Goal: Task Accomplishment & Management: Manage account settings

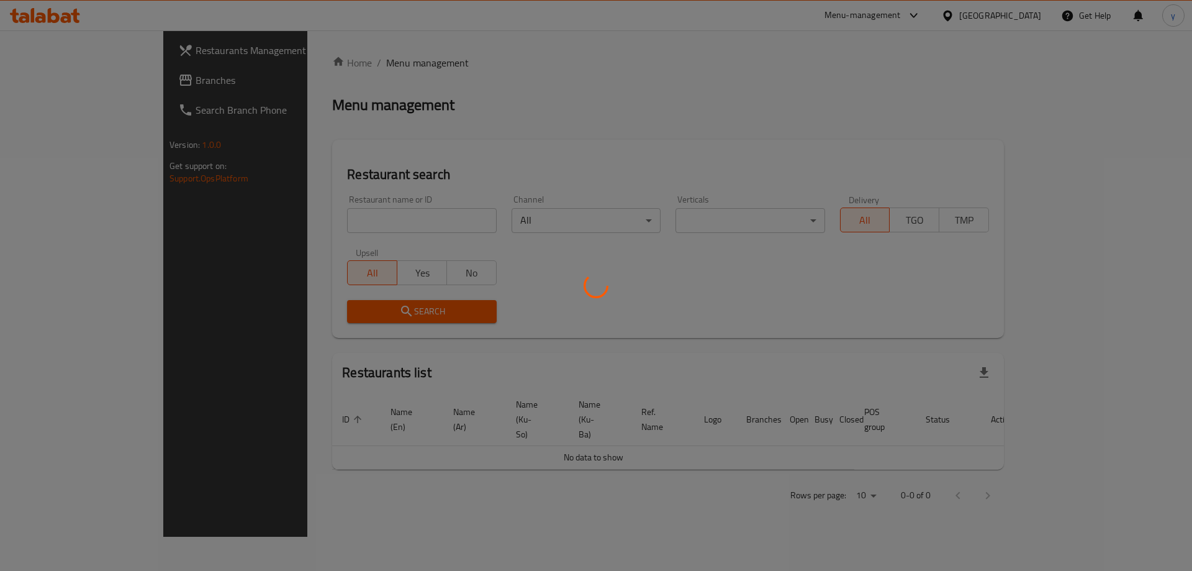
click at [381, 225] on div at bounding box center [596, 285] width 1192 height 571
click at [345, 226] on div at bounding box center [596, 285] width 1192 height 571
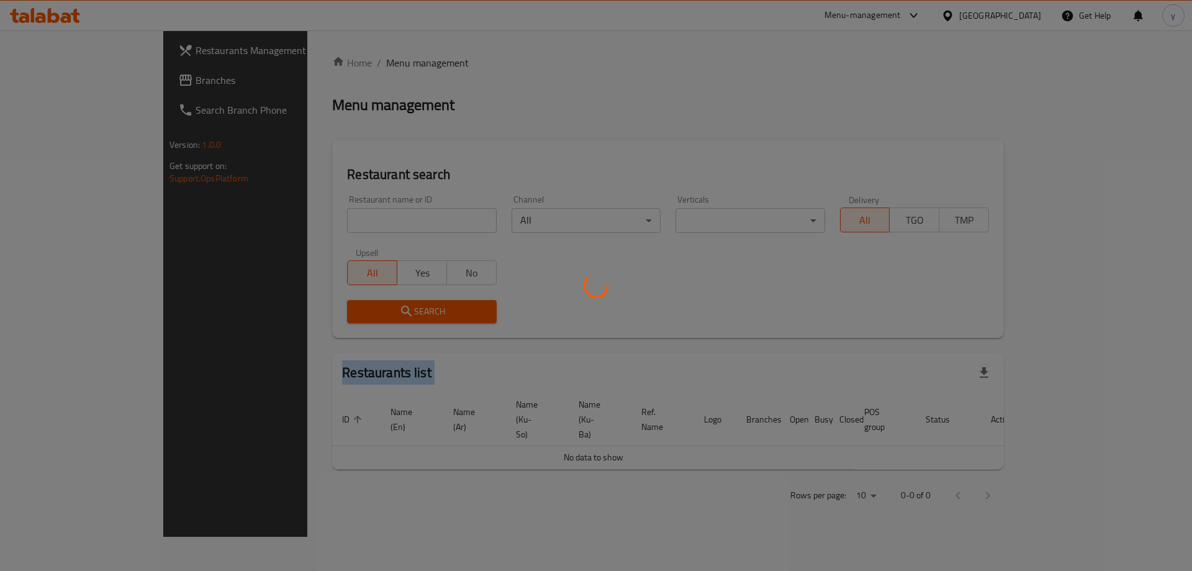
click at [345, 226] on div at bounding box center [596, 285] width 1192 height 571
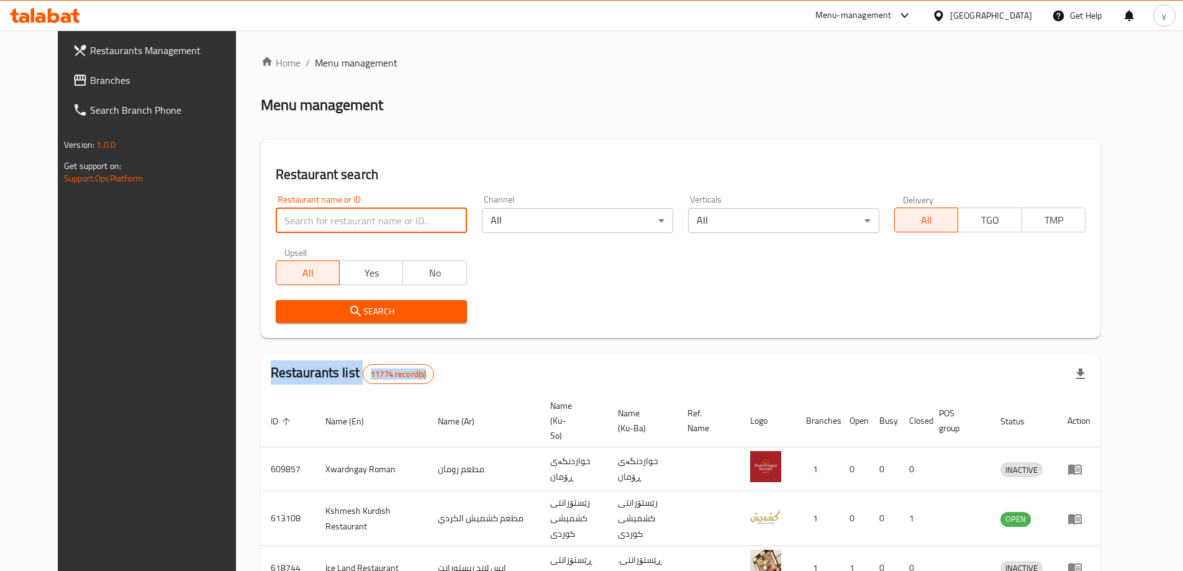
click at [392, 232] on input "search" at bounding box center [371, 220] width 191 height 25
click at [393, 230] on input "search" at bounding box center [371, 220] width 191 height 25
paste input "698376"
type input "698376"
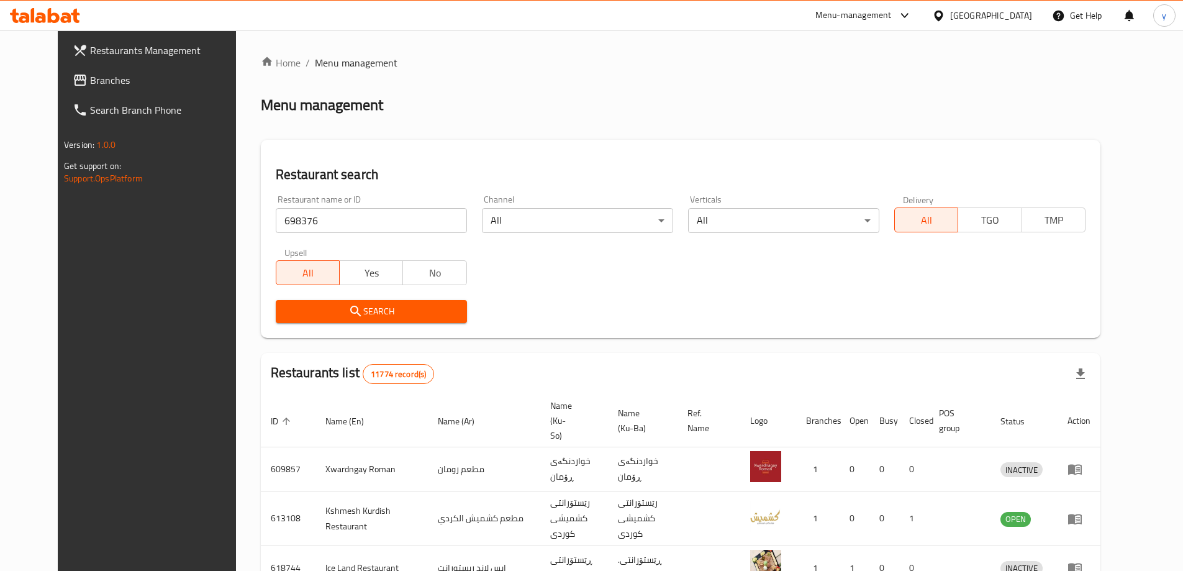
click at [412, 307] on span "Search" at bounding box center [371, 312] width 171 height 16
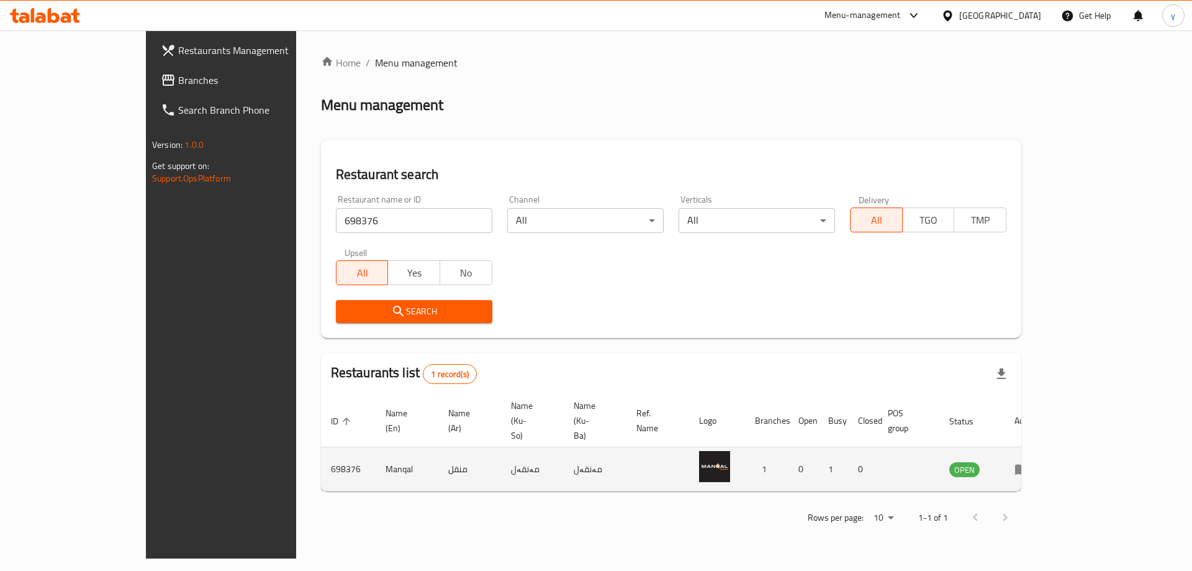
click at [1029, 464] on icon "enhanced table" at bounding box center [1022, 469] width 14 height 11
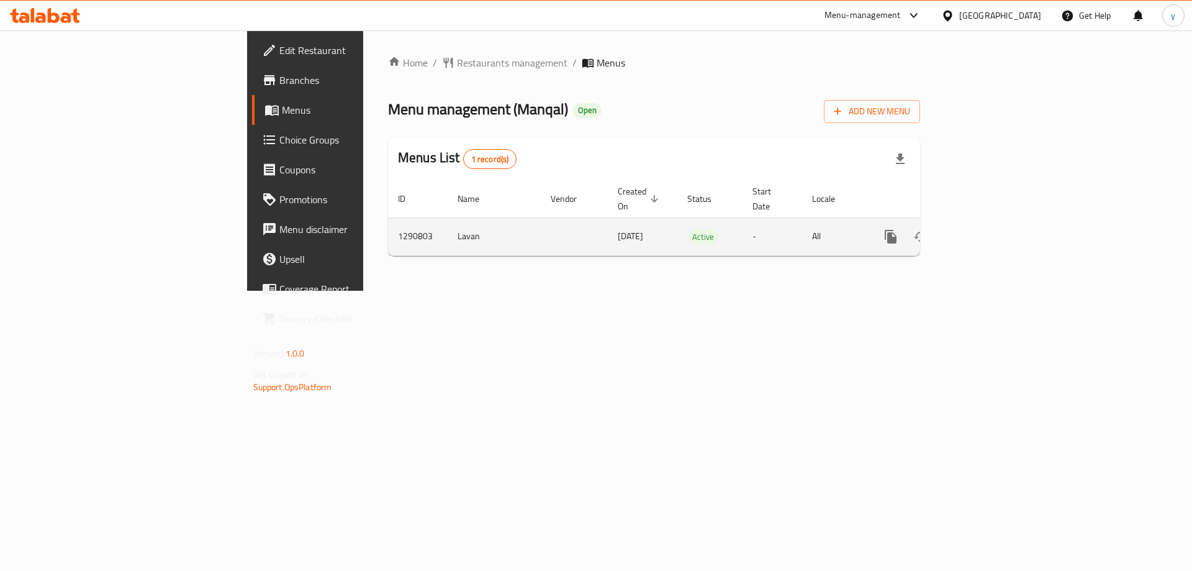
click at [896, 230] on icon "more" at bounding box center [891, 237] width 12 height 14
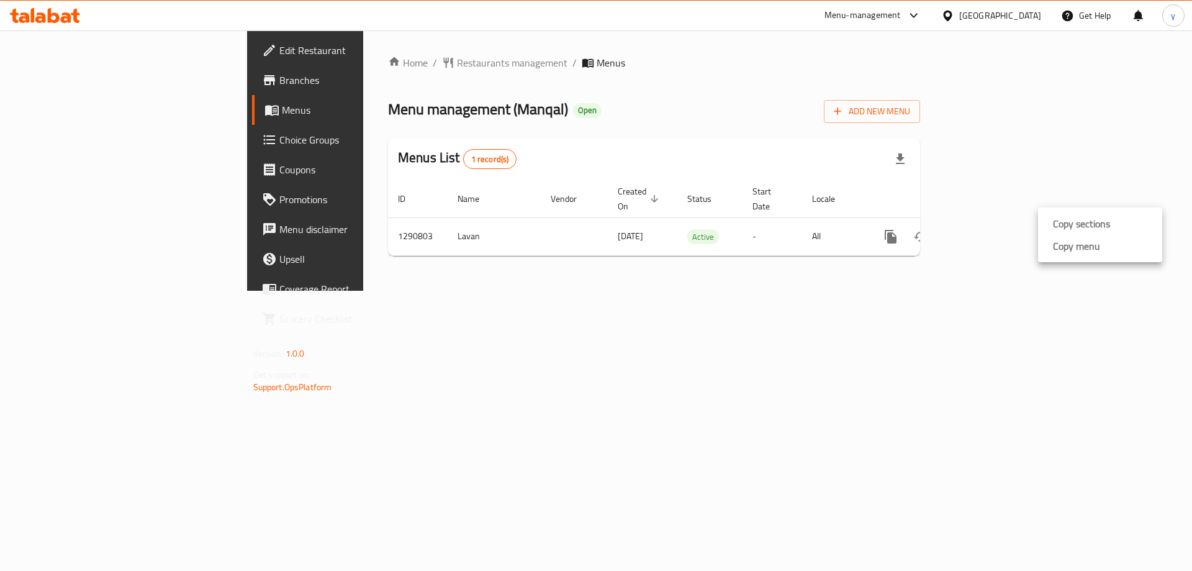
click at [1064, 257] on ul "Copy sections Copy menu" at bounding box center [1100, 234] width 124 height 55
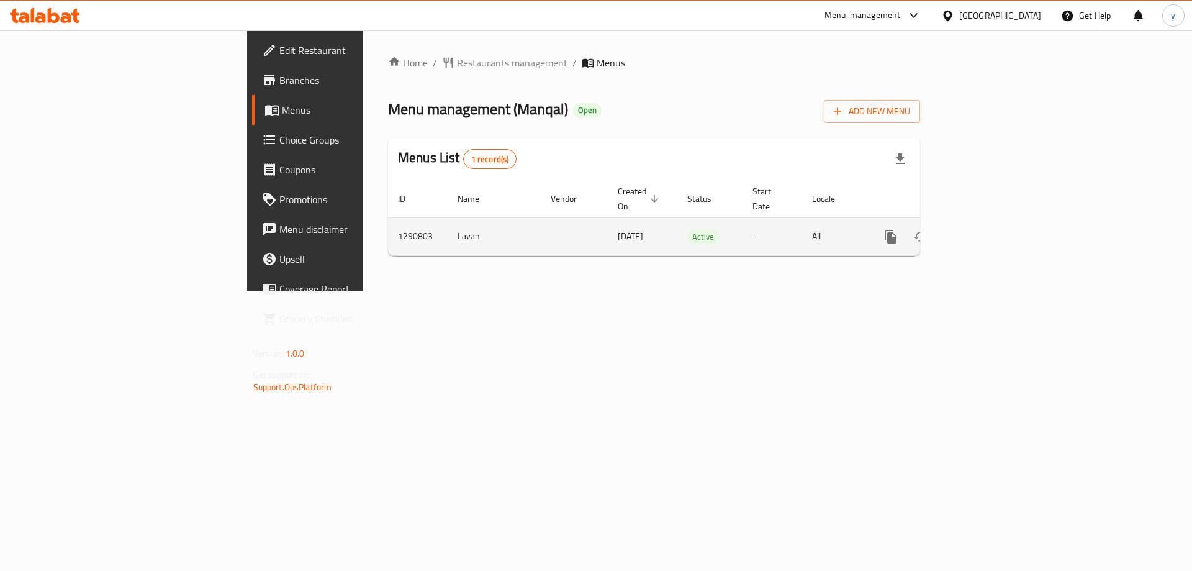
click at [896, 230] on icon "more" at bounding box center [891, 237] width 12 height 14
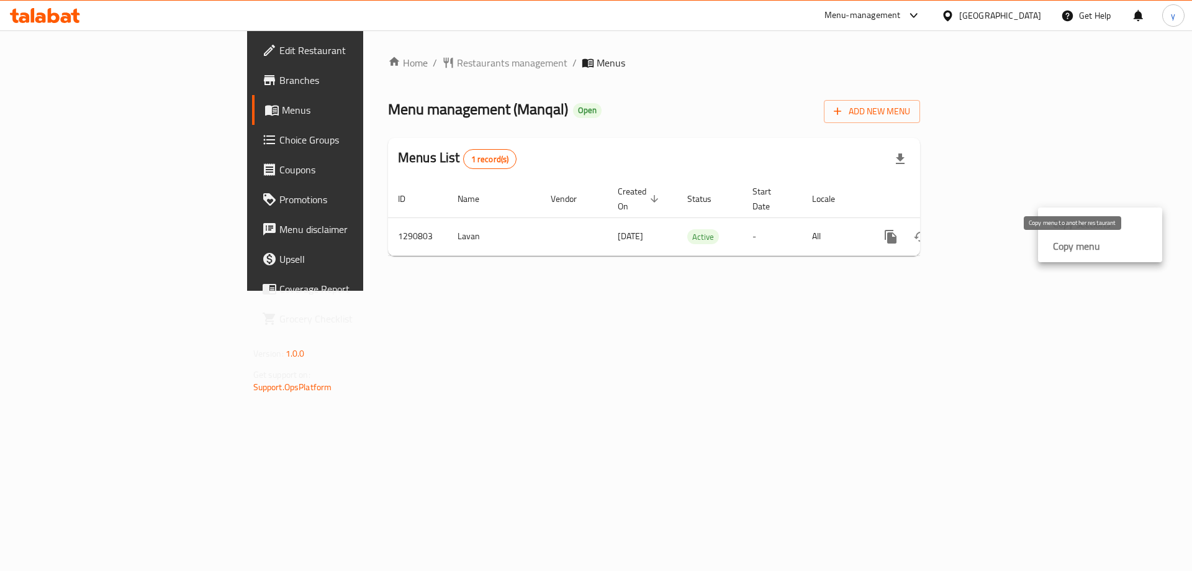
click at [1062, 247] on strong "Copy menu" at bounding box center [1076, 245] width 47 height 15
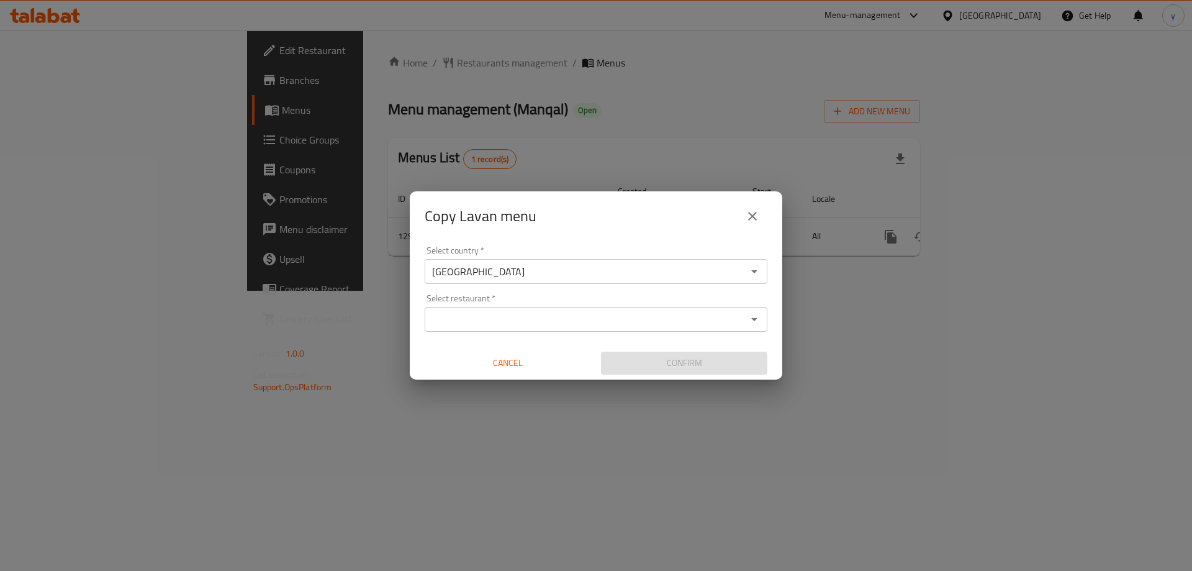
click at [547, 322] on input "Select restaurant   *" at bounding box center [585, 318] width 315 height 17
paste input "698376"
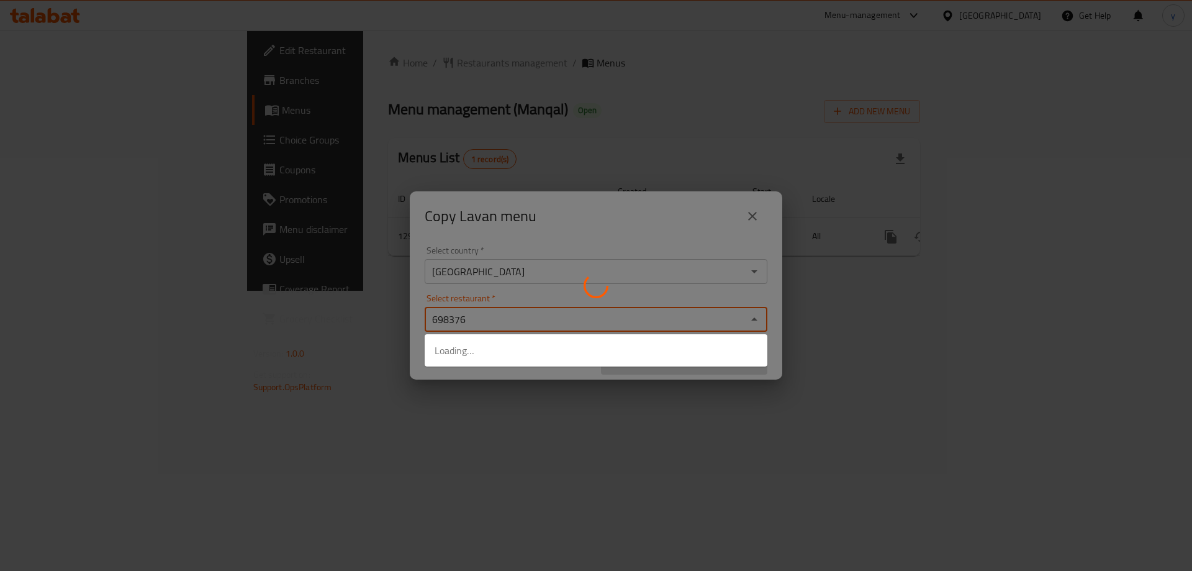
type input "698376"
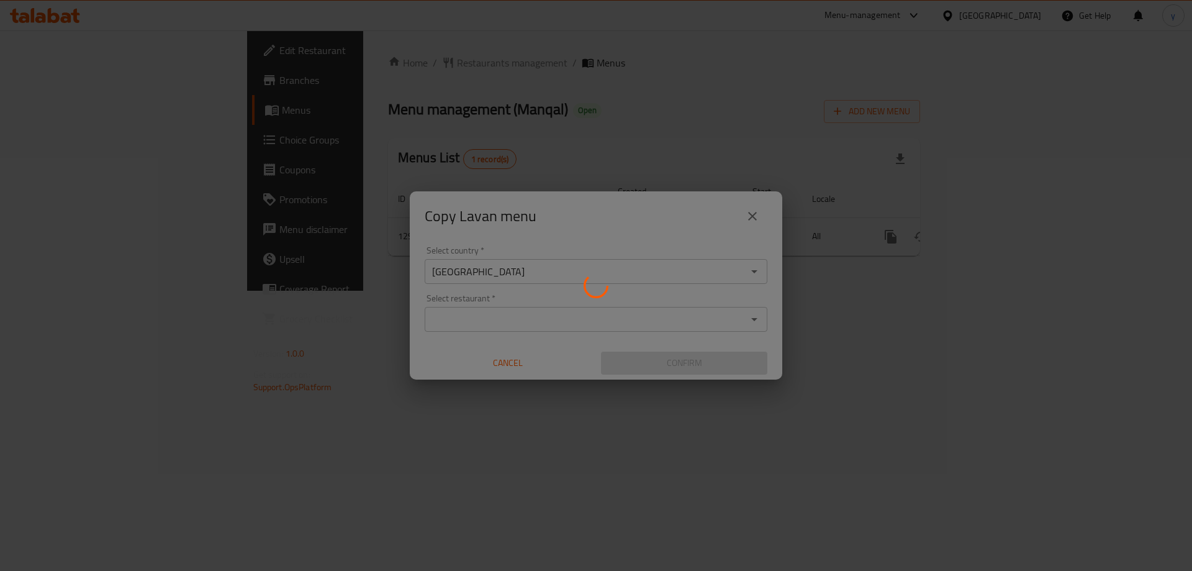
click at [550, 394] on div at bounding box center [596, 285] width 1192 height 571
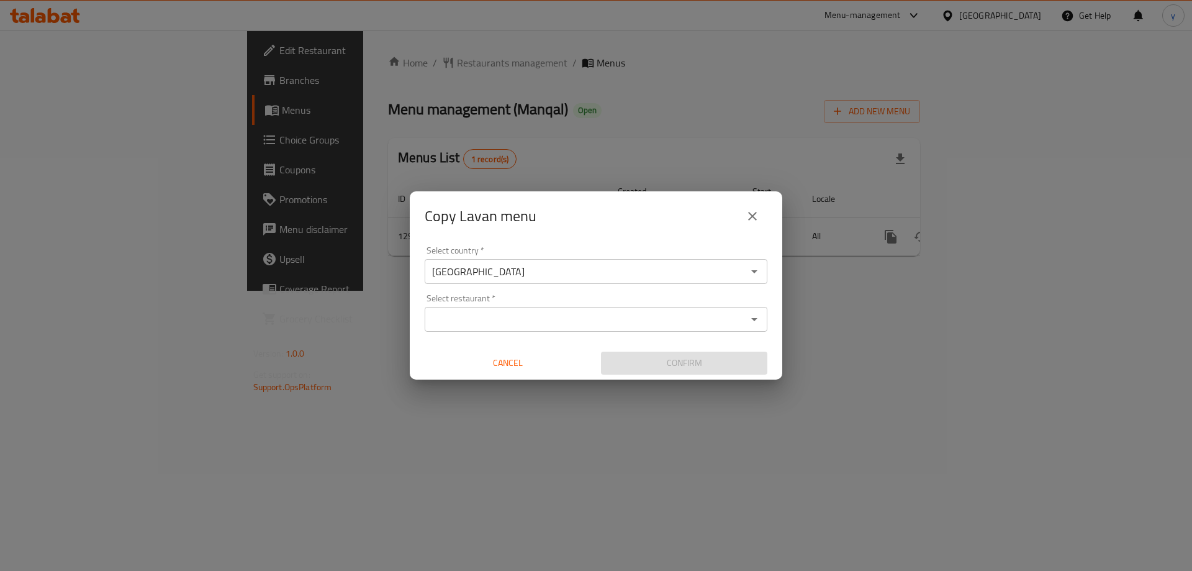
click at [561, 322] on div "Select country   * Iraq Select country * Select restaurant   * Select restauran…" at bounding box center [596, 310] width 373 height 138
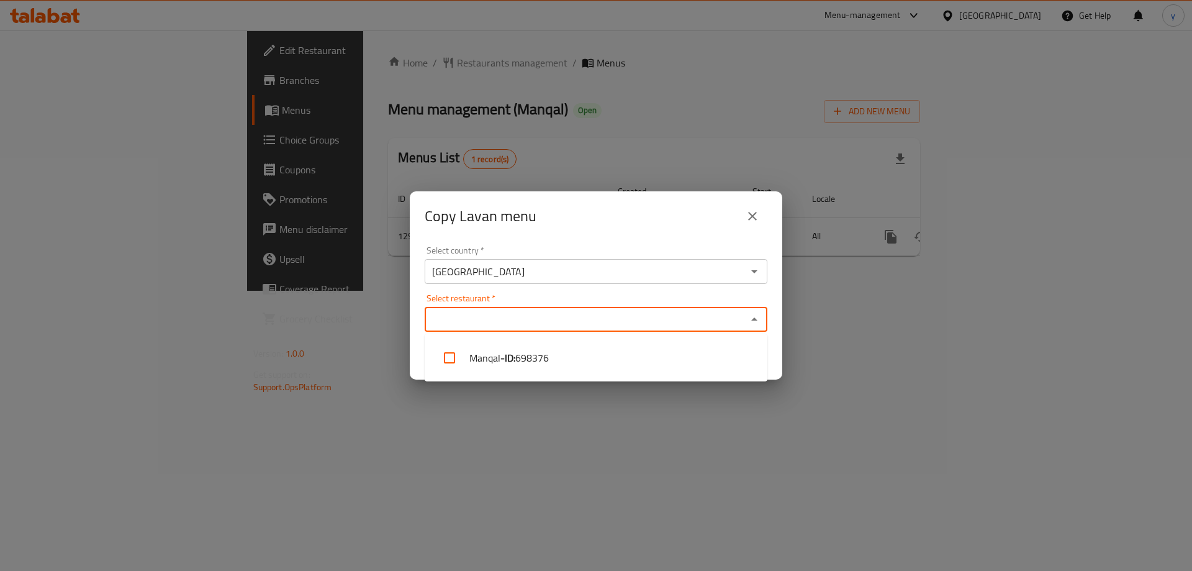
click at [583, 327] on input "Select restaurant   *" at bounding box center [585, 318] width 315 height 17
click at [580, 352] on li "Manqal - ID: 698376" at bounding box center [596, 357] width 343 height 37
checkbox input "true"
click at [581, 386] on div "Copy Lavan menu Select country   * Iraq Select country * Select restaurant   * …" at bounding box center [596, 285] width 1192 height 571
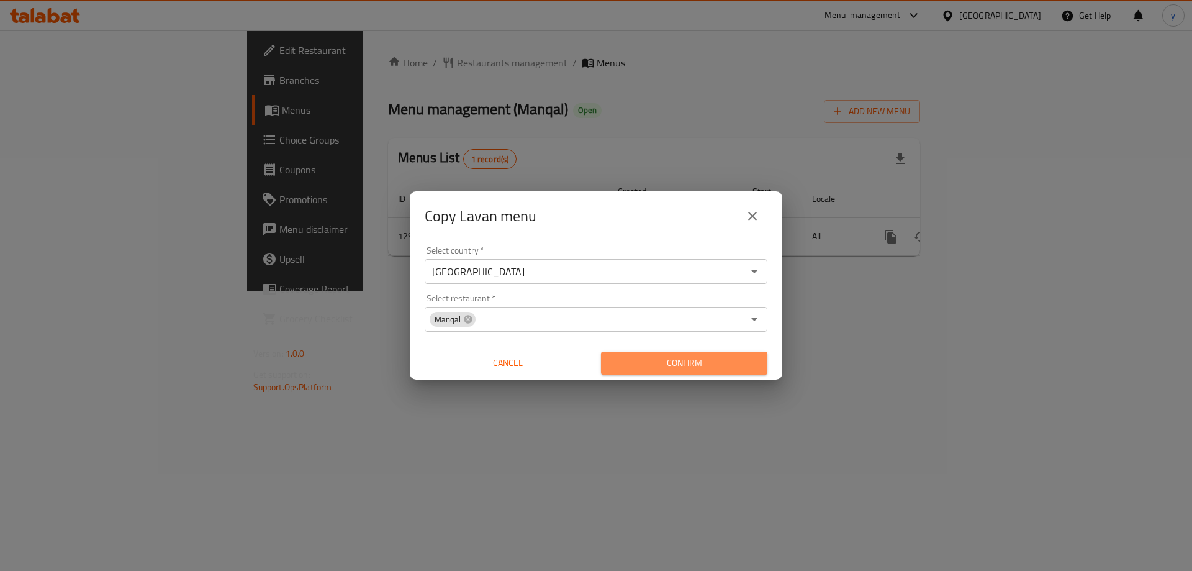
click at [626, 363] on span "Confirm" at bounding box center [684, 363] width 147 height 16
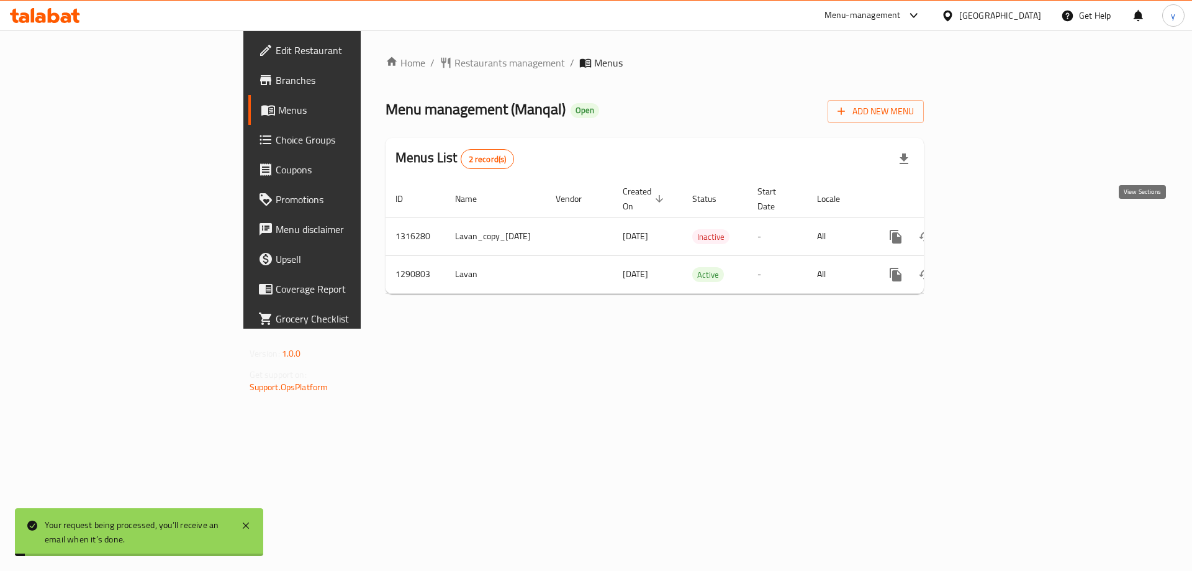
click at [993, 229] on icon "enhanced table" at bounding box center [985, 236] width 15 height 15
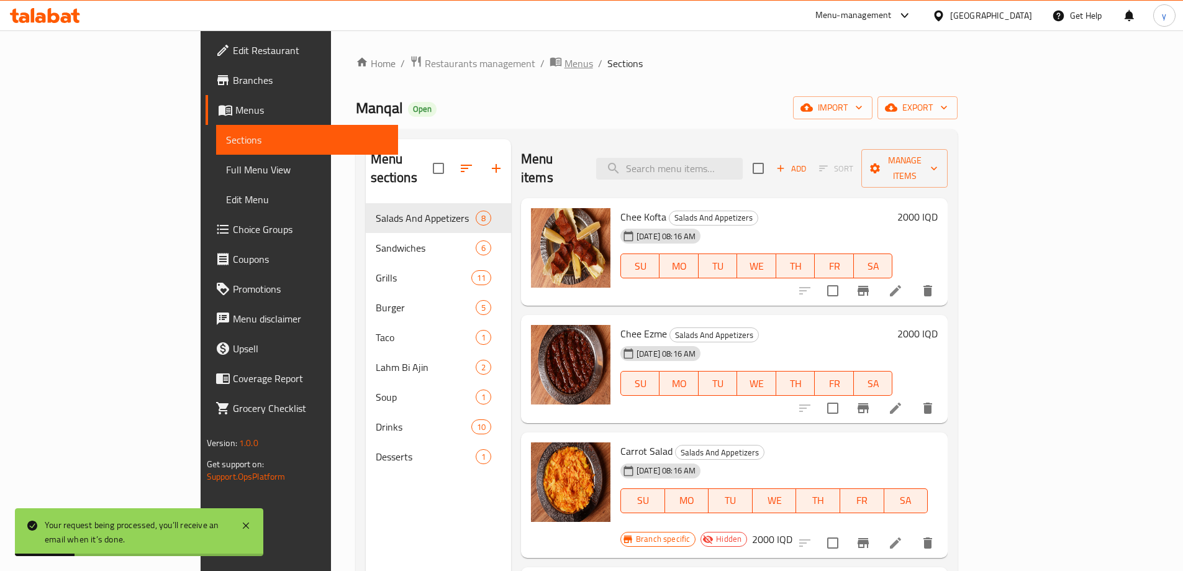
click at [564, 56] on span "Menus" at bounding box center [578, 63] width 29 height 15
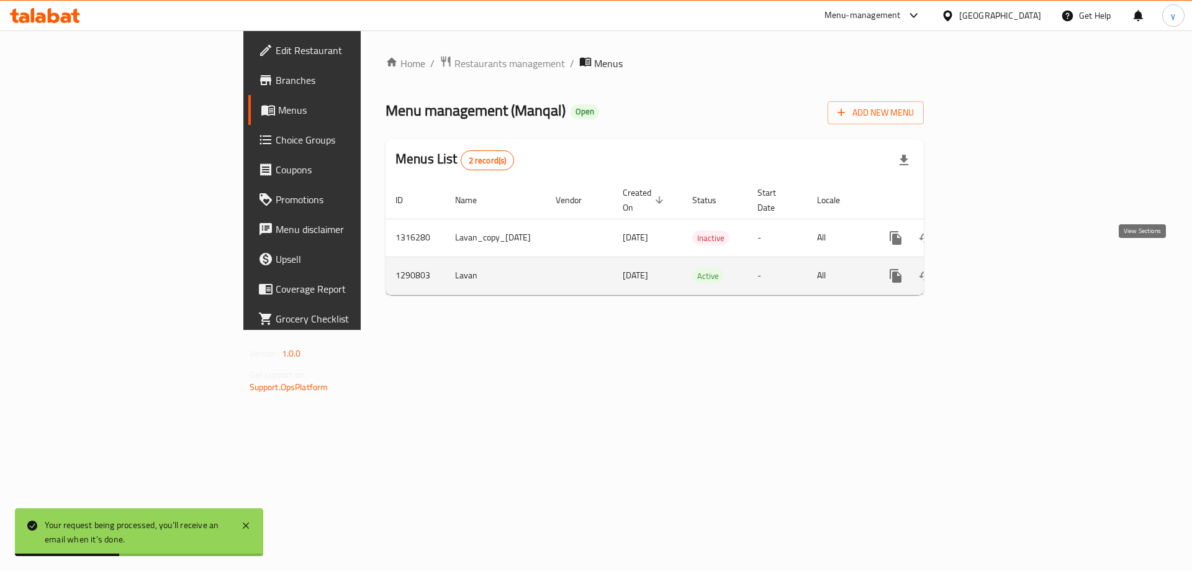
click at [1000, 264] on link "enhanced table" at bounding box center [985, 276] width 30 height 30
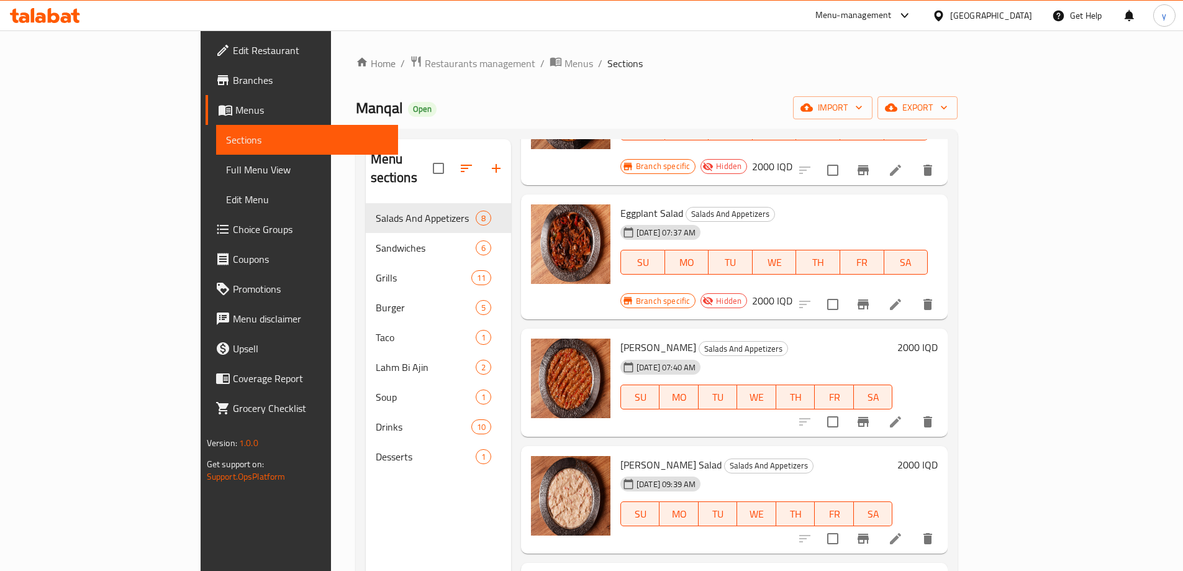
scroll to position [248, 0]
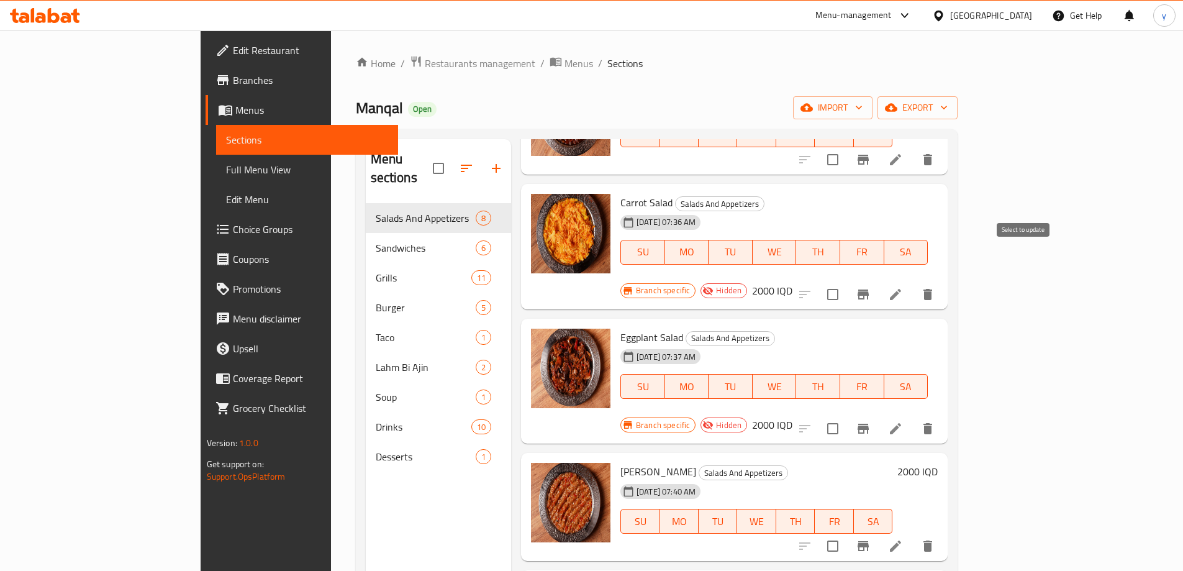
click at [846, 281] on input "checkbox" at bounding box center [833, 294] width 26 height 26
checkbox input "true"
click at [846, 415] on input "checkbox" at bounding box center [833, 428] width 26 height 26
checkbox input "true"
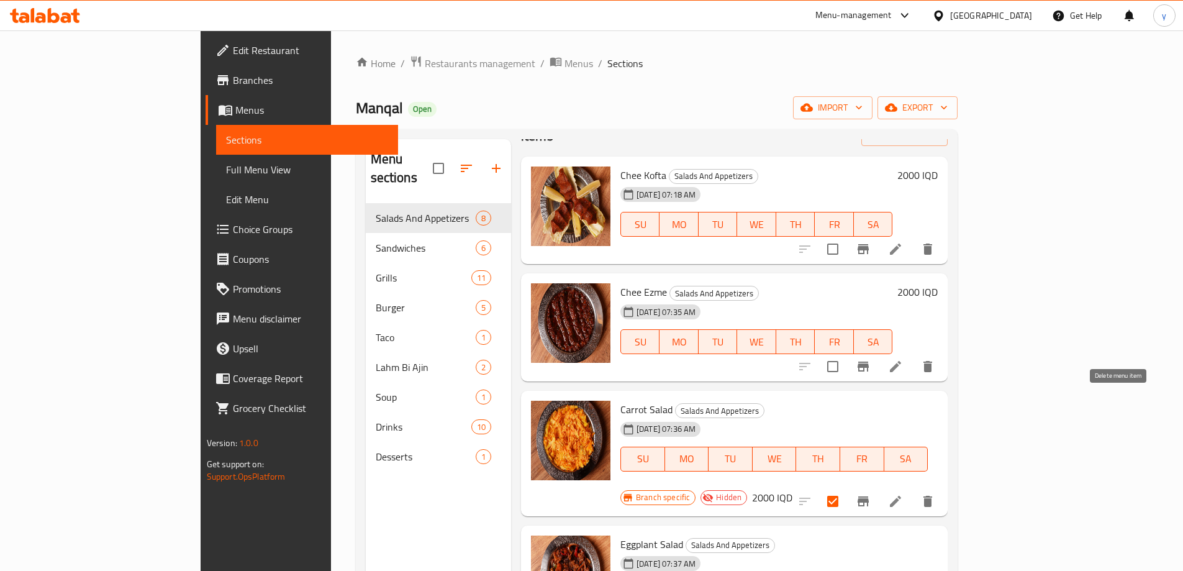
scroll to position [0, 0]
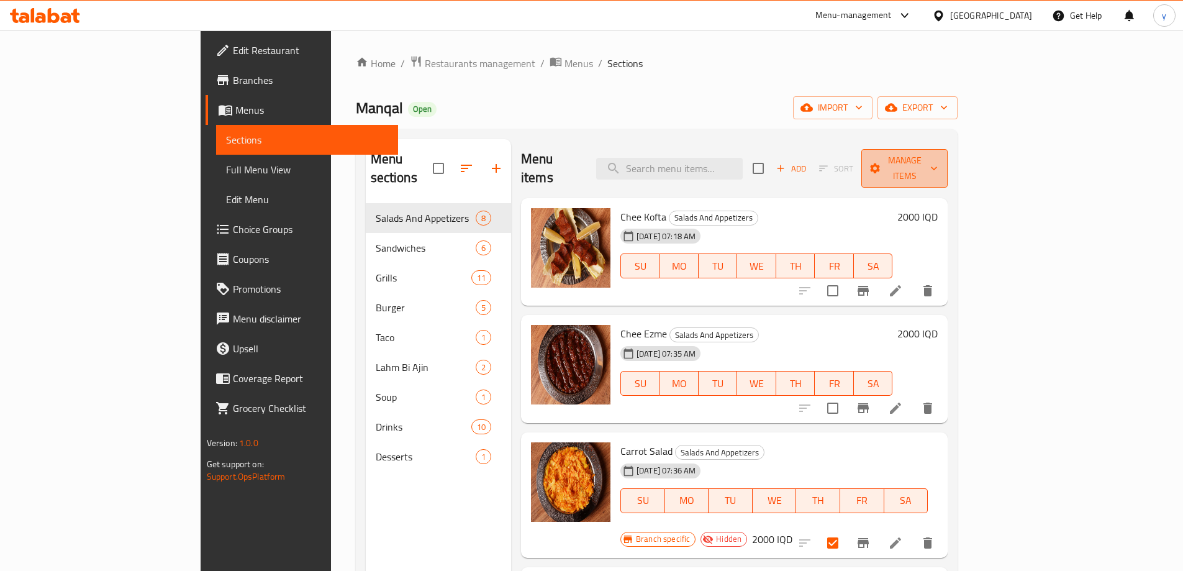
click at [947, 149] on button "Manage items" at bounding box center [904, 168] width 86 height 38
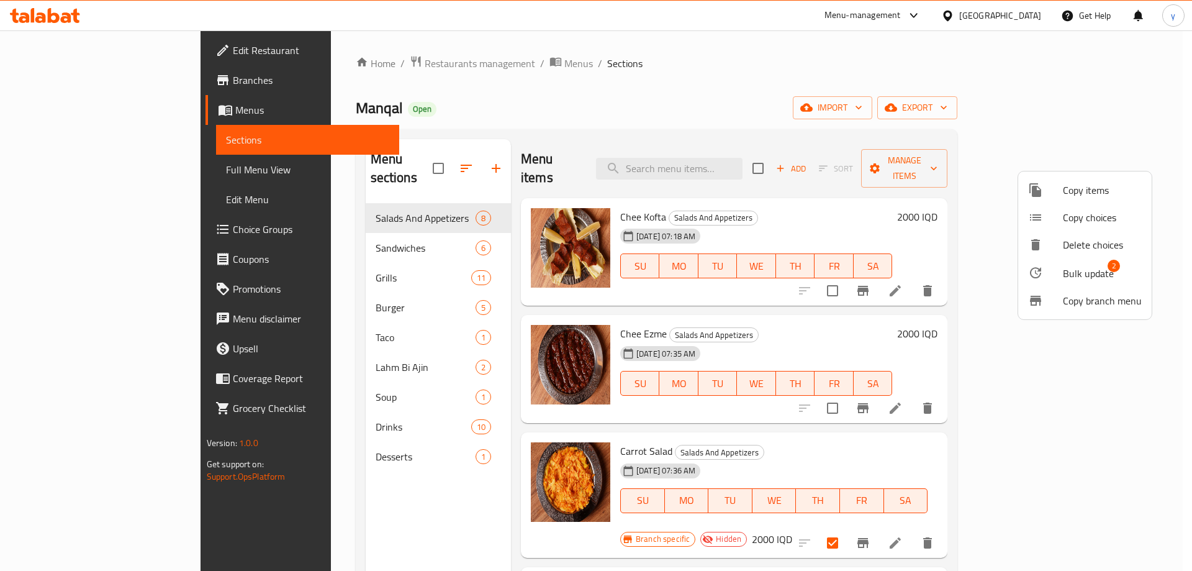
click at [1074, 271] on span "Bulk update" at bounding box center [1088, 273] width 51 height 15
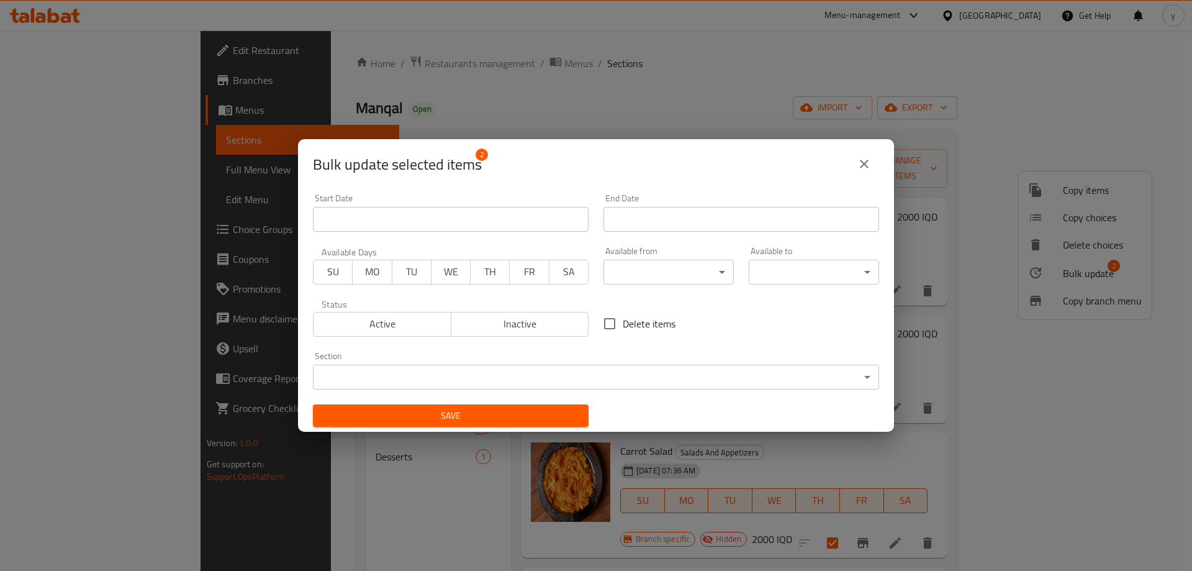
click at [616, 328] on input "Delete items" at bounding box center [610, 323] width 26 height 26
checkbox input "true"
click at [559, 408] on span "Save" at bounding box center [451, 416] width 256 height 16
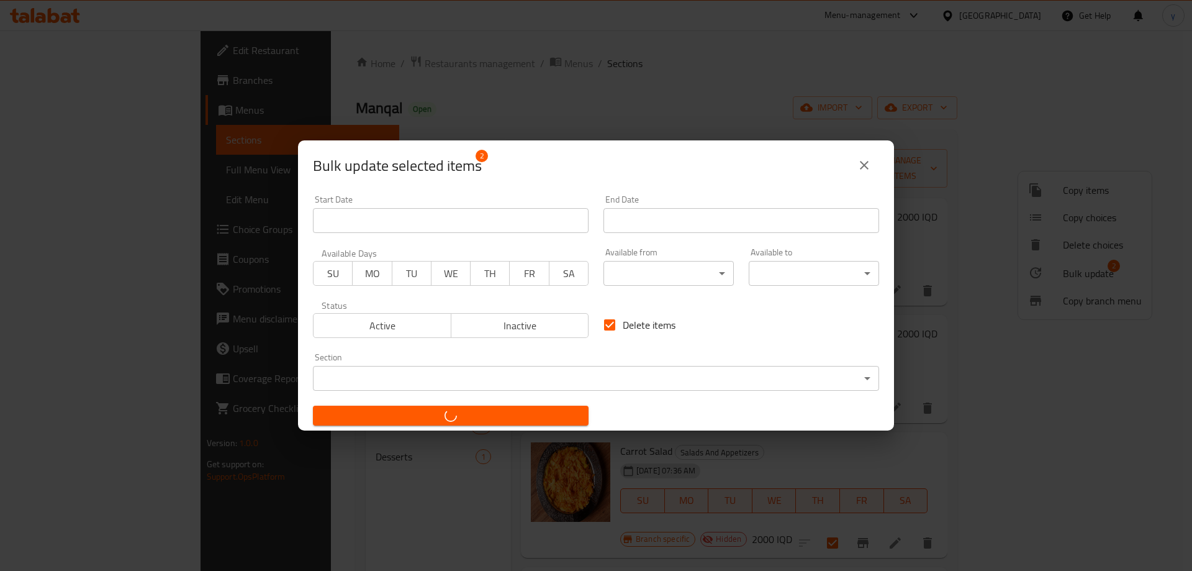
checkbox input "false"
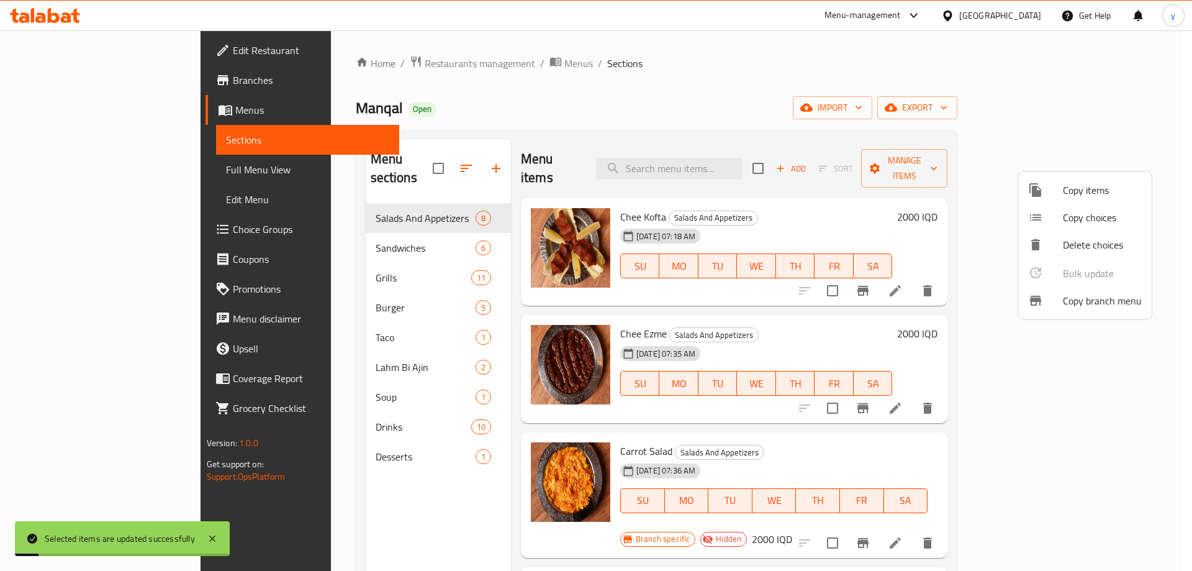
click at [837, 308] on div at bounding box center [596, 285] width 1192 height 571
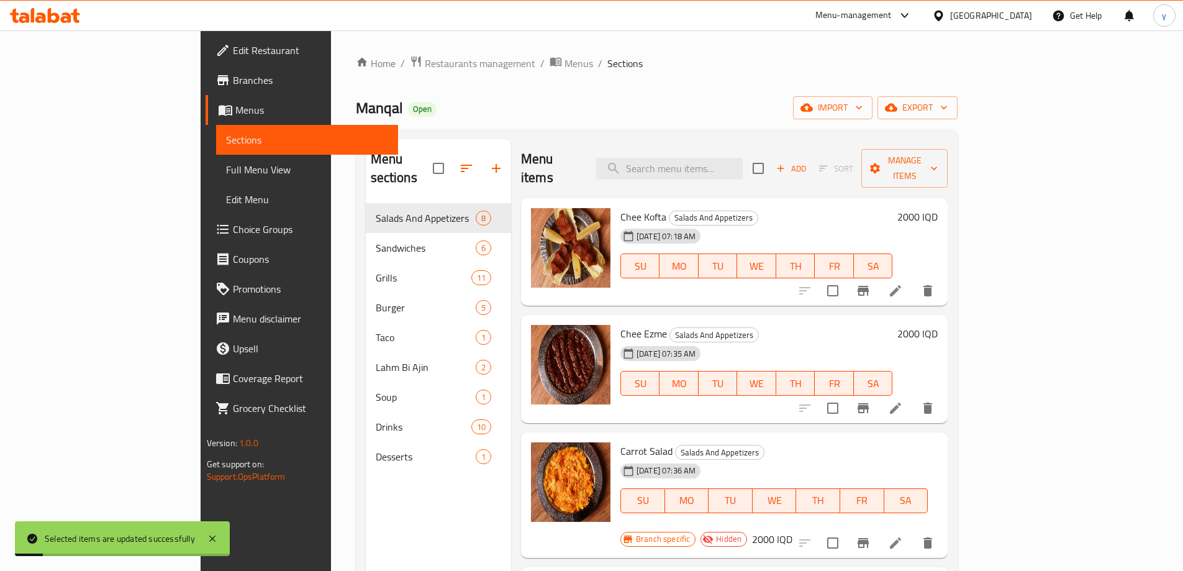
click at [837, 325] on h6 "Chee Ezme Salads And Appetizers" at bounding box center [756, 333] width 272 height 17
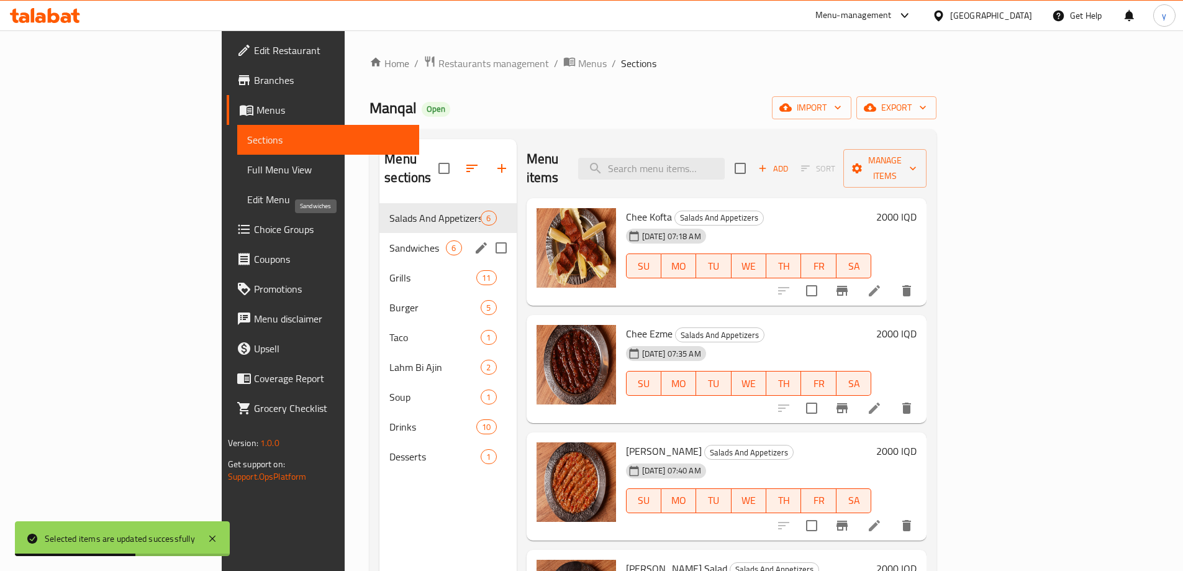
click at [389, 240] on span "Sandwiches" at bounding box center [417, 247] width 56 height 15
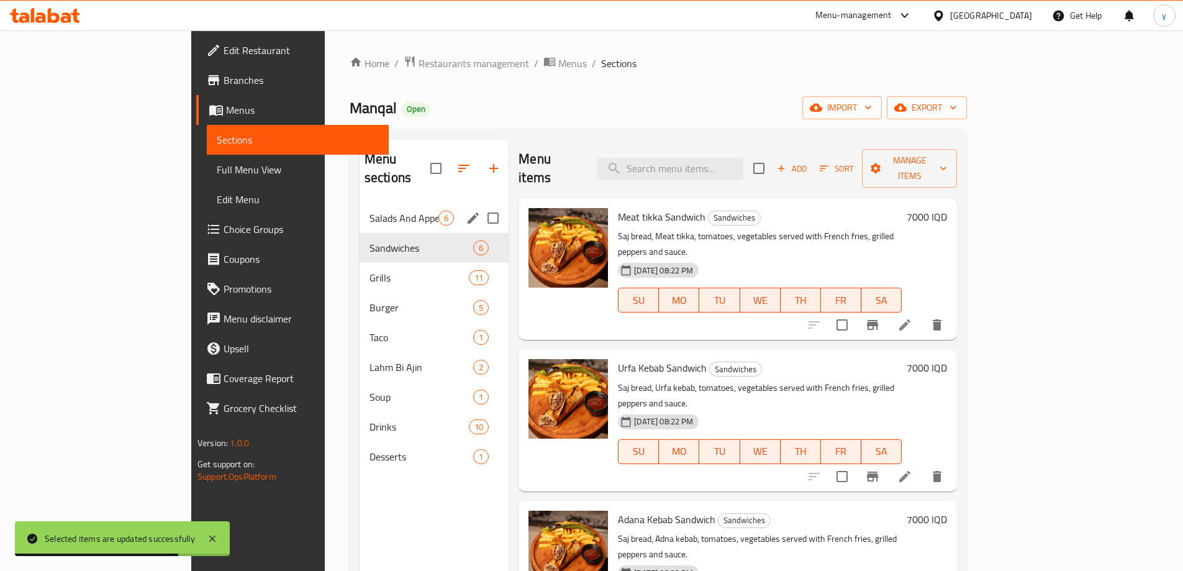
click at [369, 210] on span "Salads And Appetizers" at bounding box center [403, 217] width 69 height 15
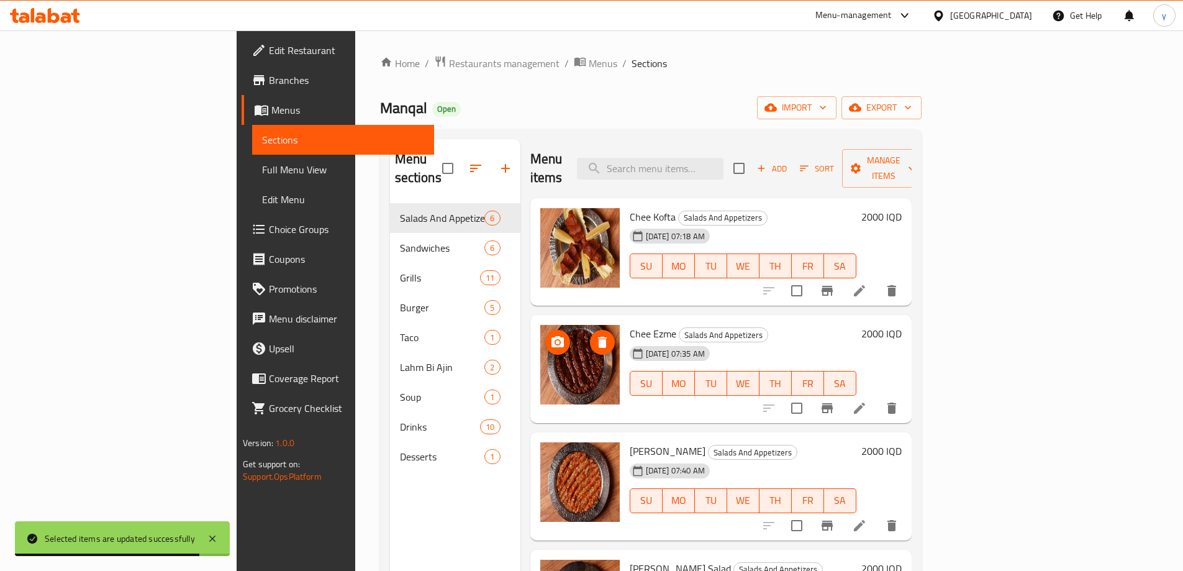
scroll to position [163, 0]
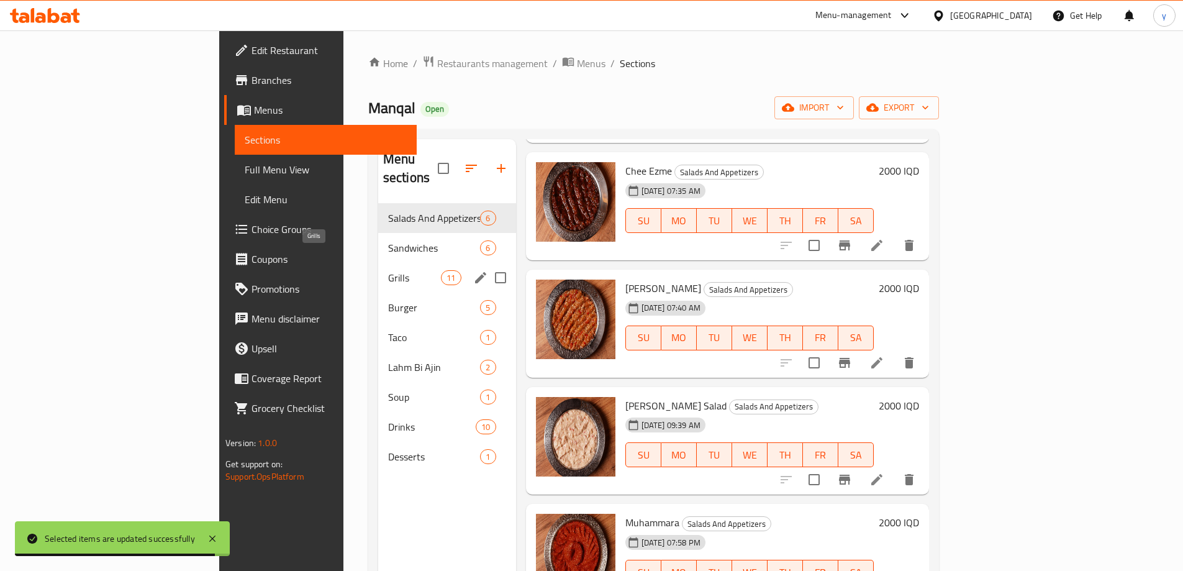
click at [388, 270] on span "Grills" at bounding box center [414, 277] width 53 height 15
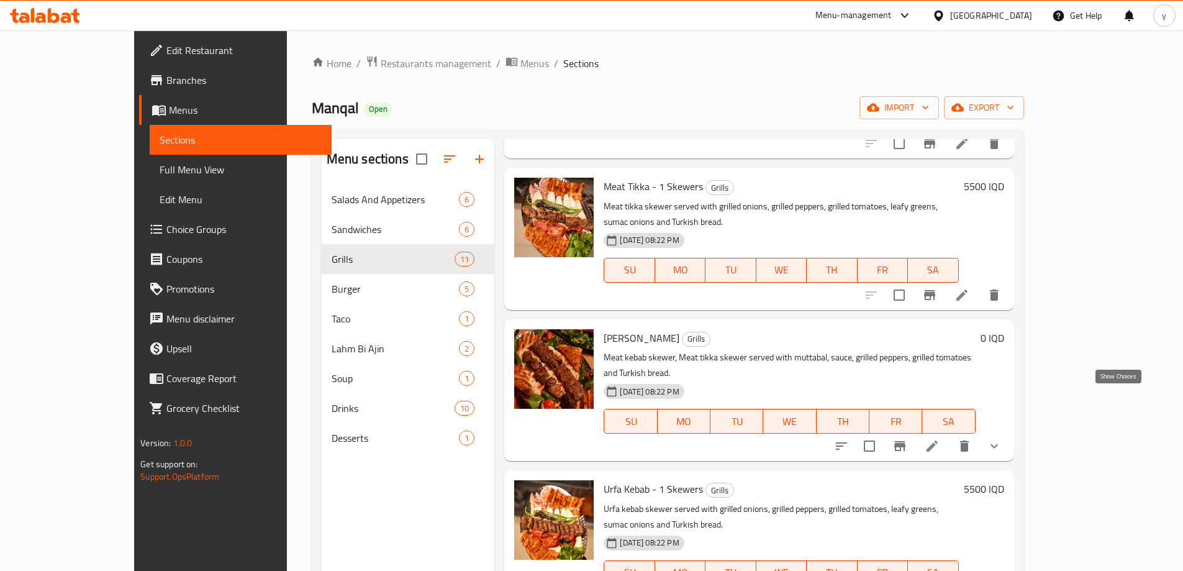
click at [1001, 438] on icon "show more" at bounding box center [994, 445] width 15 height 15
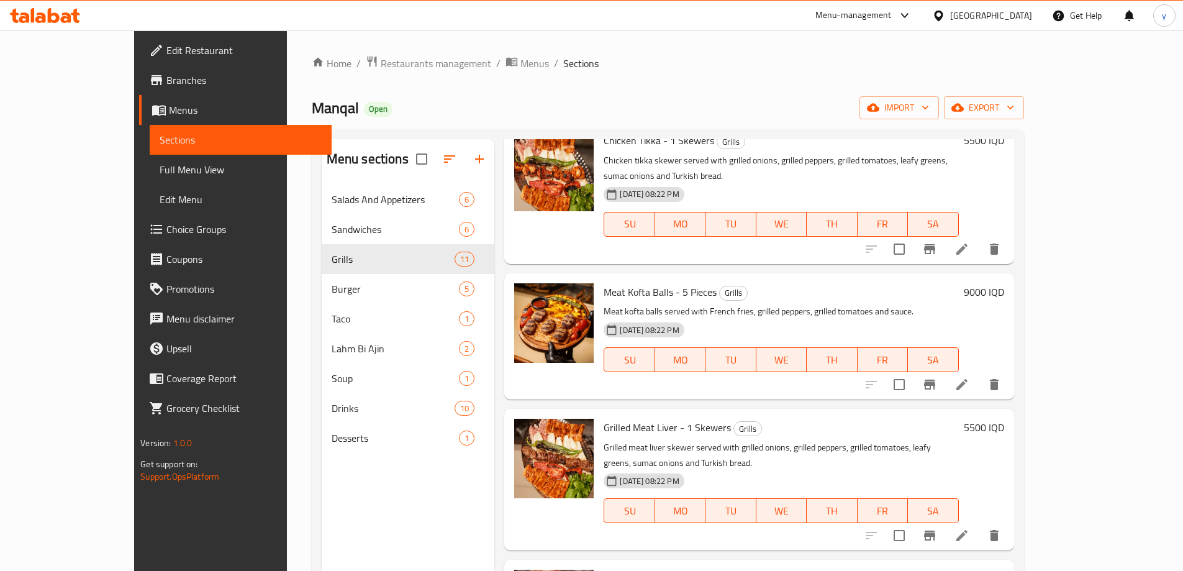
scroll to position [1056, 0]
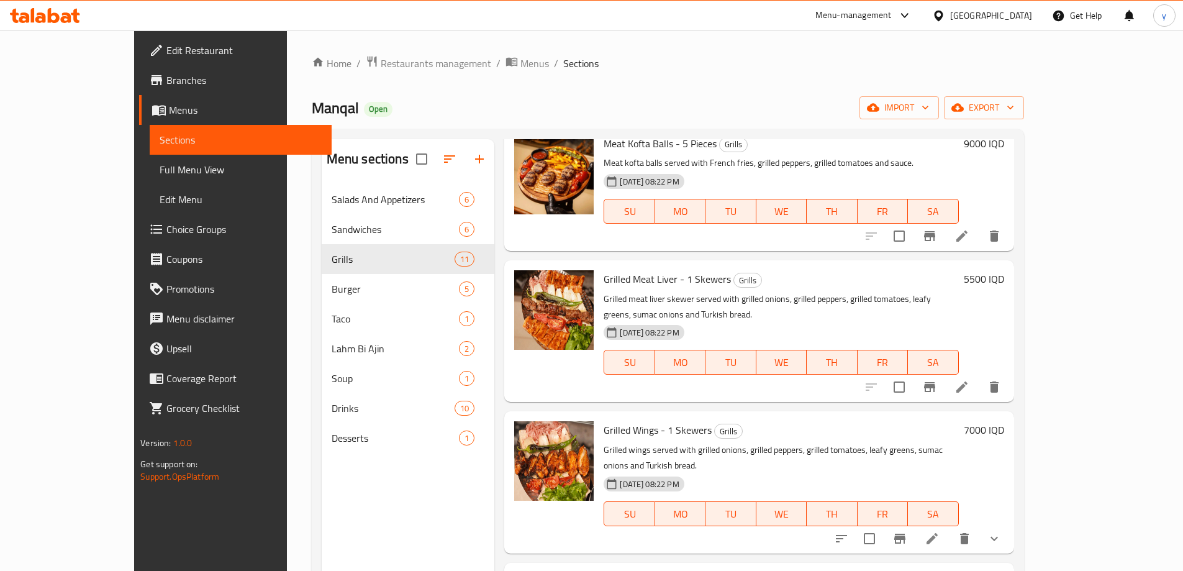
click at [1009, 523] on button "show more" at bounding box center [994, 538] width 30 height 30
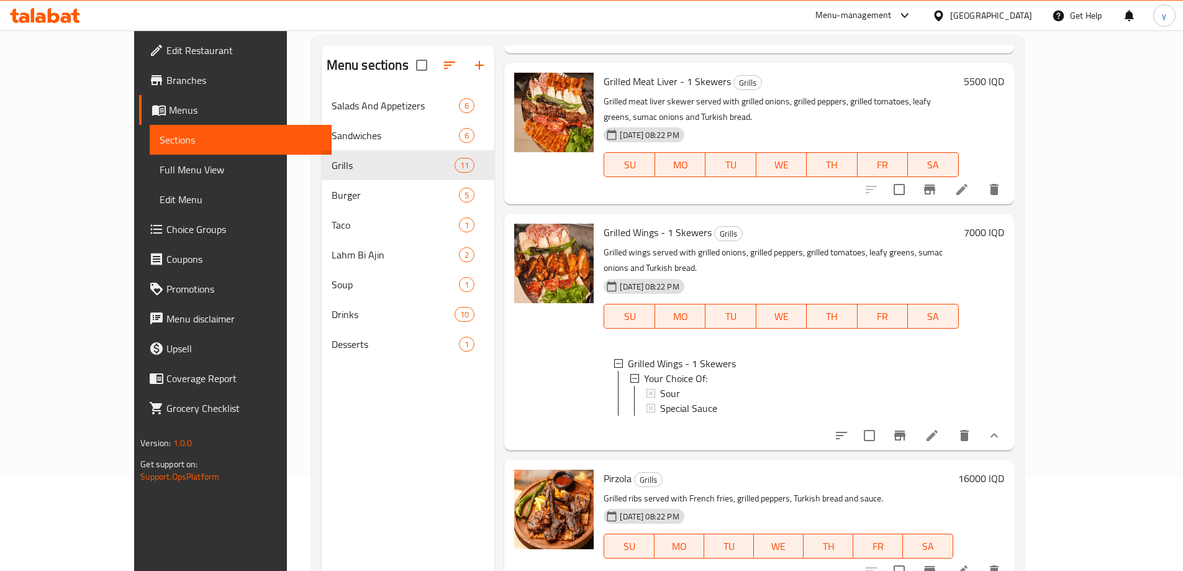
scroll to position [174, 0]
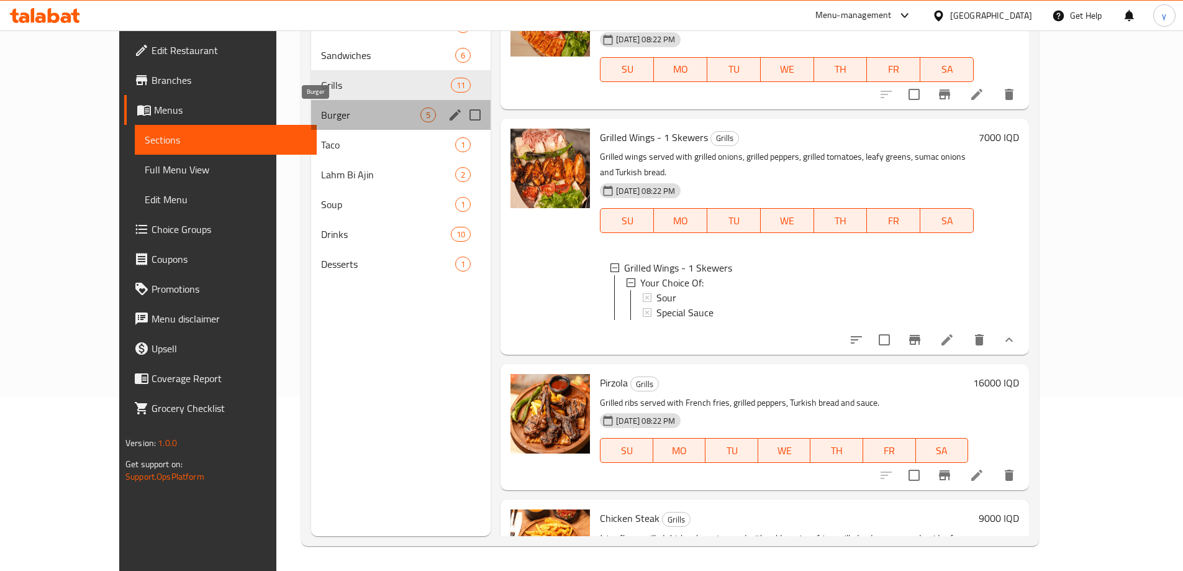
click at [321, 117] on span "Burger" at bounding box center [370, 114] width 99 height 15
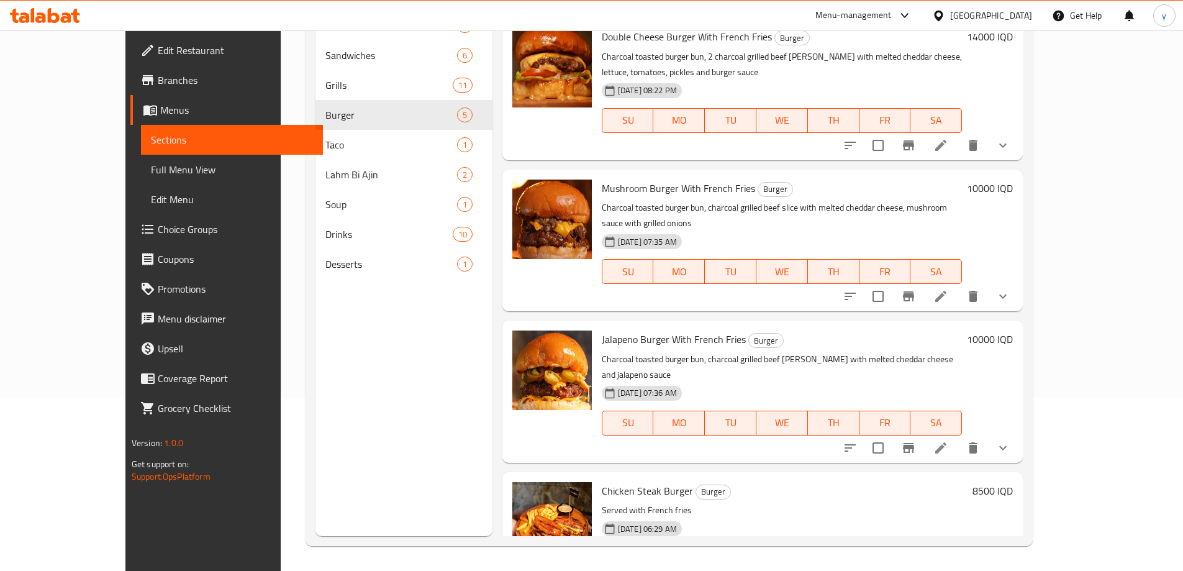
click at [1023, 130] on div "Menu items Add Sort Manage items Cheese Burger With French Fries Burger Charcoa…" at bounding box center [757, 250] width 530 height 571
click at [1010, 138] on icon "show more" at bounding box center [1002, 145] width 15 height 15
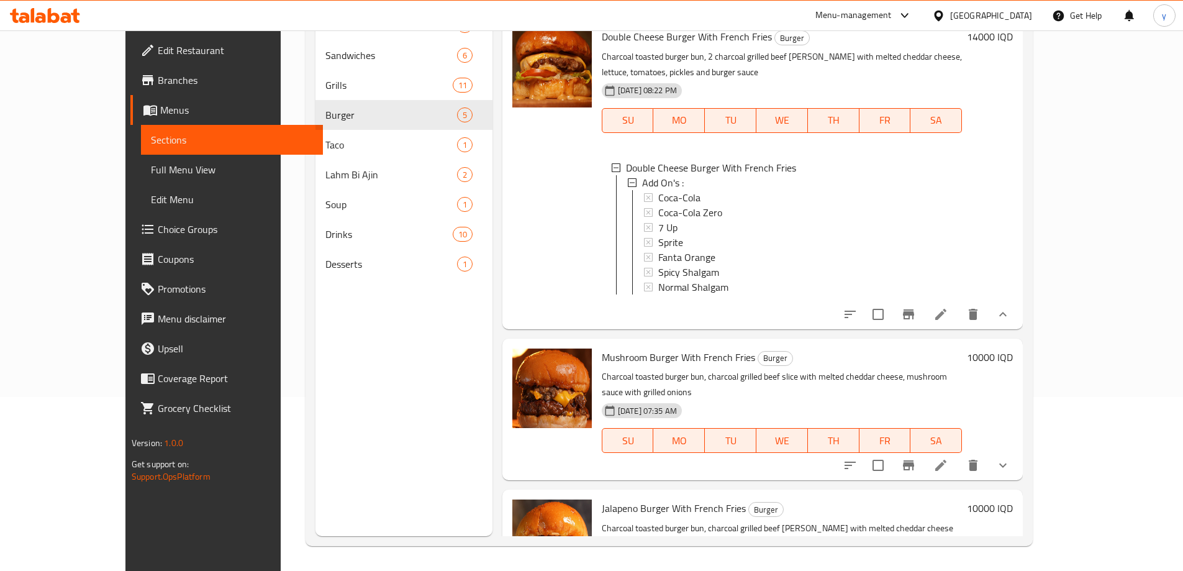
click at [158, 226] on span "Choice Groups" at bounding box center [235, 229] width 155 height 15
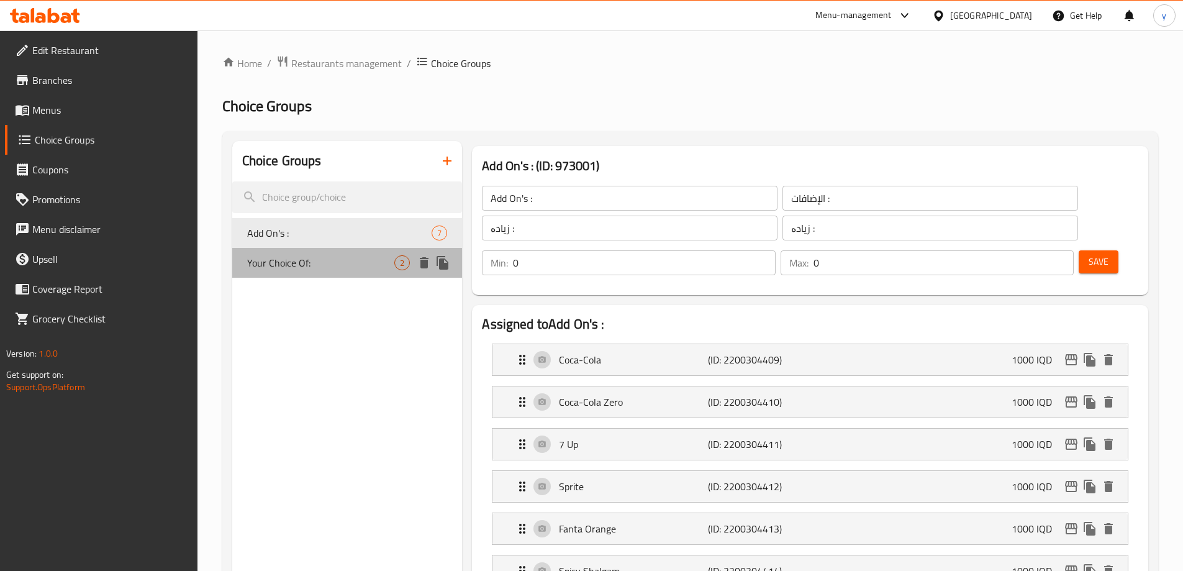
click at [353, 274] on div "Your Choice Of: 2" at bounding box center [347, 263] width 230 height 30
type input "Your Choice Of:"
type input "إختيارك من:"
type input "هەڵبژاردنت لە:"
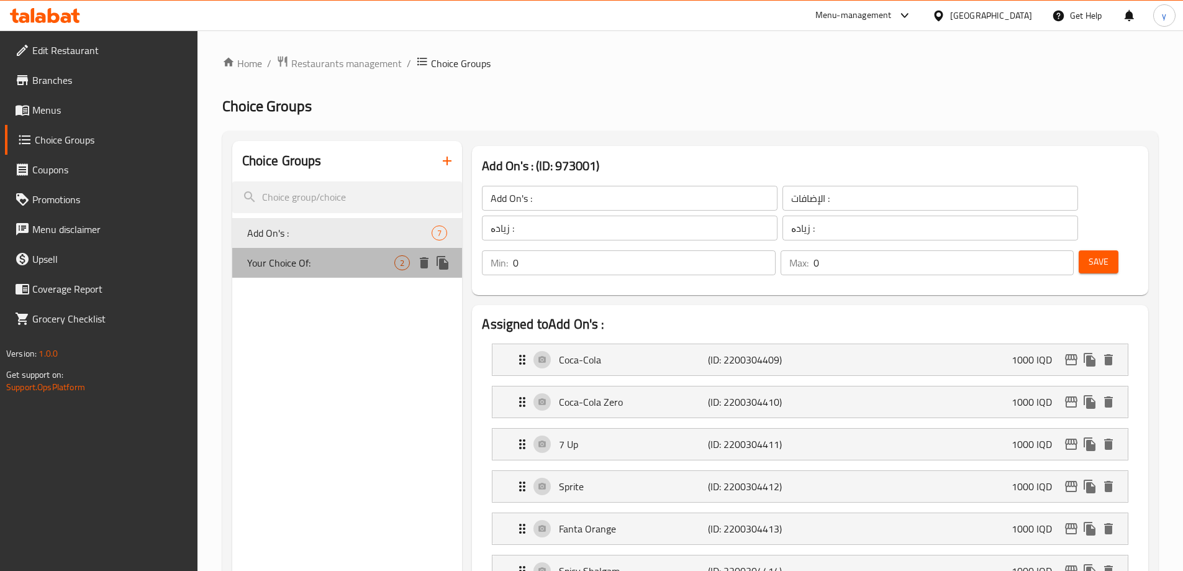
type input "1"
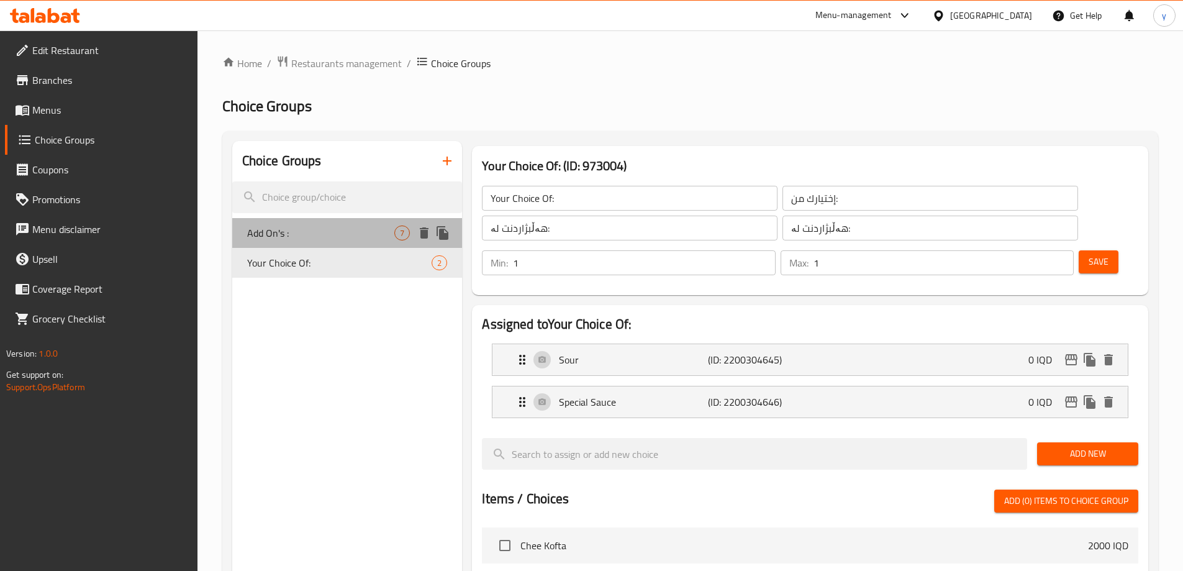
click at [350, 232] on span "Add On's :" at bounding box center [321, 232] width 148 height 15
type input "Add On's :"
type input "الإضافات :"
type input "زیادە :"
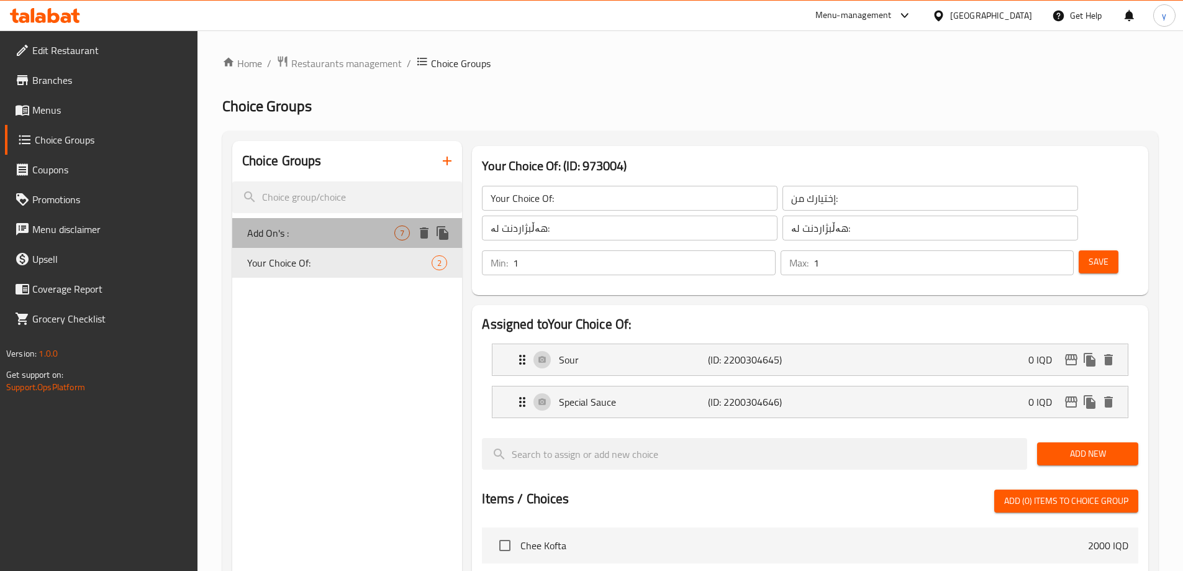
type input "0"
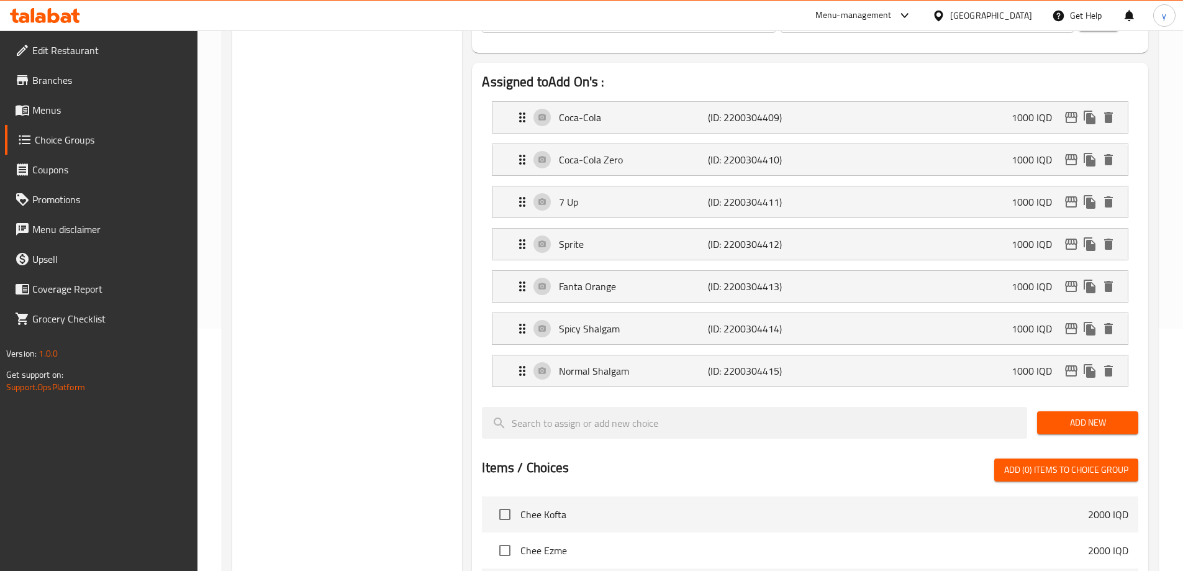
scroll to position [248, 0]
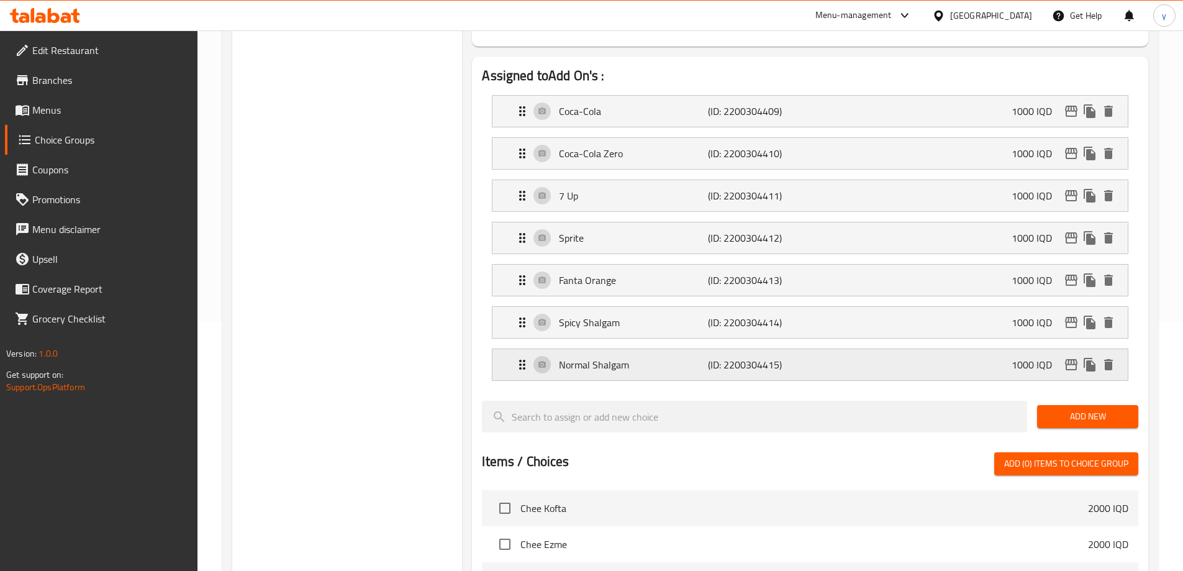
click at [1004, 349] on div "Normal Shalgam (ID: 2200304415) 1000 IQD" at bounding box center [814, 364] width 598 height 31
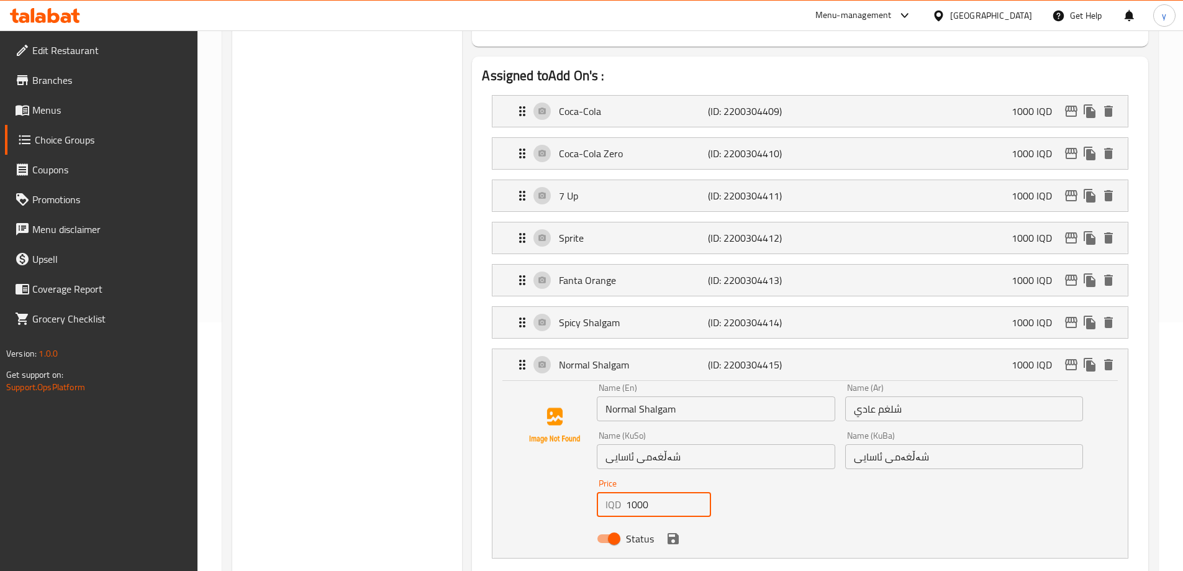
drag, startPoint x: 631, startPoint y: 469, endPoint x: 620, endPoint y: 474, distance: 11.9
click at [620, 492] on div "IQD 1000 Price" at bounding box center [654, 504] width 114 height 25
click at [639, 492] on input "2000" at bounding box center [668, 504] width 85 height 25
click at [672, 533] on icon "save" at bounding box center [672, 538] width 11 height 11
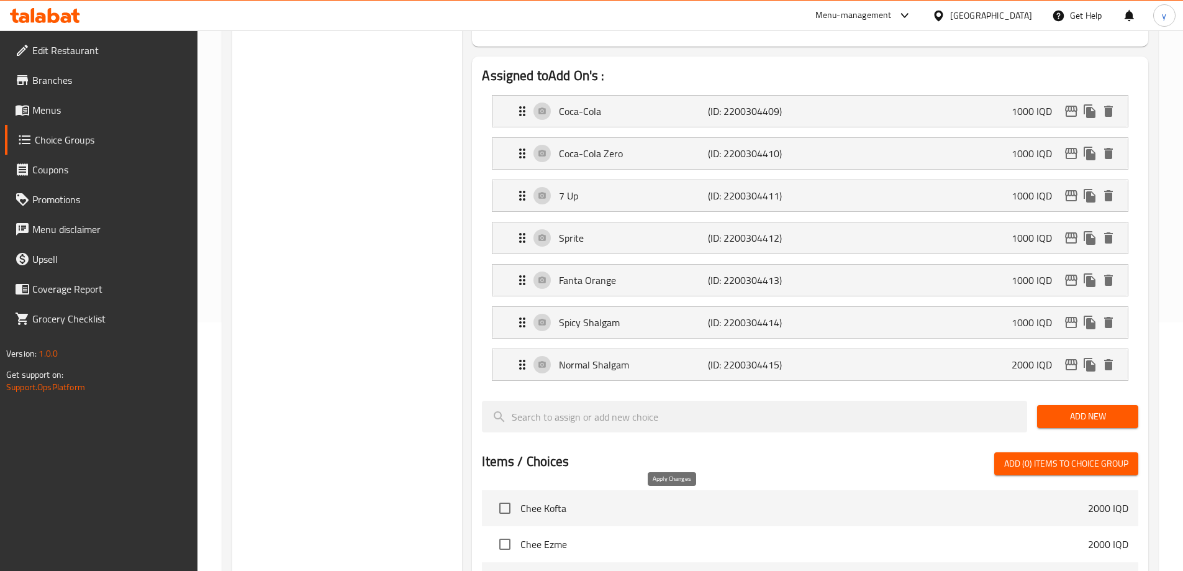
type input "2000"
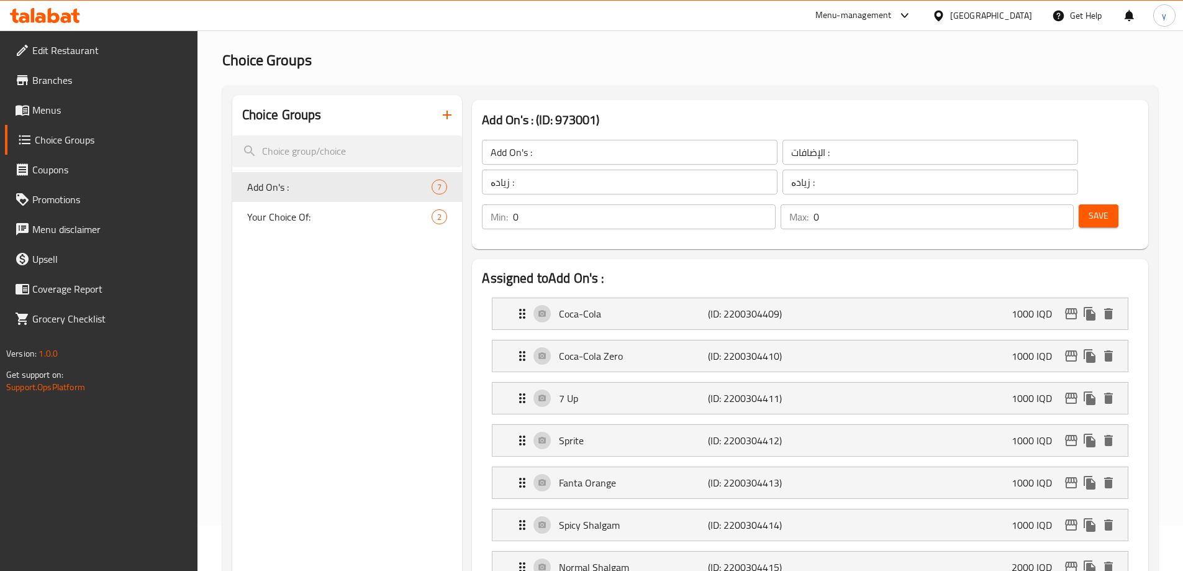
scroll to position [0, 0]
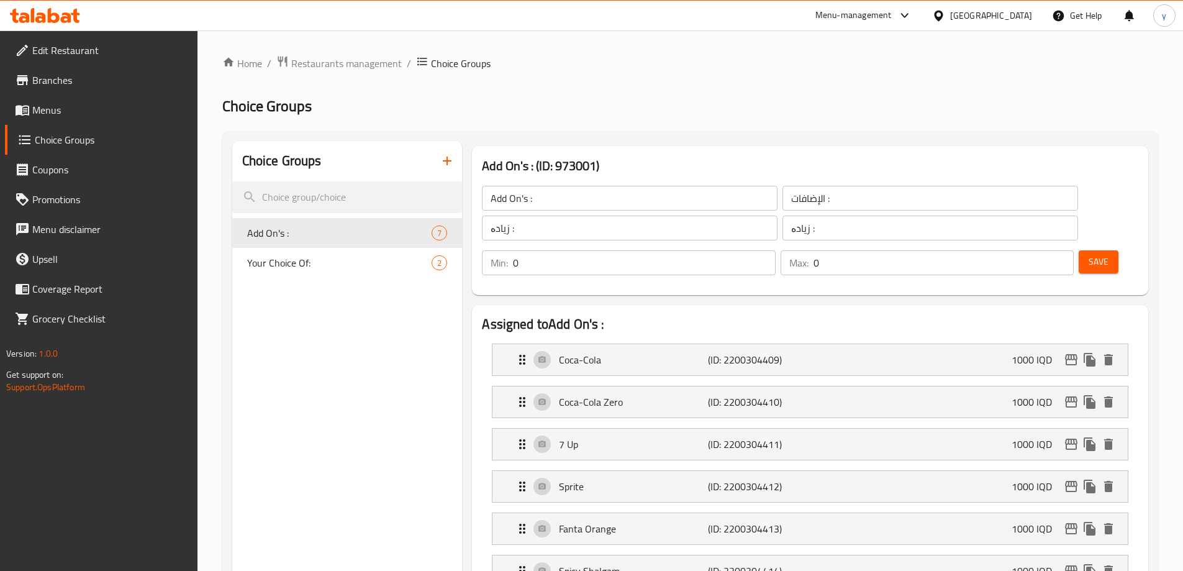
click at [1072, 243] on div "Min: 0 ​ Max: 0 ​ Save" at bounding box center [807, 263] width 666 height 40
click at [1088, 254] on span "Save" at bounding box center [1098, 262] width 20 height 16
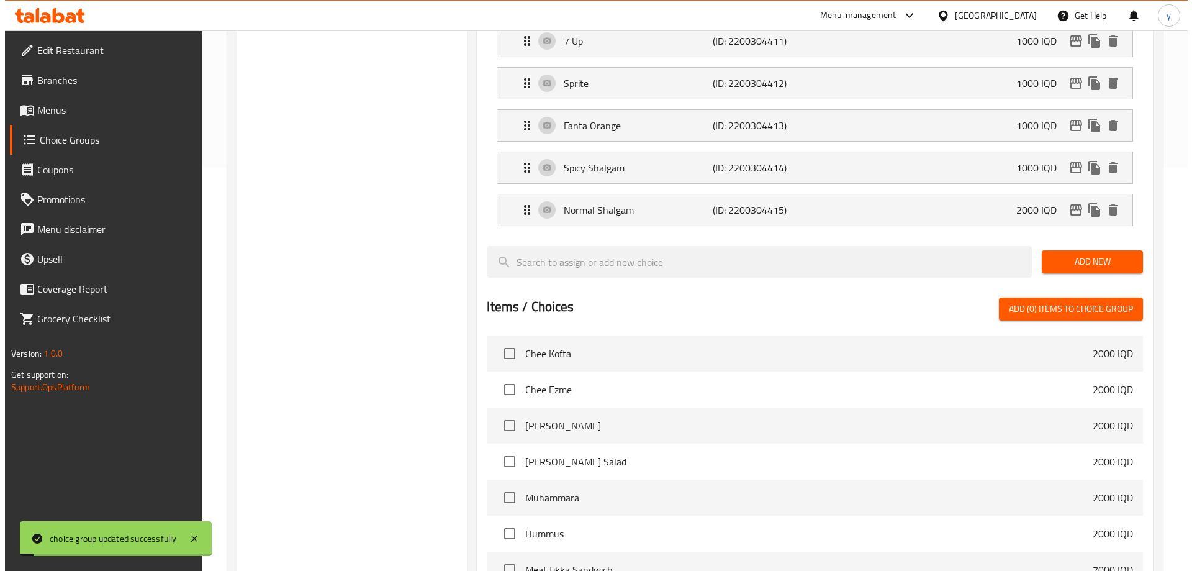
scroll to position [373, 0]
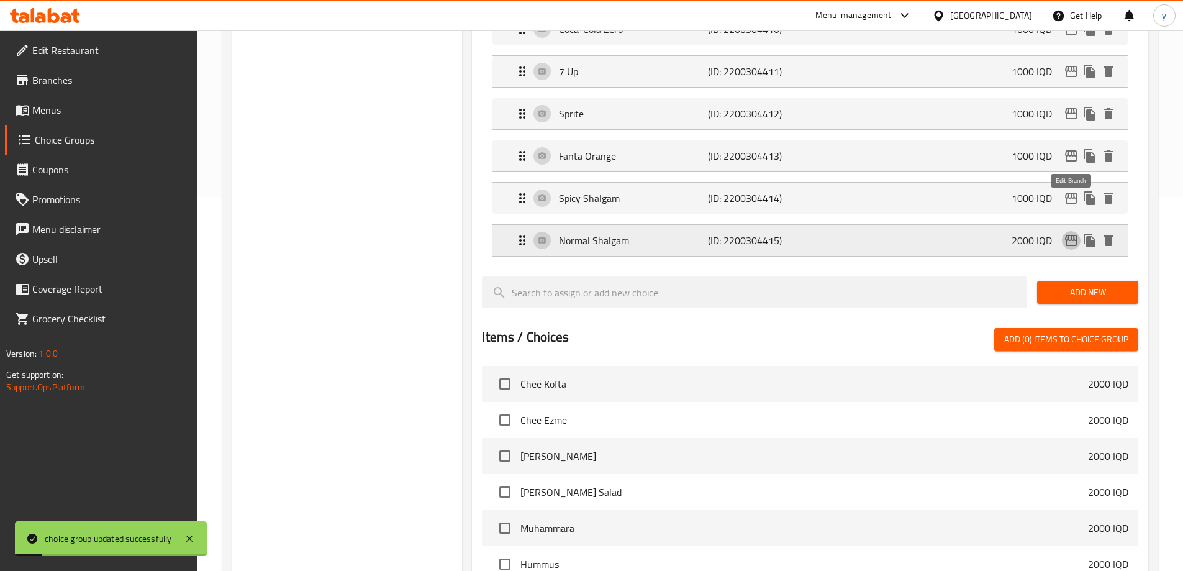
click at [1075, 233] on icon "edit" at bounding box center [1070, 240] width 15 height 15
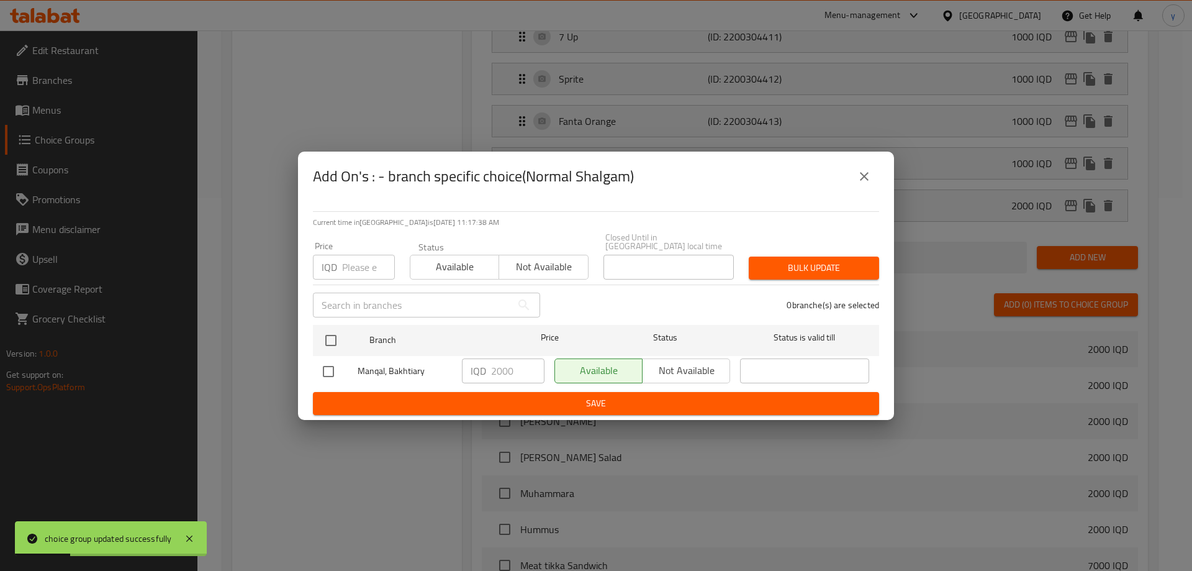
click at [865, 180] on icon "close" at bounding box center [864, 176] width 15 height 15
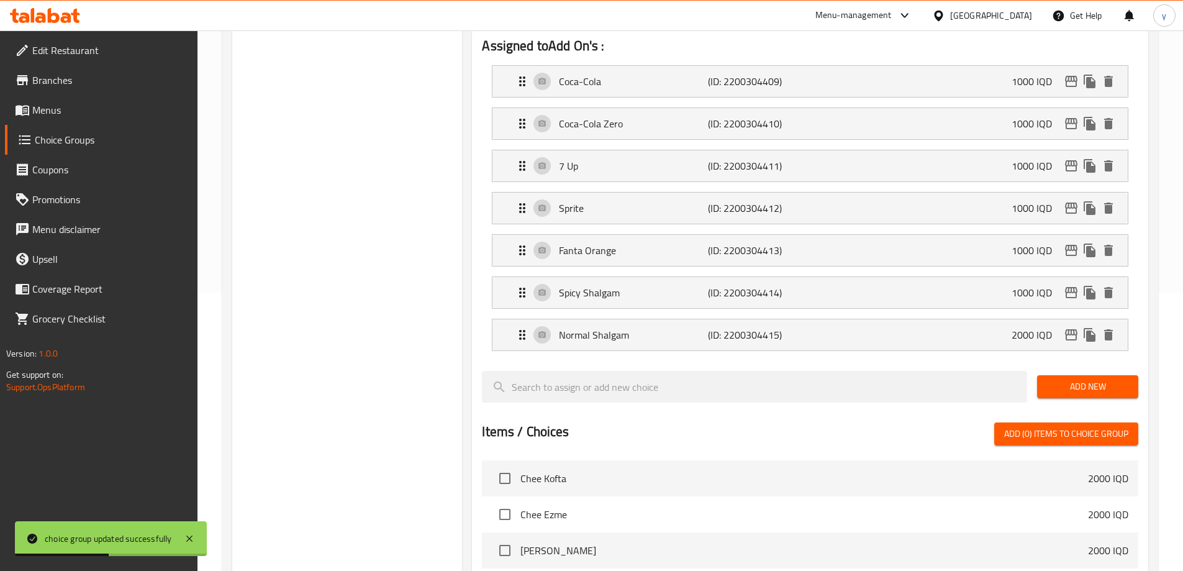
scroll to position [248, 0]
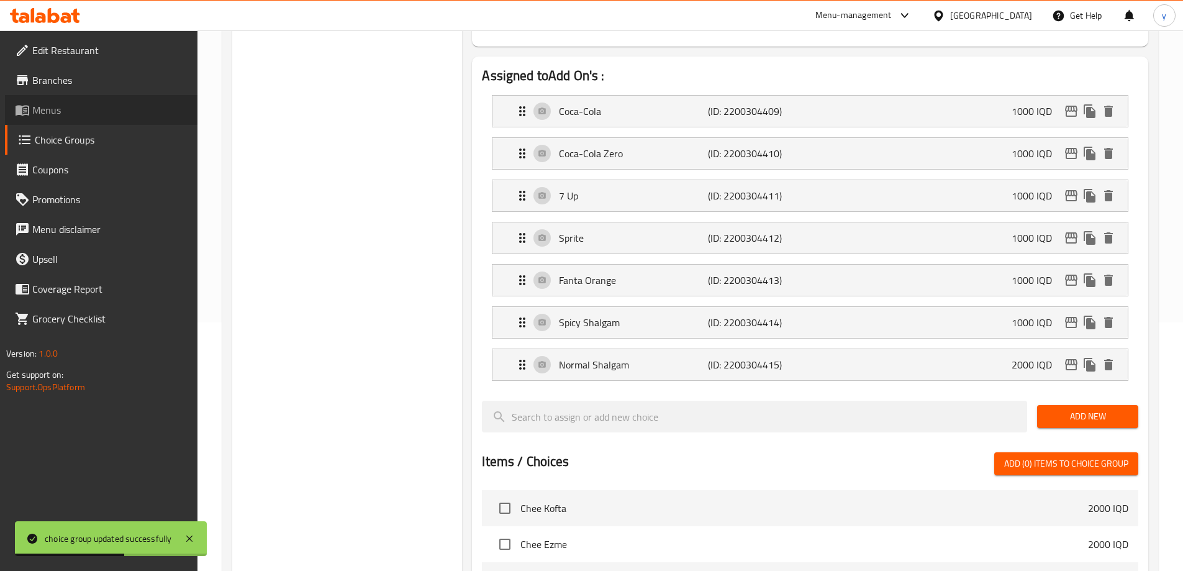
click at [133, 108] on span "Menus" at bounding box center [109, 109] width 155 height 15
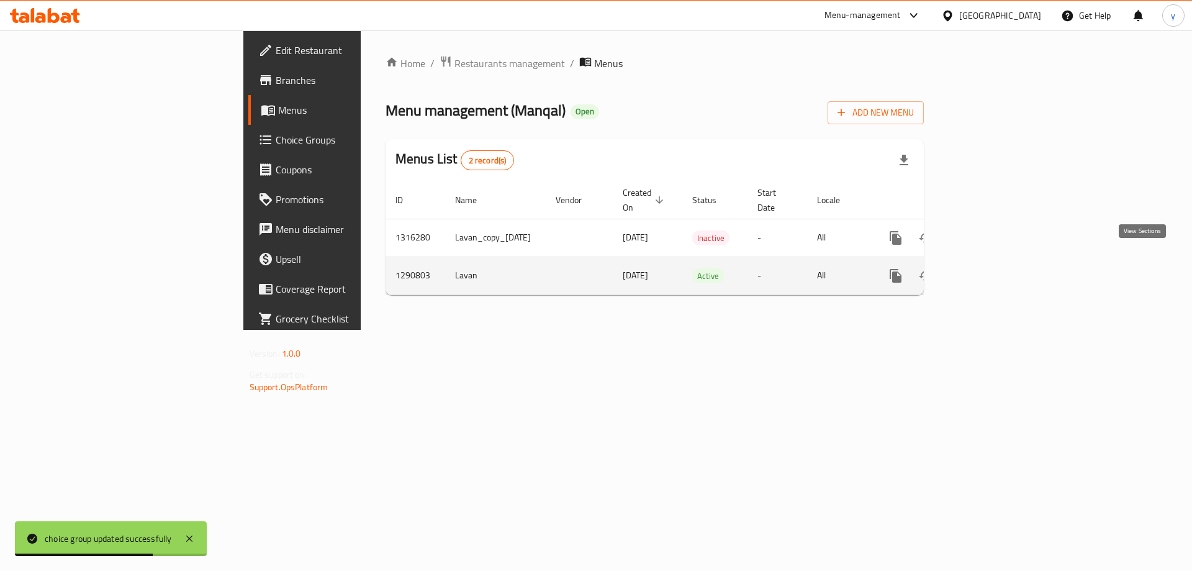
click at [991, 270] on icon "enhanced table" at bounding box center [985, 275] width 11 height 11
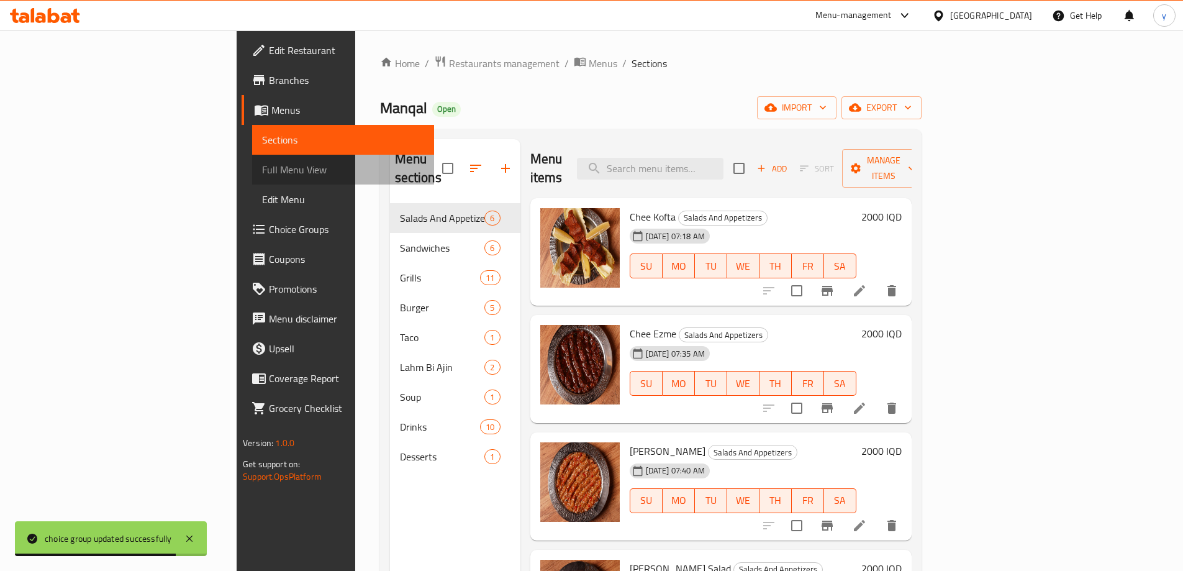
click at [252, 180] on link "Full Menu View" at bounding box center [343, 170] width 182 height 30
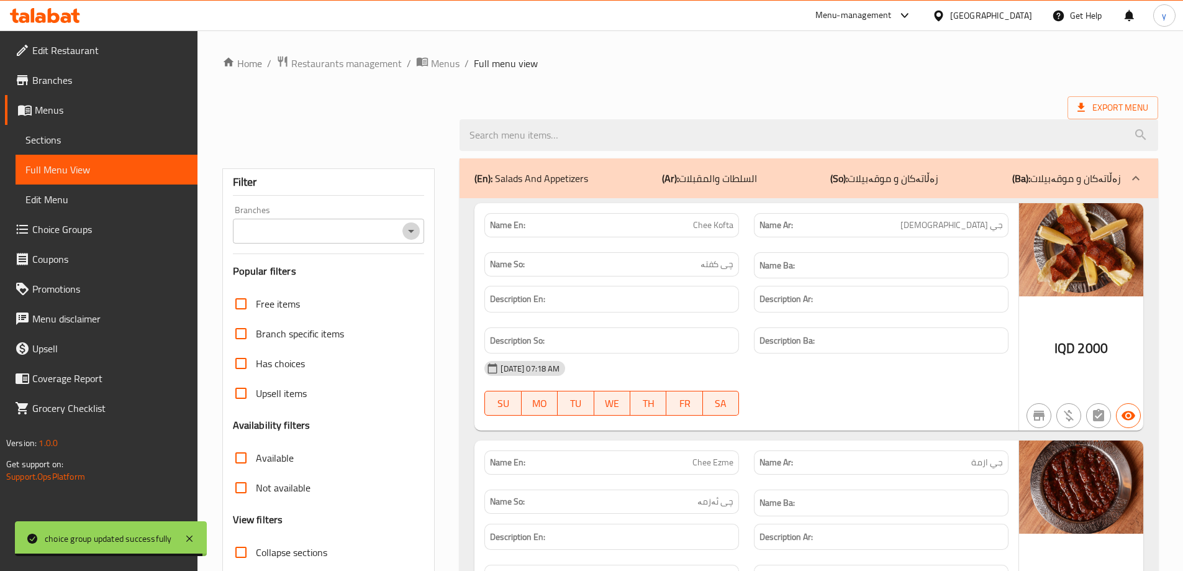
click at [413, 230] on icon "Open" at bounding box center [411, 231] width 6 height 3
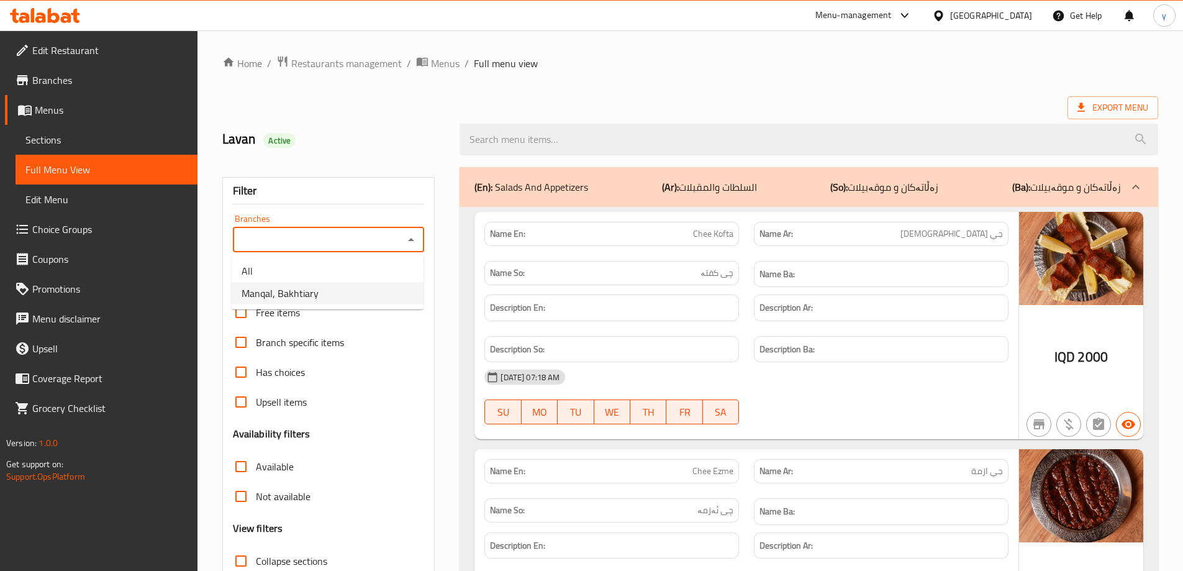
click at [343, 294] on li "Manqal, Bakhtiary" at bounding box center [328, 293] width 192 height 22
type input "Manqal, Bakhtiary"
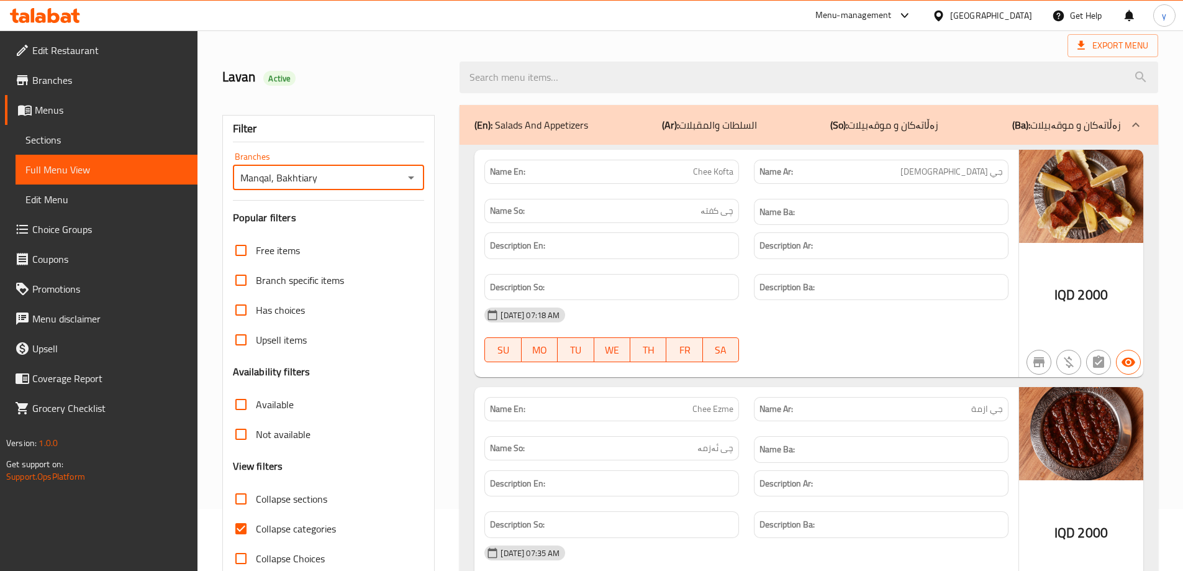
scroll to position [90, 0]
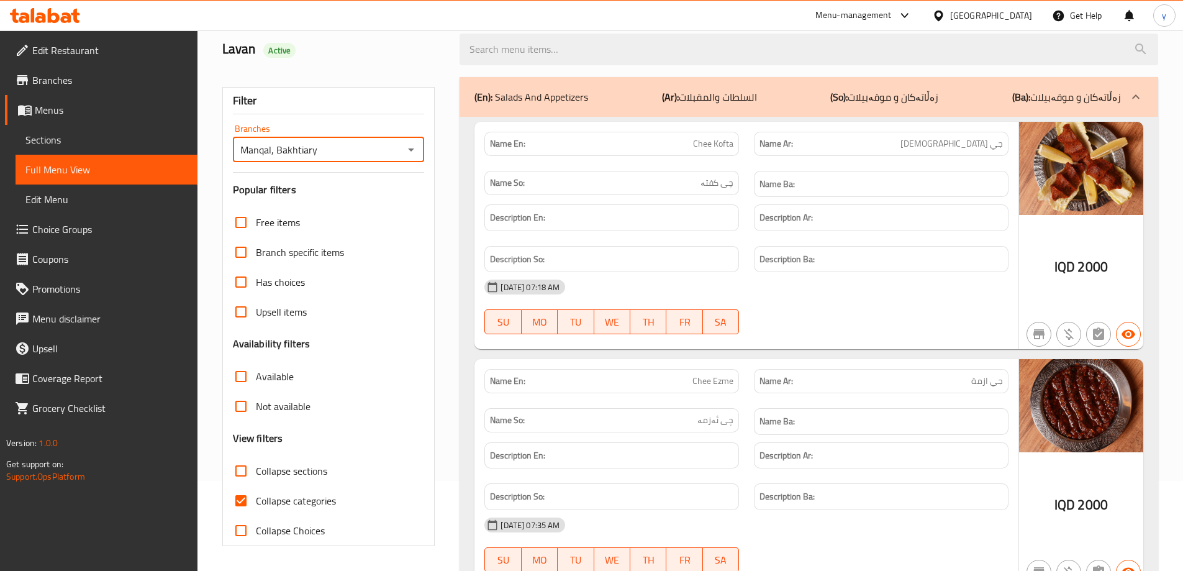
click at [242, 471] on input "Collapse sections" at bounding box center [241, 471] width 30 height 30
checkbox input "true"
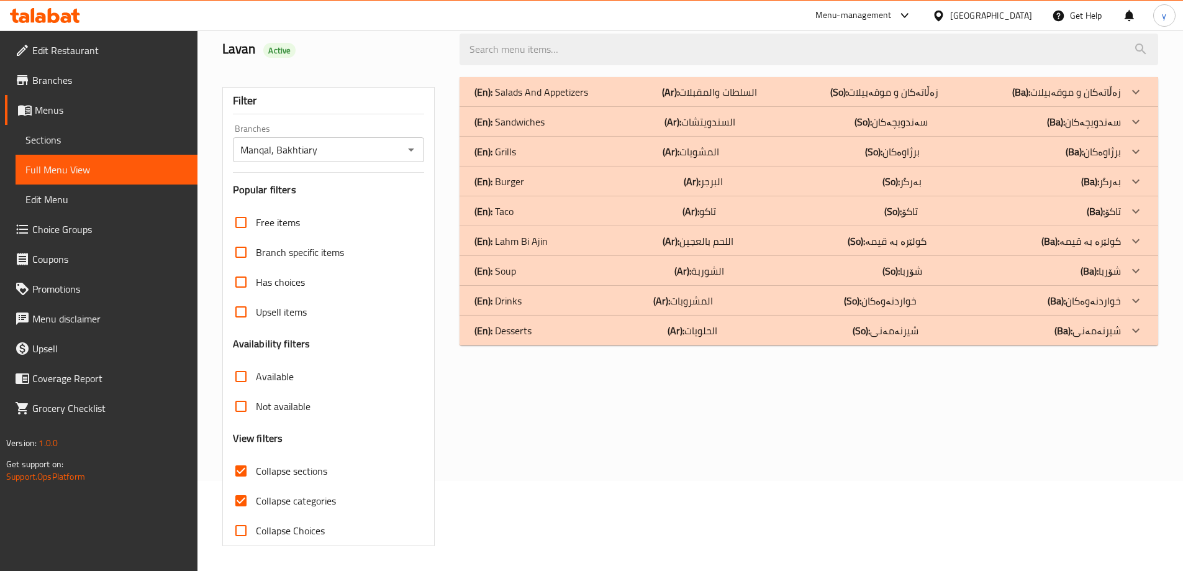
click at [248, 505] on input "Collapse categories" at bounding box center [241, 500] width 30 height 30
checkbox input "false"
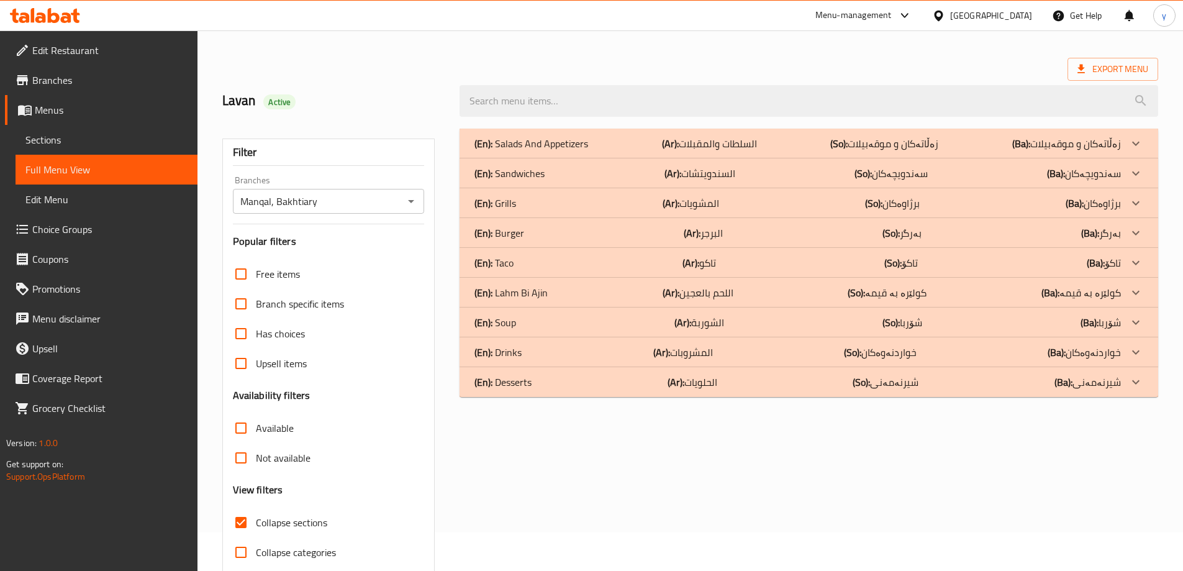
scroll to position [0, 0]
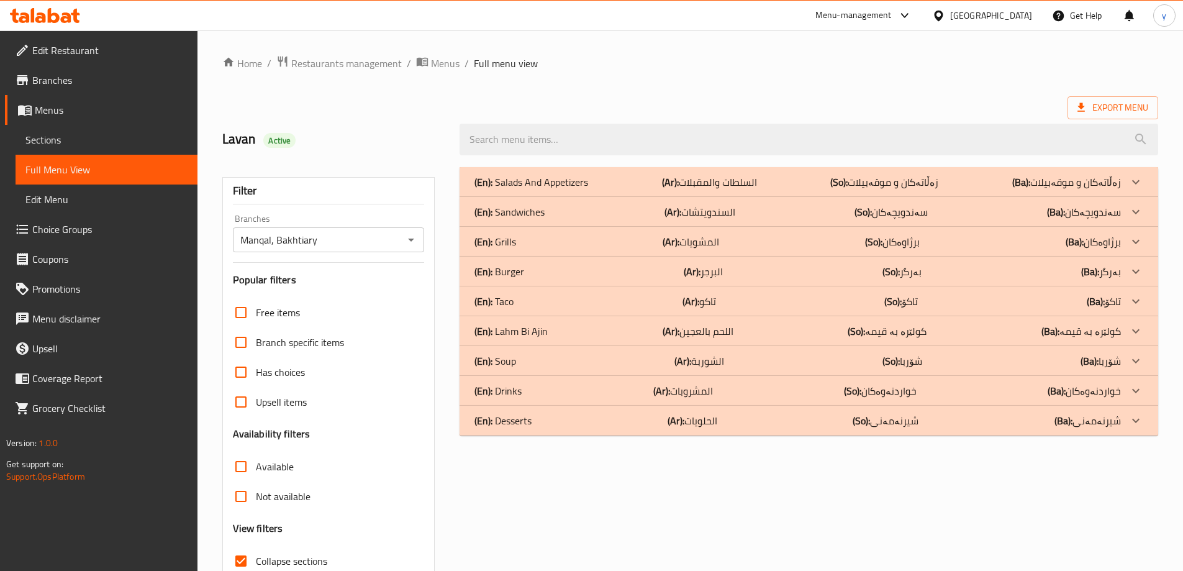
click at [565, 427] on div "(En): Desserts (Ar): الحلويات (So): شیرنەمەنی (Ba): شیرنەمەنی" at bounding box center [797, 420] width 646 height 15
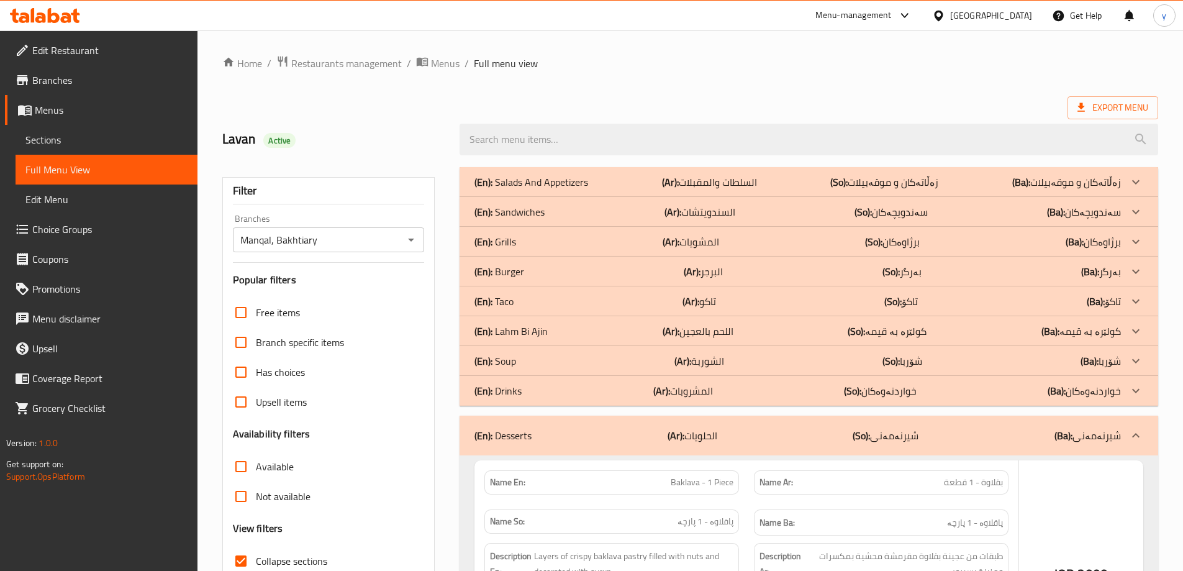
click at [576, 402] on div "(En): Drinks (Ar): المشروبات (So): خواردنەوەکان (Ba): خواردنەوەکان" at bounding box center [808, 391] width 698 height 30
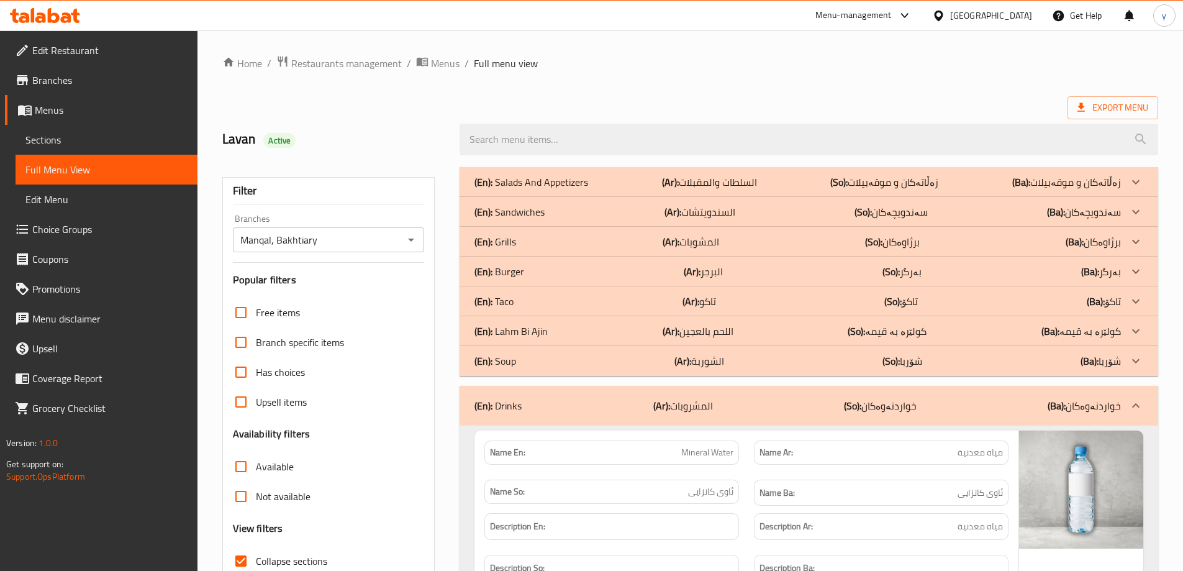
click at [580, 366] on div "(En): Soup (Ar): الشوربة (So): شۆربا (Ba): شۆربا" at bounding box center [797, 360] width 646 height 15
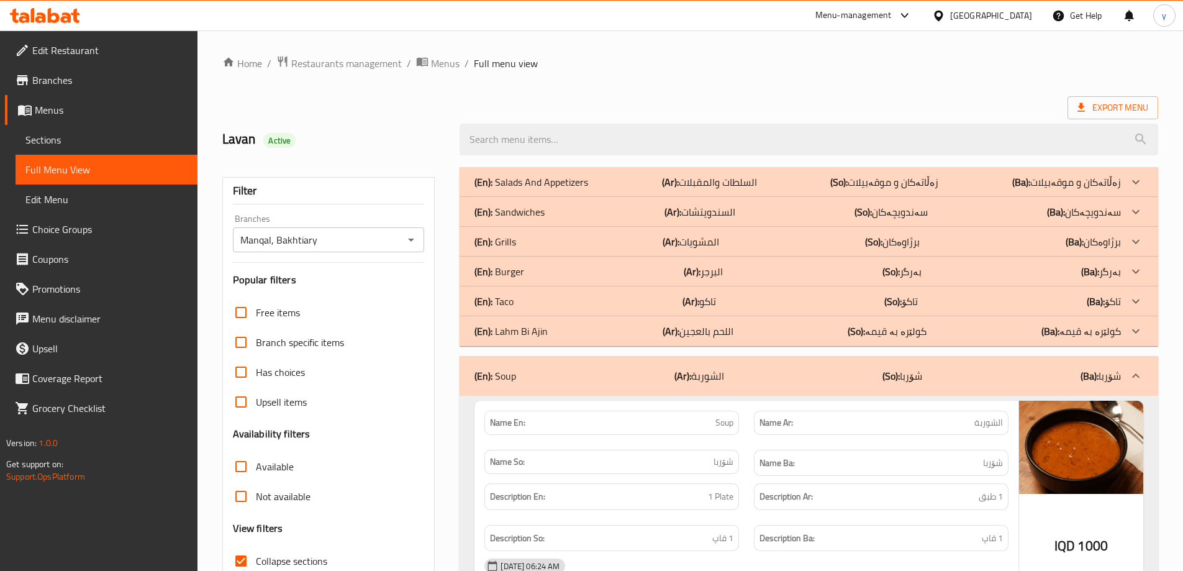
click at [721, 335] on p "(Ar): اللحم بالعجين" at bounding box center [697, 330] width 71 height 15
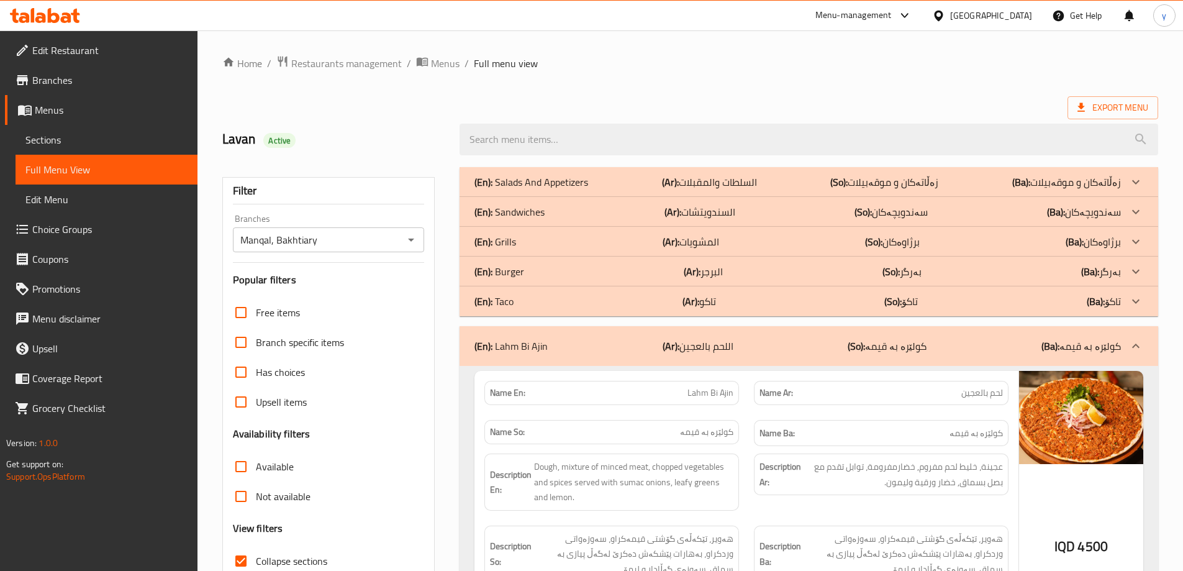
click at [753, 296] on div "(En): Taco (Ar): تاكو (So): تاکۆ (Ba): تاکۆ" at bounding box center [797, 301] width 646 height 15
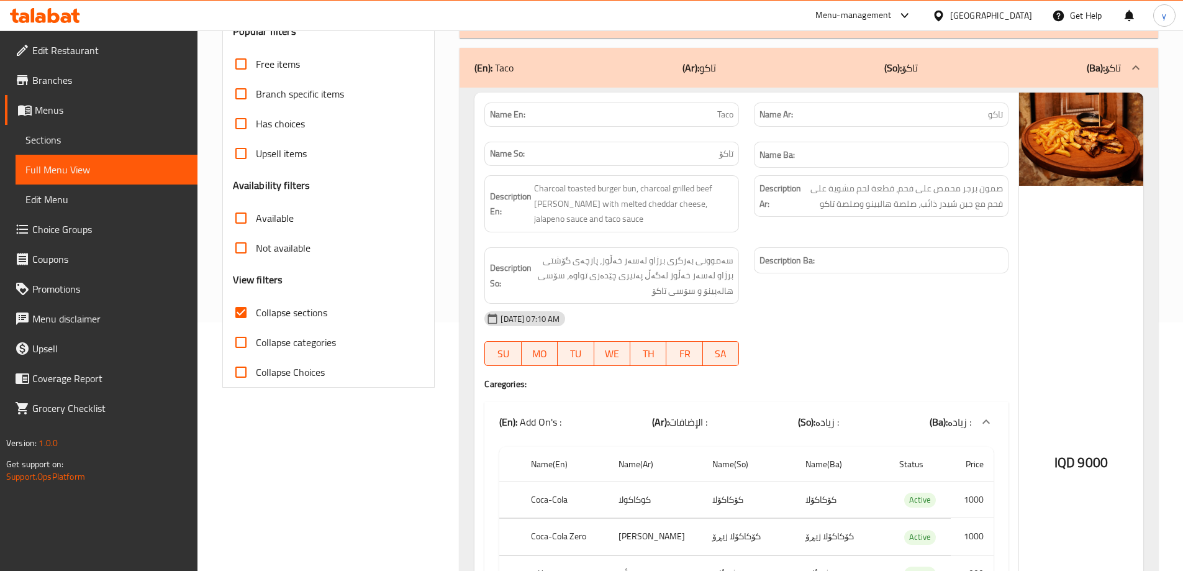
scroll to position [124, 0]
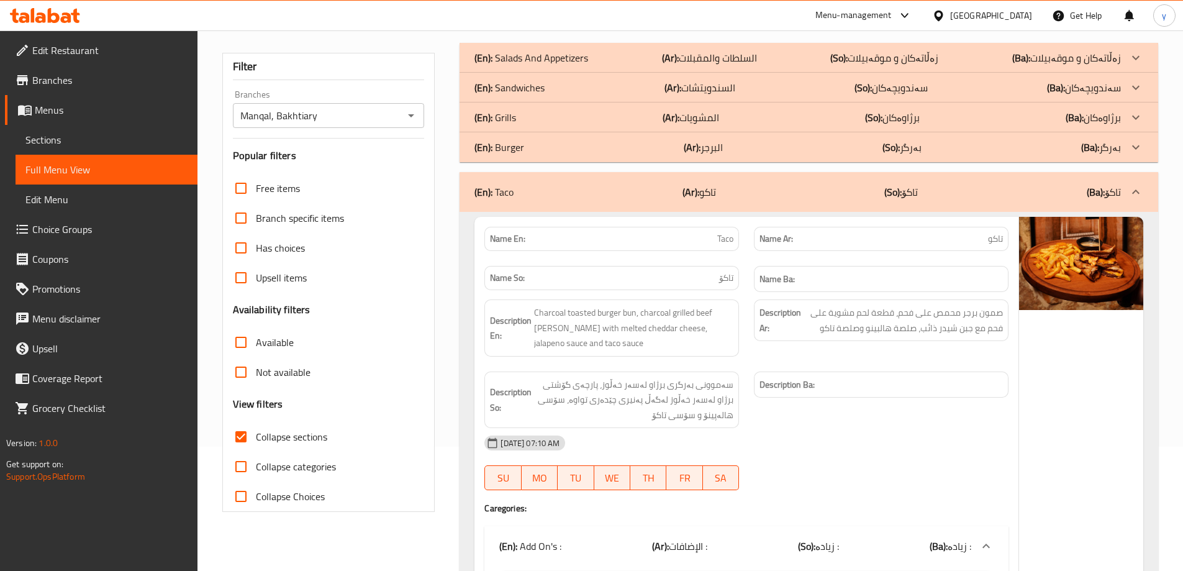
click at [811, 155] on div "(En): Burger (Ar): البرجر (So): بەرگر (Ba): بەرگر" at bounding box center [808, 147] width 698 height 30
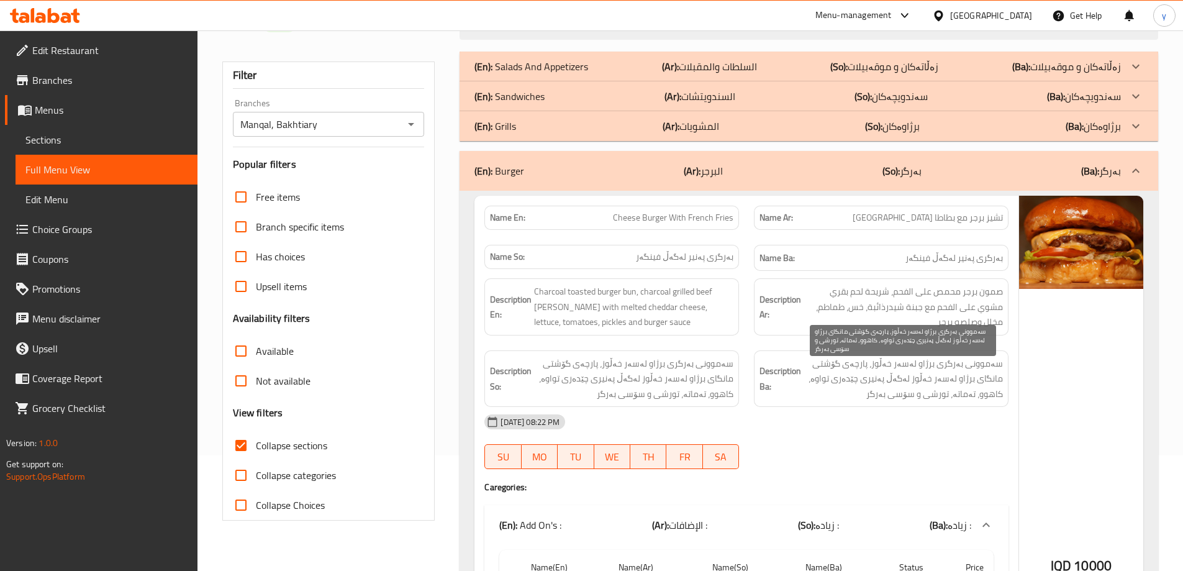
scroll to position [0, 0]
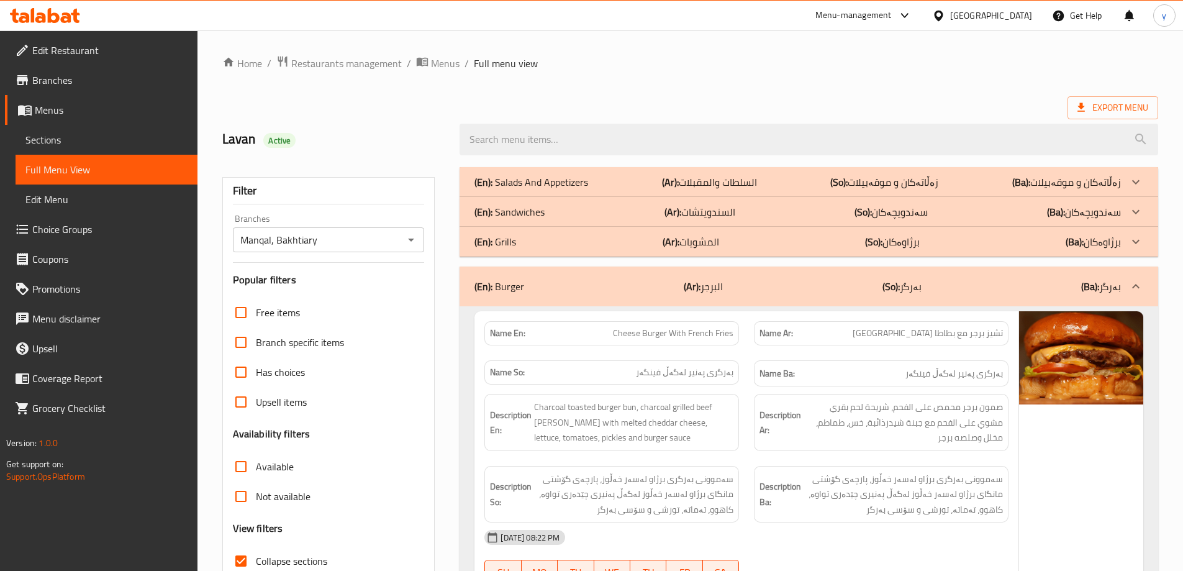
click at [666, 220] on div "(En): Sandwiches (Ar): السندويتشات (So): سەندویچەکان (Ba): سەندویچەکان" at bounding box center [808, 212] width 698 height 30
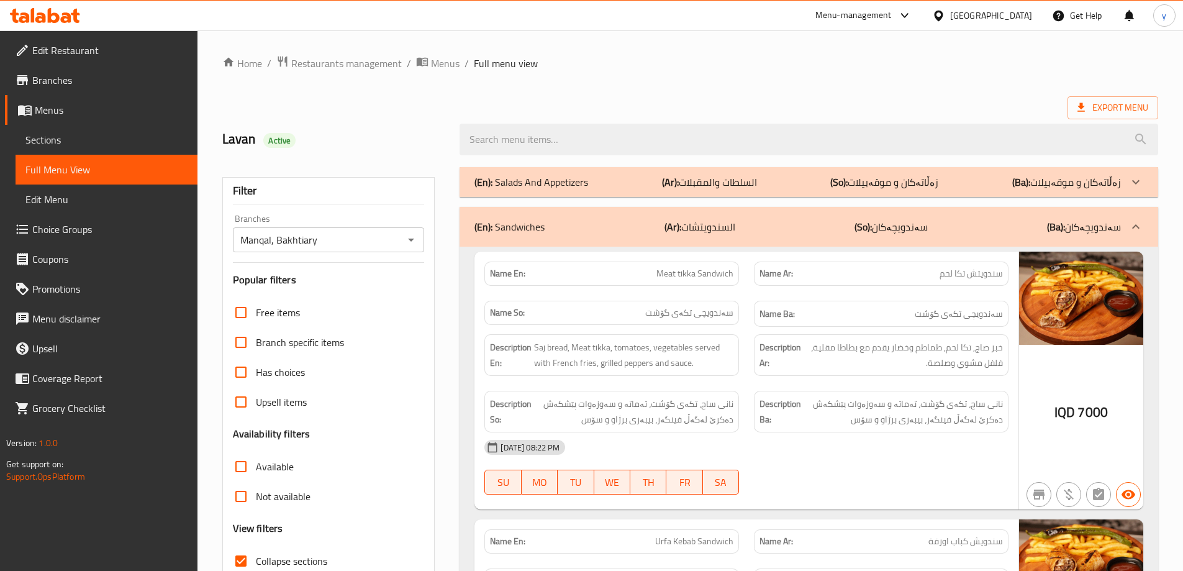
click at [667, 239] on div "(En): Sandwiches (Ar): السندويتشات (So): سەندویچەکان (Ba): سەندویچەکان" at bounding box center [808, 227] width 698 height 40
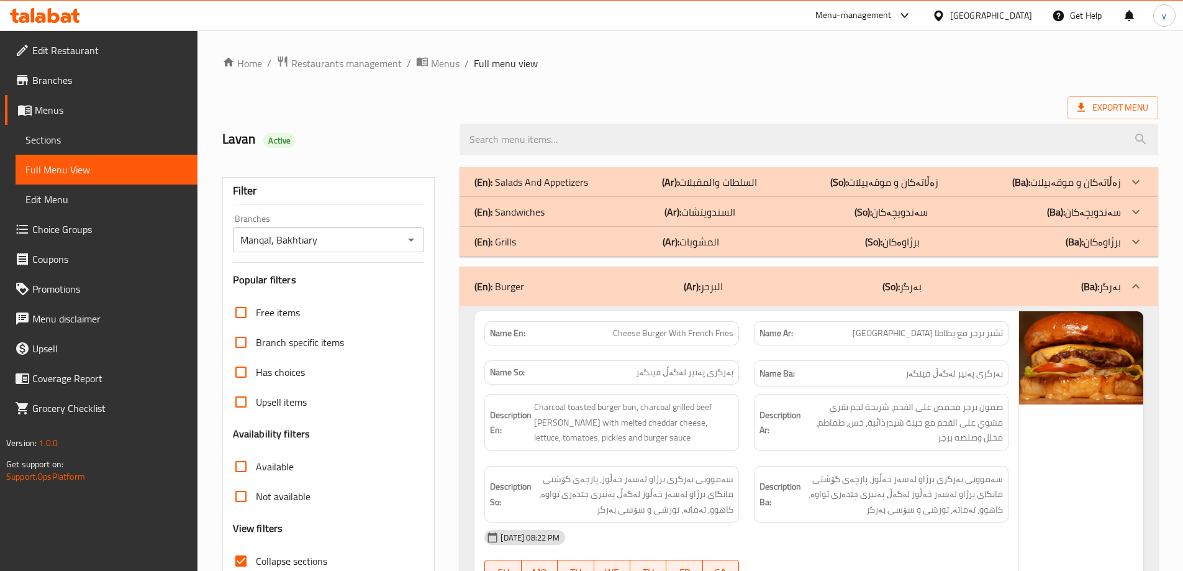
click at [667, 239] on b "(Ar):" at bounding box center [670, 241] width 17 height 19
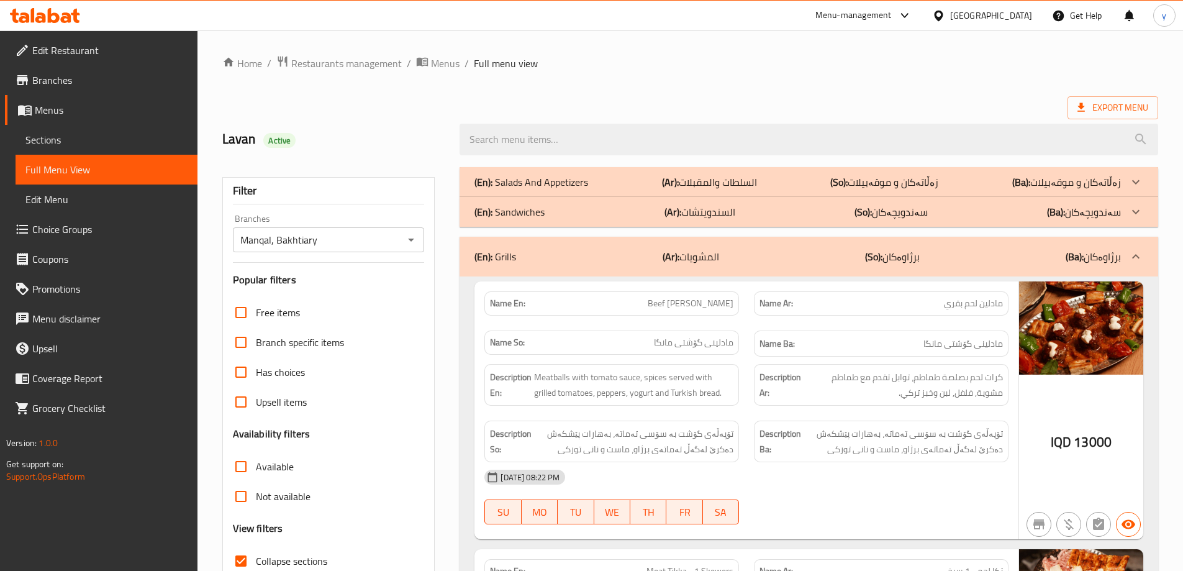
click at [680, 222] on div "(En): Sandwiches (Ar): السندويتشات (So): سەندویچەکان (Ba): سەندویچەکان" at bounding box center [808, 212] width 698 height 30
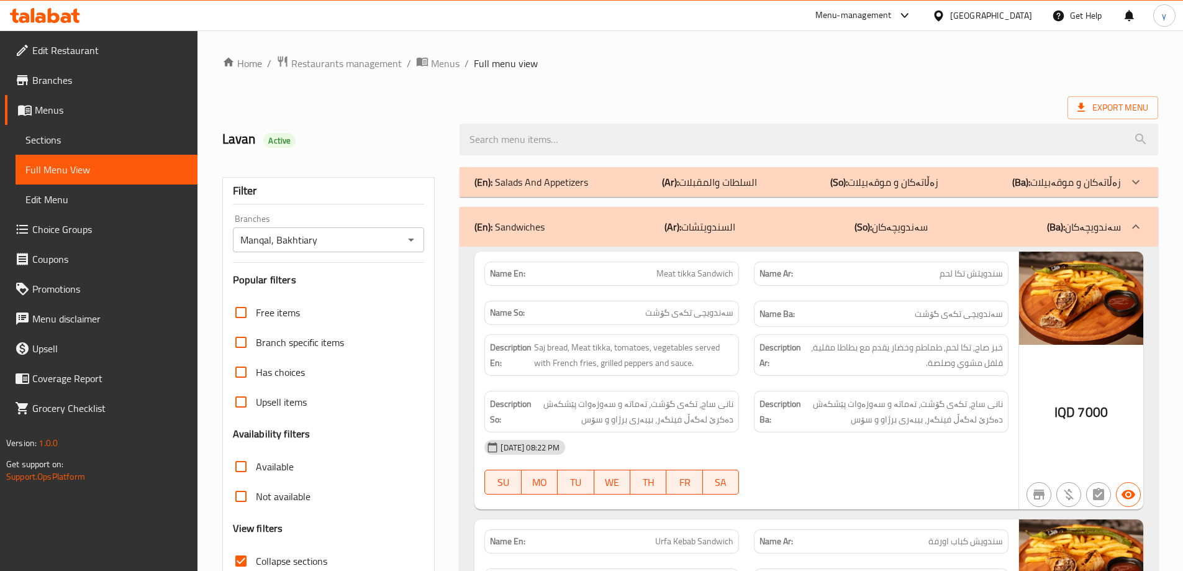
click at [697, 178] on p "(Ar): السلطات والمقبلات" at bounding box center [709, 181] width 95 height 15
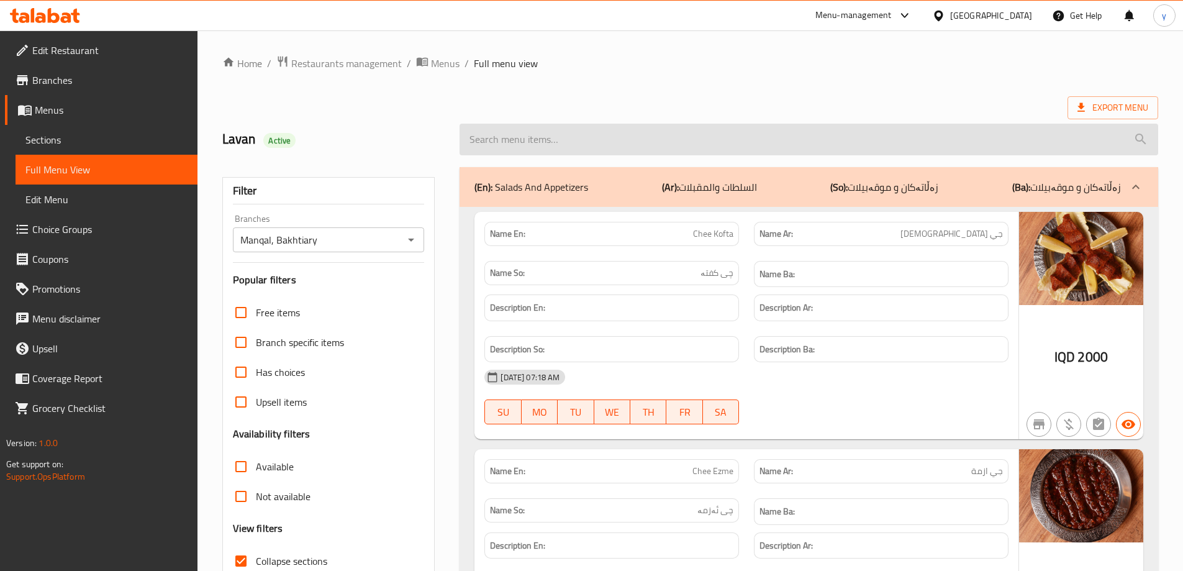
click at [608, 126] on input "search" at bounding box center [808, 140] width 698 height 32
paste input "Carrot salad"
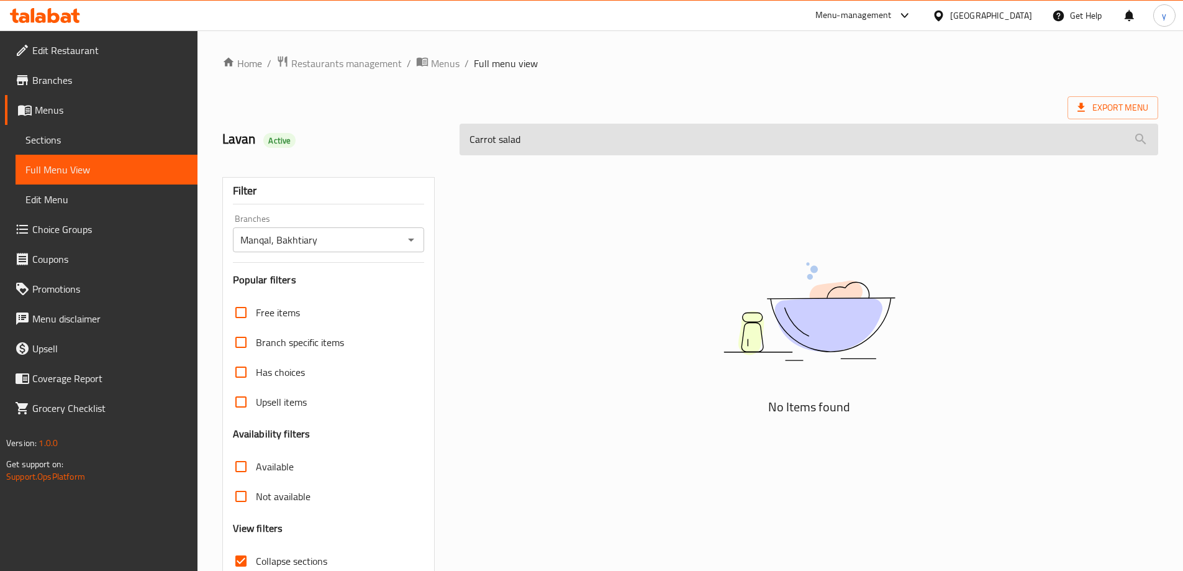
click at [521, 147] on input "Carrot salad" at bounding box center [808, 140] width 698 height 32
paste input "Eggplan"
type input "Eggplant salad"
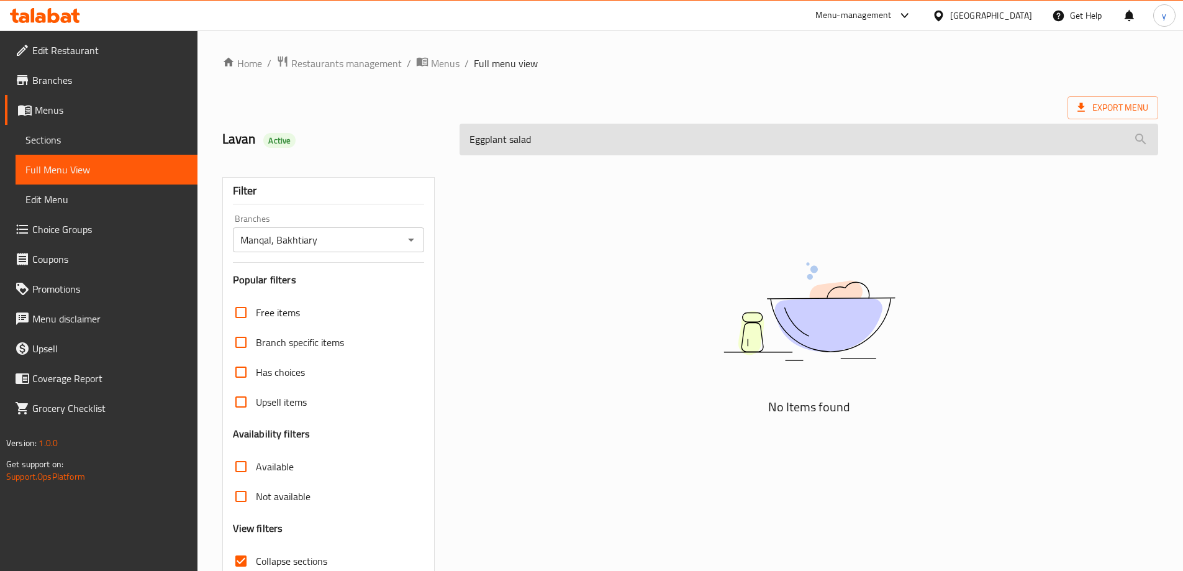
click at [585, 136] on input "Eggplant salad" at bounding box center [808, 140] width 698 height 32
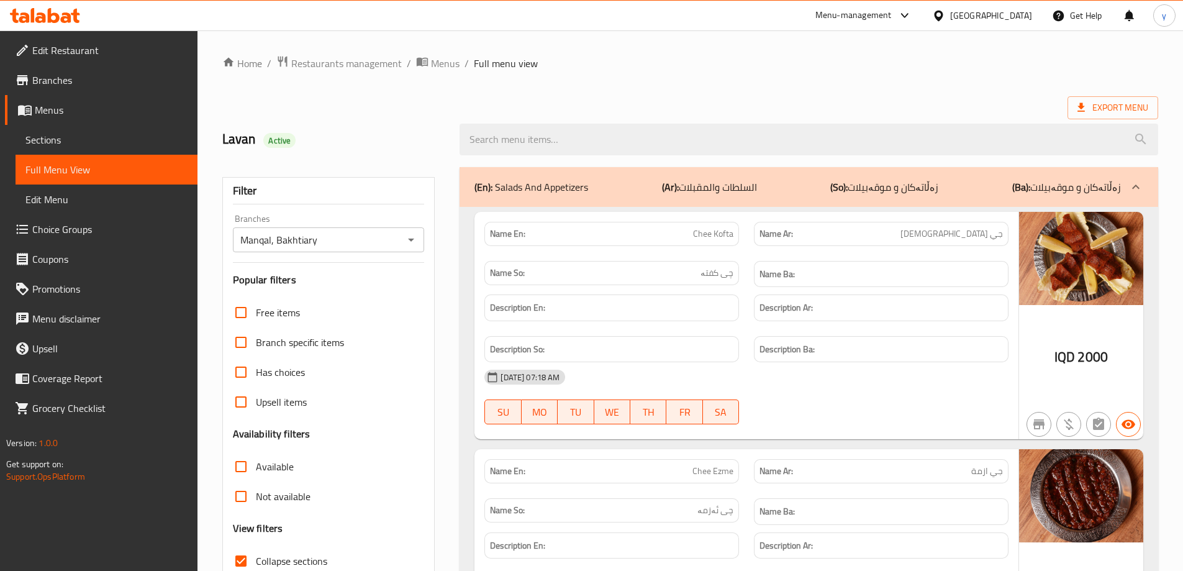
scroll to position [248, 0]
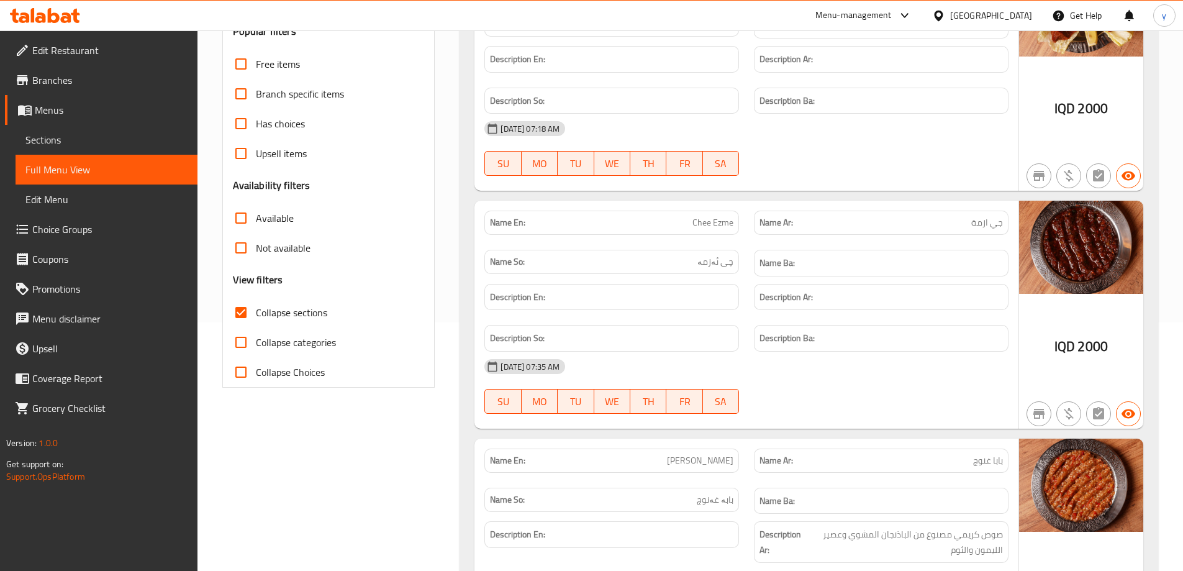
click at [253, 320] on input "Collapse sections" at bounding box center [241, 312] width 30 height 30
checkbox input "false"
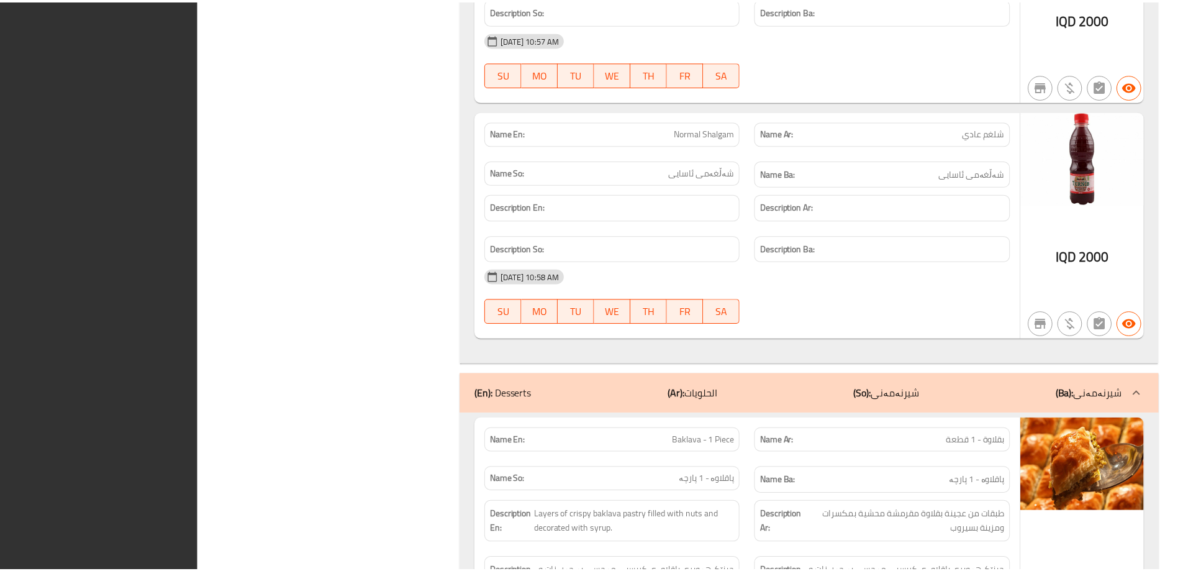
scroll to position [13958, 0]
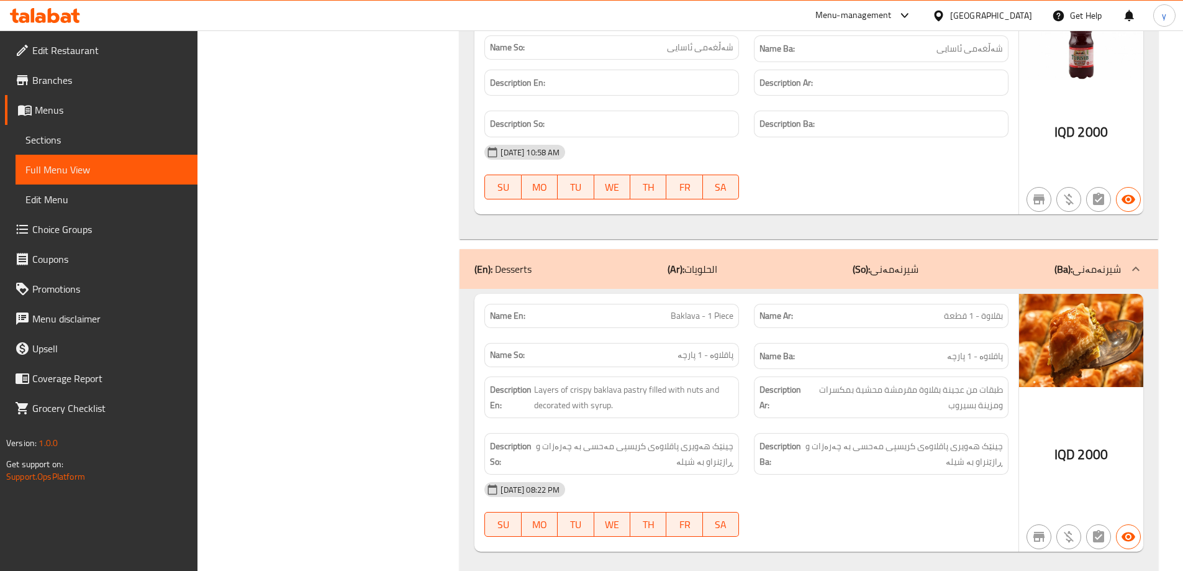
click at [55, 81] on span "Branches" at bounding box center [109, 80] width 155 height 15
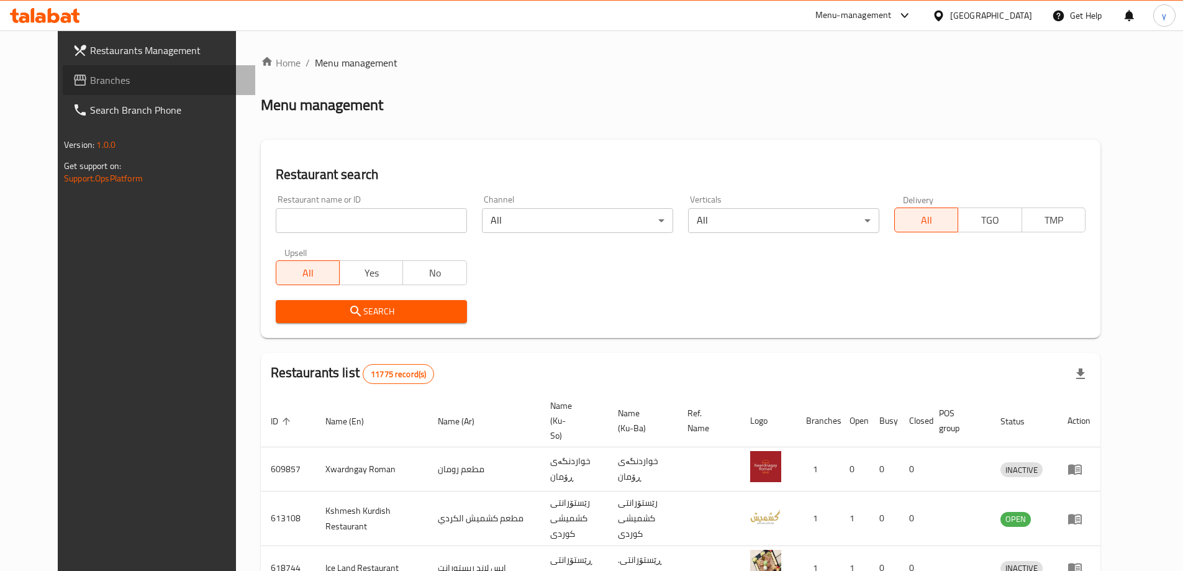
click at [119, 67] on link "Branches" at bounding box center [159, 80] width 192 height 30
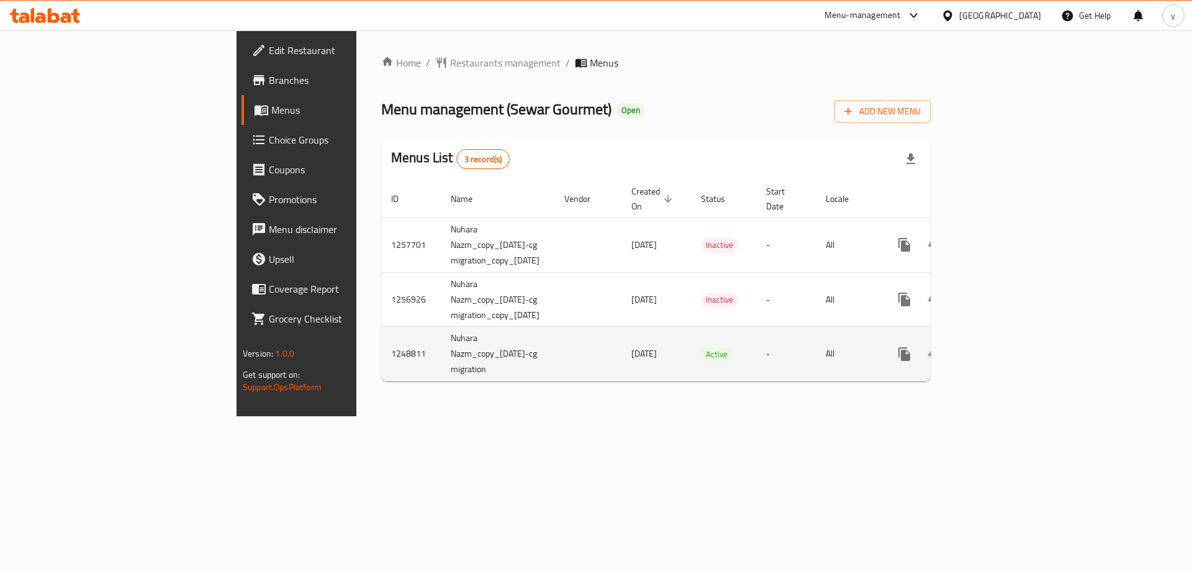
click at [1001, 346] on icon "enhanced table" at bounding box center [994, 353] width 15 height 15
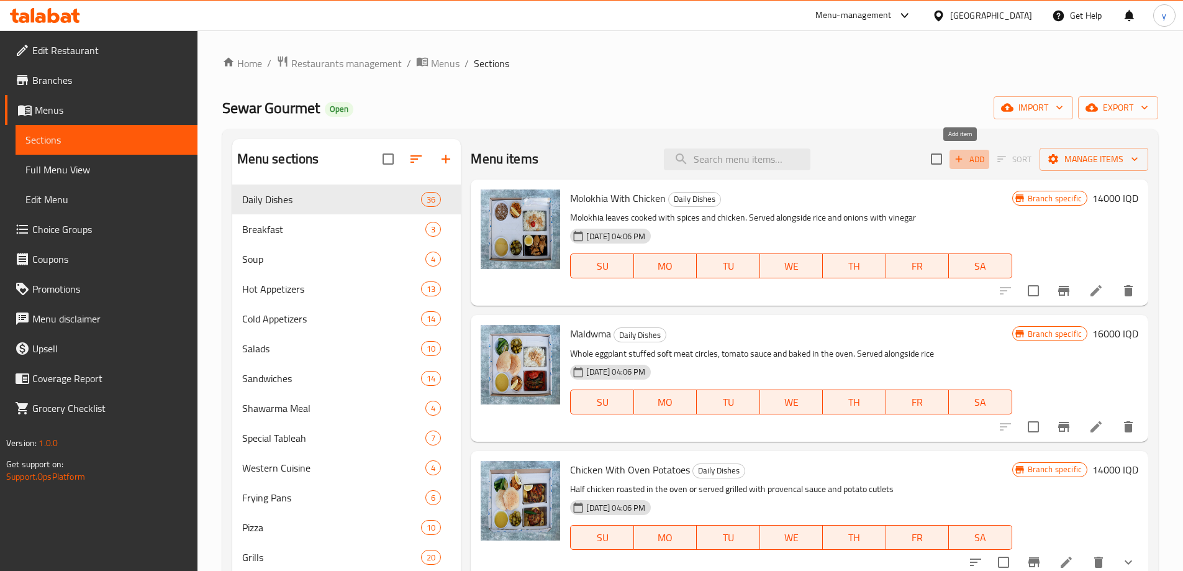
click at [963, 163] on span "Add" at bounding box center [969, 159] width 34 height 14
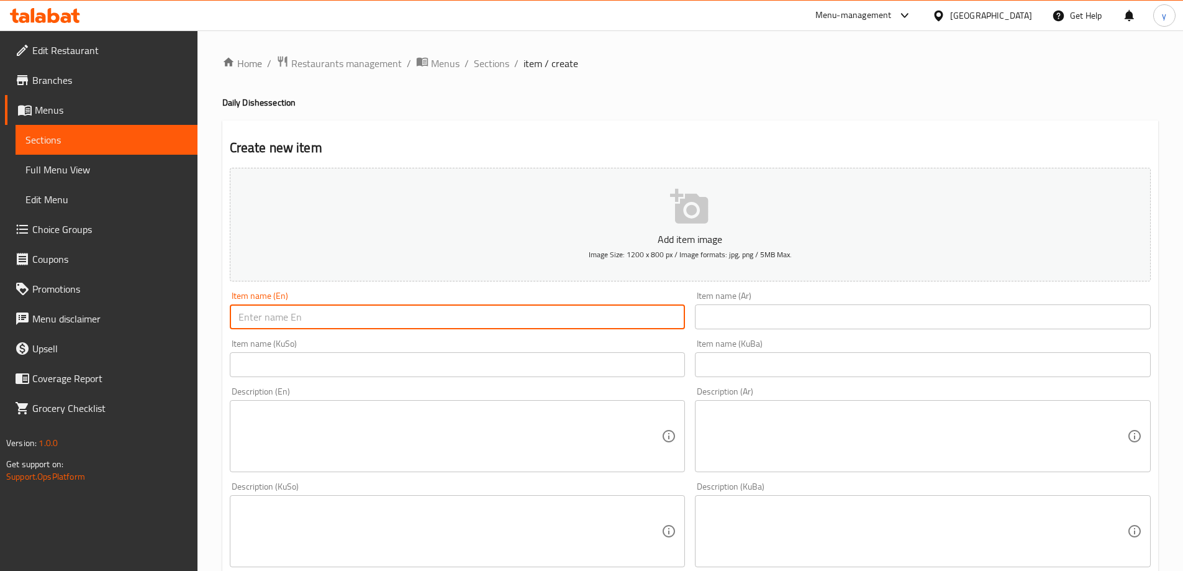
click at [371, 314] on input "text" at bounding box center [458, 316] width 456 height 25
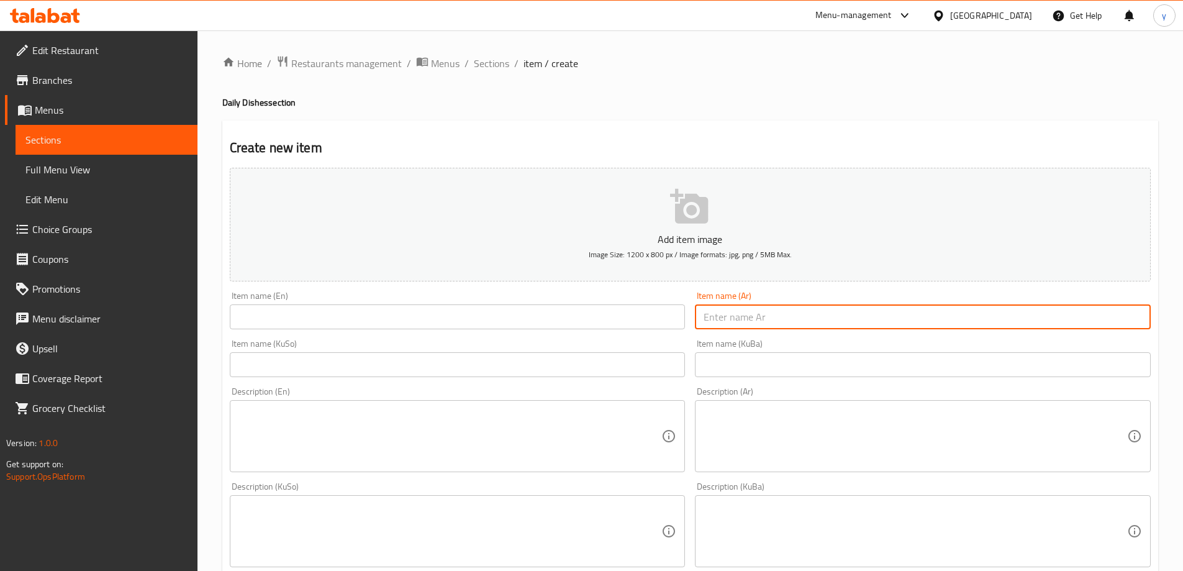
drag, startPoint x: 731, startPoint y: 320, endPoint x: 589, endPoint y: 307, distance: 142.8
click at [731, 320] on input "text" at bounding box center [923, 316] width 456 height 25
paste input "Chicken Rosemary and Potato"
type input "Chicken Rosemary and Potato"
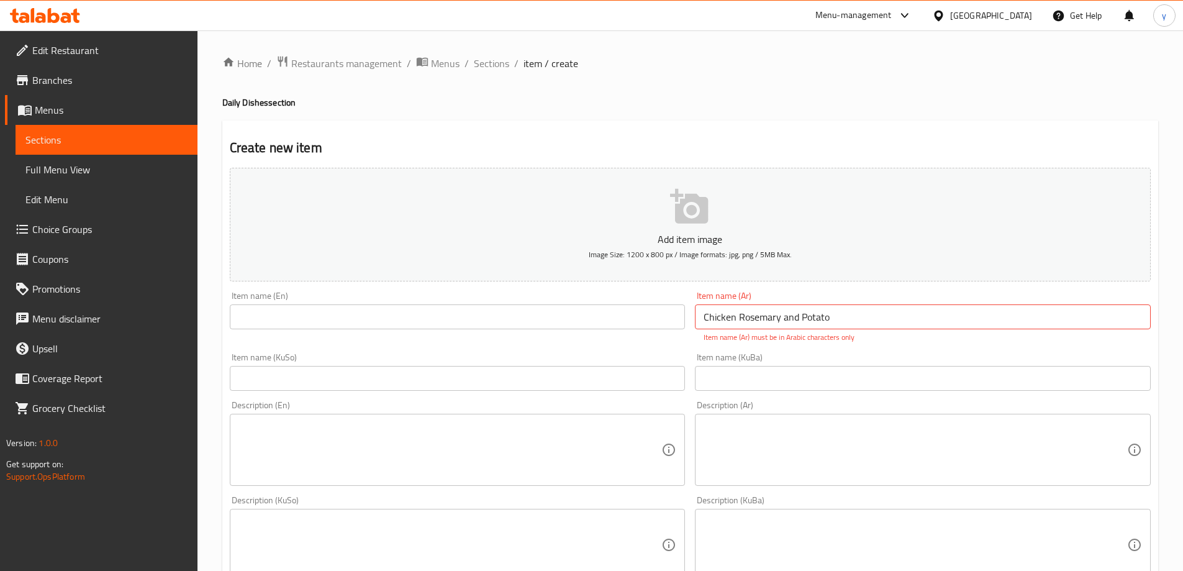
click at [582, 302] on div "Item name (En) Item name (En)" at bounding box center [458, 310] width 456 height 38
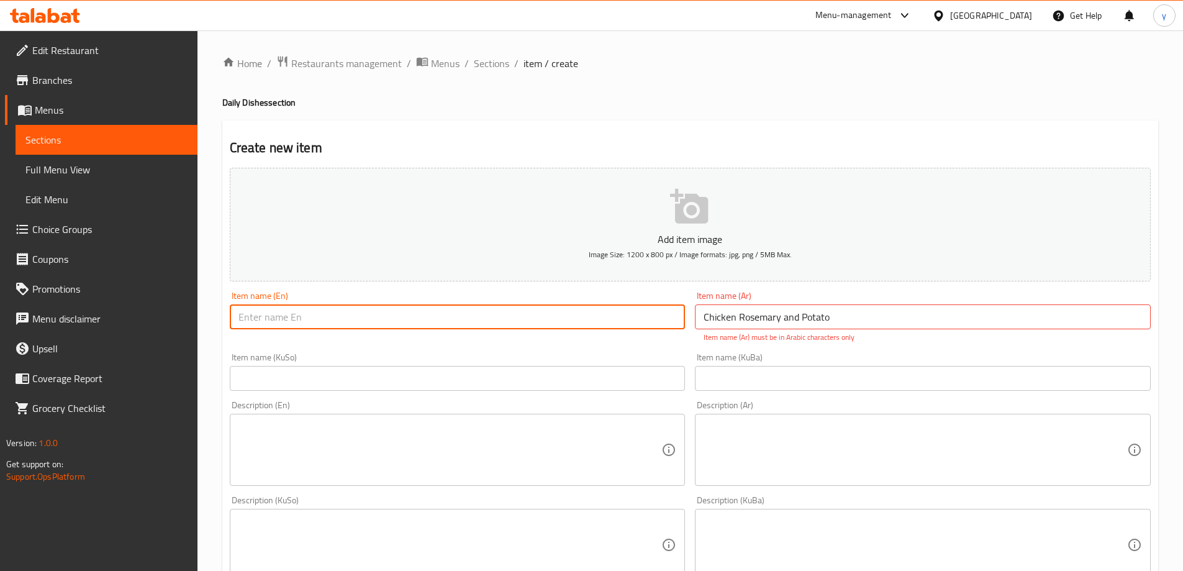
drag, startPoint x: 664, startPoint y: 314, endPoint x: 672, endPoint y: 314, distance: 8.1
click at [664, 314] on input "text" at bounding box center [458, 316] width 456 height 25
paste input "Chicken Rosemary and Potato"
type input "Chicken Rosemary and Potato"
click at [756, 315] on input "Chicken Rosemary and Potato" at bounding box center [923, 316] width 456 height 25
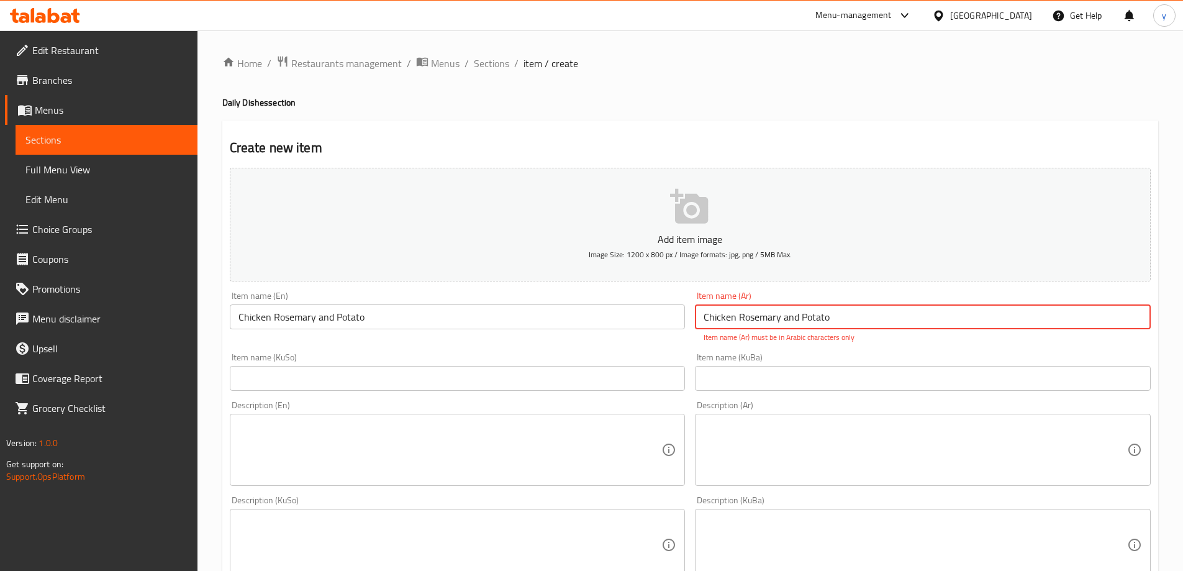
click at [756, 315] on input "Chicken Rosemary and Potato" at bounding box center [923, 316] width 456 height 25
paste input "دجاج روزماري وبطاطا"
type input "دجاج روزماري وبطاطا"
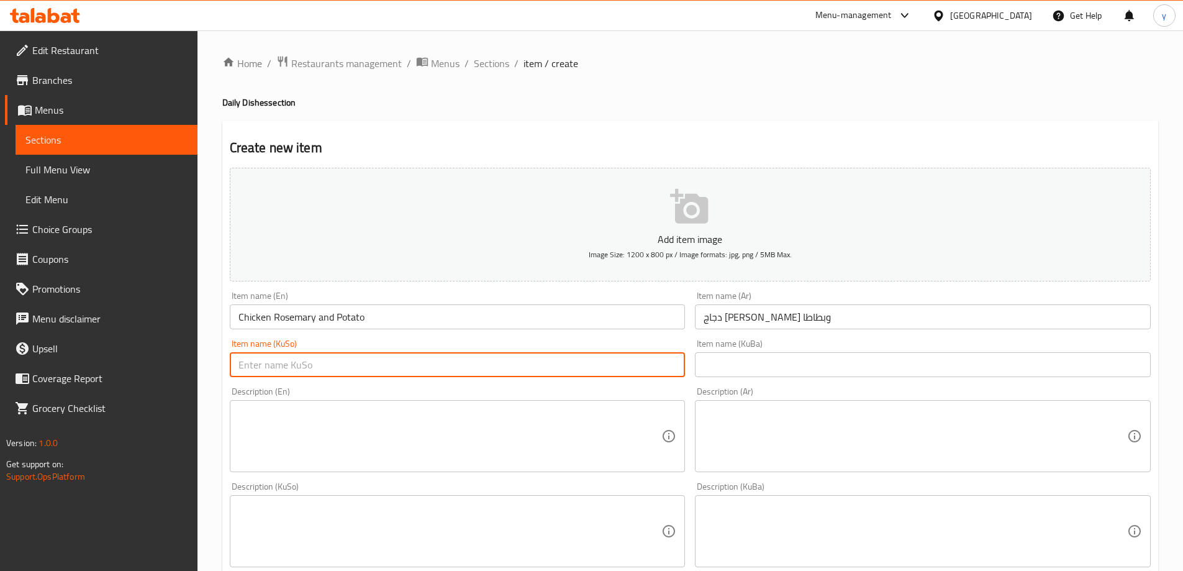
click at [636, 354] on input "text" at bounding box center [458, 364] width 456 height 25
paste input "ڕۆزماری"
type input "مریشكی ڕۆزماری و پەتاتە"
click at [403, 436] on textarea at bounding box center [449, 436] width 423 height 59
paste textarea "Half marinated chicken with olive oil, rosemary, oven-roasted served with roast…"
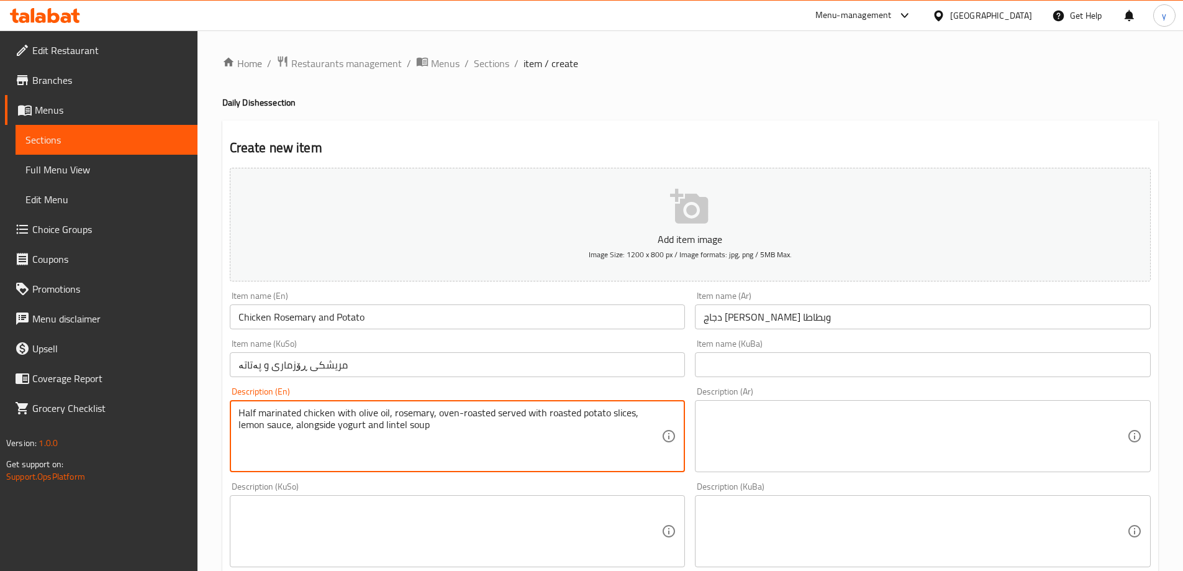
type textarea "Half marinated chicken with olive oil, rosemary, oven-roasted served with roast…"
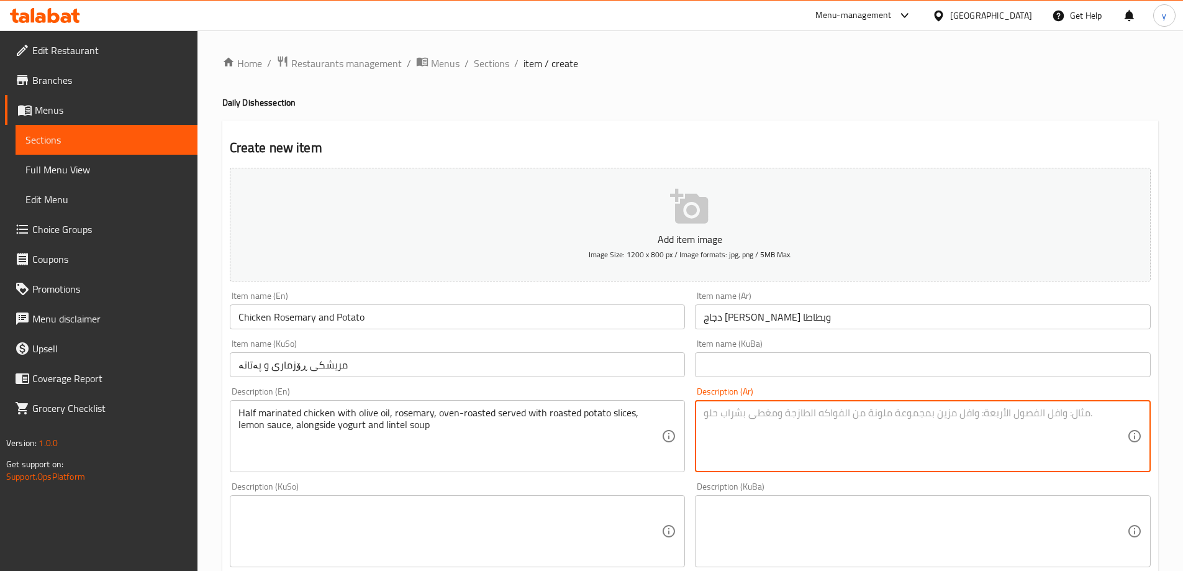
click at [782, 411] on textarea at bounding box center [914, 436] width 423 height 59
paste textarea "نصف دجاجة متبلة مع زيت زيتون، روزماري، مشوية بالفرن تقدم مع شرائح بطاطا مشوية، …"
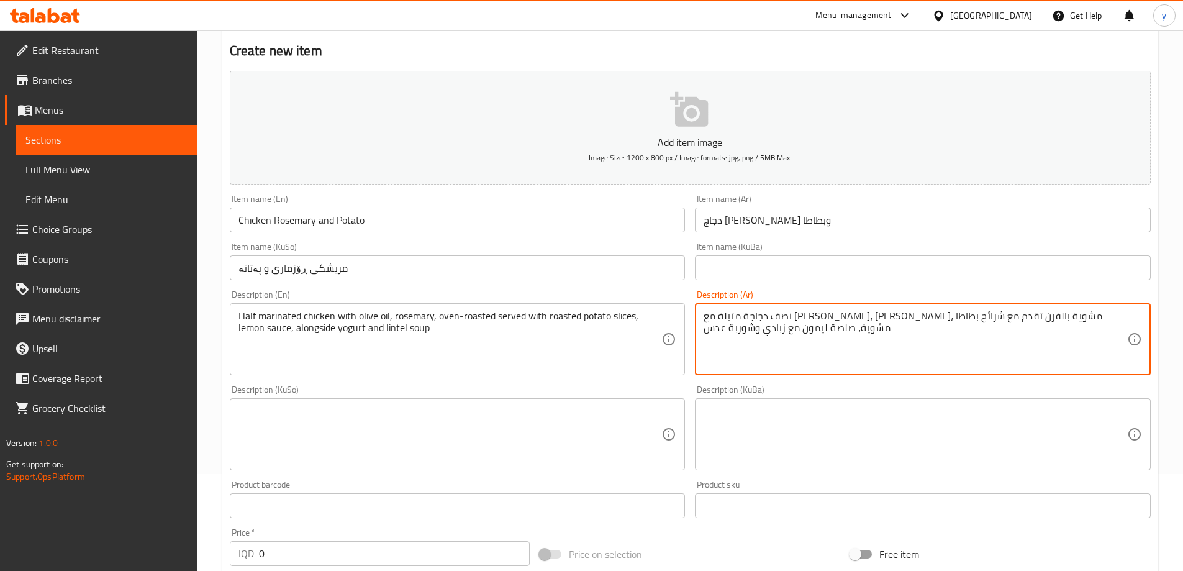
scroll to position [124, 0]
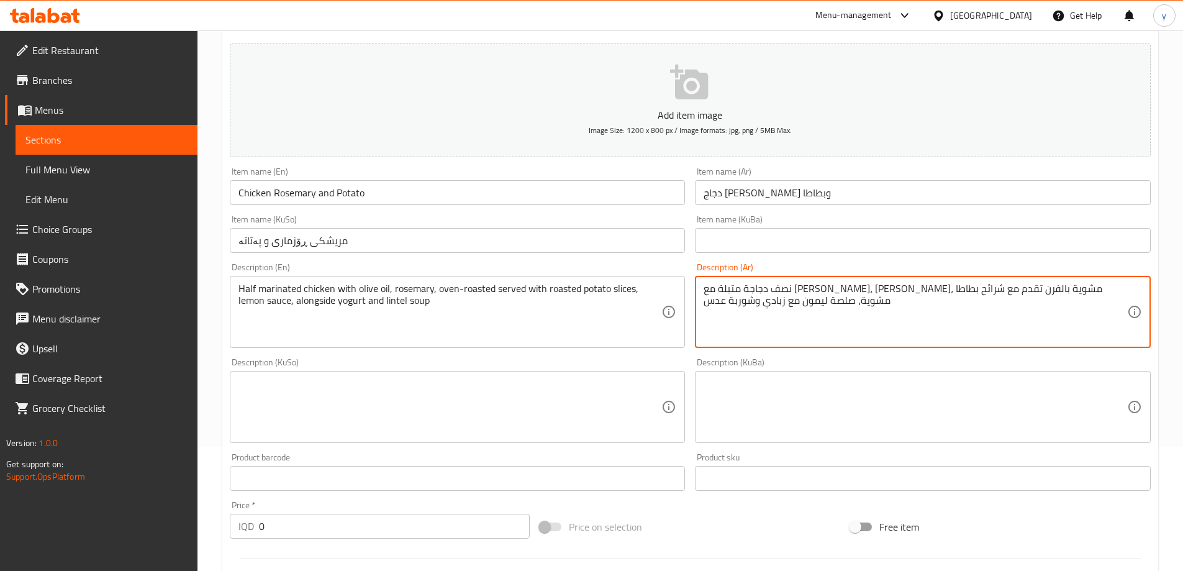
type textarea "نصف دجاجة متبلة مع زيت زيتون، روزماري، مشوية بالفرن تقدم مع شرائح بطاطا مشوية، …"
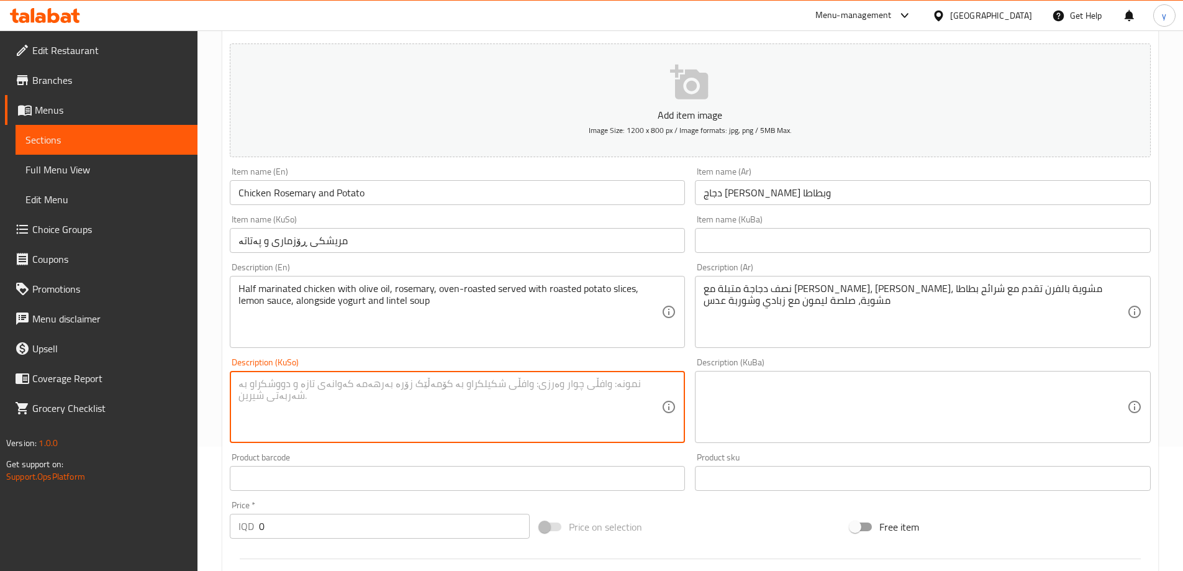
click at [566, 396] on textarea at bounding box center [449, 406] width 423 height 59
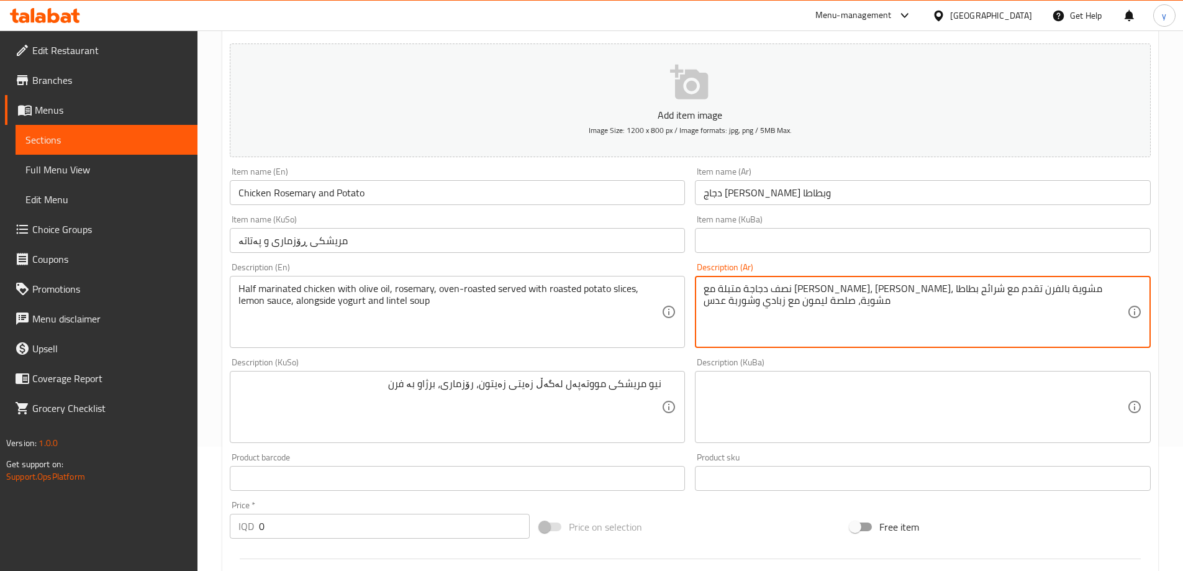
drag, startPoint x: 910, startPoint y: 287, endPoint x: 895, endPoint y: 291, distance: 15.2
click at [895, 291] on textarea "نصف دجاجة متبلة مع زيت زيتون، روزماري، مشوية بالفرن تقدم مع شرائح بطاطا مشوية، …" at bounding box center [914, 311] width 423 height 59
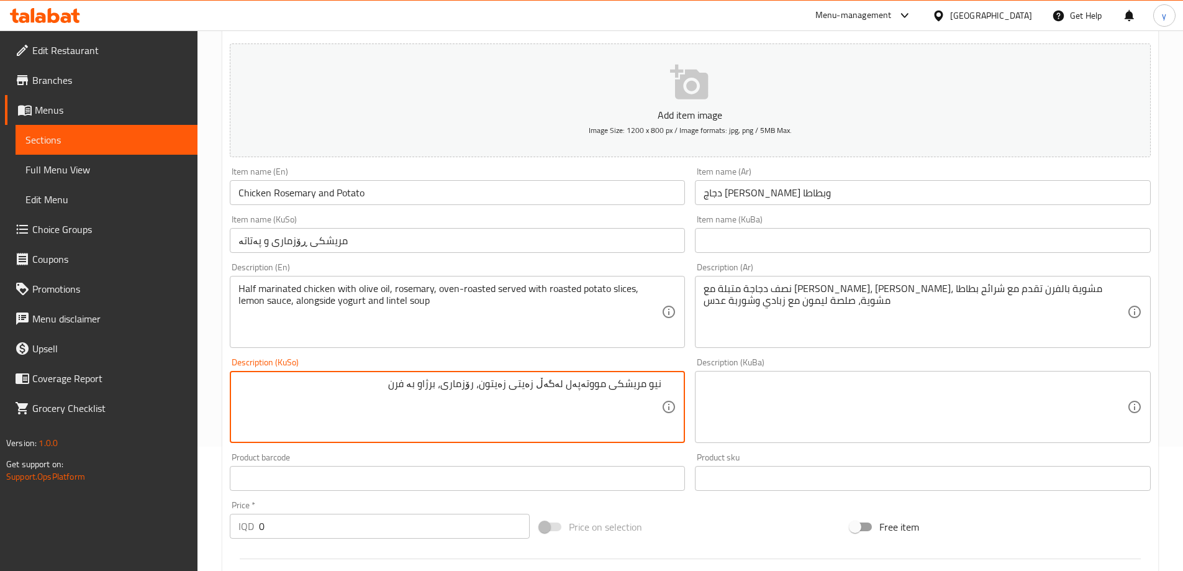
paste textarea "فرن"
click at [420, 387] on textarea "نیو مریشکی مووتەپەل لەگەڵ زەیتی زەیتون، رۆزماری، برژاو بە ففرنرن" at bounding box center [449, 406] width 423 height 59
paste textarea
type textarea "نیو مریشکی مووتەپەل لەگەڵ زەیتی زەیتون، رۆزماری، برژاو بە فرن پێشکەش ئەکرێت لەگ…"
click at [286, 522] on input "0" at bounding box center [394, 525] width 271 height 25
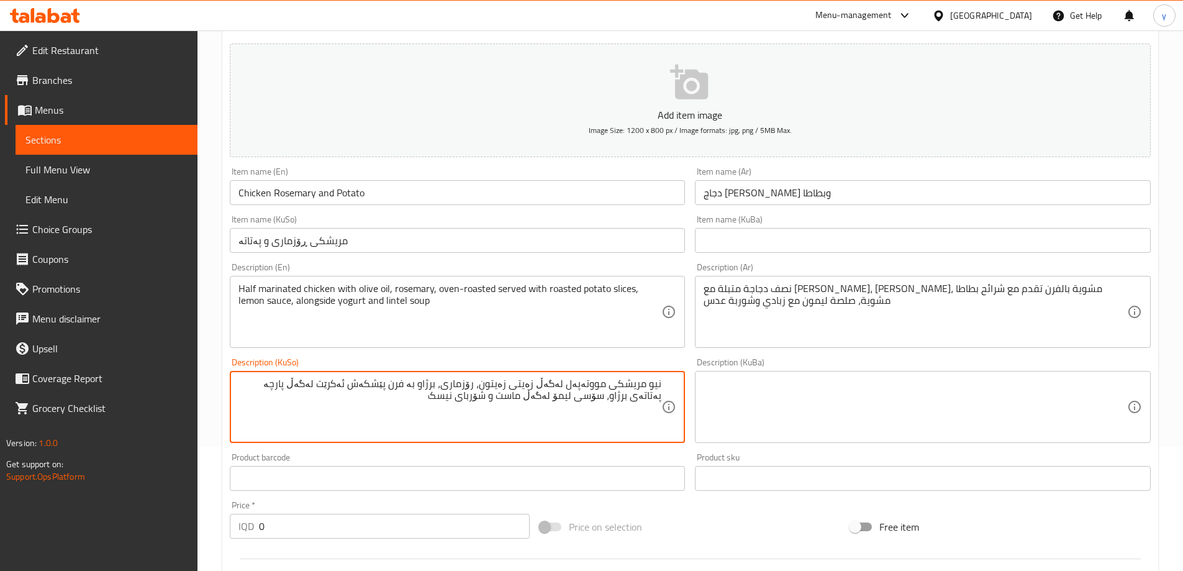
click at [286, 522] on input "0" at bounding box center [394, 525] width 271 height 25
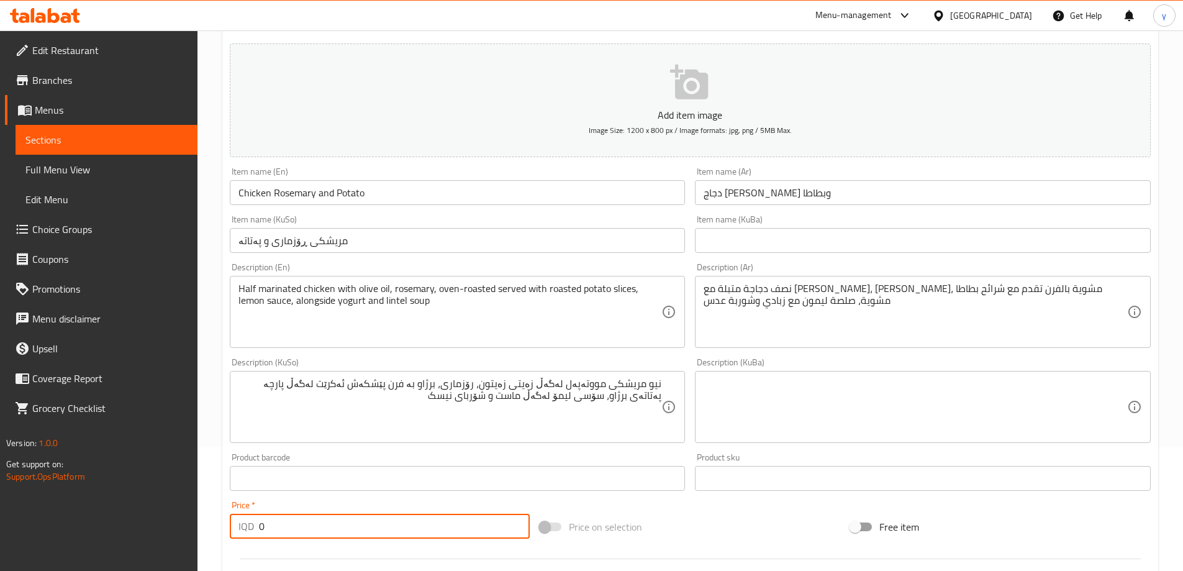
click at [286, 522] on input "0" at bounding box center [394, 525] width 271 height 25
paste input "1400"
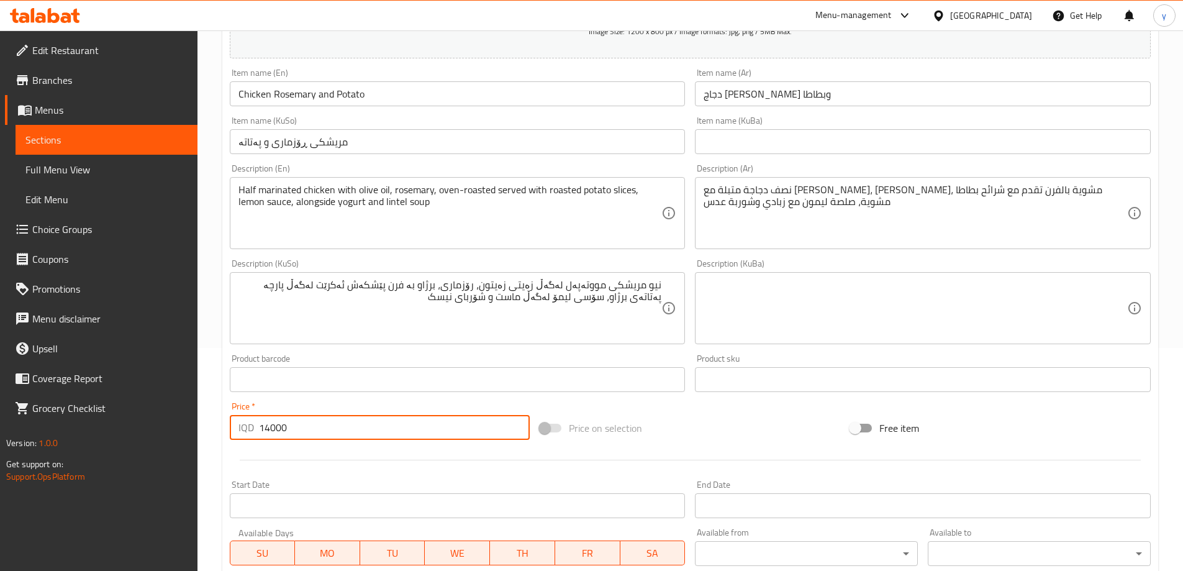
scroll to position [449, 0]
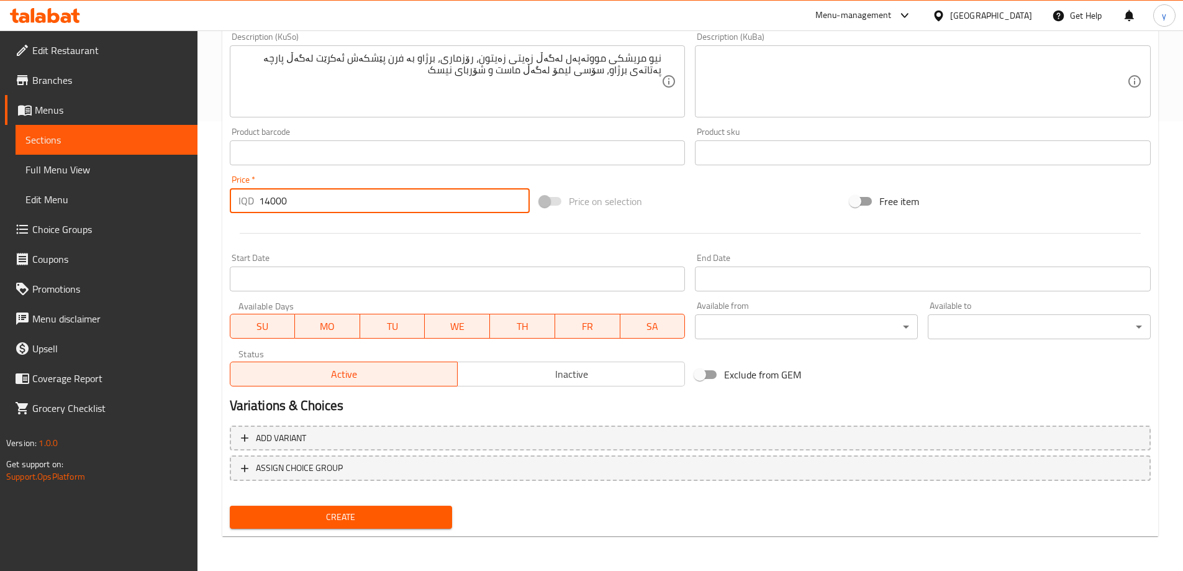
type input "14000"
click at [319, 528] on button "Create" at bounding box center [341, 516] width 223 height 23
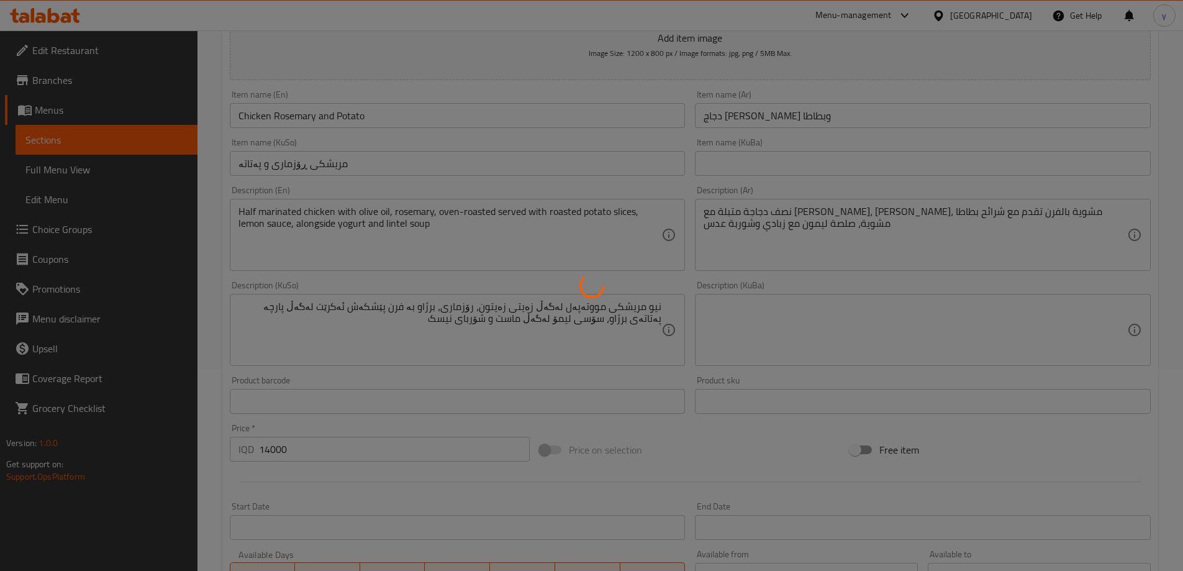
scroll to position [0, 0]
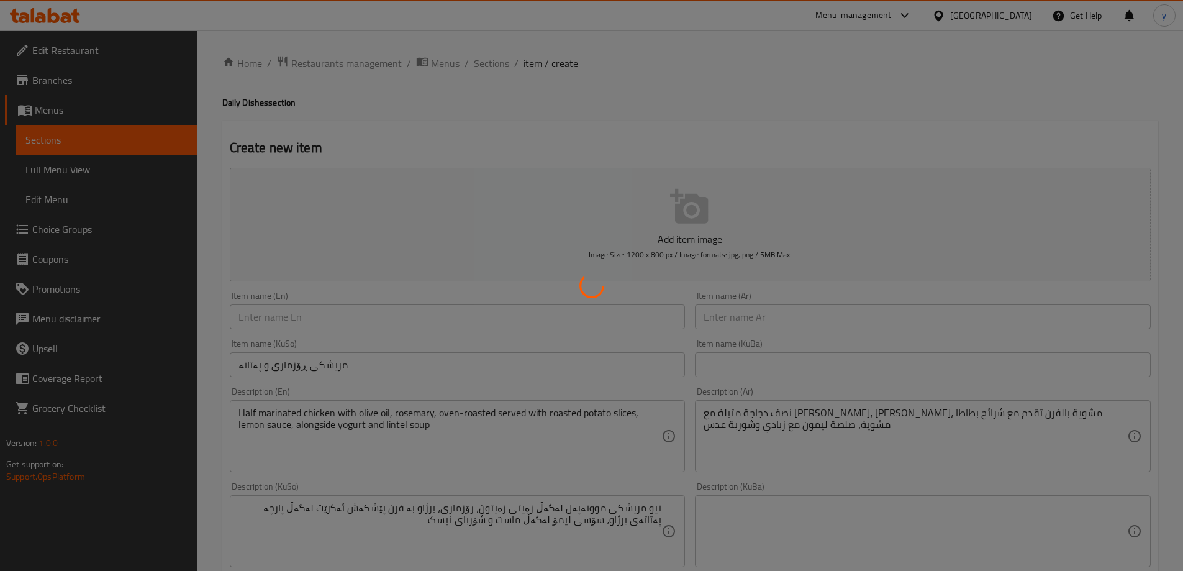
type input "0"
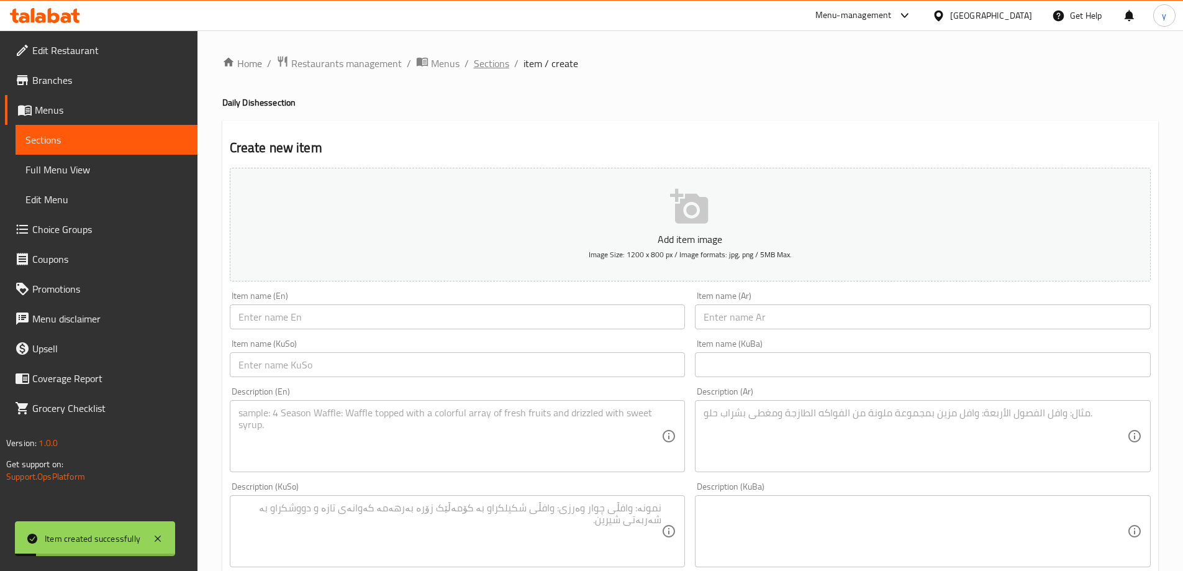
click at [485, 59] on span "Sections" at bounding box center [491, 63] width 35 height 15
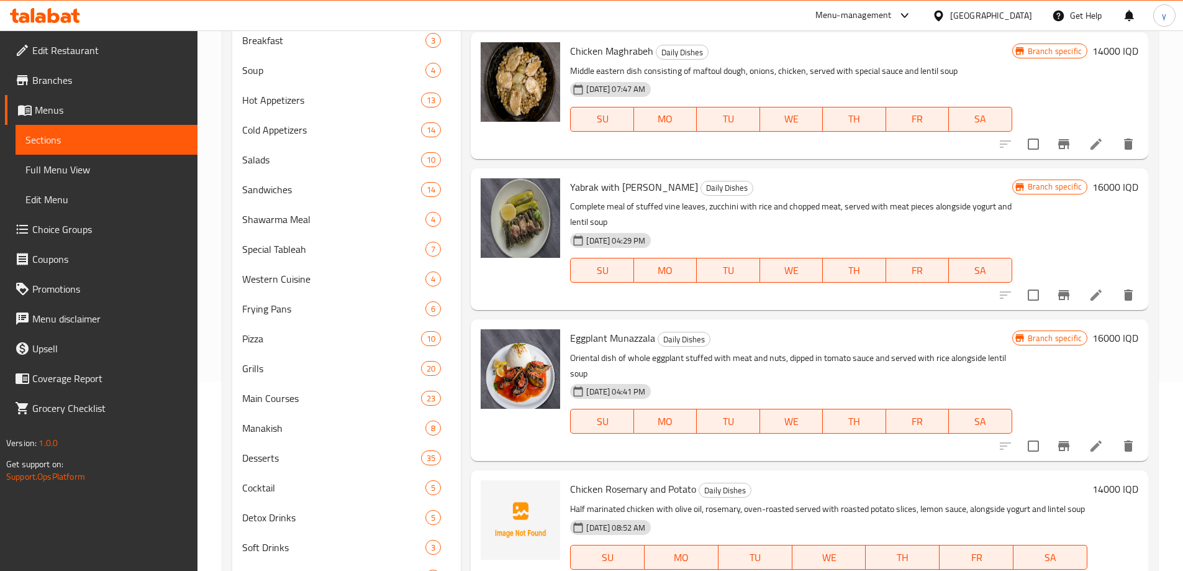
scroll to position [250, 0]
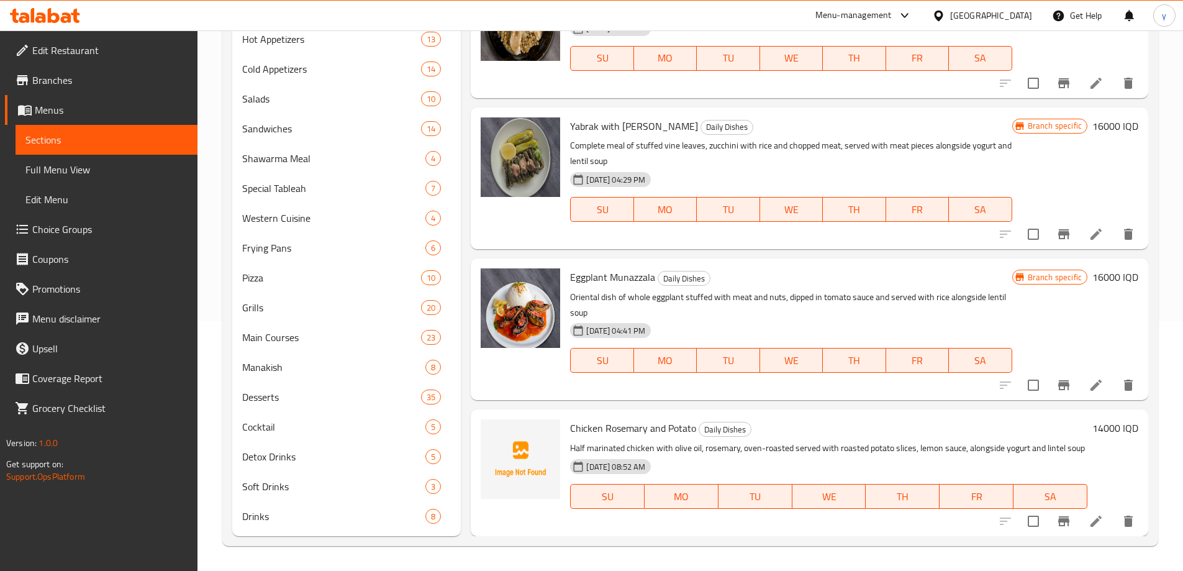
click at [638, 418] on span "Chicken Rosemary and Potato" at bounding box center [633, 427] width 126 height 19
copy h6 "Chicken Rosemary and Potato"
click at [107, 179] on link "Full Menu View" at bounding box center [107, 170] width 182 height 30
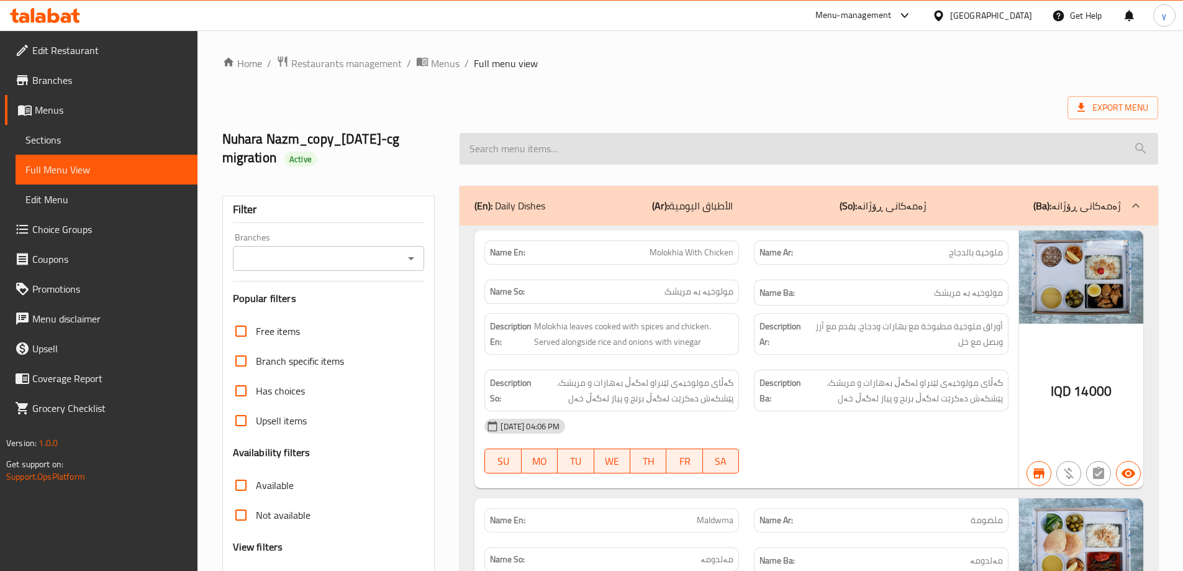
click at [671, 149] on input "search" at bounding box center [808, 149] width 698 height 32
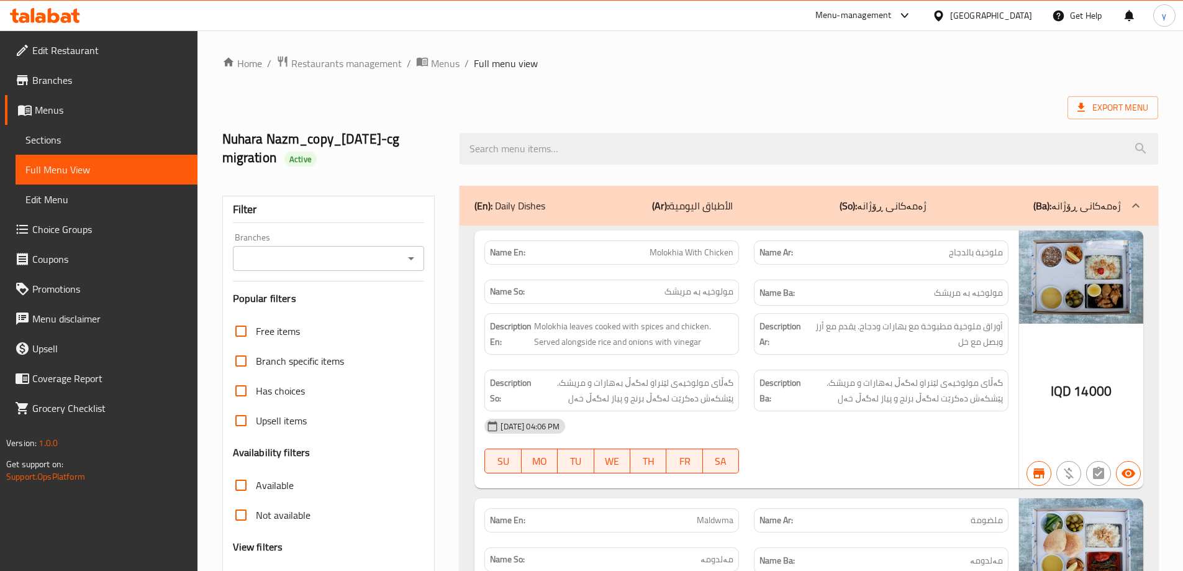
paste input "Chicken Rosemary and Potato"
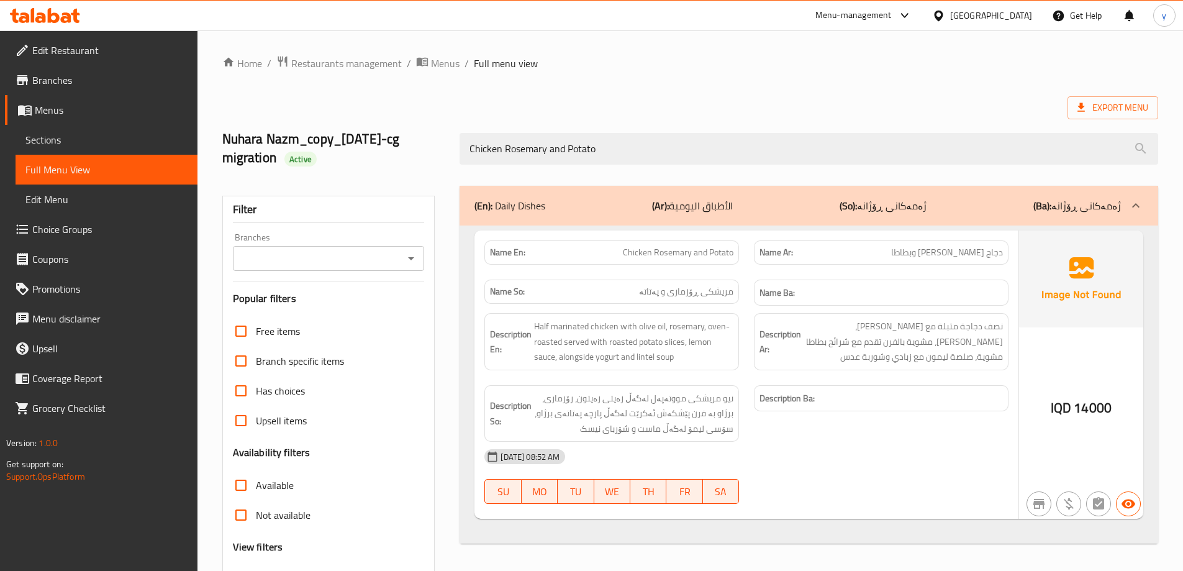
click at [415, 260] on icon "Open" at bounding box center [411, 258] width 15 height 15
type input "Chicken Rosemary and Potato"
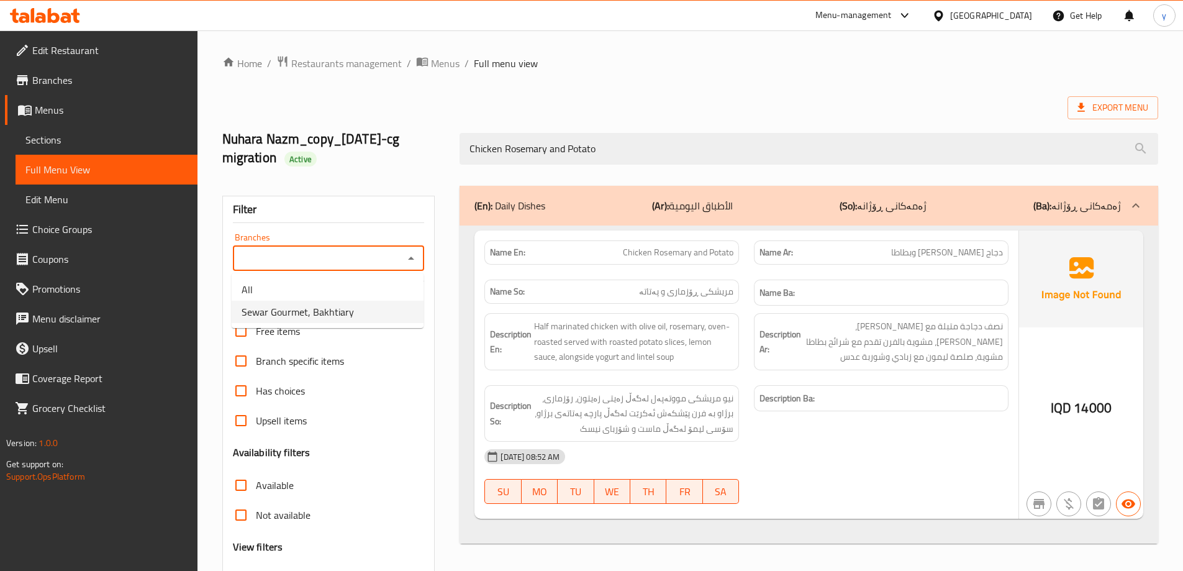
drag, startPoint x: 374, startPoint y: 296, endPoint x: 372, endPoint y: 309, distance: 12.6
click at [372, 309] on ul "All Sewar Gourmet, Bakhtiary" at bounding box center [328, 300] width 192 height 55
click at [372, 309] on li "Sewar Gourmet, Bakhtiary" at bounding box center [328, 311] width 192 height 22
type input "Sewar Gourmet, Bakhtiary"
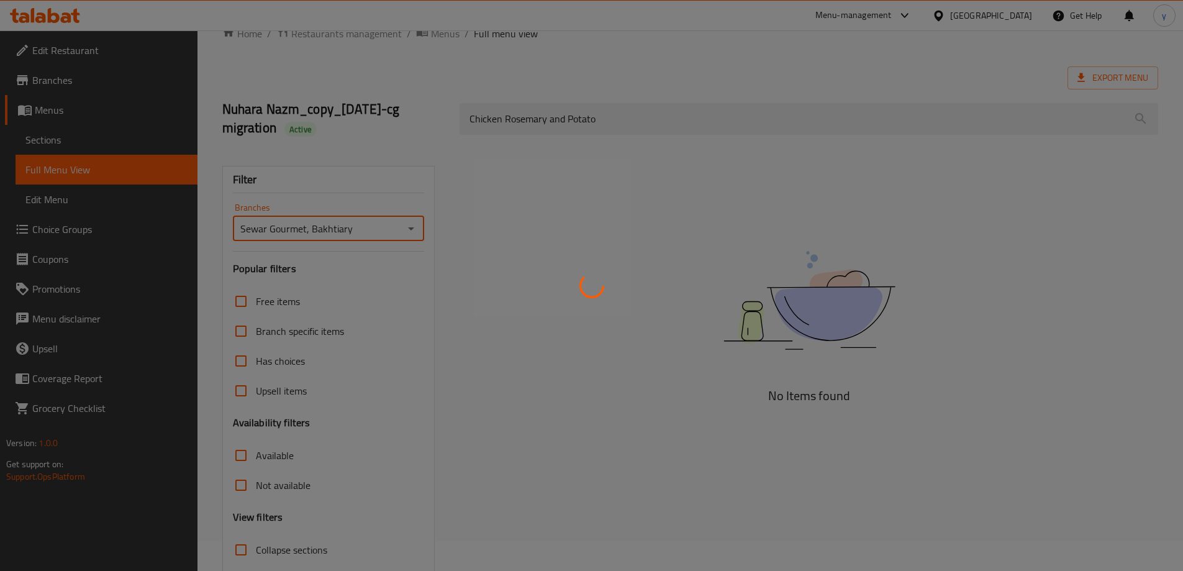
scroll to position [109, 0]
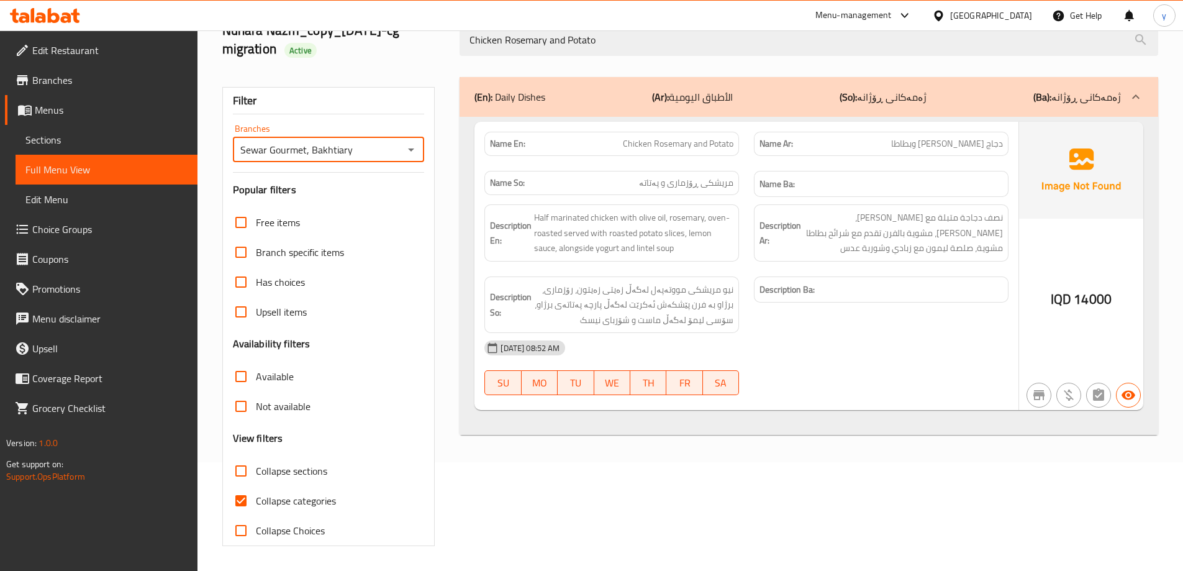
click at [252, 492] on input "Collapse categories" at bounding box center [241, 500] width 30 height 30
checkbox input "false"
click at [135, 78] on span "Branches" at bounding box center [109, 80] width 155 height 15
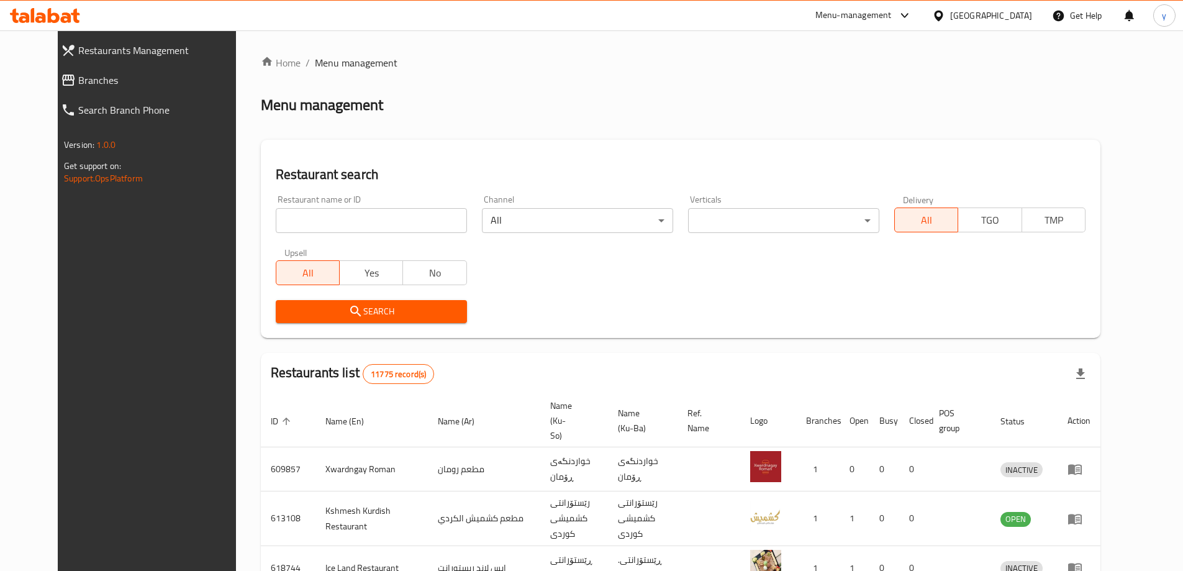
click at [368, 225] on input "search" at bounding box center [371, 220] width 191 height 25
paste input "686744"
type input "686744"
click at [417, 312] on span "Search" at bounding box center [371, 312] width 171 height 16
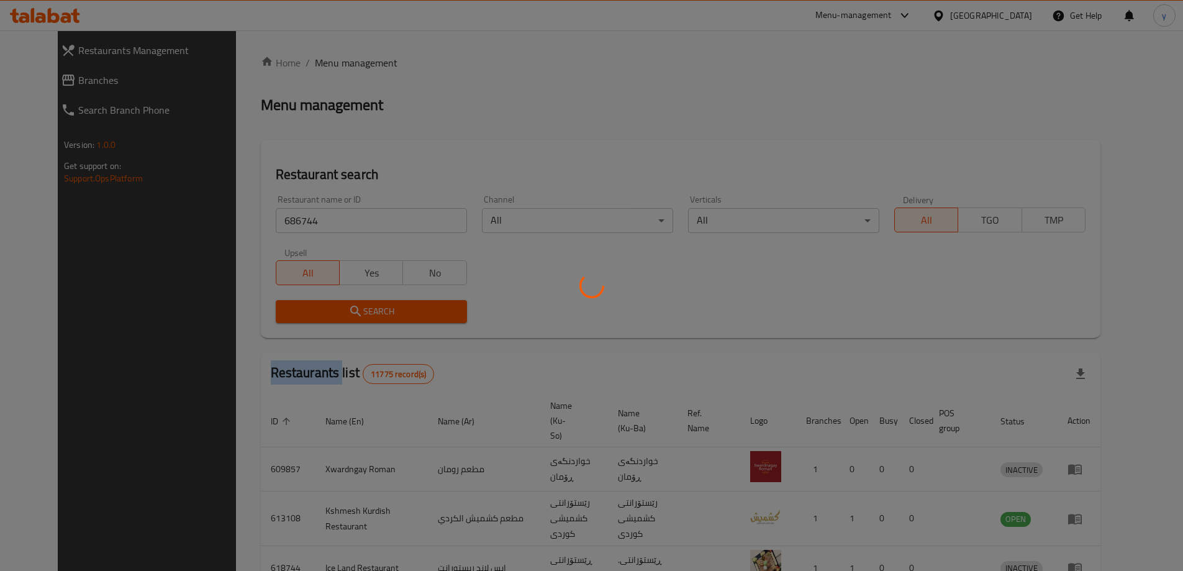
click at [417, 312] on div at bounding box center [591, 285] width 1183 height 571
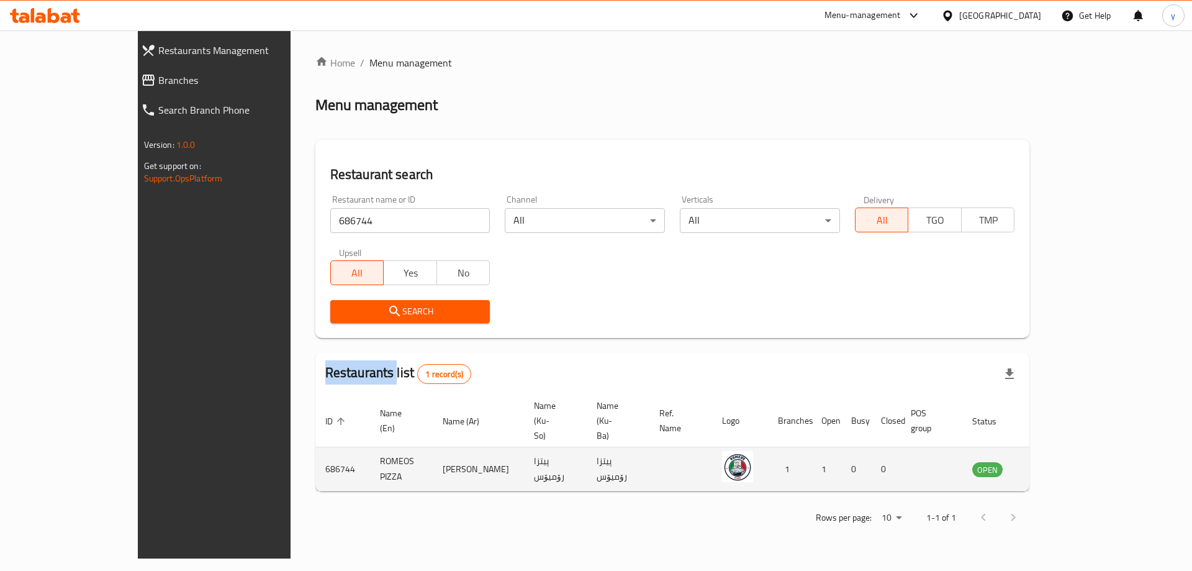
click at [1052, 461] on icon "enhanced table" at bounding box center [1044, 468] width 15 height 15
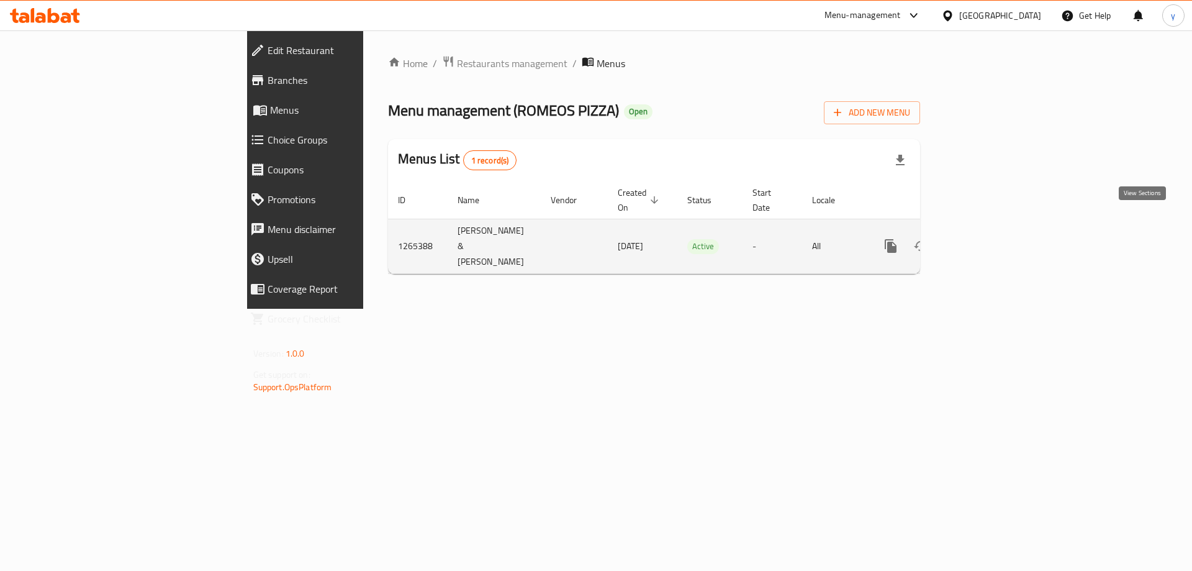
click at [988, 238] on icon "enhanced table" at bounding box center [980, 245] width 15 height 15
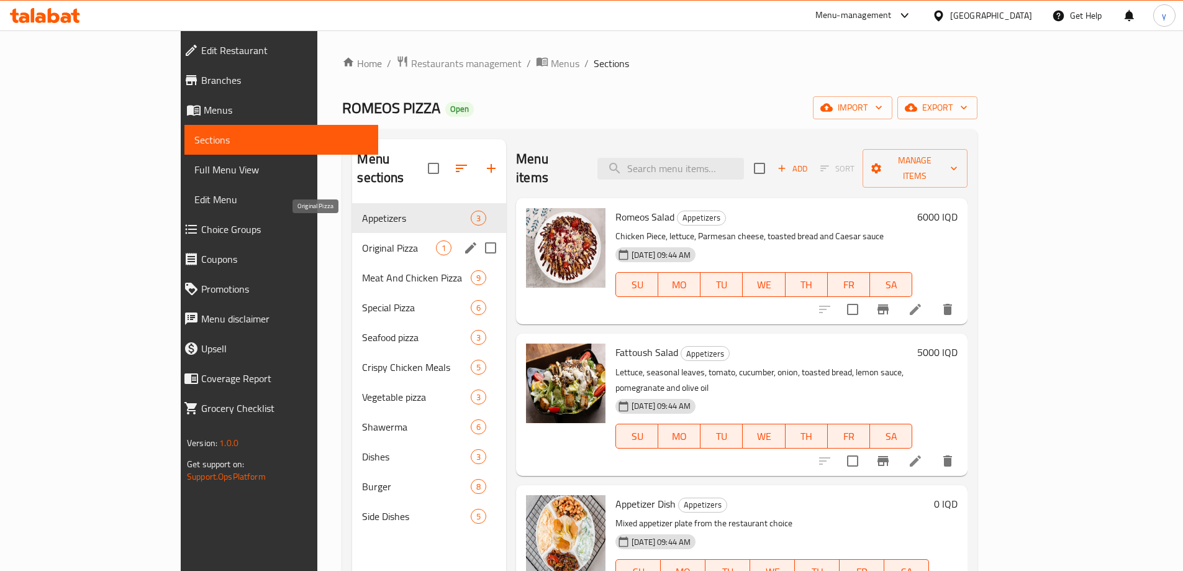
click at [371, 240] on span "Original Pizza" at bounding box center [399, 247] width 74 height 15
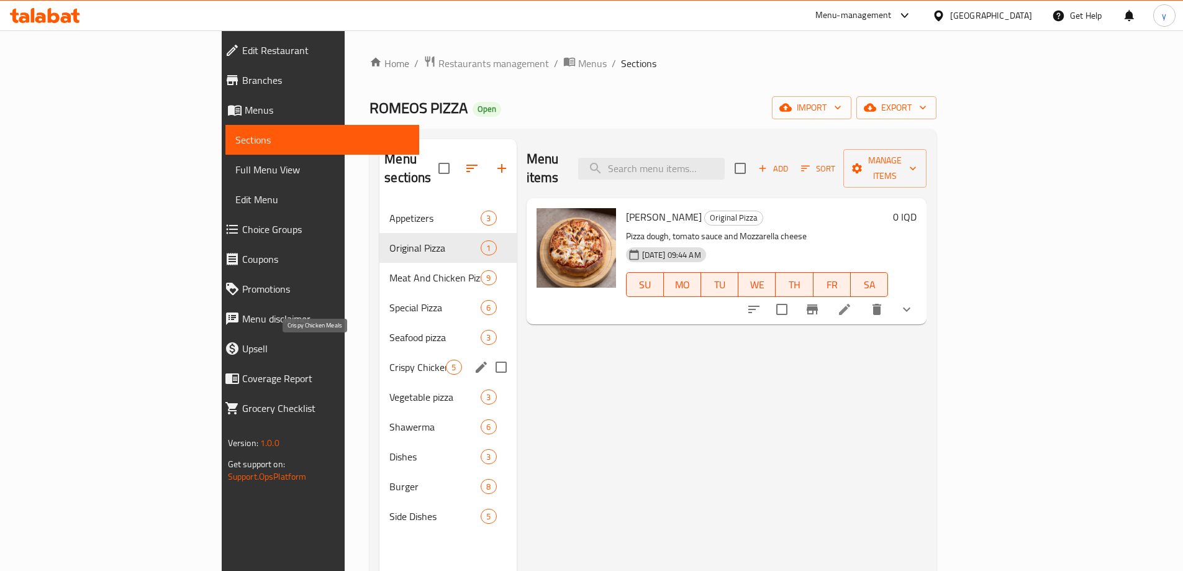
click at [389, 359] on span "Crispy Chicken Meals" at bounding box center [417, 366] width 56 height 15
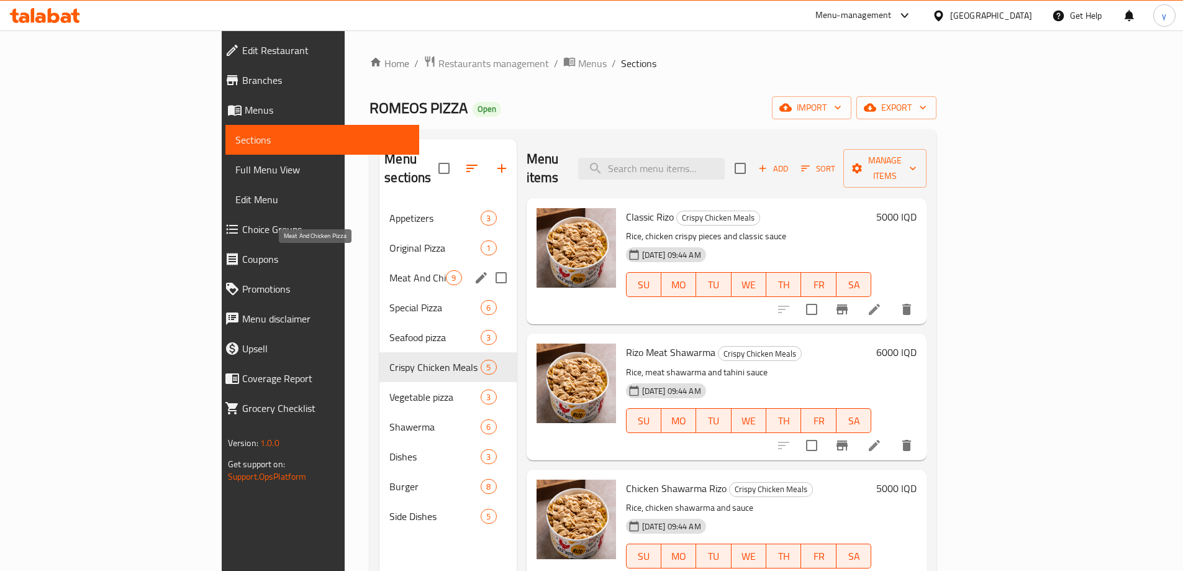
click at [389, 270] on span "Meat And Chicken Pizza" at bounding box center [417, 277] width 56 height 15
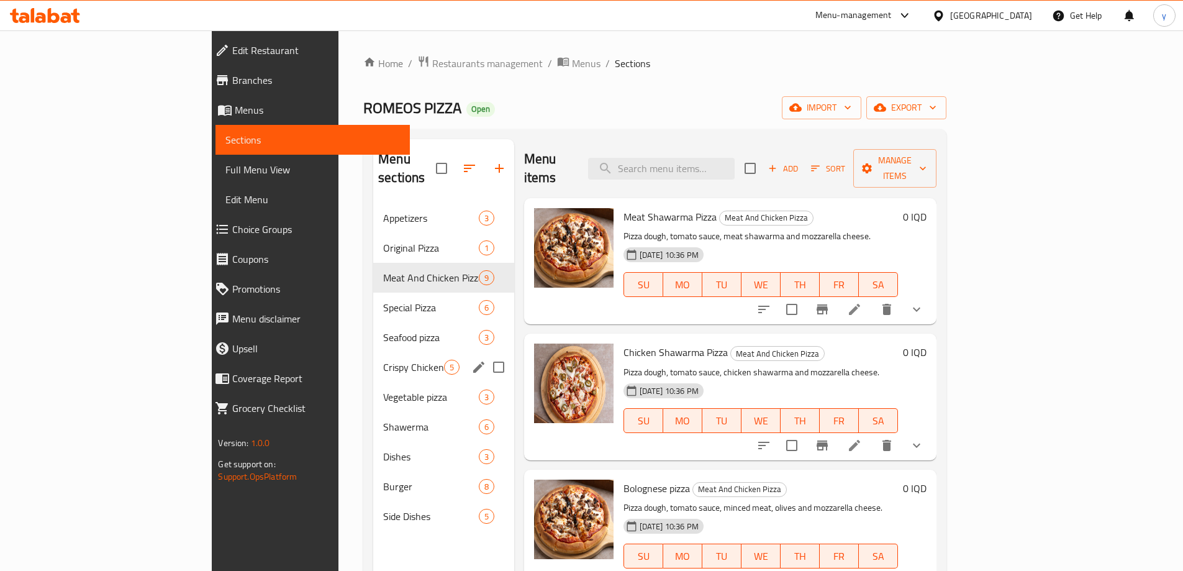
click at [373, 352] on div "Crispy Chicken Meals 5" at bounding box center [443, 367] width 141 height 30
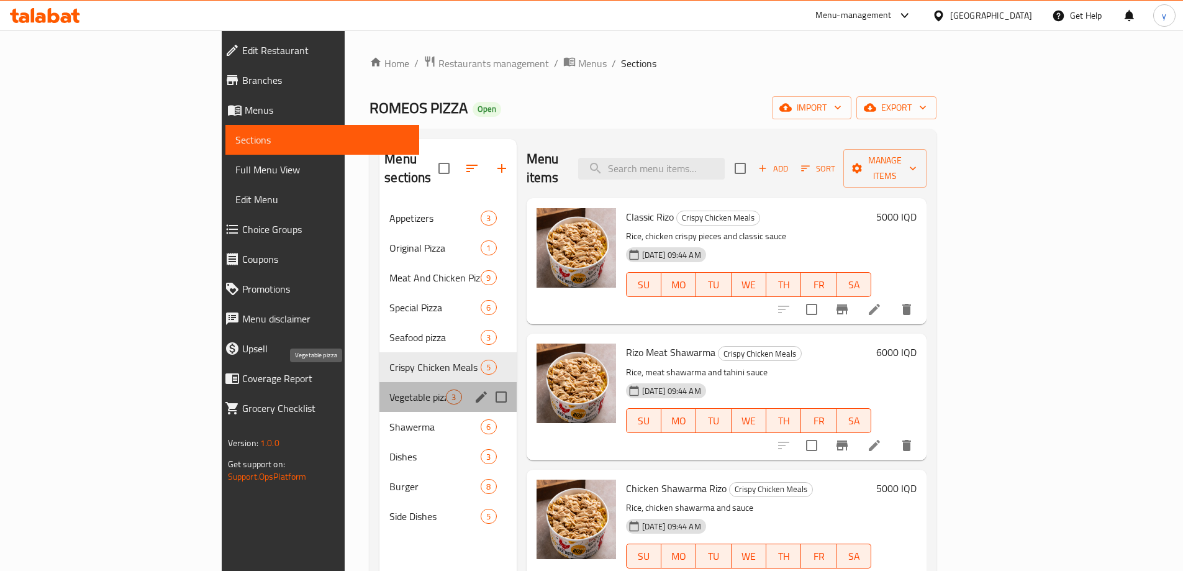
click at [389, 389] on span "Vegetable pizza" at bounding box center [417, 396] width 56 height 15
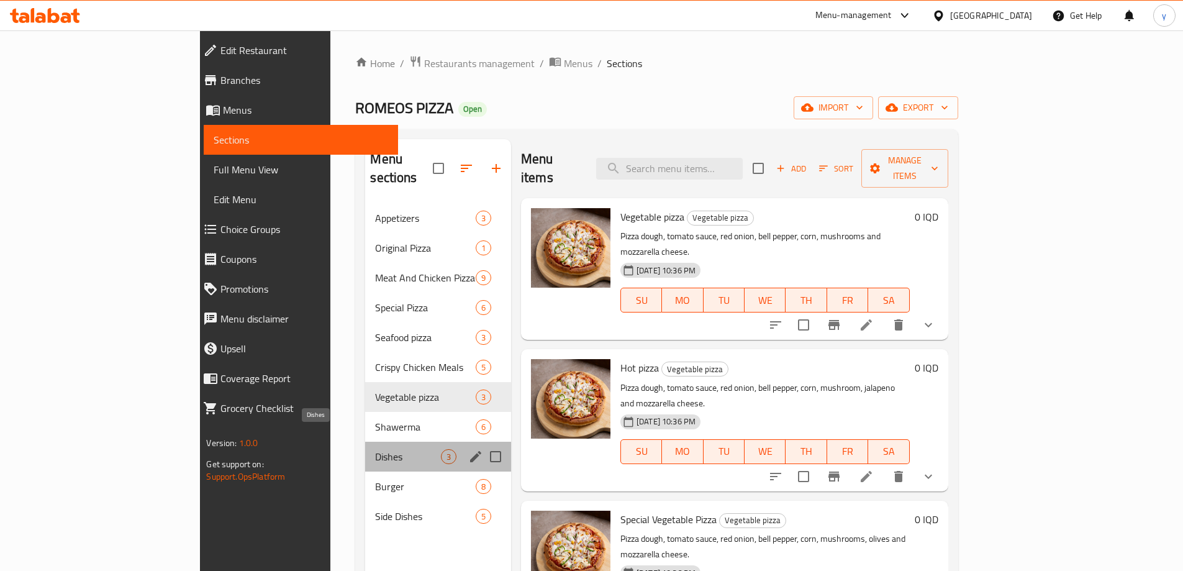
click at [375, 449] on span "Dishes" at bounding box center [407, 456] width 65 height 15
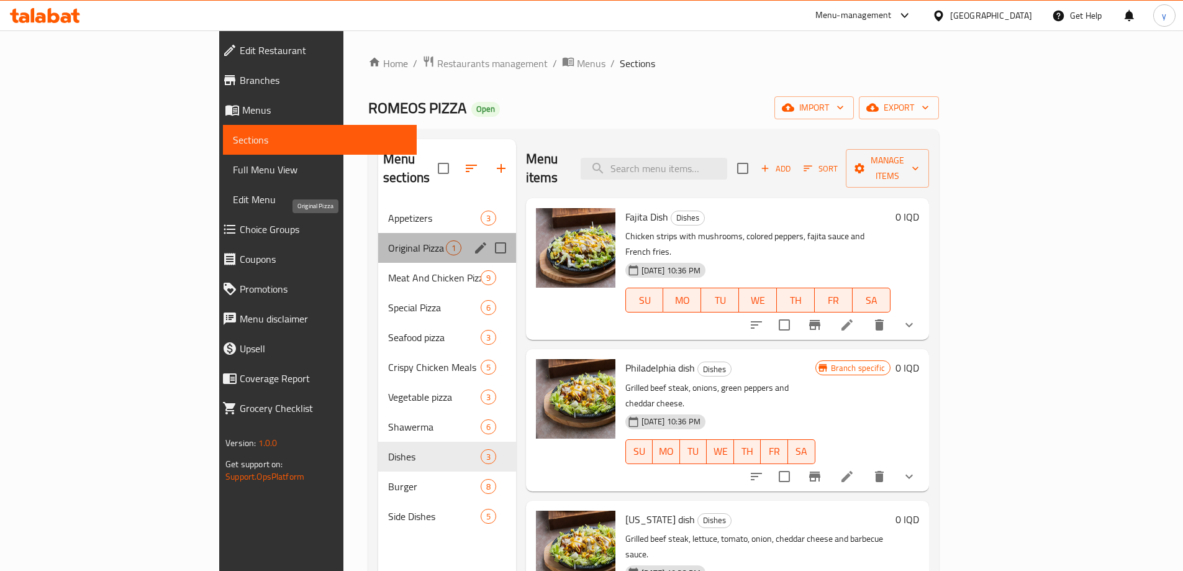
click at [388, 240] on span "Original Pizza" at bounding box center [417, 247] width 58 height 15
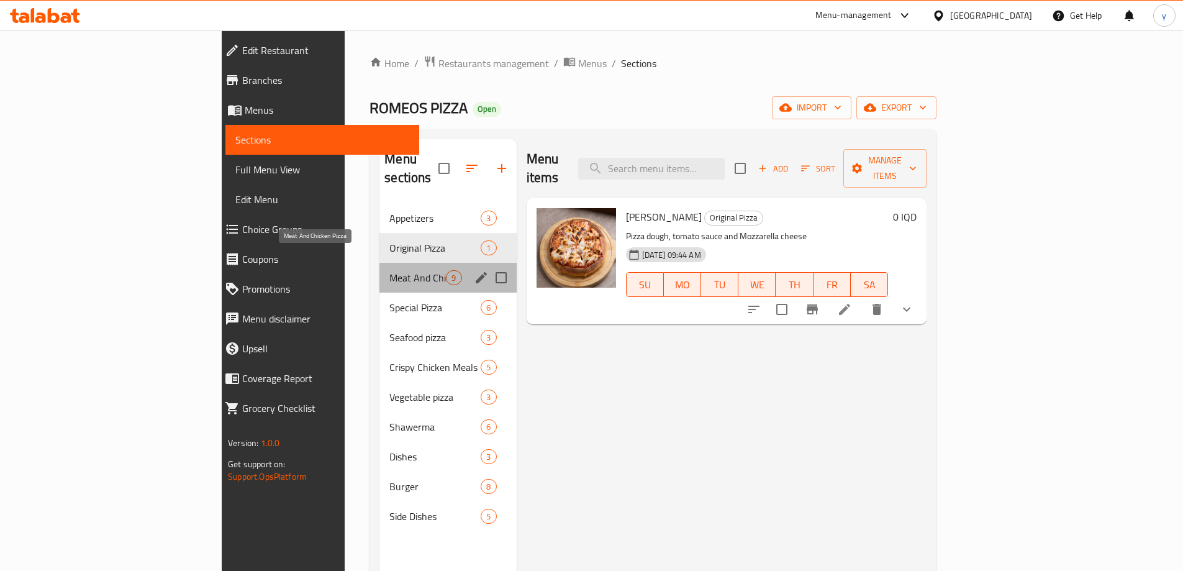
click at [389, 270] on span "Meat And Chicken Pizza" at bounding box center [417, 277] width 56 height 15
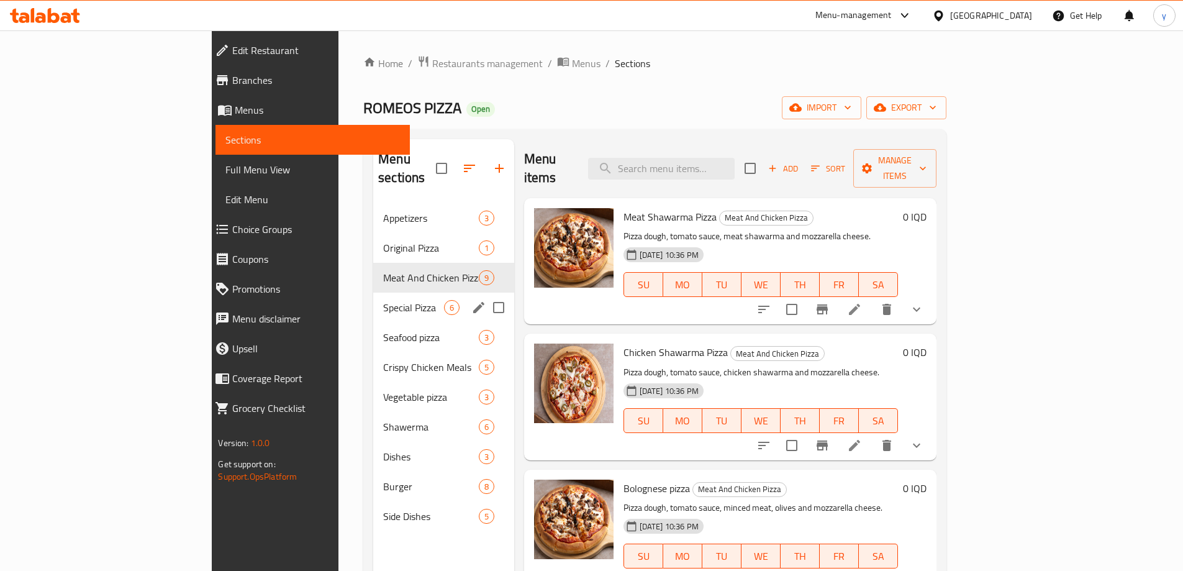
click at [373, 292] on div "Special Pizza 6" at bounding box center [443, 307] width 141 height 30
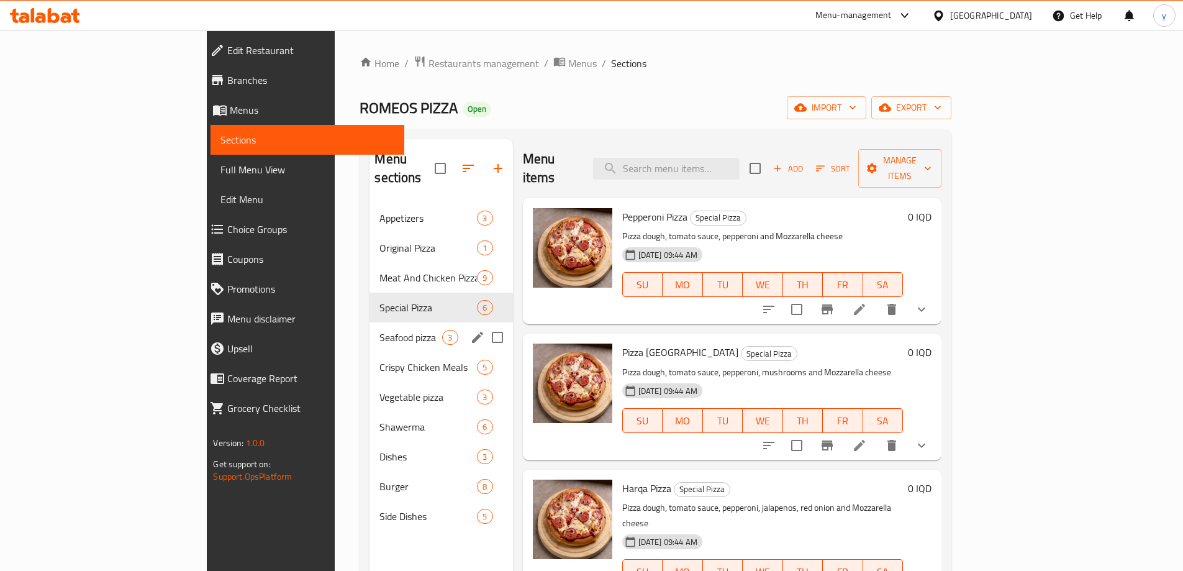
click at [369, 322] on div "Seafood pizza 3" at bounding box center [440, 337] width 143 height 30
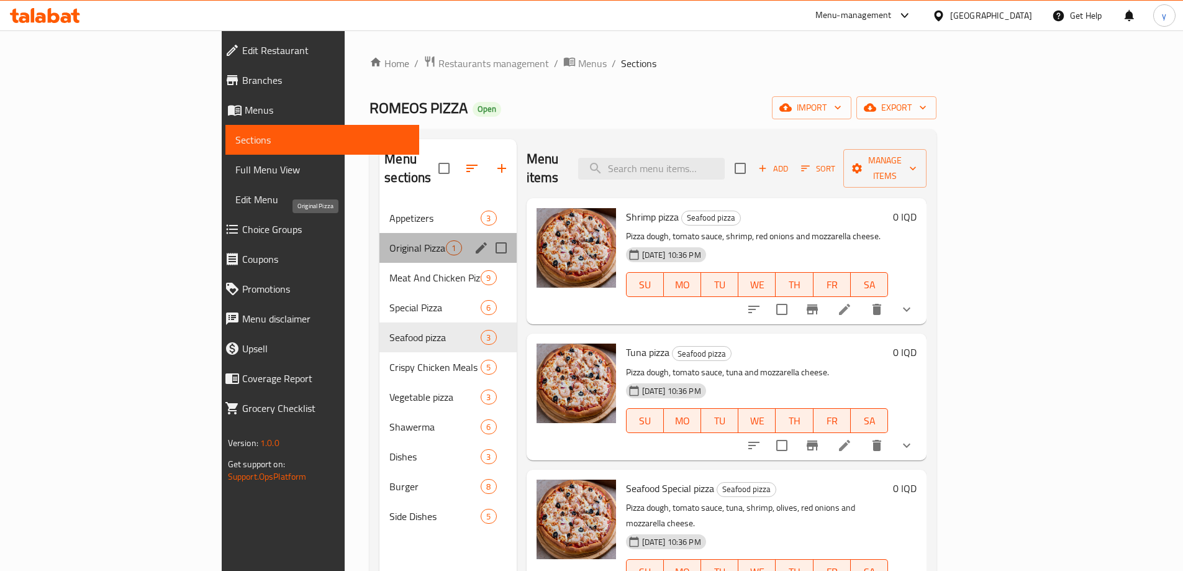
click at [389, 240] on span "Original Pizza" at bounding box center [417, 247] width 56 height 15
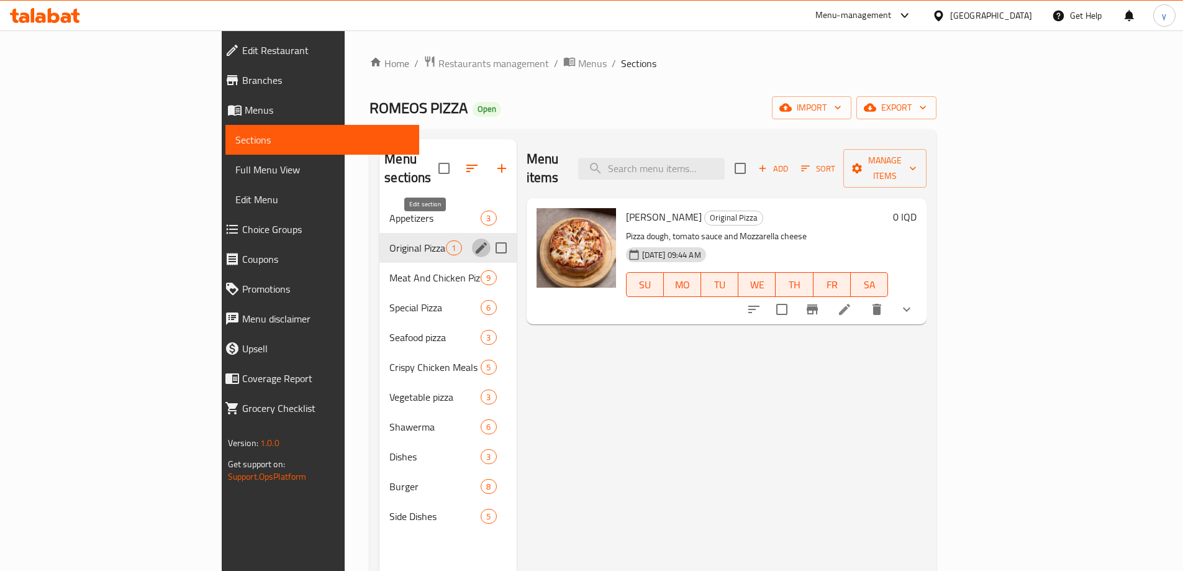
click at [474, 240] on icon "edit" at bounding box center [481, 247] width 15 height 15
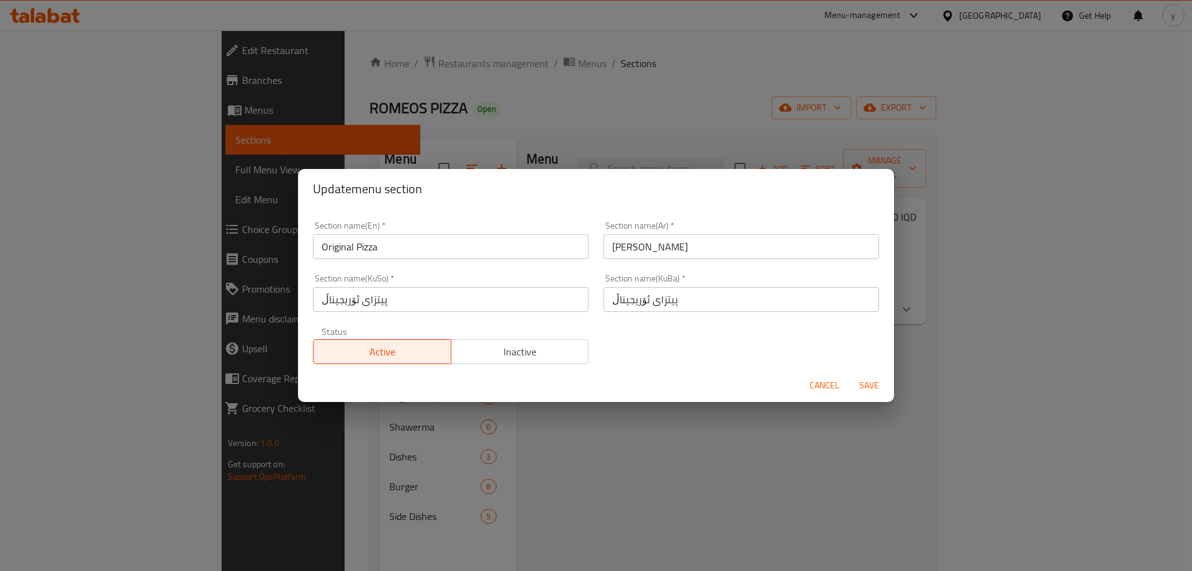
click at [826, 378] on span "Cancel" at bounding box center [825, 385] width 30 height 16
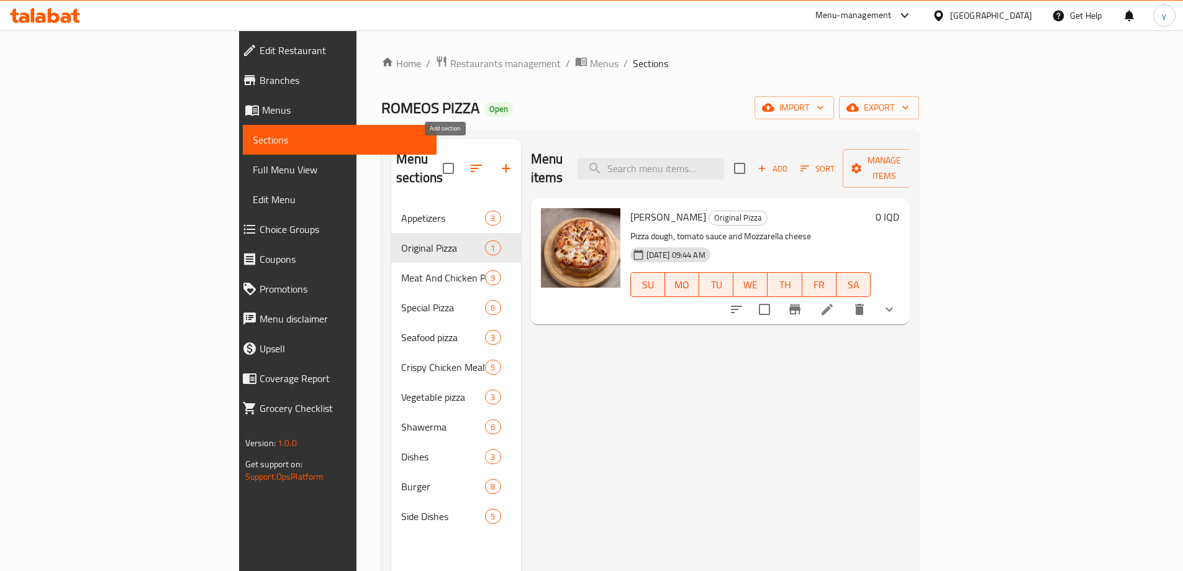
click at [499, 161] on icon "button" at bounding box center [506, 168] width 15 height 15
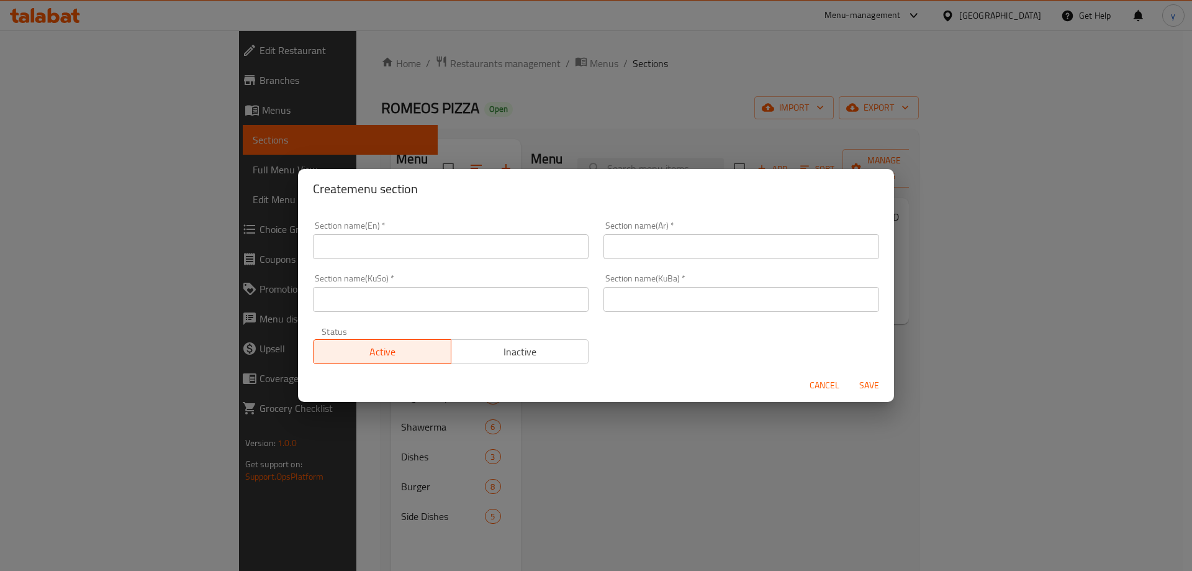
drag, startPoint x: 511, startPoint y: 309, endPoint x: 606, endPoint y: 300, distance: 95.3
click at [511, 309] on input "text" at bounding box center [451, 299] width 276 height 25
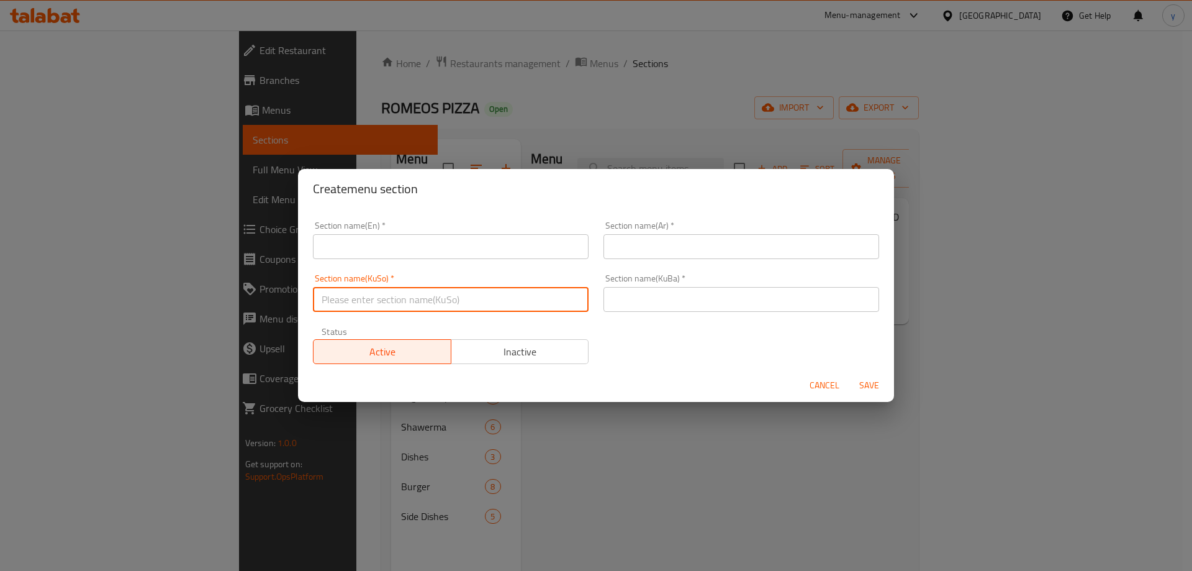
paste input "ڕۆژهەڵاتی"
type input "ڕۆژهەڵاتی"
click at [610, 300] on input "text" at bounding box center [741, 299] width 276 height 25
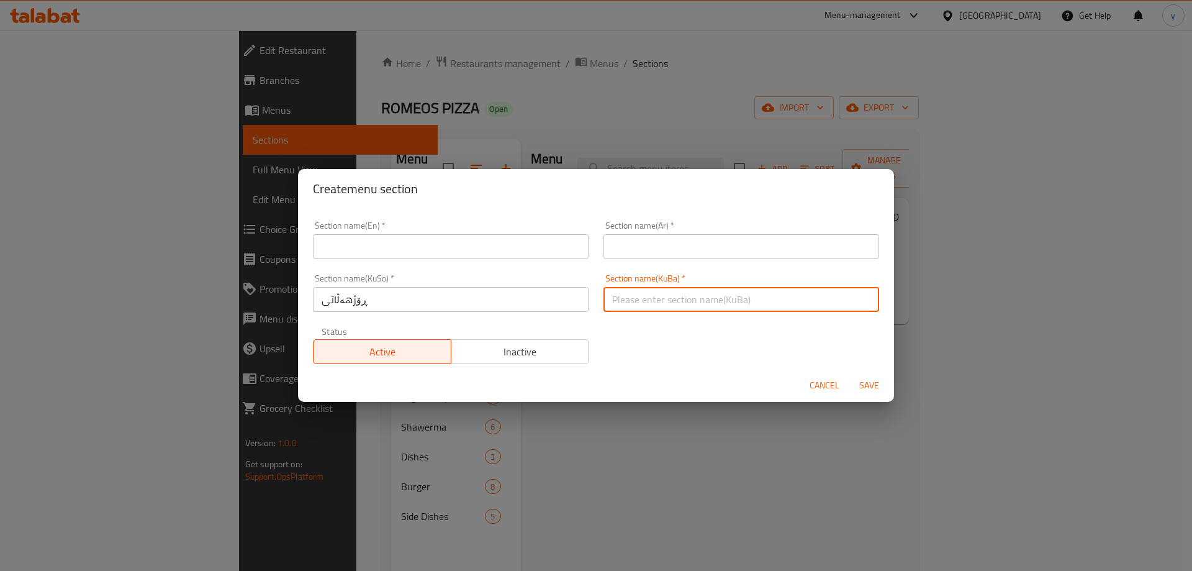
paste input "ڕۆژهەڵاتی"
type input "ڕۆژهەڵاتی"
click at [621, 260] on div "Section name(Ar)   * Section name(Ar) *" at bounding box center [741, 240] width 291 height 53
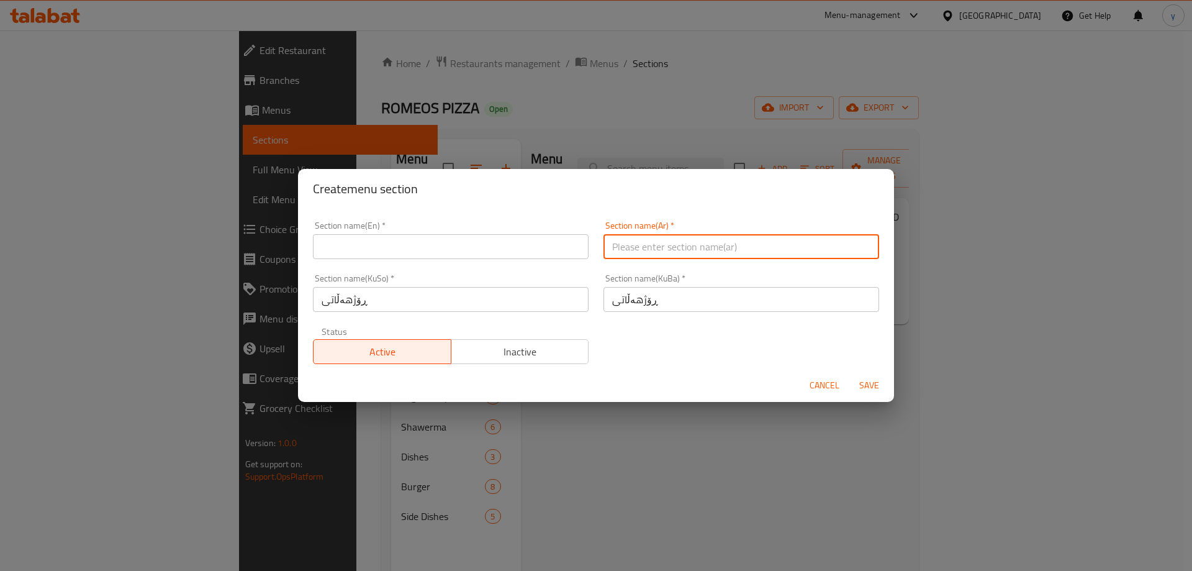
click at [630, 253] on input "text" at bounding box center [741, 246] width 276 height 25
paste input "الشرقي"
type input "الشرقي"
click at [519, 242] on input "text" at bounding box center [451, 246] width 276 height 25
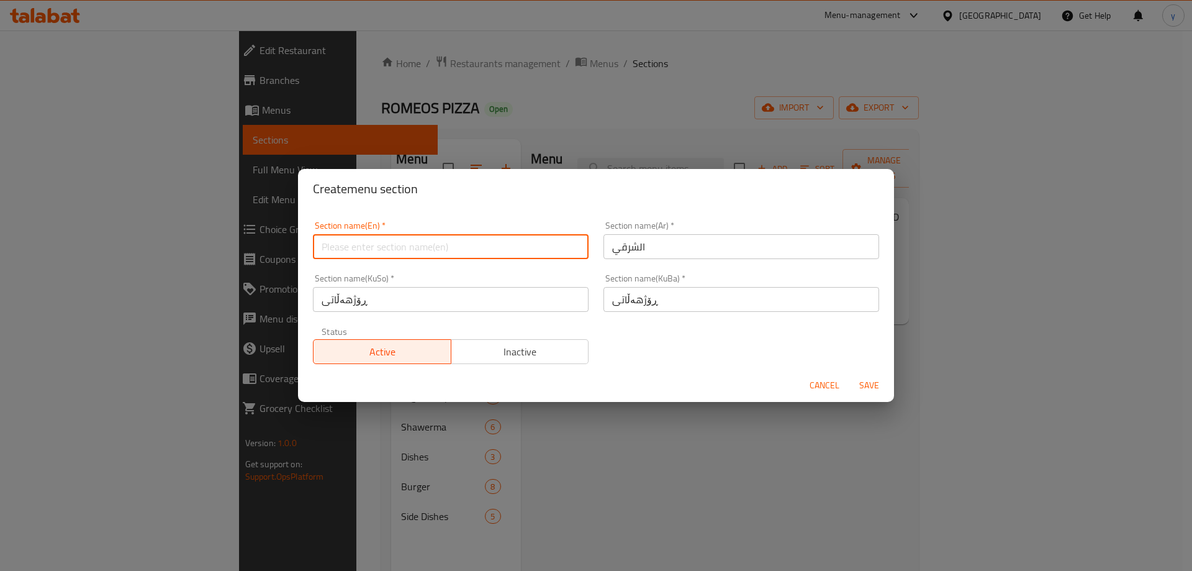
paste input "Oriental"
type input "Oriental"
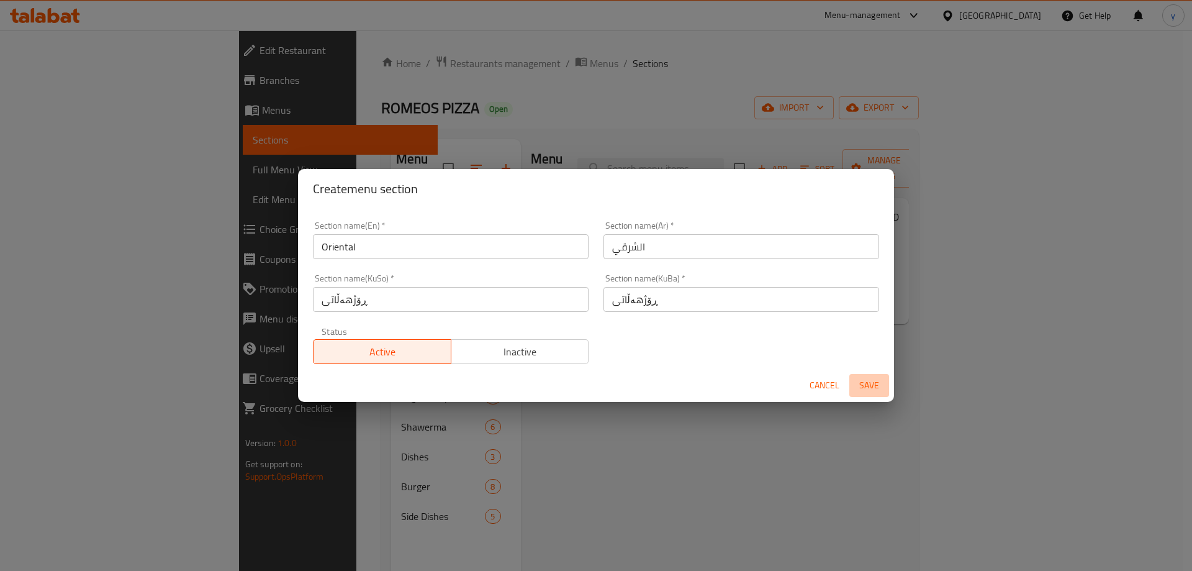
click at [877, 383] on span "Save" at bounding box center [869, 385] width 30 height 16
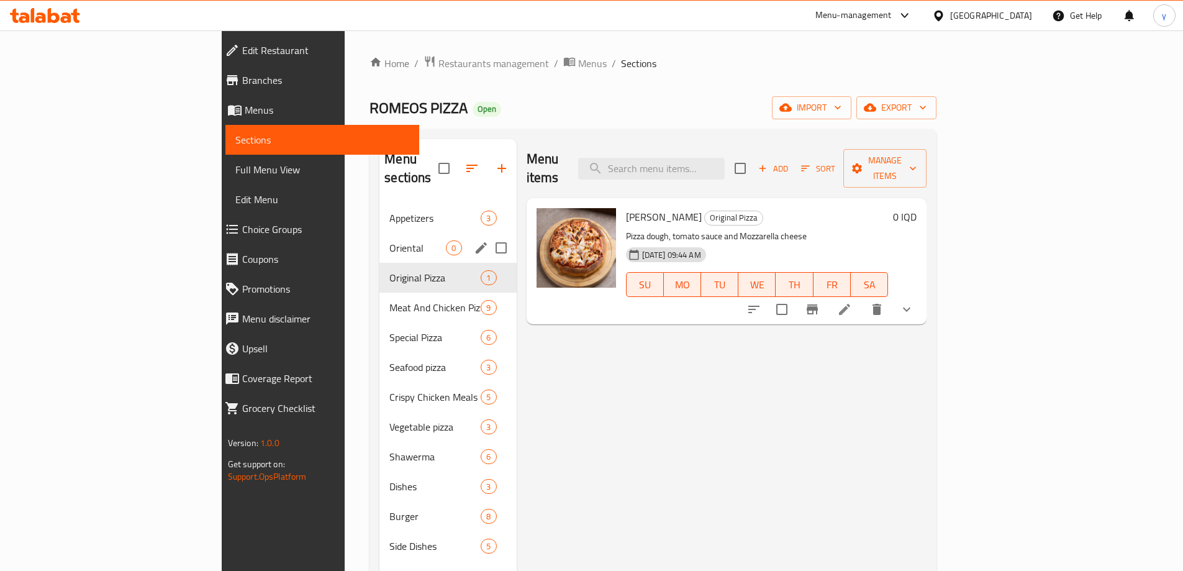
click at [389, 240] on span "Oriental" at bounding box center [417, 247] width 56 height 15
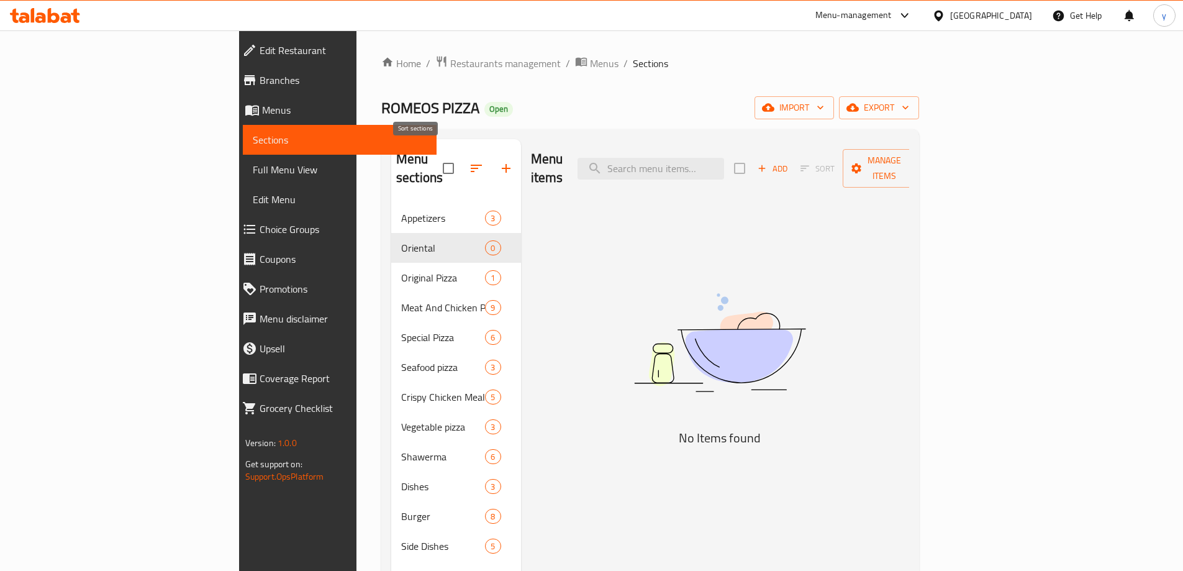
click at [461, 159] on button "button" at bounding box center [476, 168] width 30 height 30
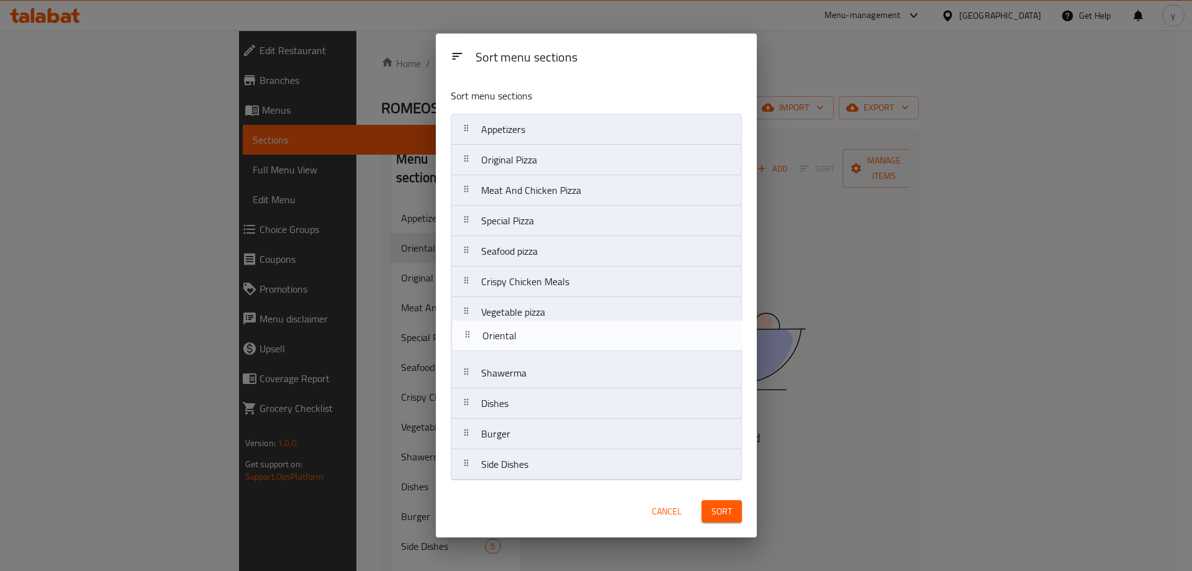
drag, startPoint x: 562, startPoint y: 171, endPoint x: 563, endPoint y: 354, distance: 183.1
click at [563, 354] on nav "Appetizers Oriental Original Pizza Meat And Chicken Pizza Special Pizza Seafood…" at bounding box center [596, 297] width 291 height 366
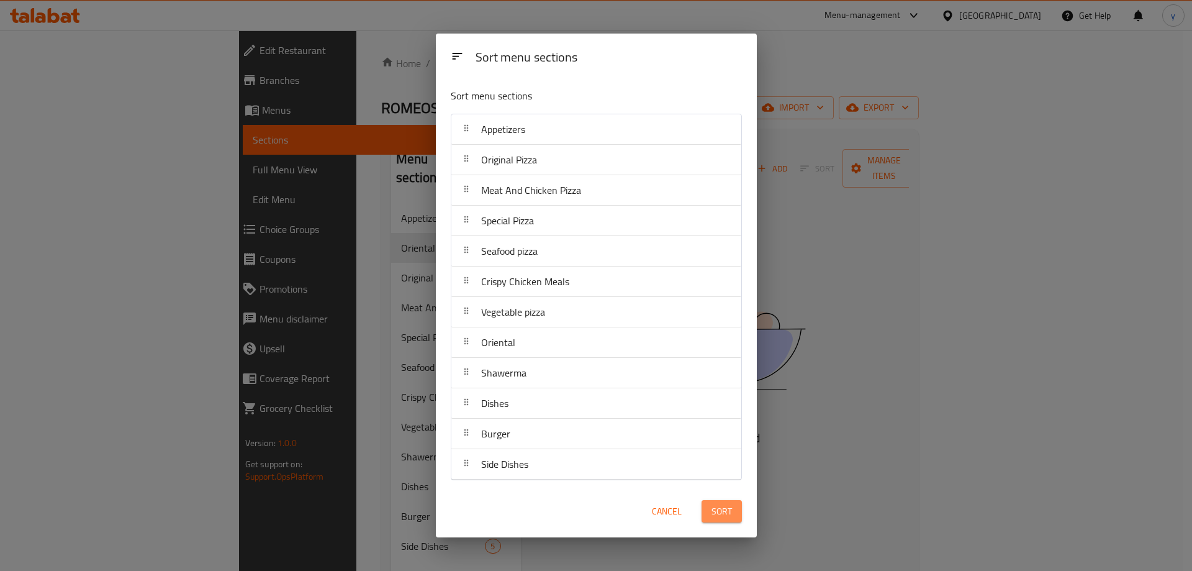
click at [713, 508] on span "Sort" at bounding box center [721, 511] width 20 height 16
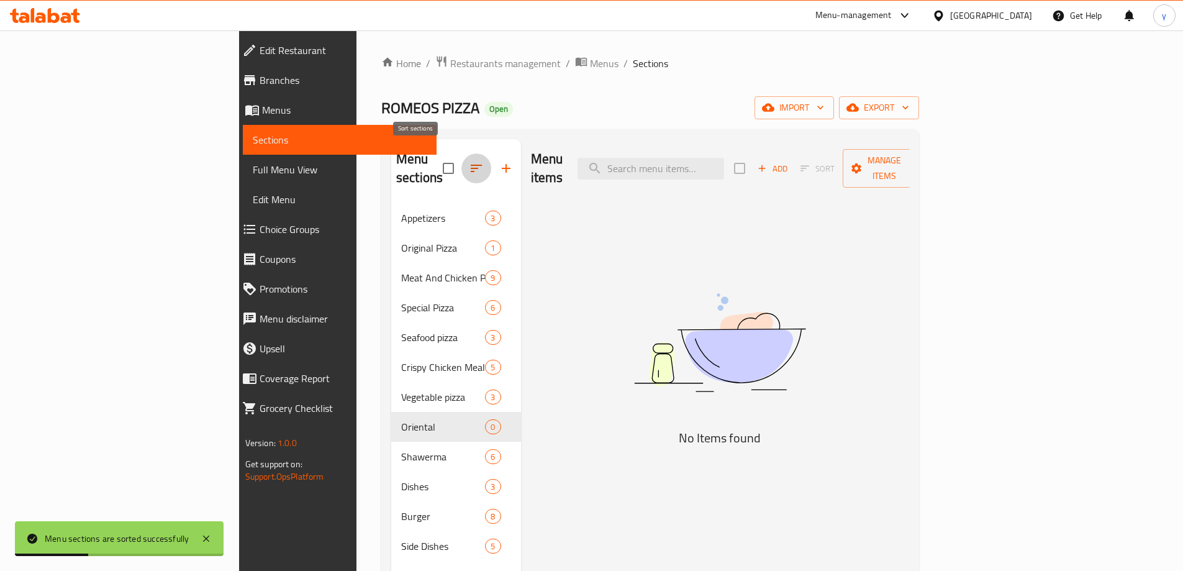
click at [469, 161] on icon "button" at bounding box center [476, 168] width 15 height 15
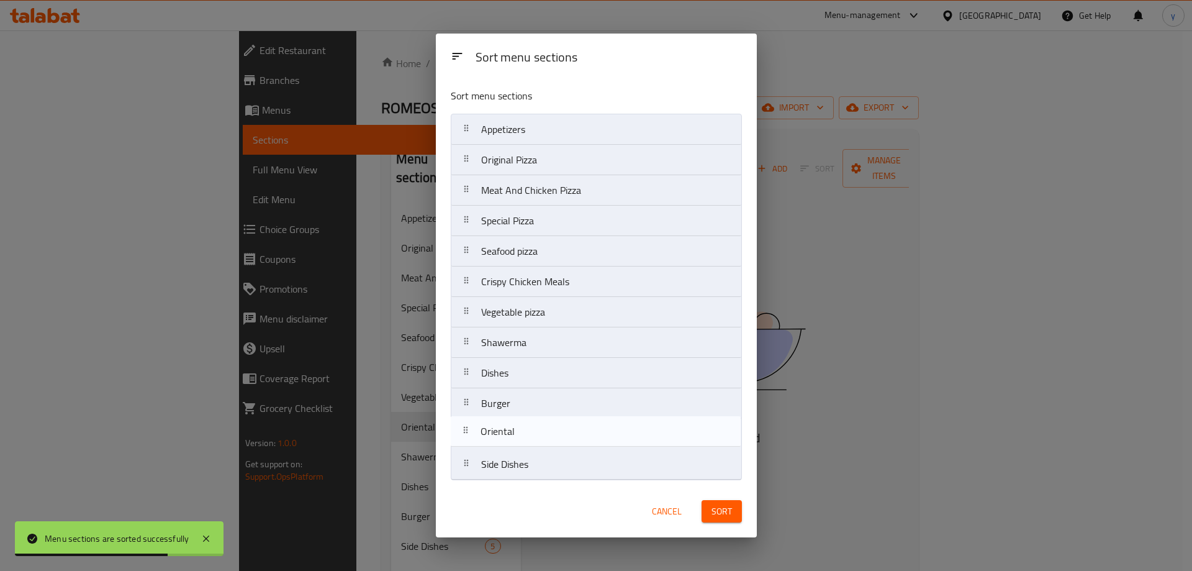
drag, startPoint x: 549, startPoint y: 346, endPoint x: 549, endPoint y: 441, distance: 95.0
click at [549, 441] on nav "Appetizers Original Pizza Meat And Chicken Pizza Special Pizza Seafood pizza Cr…" at bounding box center [596, 297] width 291 height 366
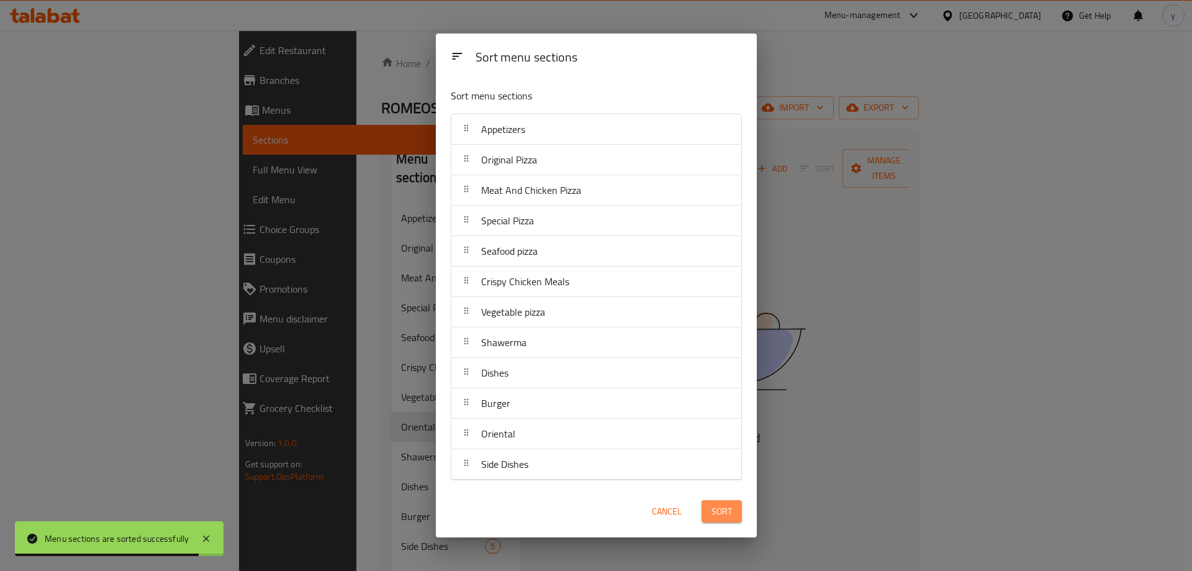
click at [716, 510] on span "Sort" at bounding box center [721, 511] width 20 height 16
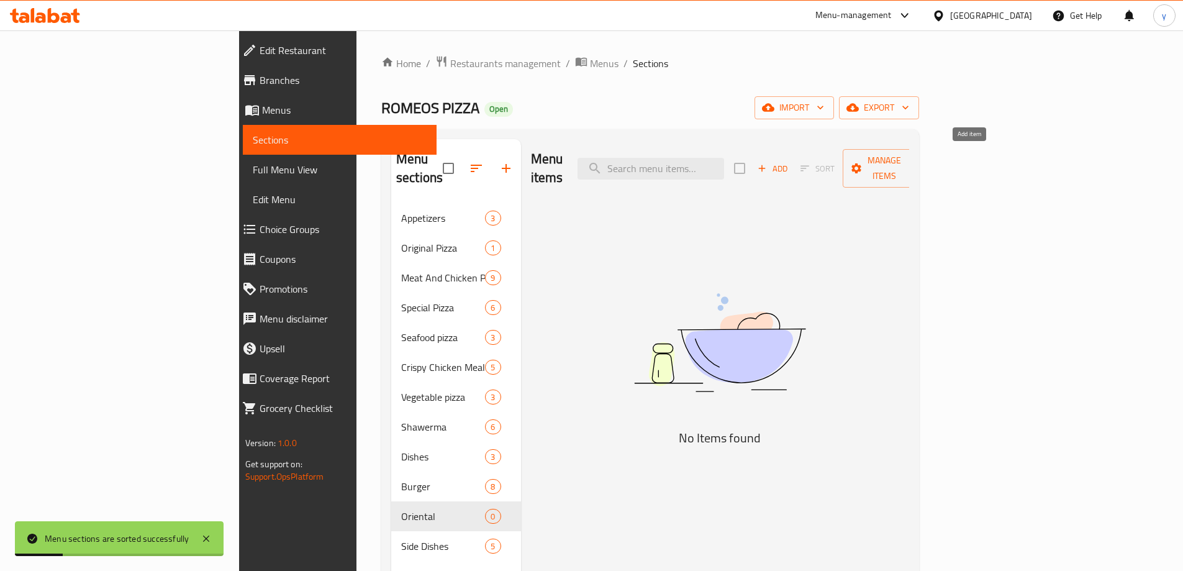
click at [767, 164] on icon "button" at bounding box center [761, 168] width 11 height 11
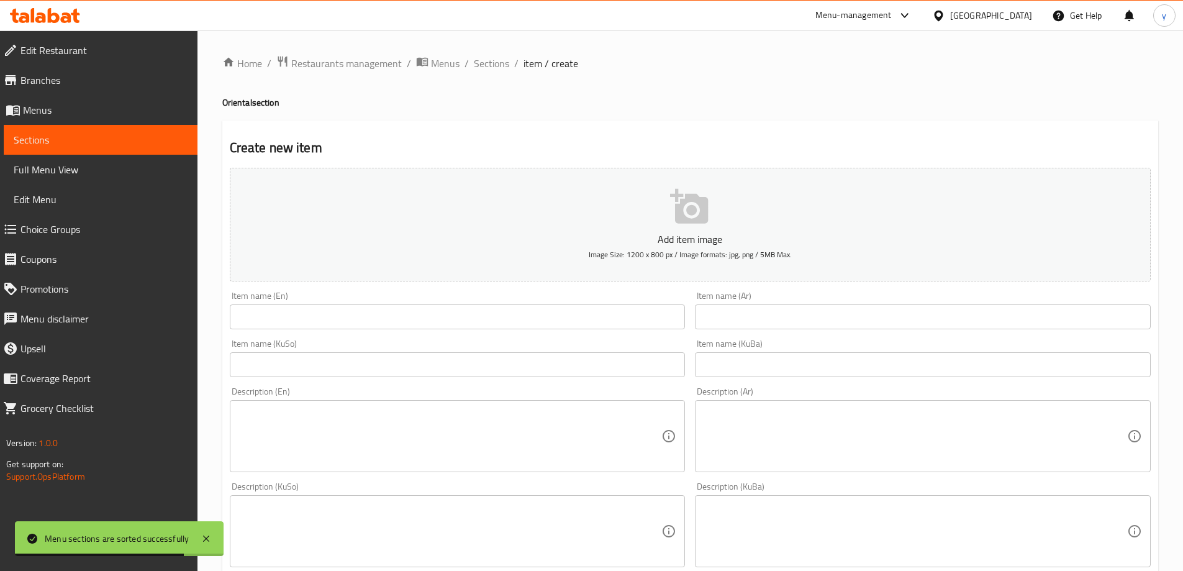
click at [728, 323] on input "text" at bounding box center [923, 316] width 456 height 25
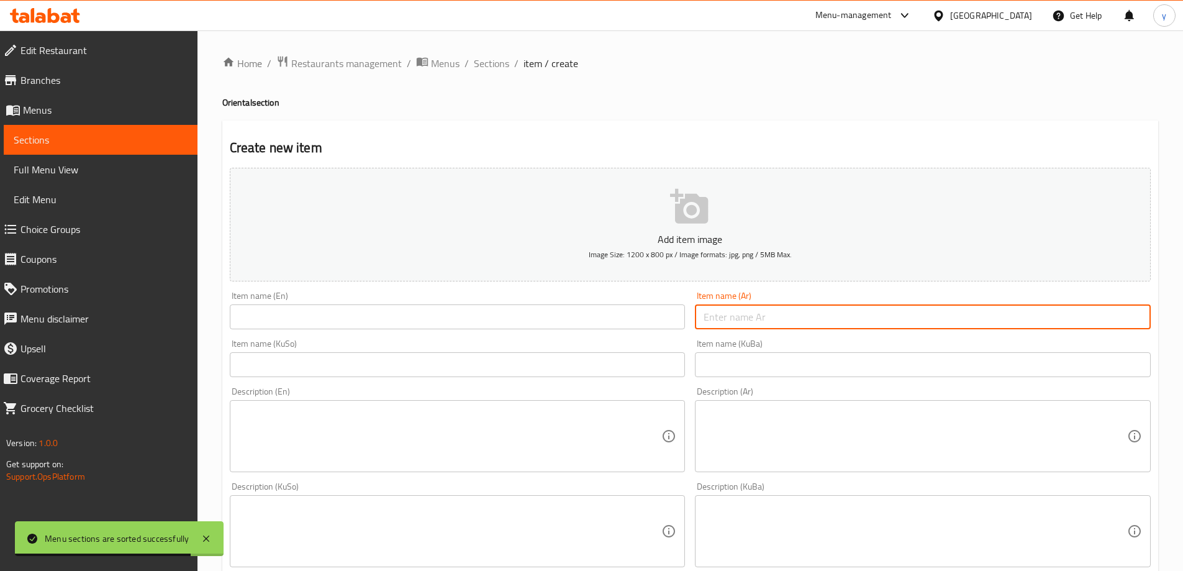
paste input "برياني دجاج - نفر"
type input "برياني دجاج - نفر"
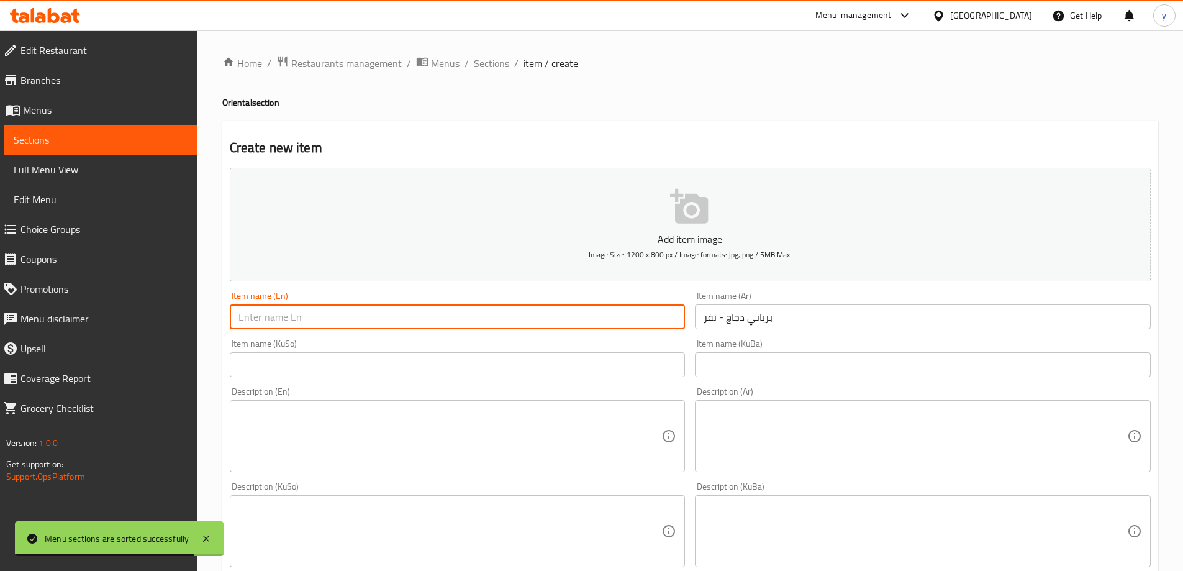
click at [635, 315] on input "text" at bounding box center [458, 316] width 456 height 25
paste input "Chicken Biryani - Nafar"
type input "Chicken Biryani - Nafar"
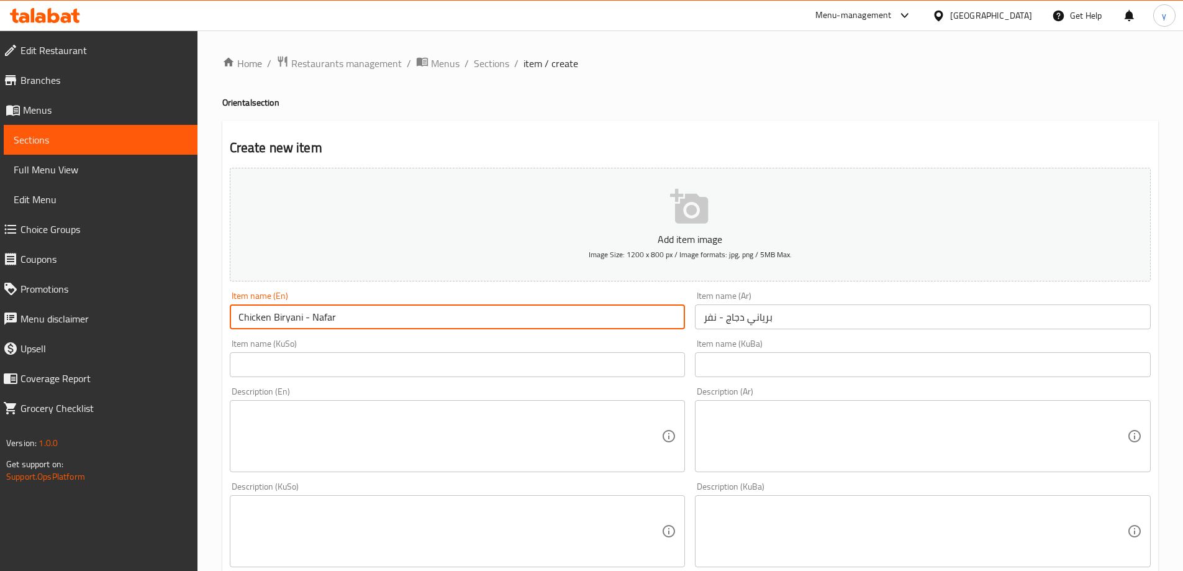
click at [602, 417] on textarea at bounding box center [449, 436] width 423 height 59
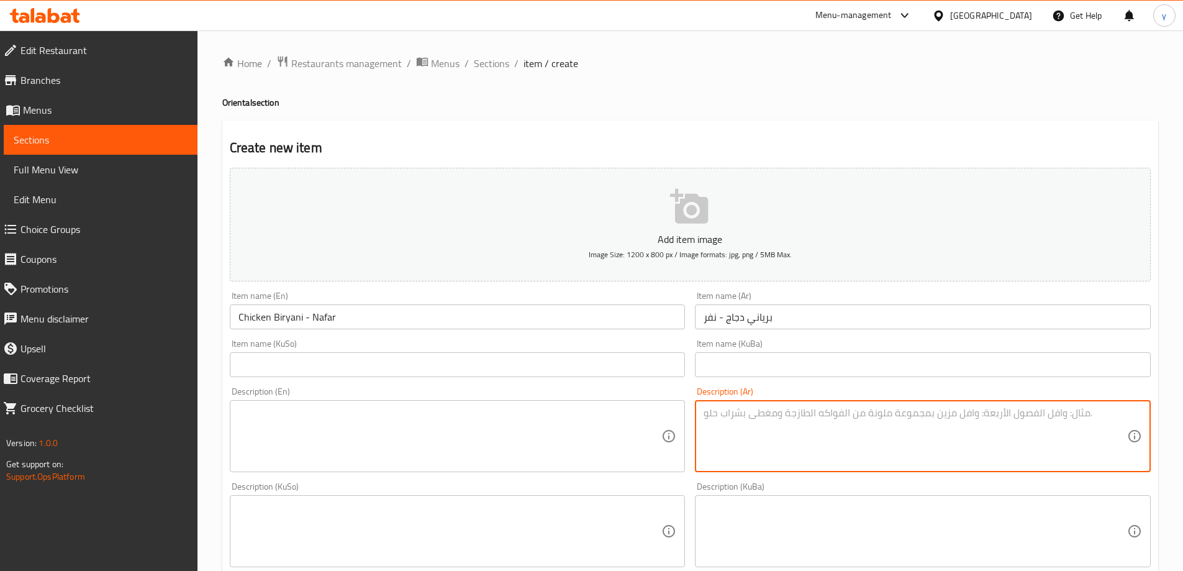
click at [774, 426] on textarea at bounding box center [914, 436] width 423 height 59
paste textarea "أرز برياني أصيل مطبوخ بالتوابل هندية مع قطع دجاج طرية ومكسرات"
type textarea "أرز برياني أصيل مطبوخ بالتوابل هندية مع قطع دجاج طرية ومكسرات"
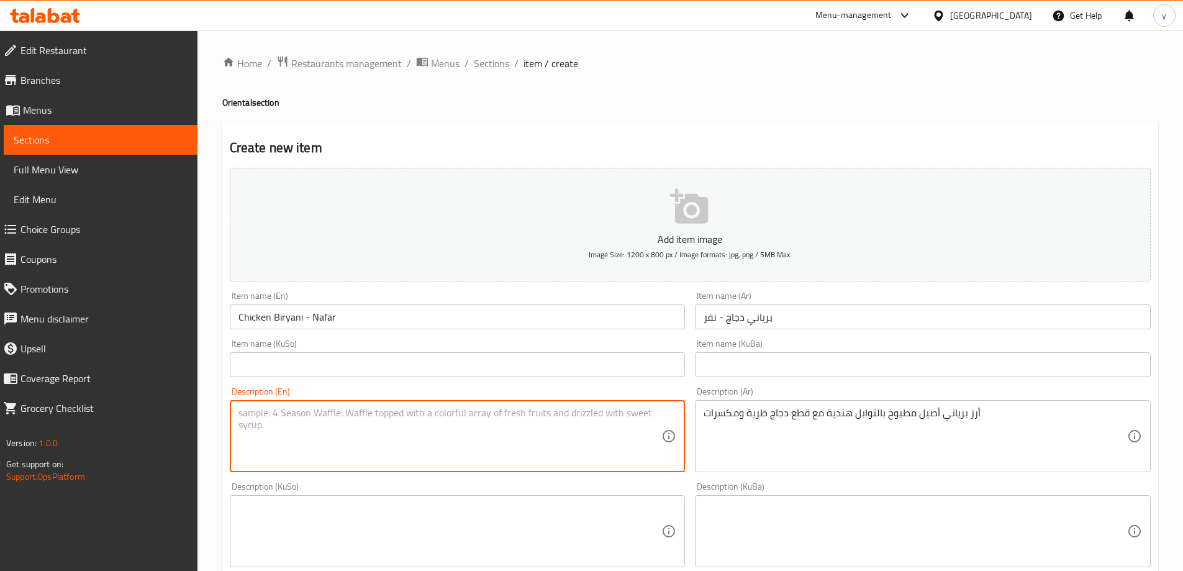
click at [592, 417] on textarea at bounding box center [449, 436] width 423 height 59
paste textarea "Original biryani rice cooked with Indian spices, soft chicken pieces and nuts"
type textarea "Original biryani rice cooked with Indian spices, soft chicken pieces and nuts"
click at [467, 368] on input "text" at bounding box center [458, 364] width 456 height 25
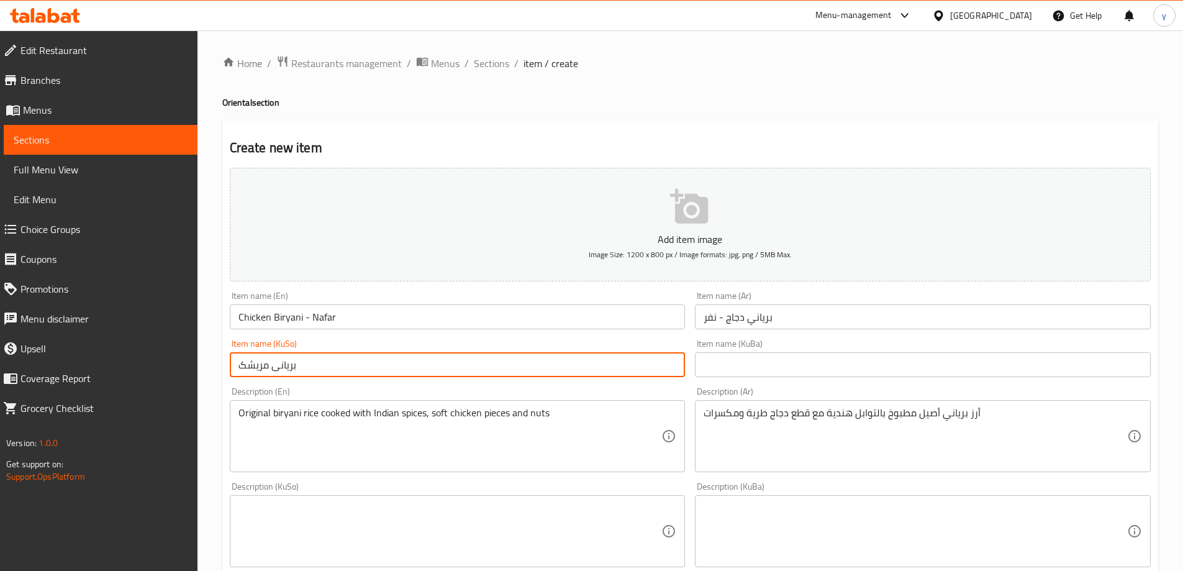
type input "بریانی مریشک"
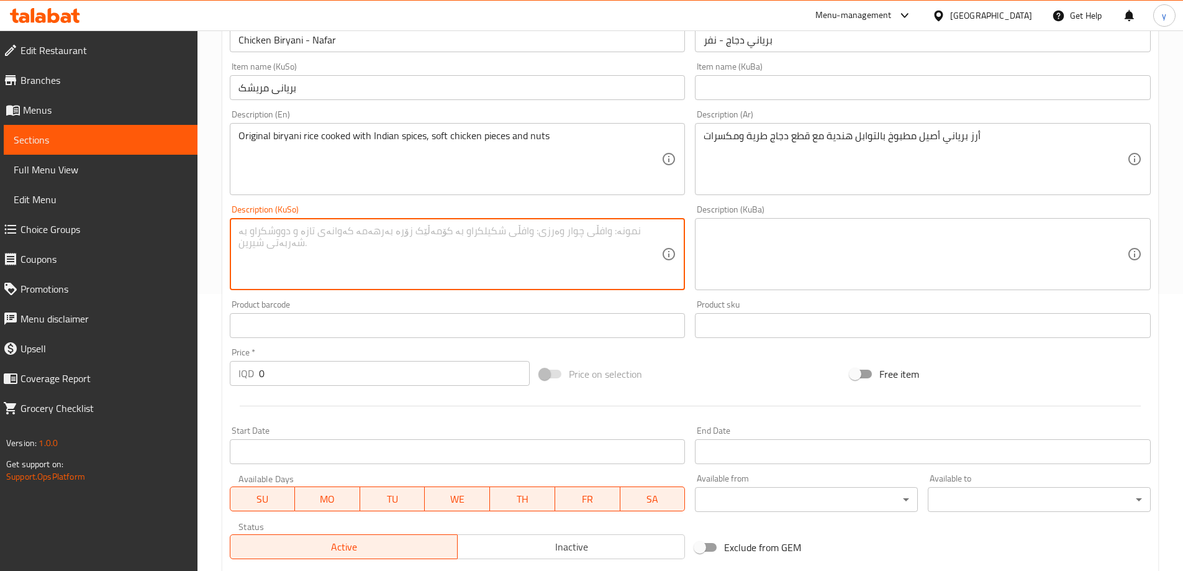
scroll to position [248, 0]
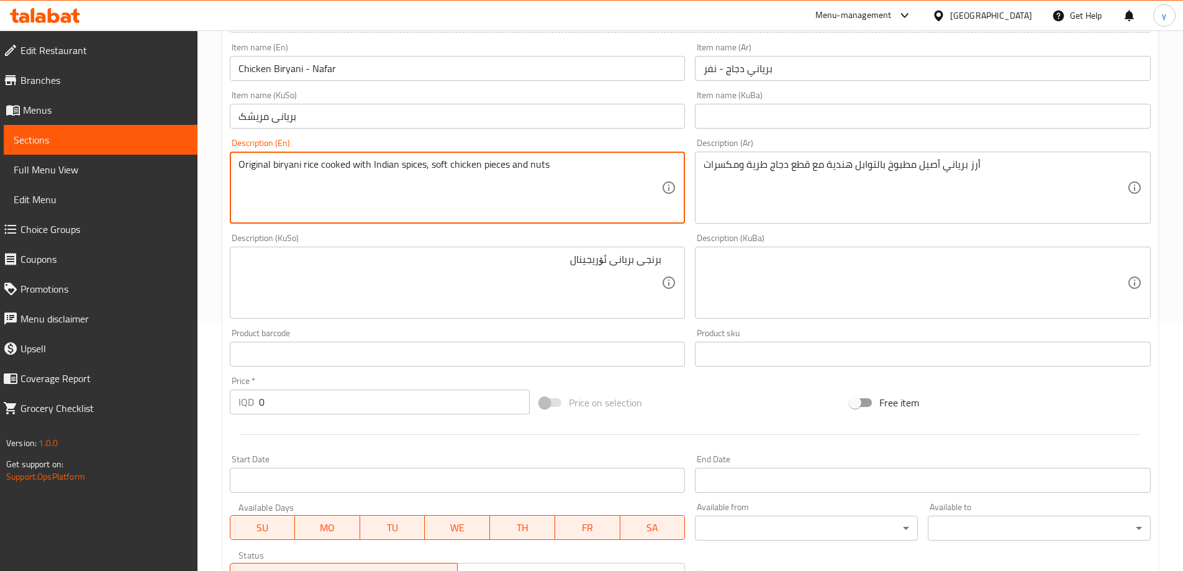
click at [257, 172] on textarea "Original biryani rice cooked with Indian spices, soft chicken pieces and nuts" at bounding box center [449, 187] width 423 height 59
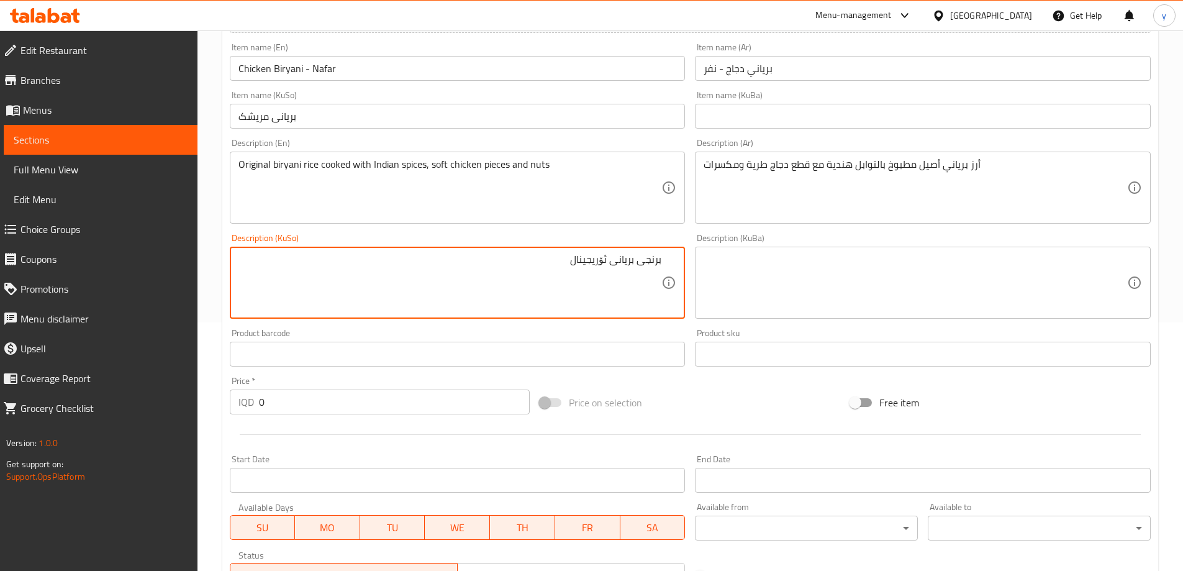
click at [599, 271] on textarea "برنجی بریانی ئۆریجینال" at bounding box center [449, 282] width 423 height 59
paste textarea "ڵ"
type textarea "برنجی بریانی ئۆریجیناڵ کوڵاو بە بەهاراتی هیندی لەگەڵ پارچە مریشکی نەرم و چەرەزات"
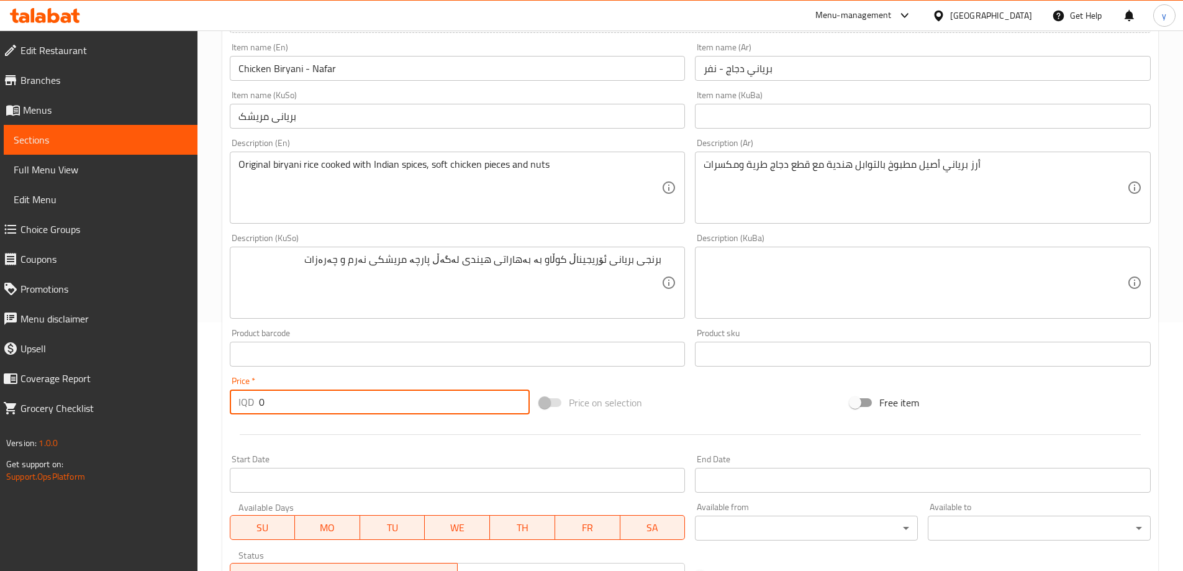
click at [263, 401] on input "0" at bounding box center [394, 401] width 271 height 25
paste input "700"
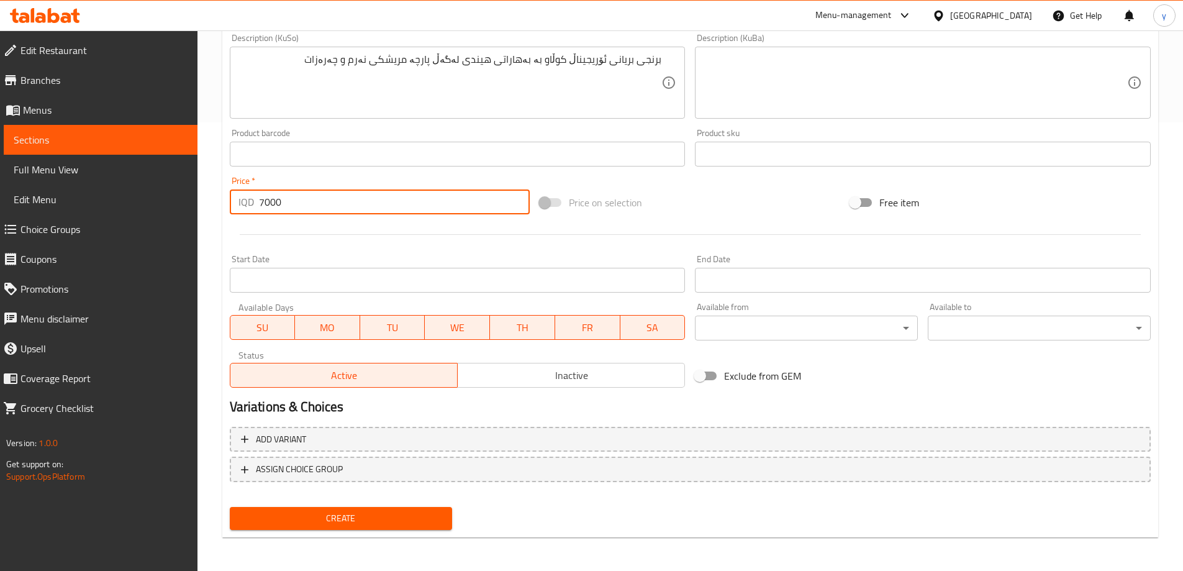
scroll to position [449, 0]
type input "7000"
click at [330, 519] on span "Create" at bounding box center [341, 517] width 203 height 16
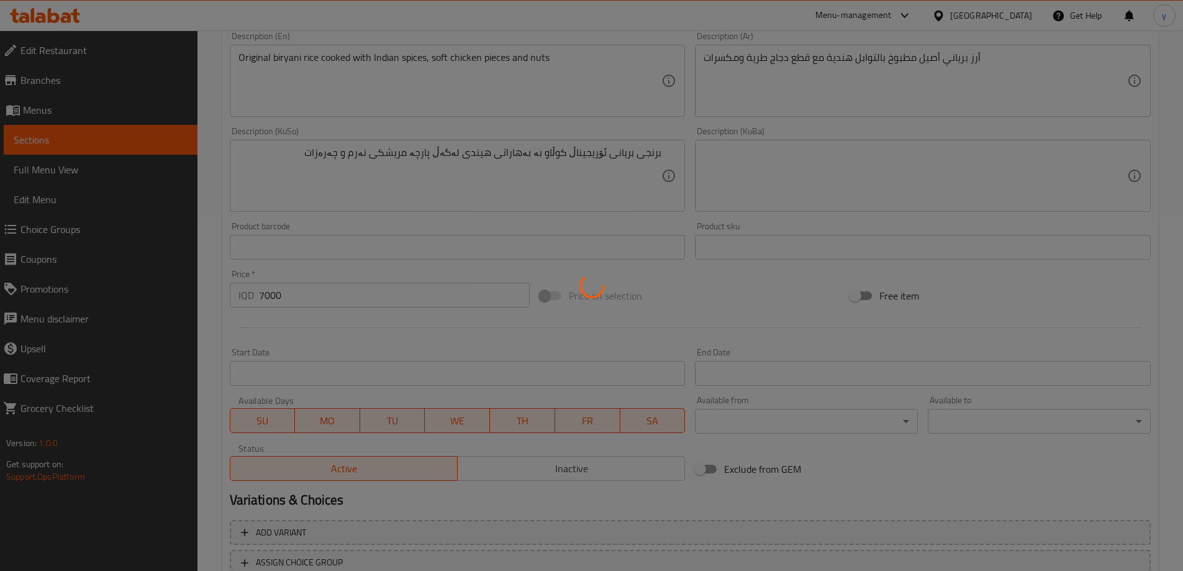
scroll to position [325, 0]
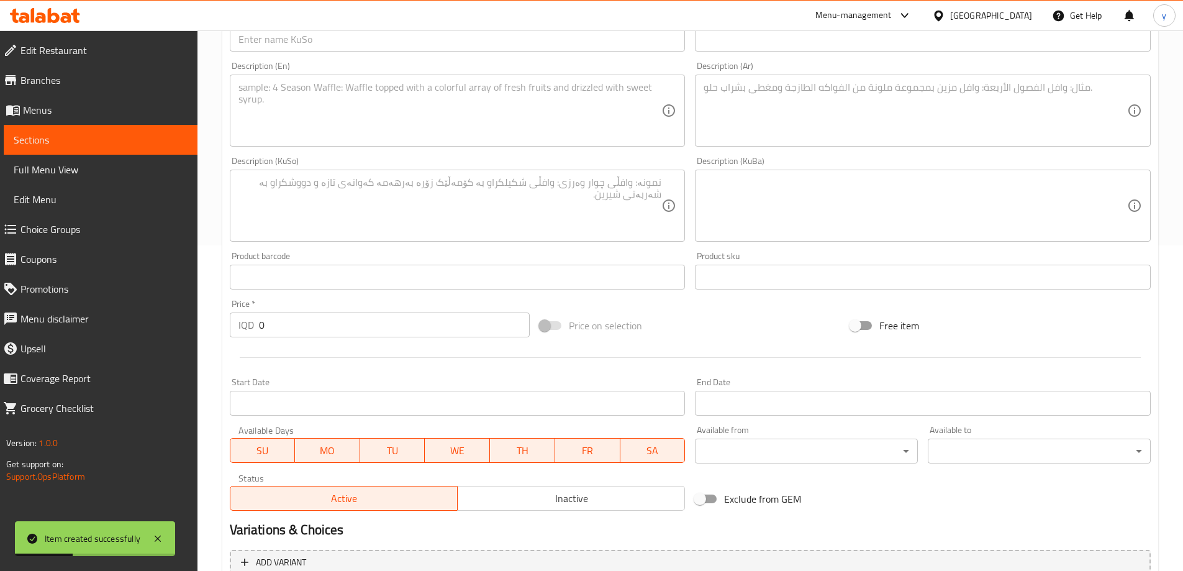
click at [363, 310] on div "Price   * IQD 0 Price *" at bounding box center [380, 318] width 300 height 38
click at [366, 315] on input "0" at bounding box center [394, 324] width 271 height 25
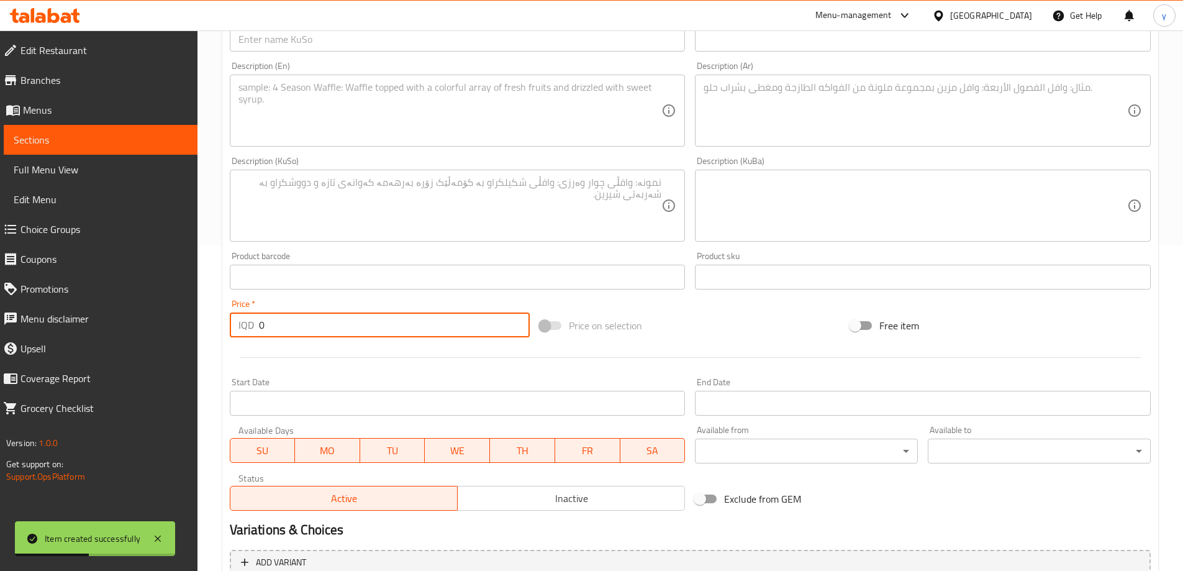
paste input "800"
type input "8000"
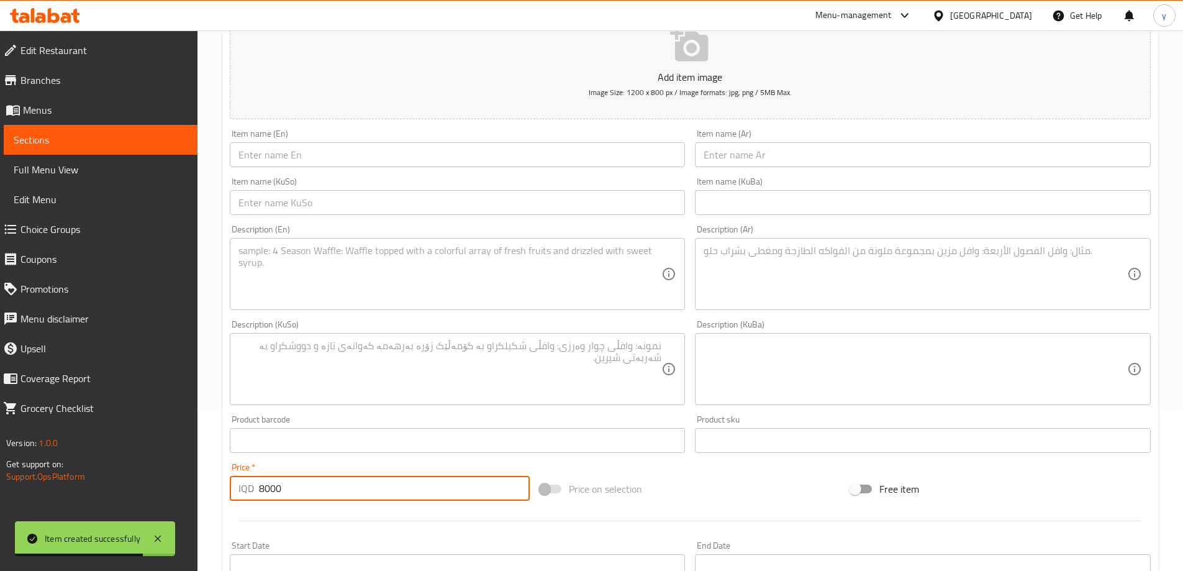
scroll to position [77, 0]
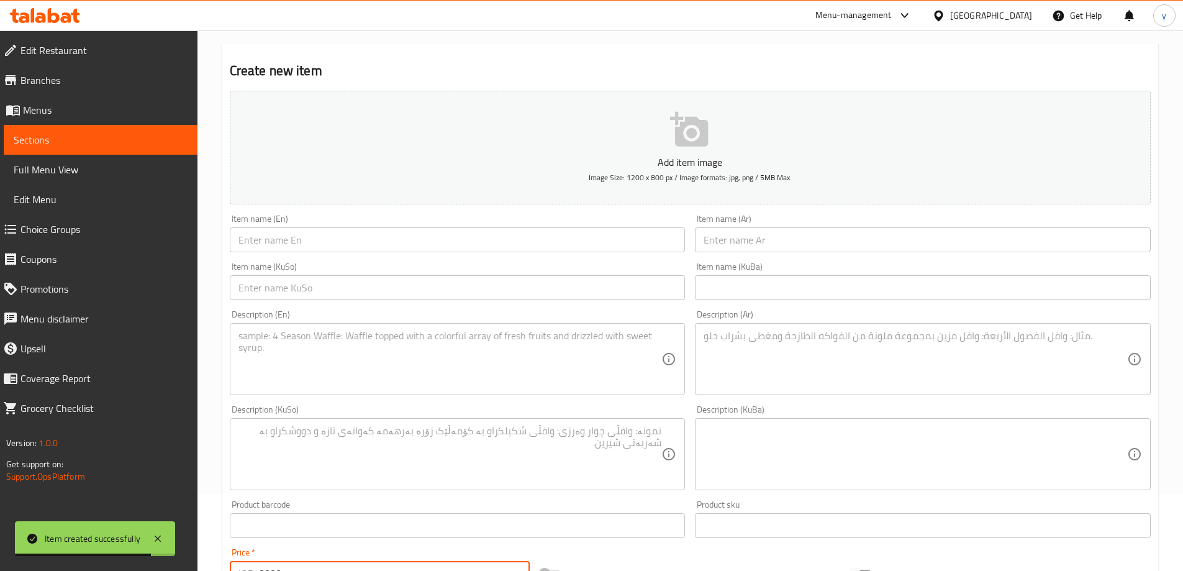
click at [614, 243] on input "text" at bounding box center [458, 239] width 456 height 25
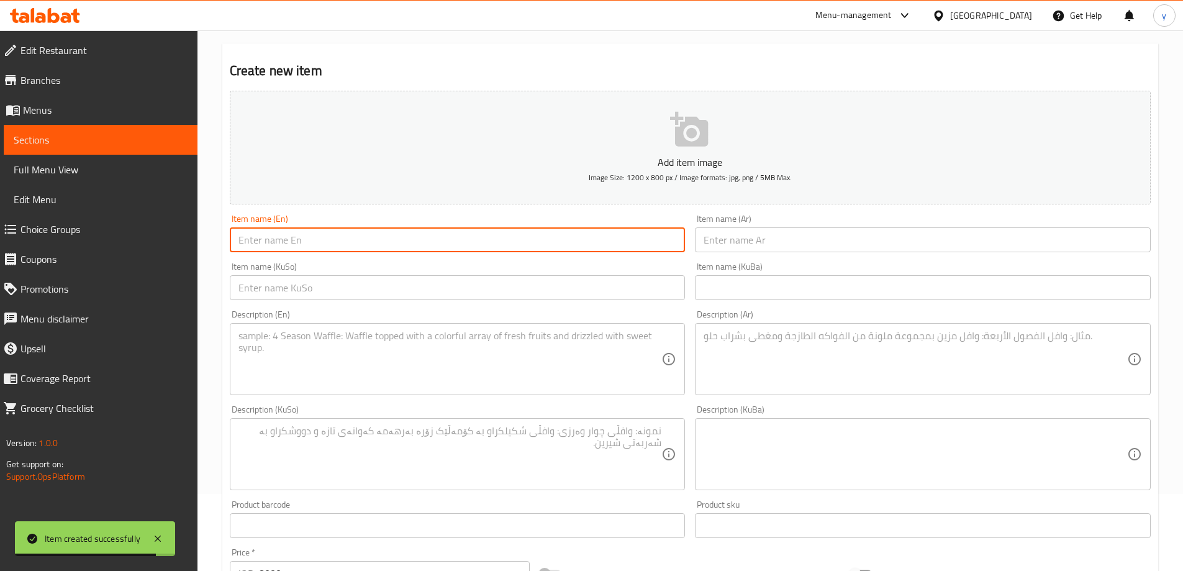
click at [729, 233] on input "text" at bounding box center [923, 239] width 456 height 25
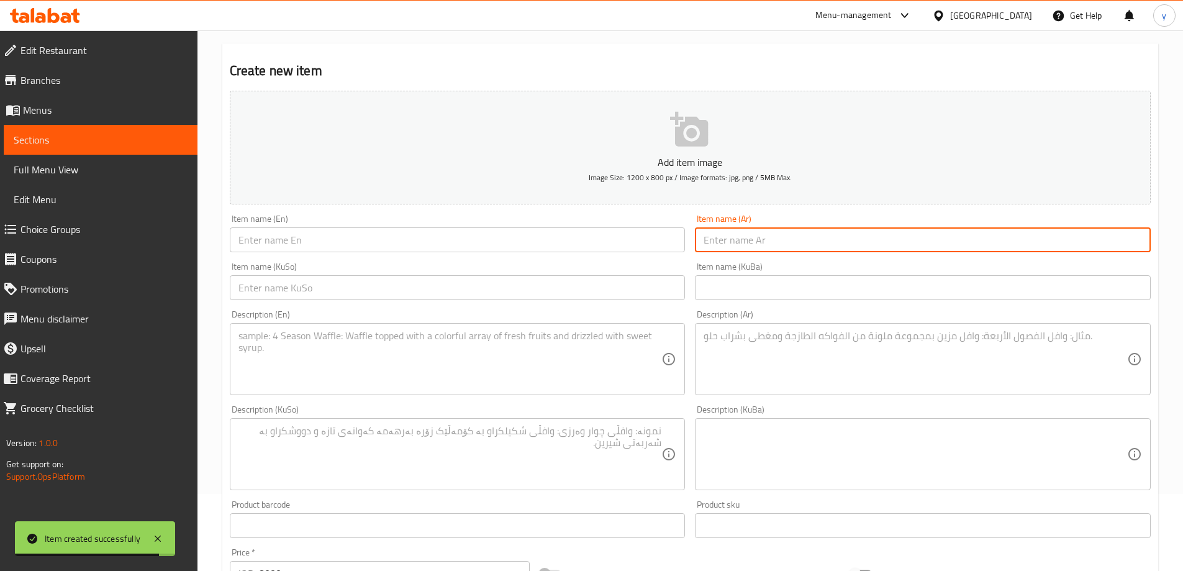
paste input "برياني لحم - نفر"
type input "برياني لحم - نفر"
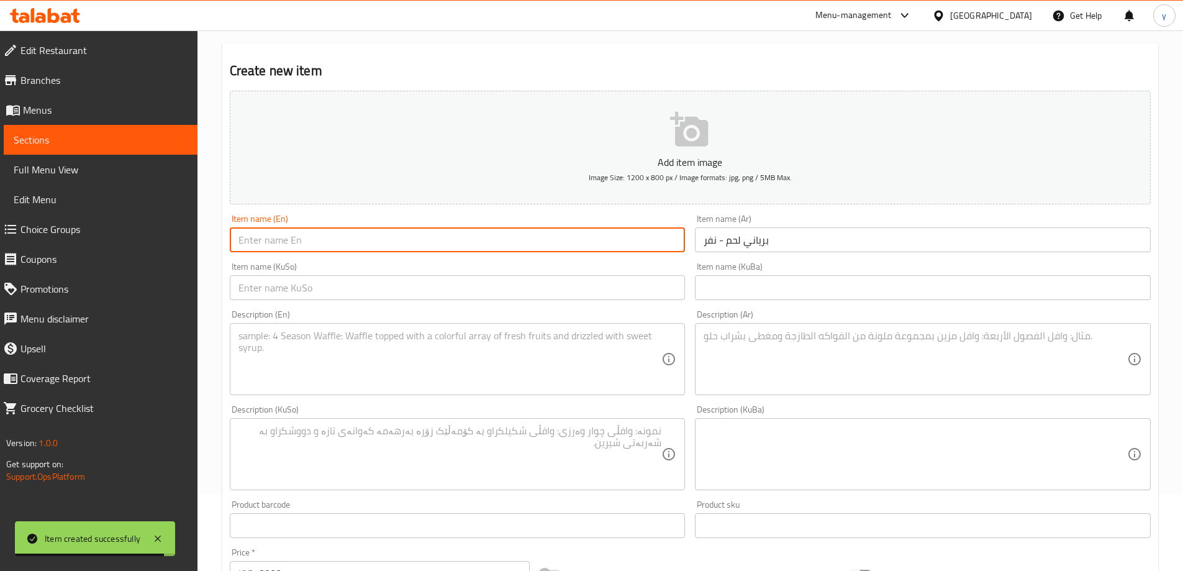
click at [669, 248] on input "text" at bounding box center [458, 239] width 456 height 25
paste input "Beef Biryani - Nafar"
type input "Beef Biryani - Nafar"
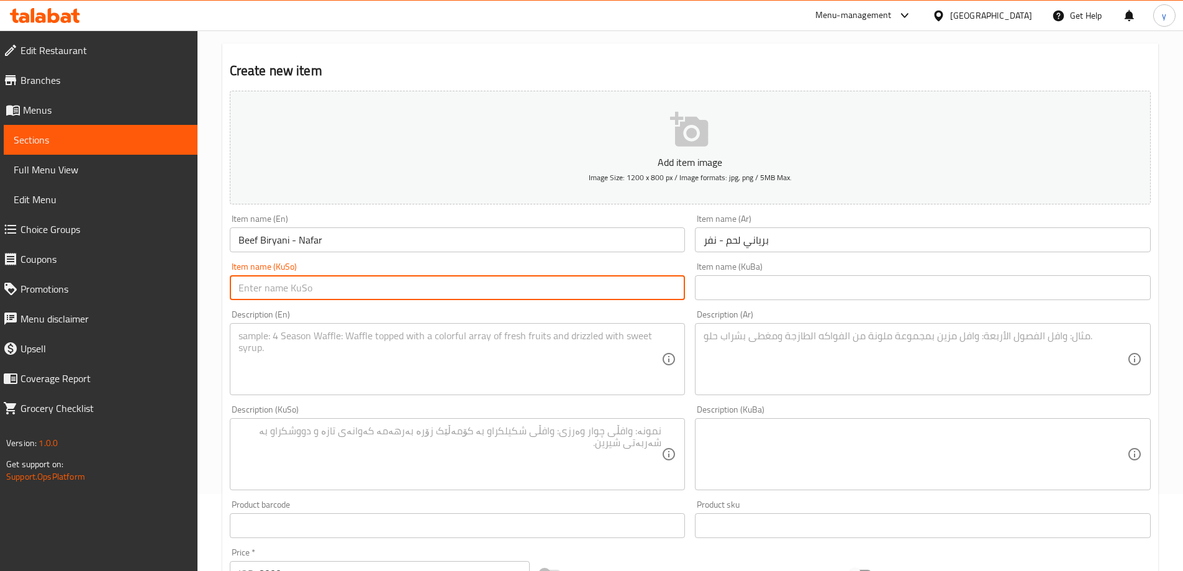
click at [517, 288] on input "text" at bounding box center [458, 287] width 456 height 25
type input "بریانی گۆشت - نەفەر"
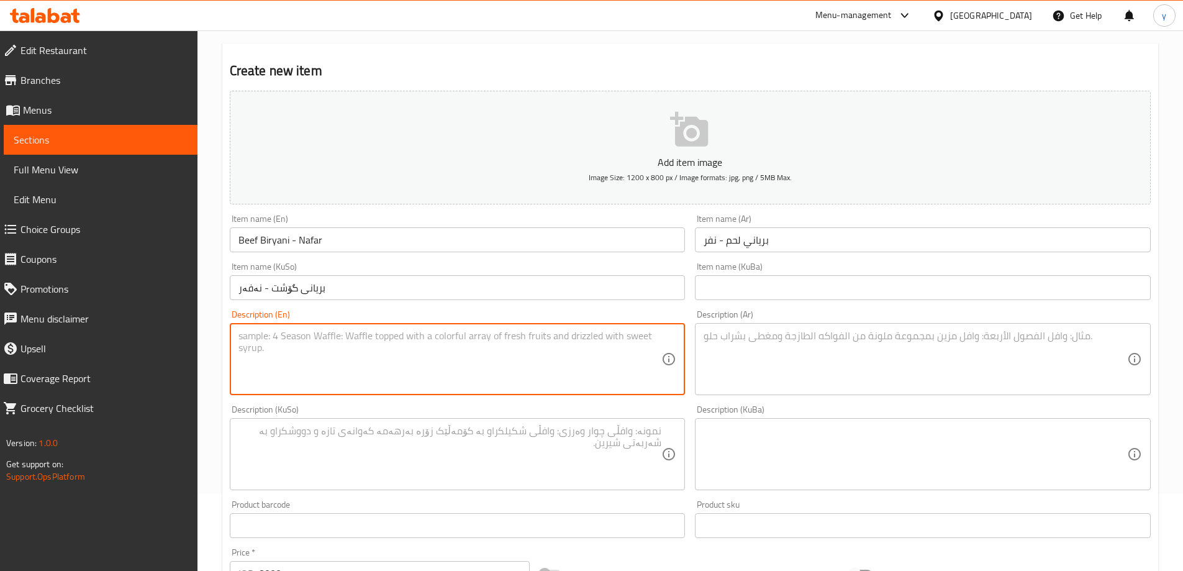
click at [508, 345] on textarea at bounding box center [449, 359] width 423 height 59
paste textarea "أرز برياني فاخر مع قطع لحم غنم متبلة، مطهوة ببطء حتى ذوبان مع بهارات برياني ممي…"
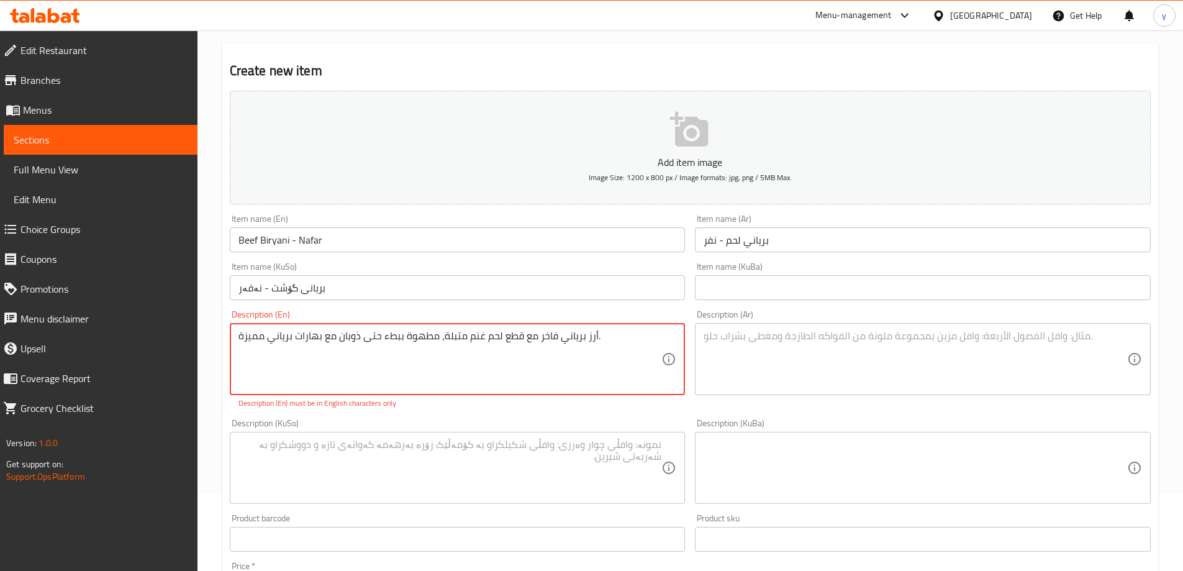
type textarea "أرز برياني فاخر مع قطع لحم غنم متبلة، مطهوة ببطء حتى ذوبان مع بهارات برياني ممي…"
click at [720, 340] on textarea at bounding box center [914, 359] width 423 height 59
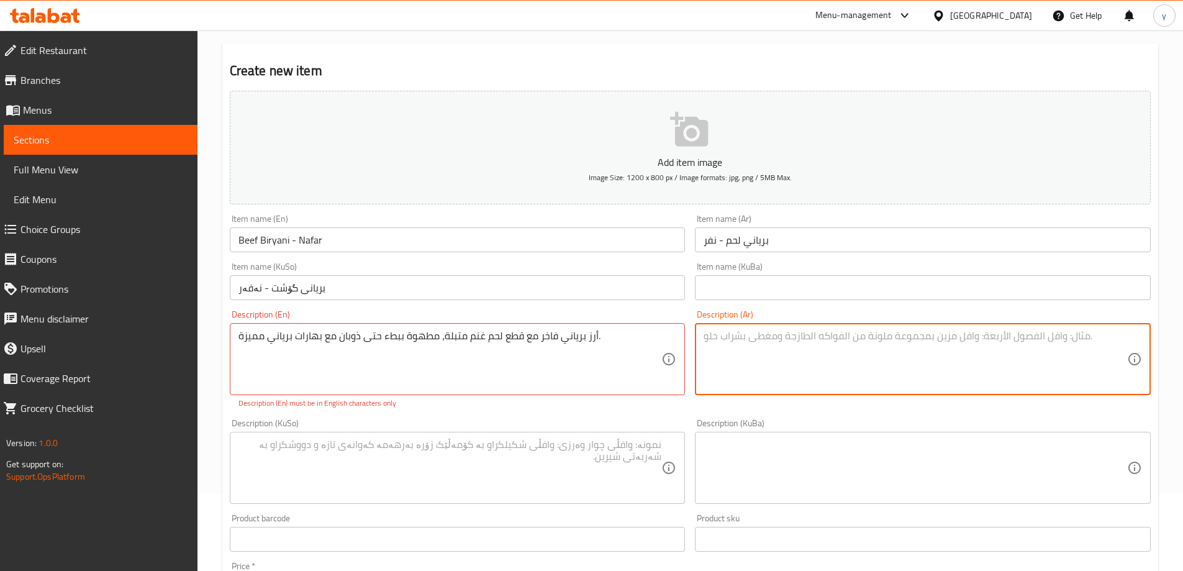
paste textarea "أرز برياني فاخر مع قطع لحم غنم متبلة، مطهوة ببطء حتى ذوبان مع بهارات برياني ممي…"
type textarea "أرز برياني فاخر مع قطع لحم غنم متبلة، مطهوة ببطء حتى ذوبان مع بهارات برياني ممي…"
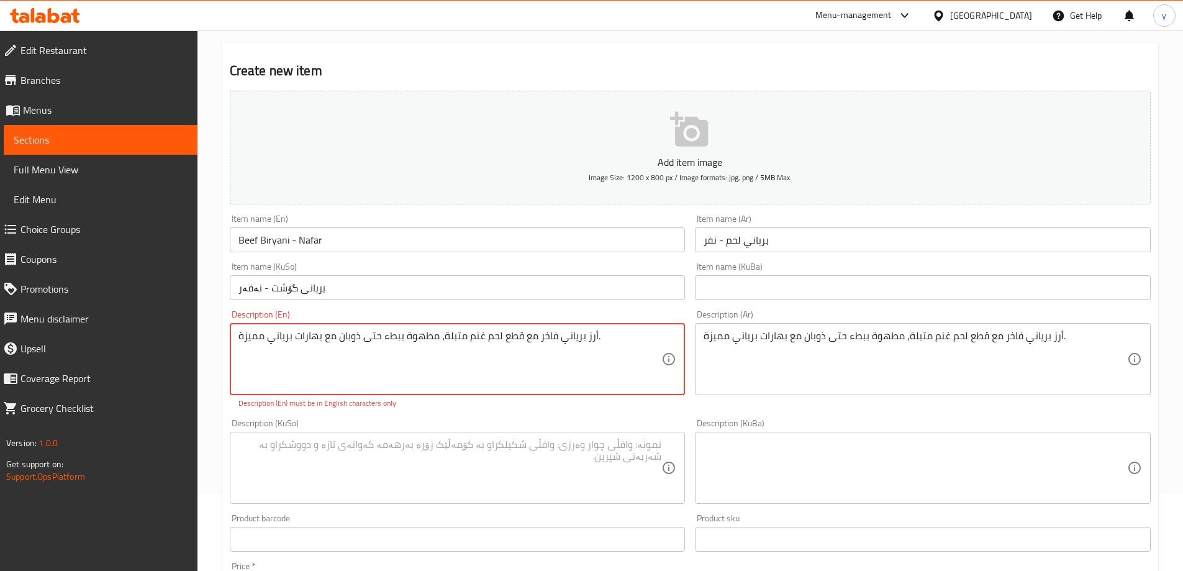
click at [625, 354] on textarea "أرز برياني فاخر مع قطع لحم غنم متبلة، مطهوة ببطء حتى ذوبان مع بهارات برياني ممي…" at bounding box center [449, 359] width 423 height 59
paste textarea "Deluxe biryani rice with marinated lamb meat, slowly cooked until melting with …"
type textarea "Deluxe biryani rice with marinated lamb meat, slowly cooked until melting with …"
click at [563, 459] on textarea at bounding box center [449, 454] width 423 height 59
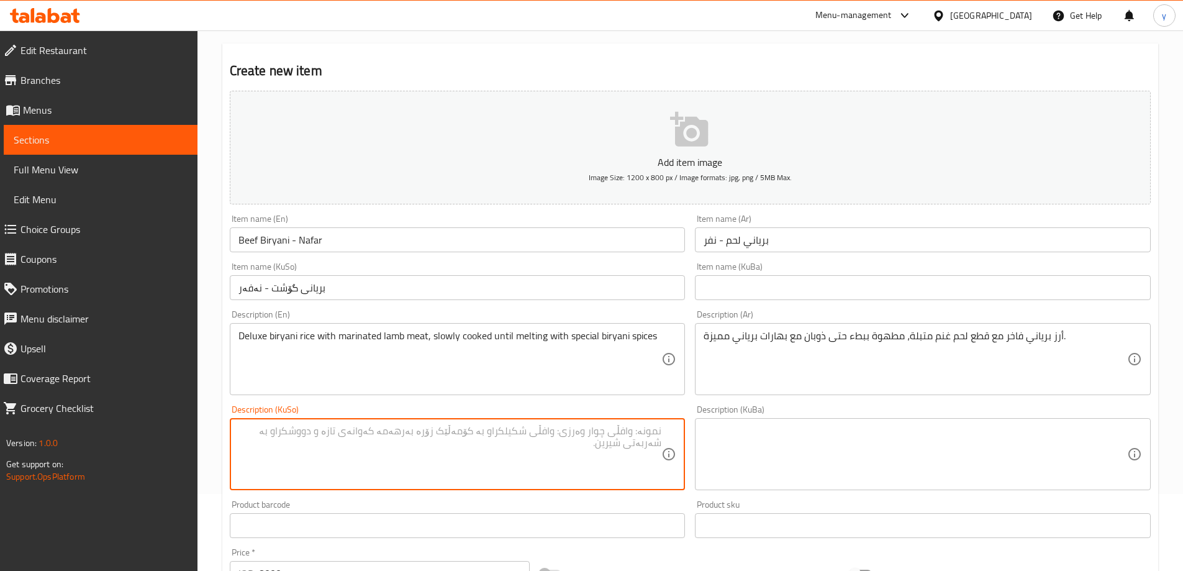
click at [760, 401] on div "Description (KuBa) Description (KuBa)" at bounding box center [923, 447] width 466 height 95
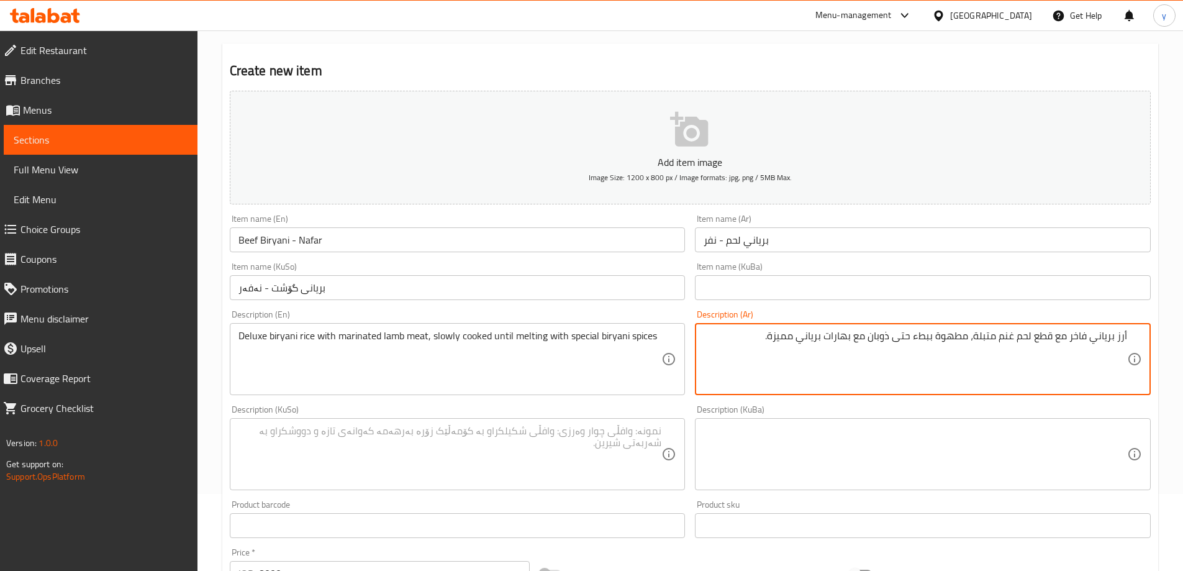
click at [742, 340] on textarea "أرز برياني فاخر مع قطع لحم غنم متبلة، مطهوة ببطء حتى ذوبان مع بهارات برياني ممي…" at bounding box center [914, 359] width 423 height 59
click at [607, 436] on textarea at bounding box center [449, 454] width 423 height 59
type textarea "أرز برياني فاخر مع قطع لحم غنم متبلة، مطهوة ببطء حتى ذوبان مع بهارات برياني ممي…"
click at [643, 430] on textarea at bounding box center [449, 454] width 423 height 59
click at [876, 336] on textarea "أرز برياني فاخر مع قطع لحم غنم متبلة، مطهوة ببطء حتى ذوبان مع بهارات برياني ممي…" at bounding box center [914, 359] width 423 height 59
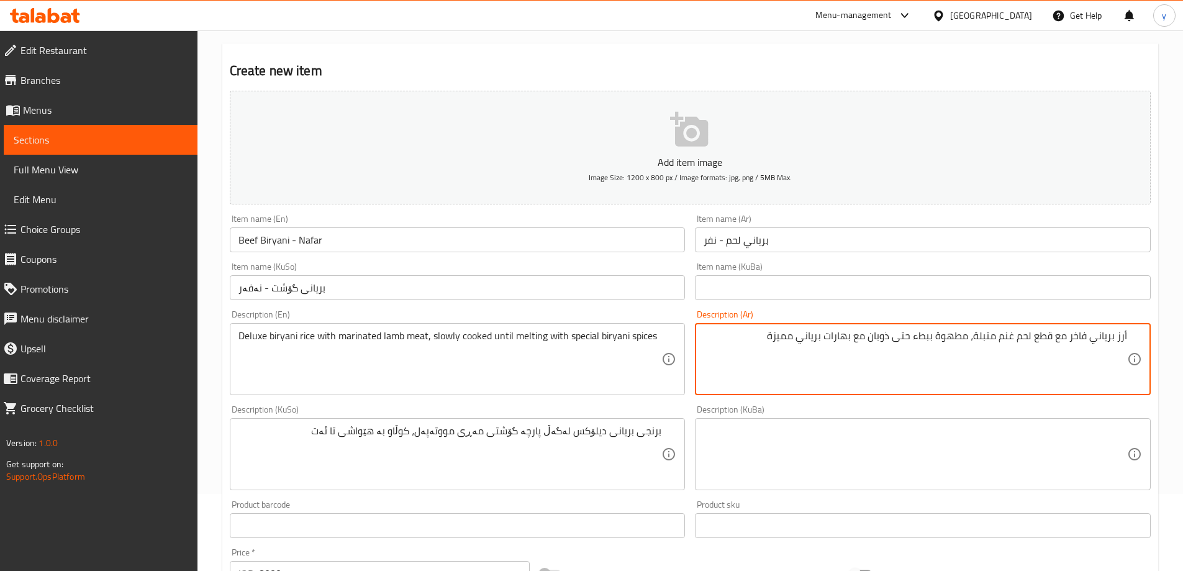
drag, startPoint x: 967, startPoint y: 337, endPoint x: 869, endPoint y: 338, distance: 97.5
click at [869, 338] on textarea "أرز برياني فاخر مع قطع لحم غنم متبلة، مطهوة ببطء حتى ذوبان مع بهارات برياني ممي…" at bounding box center [914, 359] width 423 height 59
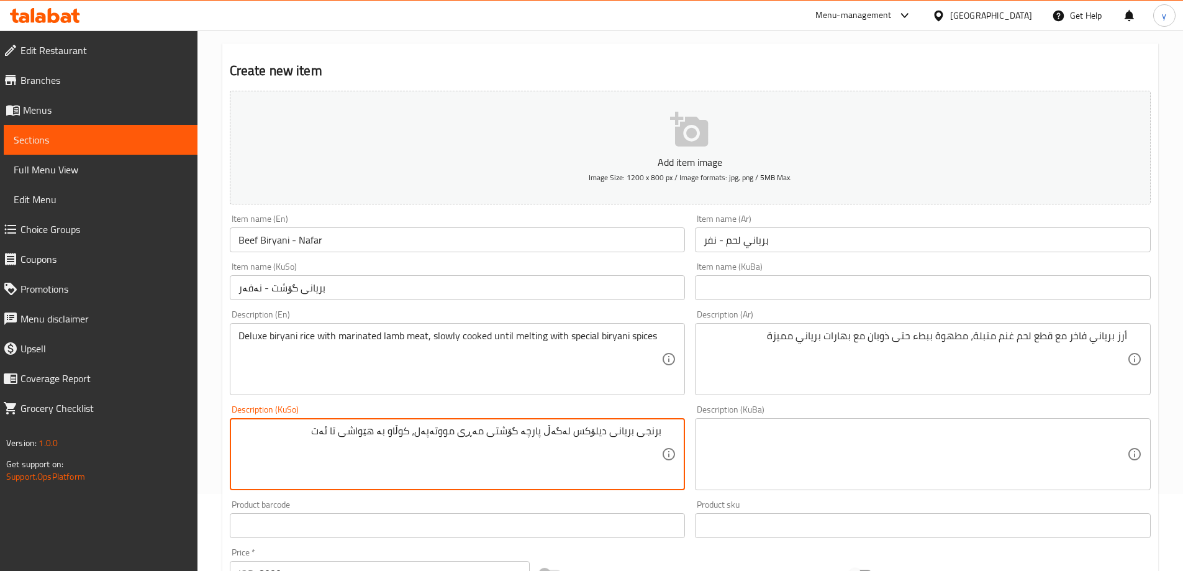
click at [356, 437] on textarea "برنجی بریانی دیلۆکس لەگەڵ پارچە گۆشتی مەڕی مووتەپەل، کوڵاو بە هێواشی تا ئەت" at bounding box center [449, 454] width 423 height 59
click at [348, 431] on textarea "برنجی بریانی دیلۆکس لەگەڵ پارچە گۆشتی مەڕی مووتەپەل، کوڵاو بە هێواشی تا ئەت" at bounding box center [449, 454] width 423 height 59
paste textarea "ەتوێتەوە"
click at [356, 435] on textarea "برنجی بریانی دیلۆکس لەگەڵ پارچە گۆشتی مەڕی مووتەپەل، کوڵاو بە هێواشی تا دەتوێتە…" at bounding box center [449, 454] width 423 height 59
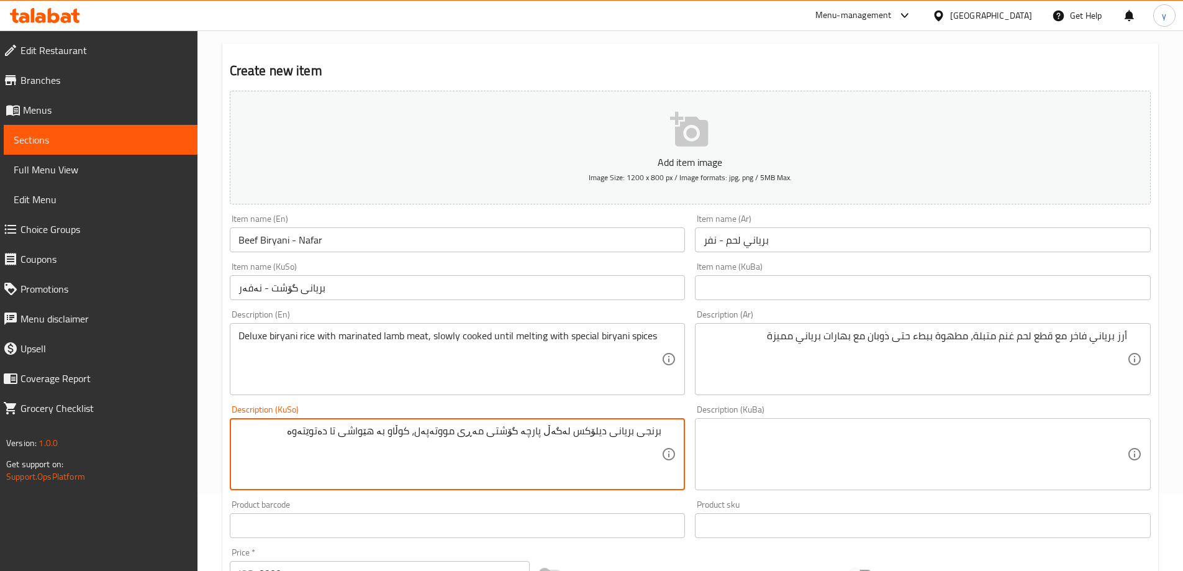
click at [354, 436] on textarea "برنجی بریانی دیلۆکس لەگەڵ پارچە گۆشتی مەڕی مووتەپەل، کوڵاو بە هێواشی تا دەتوێتە…" at bounding box center [449, 454] width 423 height 59
click at [356, 435] on textarea "برنجی بریانی دیلۆکس لەگەڵ پارچە گۆشتی مەڕی مووتەپەل، کوڵاو بە هێواشی تا دەتوێتە…" at bounding box center [449, 454] width 423 height 59
click at [358, 434] on textarea "برنجی بریانی دیلۆکس لەگەڵ پارچە گۆشتی مەڕی مووتەپەل، کوڵاو بە هێواشی تا دەتوێتە…" at bounding box center [449, 454] width 423 height 59
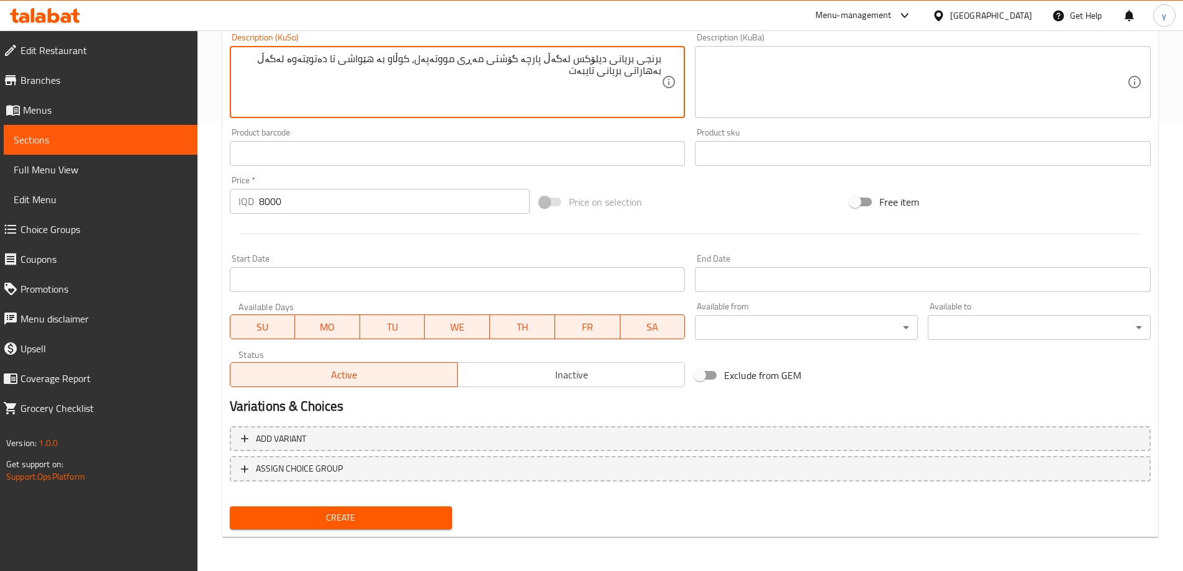
scroll to position [449, 0]
type textarea "برنجی بریانی دیلۆکس لەگەڵ پارچە گۆشتی مەڕی مووتەپەل، کوڵاو بە هێواشی تا دەتوێتە…"
click at [351, 509] on span "Create" at bounding box center [341, 517] width 203 height 16
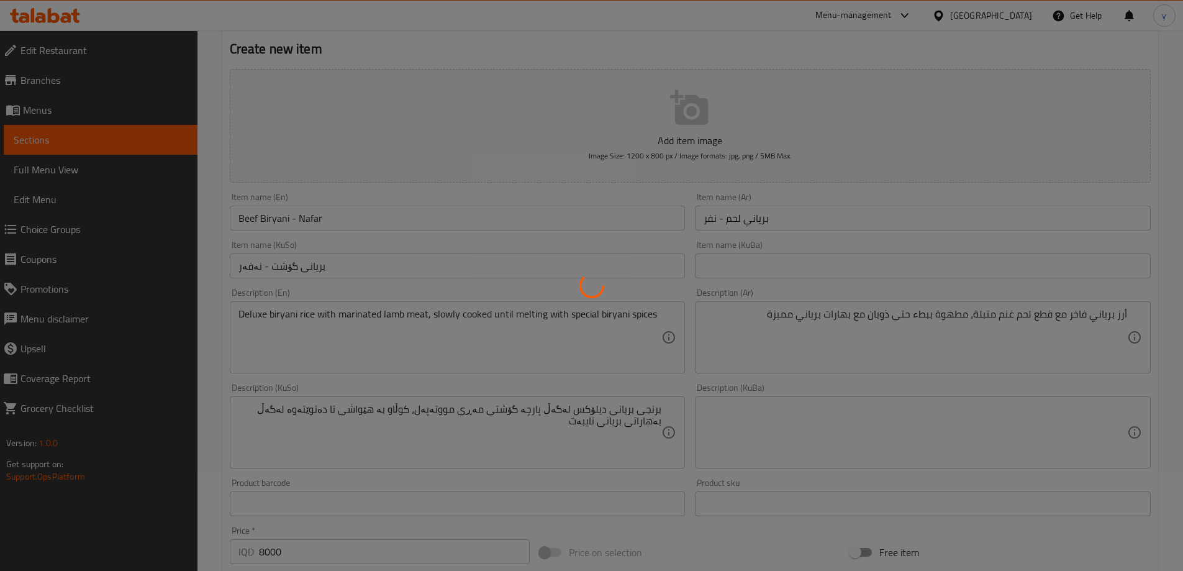
scroll to position [0, 0]
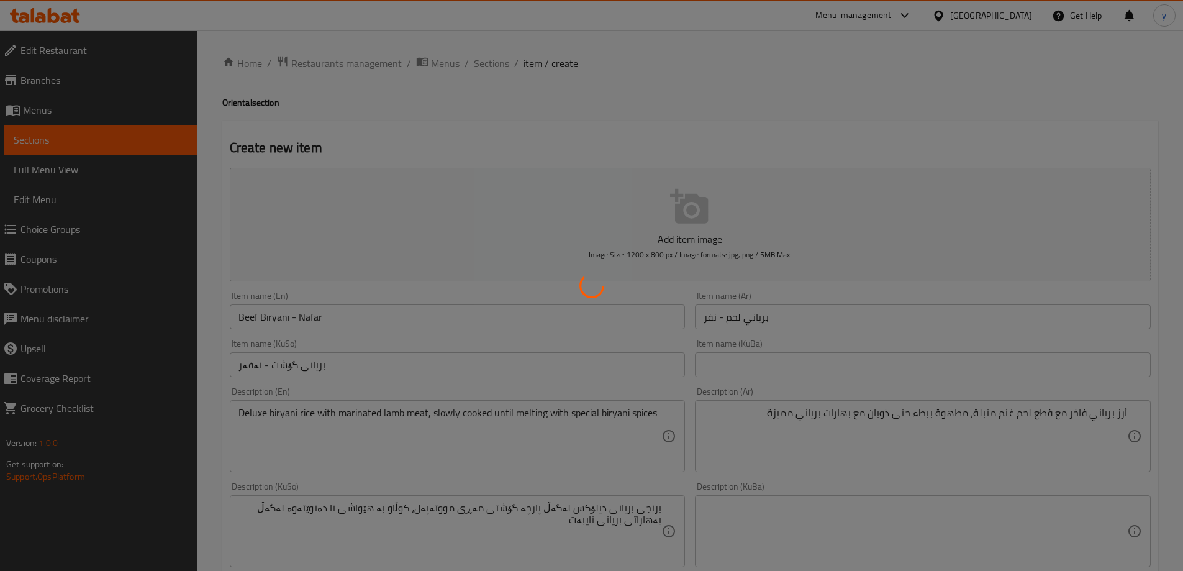
type input "0"
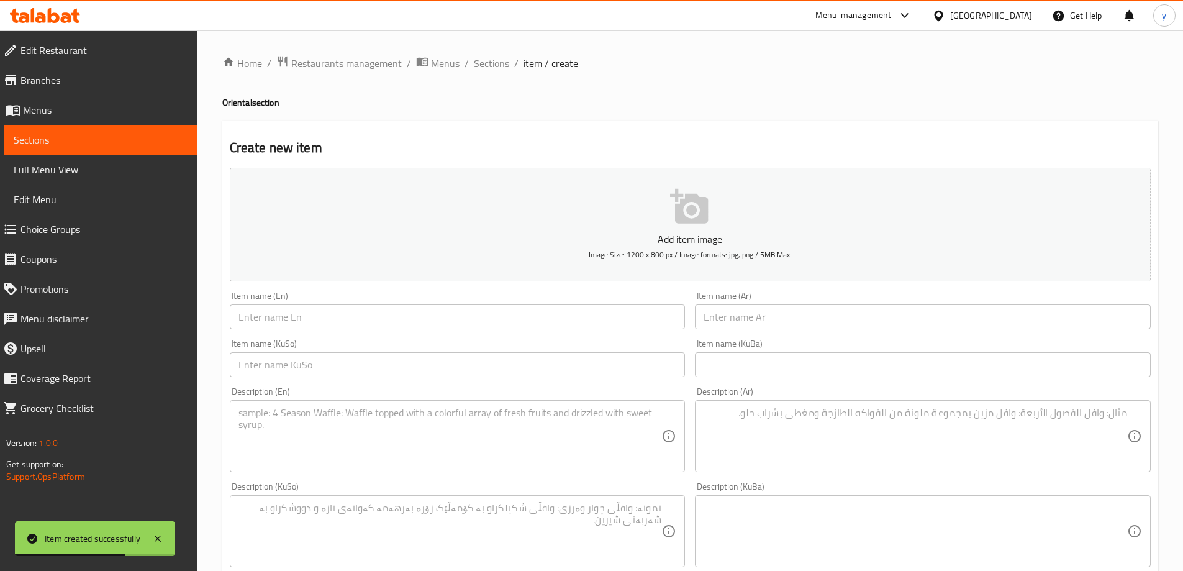
click at [512, 430] on textarea at bounding box center [449, 436] width 423 height 59
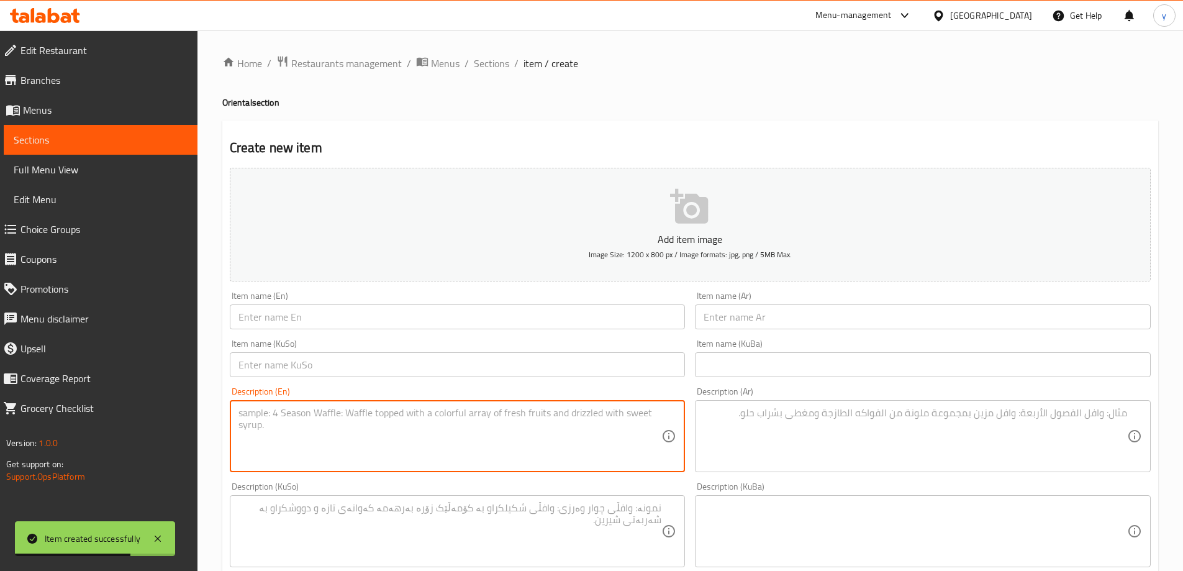
paste textarea "صينية برياني تكفي 3-4 أشخاص، تجمع بين الدجاج والرز وتوابل"
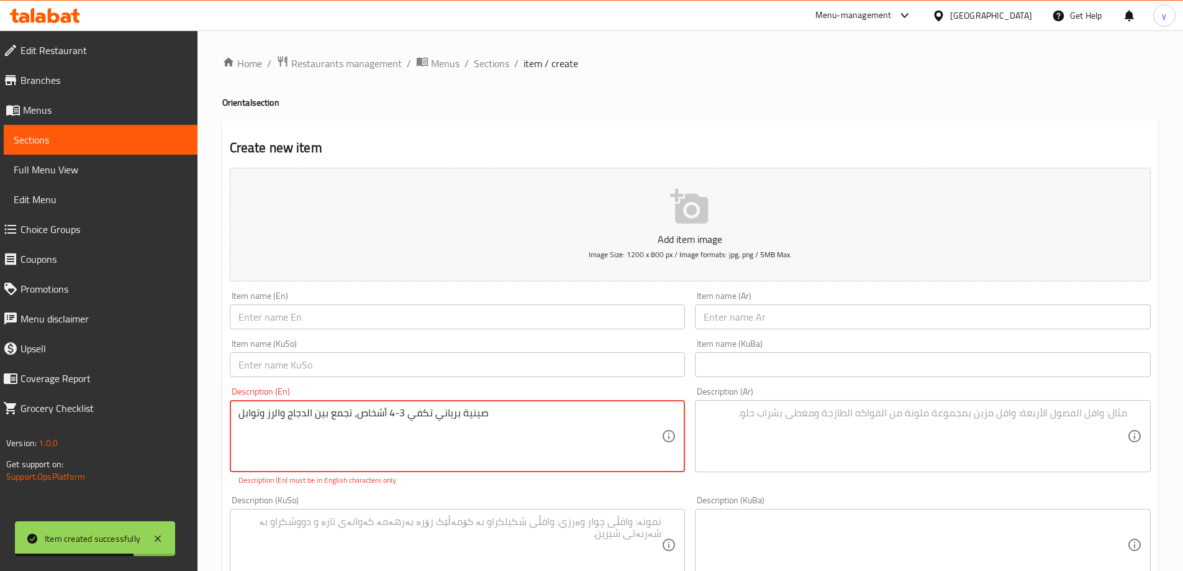
type textarea "صينية برياني تكفي 3-4 أشخاص، تجمع بين الدجاج والرز وتوابل"
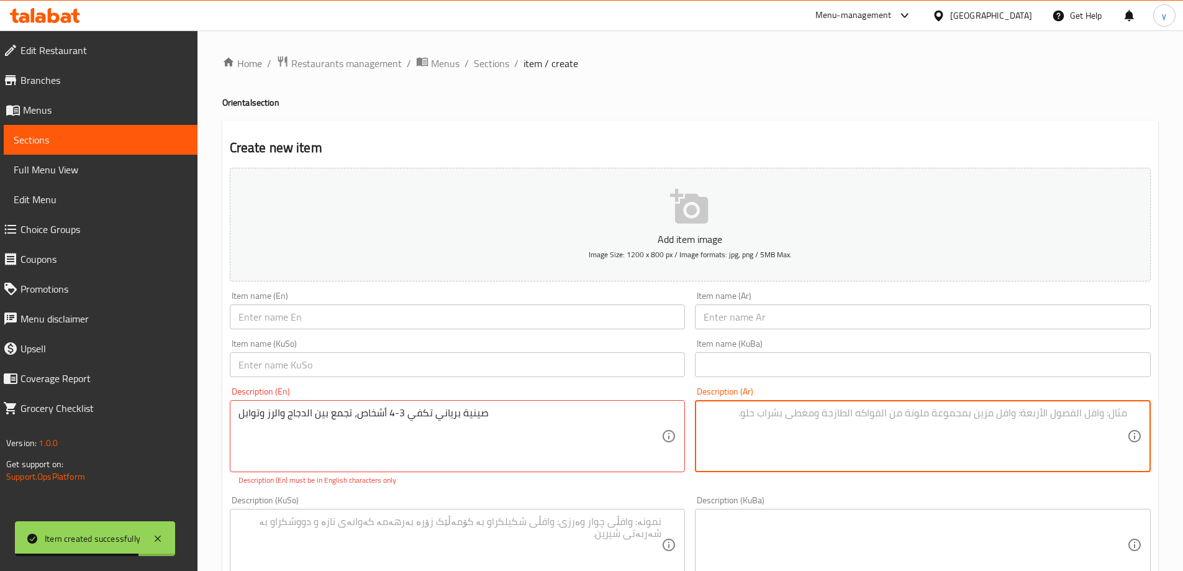
click at [720, 417] on textarea at bounding box center [914, 436] width 423 height 59
paste textarea "صينية برياني تكفي 3-4 أشخاص، تجمع بين الدجاج والرز وتوابل"
type textarea "صينية برياني تكفي 3-4 أشخاص، تجمع بين الدجاج والرز وتوابل"
click at [725, 325] on input "text" at bounding box center [923, 316] width 456 height 25
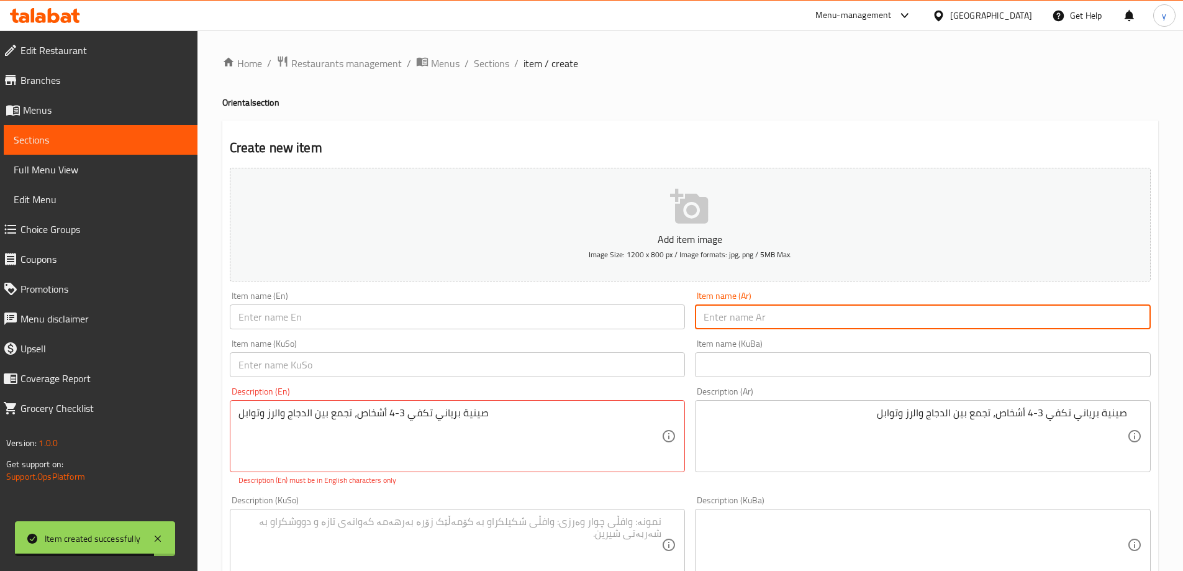
paste input "صينية برياني دجاج"
type input "صينية برياني دجاج"
click at [567, 404] on div "صينية برياني تكفي 3-4 أشخاص، تجمع بين الدجاج والرز وتوابل Description (En)" at bounding box center [458, 436] width 456 height 72
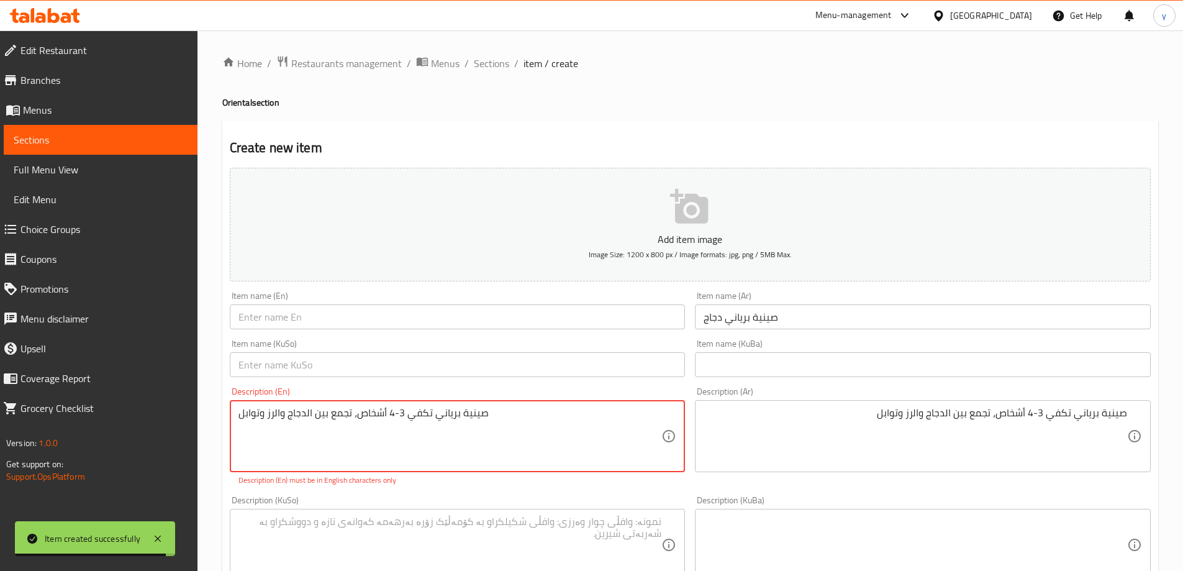
click at [567, 411] on textarea "صينية برياني تكفي 3-4 أشخاص، تجمع بين الدجاج والرز وتوابل" at bounding box center [449, 436] width 423 height 59
click at [567, 412] on textarea "صينية برياني تكفي 3-4 أشخاص، تجمع بين الدجاج والرز وتوابل" at bounding box center [449, 436] width 423 height 59
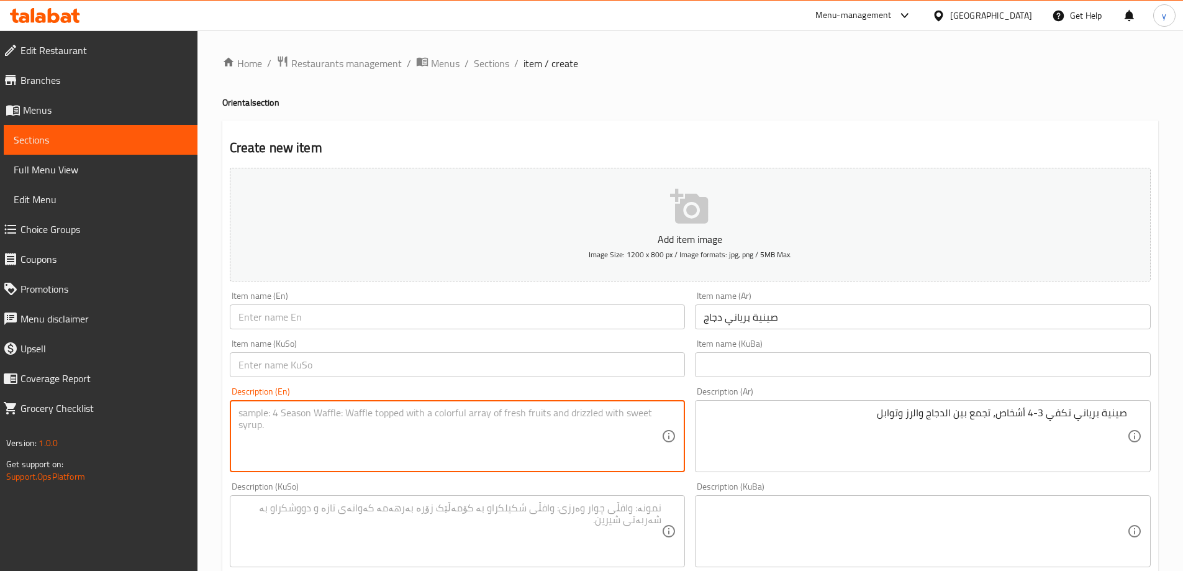
click at [734, 326] on input "صينية برياني دجاج" at bounding box center [923, 316] width 456 height 25
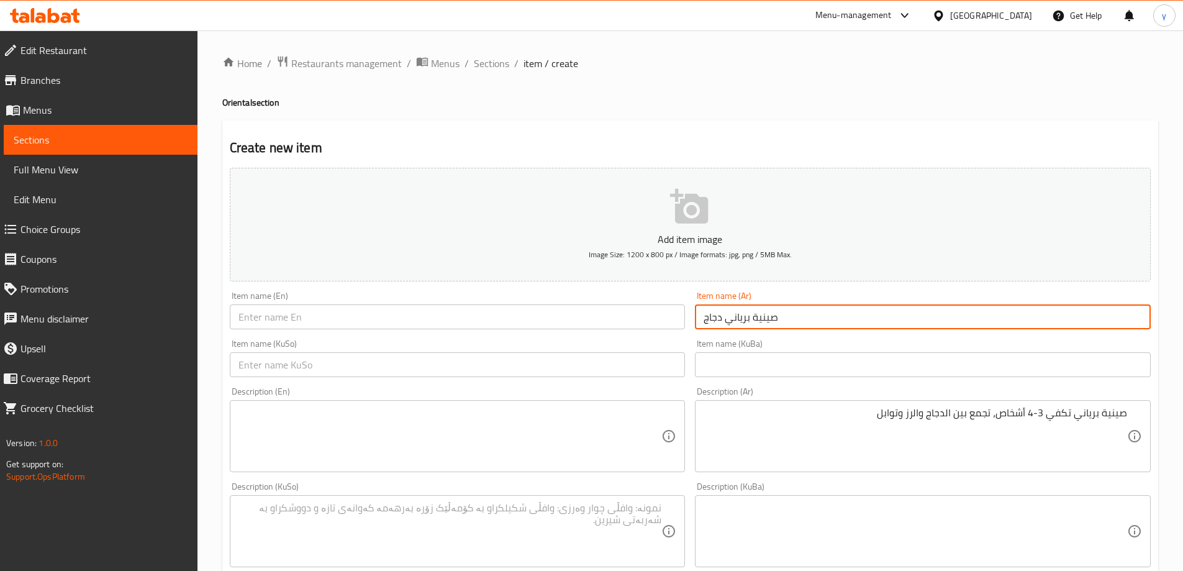
click at [734, 326] on input "صينية برياني دجاج" at bounding box center [923, 316] width 456 height 25
drag, startPoint x: 570, startPoint y: 305, endPoint x: 553, endPoint y: 312, distance: 18.7
click at [570, 305] on input "text" at bounding box center [458, 316] width 456 height 25
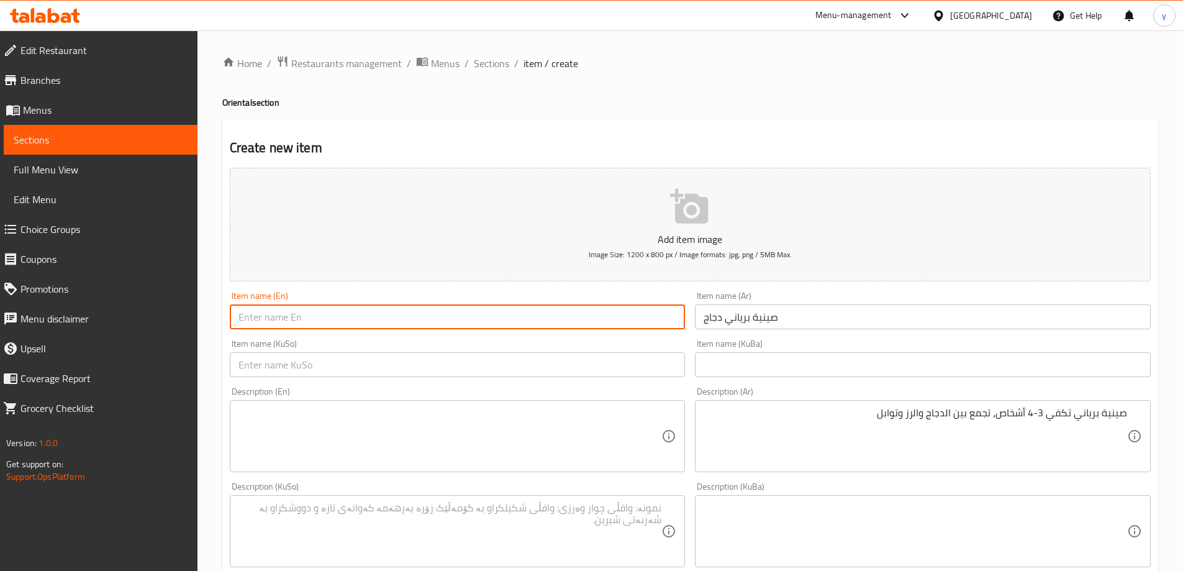
paste input "Chicken Biryani Tray"
type input "Chicken Biryani Tray"
click at [584, 361] on input "text" at bounding box center [458, 364] width 456 height 25
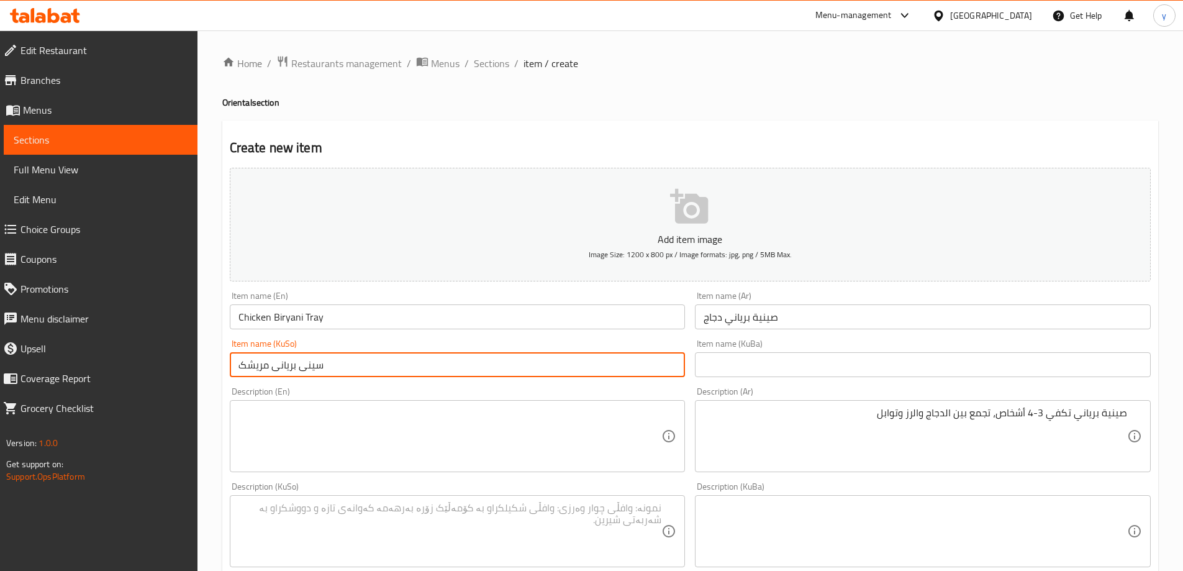
type input "سینی بریانی مریشک"
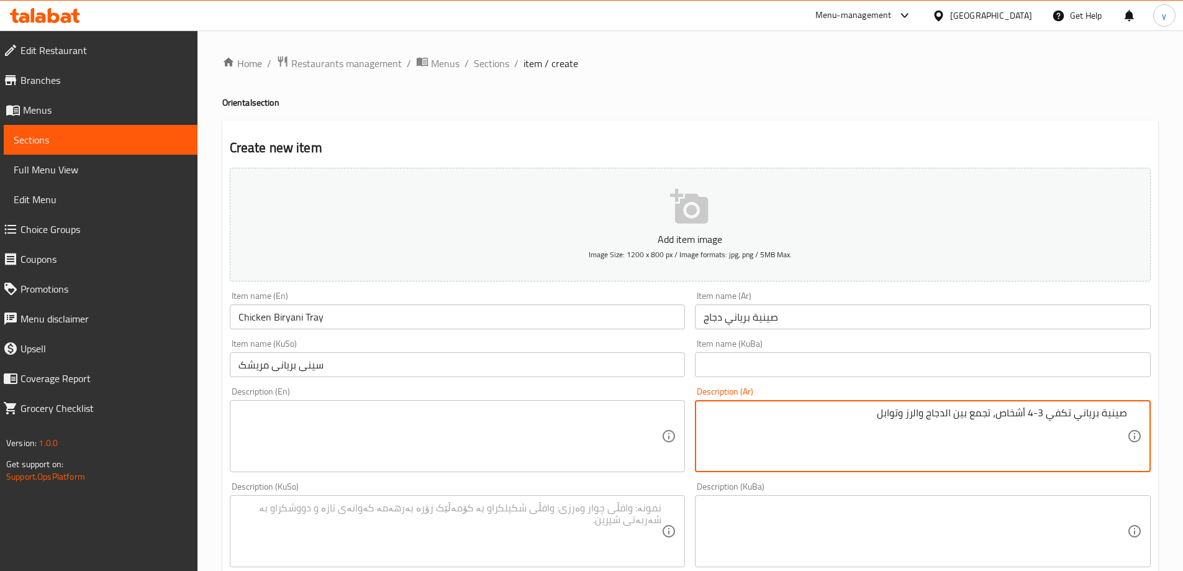
click at [993, 410] on textarea "صينية برياني تكفي 3-4 أشخاص، تجمع بين الدجاج والرز وتوابل" at bounding box center [914, 436] width 423 height 59
paste textarea "- 4 أشخاص، تجمع بين دجاج، أرز وتوابل"
type textarea "صينية برياني تكفي 3 - 4 أشخاص، تجمع بين دجاج، أرز وتوابل"
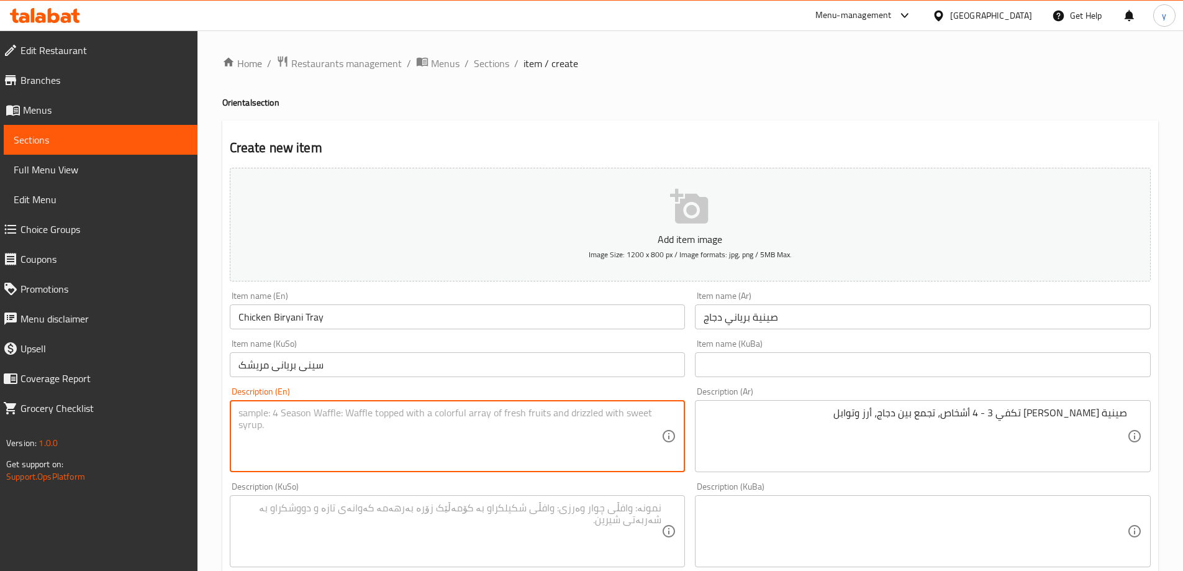
click at [632, 431] on textarea at bounding box center [449, 436] width 423 height 59
paste textarea "Biryani tray enough for 3 - 4 people, combining chicken, rice and spices"
type textarea "Biryani tray enough for 3 - 4 people, combining chicken, rice and spices"
click at [587, 515] on textarea at bounding box center [449, 531] width 423 height 59
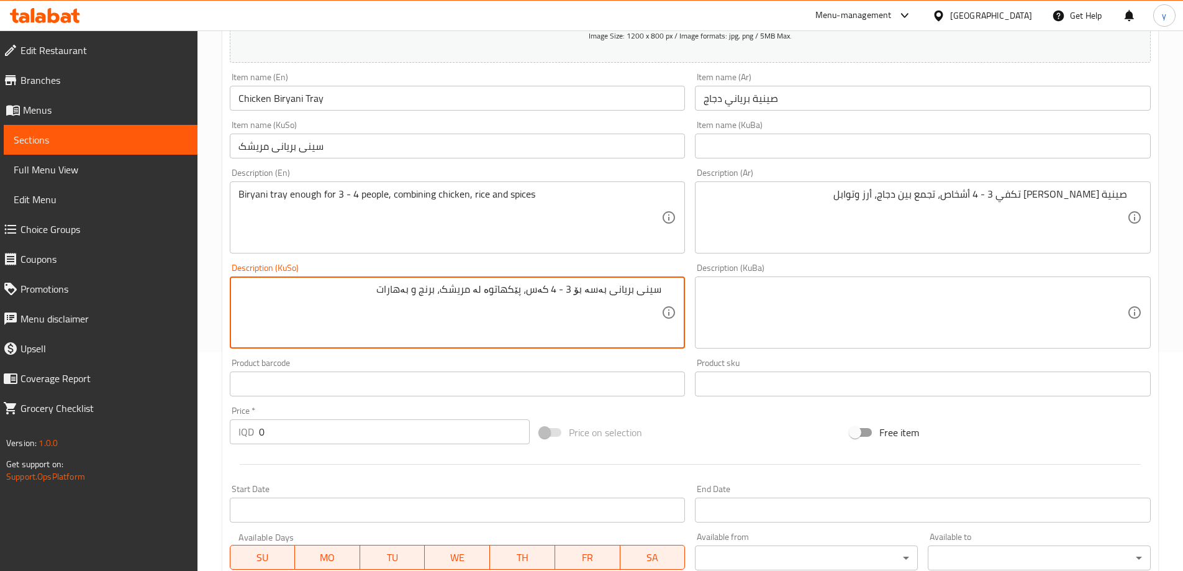
scroll to position [248, 0]
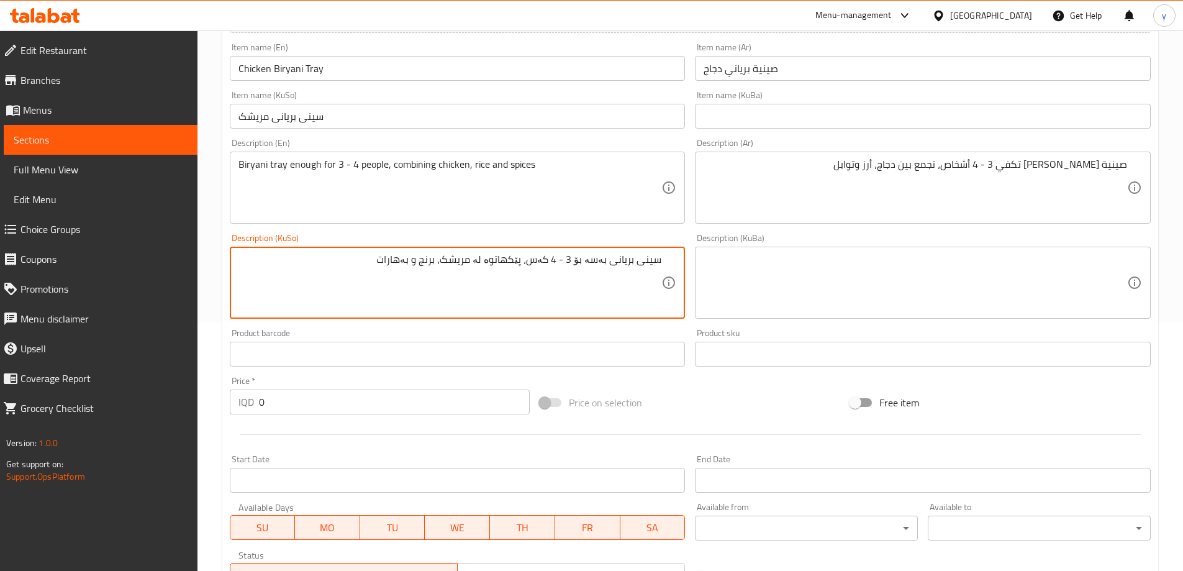
type textarea "سینی بریانی بەسە بۆ 3 - 4 کەس، پێکهاتوە لە مریشک، برنج و بەهارات"
click at [330, 400] on input "0" at bounding box center [394, 401] width 271 height 25
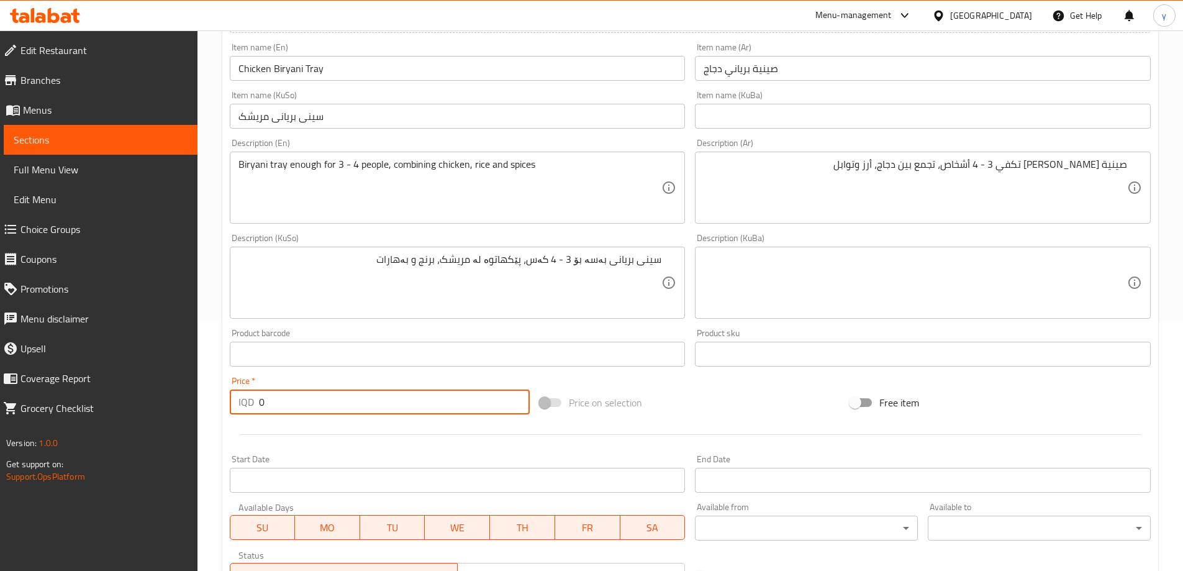
click at [330, 400] on input "0" at bounding box center [394, 401] width 271 height 25
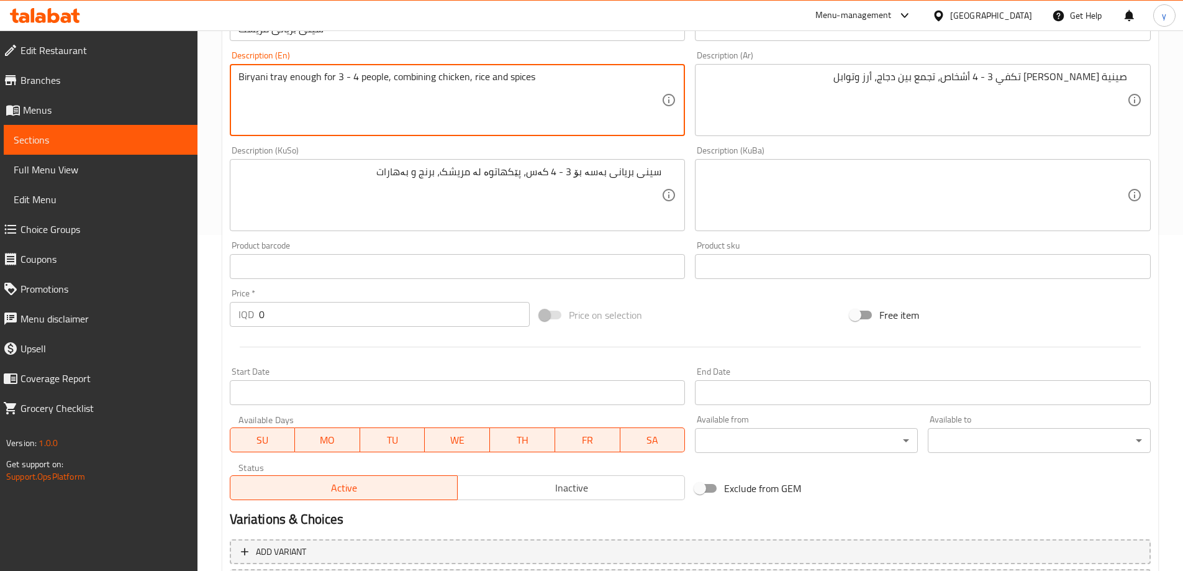
scroll to position [449, 0]
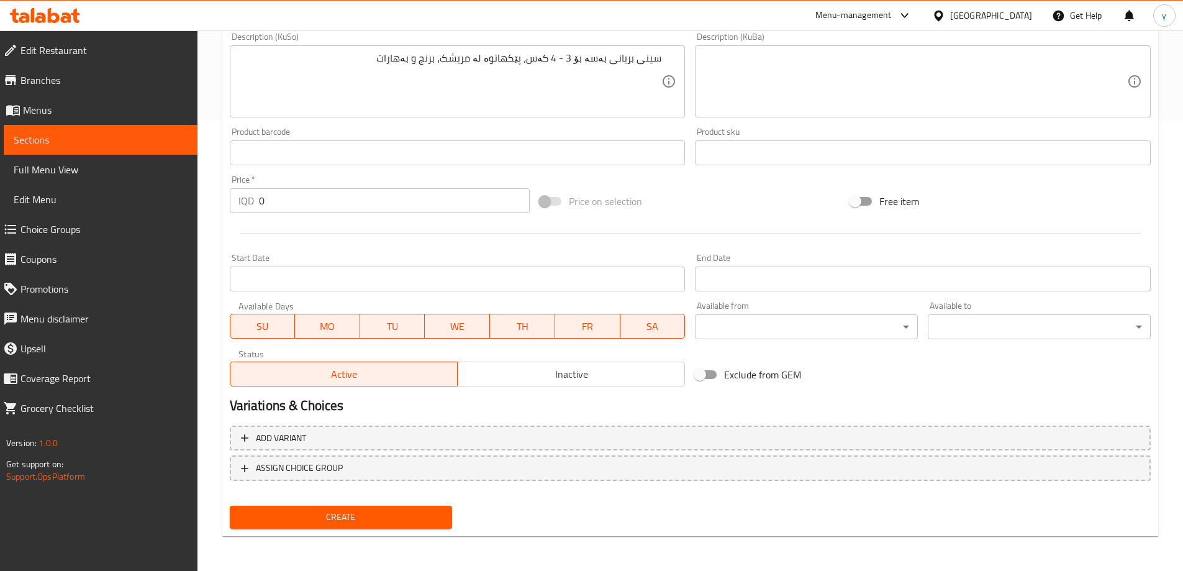
click at [385, 515] on span "Create" at bounding box center [341, 517] width 203 height 16
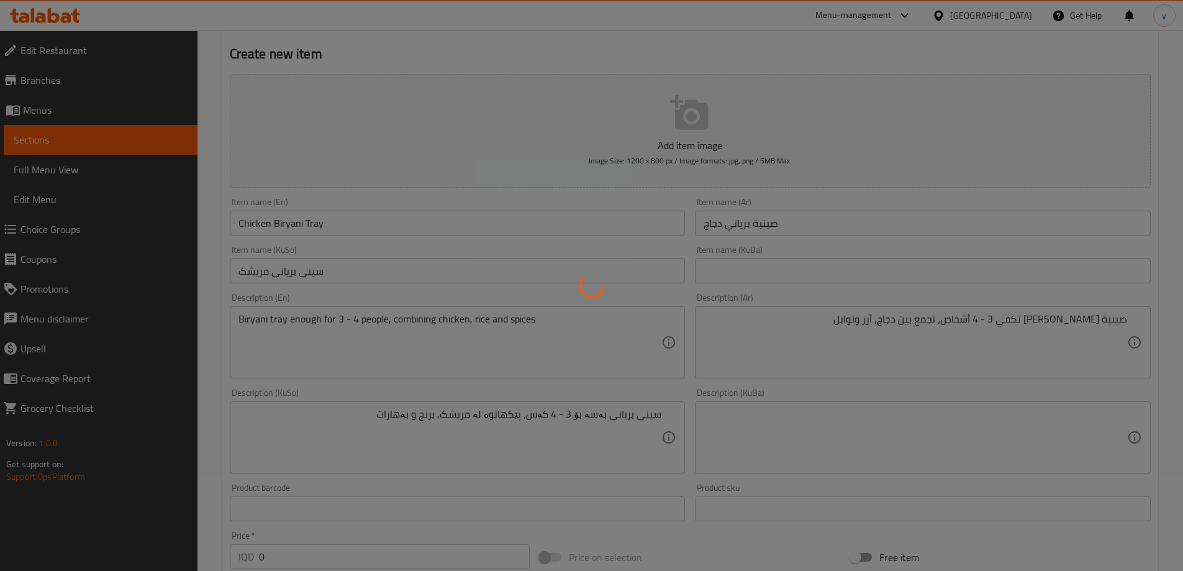
scroll to position [77, 0]
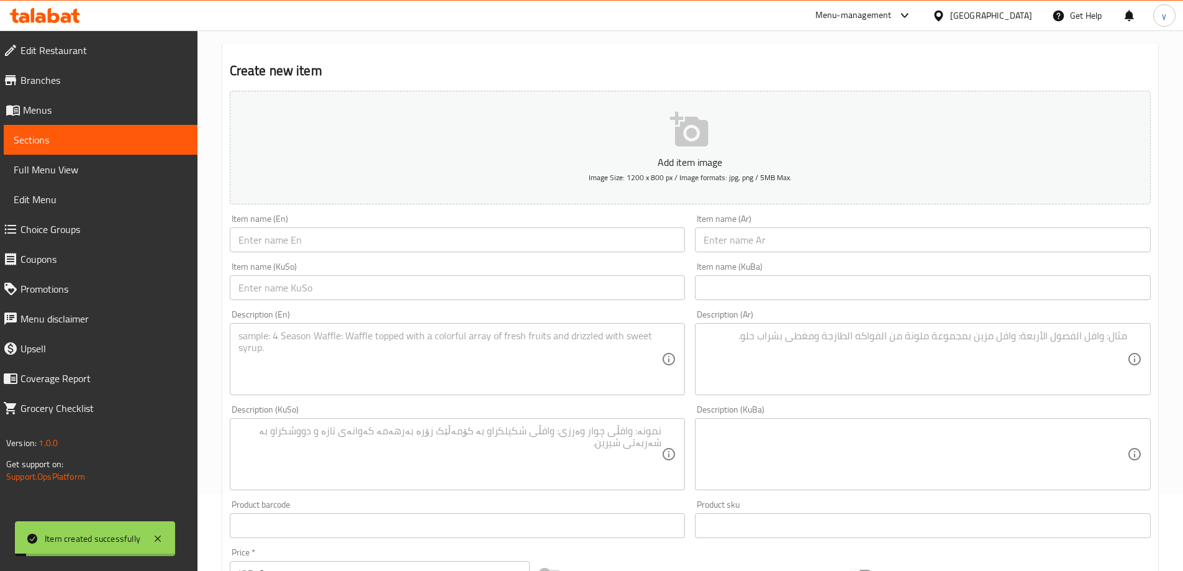
click at [153, 227] on span "Choice Groups" at bounding box center [103, 229] width 167 height 15
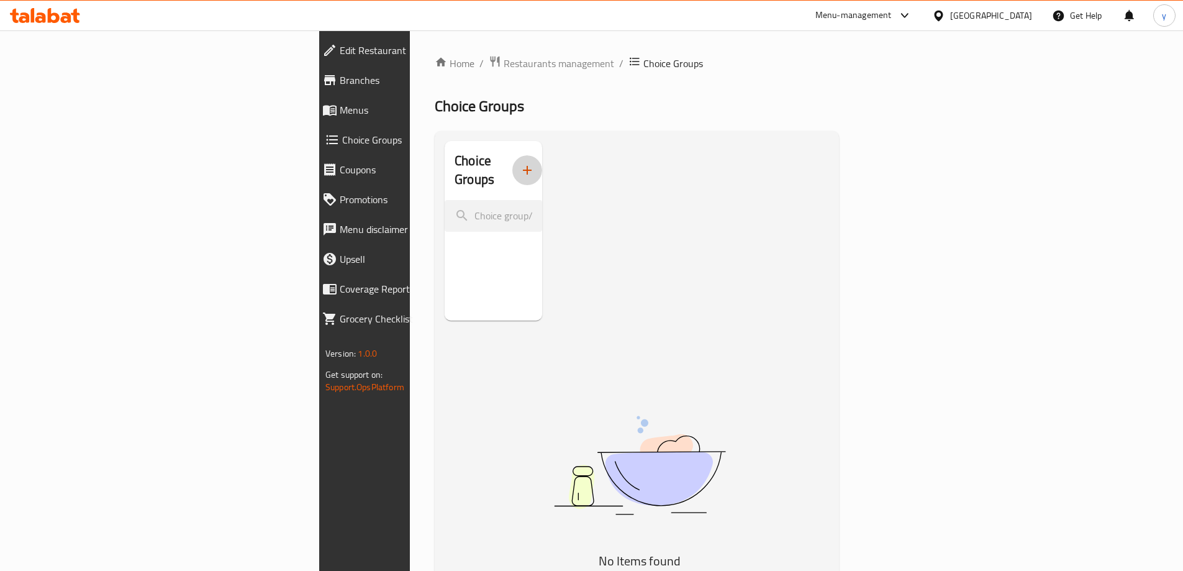
click at [512, 169] on button "button" at bounding box center [527, 170] width 30 height 30
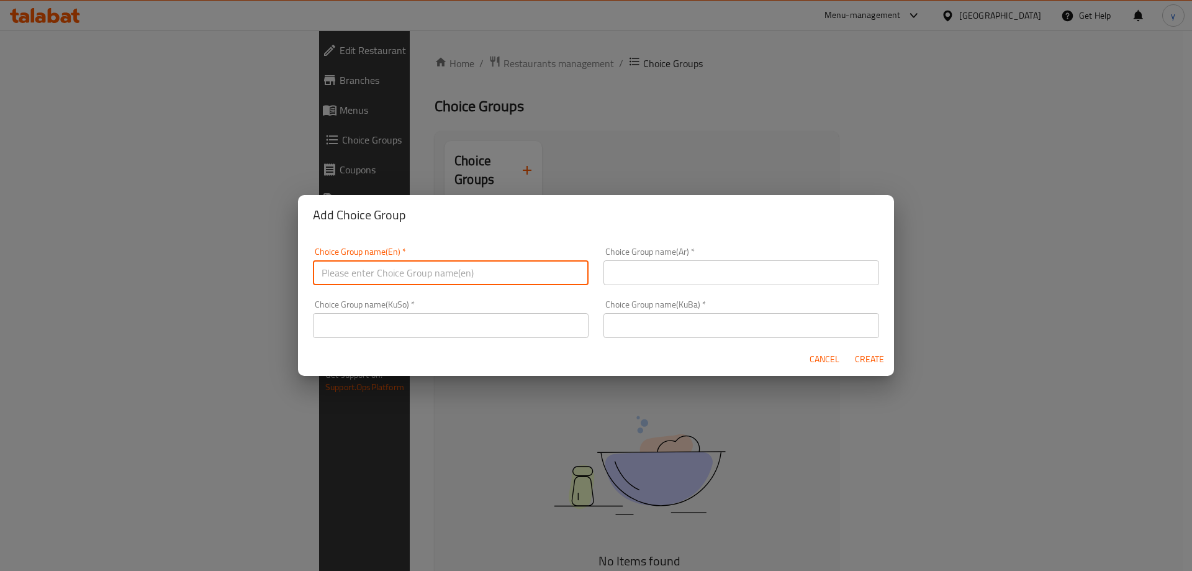
click at [499, 274] on input "text" at bounding box center [451, 272] width 276 height 25
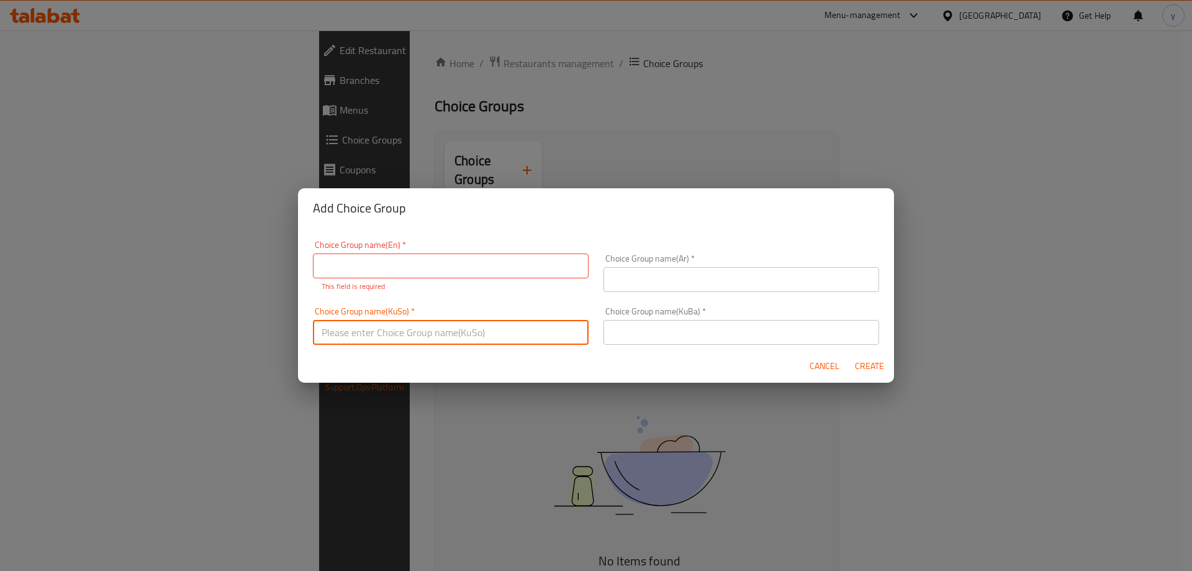
click at [563, 313] on div "Choice Group name(KuSo)   * Choice Group name(KuSo) *" at bounding box center [451, 326] width 276 height 38
paste input "هەڵبژاردنت لە قەبارە:"
type input "هەڵبژاردنت لە قەبارە:"
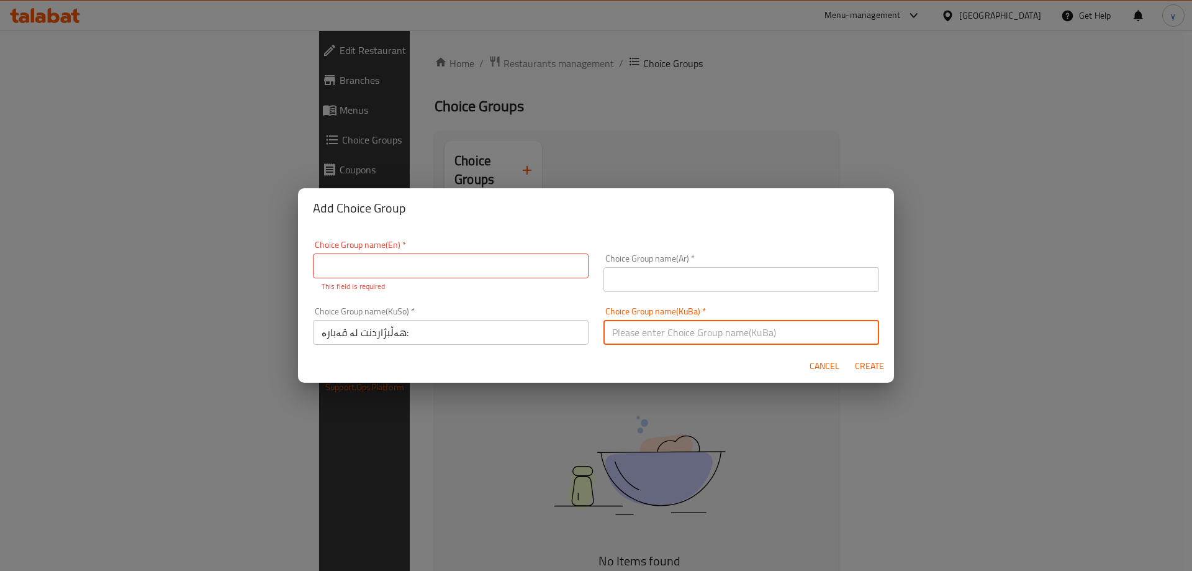
click at [642, 327] on input "text" at bounding box center [741, 332] width 276 height 25
paste input "هەڵبژاردنت لە قەبارە:"
type input "هەڵبژاردنت لە قەبارە:"
click at [648, 292] on div "Choice Group name(Ar)   * Choice Group name(Ar) *" at bounding box center [741, 272] width 291 height 53
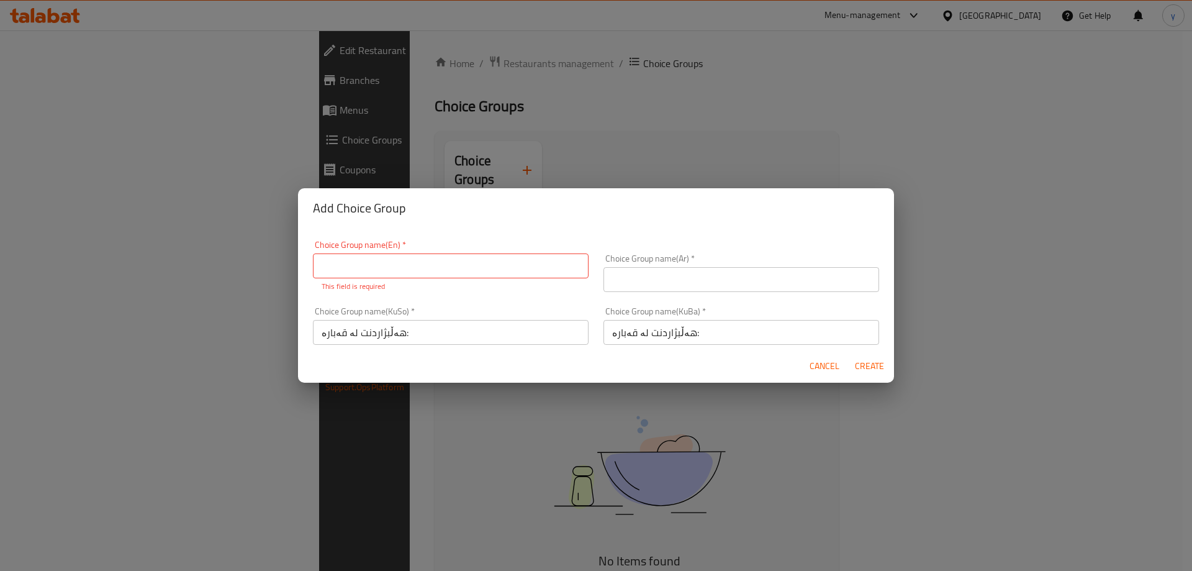
click at [645, 292] on div "Choice Group name(Ar)   * Choice Group name(Ar) *" at bounding box center [741, 272] width 291 height 53
click at [649, 284] on input "text" at bounding box center [741, 279] width 276 height 25
paste input "إختيارك من الحجم:"
type input "إختيارك من الحجم:"
click at [510, 269] on input "text" at bounding box center [451, 265] width 276 height 25
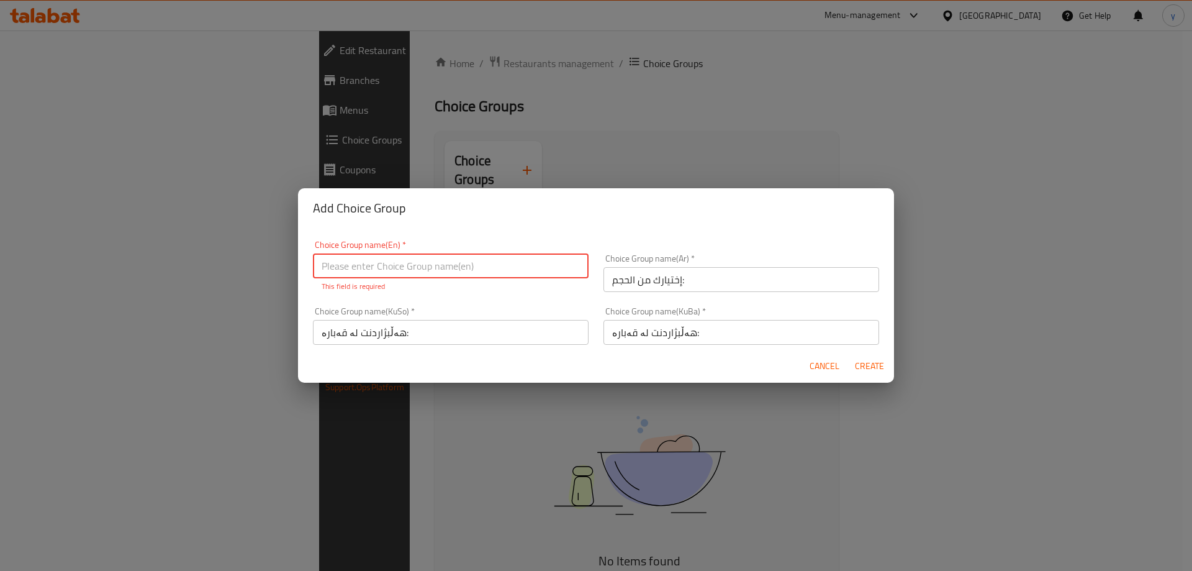
paste input "Your Choice Of Size:"
type input "Your Choice Of Size:"
drag, startPoint x: 743, startPoint y: 387, endPoint x: 756, endPoint y: 384, distance: 13.9
click at [743, 387] on div "Add Choice Group Choice Group name(En)   * Your Choice Of Size: Choice Group na…" at bounding box center [596, 285] width 1192 height 571
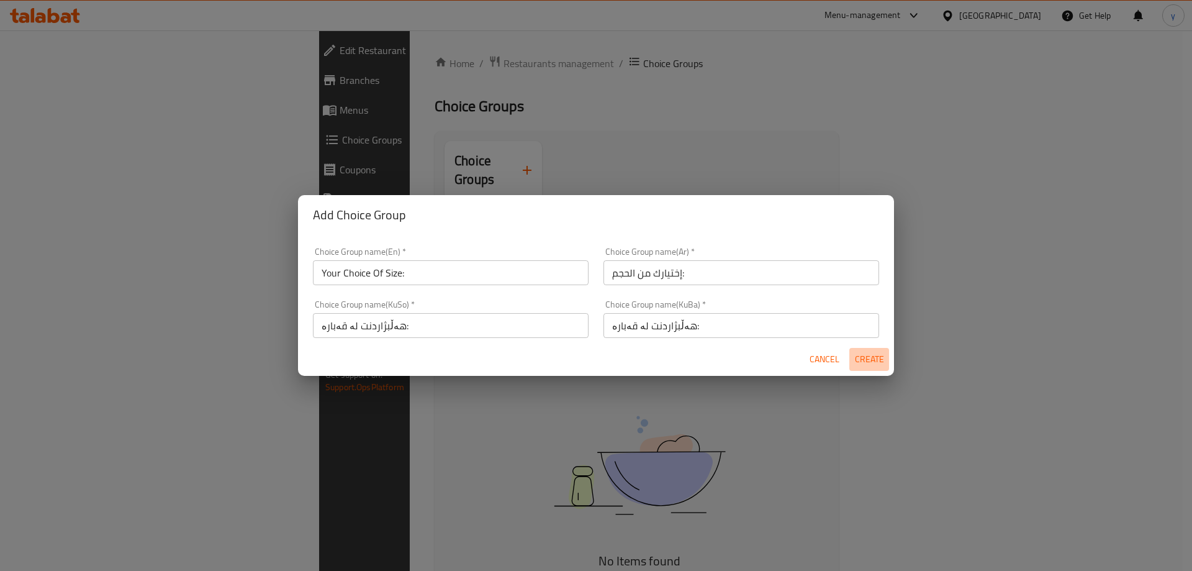
click at [870, 358] on span "Create" at bounding box center [869, 359] width 30 height 16
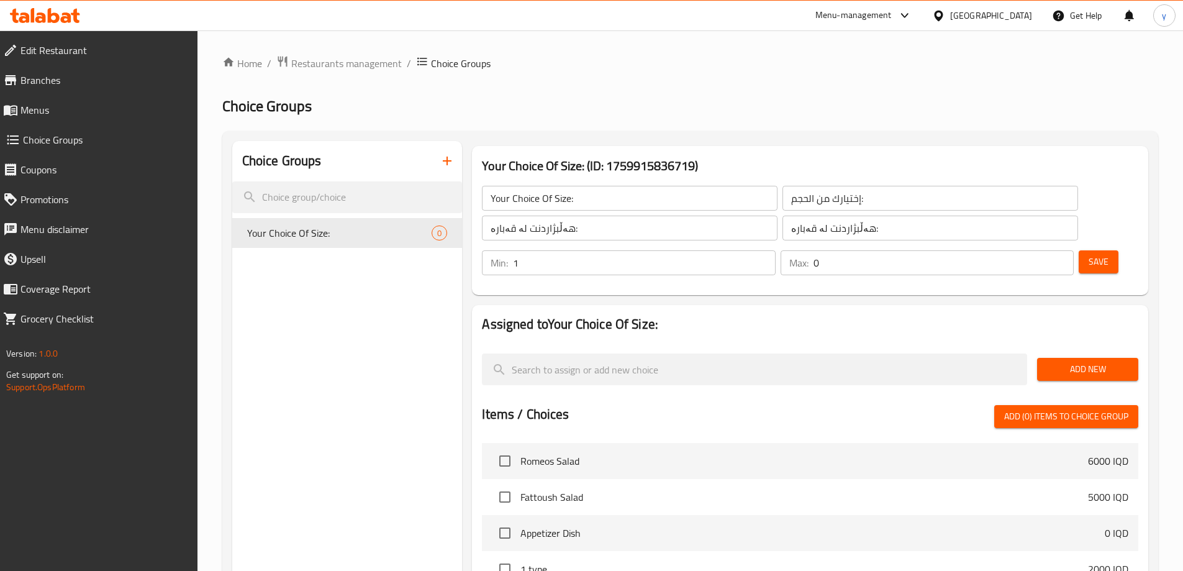
type input "1"
click at [775, 250] on input "1" at bounding box center [644, 262] width 262 height 25
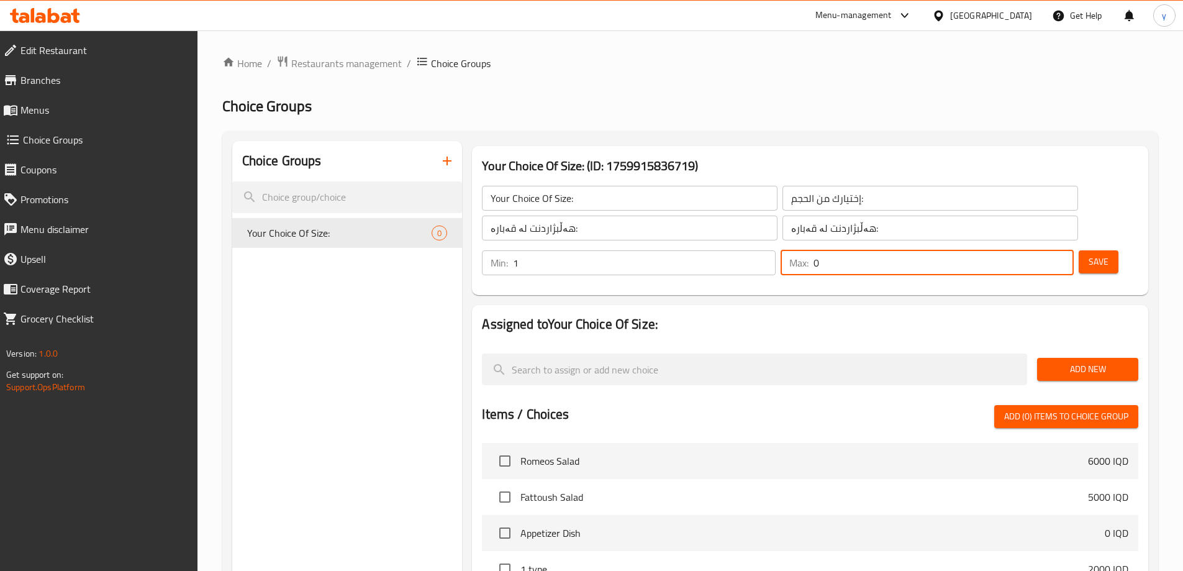
click at [1046, 250] on input "0" at bounding box center [943, 262] width 260 height 25
type input "1"
click at [1041, 250] on input "1" at bounding box center [943, 262] width 260 height 25
click at [1088, 254] on span "Save" at bounding box center [1098, 262] width 20 height 16
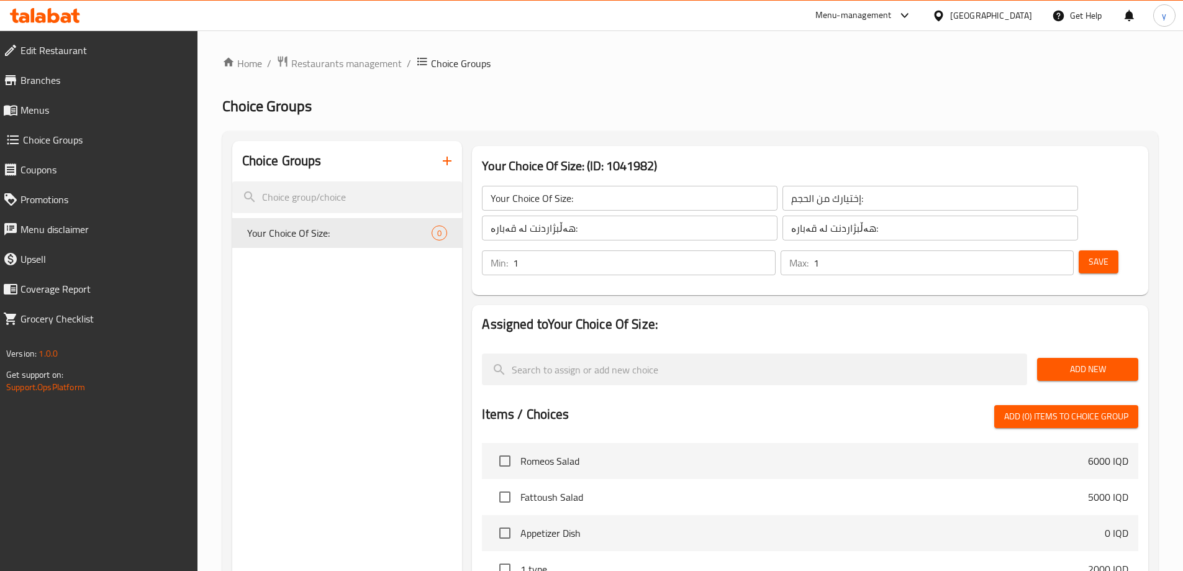
click at [1081, 248] on div "Save" at bounding box center [1103, 263] width 55 height 30
click at [1088, 254] on span "Save" at bounding box center [1098, 262] width 20 height 16
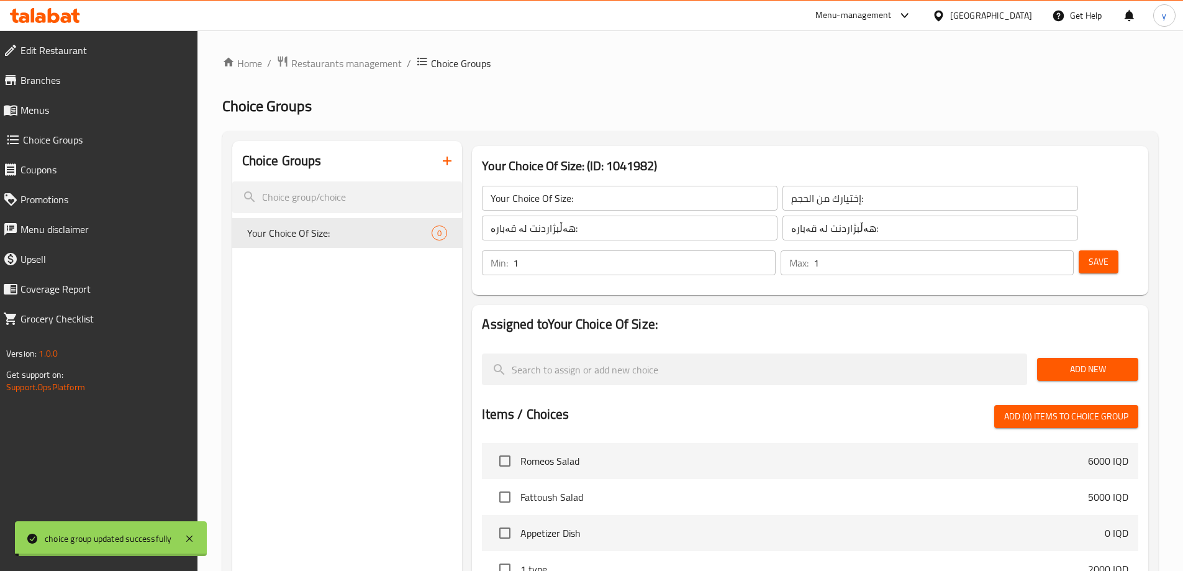
click at [1098, 361] on span "Add New" at bounding box center [1087, 369] width 81 height 16
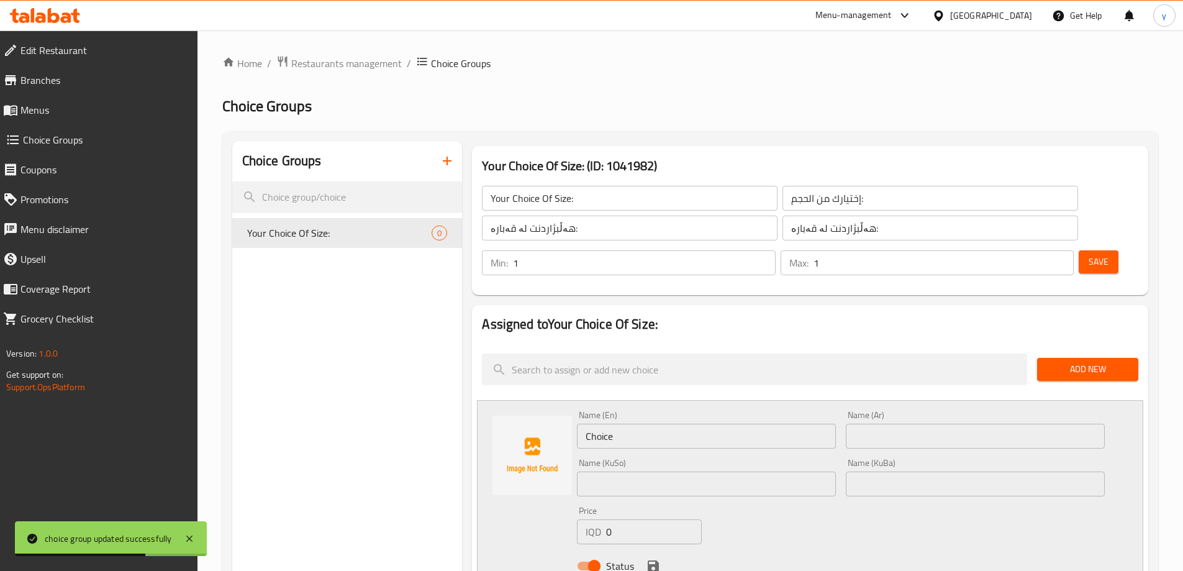
click at [616, 519] on input "0" at bounding box center [653, 531] width 95 height 25
paste input "1200"
type input "12000"
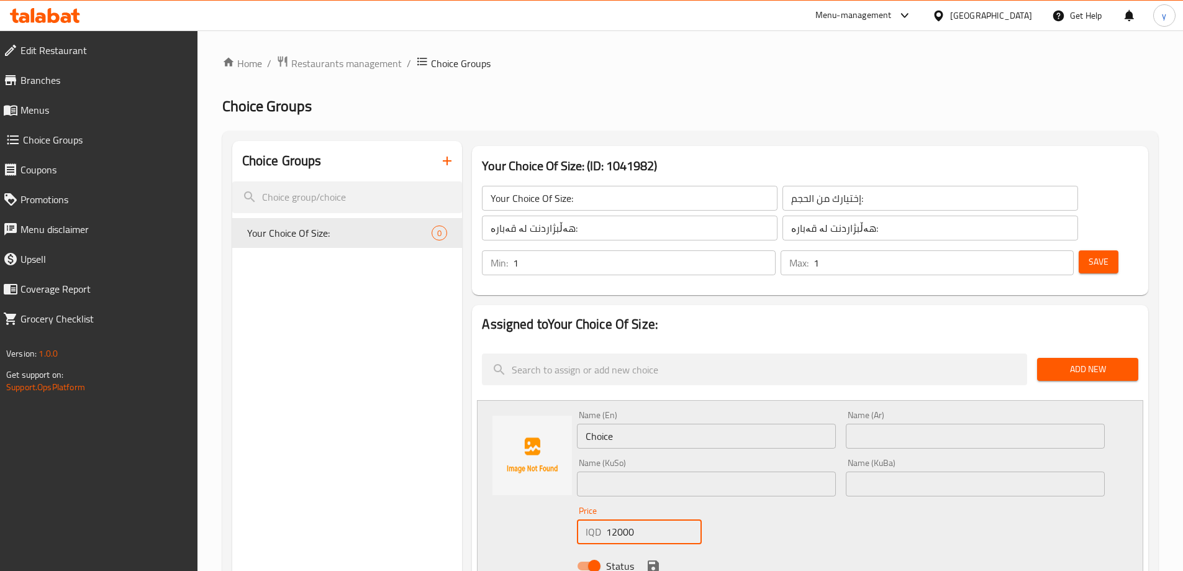
click at [689, 461] on div "Name (KuSo) Name (KuSo)" at bounding box center [706, 477] width 269 height 48
click at [815, 469] on div "Name (En) Choice Name (En) Name (Ar) Name (Ar) Name (KuSo) Name (KuSo) Name (Ku…" at bounding box center [841, 493] width 538 height 177
drag, startPoint x: 823, startPoint y: 445, endPoint x: 875, endPoint y: 453, distance: 52.8
click at [824, 471] on input "text" at bounding box center [706, 483] width 259 height 25
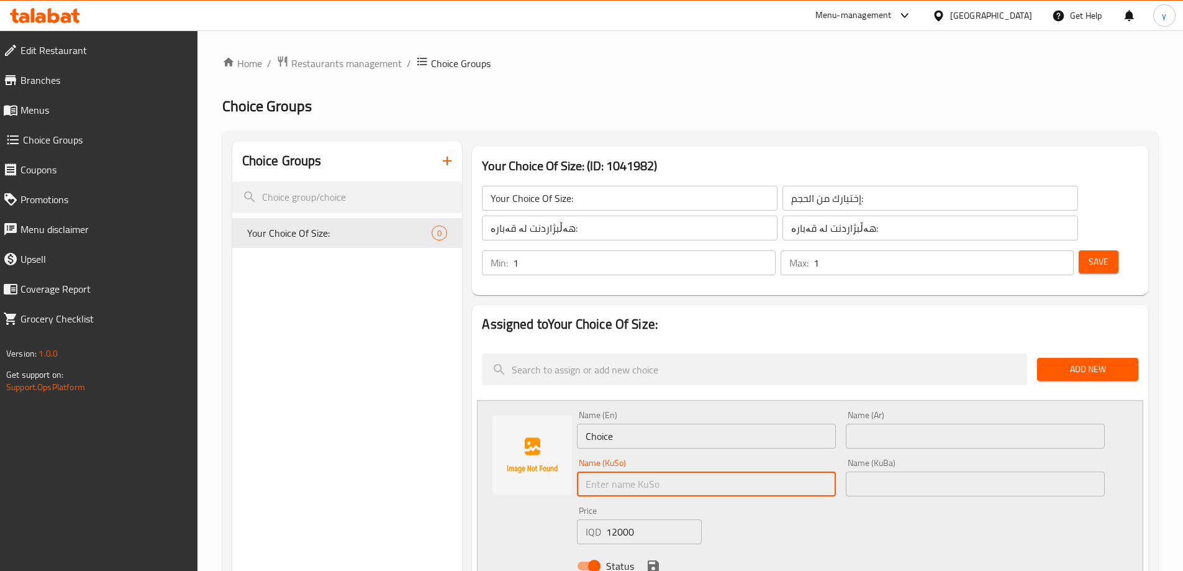
paste input "ناوەند"
type input "ناوەند"
drag, startPoint x: 906, startPoint y: 453, endPoint x: 906, endPoint y: 444, distance: 9.3
click at [906, 471] on input "text" at bounding box center [975, 483] width 259 height 25
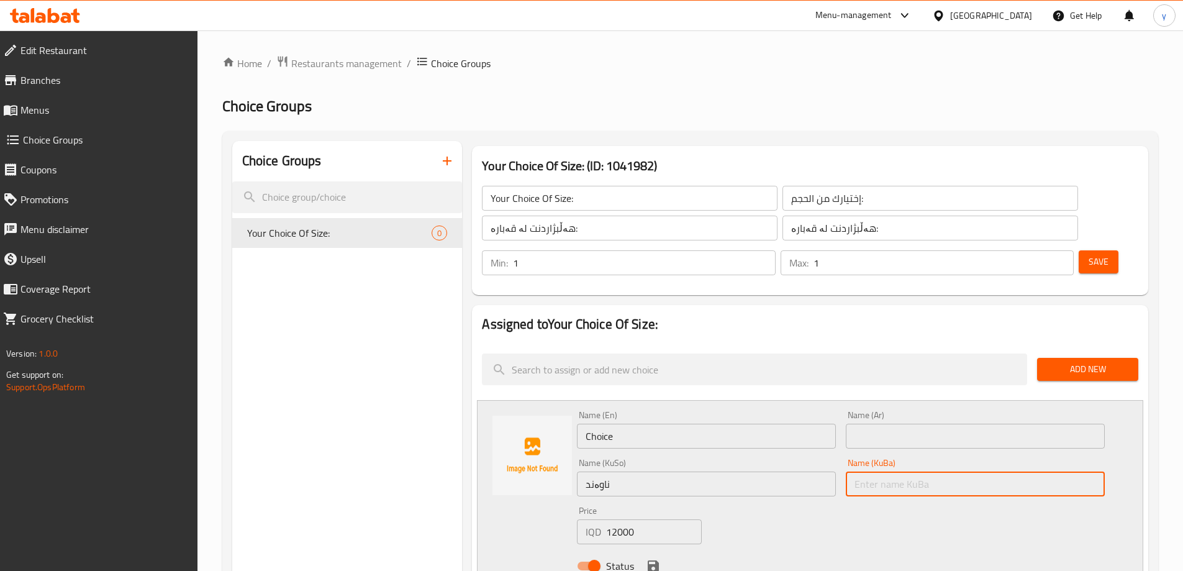
paste input "ناوەند"
type input "ناوەند"
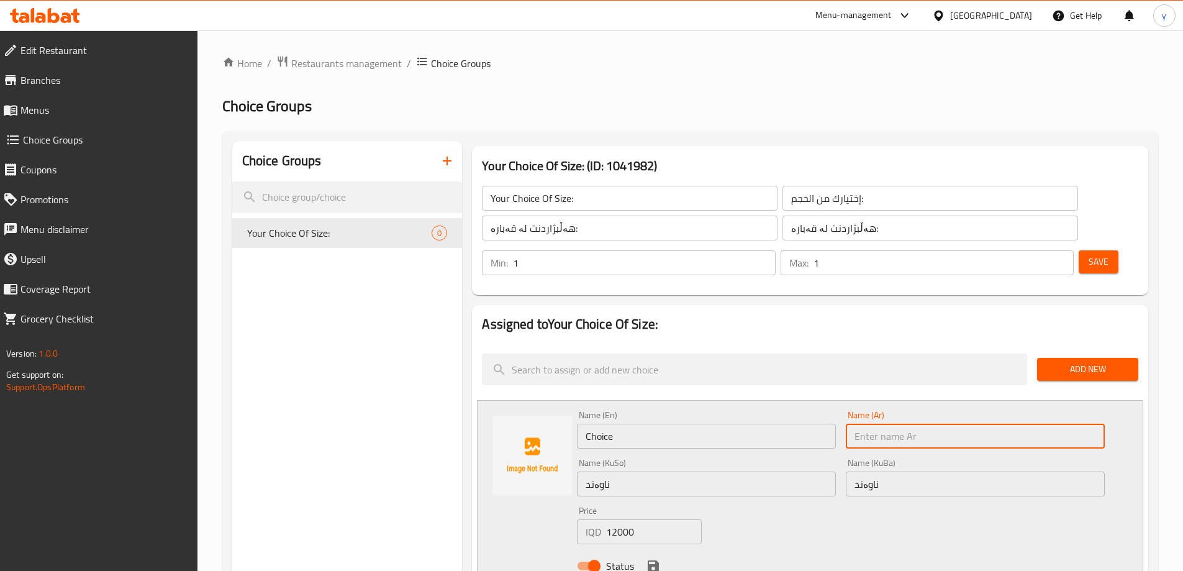
click at [896, 423] on input "text" at bounding box center [975, 435] width 259 height 25
paste input "وسط"
type input "وسط"
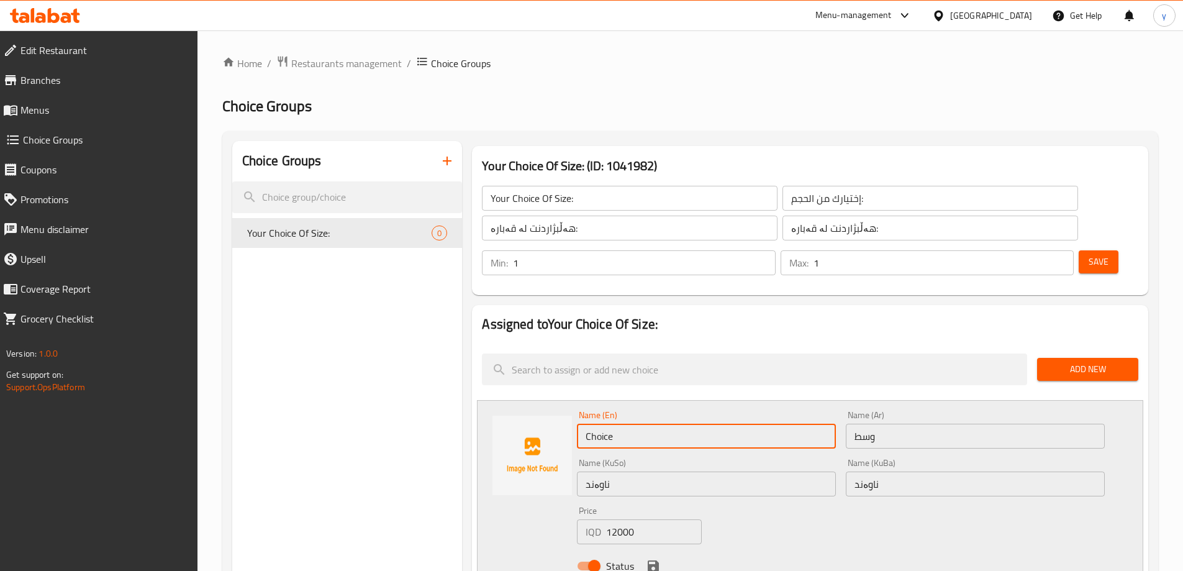
click at [733, 423] on input "Choice" at bounding box center [706, 435] width 259 height 25
paste input "Medium"
type input "Medium"
drag, startPoint x: 538, startPoint y: 512, endPoint x: 554, endPoint y: 513, distance: 15.5
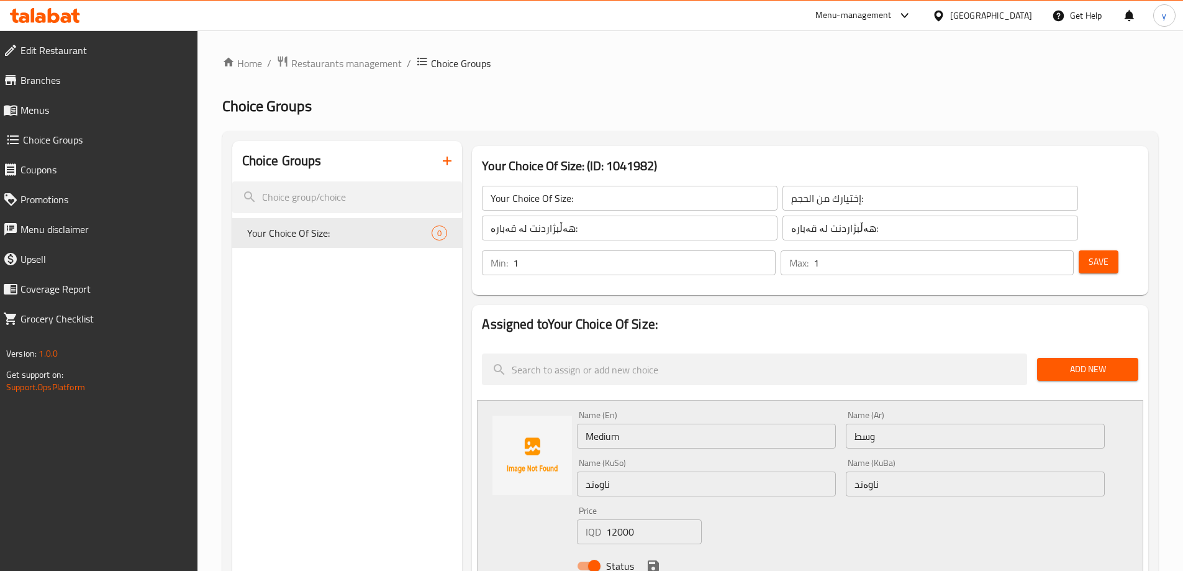
click at [538, 512] on div at bounding box center [531, 493] width 89 height 167
click at [646, 558] on icon "save" at bounding box center [653, 565] width 15 height 15
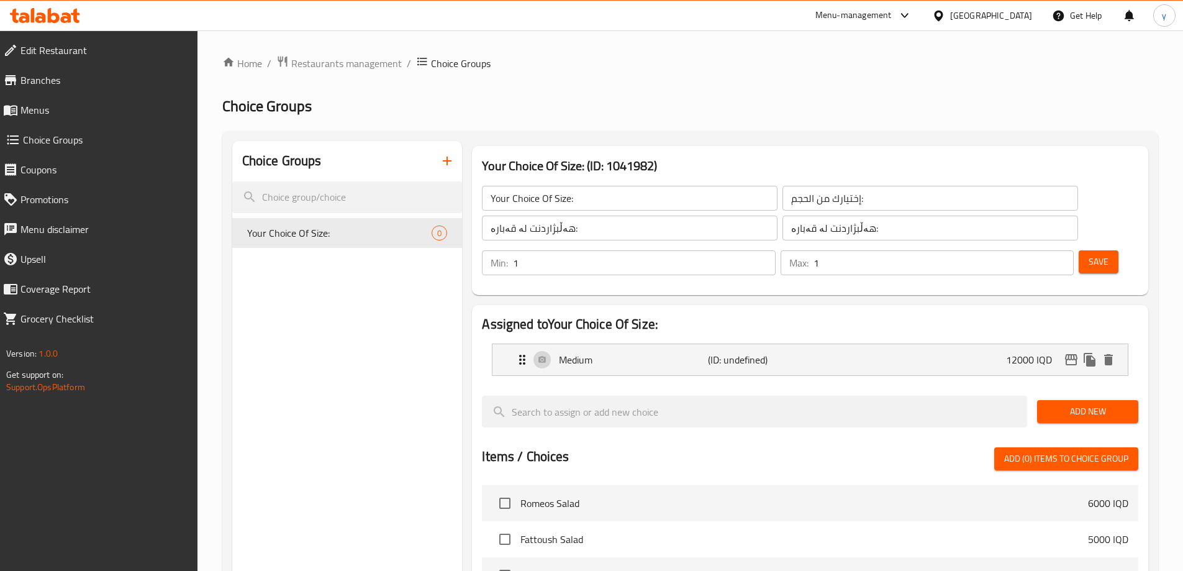
click at [1066, 404] on span "Add New" at bounding box center [1087, 412] width 81 height 16
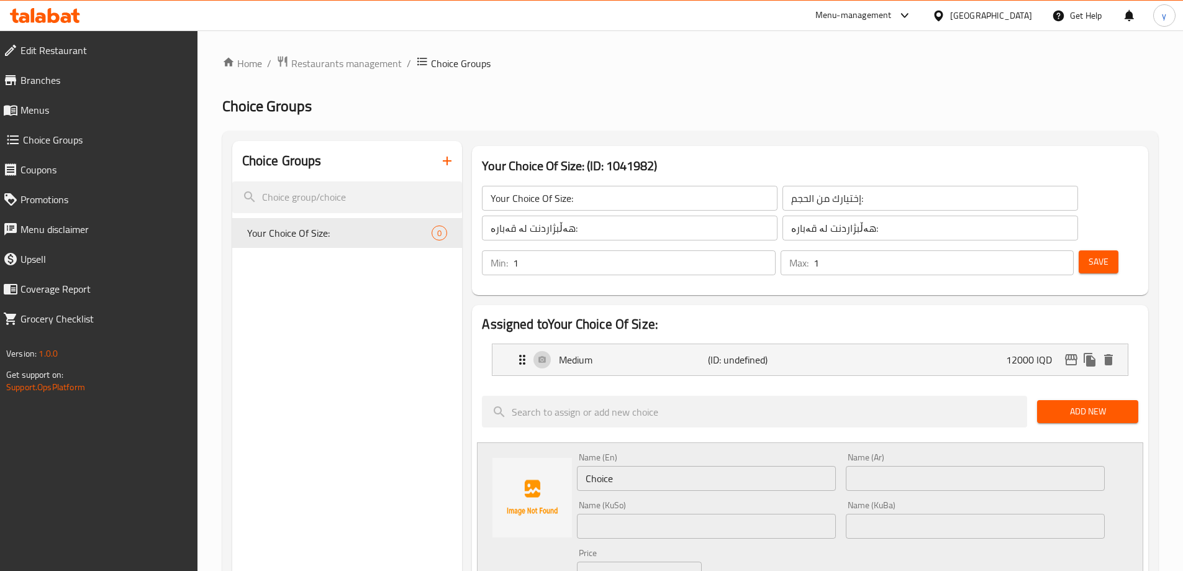
click at [698, 466] on input "Choice" at bounding box center [706, 478] width 259 height 25
type input "Large"
type input "ك"
type input "كبير"
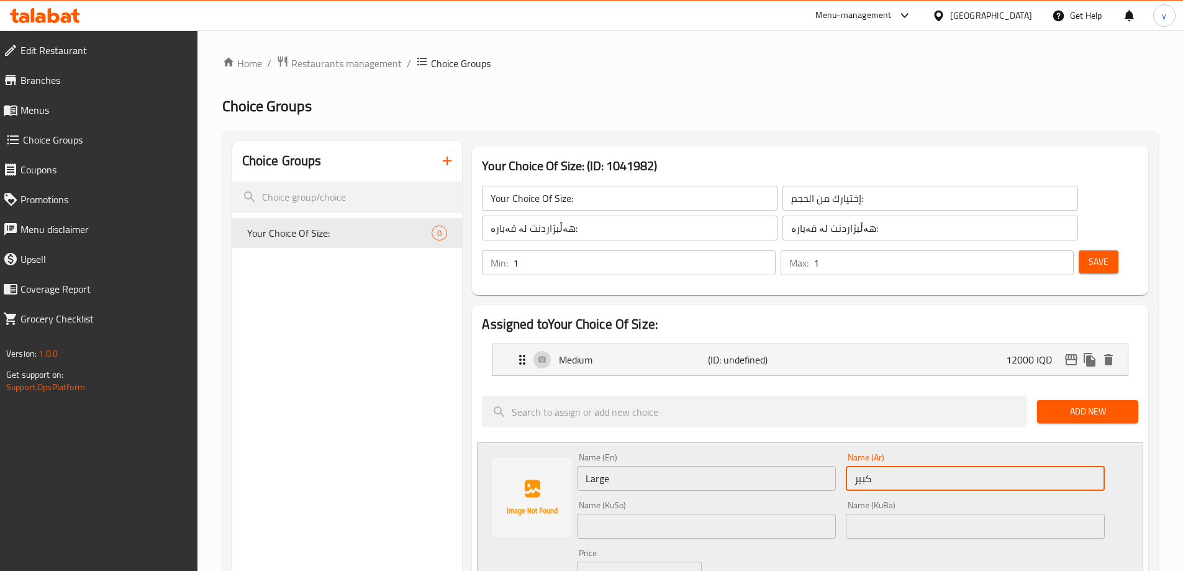
click at [806, 513] on input "text" at bounding box center [706, 525] width 259 height 25
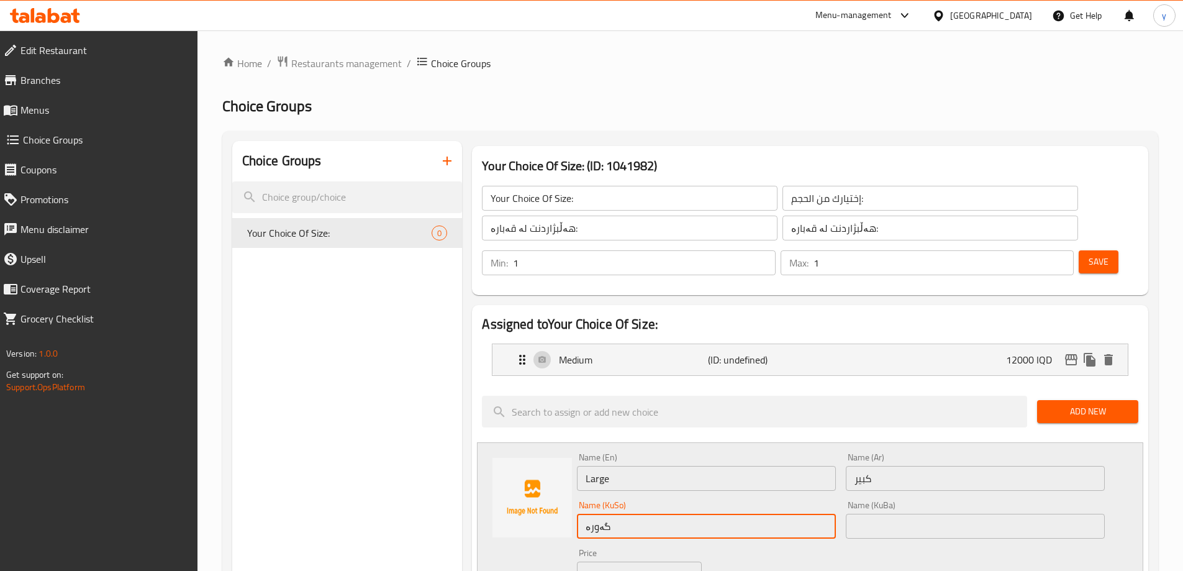
type input "گەورە"
click at [884, 513] on input "text" at bounding box center [975, 525] width 259 height 25
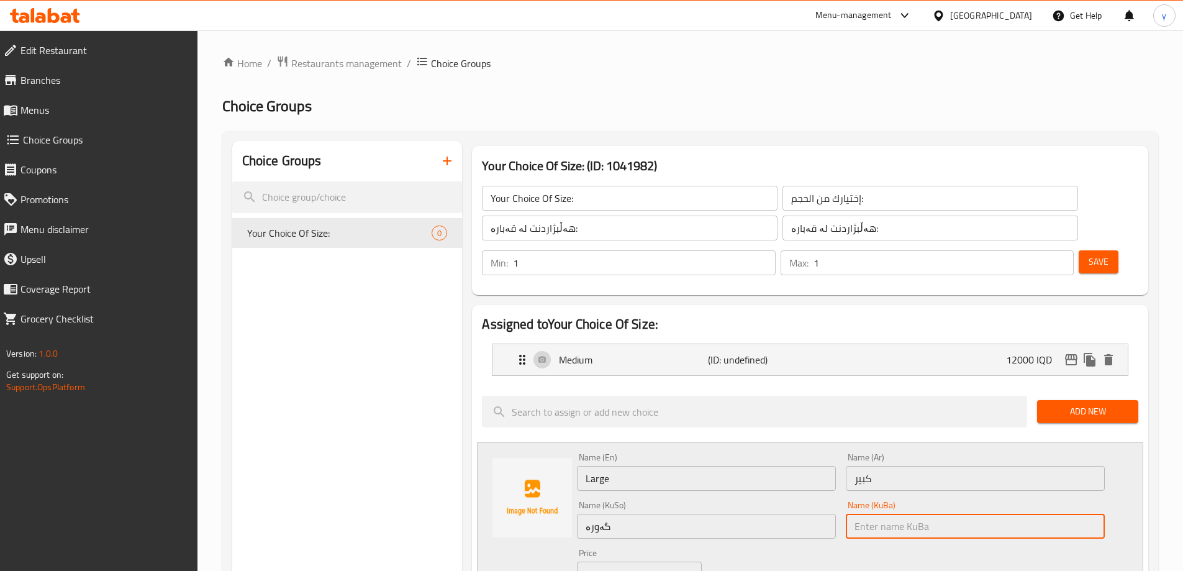
paste input "گەورە"
type input "گەورە"
click at [623, 548] on div "Price IQD 0 Price" at bounding box center [639, 567] width 124 height 38
click at [619, 561] on input "0" at bounding box center [653, 573] width 95 height 25
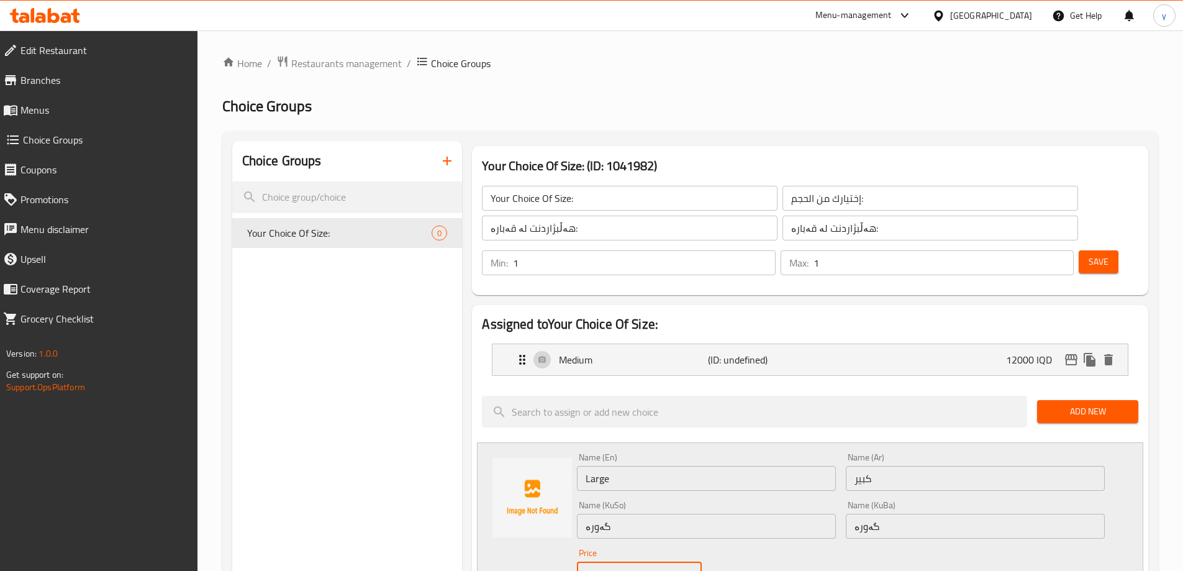
click at [619, 561] on input "0" at bounding box center [653, 573] width 95 height 25
paste input "2000"
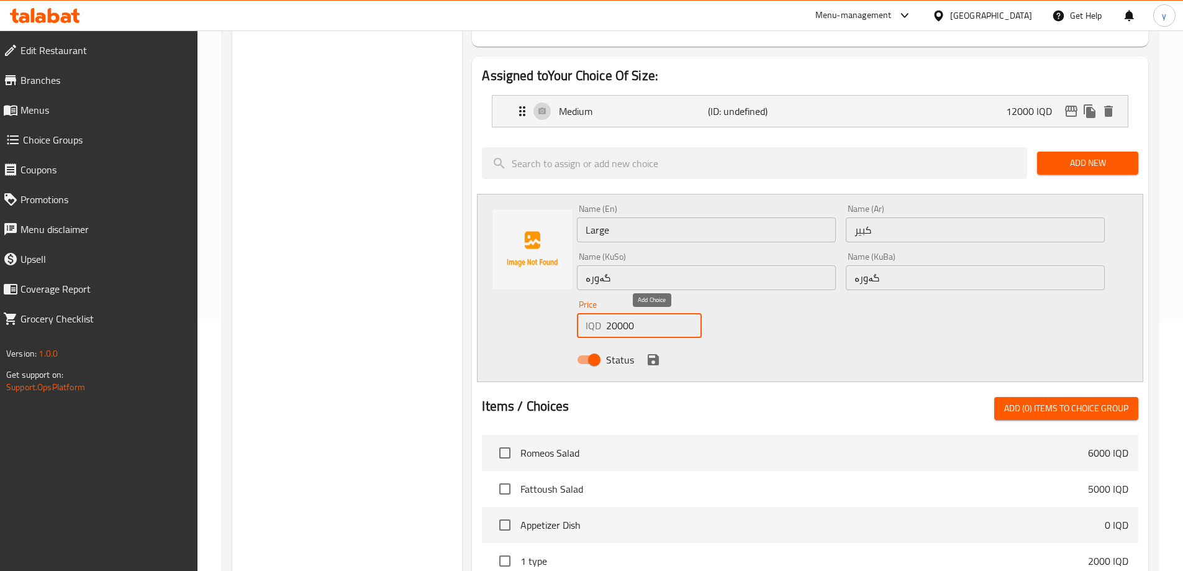
type input "20000"
click at [652, 352] on icon "save" at bounding box center [653, 359] width 15 height 15
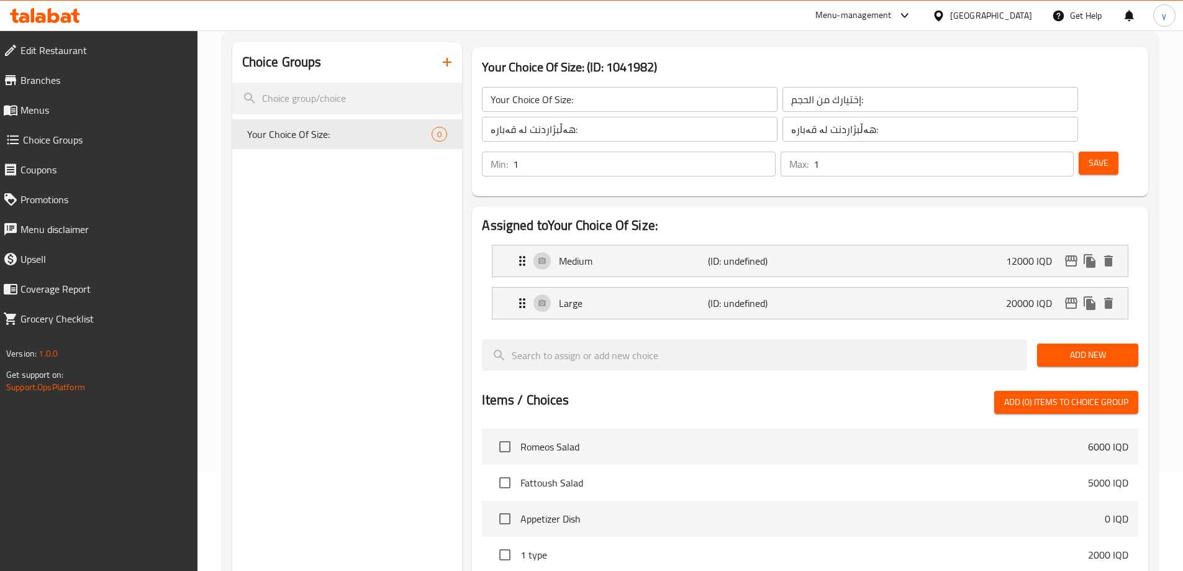
scroll to position [0, 0]
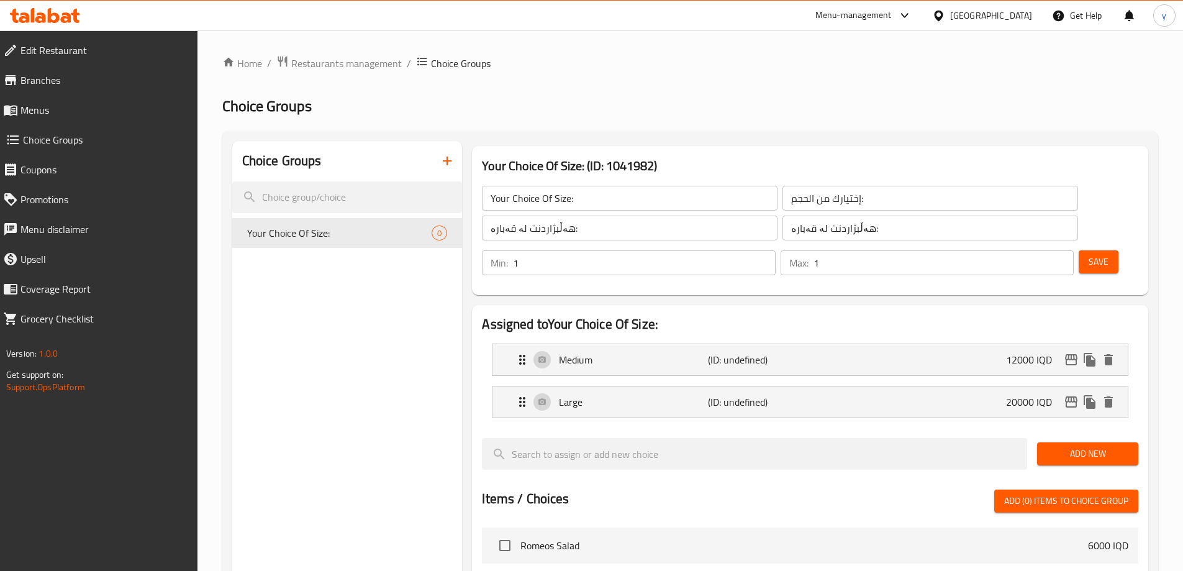
click at [1078, 250] on button "Save" at bounding box center [1098, 261] width 40 height 23
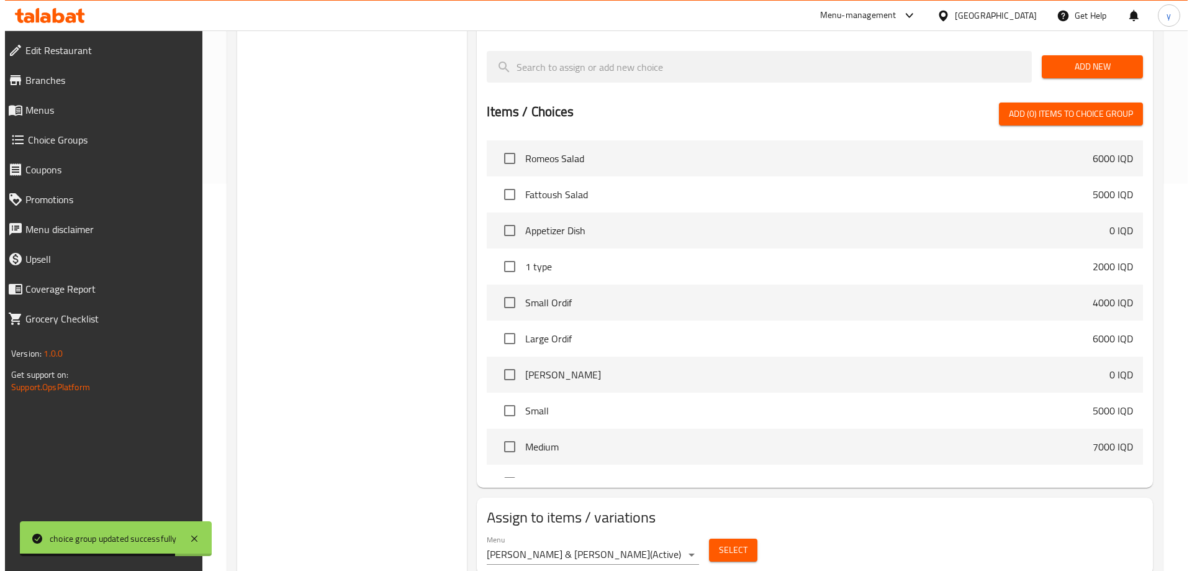
scroll to position [395, 0]
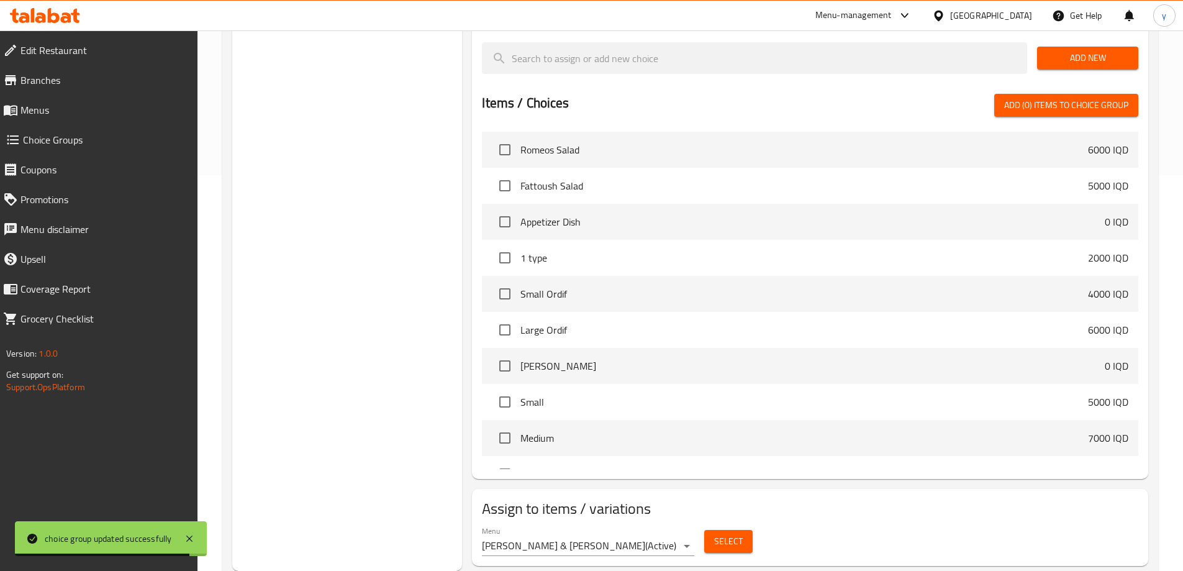
click at [721, 533] on span "Select" at bounding box center [728, 541] width 29 height 16
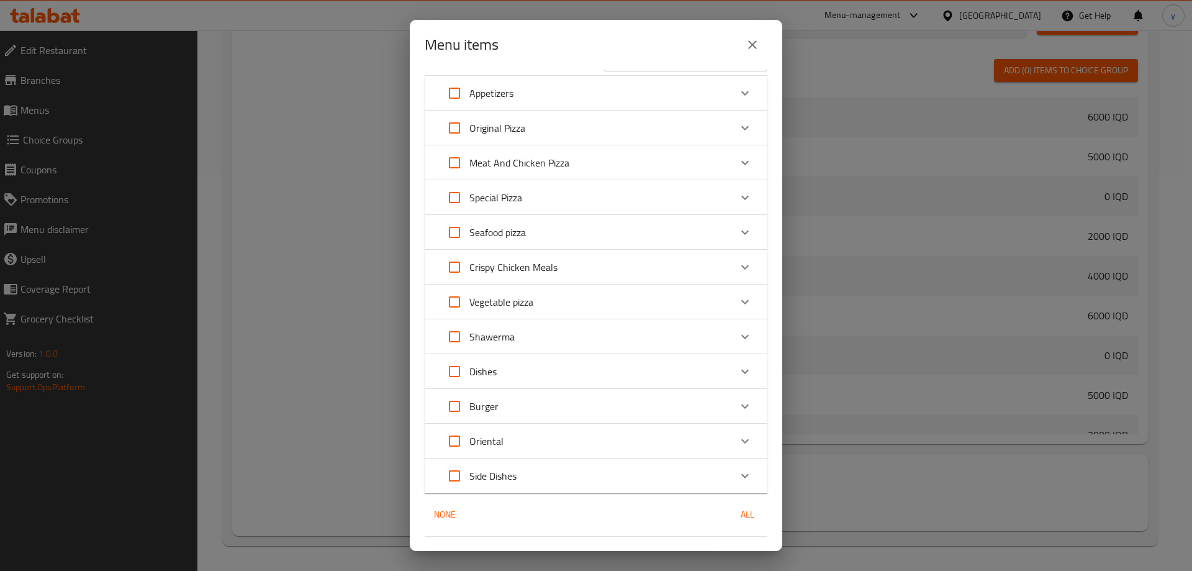
scroll to position [61, 0]
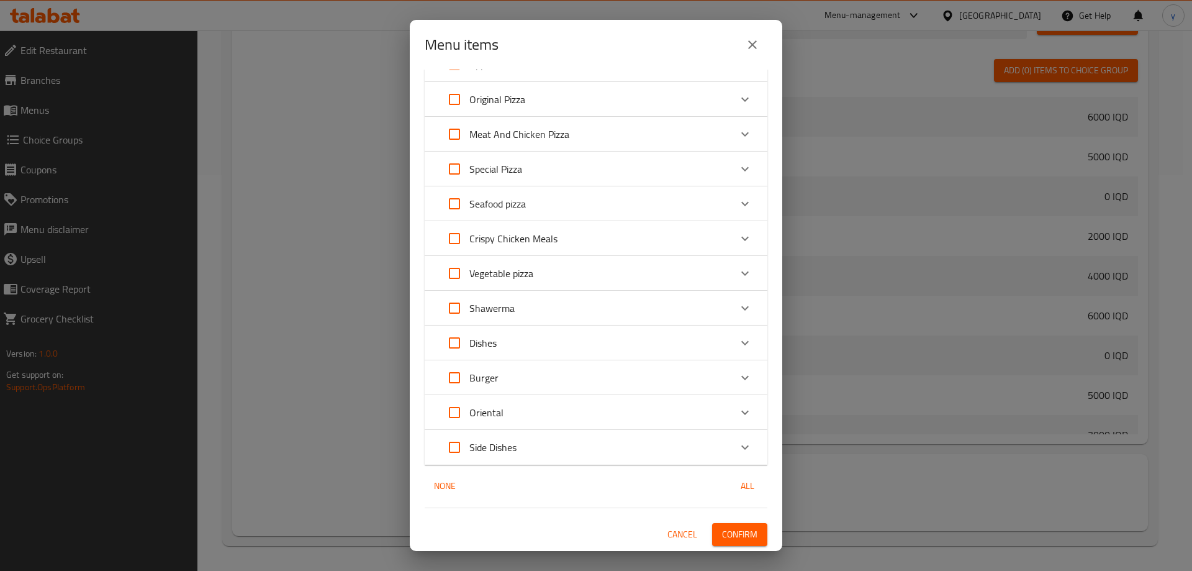
click at [598, 420] on div "Oriental" at bounding box center [585, 412] width 291 height 30
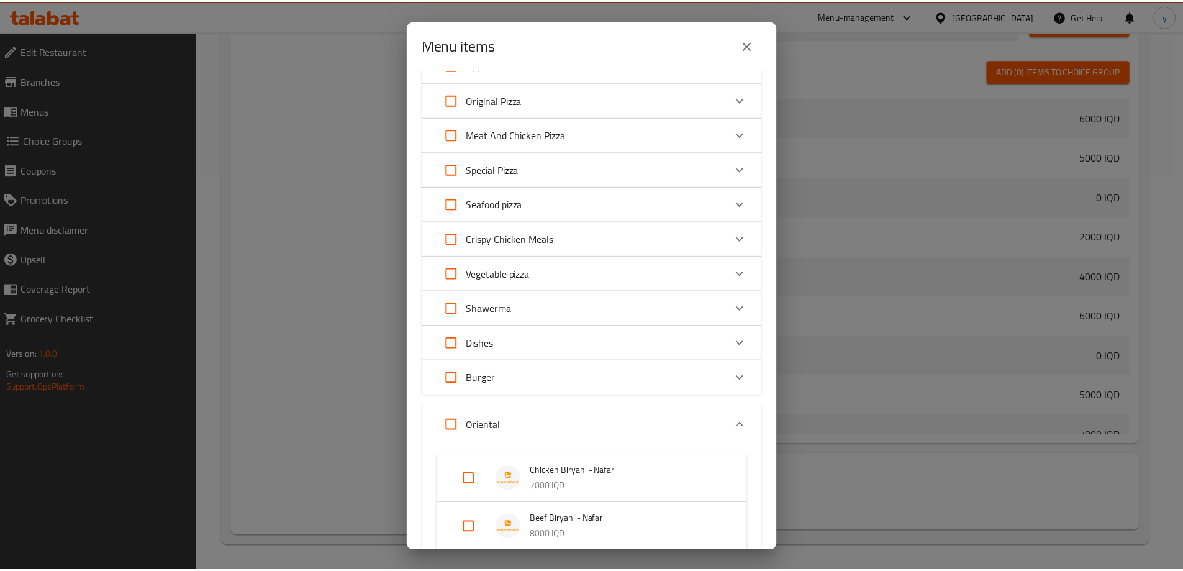
scroll to position [261, 0]
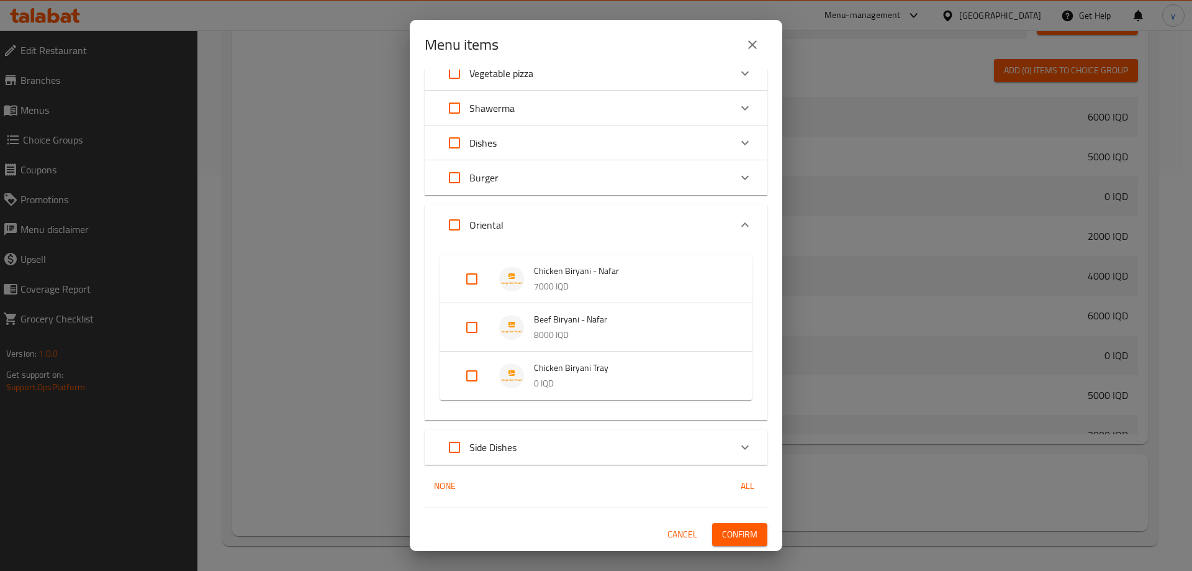
click at [474, 370] on input "Expand" at bounding box center [472, 376] width 30 height 30
checkbox input "true"
click at [745, 540] on span "Confirm" at bounding box center [739, 544] width 35 height 16
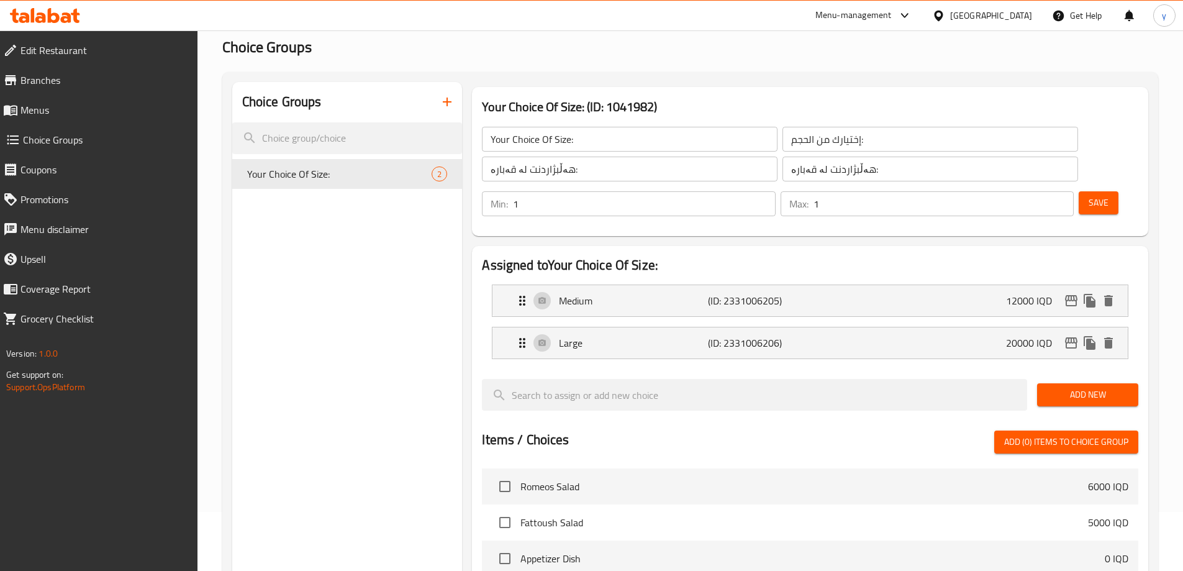
scroll to position [23, 0]
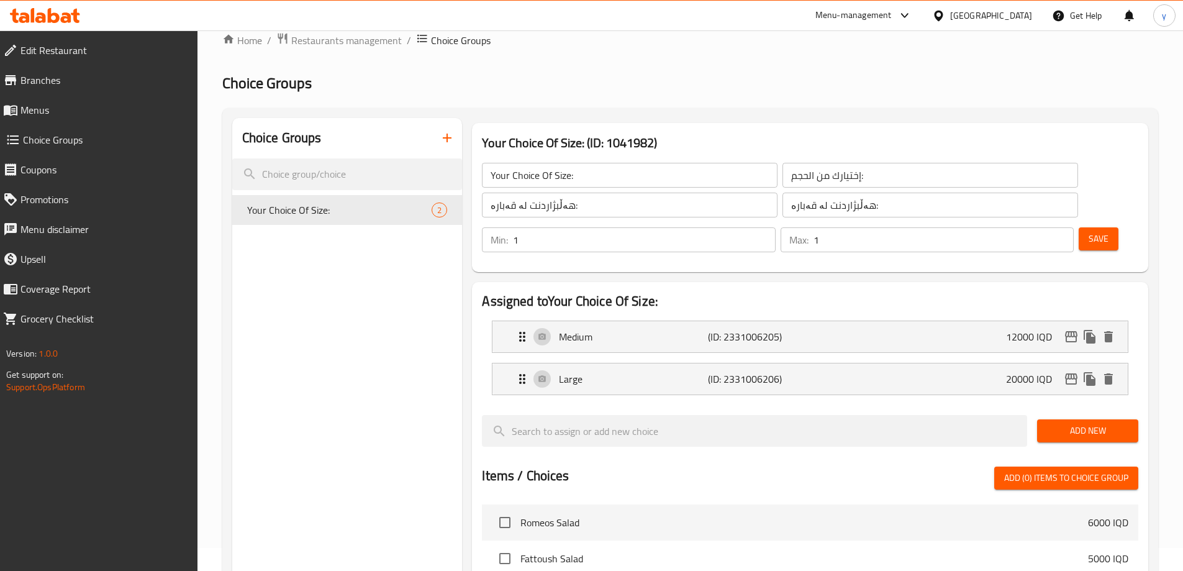
click at [147, 104] on span "Menus" at bounding box center [103, 109] width 167 height 15
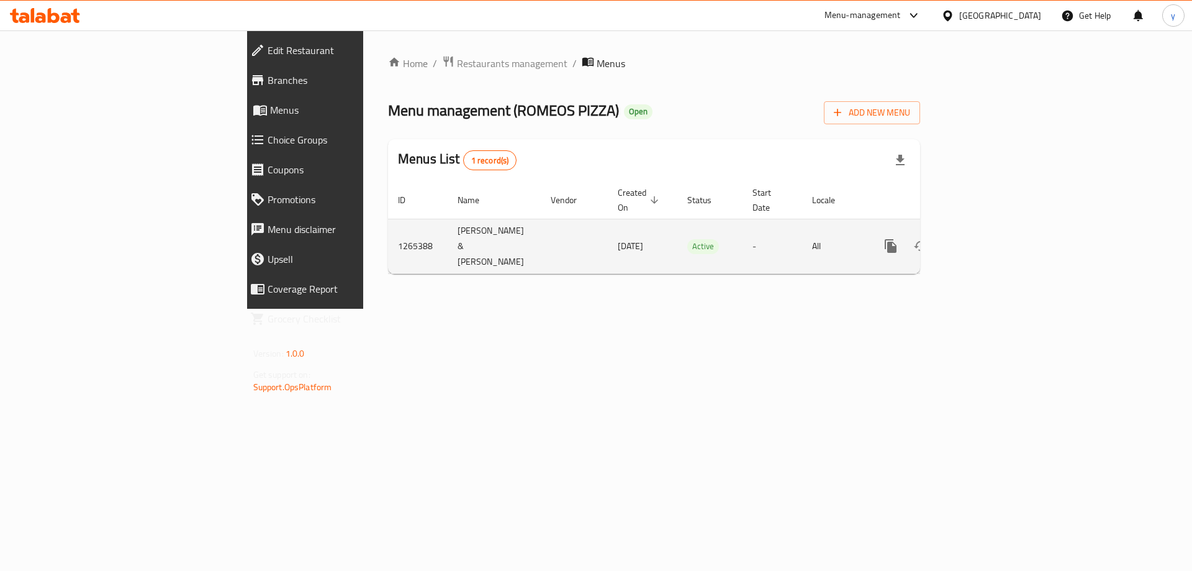
click at [1005, 223] on td "enhanced table" at bounding box center [935, 246] width 139 height 55
click at [988, 238] on icon "enhanced table" at bounding box center [980, 245] width 15 height 15
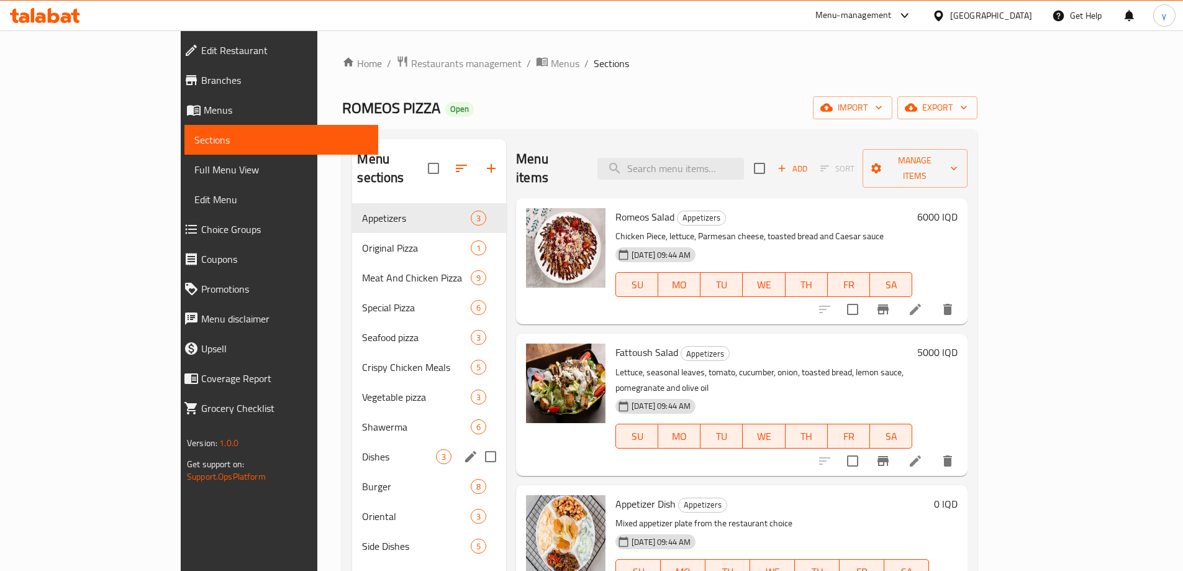
click at [352, 441] on div "Dishes 3" at bounding box center [429, 456] width 154 height 30
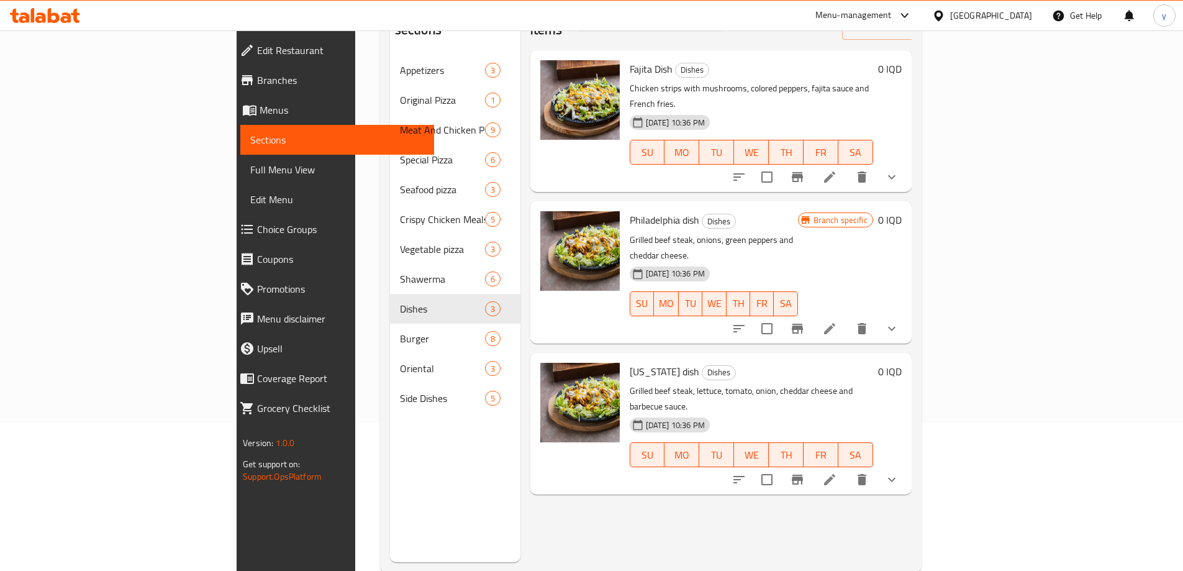
scroll to position [174, 0]
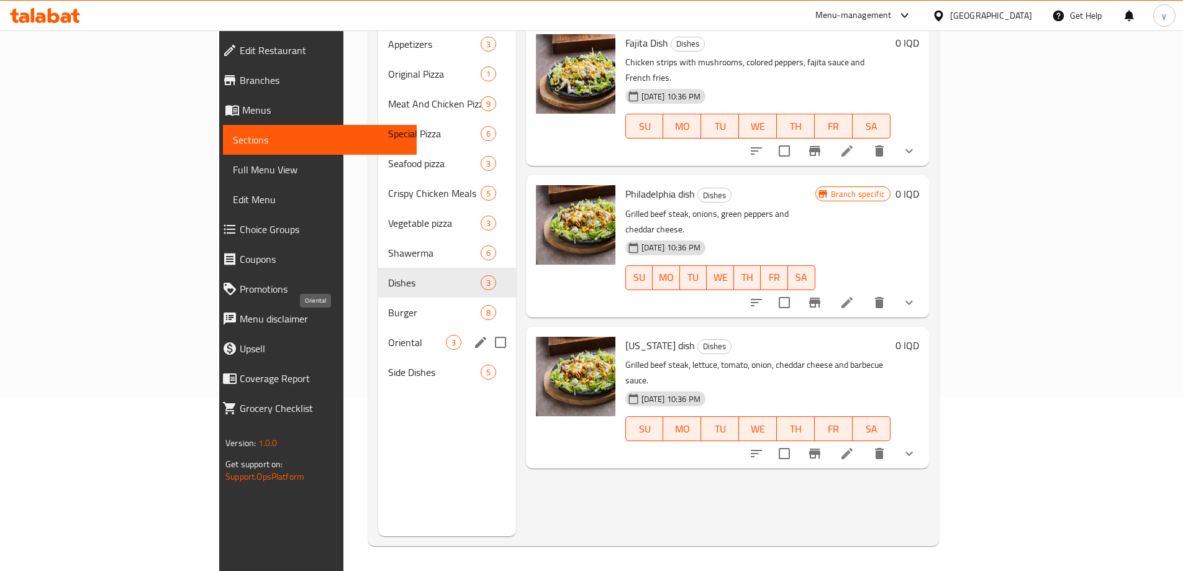
click at [388, 335] on span "Oriental" at bounding box center [417, 342] width 58 height 15
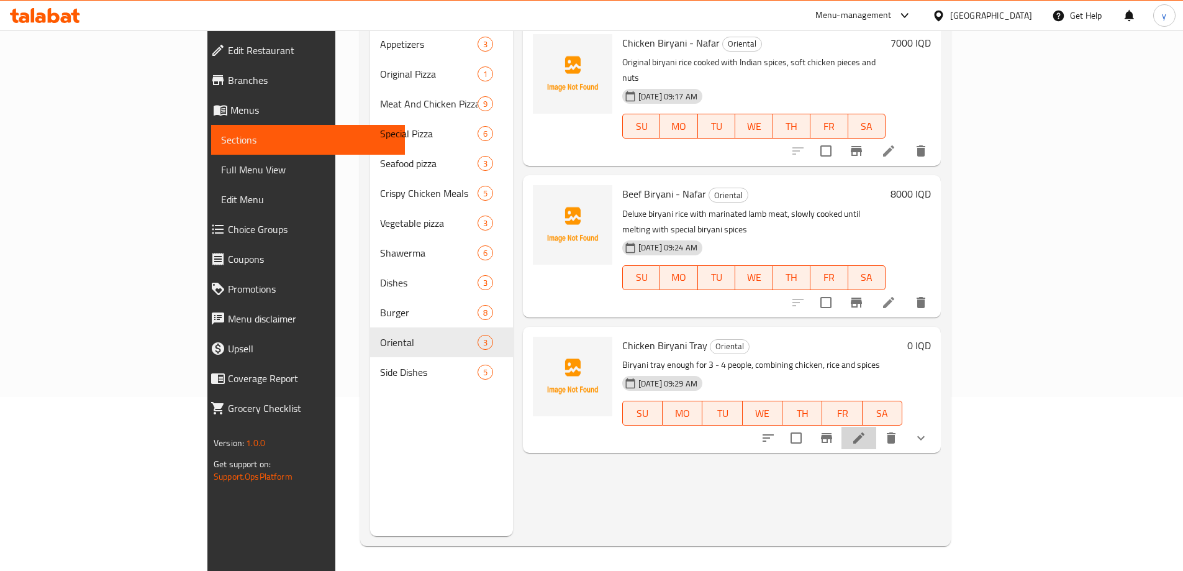
click at [866, 430] on icon at bounding box center [858, 437] width 15 height 15
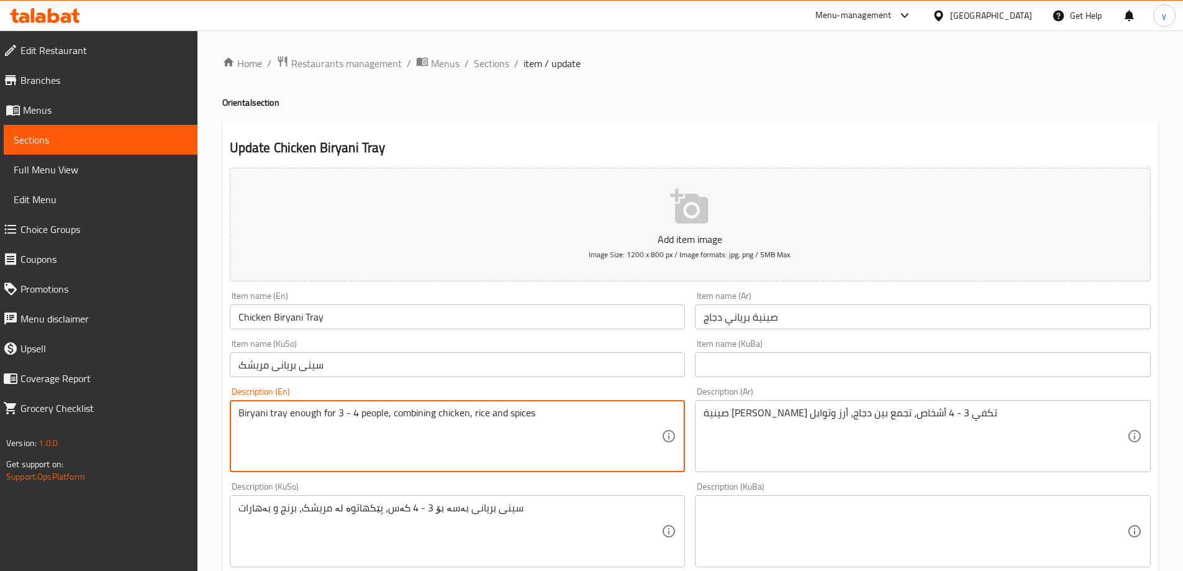
drag, startPoint x: 385, startPoint y: 411, endPoint x: 235, endPoint y: 413, distance: 150.3
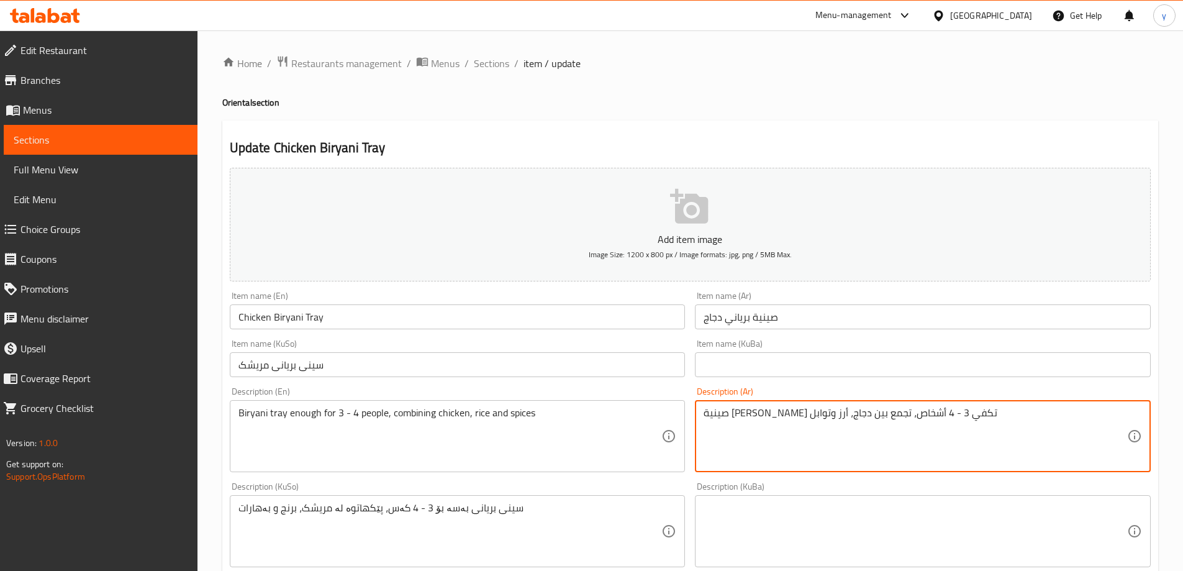
drag, startPoint x: 809, startPoint y: 412, endPoint x: 946, endPoint y: 400, distance: 137.7
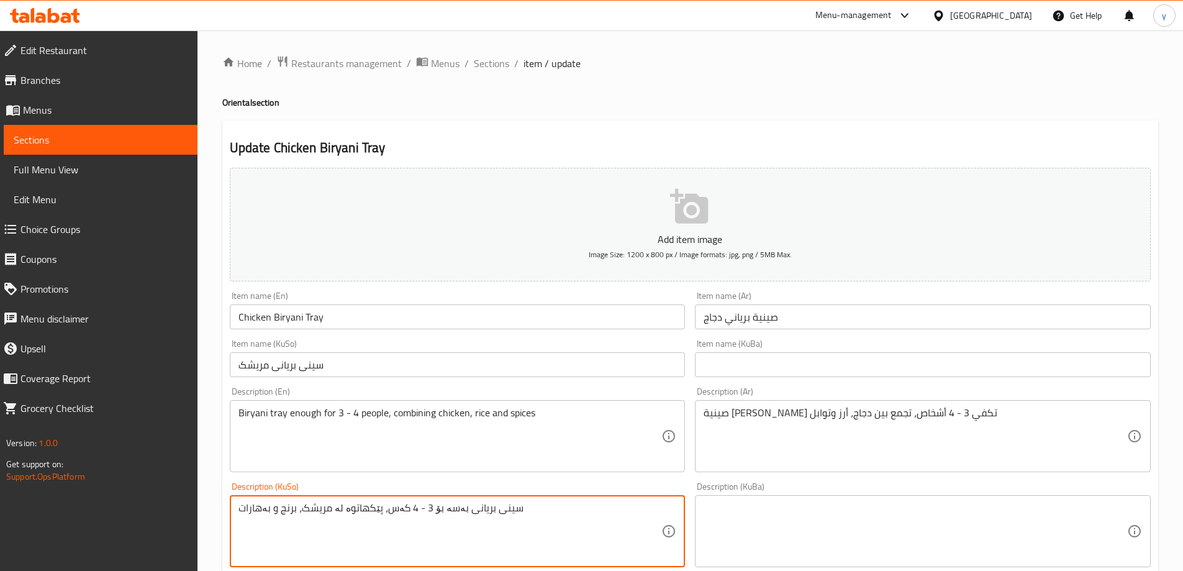
drag, startPoint x: 377, startPoint y: 510, endPoint x: 516, endPoint y: 510, distance: 139.1
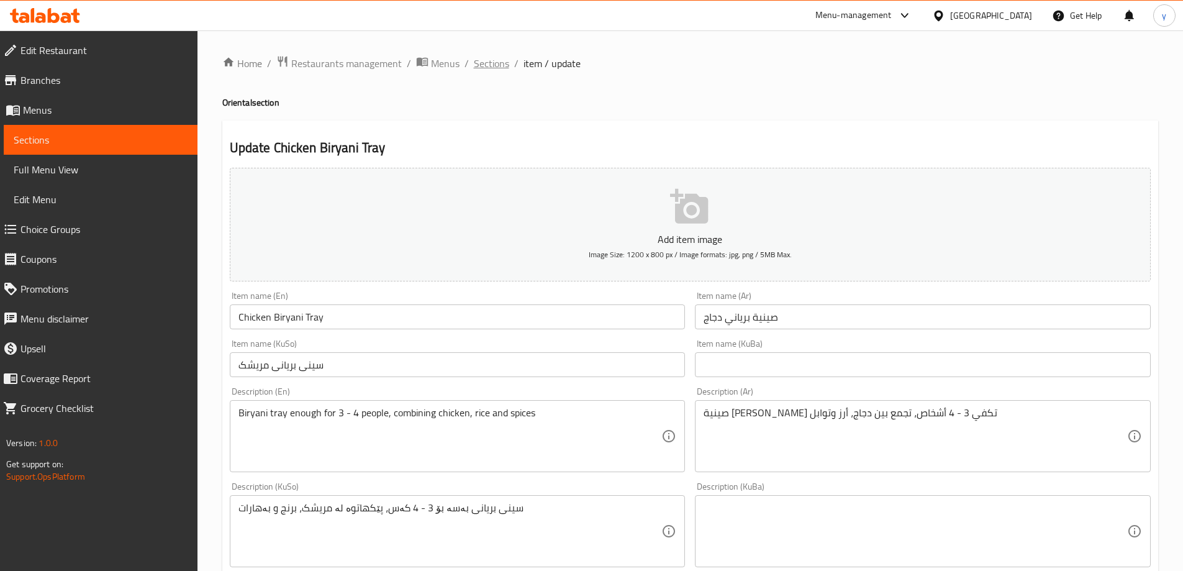
click at [504, 58] on span "Sections" at bounding box center [491, 63] width 35 height 15
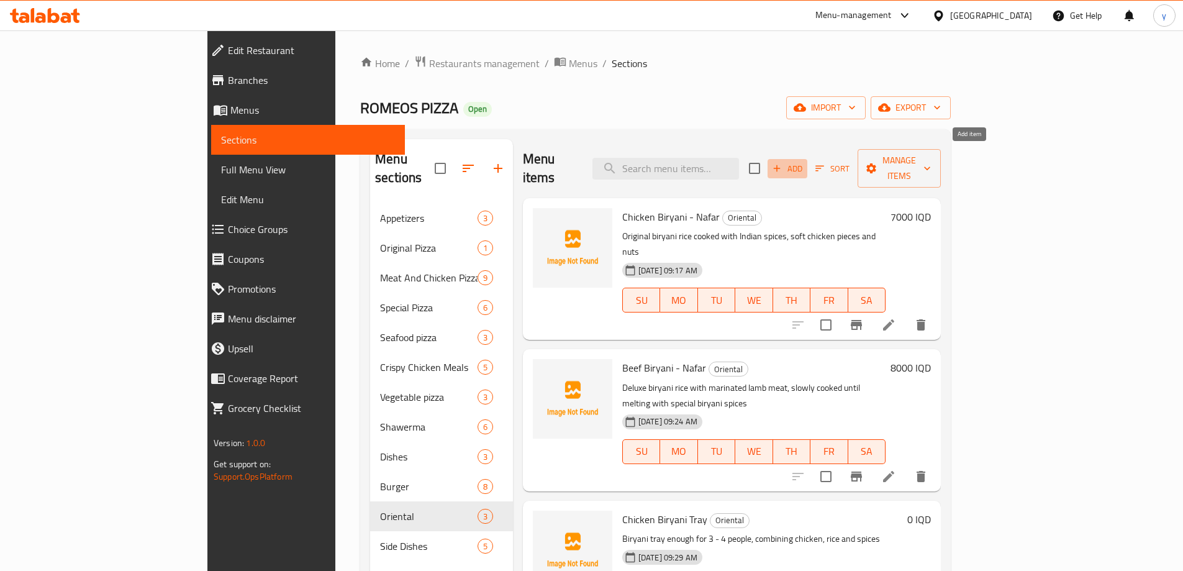
click at [804, 166] on span "Add" at bounding box center [787, 168] width 34 height 14
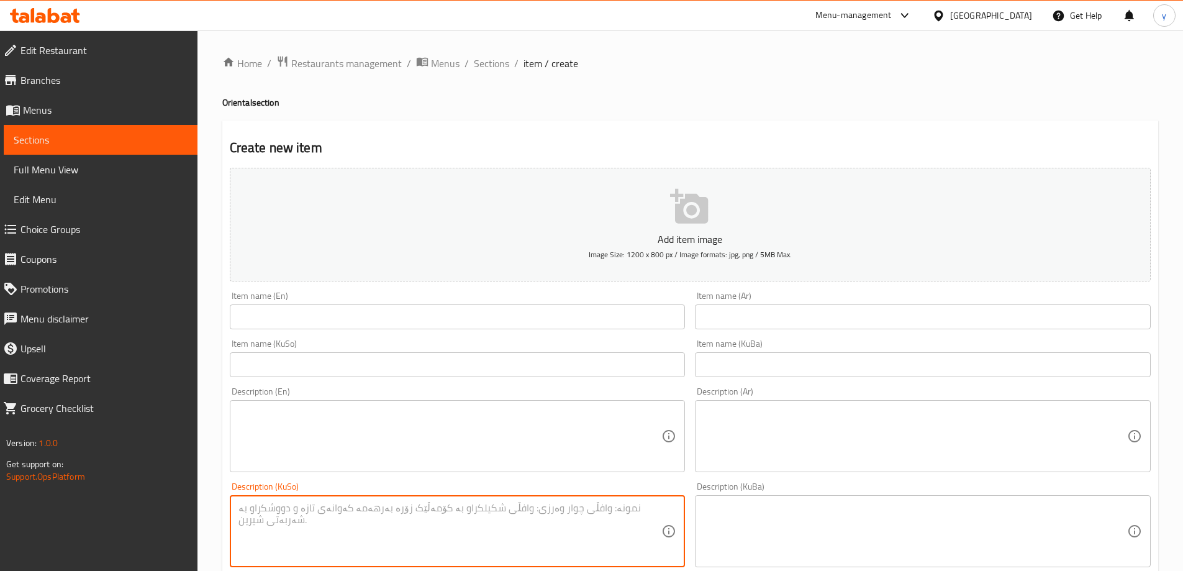
click at [609, 503] on textarea at bounding box center [449, 531] width 423 height 59
paste textarea "سینی بریانی بەسە بۆ 3 - 4 کەس،"
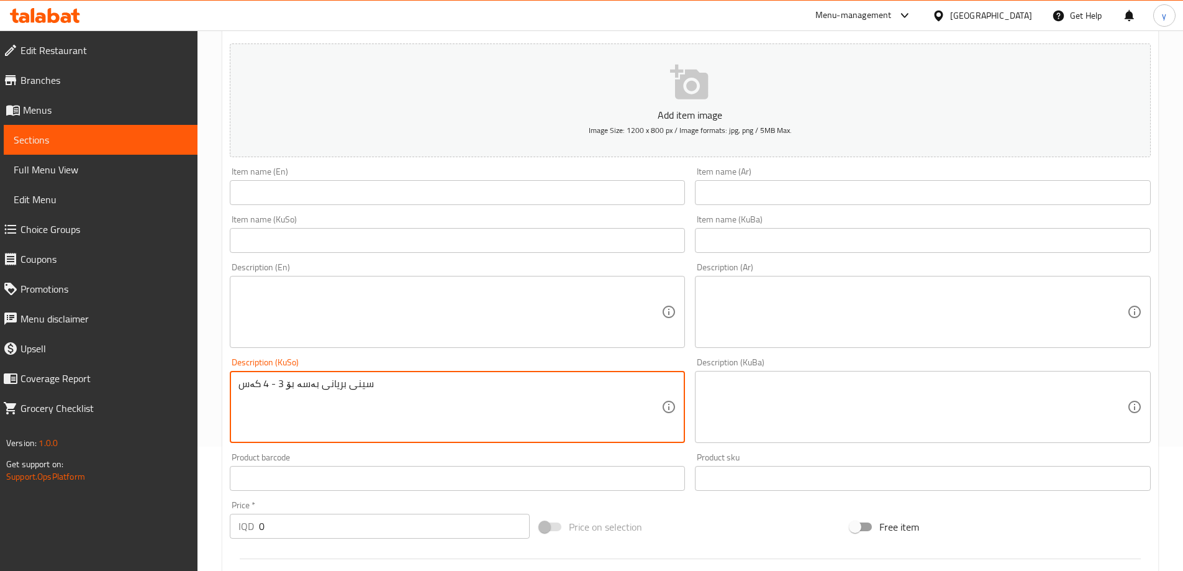
type textarea "سینی بریانی بەسە بۆ 3 - 4 کەس"
click at [732, 316] on textarea at bounding box center [914, 311] width 423 height 59
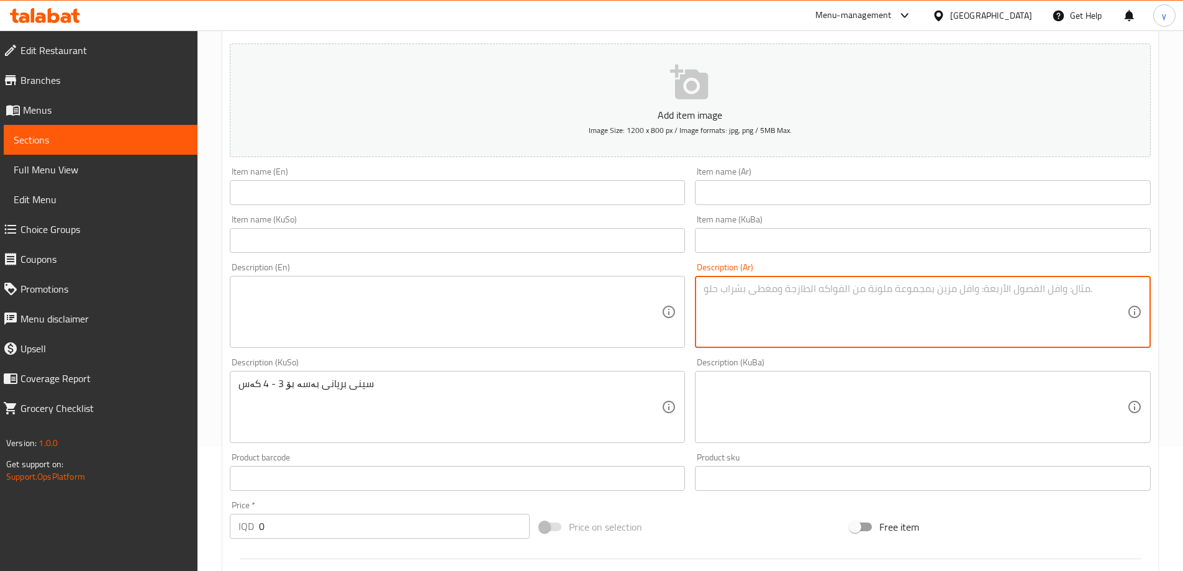
paste textarea "صينية [PERSON_NAME] 3 - 4 أشخاص"
type textarea "صينية [PERSON_NAME] 3 - 4 أشخاص"
click at [647, 318] on textarea at bounding box center [449, 311] width 423 height 59
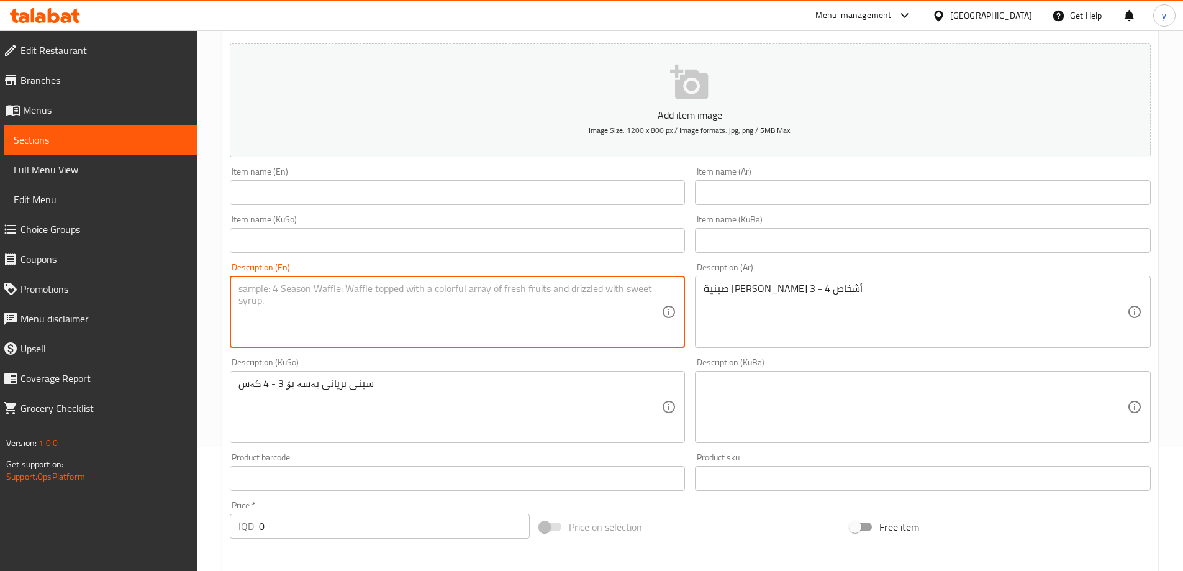
paste textarea "Biryani tray enough for 3 - 4 people"
type textarea "Biryani tray enough for 3 - 4 people"
click at [708, 199] on input "text" at bounding box center [923, 192] width 456 height 25
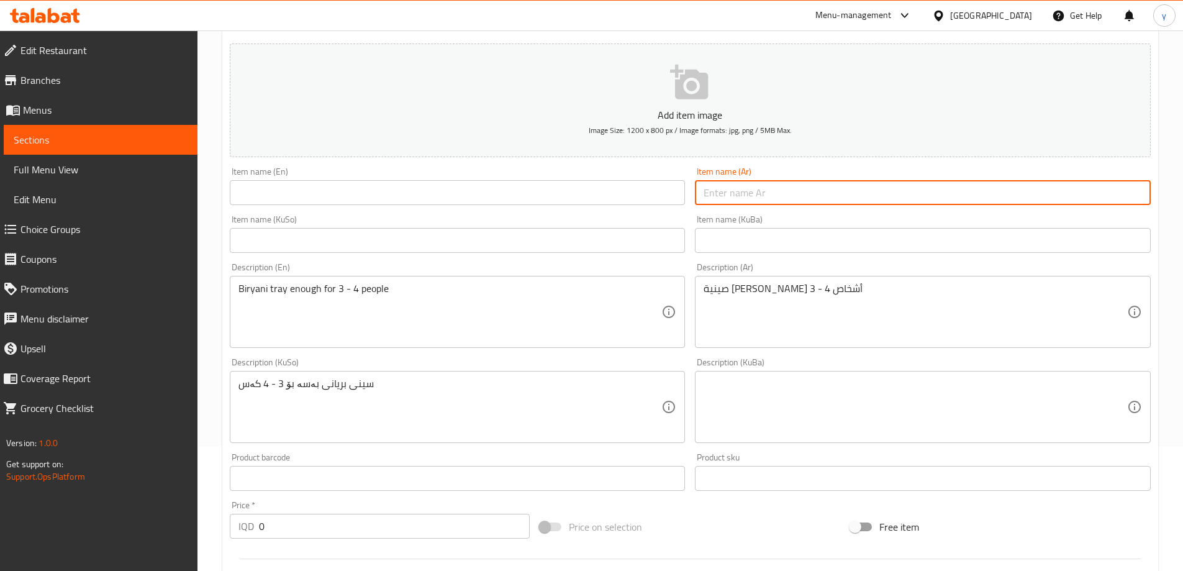
paste input "صينية برياني لحم"
type input "صينية برياني لحم"
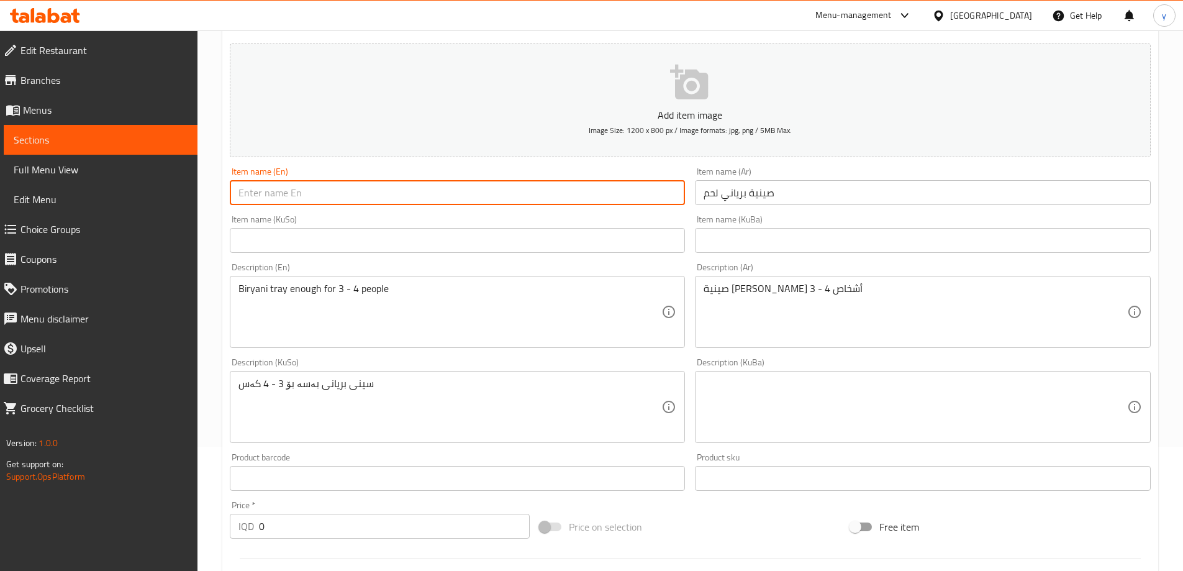
click at [623, 187] on input "text" at bounding box center [458, 192] width 456 height 25
paste input "Meat Biryani Tray"
type input "Meat Biryani Tray"
click at [491, 240] on input "text" at bounding box center [458, 240] width 456 height 25
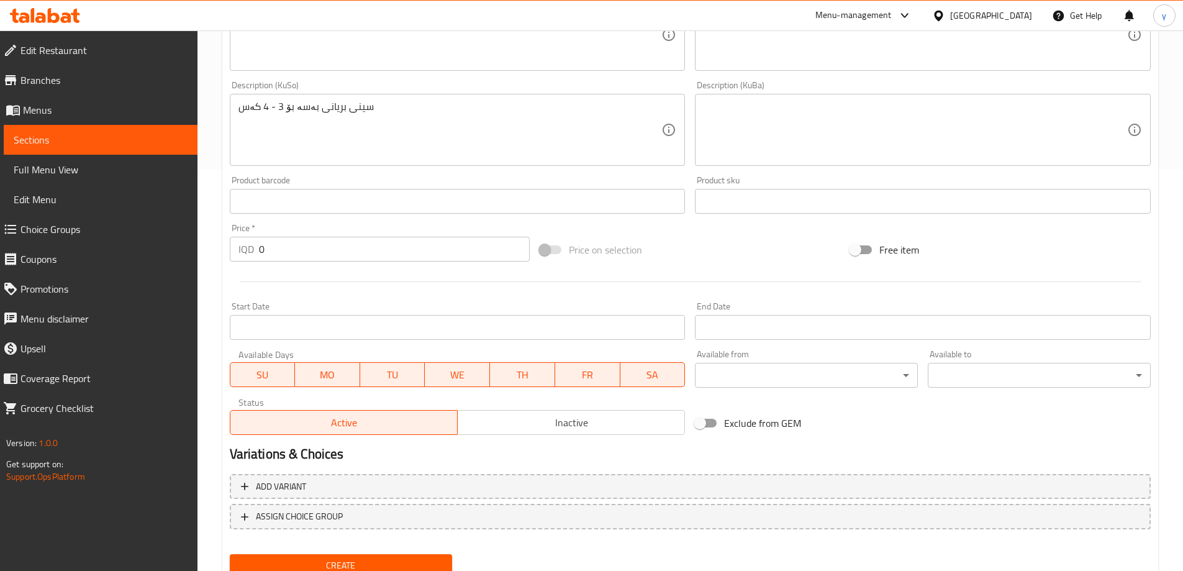
scroll to position [449, 0]
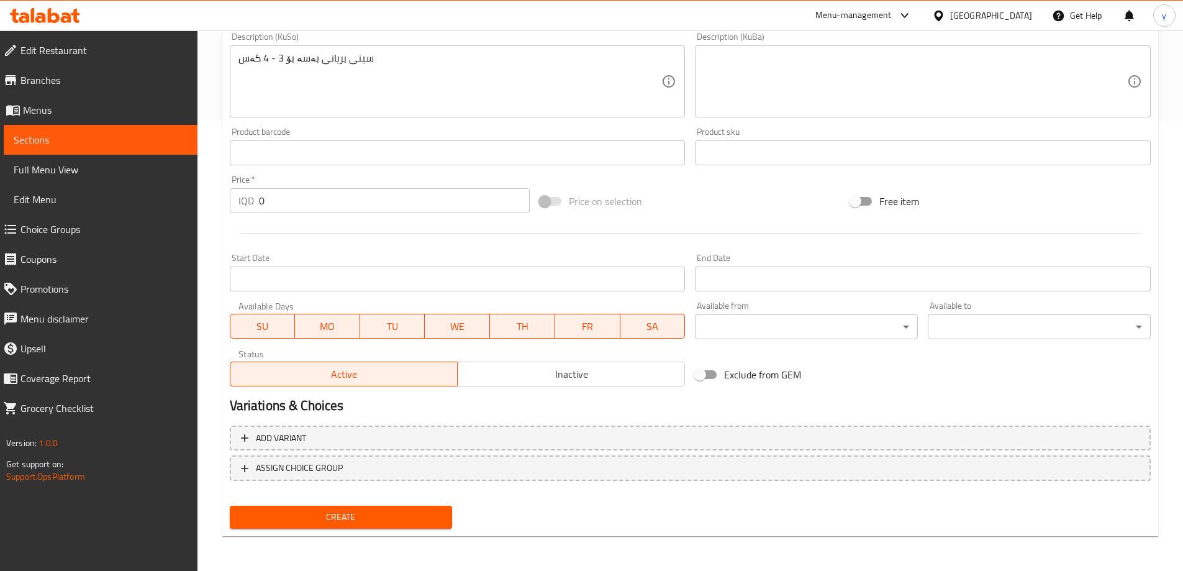
type input "سینی بریانی گۆشت"
click at [394, 518] on span "Create" at bounding box center [341, 517] width 203 height 16
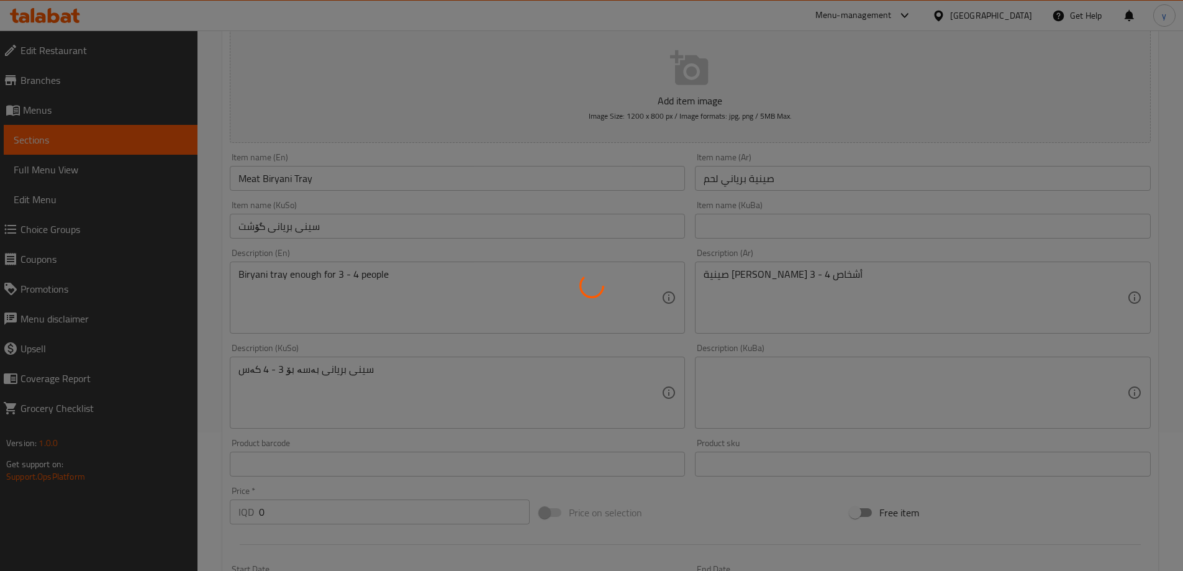
scroll to position [77, 0]
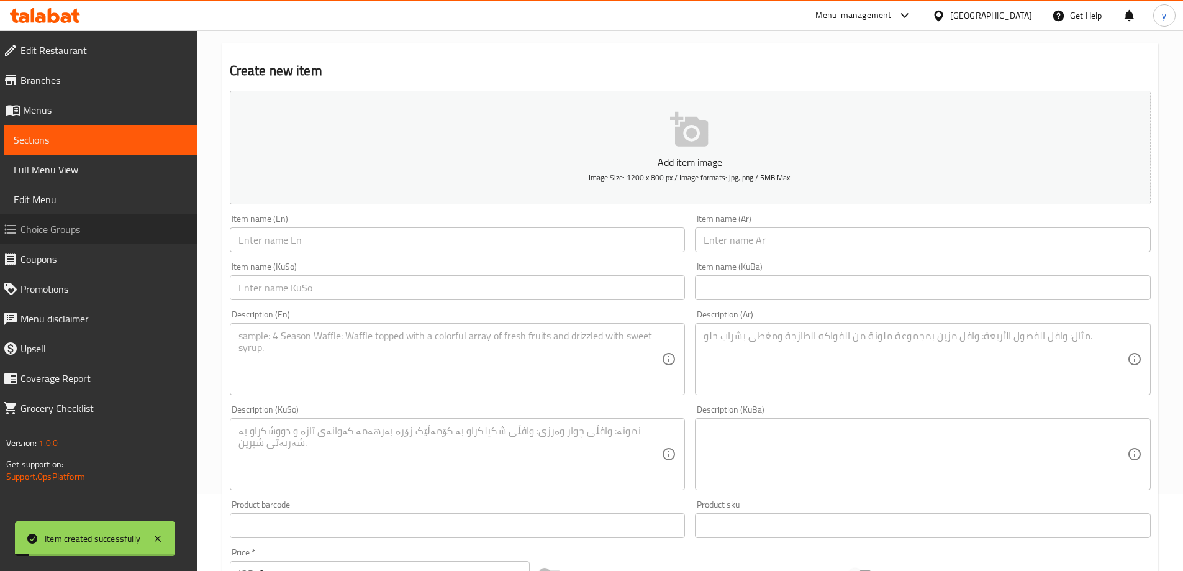
click at [153, 242] on link "Choice Groups" at bounding box center [95, 229] width 204 height 30
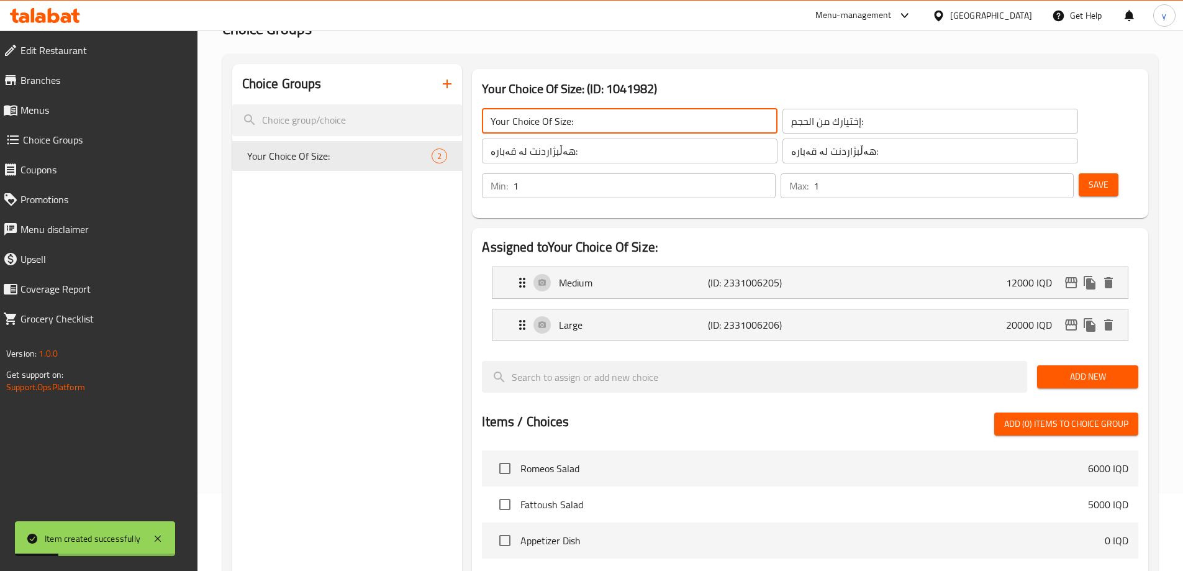
click at [530, 117] on input "Your Choice Of Size:" at bounding box center [630, 121] width 296 height 25
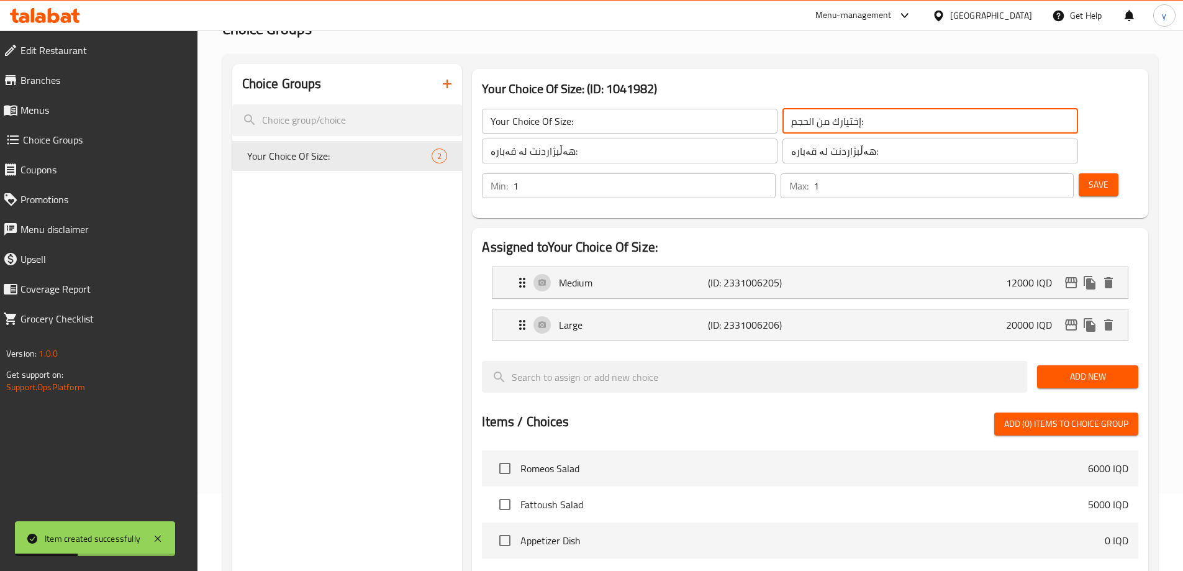
click at [782, 111] on input "إختيارك من الحجم:" at bounding box center [930, 121] width 296 height 25
click at [631, 161] on input "هەڵبژاردنت لە قەبارە:" at bounding box center [630, 150] width 296 height 25
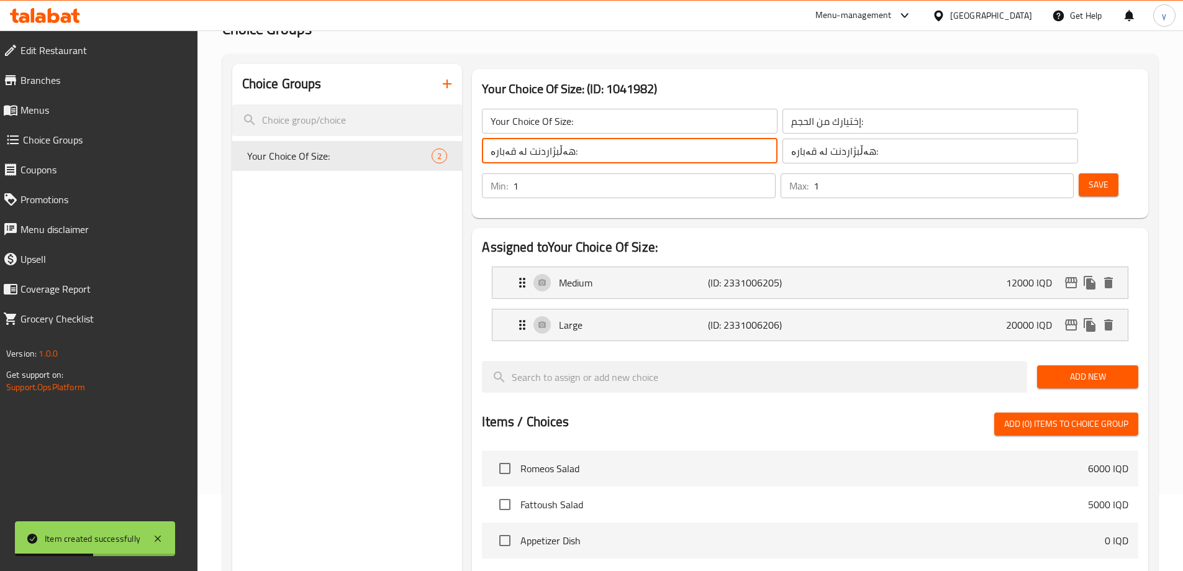
click at [631, 161] on input "هەڵبژاردنت لە قەبارە:" at bounding box center [630, 150] width 296 height 25
click at [443, 164] on button "duplicate" at bounding box center [442, 156] width 19 height 19
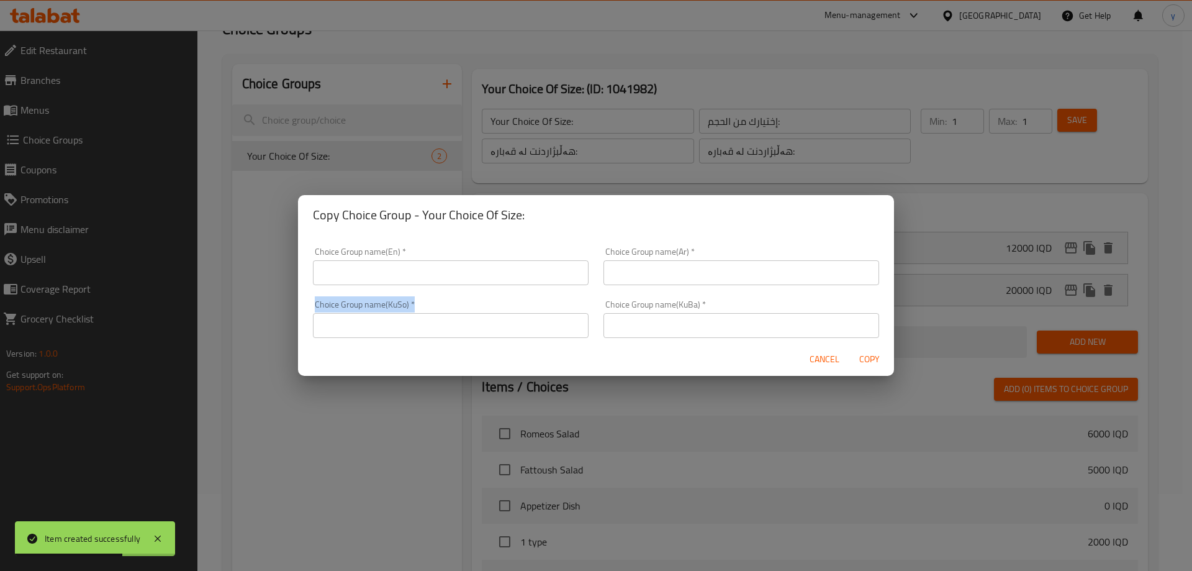
drag, startPoint x: 485, startPoint y: 300, endPoint x: 488, endPoint y: 337, distance: 37.4
click at [483, 317] on div "Choice Group name(KuSo)   * Choice Group name(KuSo) *" at bounding box center [450, 318] width 291 height 53
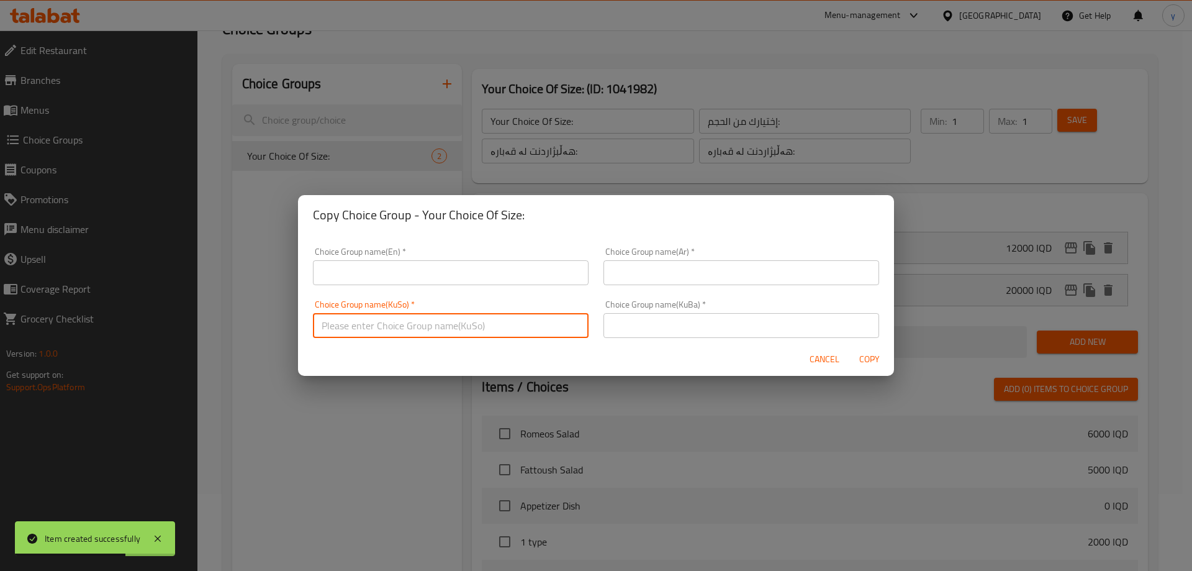
click at [488, 337] on input "text" at bounding box center [451, 325] width 276 height 25
click at [693, 341] on div "Choice Group name(KuBa)   * Choice Group name(KuBa) *" at bounding box center [741, 318] width 291 height 53
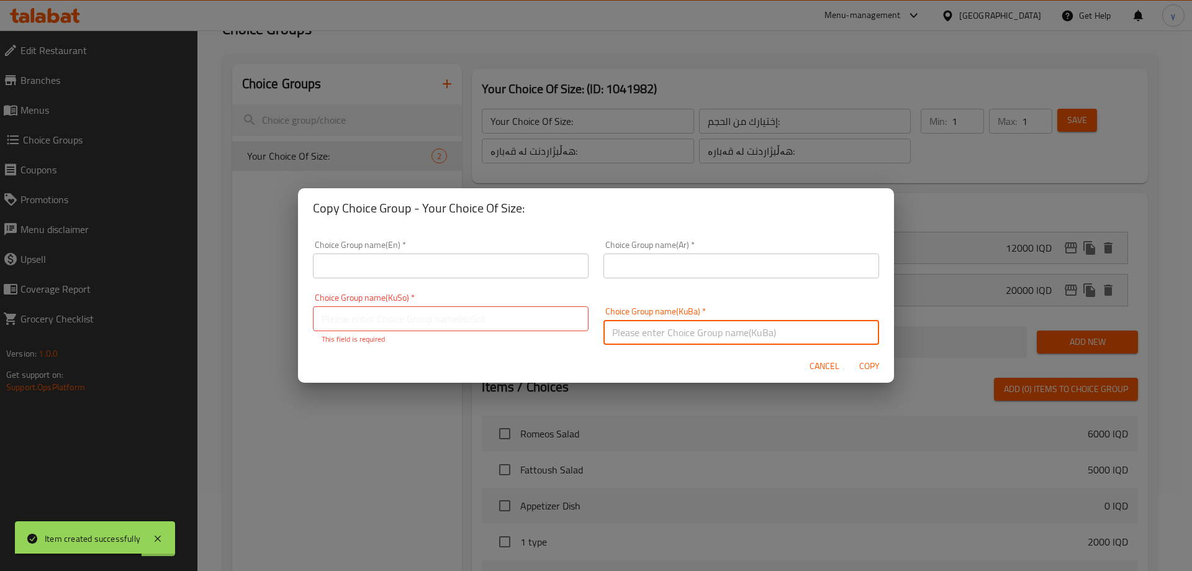
paste input "هەڵبژاردنت لە قەبارە:"
type input "هەڵبژاردنت لە قەبارە:"
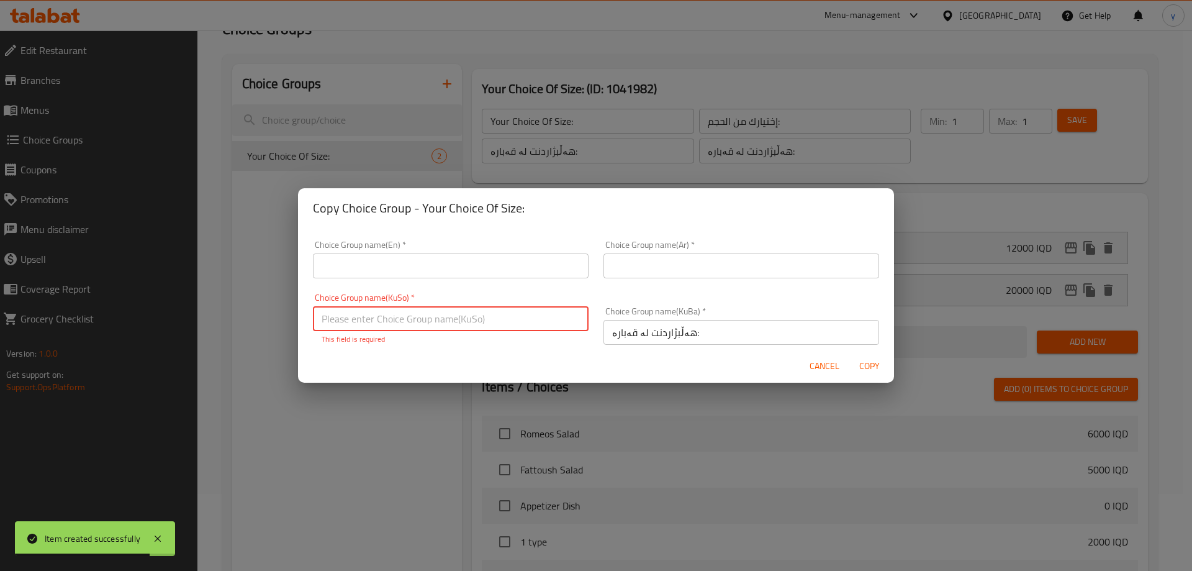
click at [558, 322] on input "text" at bounding box center [451, 318] width 276 height 25
paste input "هەڵبژاردنت لە قەبارە:"
type input "هەڵبژاردنت لە قەبارە:"
click at [646, 279] on div "Choice Group name(Ar)   * Choice Group name(Ar) *" at bounding box center [741, 259] width 291 height 53
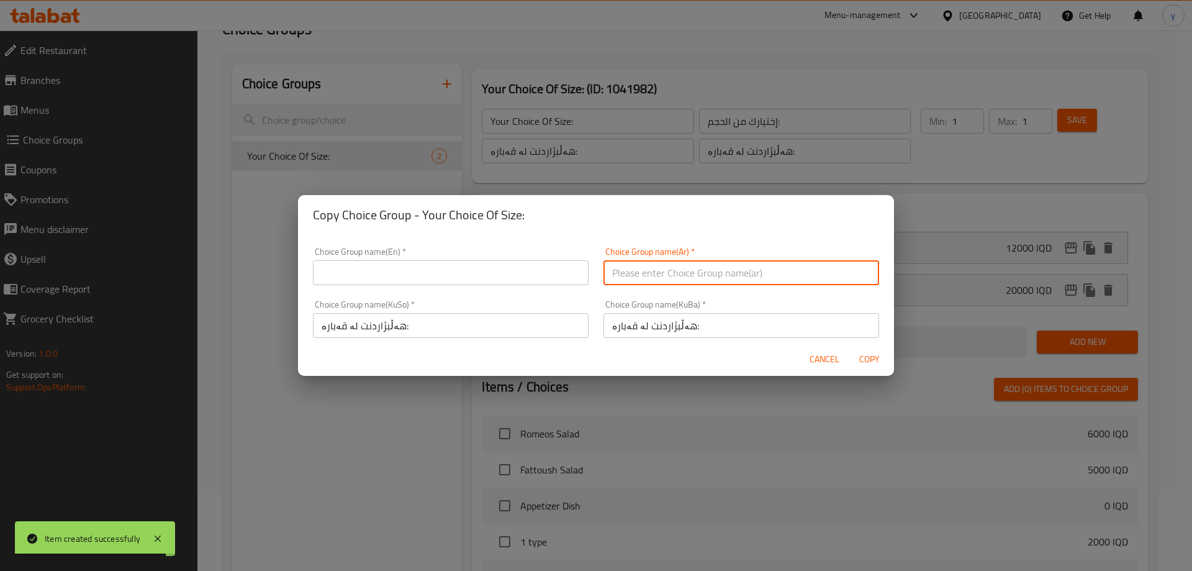
drag, startPoint x: 648, startPoint y: 271, endPoint x: 646, endPoint y: 285, distance: 14.4
click at [648, 271] on input "text" at bounding box center [741, 272] width 276 height 25
paste input "إختيارك من الحجم:"
type input "إختيارك من الحجم:"
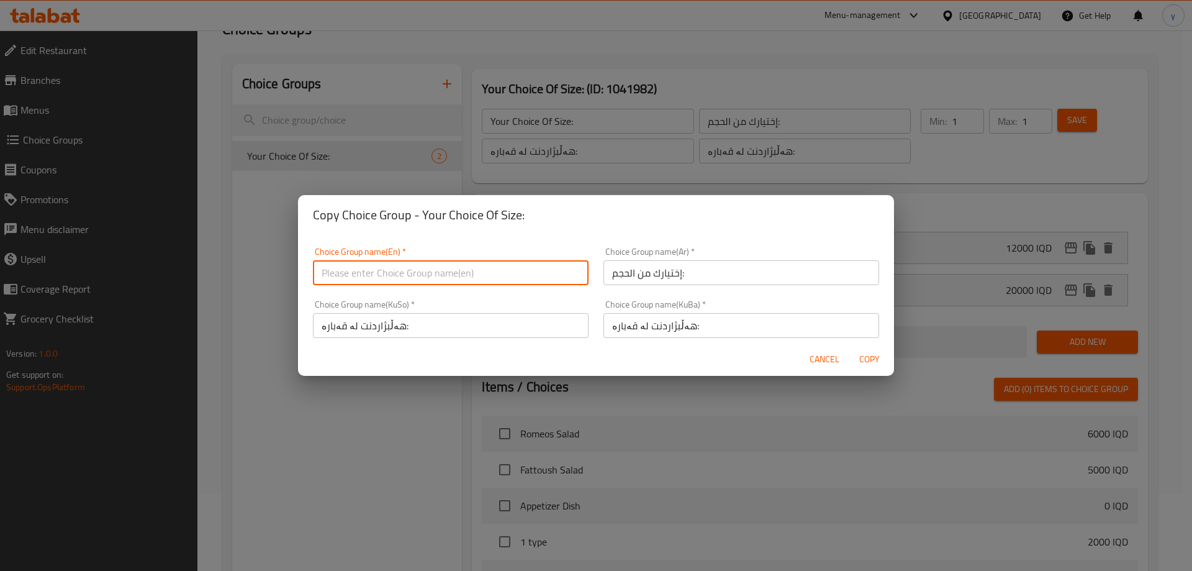
click at [554, 273] on input "text" at bounding box center [451, 272] width 276 height 25
paste input "Your Choice Of Size:"
type input "Your Choice Of Size:"
click at [876, 361] on span "Copy" at bounding box center [869, 359] width 30 height 16
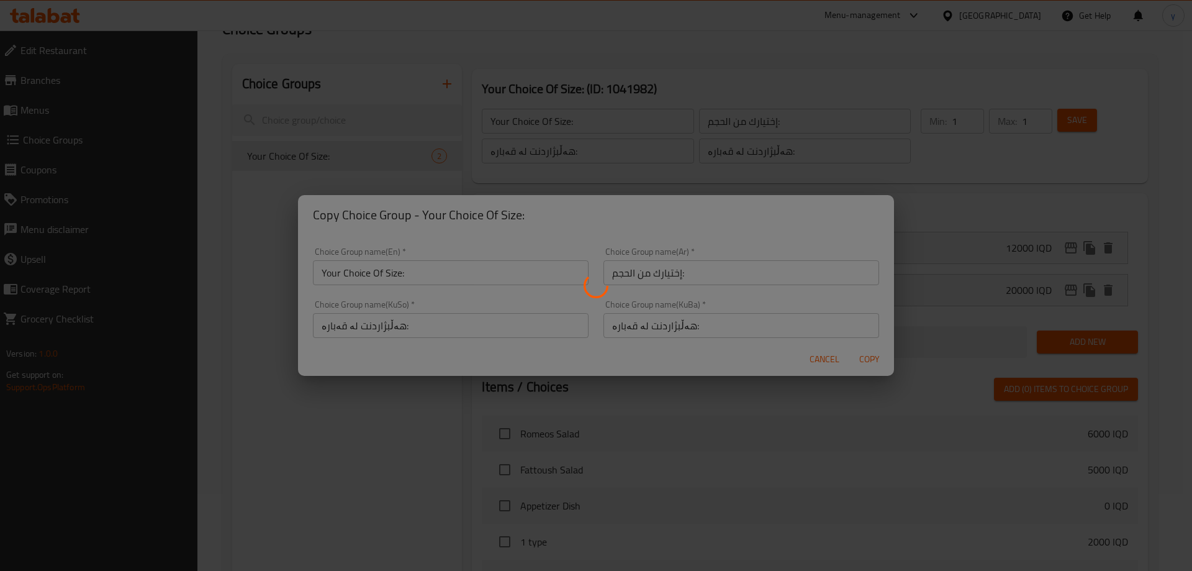
type input "Your Choice Of Size:"
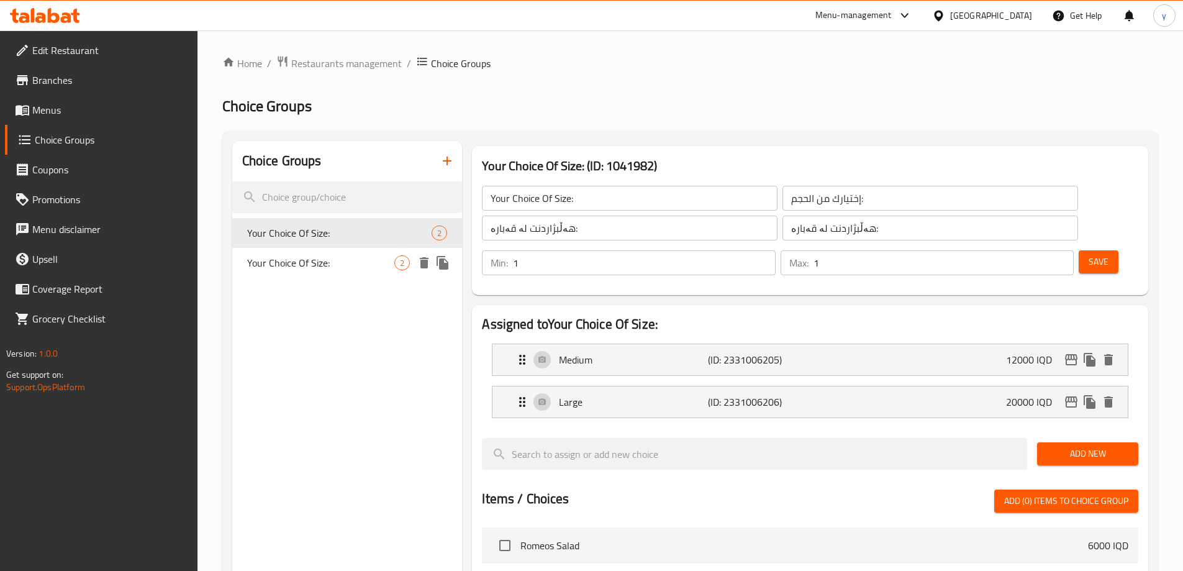
click at [389, 260] on span "Your Choice Of Size:" at bounding box center [321, 262] width 148 height 15
type input "Your Choice Of Size:"
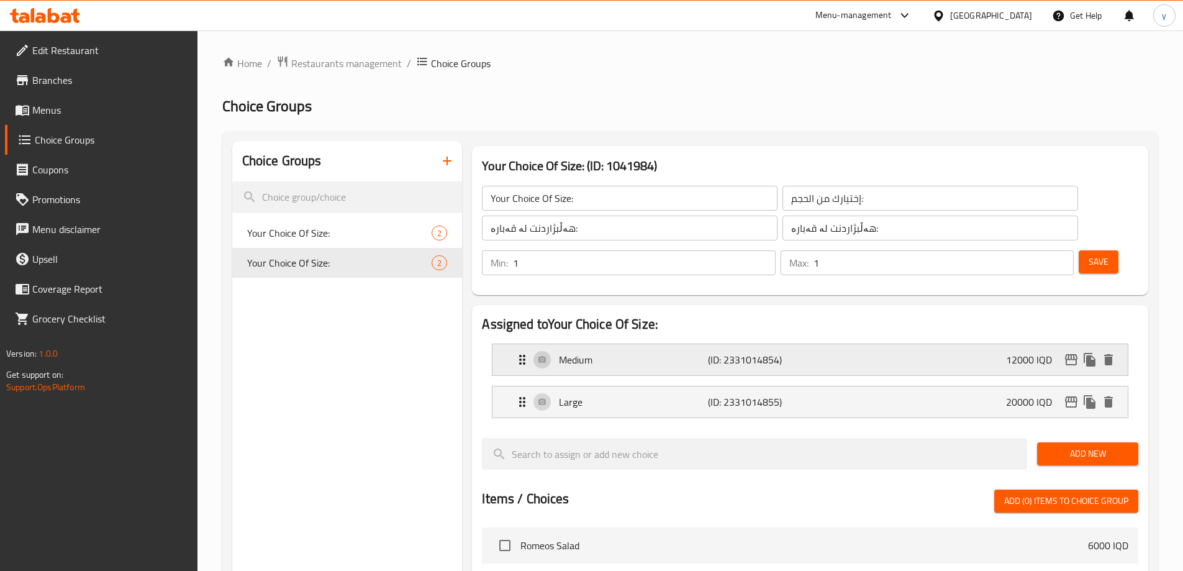
click at [986, 344] on div "Medium (ID: 2331014854) 12000 IQD" at bounding box center [814, 359] width 598 height 31
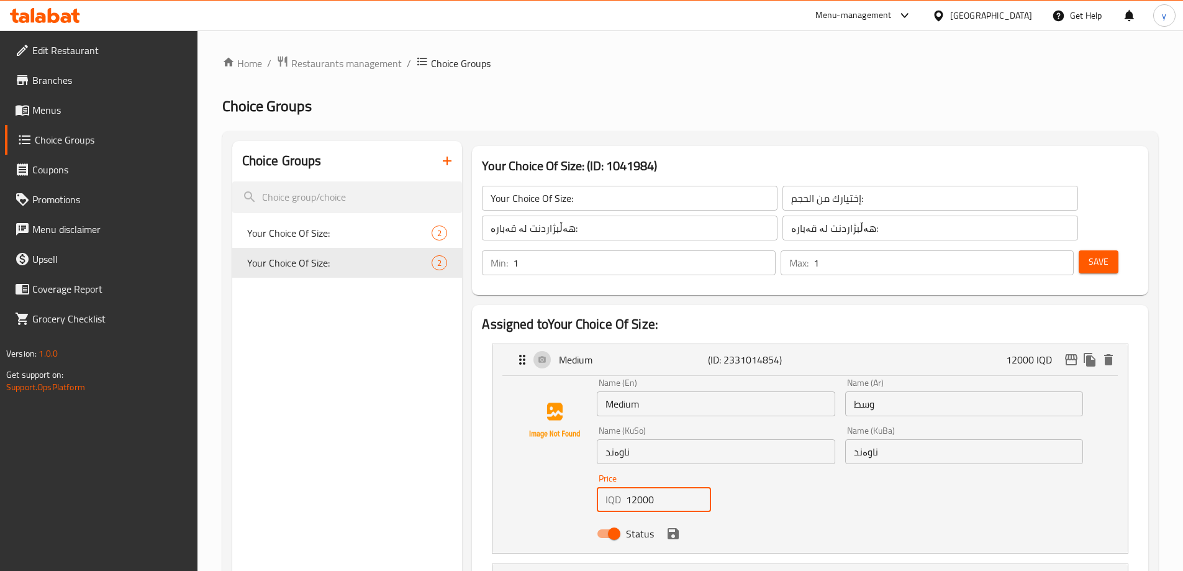
click at [632, 487] on input "12000" at bounding box center [668, 499] width 85 height 25
click at [672, 528] on icon "save" at bounding box center [672, 533] width 11 height 11
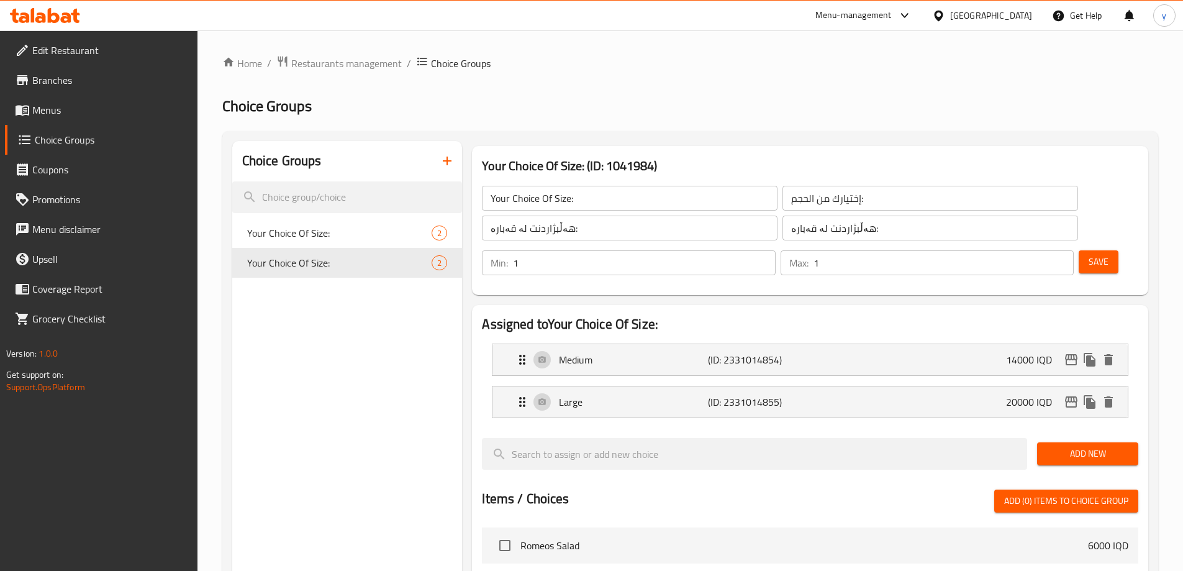
type input "14000"
click at [774, 394] on p "(ID: 2331014855)" at bounding box center [757, 401] width 99 height 15
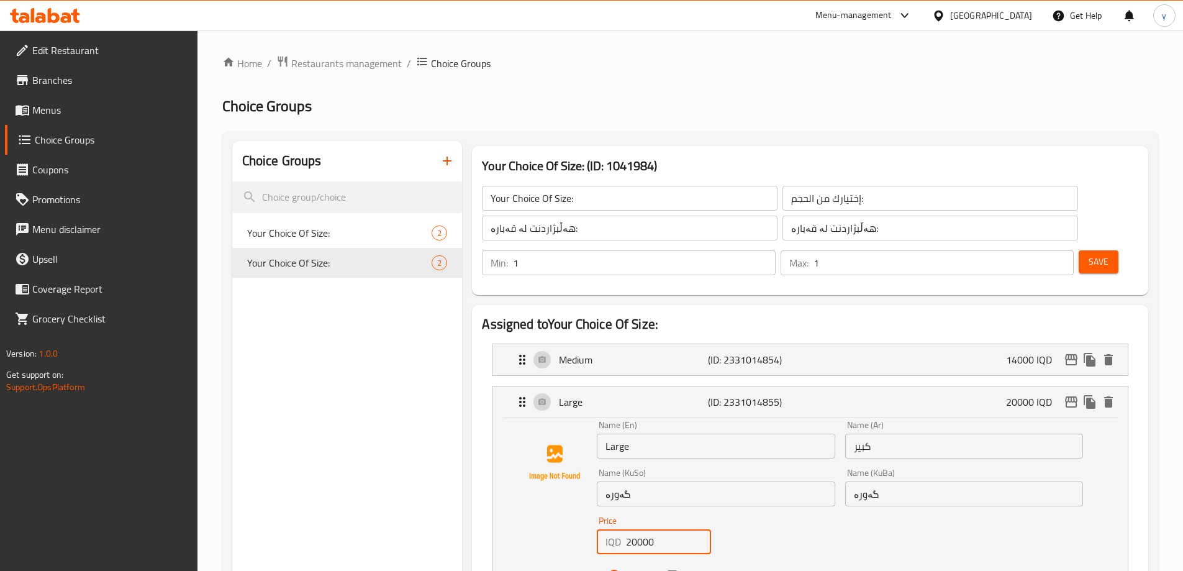
click at [634, 529] on input "20000" at bounding box center [668, 541] width 85 height 25
click at [675, 570] on icon "save" at bounding box center [672, 575] width 11 height 11
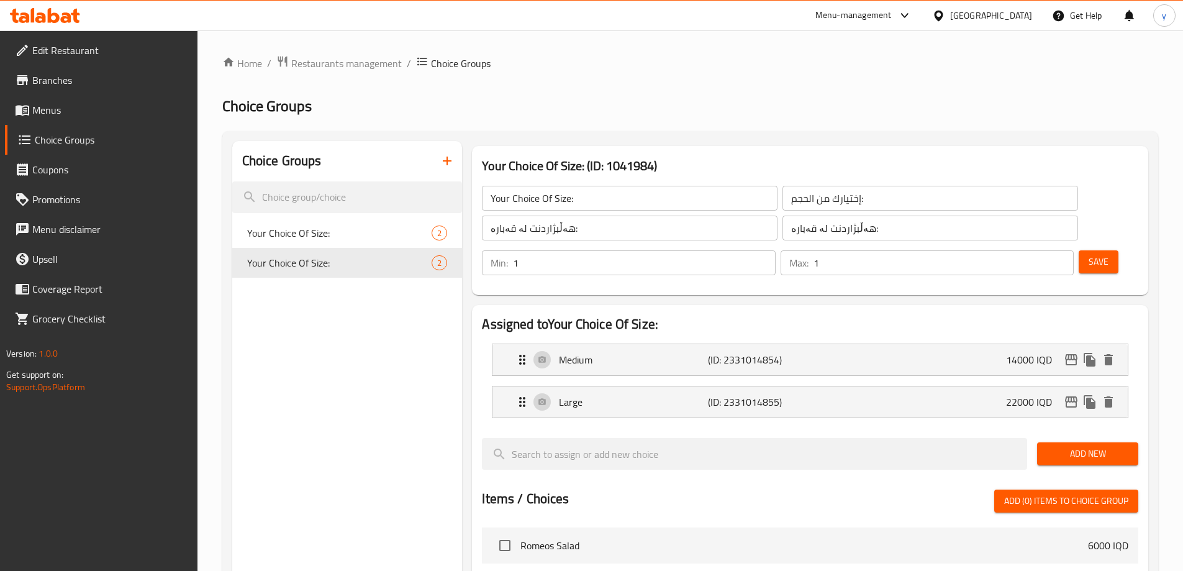
type input "22000"
click at [1093, 250] on button "Save" at bounding box center [1098, 261] width 40 height 23
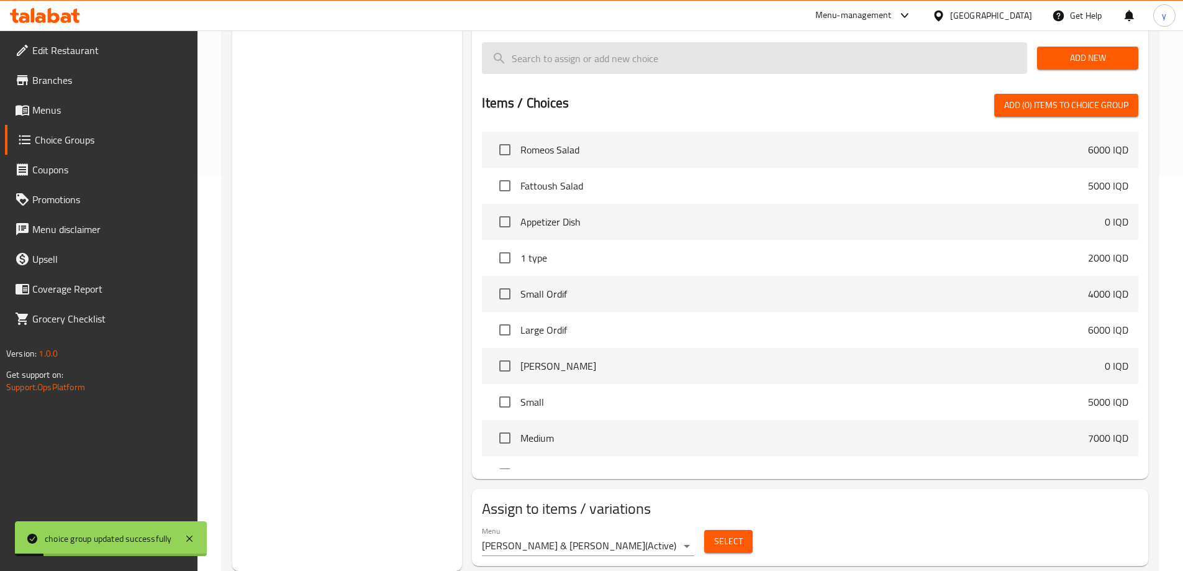
scroll to position [23, 0]
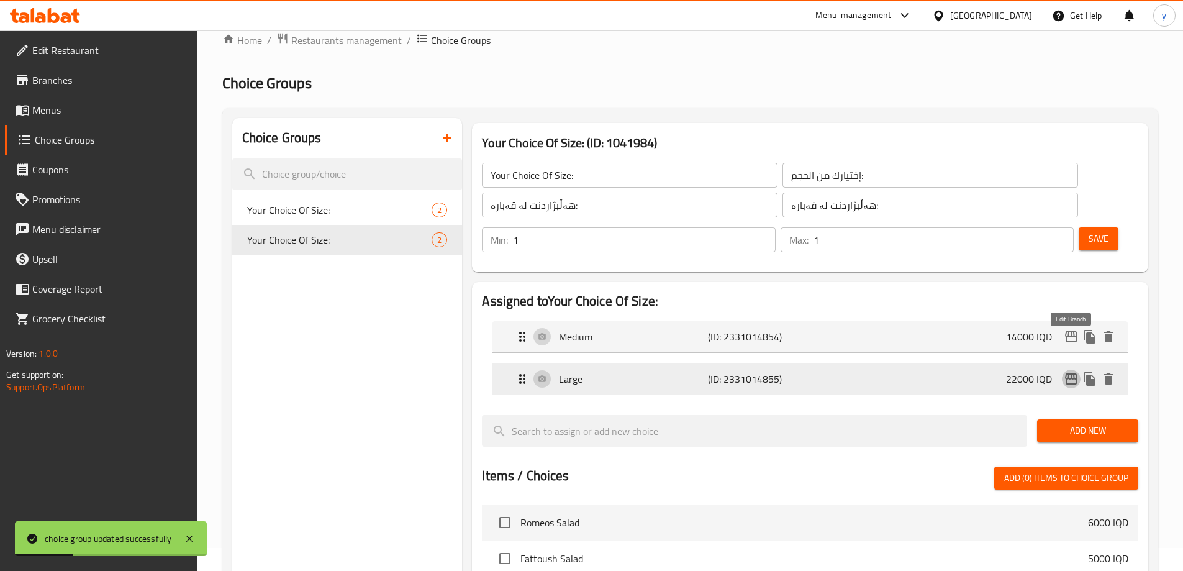
click at [1075, 371] on icon "edit" at bounding box center [1070, 378] width 15 height 15
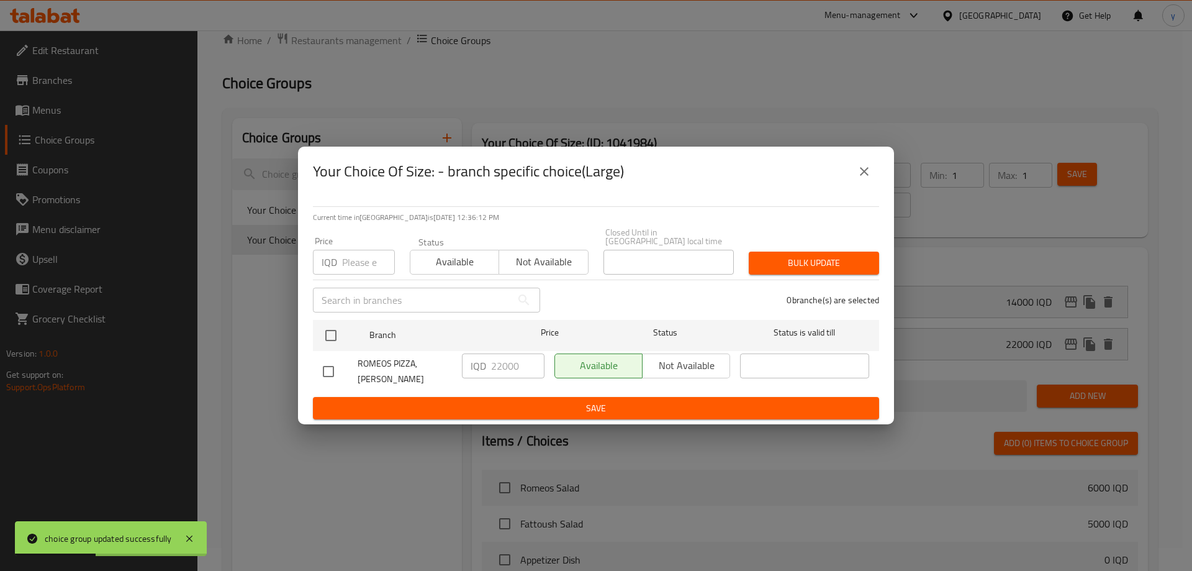
click at [864, 179] on icon "close" at bounding box center [864, 171] width 15 height 15
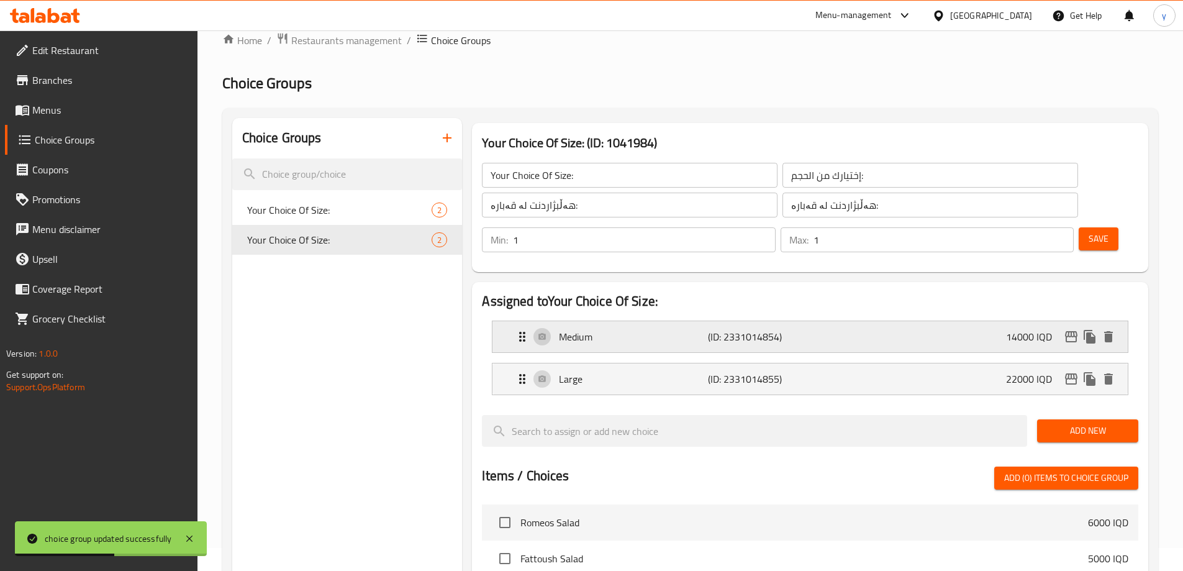
click at [1065, 327] on div "14000 IQD" at bounding box center [1062, 336] width 112 height 19
click at [1068, 331] on icon "edit" at bounding box center [1071, 336] width 12 height 11
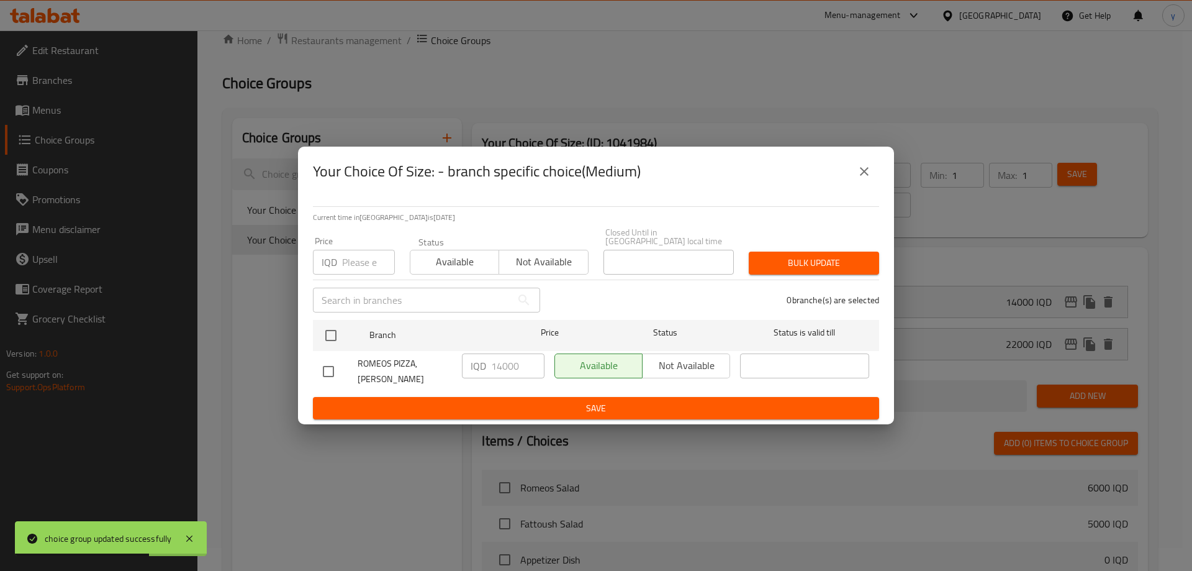
click at [869, 179] on icon "close" at bounding box center [864, 171] width 15 height 15
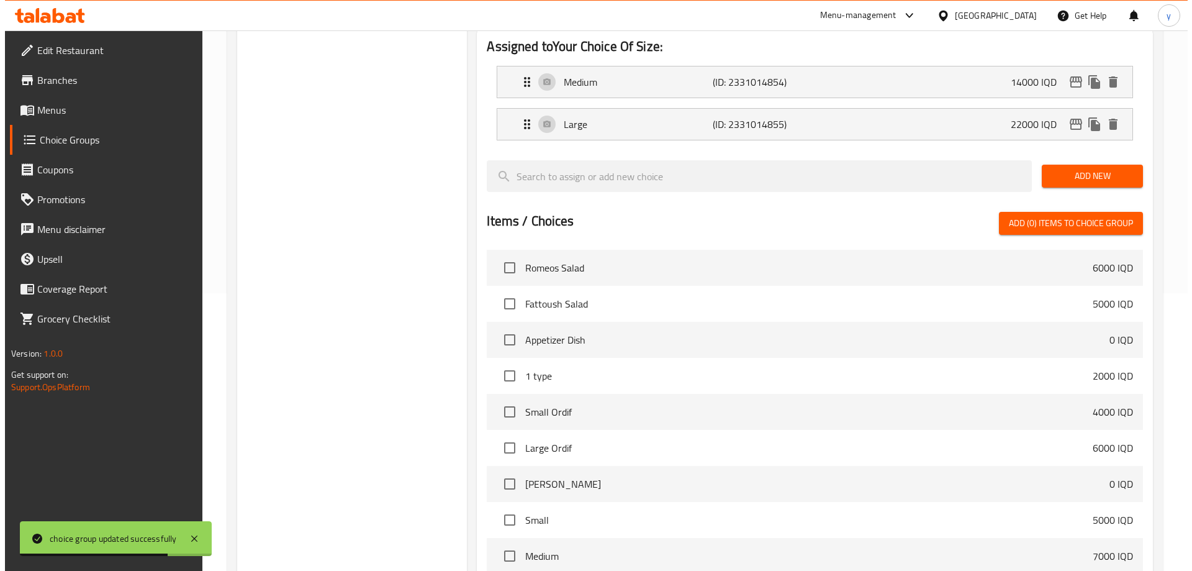
scroll to position [395, 0]
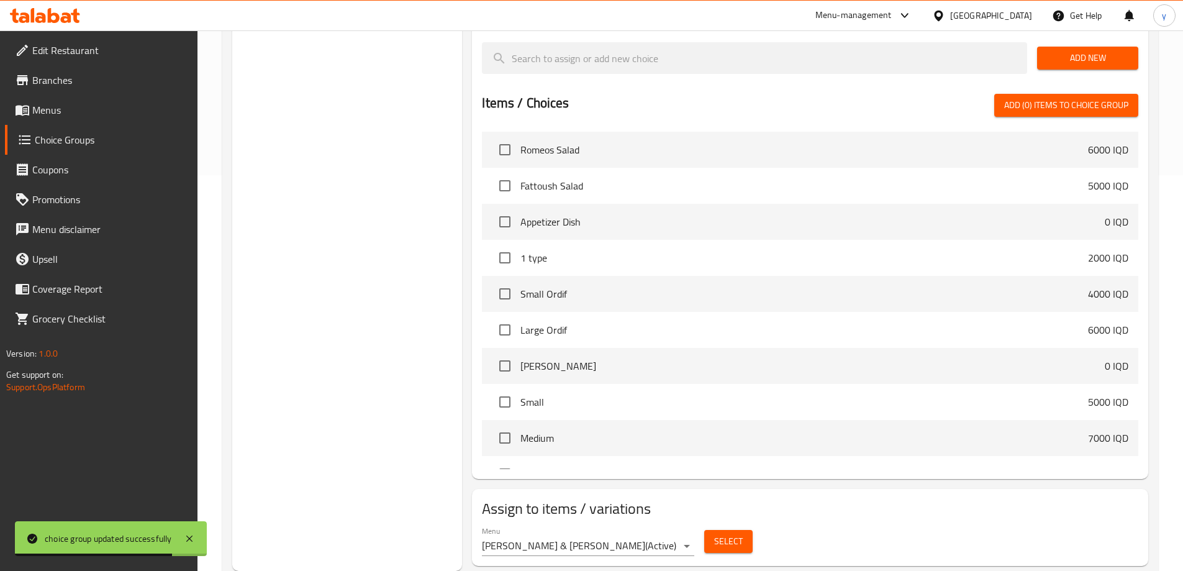
click at [714, 533] on span "Select" at bounding box center [728, 541] width 29 height 16
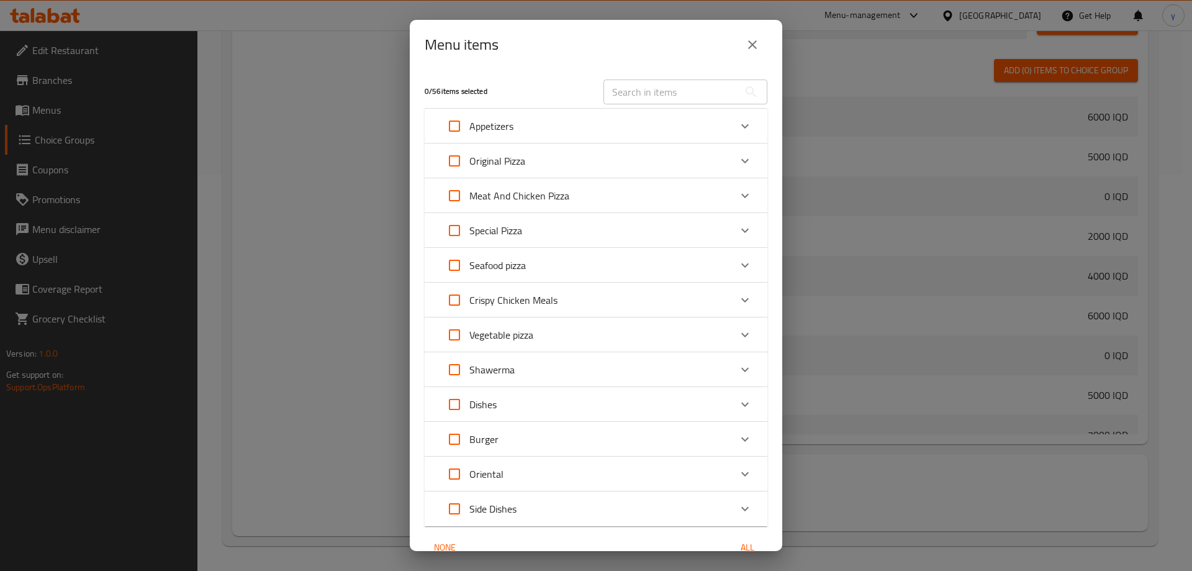
click at [591, 463] on div "Oriental" at bounding box center [585, 474] width 291 height 30
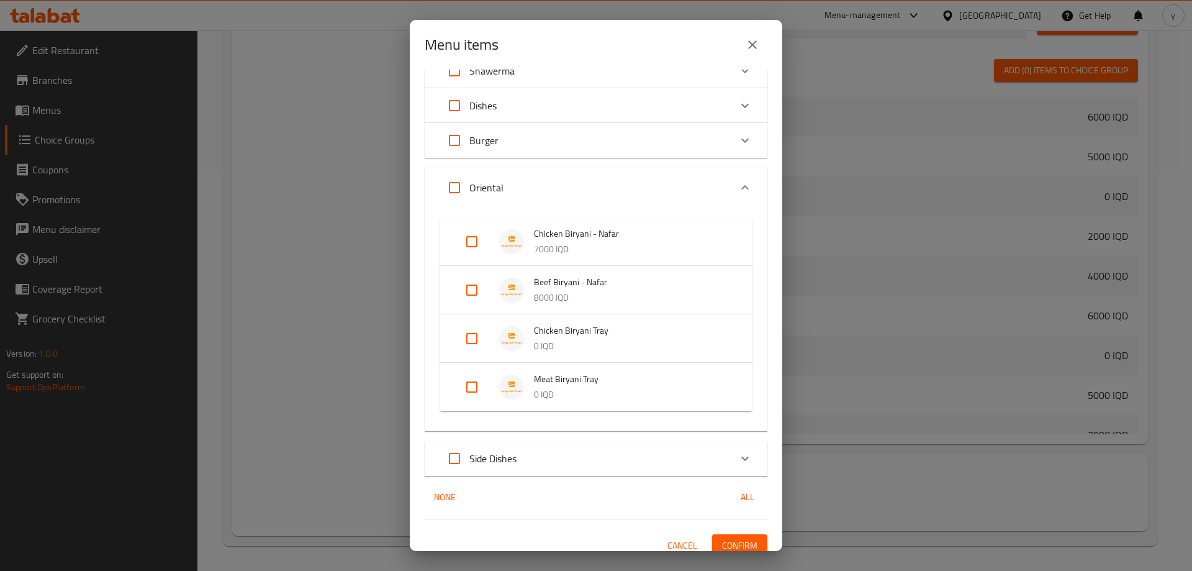
scroll to position [310, 0]
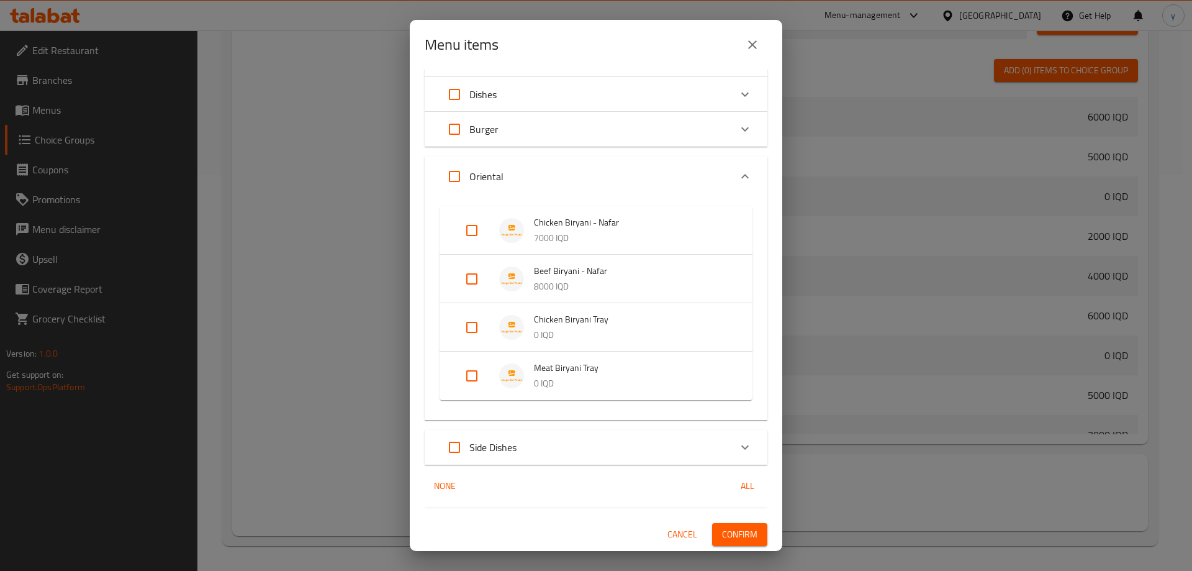
click at [489, 377] on div "Expand" at bounding box center [481, 376] width 35 height 30
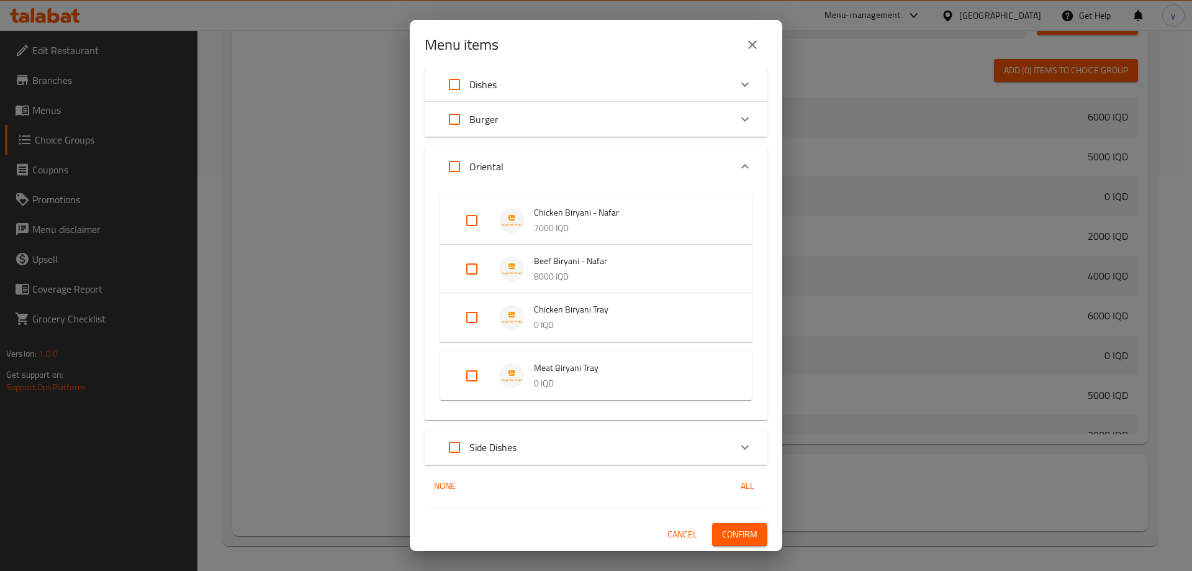
click at [472, 367] on input "Expand" at bounding box center [472, 376] width 30 height 30
checkbox input "true"
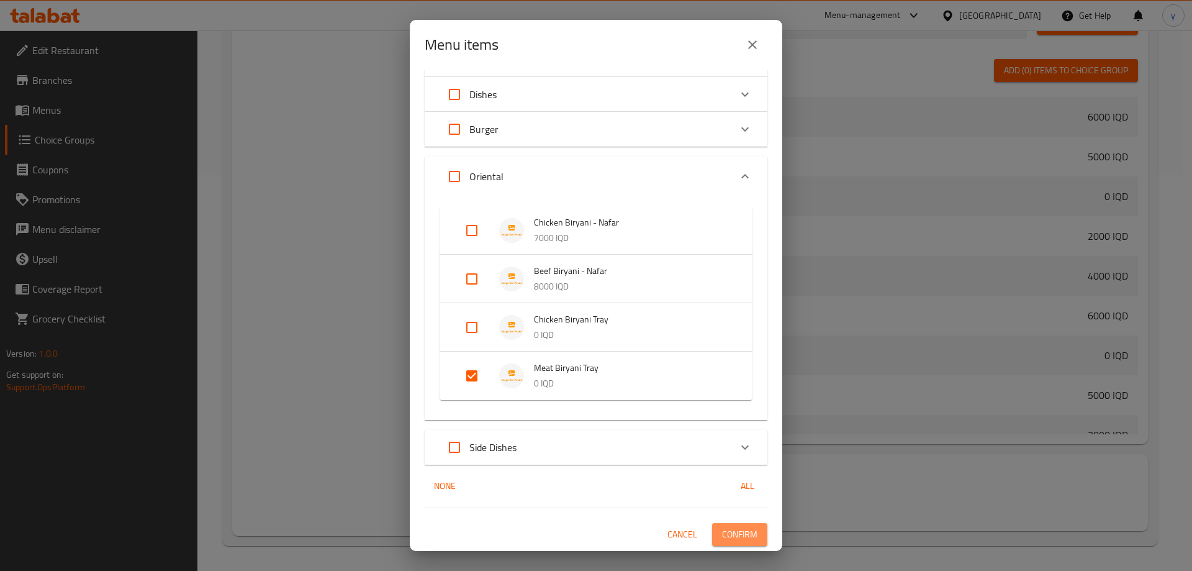
click at [738, 530] on span "Confirm" at bounding box center [739, 534] width 35 height 16
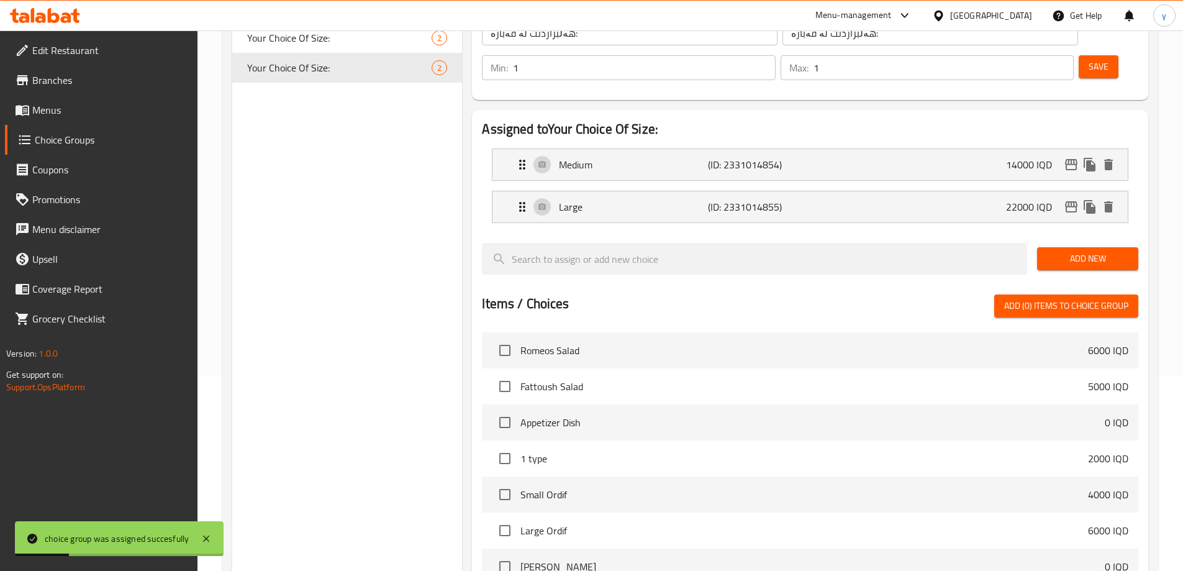
scroll to position [147, 0]
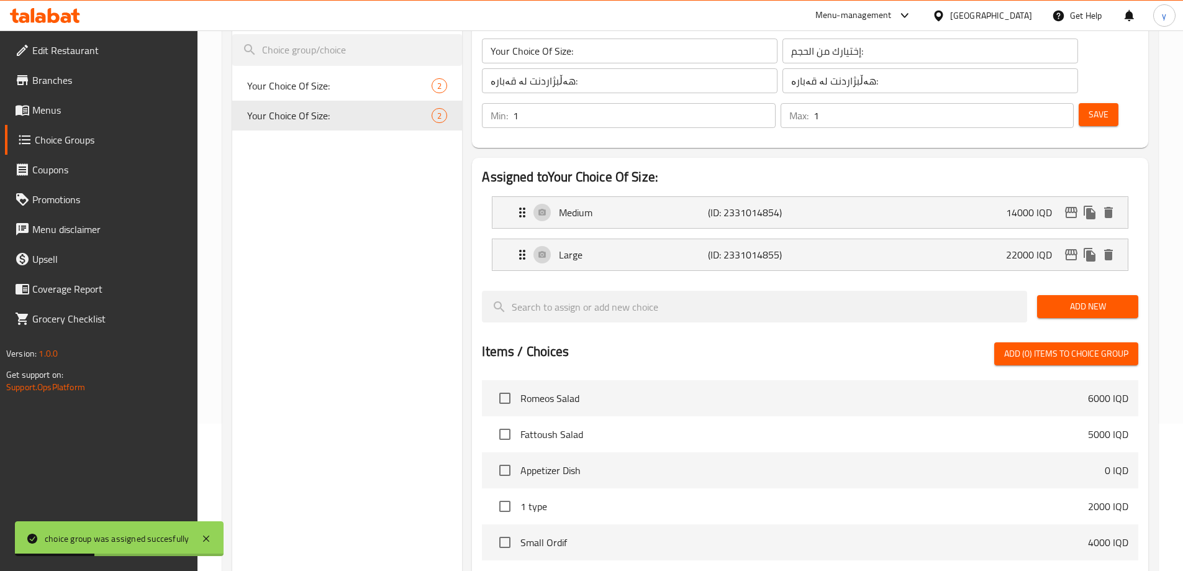
click at [115, 104] on span "Menus" at bounding box center [109, 109] width 155 height 15
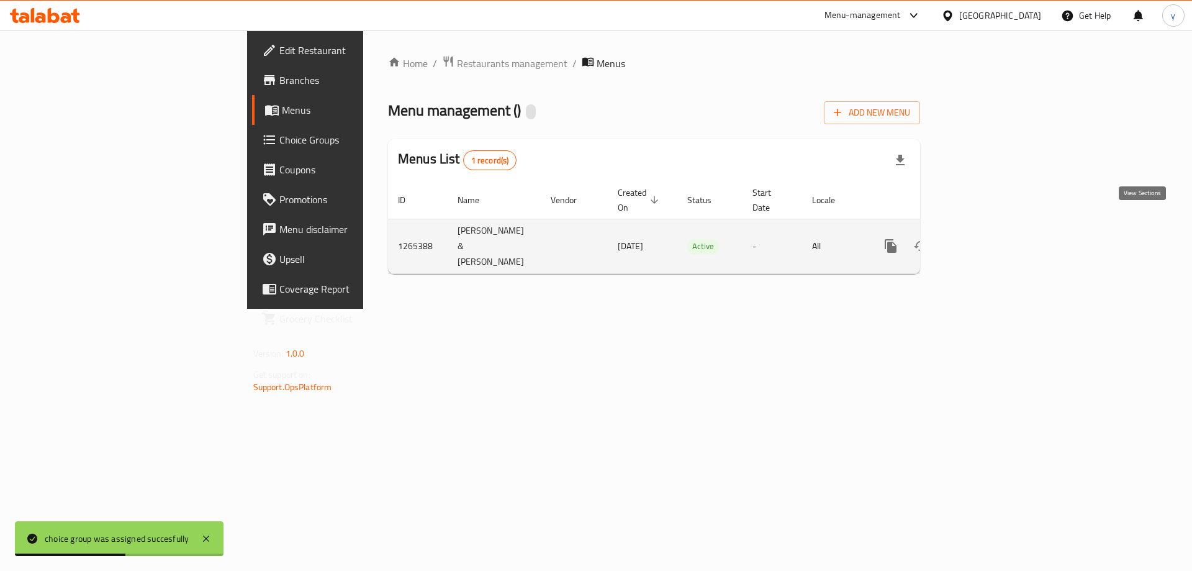
click at [986, 240] on icon "enhanced table" at bounding box center [980, 245] width 11 height 11
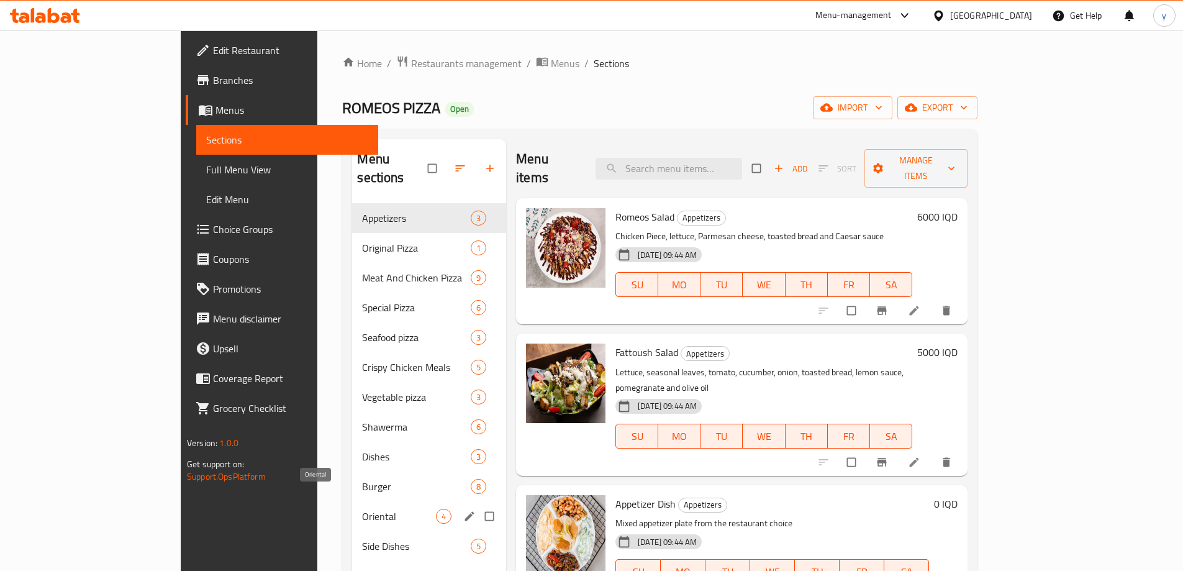
click at [386, 508] on span "Oriental" at bounding box center [399, 515] width 74 height 15
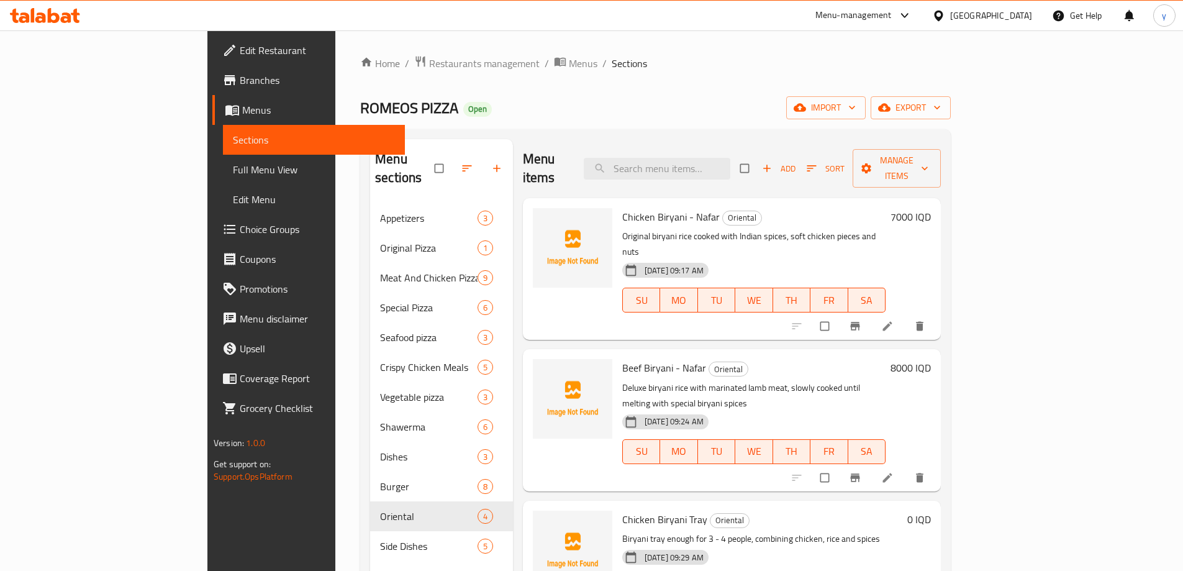
click at [795, 161] on span "Add" at bounding box center [779, 168] width 34 height 14
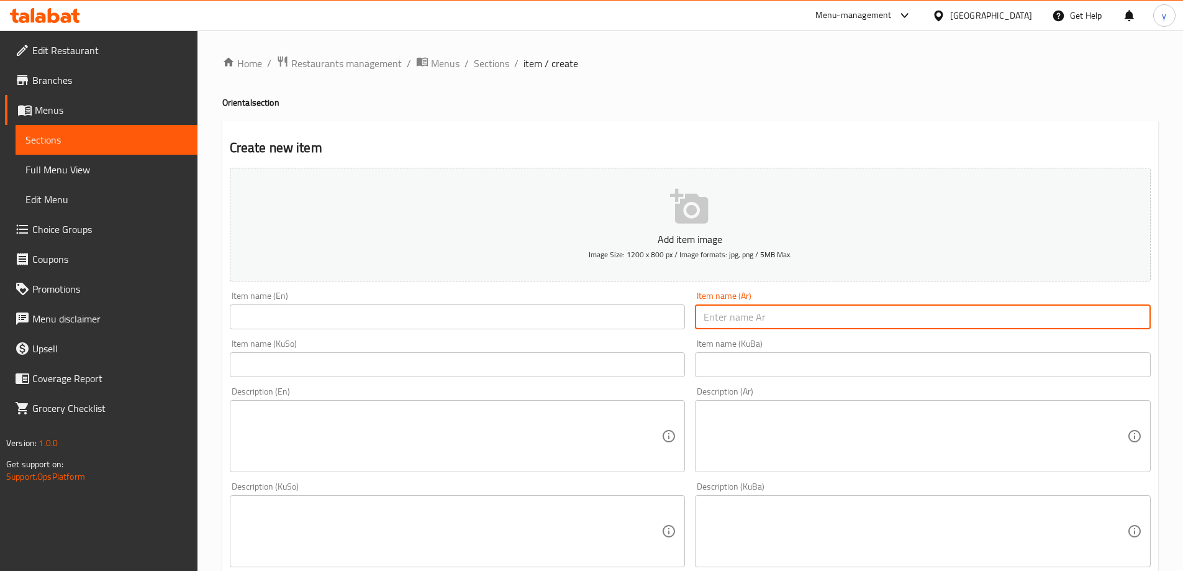
click at [714, 312] on input "text" at bounding box center [923, 316] width 456 height 25
paste input "دجاجة مندي"
type input "دجاجة مندي"
click at [619, 323] on input "text" at bounding box center [458, 316] width 456 height 25
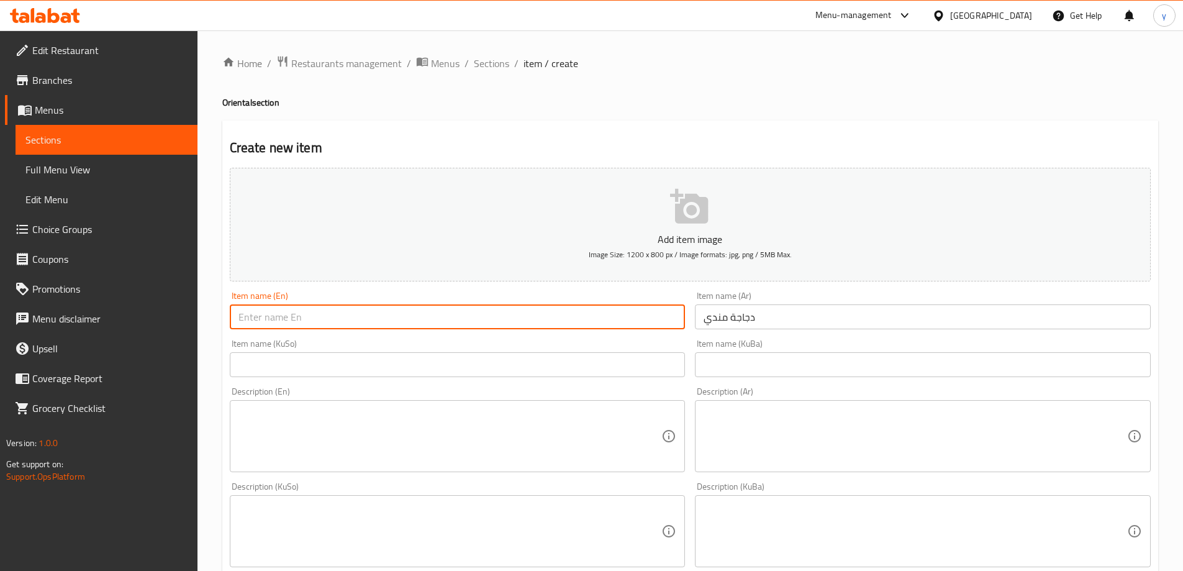
paste input "Mandi Chicken"
type input "Mandi Chicken"
click at [505, 357] on input "text" at bounding box center [458, 364] width 456 height 25
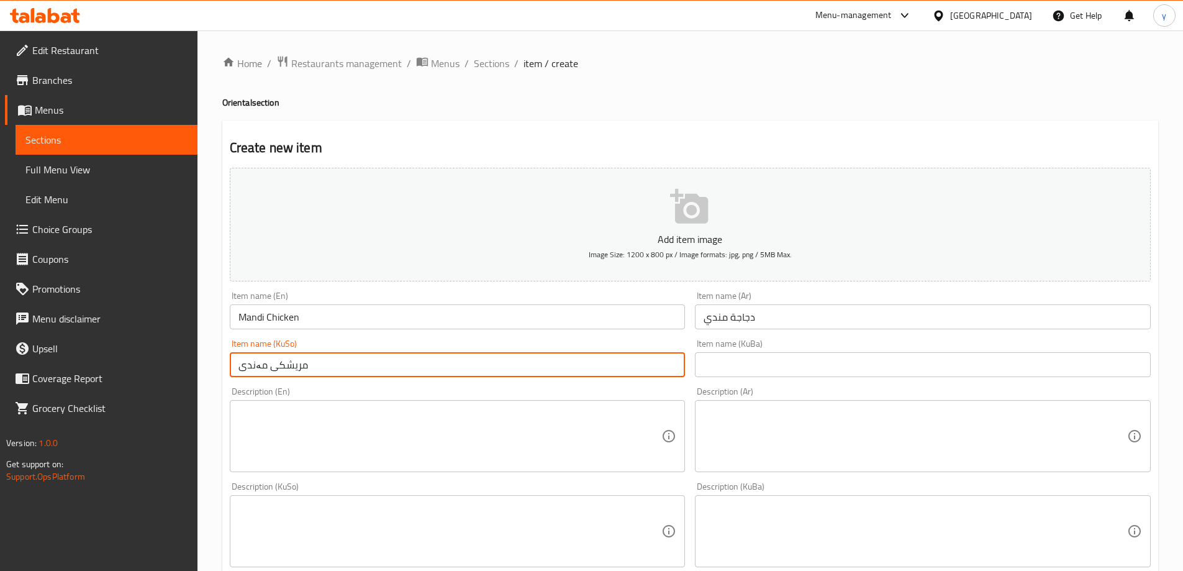
type input "مریشکی مەندی"
click at [797, 449] on textarea at bounding box center [914, 436] width 423 height 59
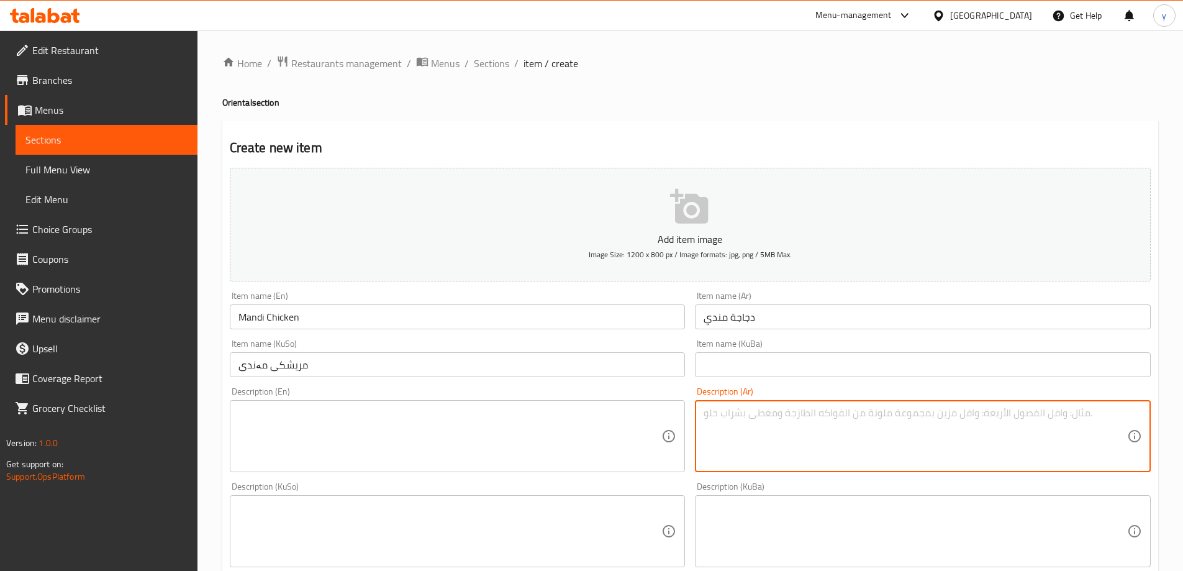
paste textarea "دجاجة كاملة مشوية متبلة بطريقة مندي خاصة، مطهوة على نار هادئة لتبقى طرية وعصاري…"
type textarea "دجاجة كاملة مشوية متبلة بطريقة مندي خاصة، مطهوة على نار هادئة لتبقى طرية وعصاري…"
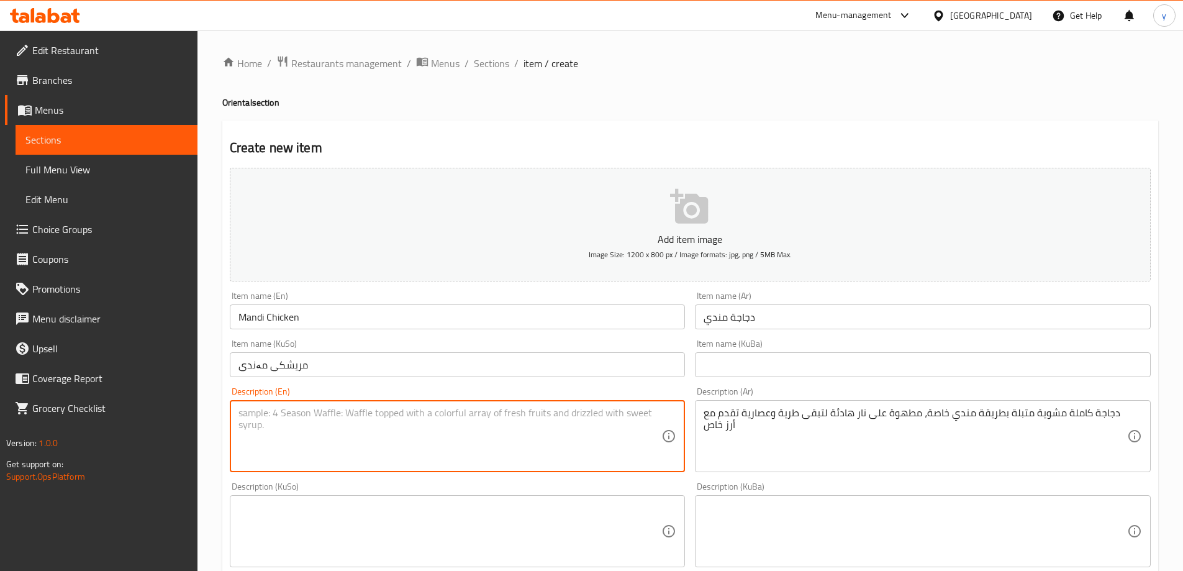
click at [654, 440] on textarea at bounding box center [449, 436] width 423 height 59
paste textarea "Marinated grilled whole chicken cooked in special Mandi way, cooked over low he…"
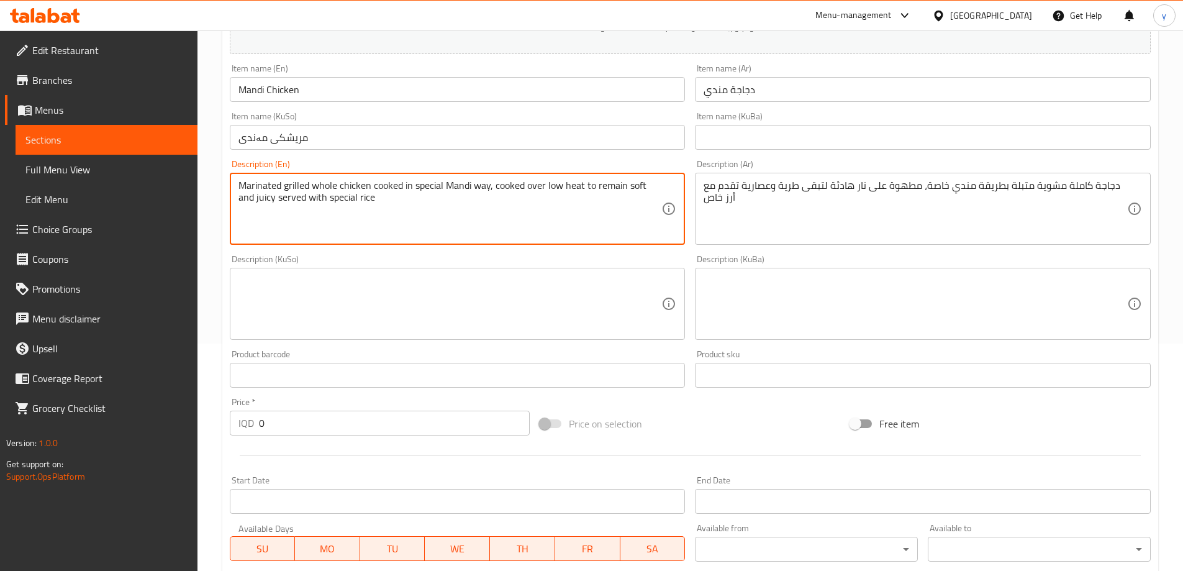
scroll to position [248, 0]
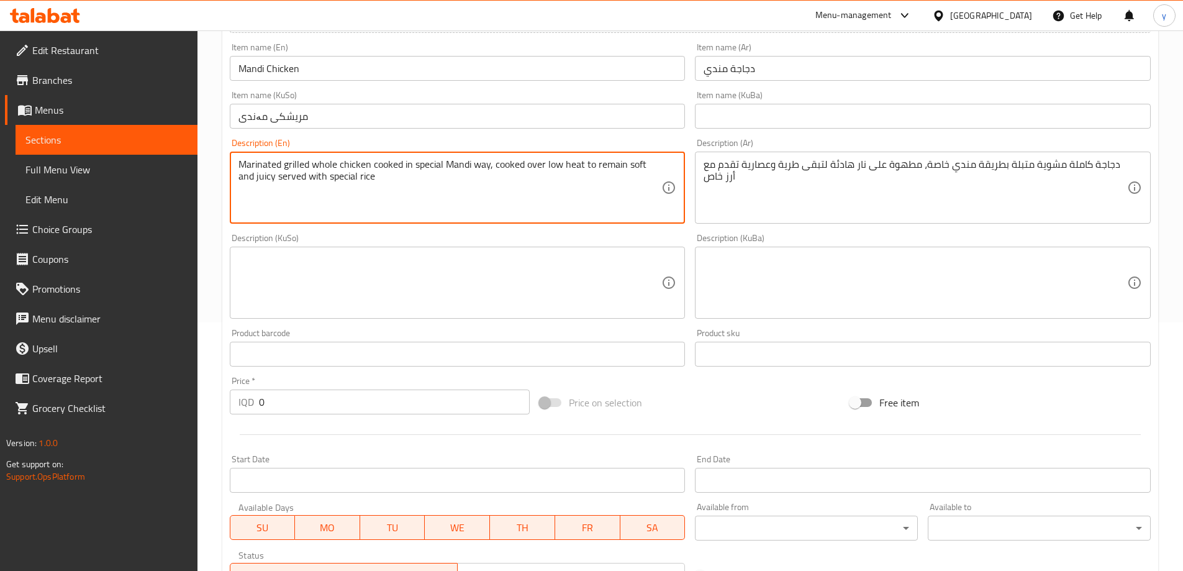
type textarea "Marinated grilled whole chicken cooked in special Mandi way, cooked over low he…"
click at [562, 293] on textarea at bounding box center [449, 282] width 423 height 59
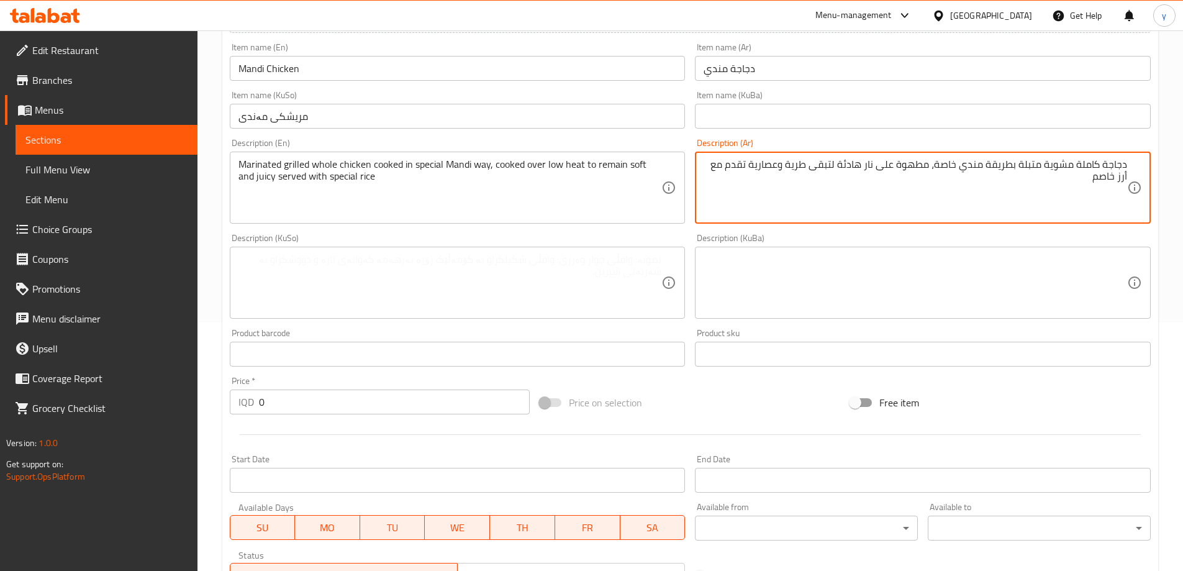
type textarea "دجاجة كاملة مشوية متبلة بطريقة مندي خاصة، مطهوة على نار هادئة لتبقى طرية وعصاري…"
click at [584, 274] on textarea at bounding box center [449, 282] width 423 height 59
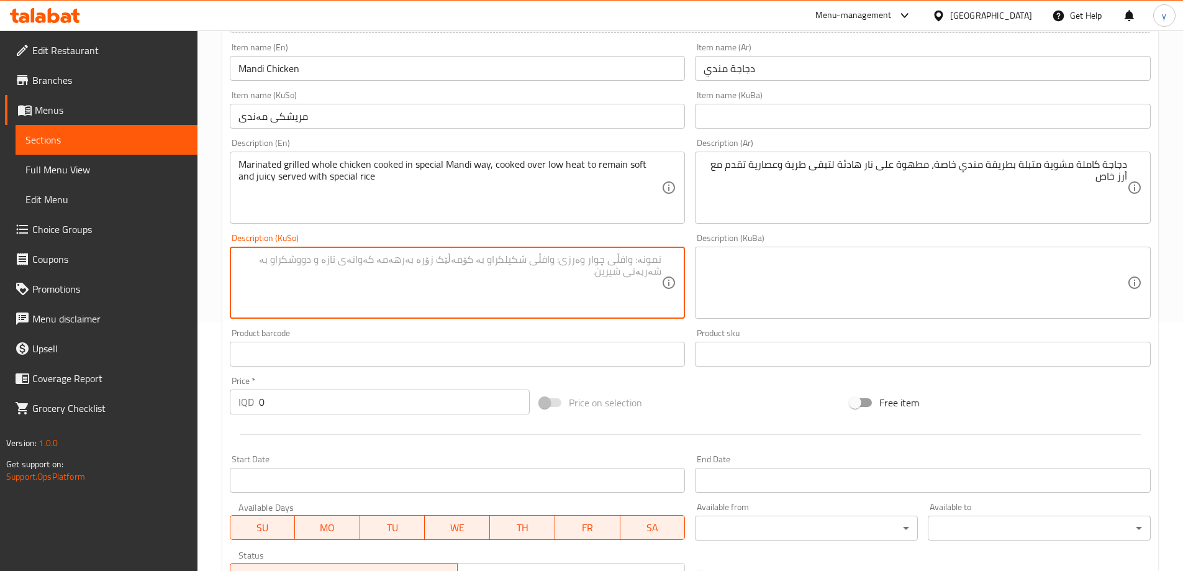
click at [429, 336] on div "Product barcode Product barcode" at bounding box center [458, 347] width 456 height 38
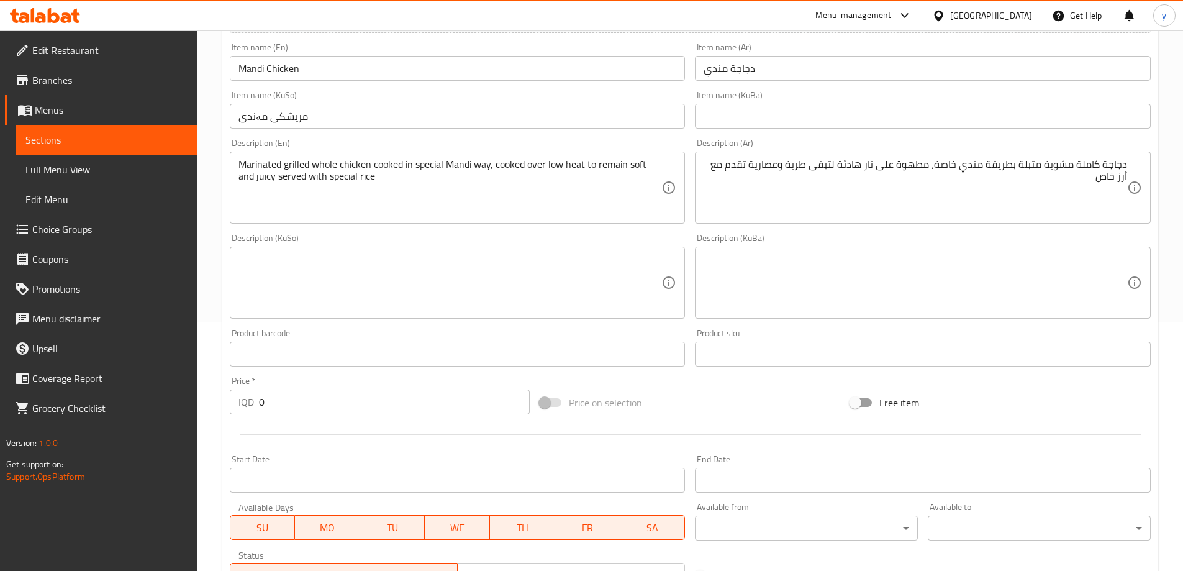
click at [427, 304] on textarea at bounding box center [449, 282] width 423 height 59
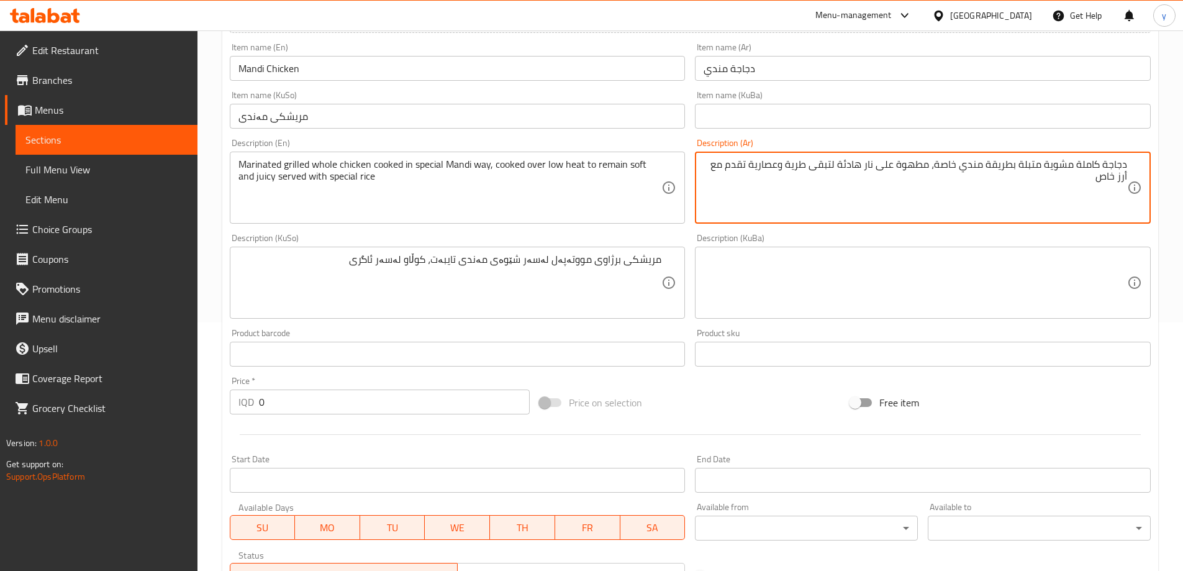
drag, startPoint x: 878, startPoint y: 165, endPoint x: 841, endPoint y: 166, distance: 37.3
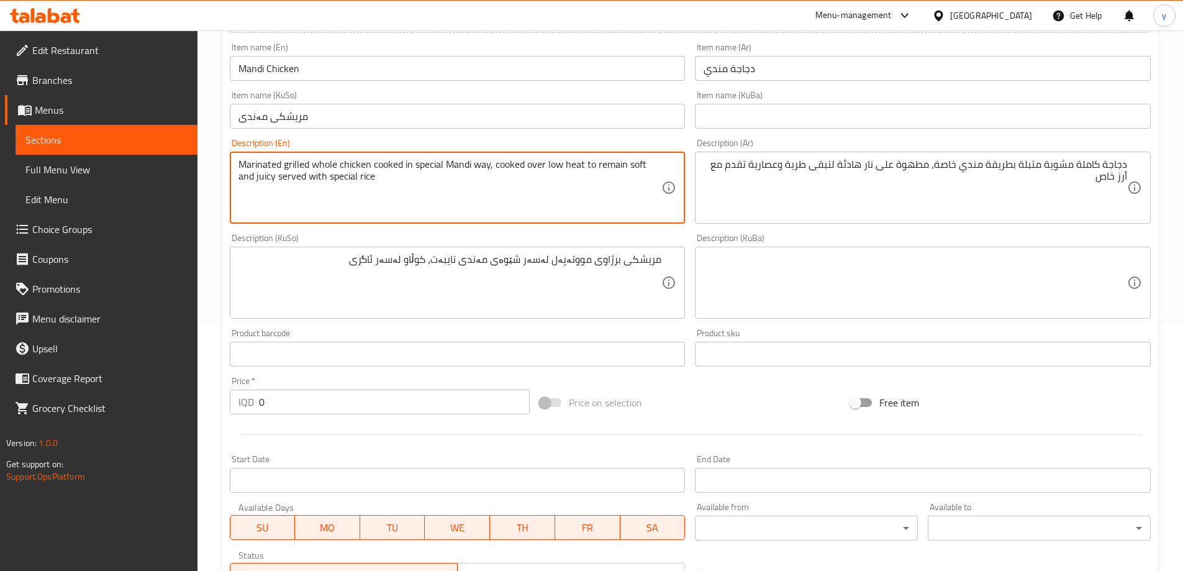
drag, startPoint x: 580, startPoint y: 163, endPoint x: 546, endPoint y: 161, distance: 34.8
click at [251, 178] on textarea "Marinated grilled whole chicken cooked in special Mandi way, cooked over low he…" at bounding box center [449, 187] width 423 height 59
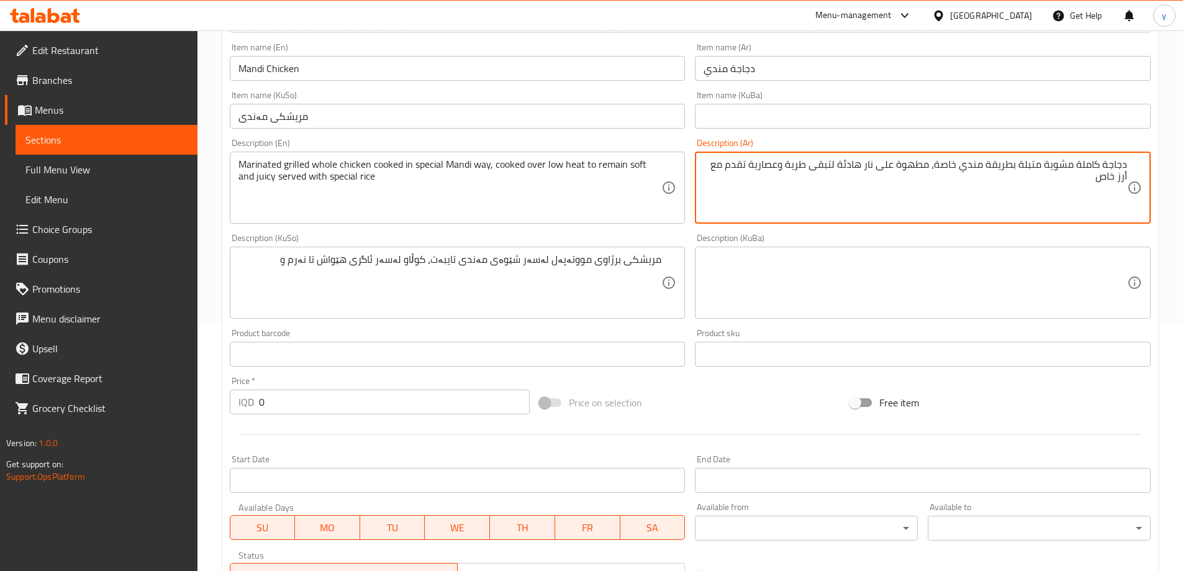
drag, startPoint x: 783, startPoint y: 166, endPoint x: 757, endPoint y: 161, distance: 26.4
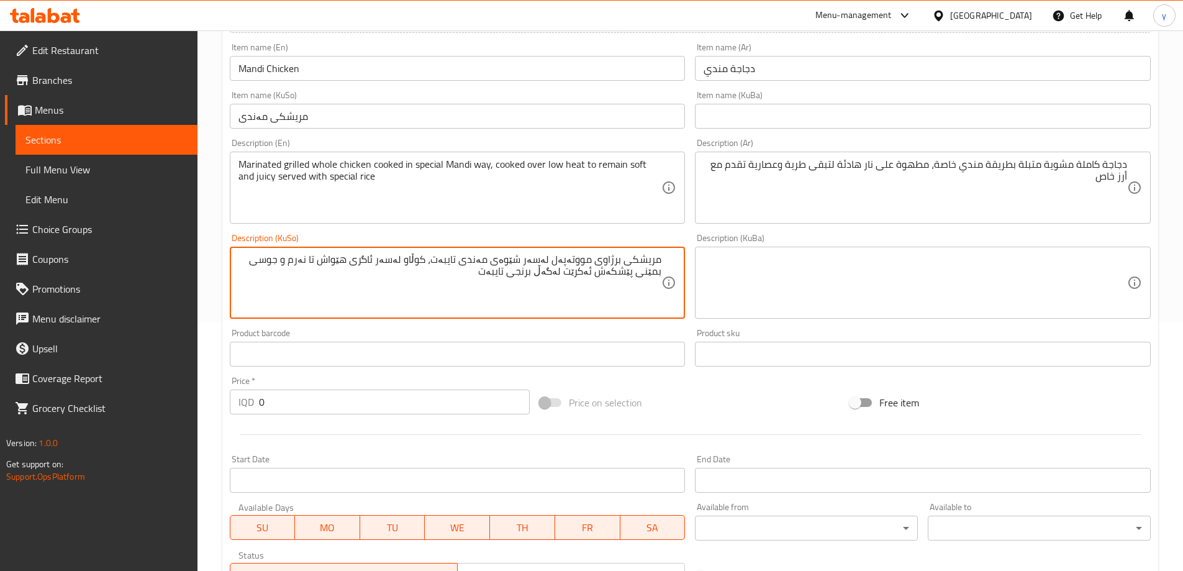
type textarea "مریشکی برژاوی مووتەپەل لەسەر شێوەی مەندی تایبەت، کوڵاو لەسەر ئاگری هێواش تا نەر…"
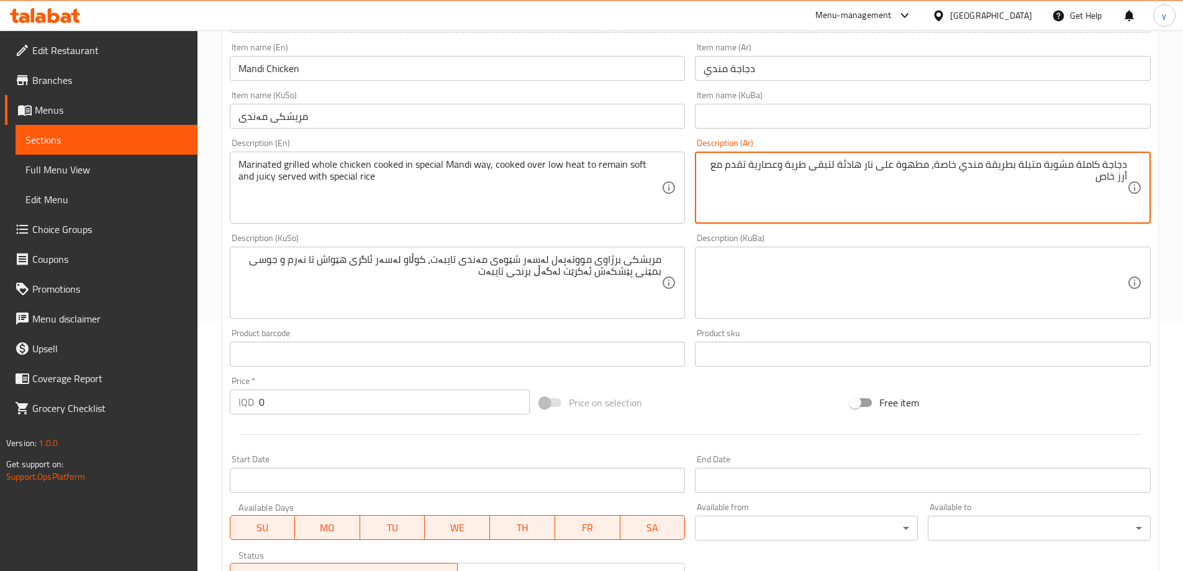
click at [1091, 172] on textarea "دجاجة كاملة مشوية متبلة بطريقة مندي خاصة، مطهوة على نار هادئة لتبقى طرية وعصاري…" at bounding box center [914, 187] width 423 height 59
type textarea "دجاجة مشوية متبلة بطريقة مندي خاصة، مطهوة على نار هادئة لتبقى طرية وعصارية تقدم…"
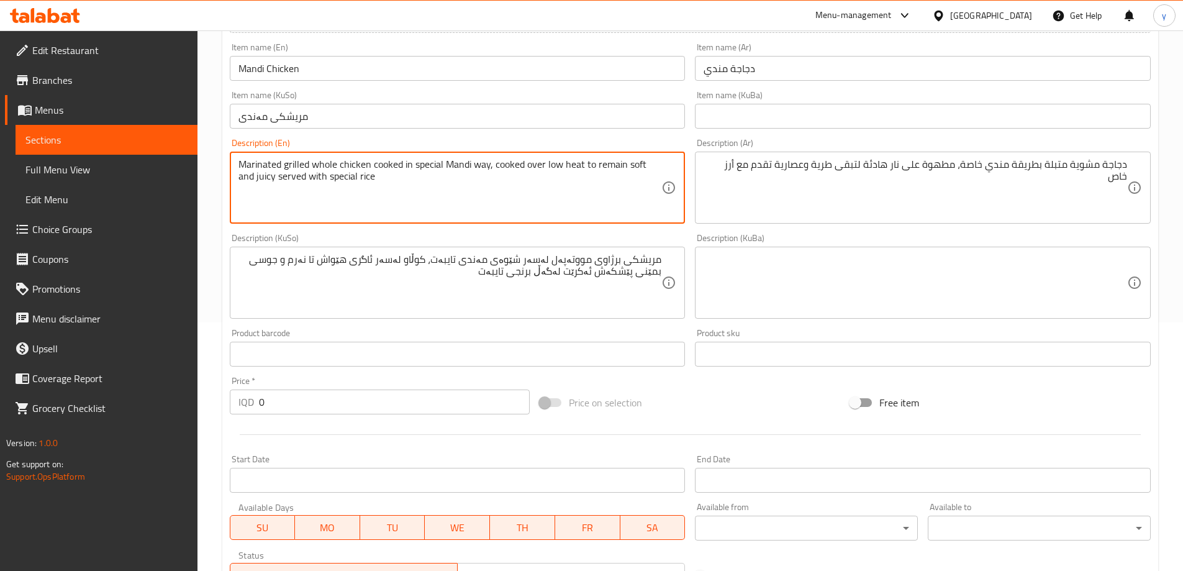
click at [323, 161] on textarea "Marinated grilled whole chicken cooked in special Mandi way, cooked over low he…" at bounding box center [449, 187] width 423 height 59
click at [381, 164] on textarea "Marinated grilled chicken cooked in special Mandi way, cooked over low heat to …" at bounding box center [449, 187] width 423 height 59
click at [430, 160] on textarea "Marinated grilled chicken cooked with special Mandi way, cooked over low heat t…" at bounding box center [449, 187] width 423 height 59
click at [515, 162] on textarea "Marinated grilled chicken cooked with special mandi way, cooked over low heat t…" at bounding box center [449, 187] width 423 height 59
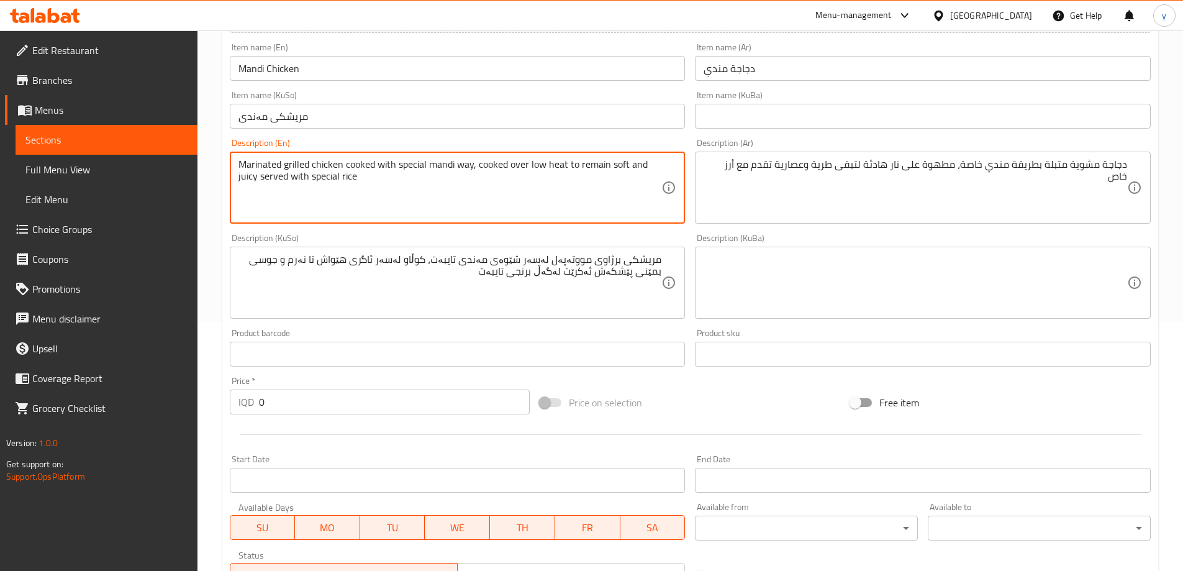
click at [515, 162] on textarea "Marinated grilled chicken cooked with special mandi way, cooked over low heat t…" at bounding box center [449, 187] width 423 height 59
type textarea "Marinated grilled chicken cooked with special mandi way, cooked over low heat t…"
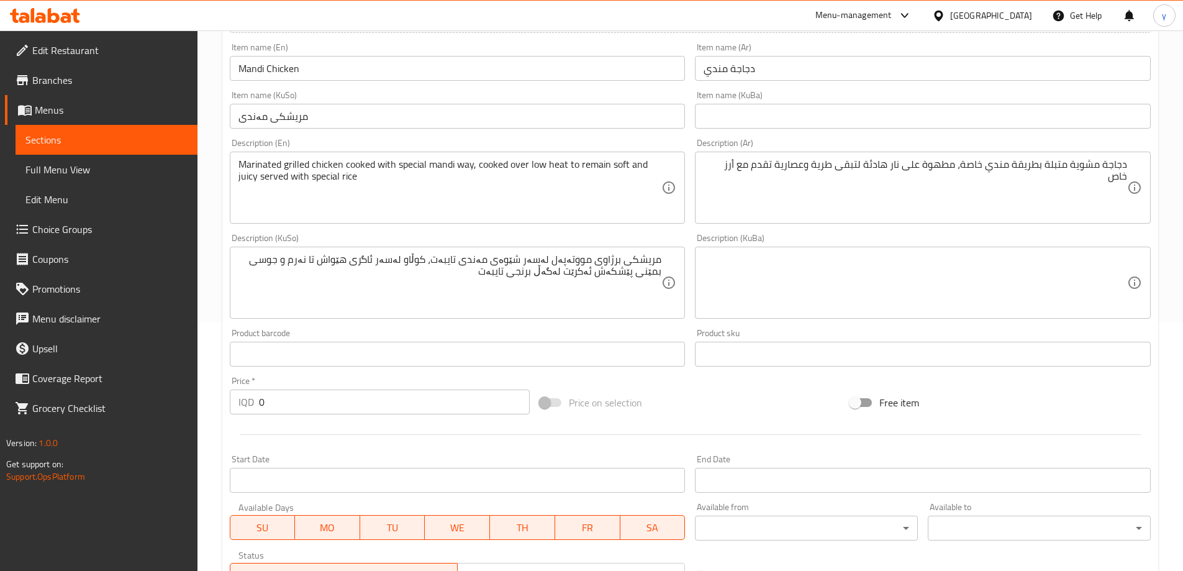
click at [872, 150] on div "Description (Ar) دجاجة مشوية متبلة بطريقة مندي خاصة، مطهوة على نار هادئة لتبقى …" at bounding box center [923, 180] width 456 height 85
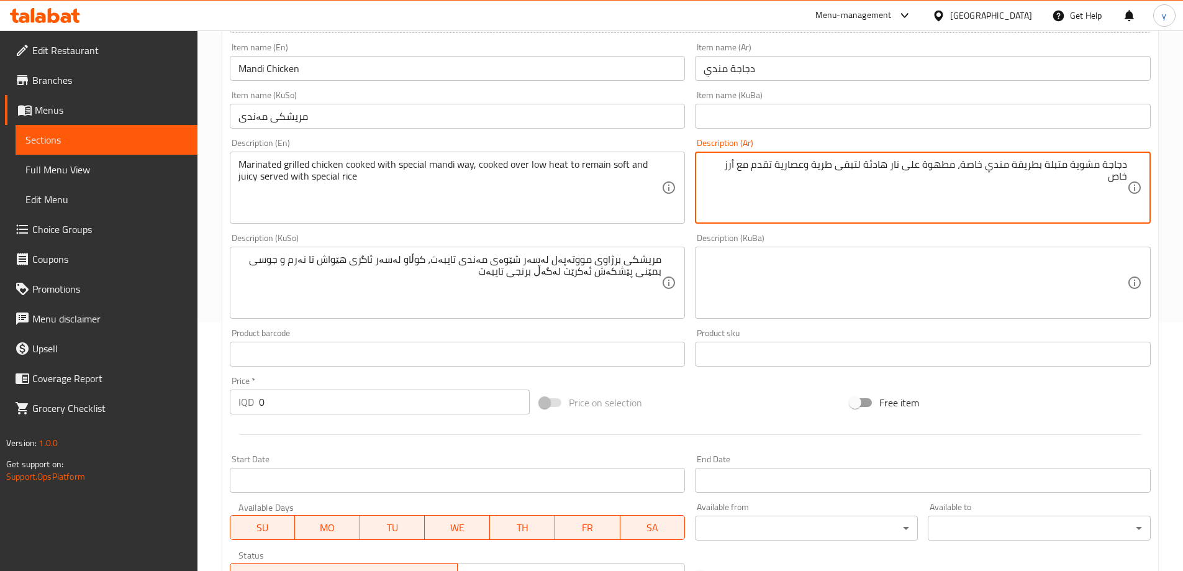
click at [862, 165] on textarea "دجاجة مشوية متبلة بطريقة مندي خاصة، مطهوة على نار هادئة لتبقى طرية وعصارية تقدم…" at bounding box center [914, 187] width 423 height 59
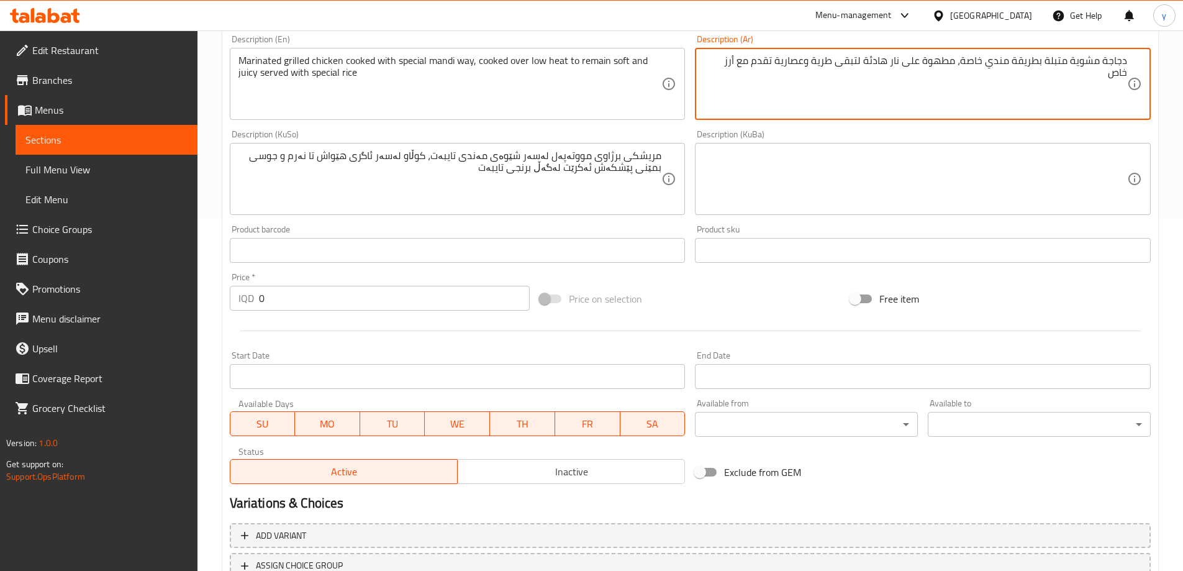
scroll to position [449, 0]
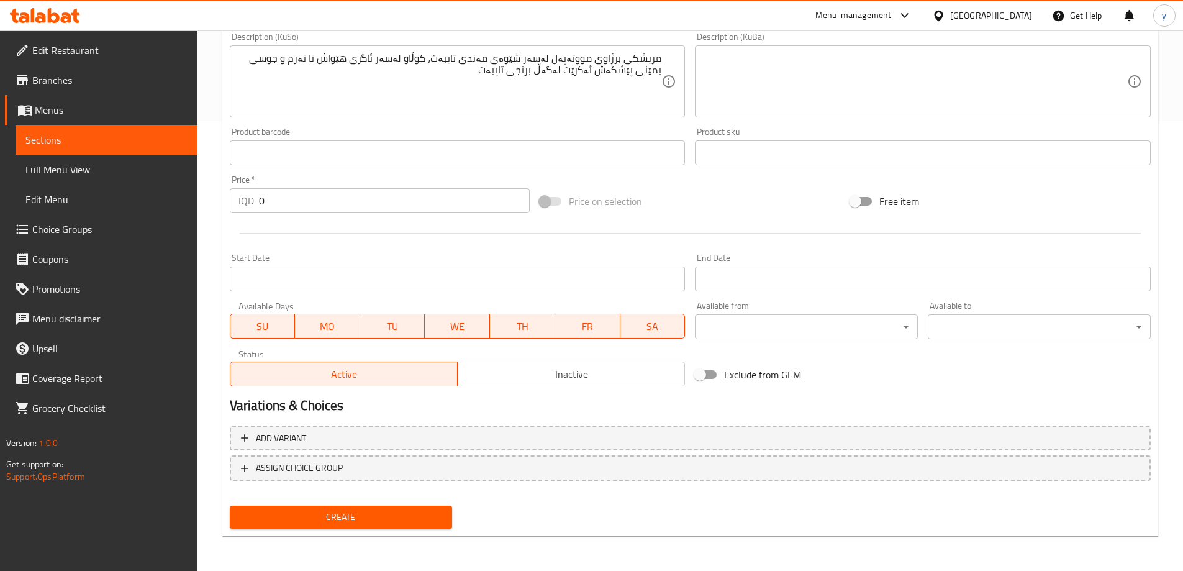
click at [376, 520] on span "Create" at bounding box center [341, 517] width 203 height 16
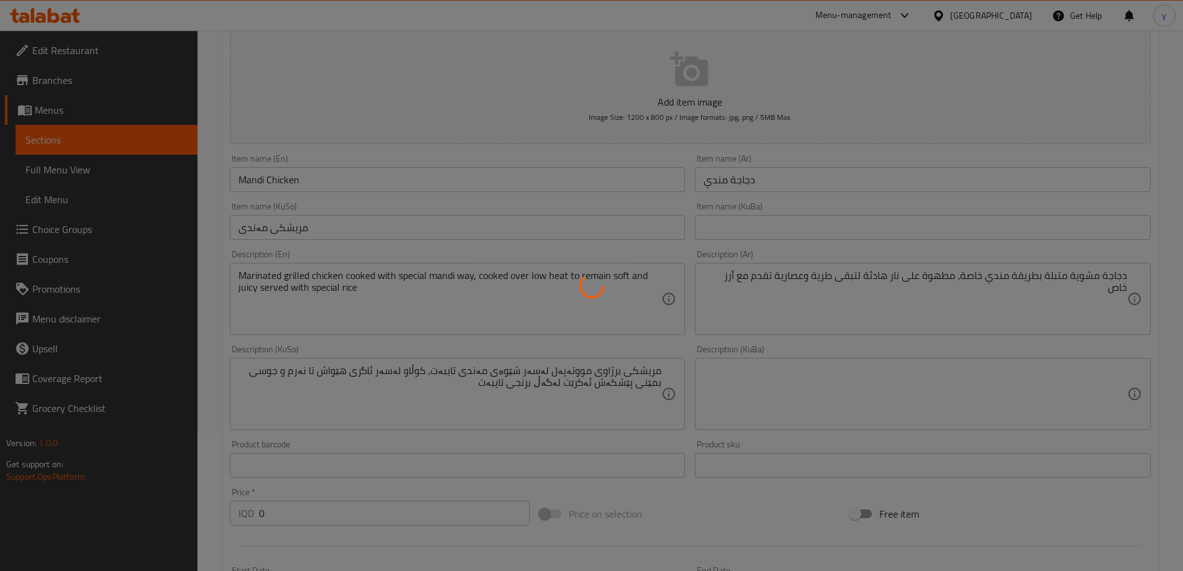
scroll to position [77, 0]
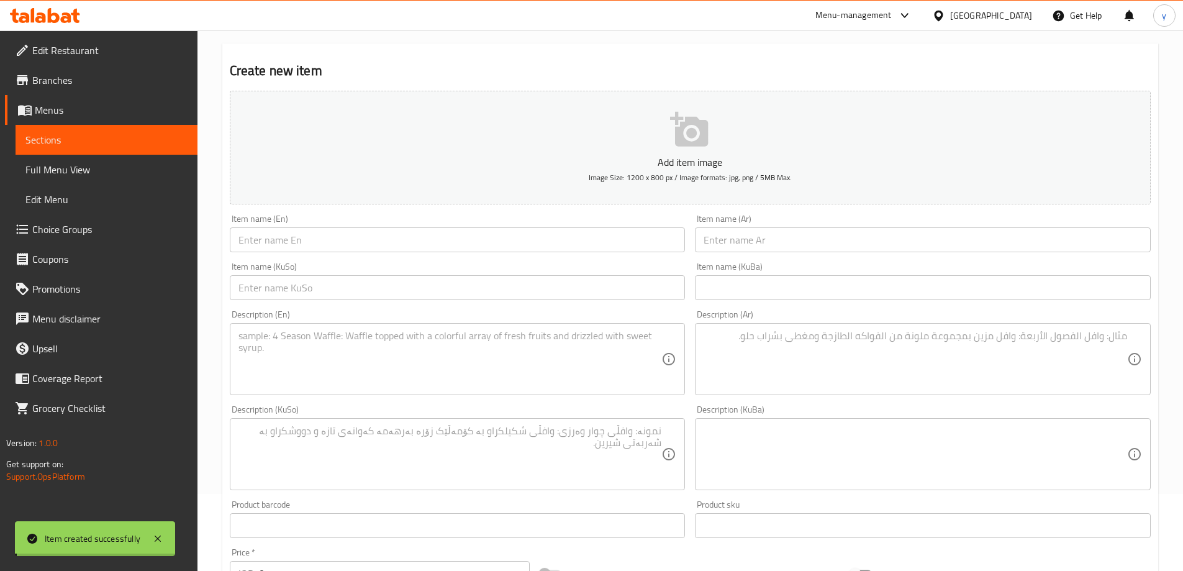
click at [108, 228] on span "Choice Groups" at bounding box center [109, 229] width 155 height 15
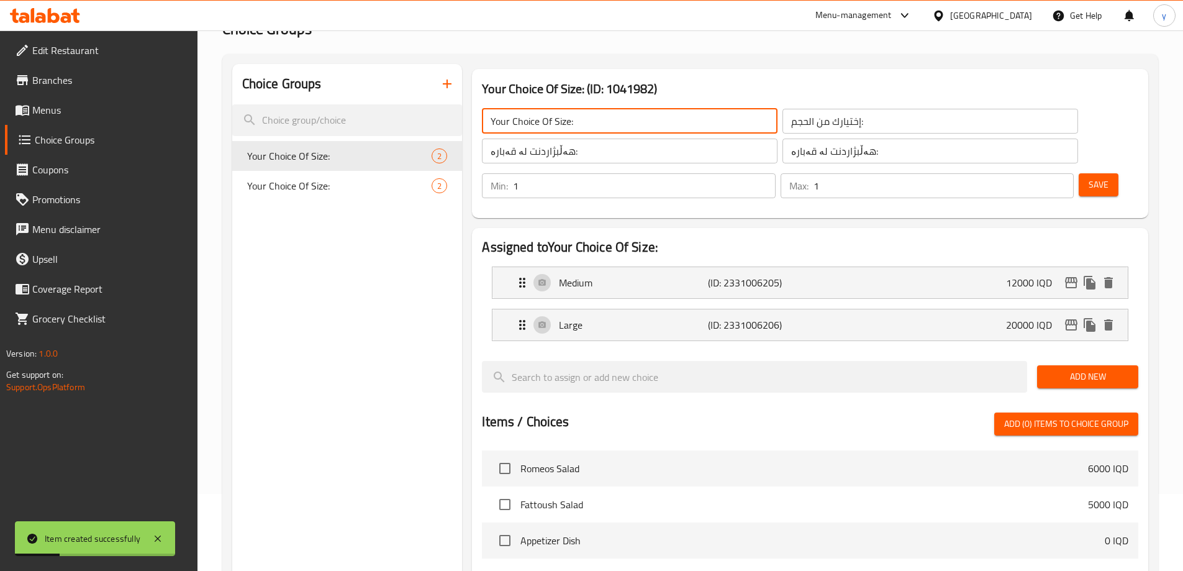
click at [627, 127] on input "Your Choice Of Size:" at bounding box center [630, 121] width 296 height 25
click at [785, 135] on div "إختيارك من الحجم: ​" at bounding box center [930, 121] width 300 height 30
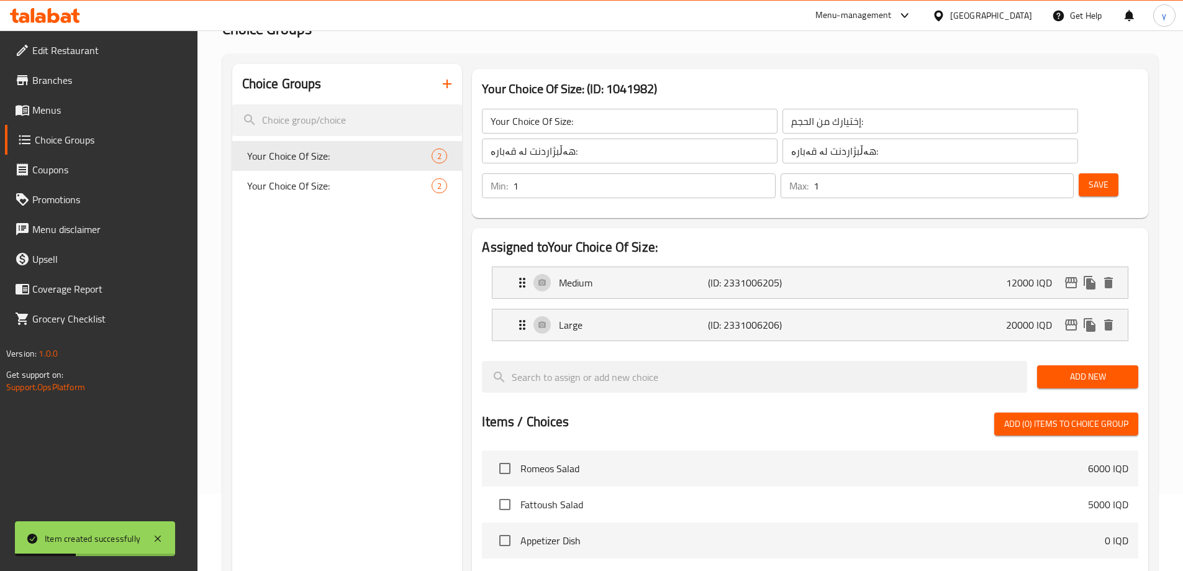
click at [785, 135] on div "إختيارك من الحجم: ​" at bounding box center [930, 121] width 300 height 30
click at [785, 122] on input "إختيارك من الحجم:" at bounding box center [930, 121] width 296 height 25
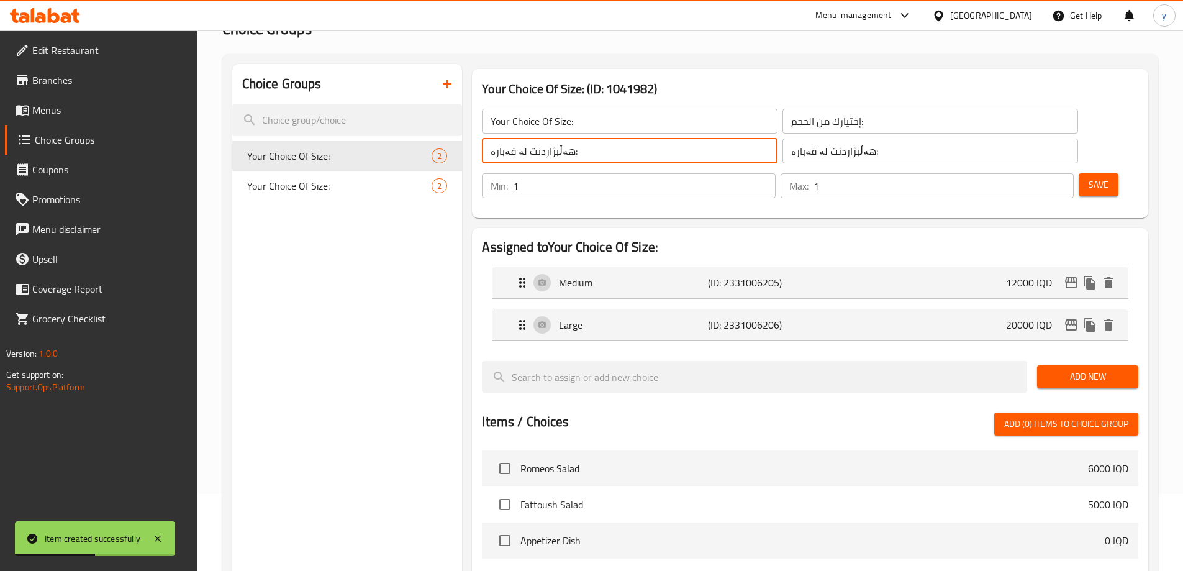
click at [641, 151] on input "هەڵبژاردنت لە قەبارە:" at bounding box center [630, 150] width 296 height 25
click at [443, 155] on icon "duplicate" at bounding box center [442, 156] width 12 height 14
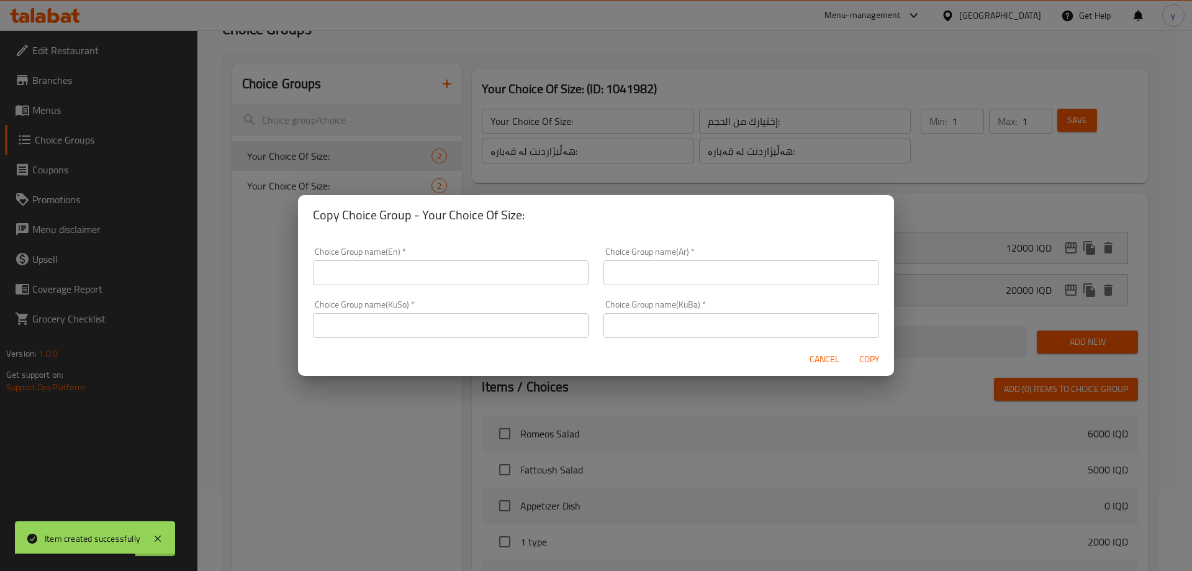
drag, startPoint x: 526, startPoint y: 284, endPoint x: 553, endPoint y: 282, distance: 26.8
click at [526, 284] on input "text" at bounding box center [451, 272] width 276 height 25
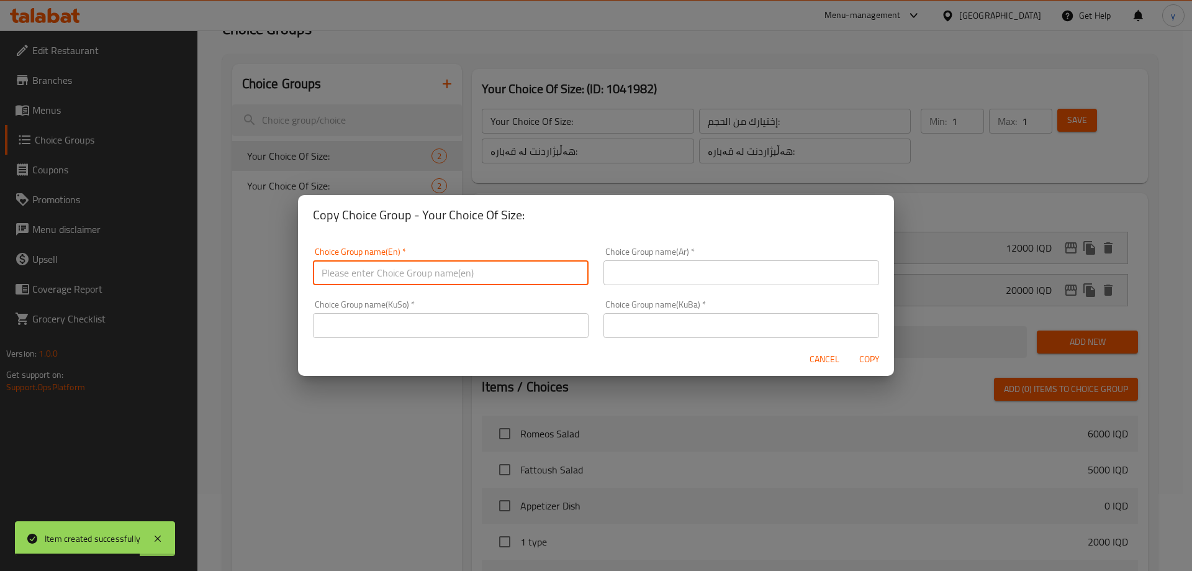
paste input "هەڵبژاردنت لە قەبارە:"
type input "هەڵبژاردنت لە قەبارە:"
click at [654, 273] on input "text" at bounding box center [741, 272] width 276 height 25
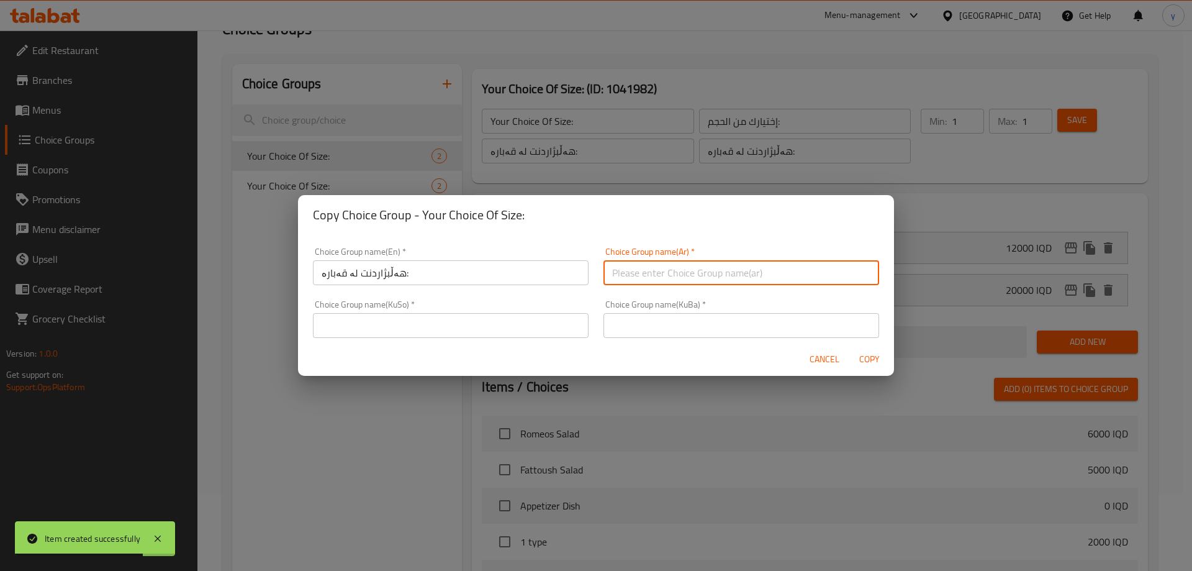
paste input "هەڵبژاردنت لە قەبارە:"
type input "هەڵبژاردنت لە قەبارە:"
click at [548, 316] on input "text" at bounding box center [451, 325] width 276 height 25
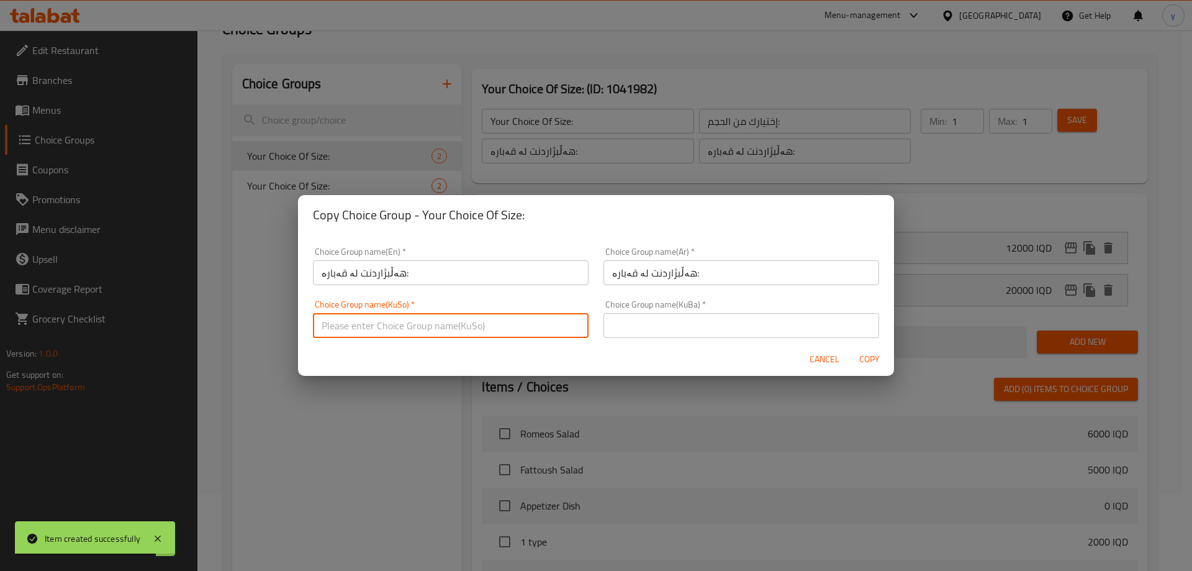
paste input "هەڵبژاردنت لە قەبارە:"
type input "هەڵبژاردنت لە قەبارە:"
click at [651, 318] on input "text" at bounding box center [741, 325] width 276 height 25
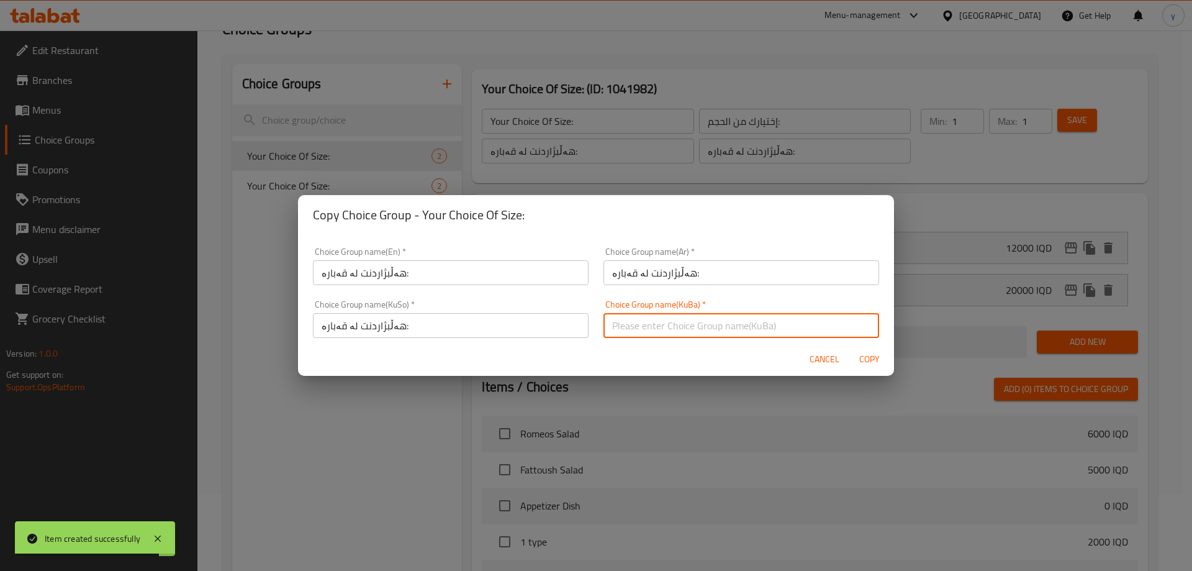
paste input "هەڵبژاردنت لە قەبارە:"
type input "هەڵبژاردنت لە قەبارە:"
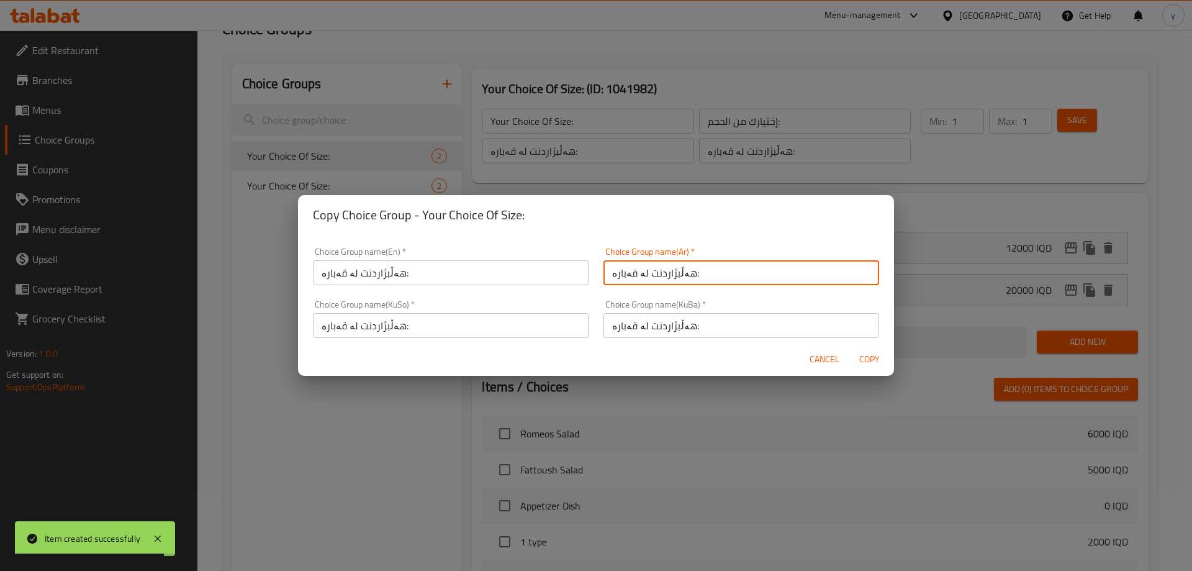
click at [654, 282] on input "هەڵبژاردنت لە قەبارە:" at bounding box center [741, 272] width 276 height 25
paste input "إختيارك من الحجم"
type input "إختيارك من الحجم:"
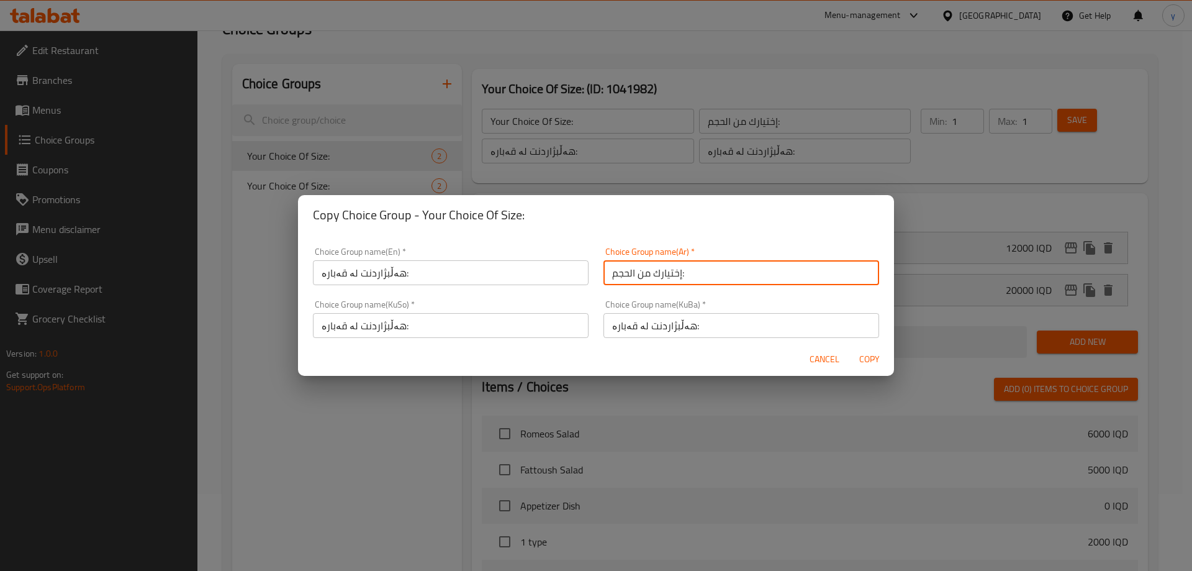
click at [502, 296] on div "Choice Group name(KuSo)   * هەڵبژاردنت لە قەبارە: Choice Group name(KuSo) *" at bounding box center [450, 318] width 291 height 53
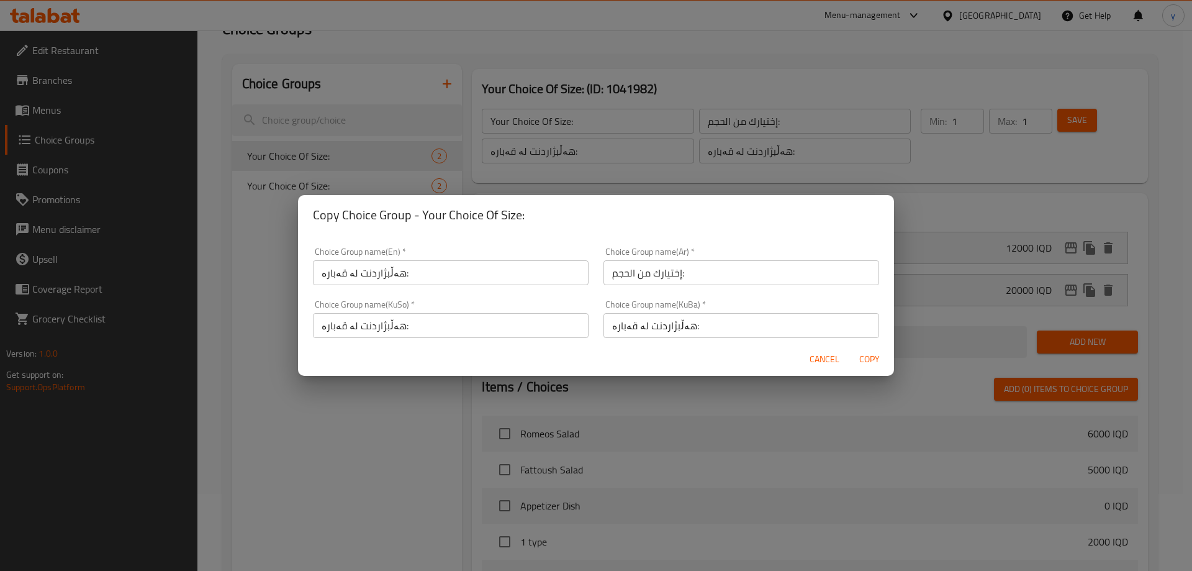
click at [497, 273] on input "هەڵبژاردنت لە قەبارە:" at bounding box center [451, 272] width 276 height 25
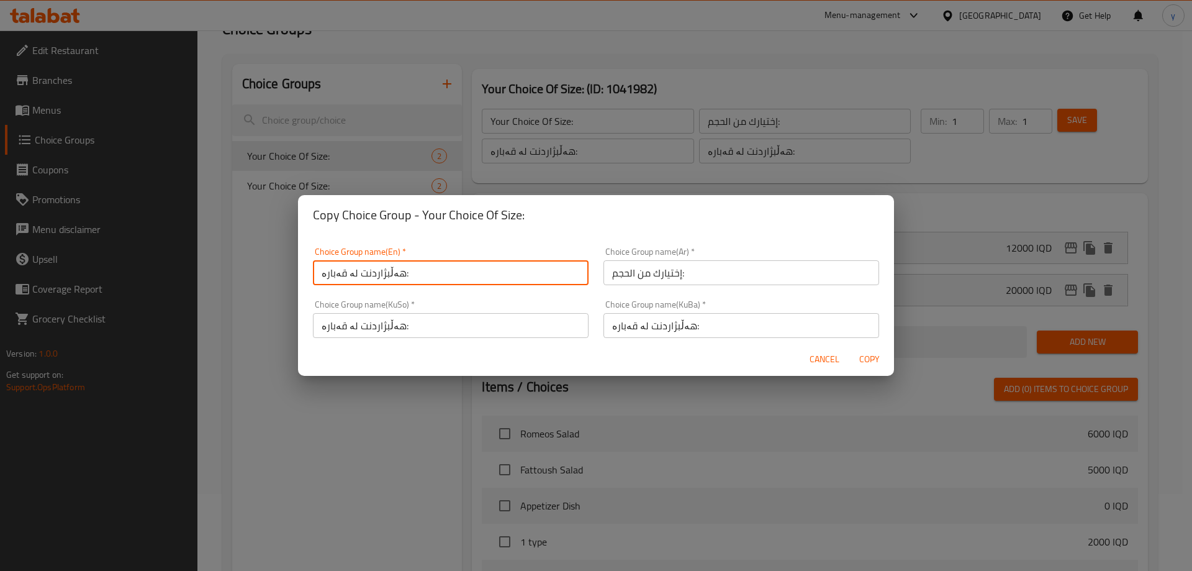
click at [497, 273] on input "هەڵبژاردنت لە قەبارە:" at bounding box center [451, 272] width 276 height 25
paste input "Your Choice Of Size"
type input "Your Choice Of Size:"
click at [882, 358] on span "Copy" at bounding box center [869, 359] width 30 height 16
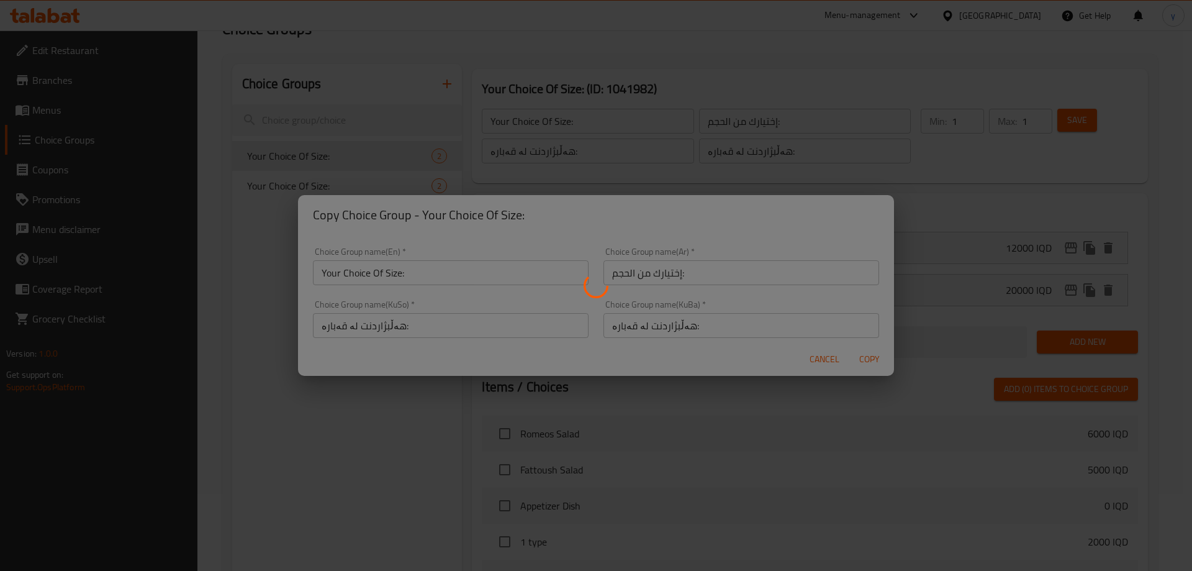
type input "Your Choice Of Size:"
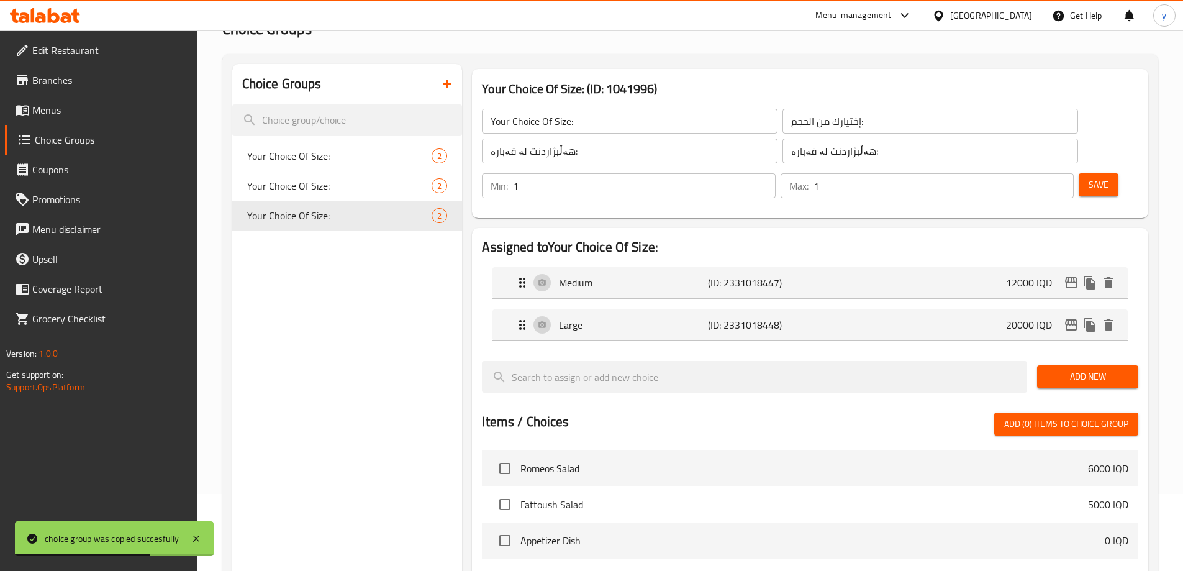
click at [1114, 369] on span "Add New" at bounding box center [1087, 377] width 81 height 16
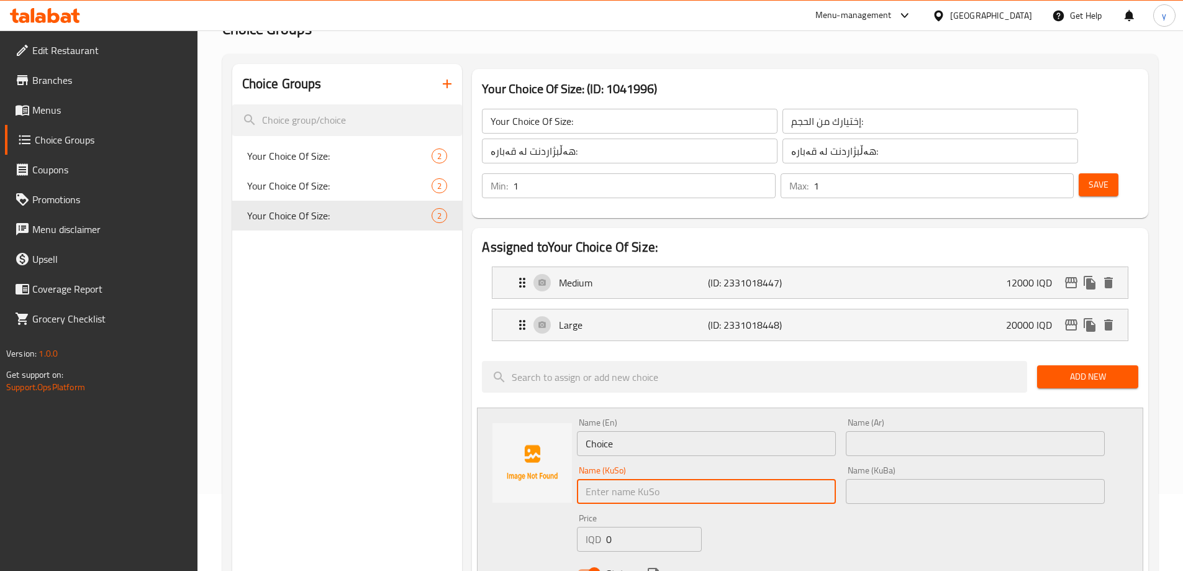
click at [787, 479] on input "text" at bounding box center [706, 491] width 259 height 25
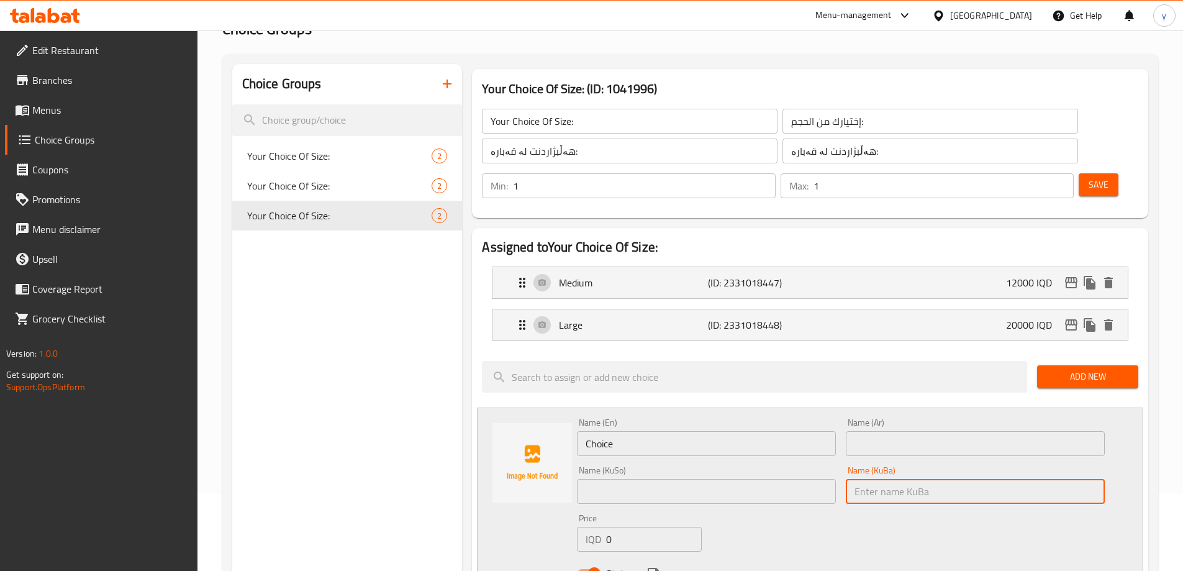
click at [854, 479] on input "text" at bounding box center [975, 491] width 259 height 25
click at [808, 479] on input "text" at bounding box center [706, 491] width 259 height 25
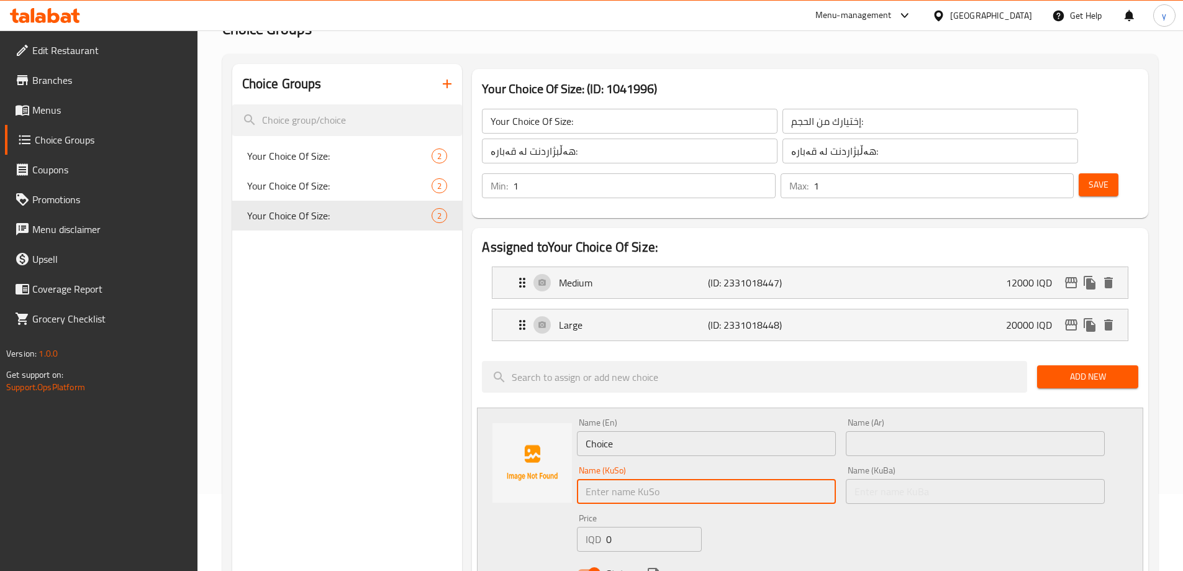
paste input "تەواو"
type input "تەواو"
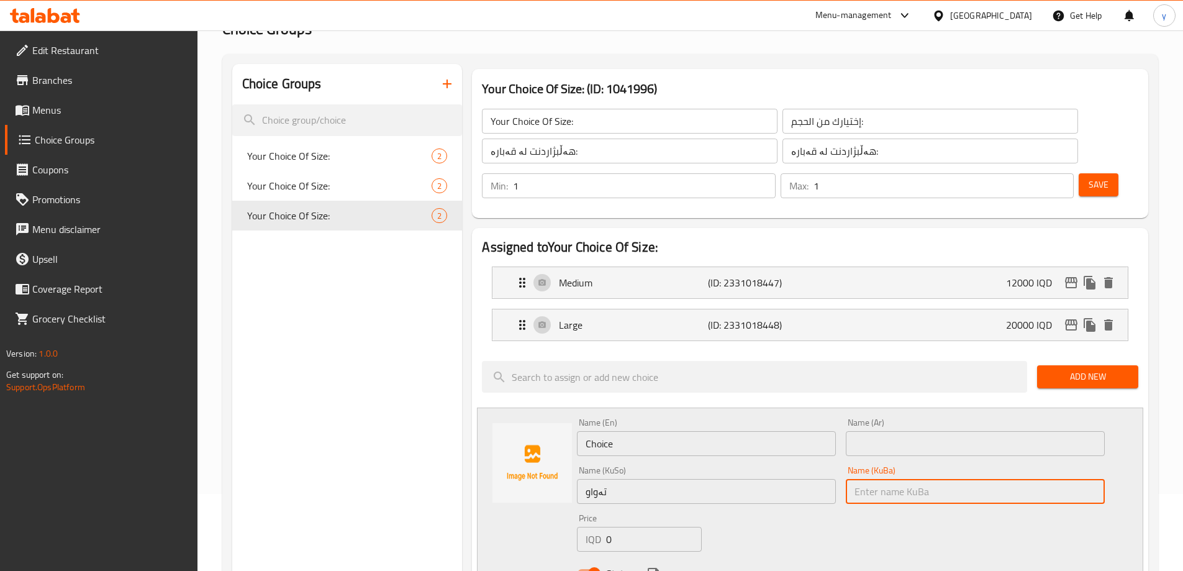
click at [864, 479] on input "text" at bounding box center [975, 491] width 259 height 25
paste input "تەواو"
type input "تەواو"
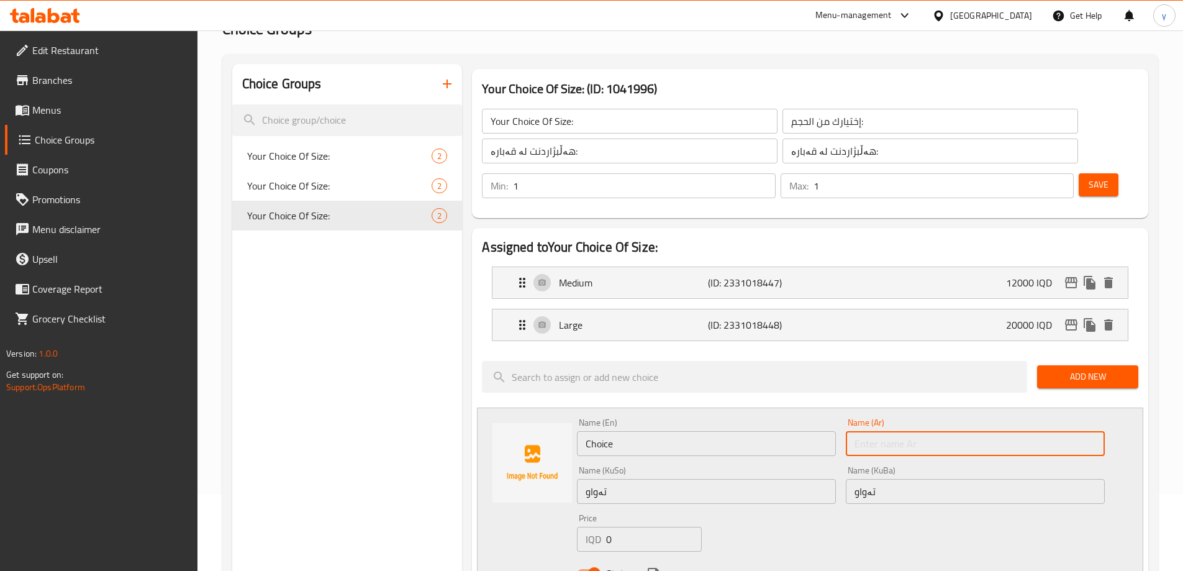
click at [865, 431] on input "text" at bounding box center [975, 443] width 259 height 25
paste input "مریشکی تەواو"
type input "مریشکی تەواو"
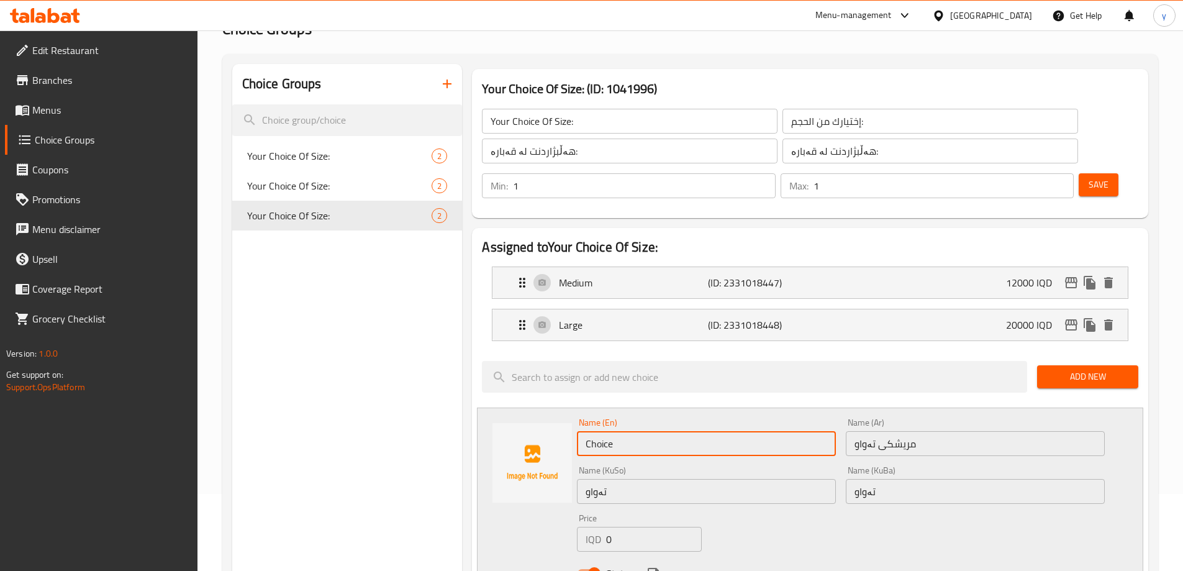
click at [780, 431] on input "Choice" at bounding box center [706, 443] width 259 height 25
paste input "كاملة"
type input "كاملة"
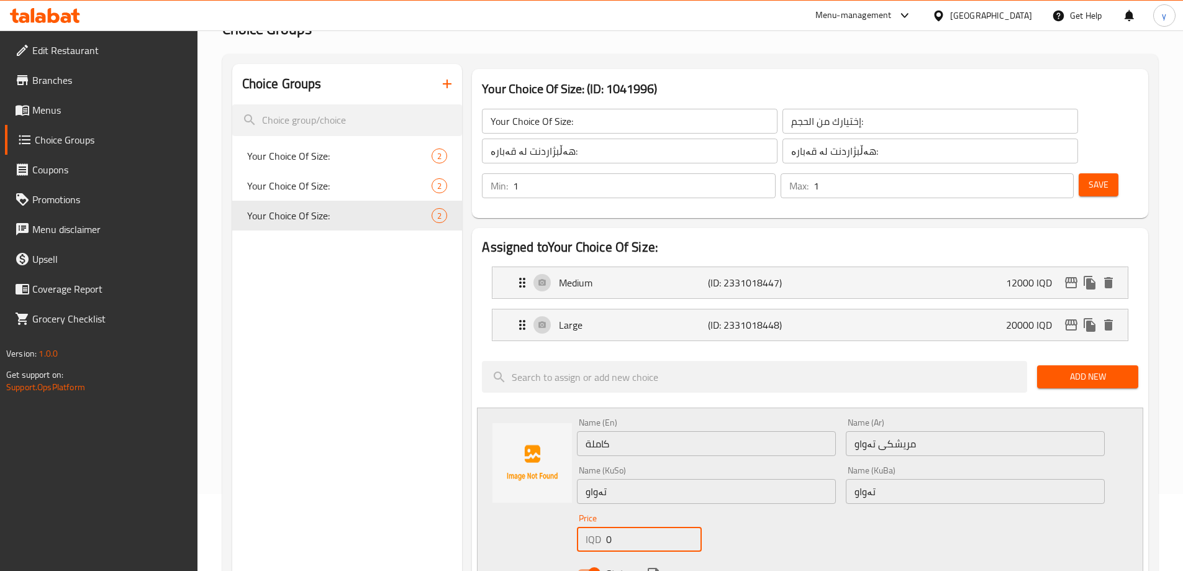
click at [623, 526] on input "0" at bounding box center [653, 538] width 95 height 25
paste input "2200"
type input "22000"
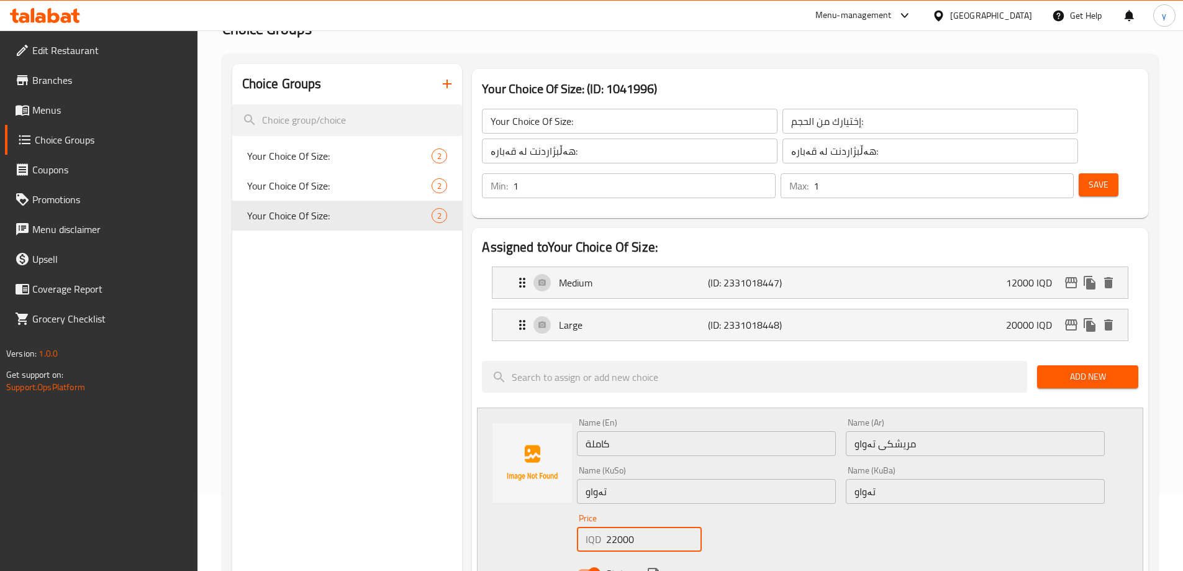
click at [652, 556] on div "Status" at bounding box center [841, 573] width 538 height 34
click at [650, 567] on icon "save" at bounding box center [653, 572] width 11 height 11
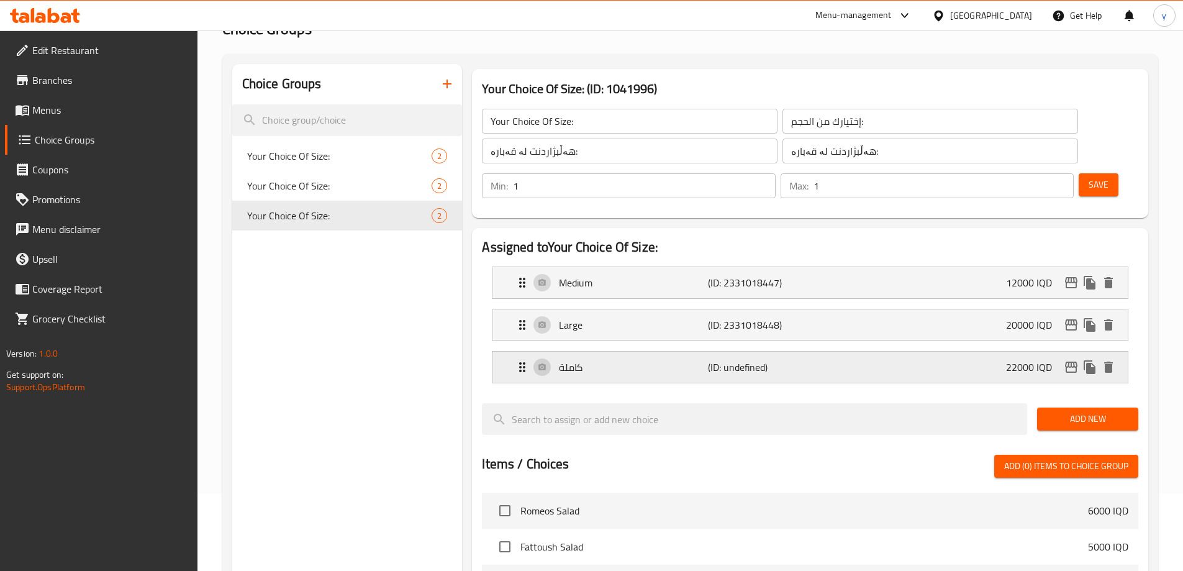
click at [718, 359] on p "(ID: undefined)" at bounding box center [757, 366] width 99 height 15
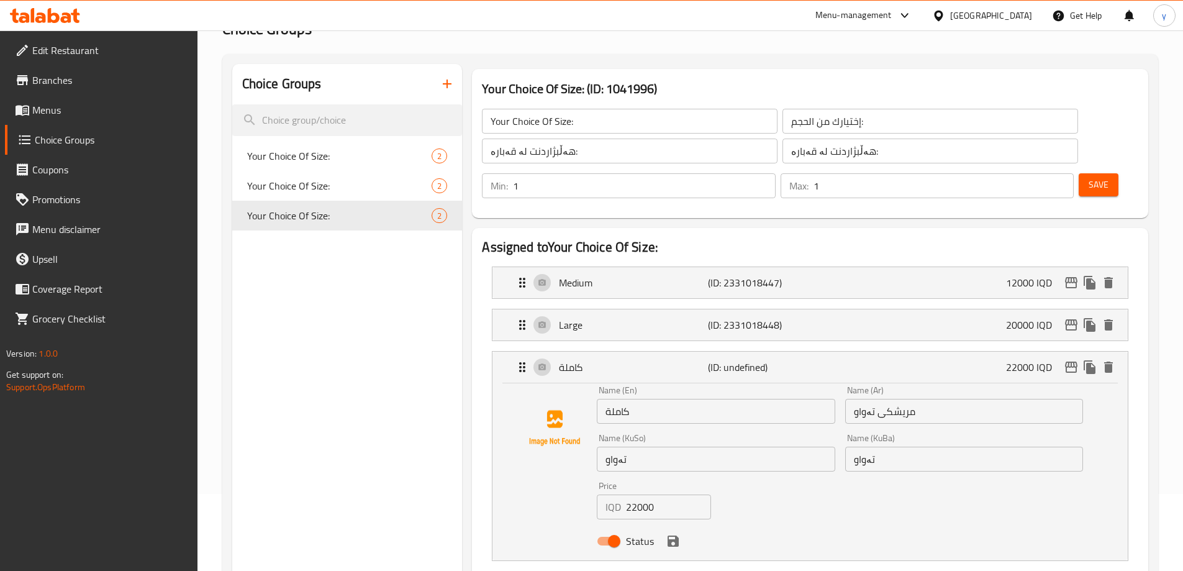
click at [904, 399] on input "مریشکی تەواو" at bounding box center [964, 411] width 238 height 25
click at [752, 351] on div "كاملة (ID: undefined) 22000 IQD" at bounding box center [814, 366] width 598 height 31
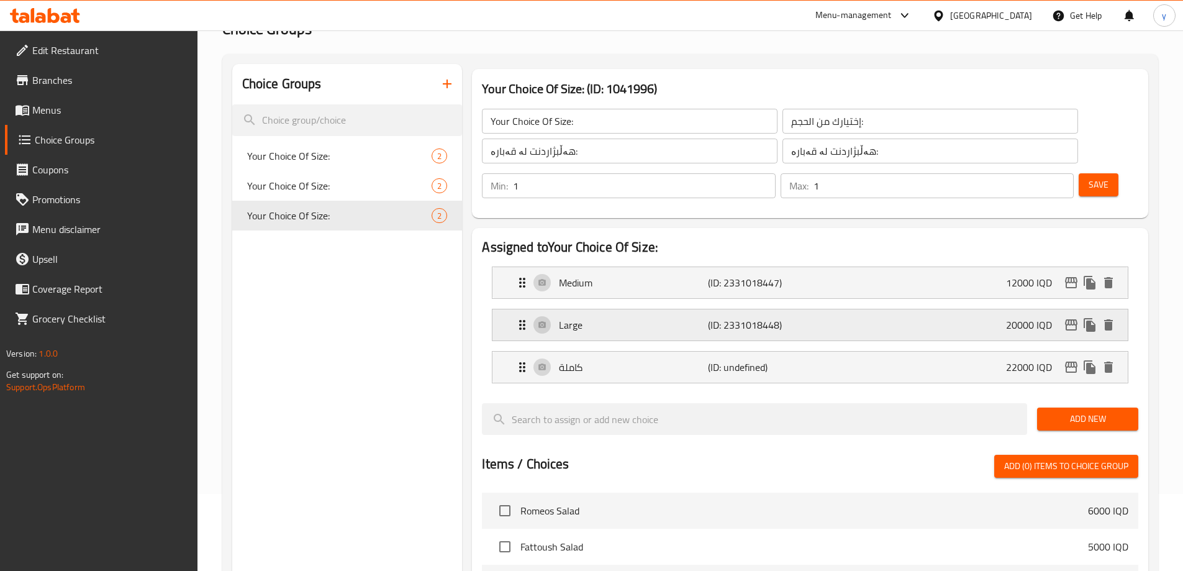
type input "تەواو"
click at [1115, 317] on icon "delete" at bounding box center [1108, 324] width 15 height 15
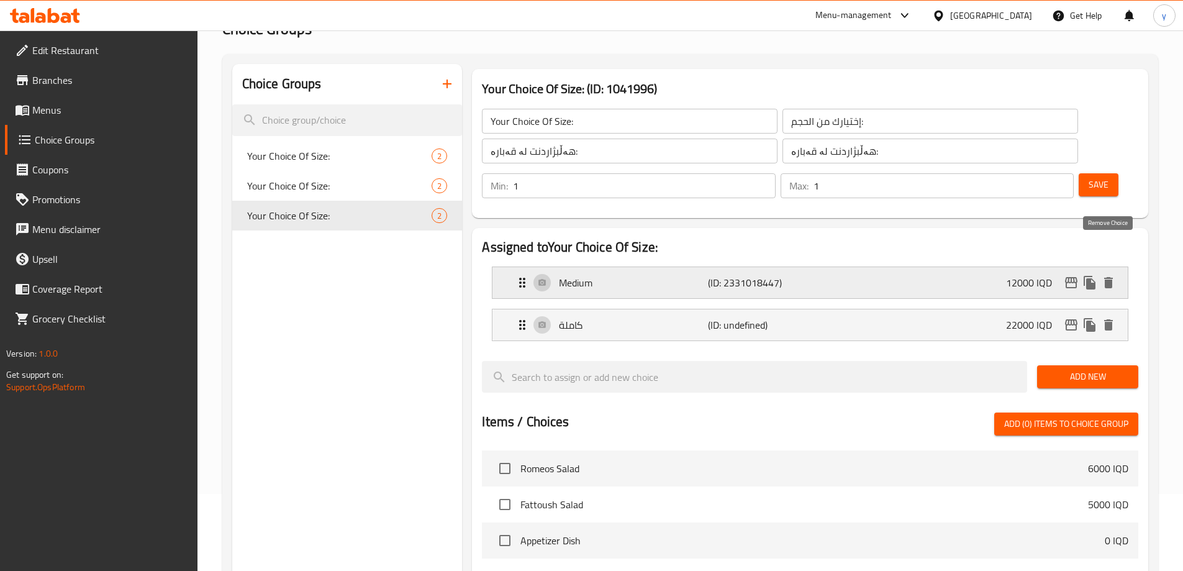
click at [1109, 277] on icon "delete" at bounding box center [1108, 282] width 9 height 11
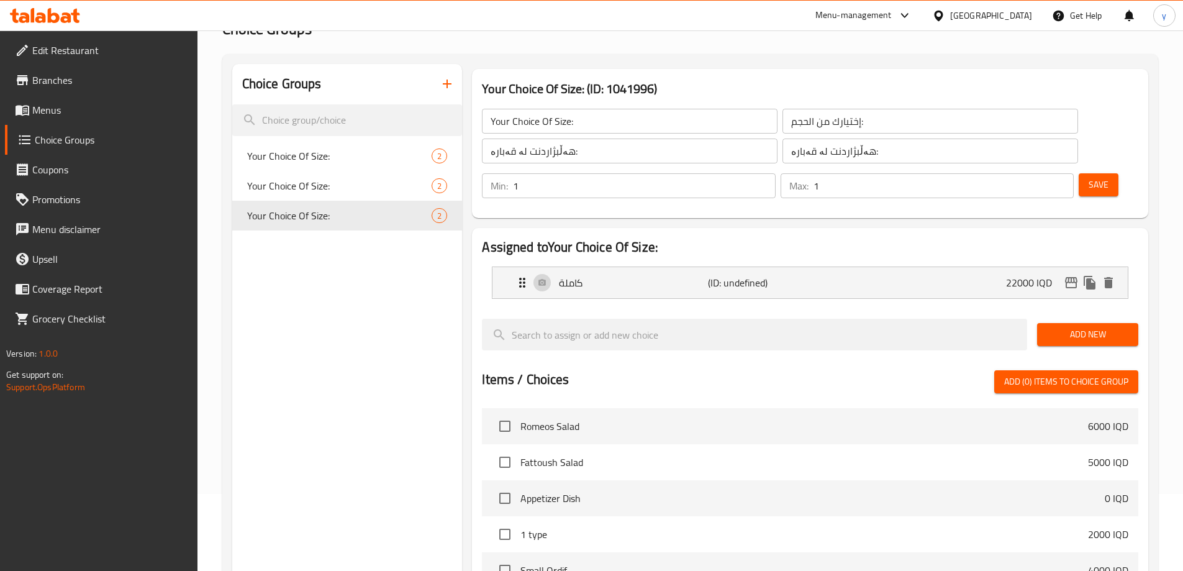
click at [1078, 173] on button "Save" at bounding box center [1098, 184] width 40 height 23
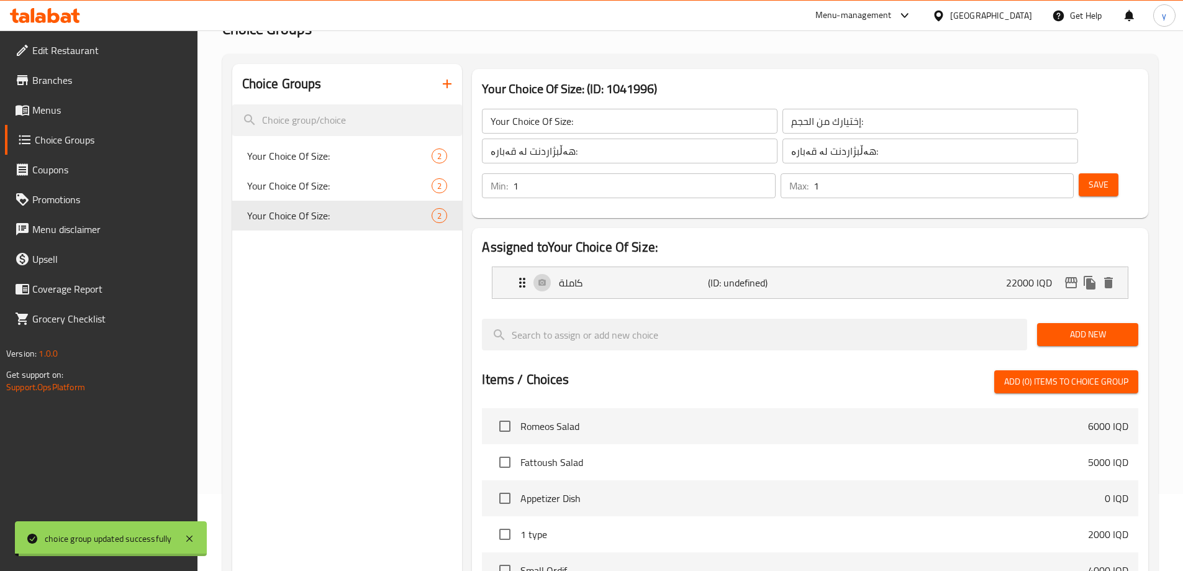
click at [1098, 304] on div at bounding box center [591, 285] width 1183 height 571
click at [1098, 304] on div "Home / Restaurants management / Choice Groups Choice Groups Choice Groups Your …" at bounding box center [690, 417] width 936 height 878
click at [1098, 327] on span "Add New" at bounding box center [1087, 335] width 81 height 16
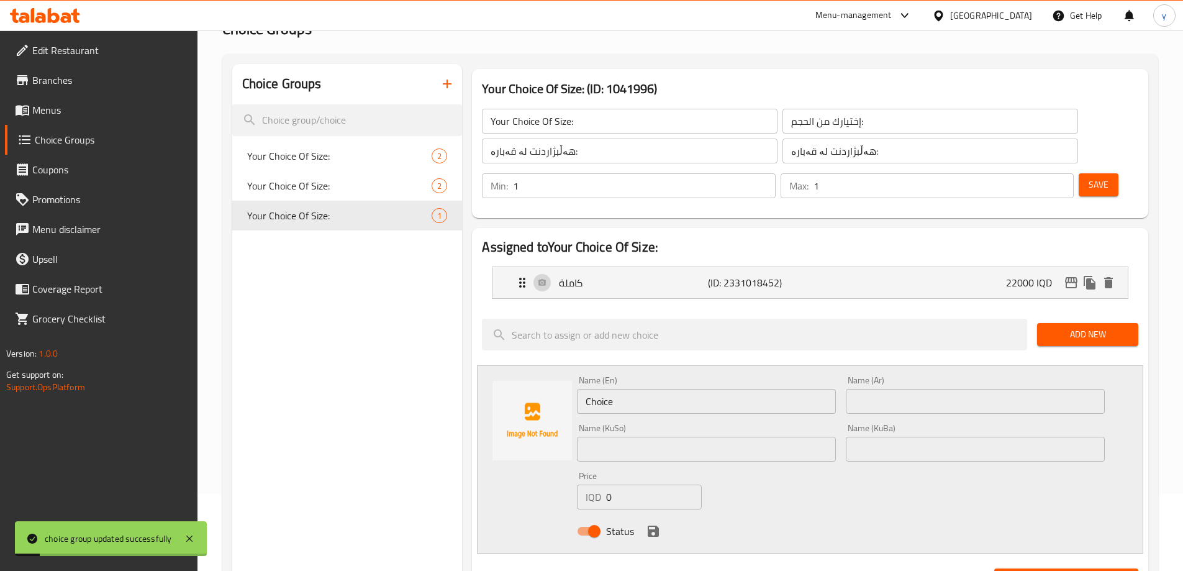
click at [674, 389] on input "Choice" at bounding box center [706, 401] width 259 height 25
click at [866, 389] on input "text" at bounding box center [975, 401] width 259 height 25
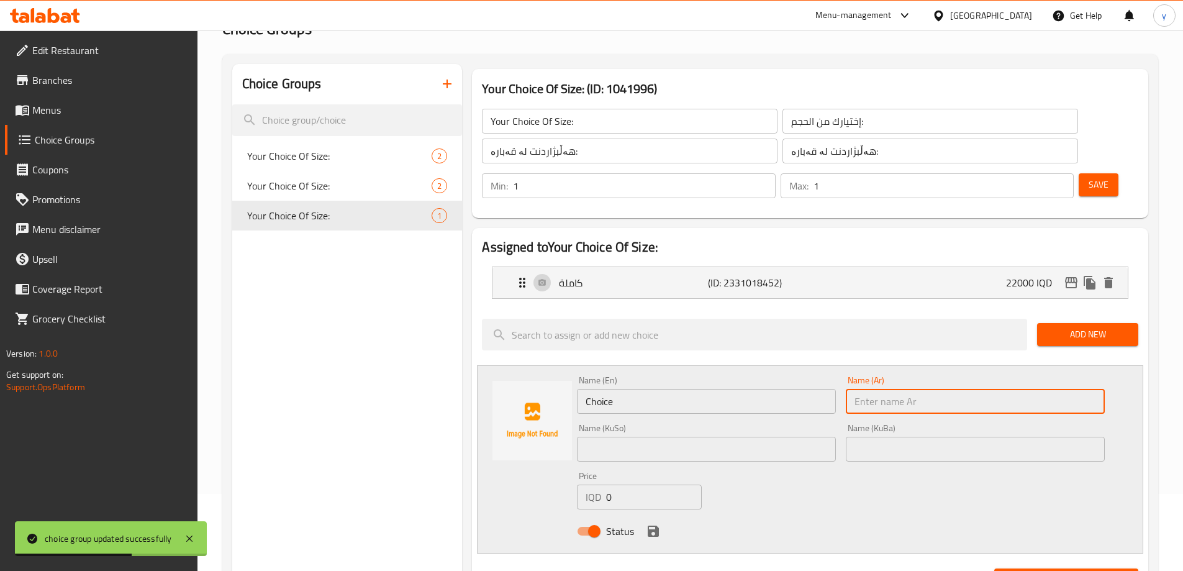
paste input "نصف"
type input "نصف"
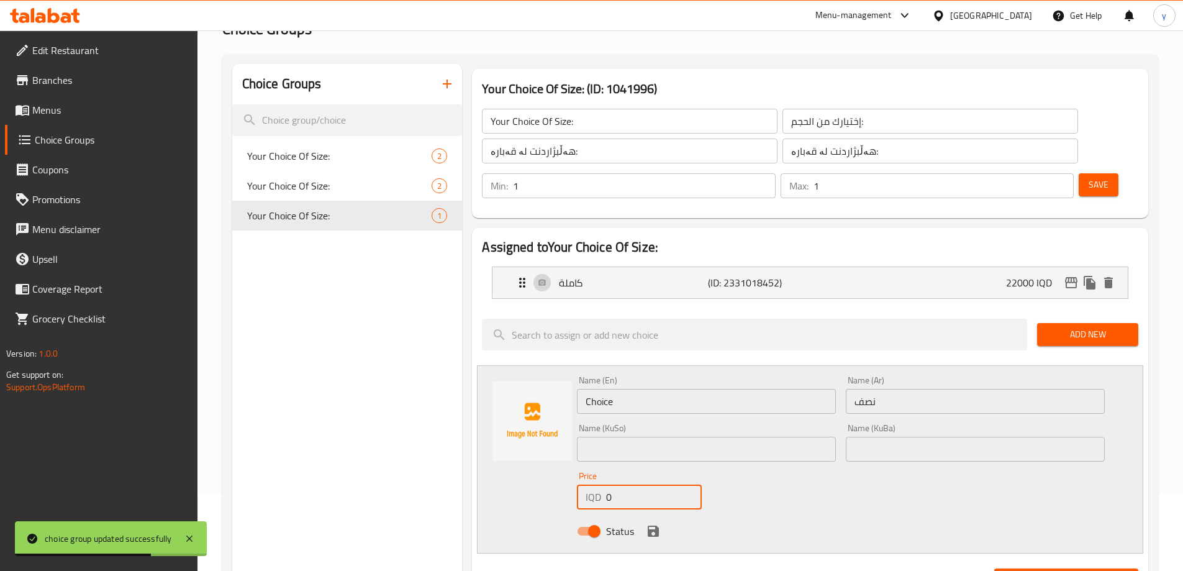
drag, startPoint x: 633, startPoint y: 469, endPoint x: 590, endPoint y: 467, distance: 42.3
click at [590, 484] on div "IQD 0 Price" at bounding box center [639, 496] width 124 height 25
paste input "1200"
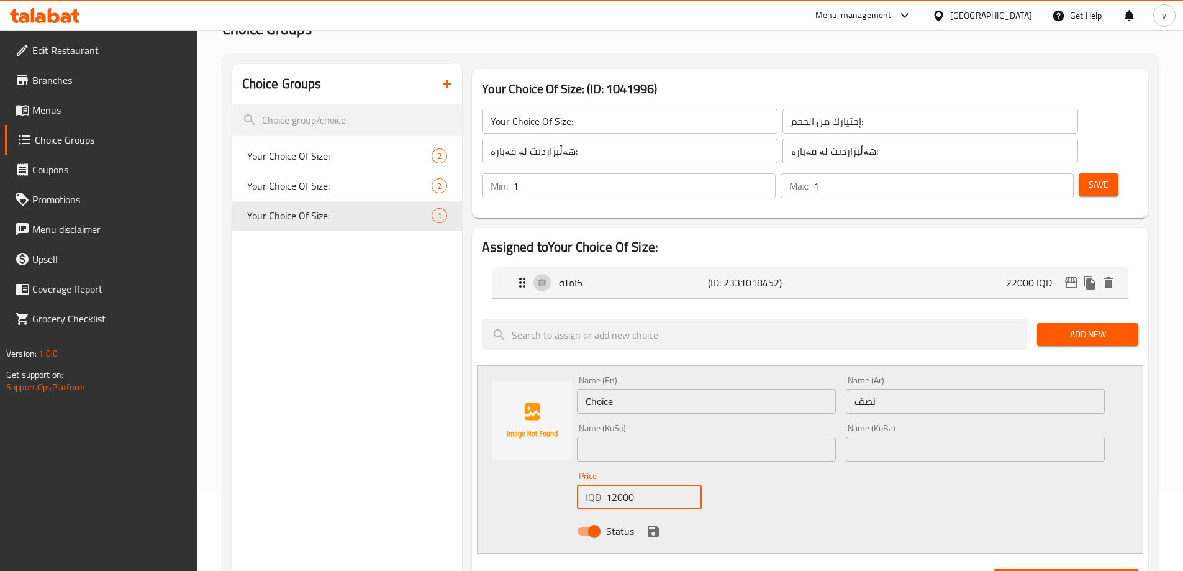
type input "12000"
click at [693, 382] on div "Name (En) Choice Name (En)" at bounding box center [706, 395] width 269 height 48
click at [701, 389] on input "Choice" at bounding box center [706, 401] width 259 height 25
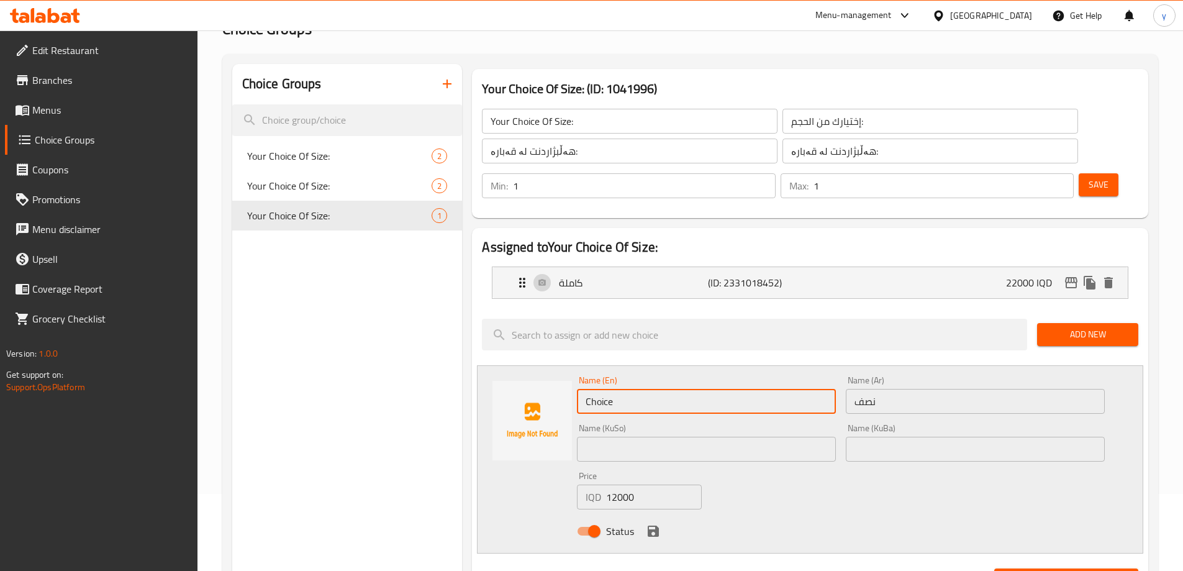
click at [701, 389] on input "Choice" at bounding box center [706, 401] width 259 height 25
type input "Half"
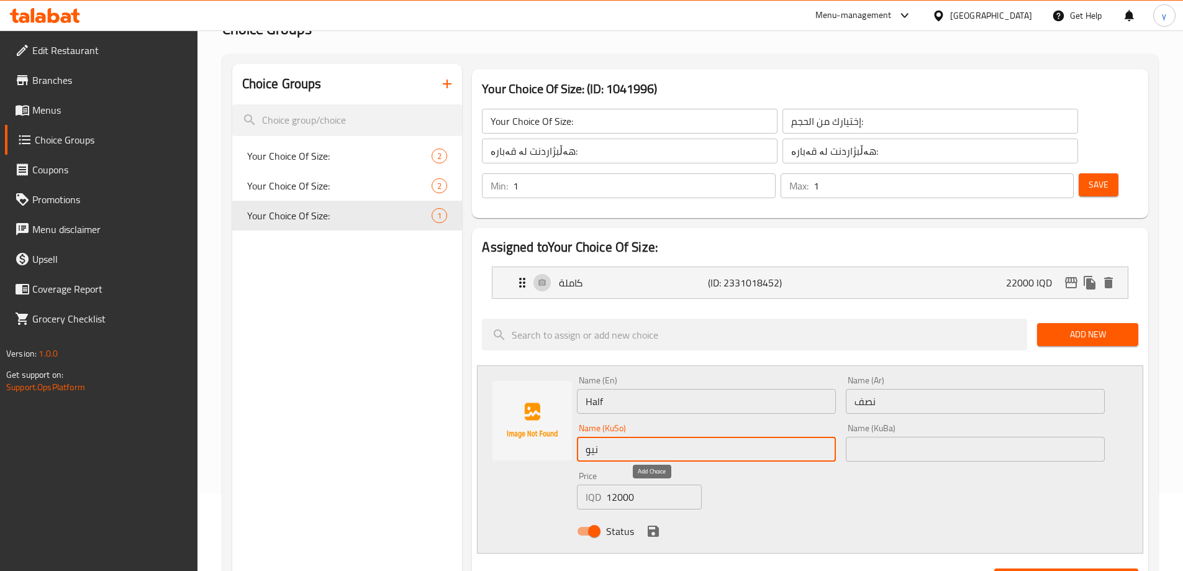
type input "نیو"
click at [651, 523] on icon "save" at bounding box center [653, 530] width 15 height 15
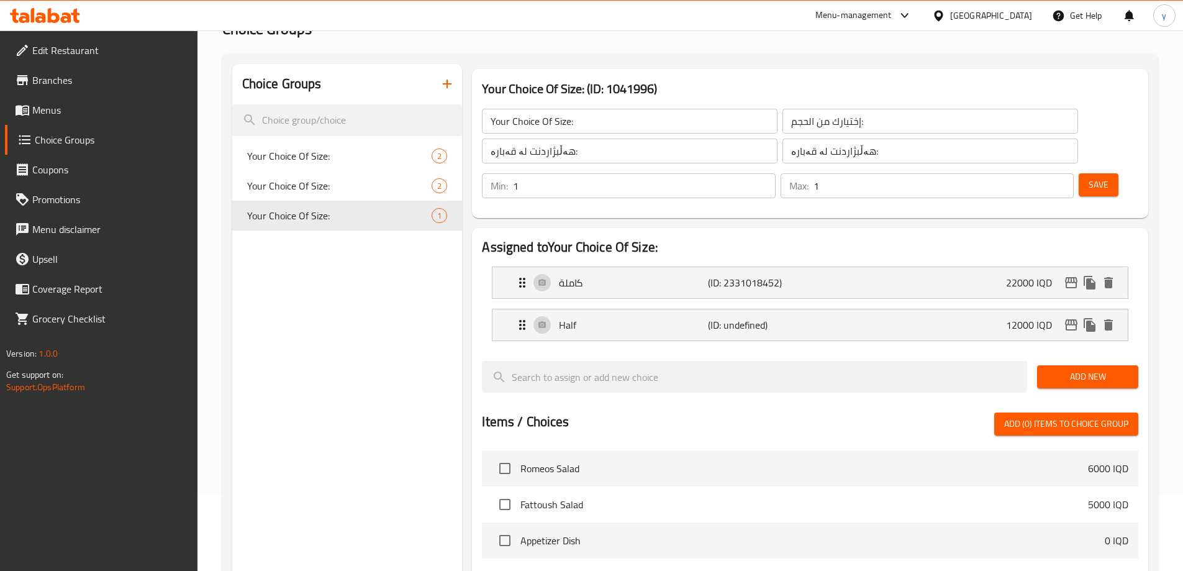
click at [1060, 369] on span "Add New" at bounding box center [1087, 377] width 81 height 16
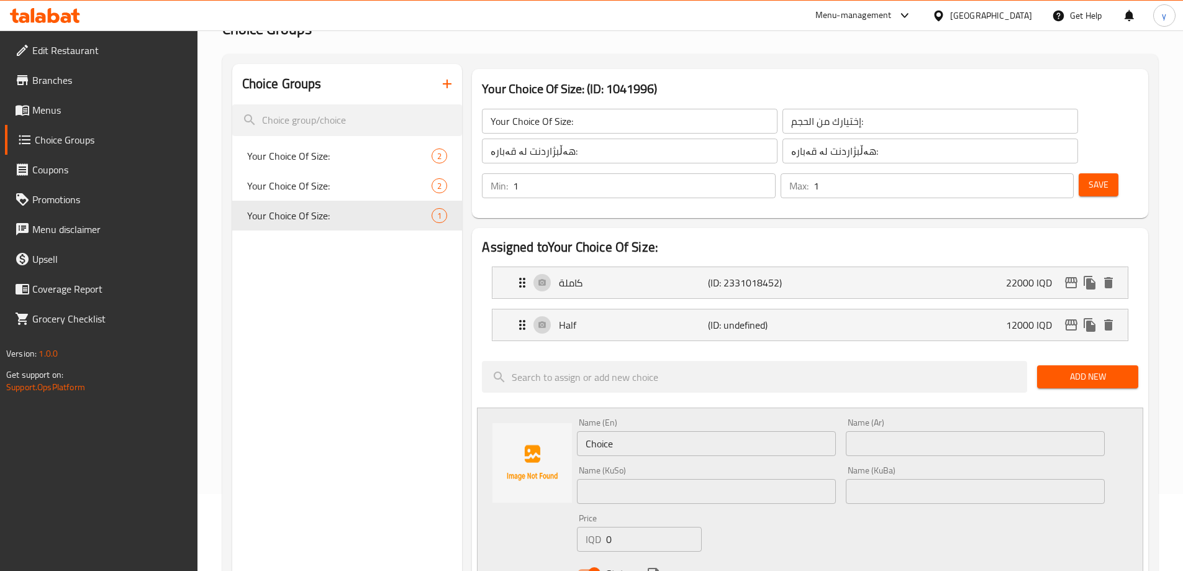
click at [836, 413] on div "Name (En) Choice Name (En)" at bounding box center [706, 437] width 269 height 48
click at [846, 431] on input "text" at bounding box center [975, 443] width 259 height 25
type input "ربع"
click at [625, 526] on input "0" at bounding box center [653, 538] width 95 height 25
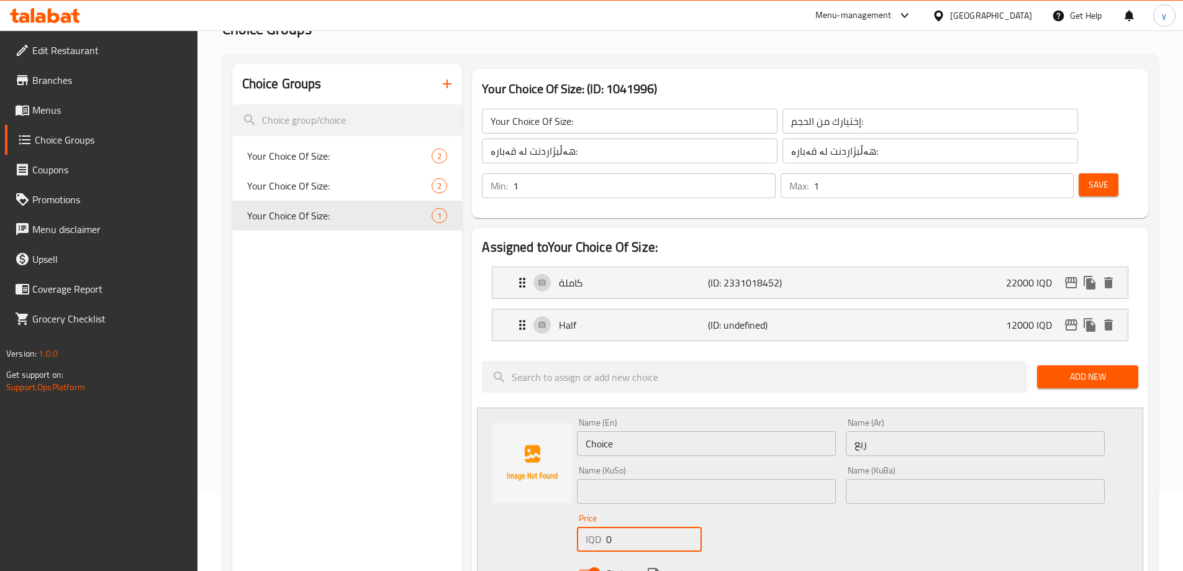
click at [625, 526] on input "0" at bounding box center [653, 538] width 95 height 25
paste input "600"
type input "6000"
click at [677, 418] on div "Name (En) Choice Name (En)" at bounding box center [706, 437] width 259 height 38
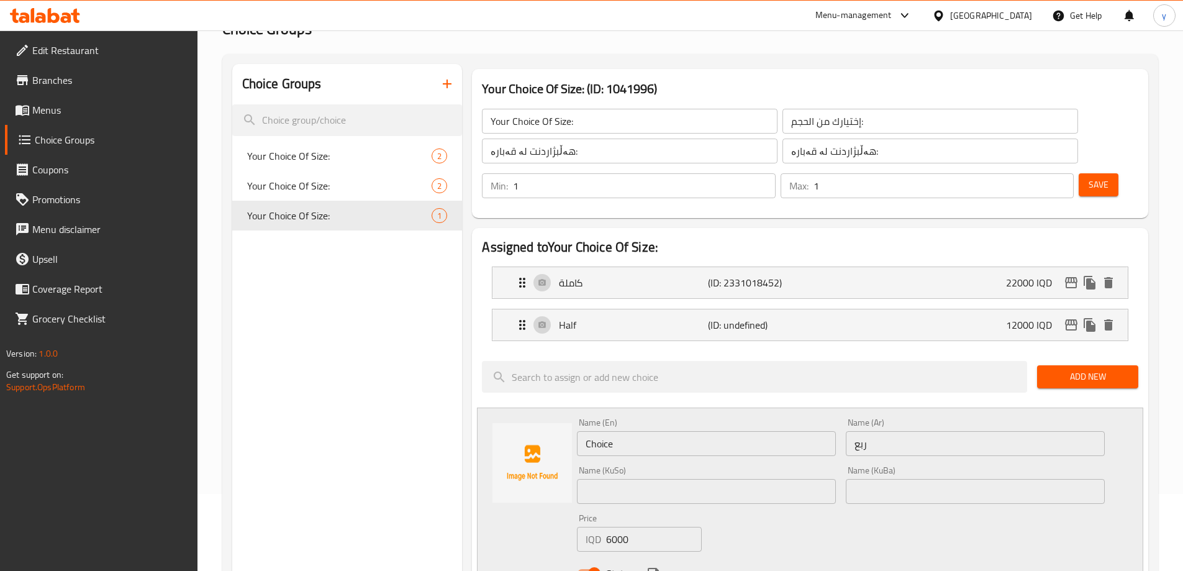
click at [678, 418] on div "Name (En) Choice Name (En)" at bounding box center [706, 437] width 259 height 38
click at [677, 431] on input "Choice" at bounding box center [706, 443] width 259 height 25
type input "Quarter"
click at [598, 479] on input "text" at bounding box center [706, 491] width 259 height 25
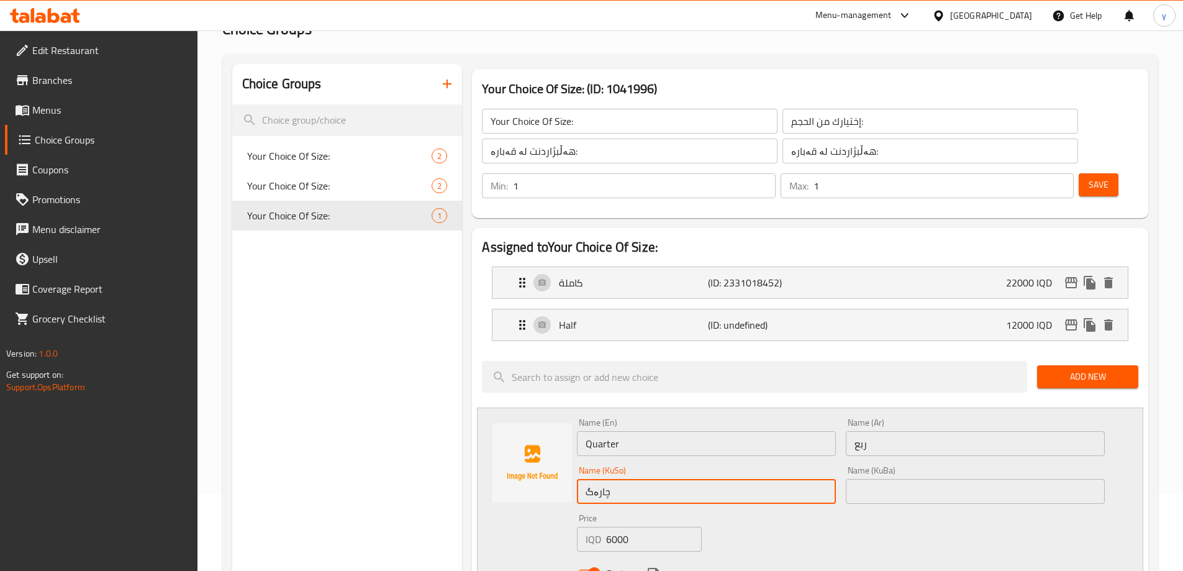
click at [680, 479] on input "چارەگ" at bounding box center [706, 491] width 259 height 25
type input "چارەگ"
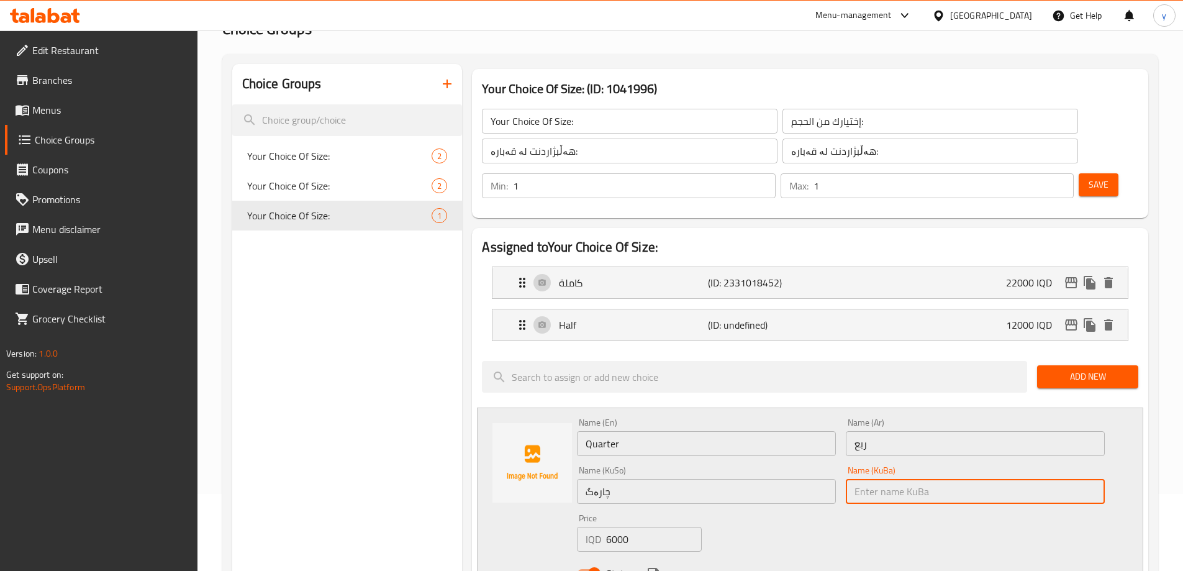
click at [875, 479] on input "text" at bounding box center [975, 491] width 259 height 25
paste input "چارەگ"
type input "چارەگ"
click at [645, 556] on div "Status" at bounding box center [841, 573] width 538 height 34
click at [652, 567] on icon "save" at bounding box center [653, 572] width 11 height 11
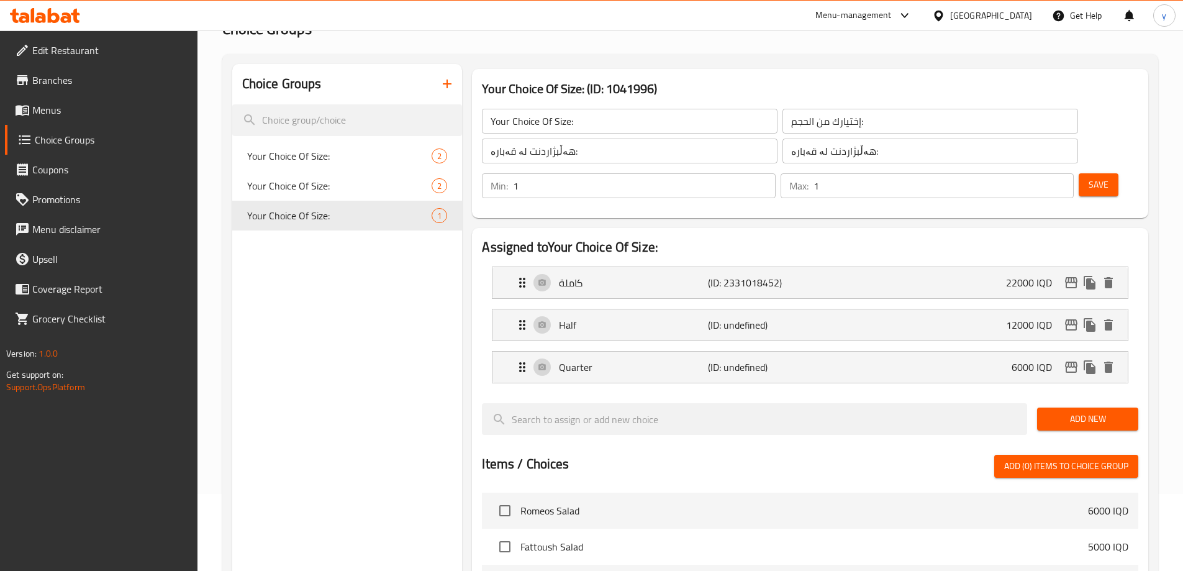
click at [1091, 173] on button "Save" at bounding box center [1098, 184] width 40 height 23
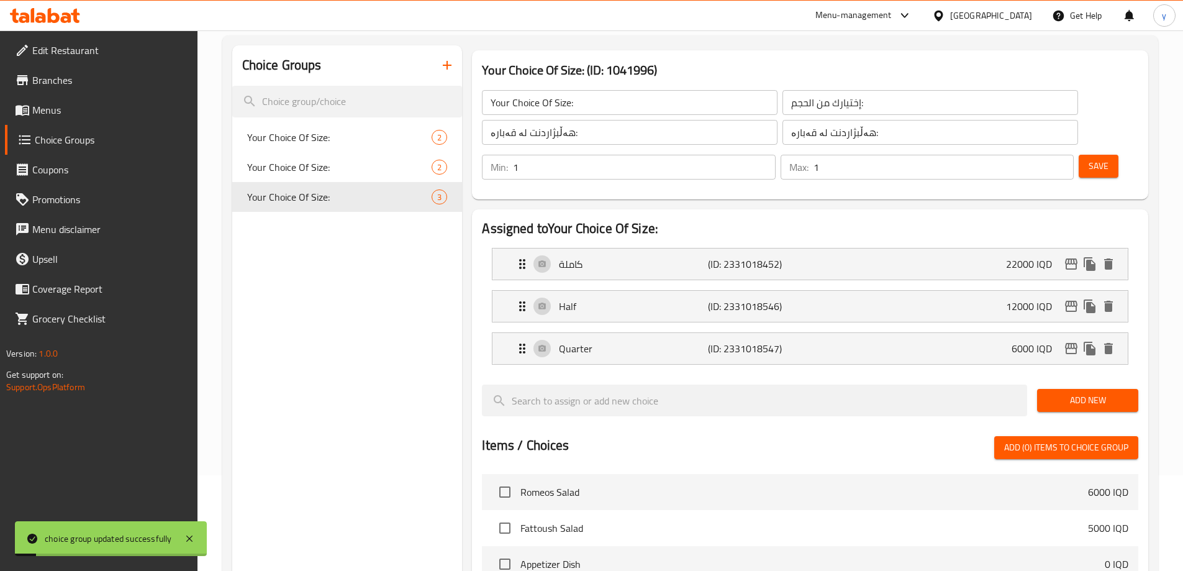
scroll to position [65, 0]
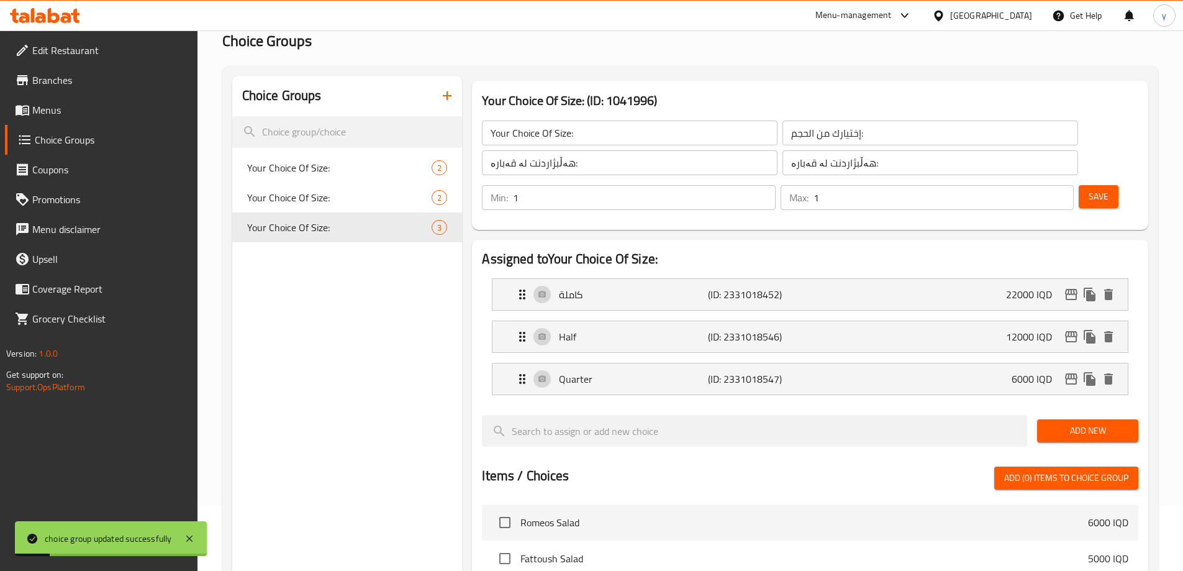
click at [556, 129] on input "Your Choice Of Size:" at bounding box center [630, 132] width 296 height 25
type input "Your Choice Of:"
click at [782, 137] on input "إختيارك من الحجم:" at bounding box center [930, 132] width 296 height 25
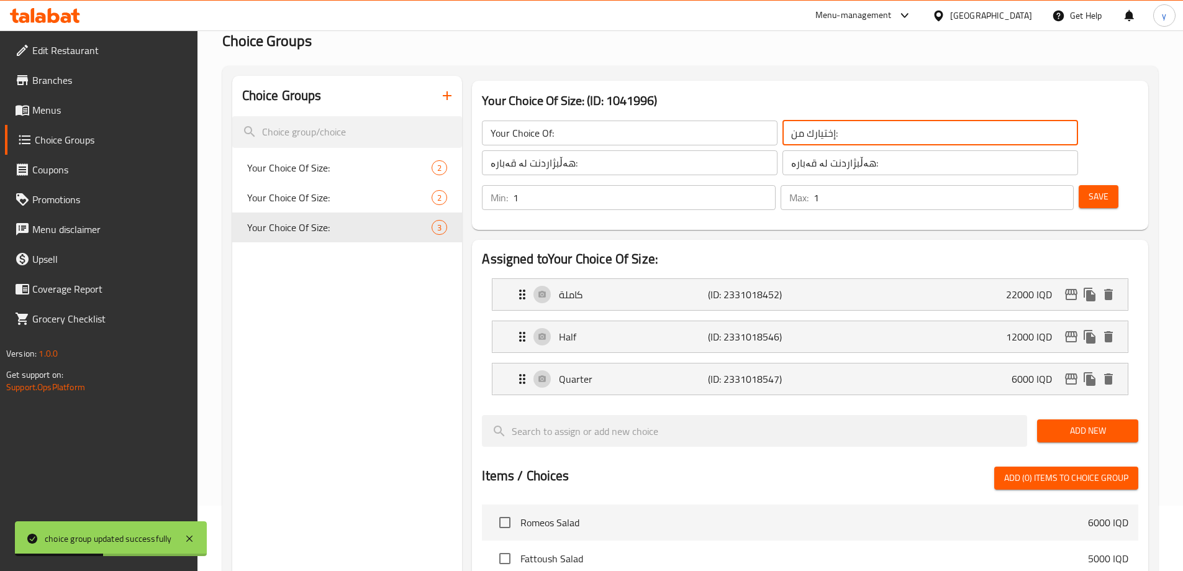
type input "إختيارك من:"
click at [782, 164] on input "هەڵبژاردنت لە قەبارە:" at bounding box center [930, 162] width 296 height 25
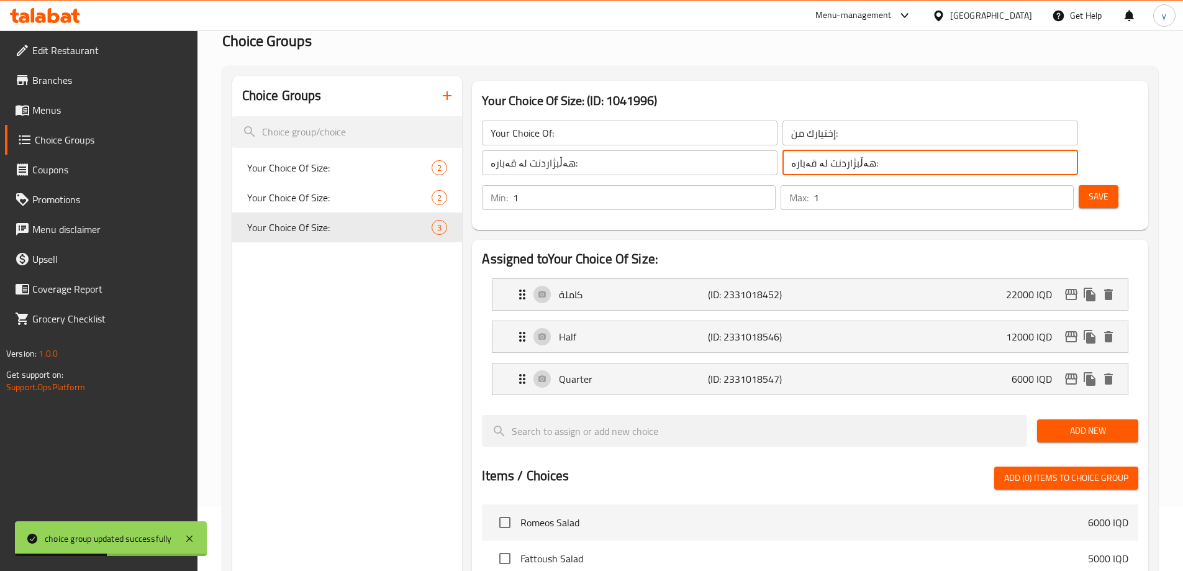
click at [782, 164] on input "هەڵبژاردنت لە قەبارە:" at bounding box center [930, 162] width 296 height 25
type input "هەڵبژاردنت لە:"
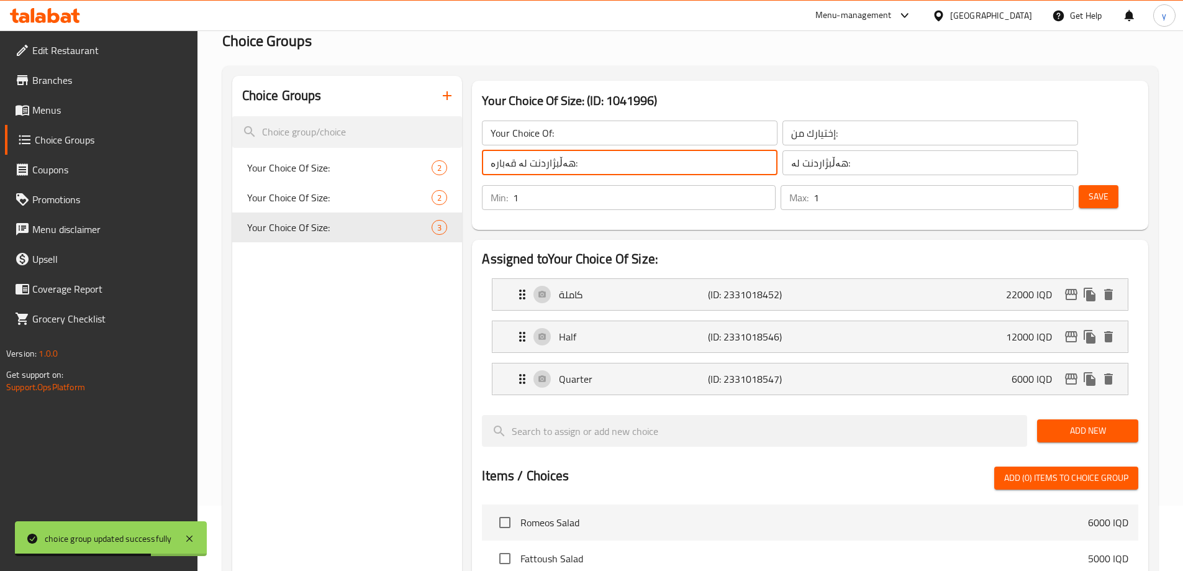
click at [507, 167] on input "هەڵبژاردنت لە قەبارە:" at bounding box center [630, 162] width 296 height 25
type input "هەڵبژاردنت لە:"
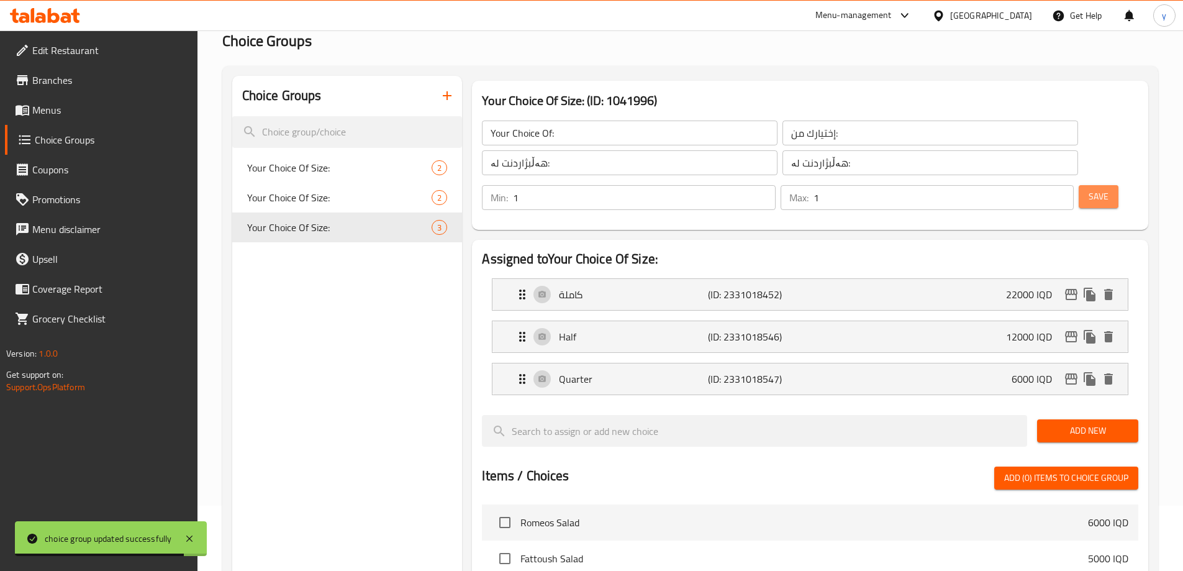
click at [1078, 185] on button "Save" at bounding box center [1098, 196] width 40 height 23
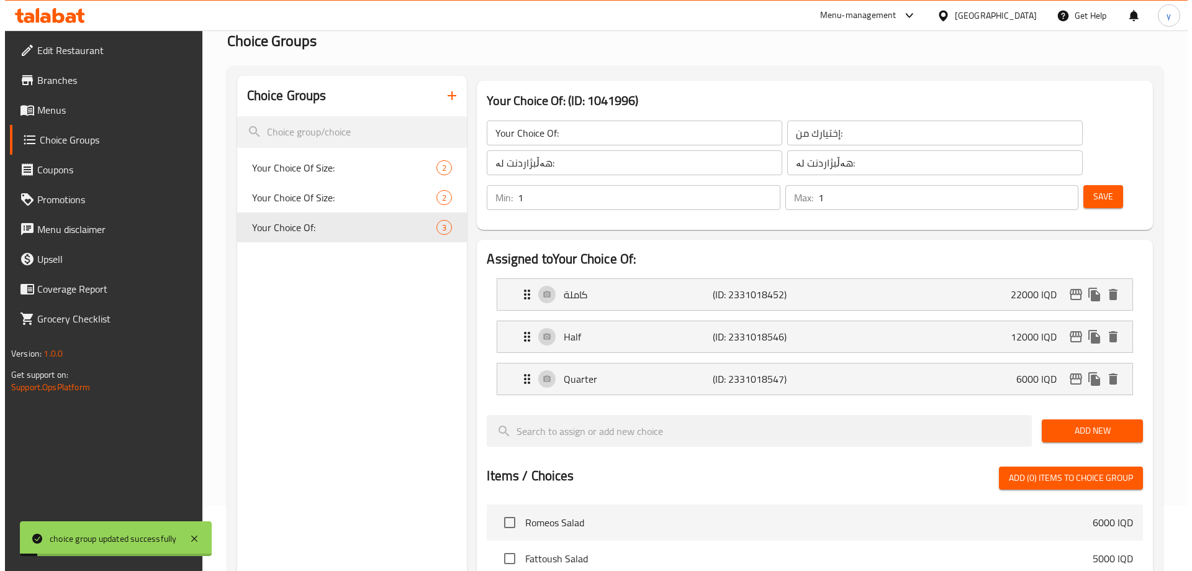
scroll to position [438, 0]
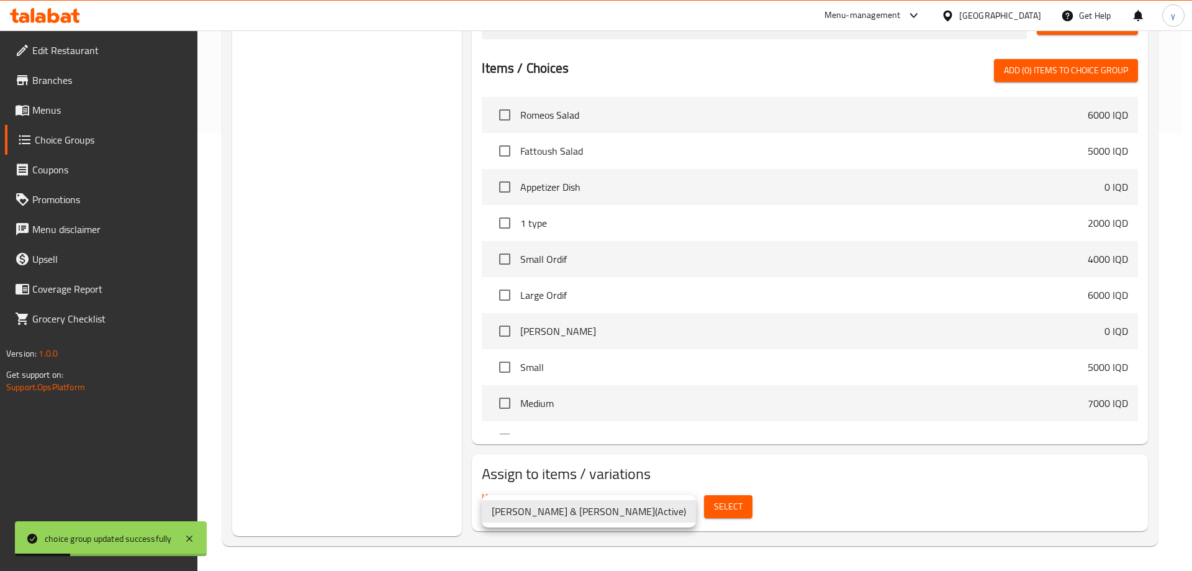
click at [671, 461] on div at bounding box center [596, 285] width 1192 height 571
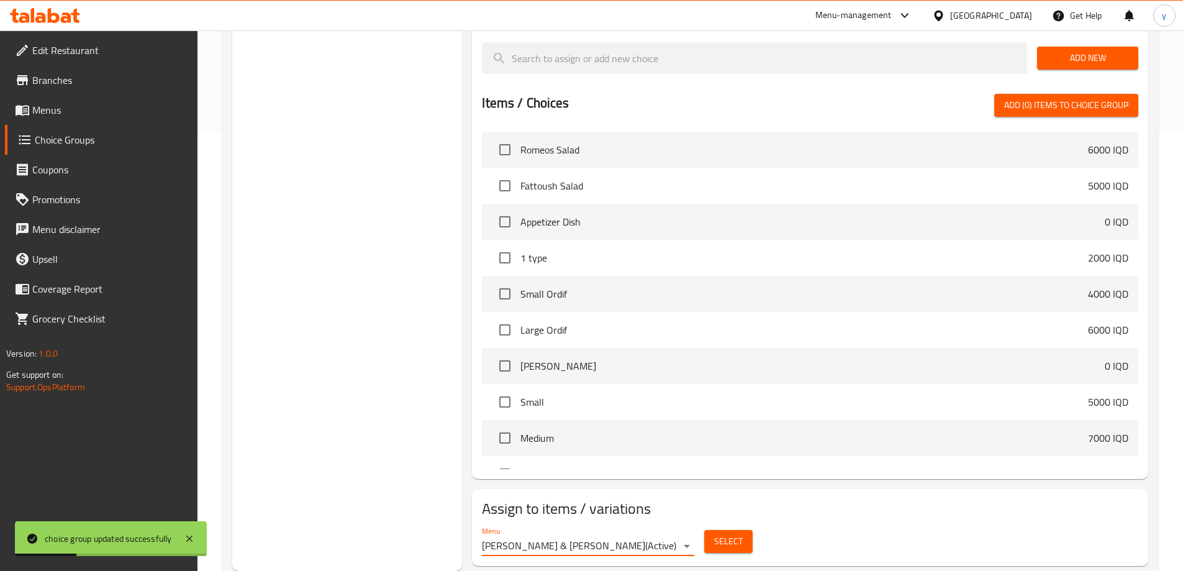
click at [751, 530] on button "Select" at bounding box center [728, 541] width 48 height 23
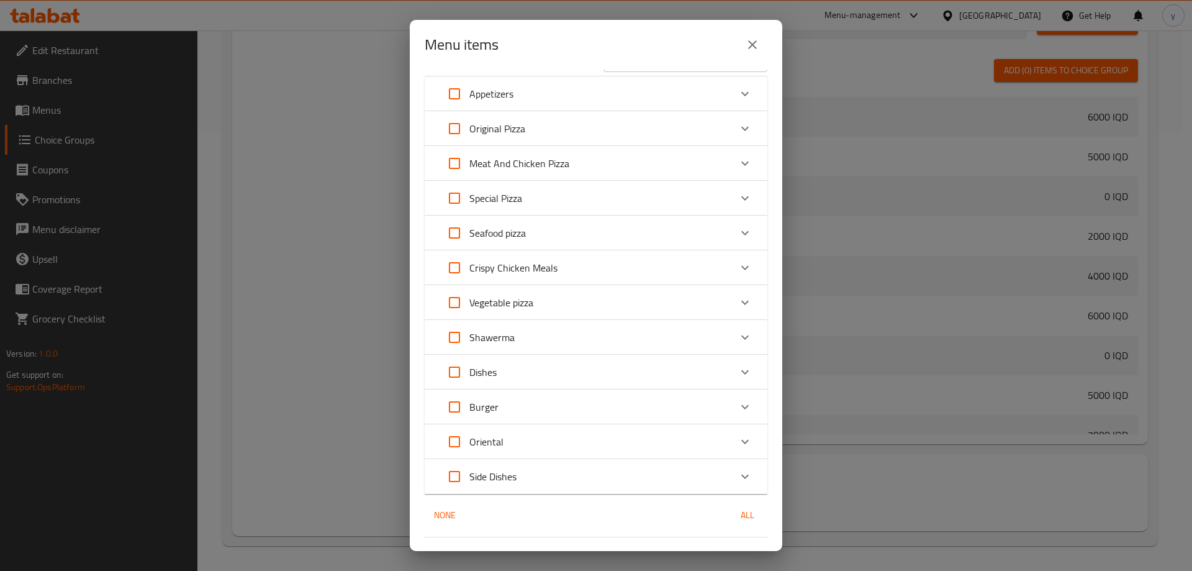
scroll to position [61, 0]
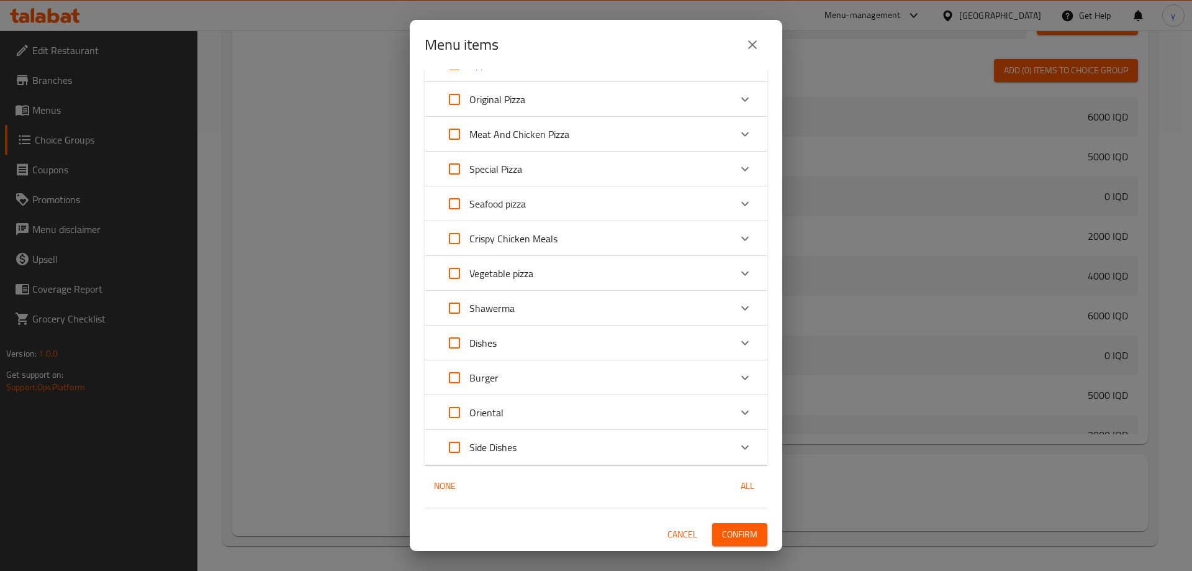
click at [584, 411] on div "Oriental" at bounding box center [585, 412] width 291 height 30
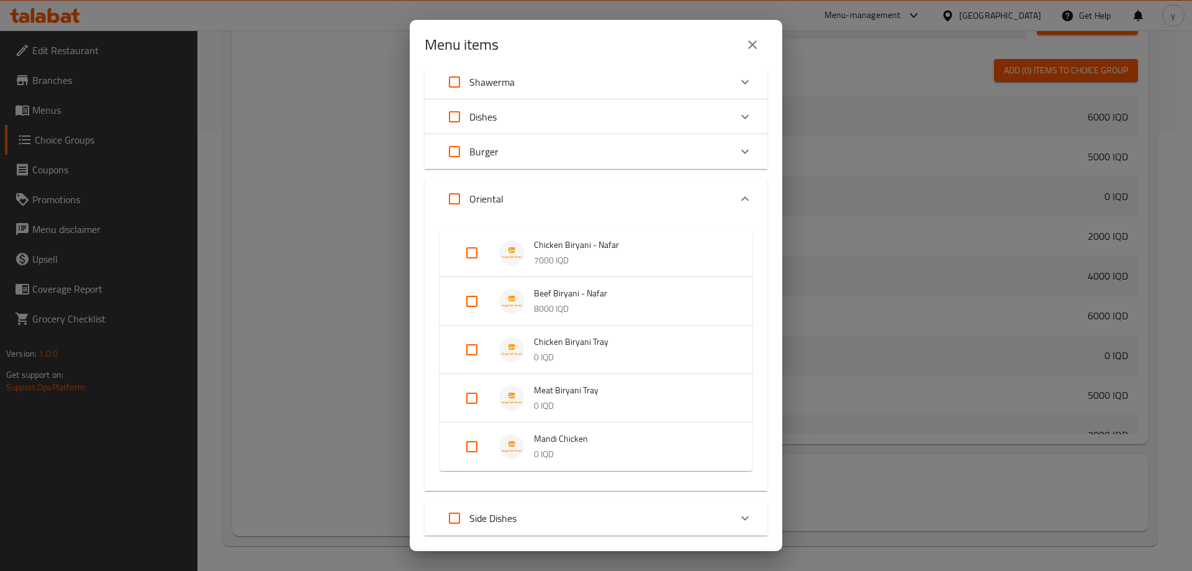
scroll to position [358, 0]
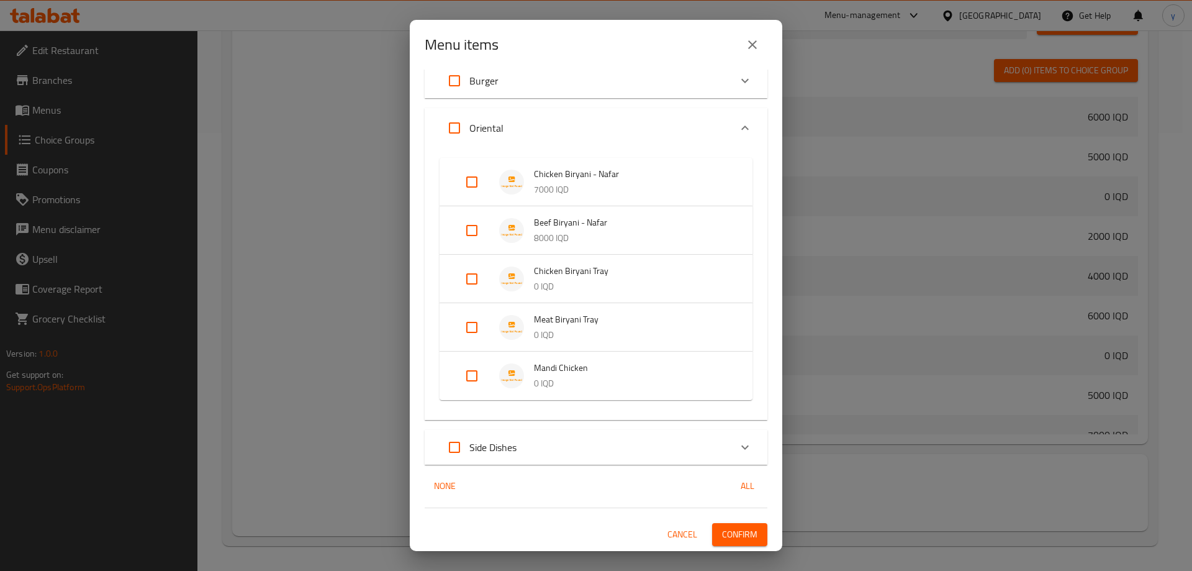
click at [474, 379] on input "Expand" at bounding box center [472, 376] width 30 height 30
checkbox input "true"
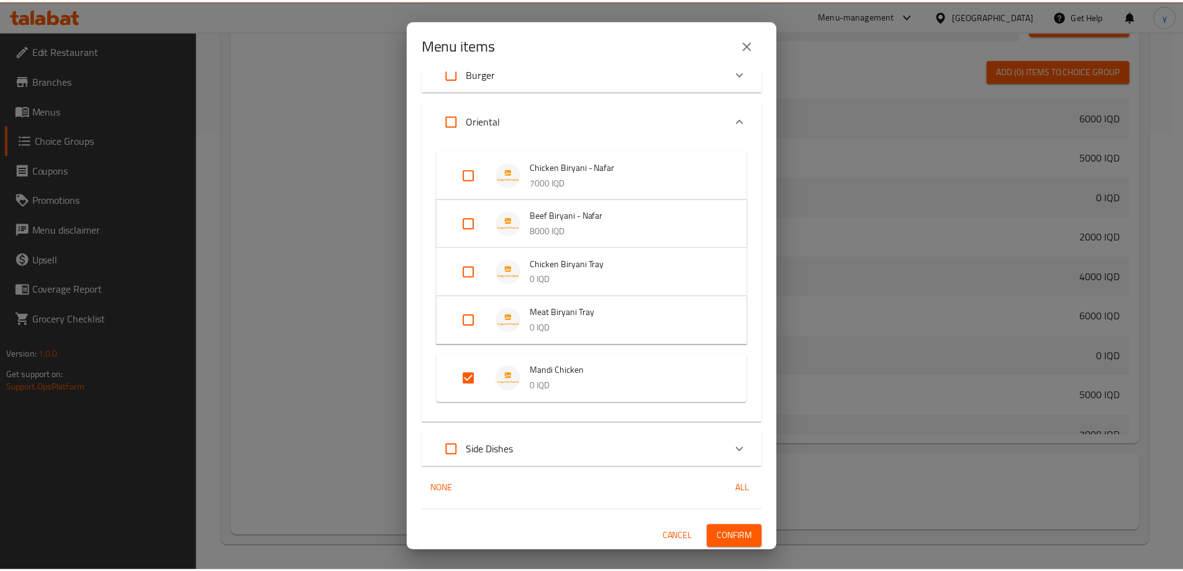
scroll to position [368, 0]
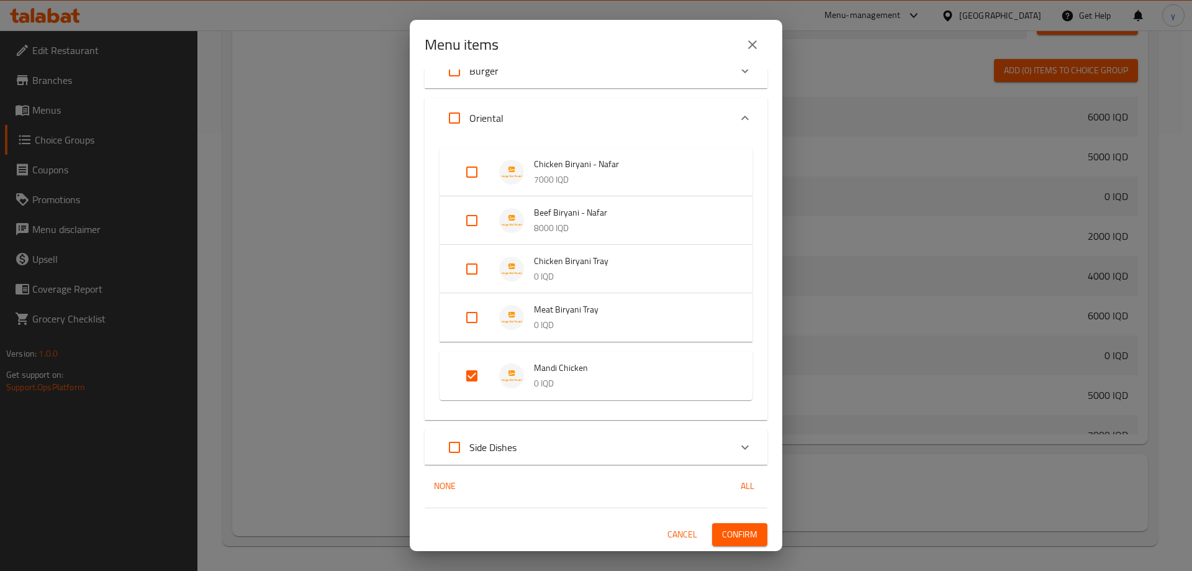
click at [722, 537] on span "Confirm" at bounding box center [739, 534] width 35 height 16
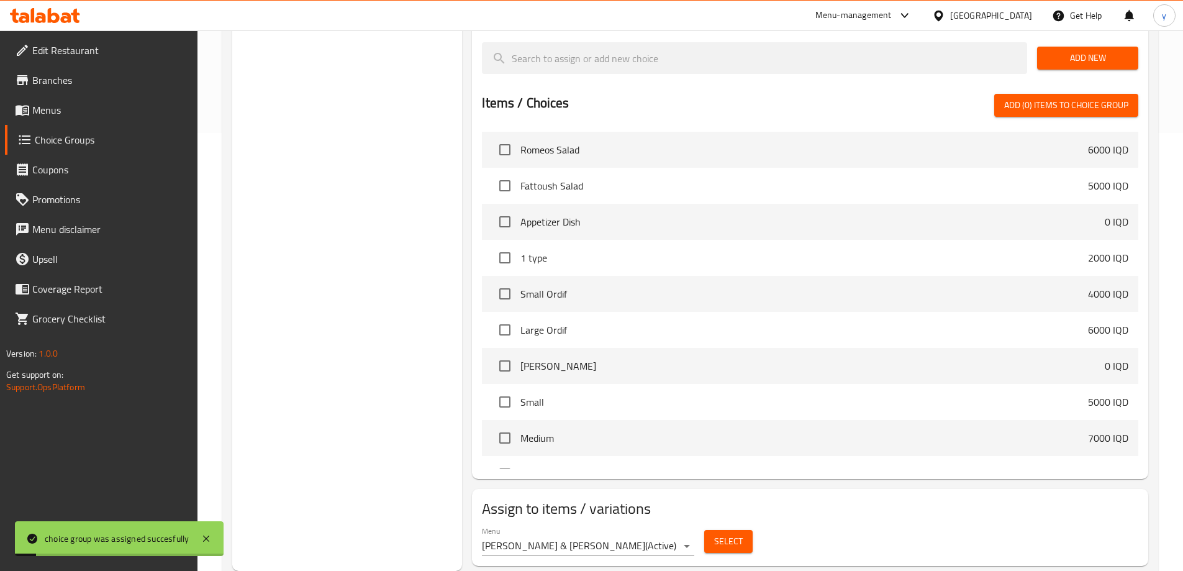
click at [96, 117] on link "Menus" at bounding box center [101, 110] width 192 height 30
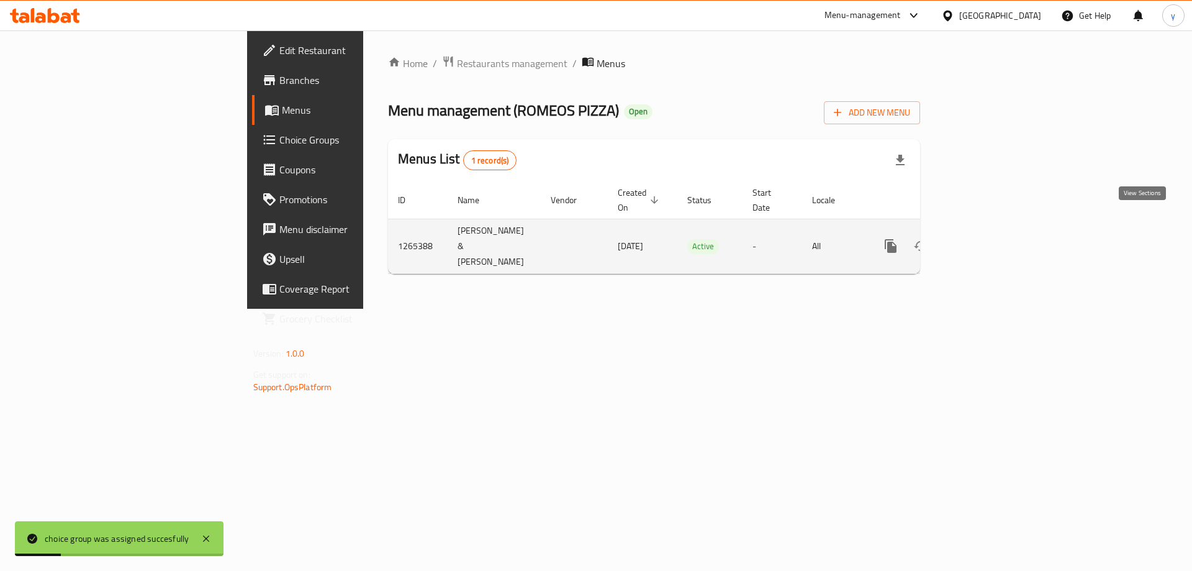
click at [988, 238] on icon "enhanced table" at bounding box center [980, 245] width 15 height 15
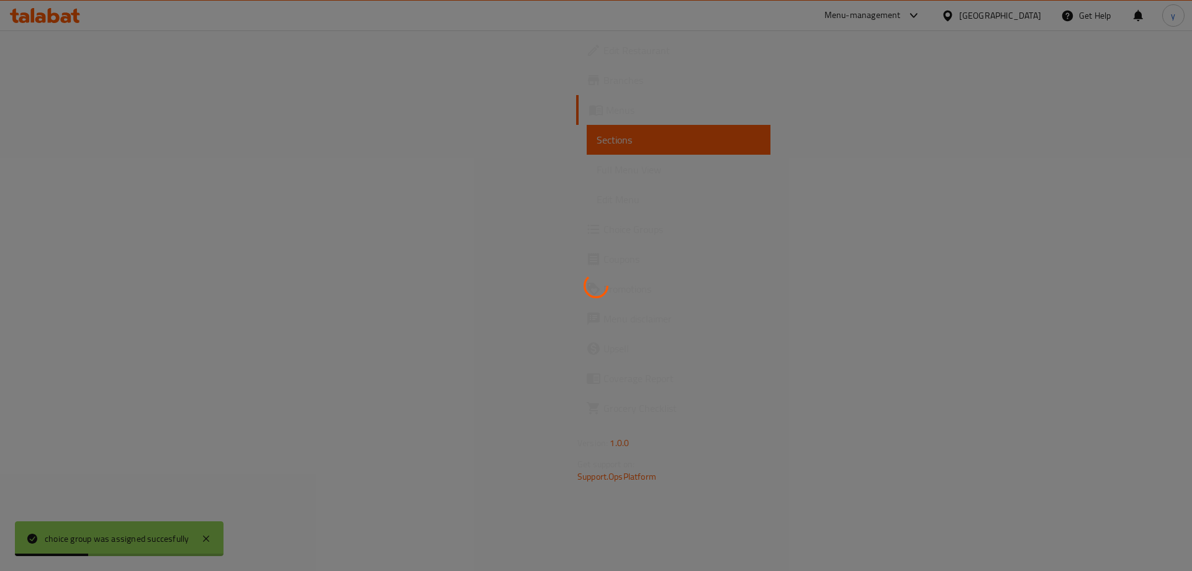
click at [69, 165] on div at bounding box center [596, 285] width 1192 height 571
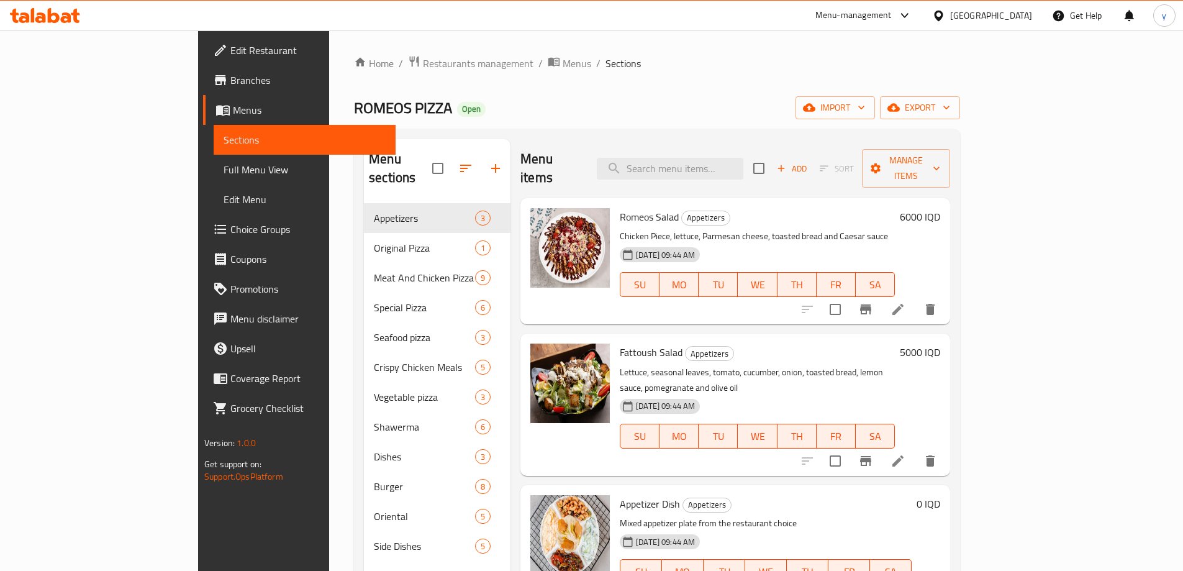
click at [224, 171] on span "Full Menu View" at bounding box center [305, 169] width 162 height 15
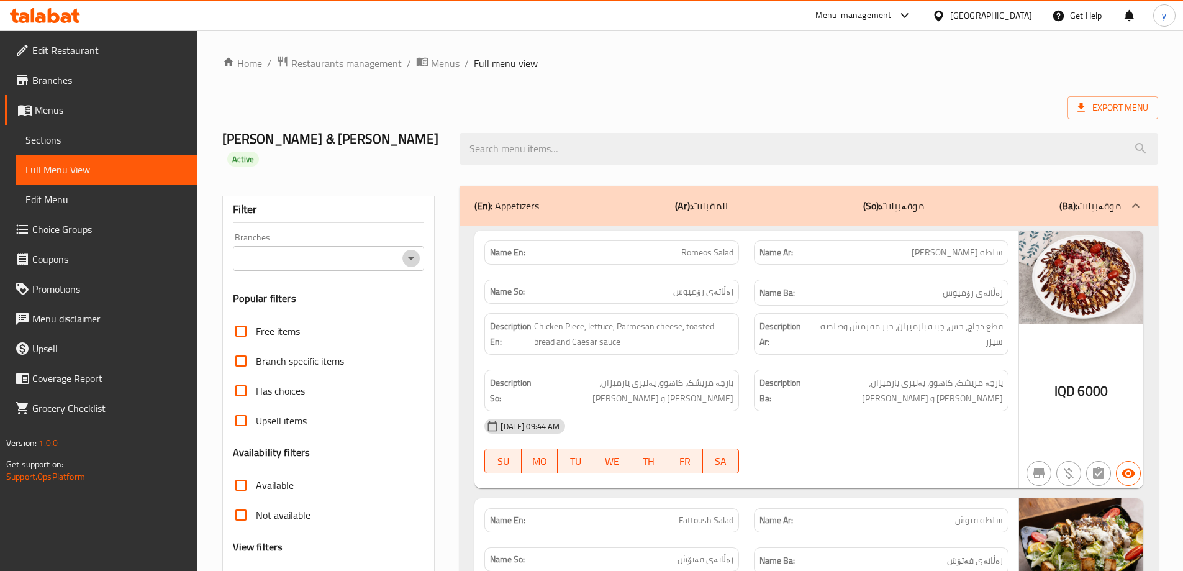
click at [412, 251] on icon "Open" at bounding box center [411, 258] width 15 height 15
click at [348, 288] on li "ROMEOS PIZZA, [PERSON_NAME]" at bounding box center [328, 293] width 192 height 22
type input "ROMEOS PIZZA, [PERSON_NAME]"
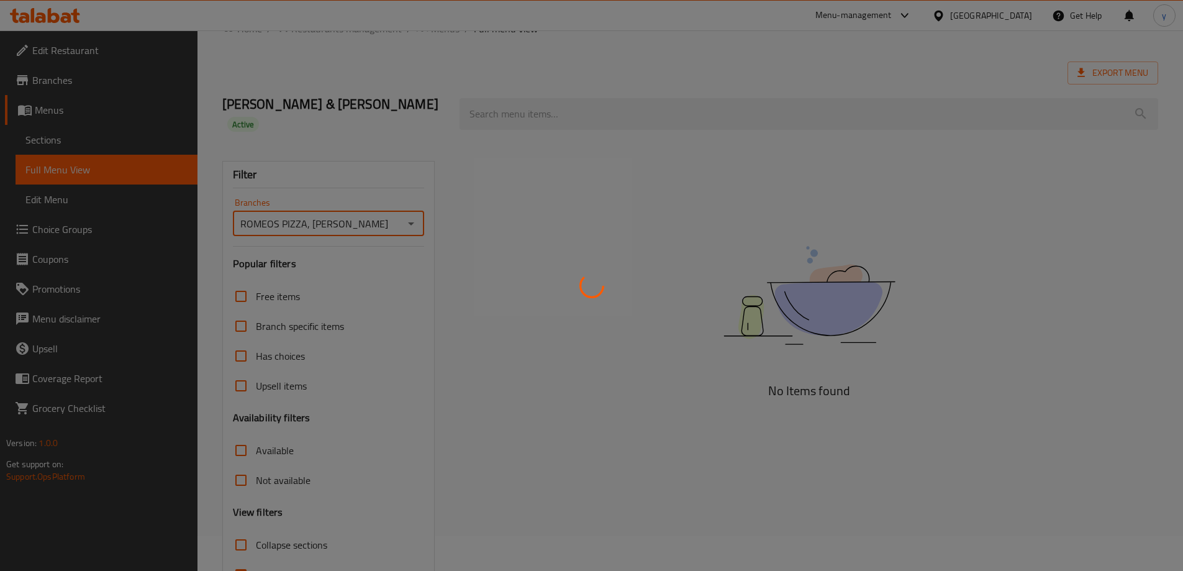
scroll to position [90, 0]
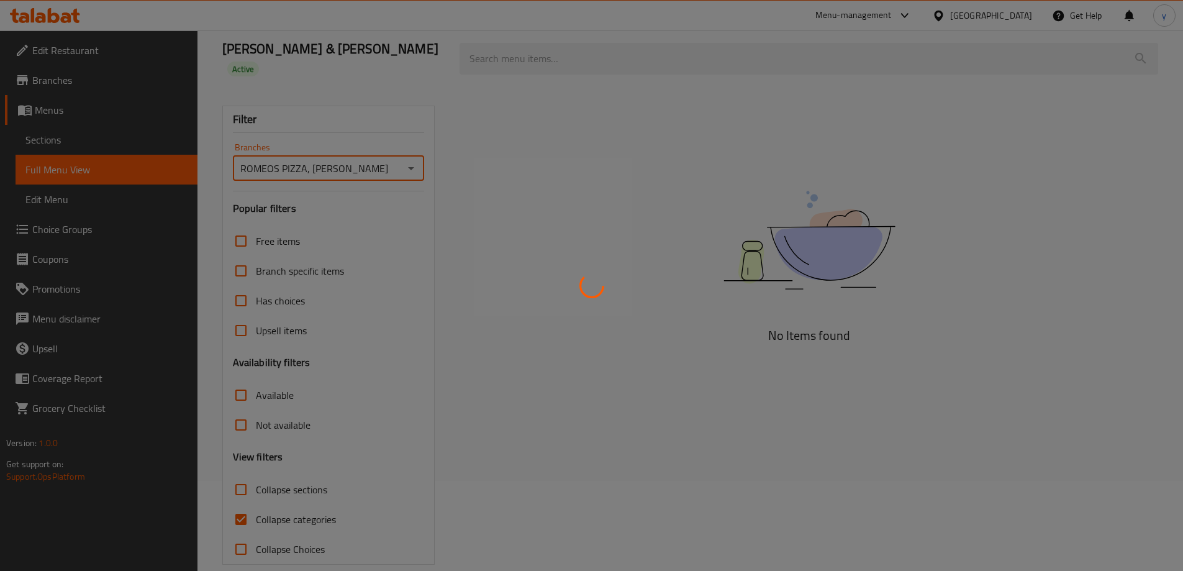
click at [243, 510] on div at bounding box center [591, 285] width 1183 height 571
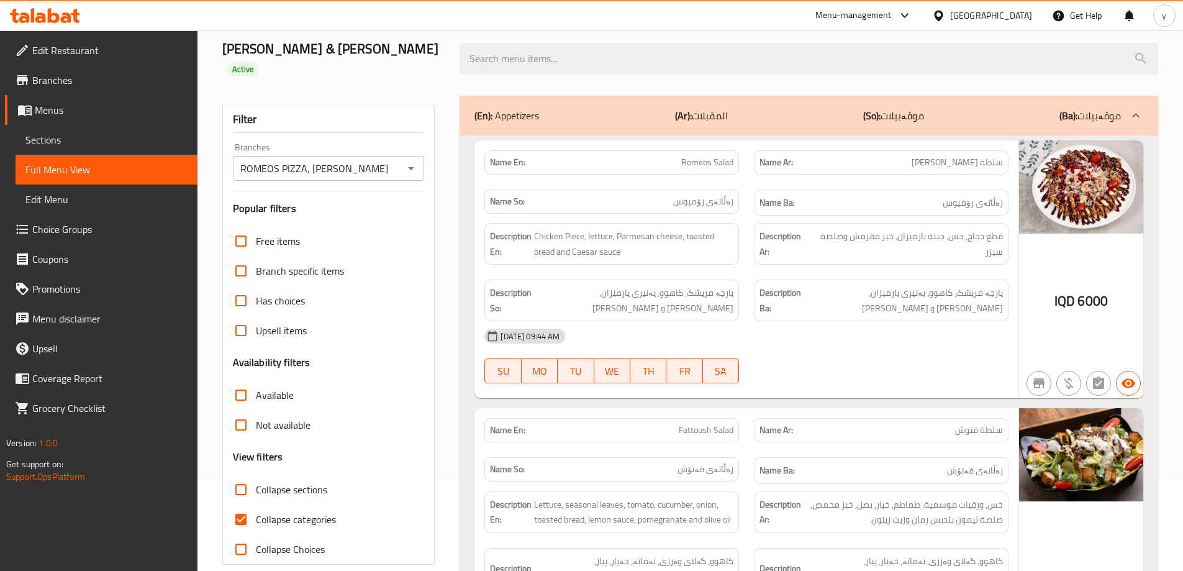
click at [243, 510] on input "Collapse categories" at bounding box center [241, 519] width 30 height 30
checkbox input "false"
click at [243, 474] on input "Collapse sections" at bounding box center [241, 489] width 30 height 30
checkbox input "true"
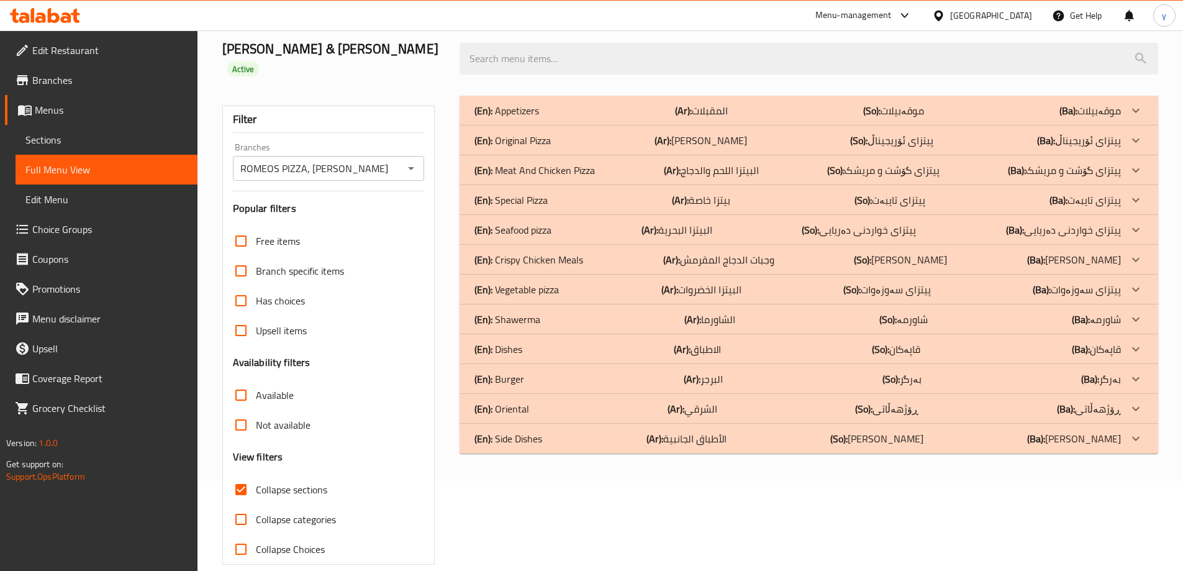
click at [592, 401] on div "(En): Oriental (Ar): الشرقي (So): ڕۆژهەڵاتی (Ba): ڕۆژهەڵاتی" at bounding box center [797, 408] width 646 height 15
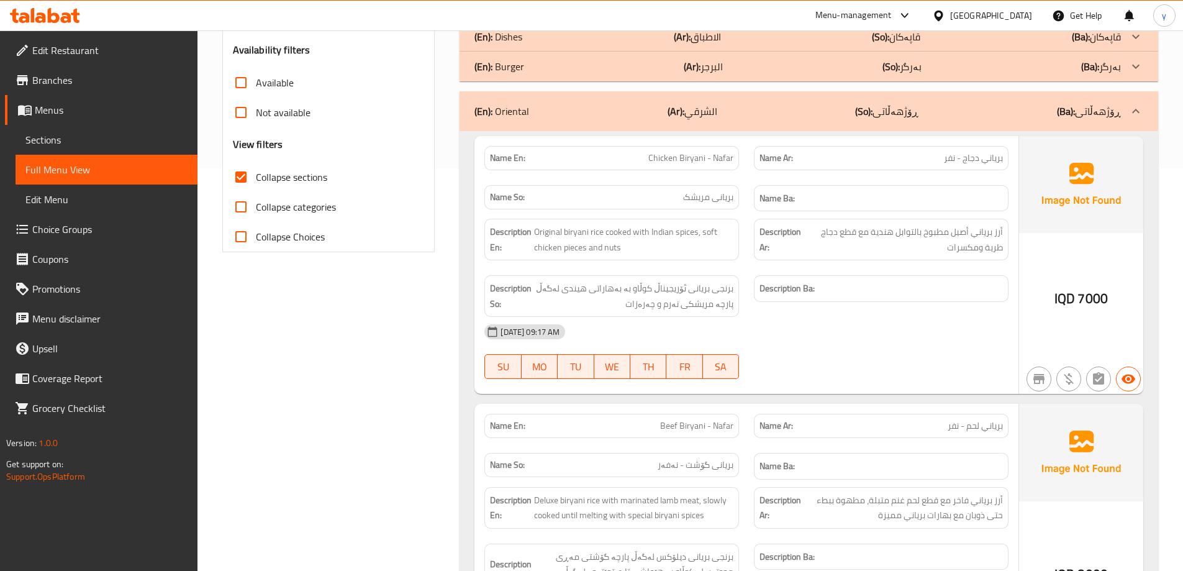
scroll to position [338, 0]
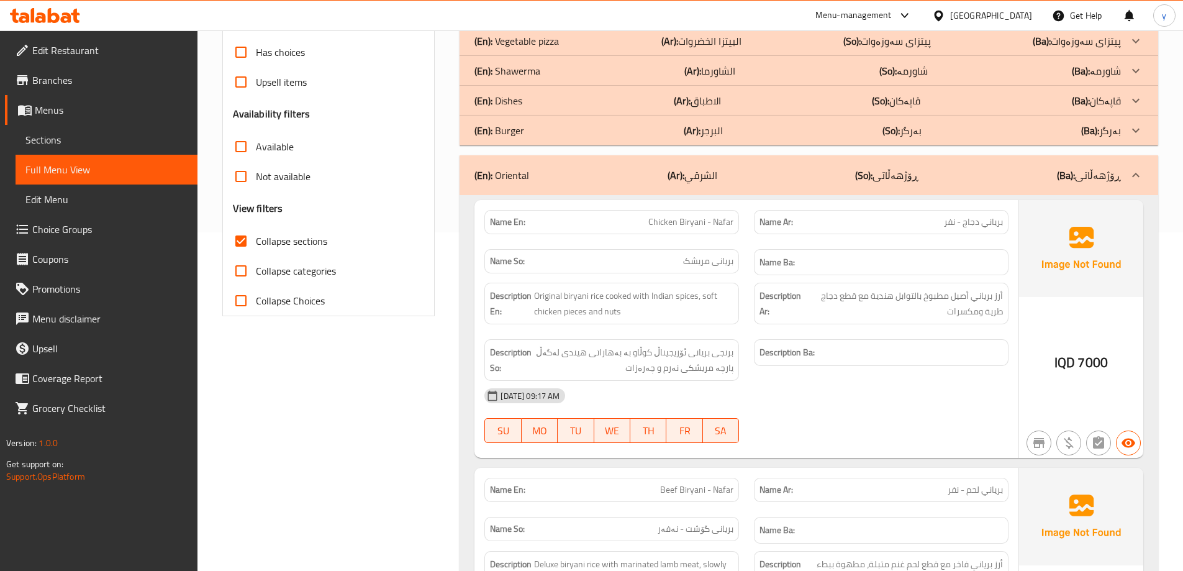
click at [126, 138] on span "Sections" at bounding box center [106, 139] width 162 height 15
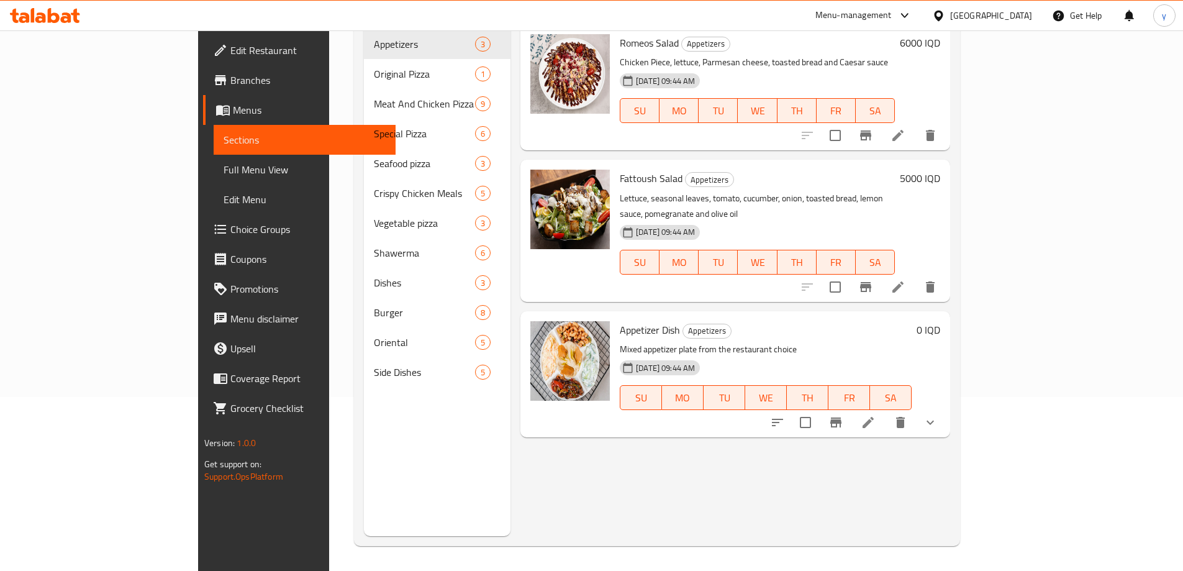
scroll to position [174, 0]
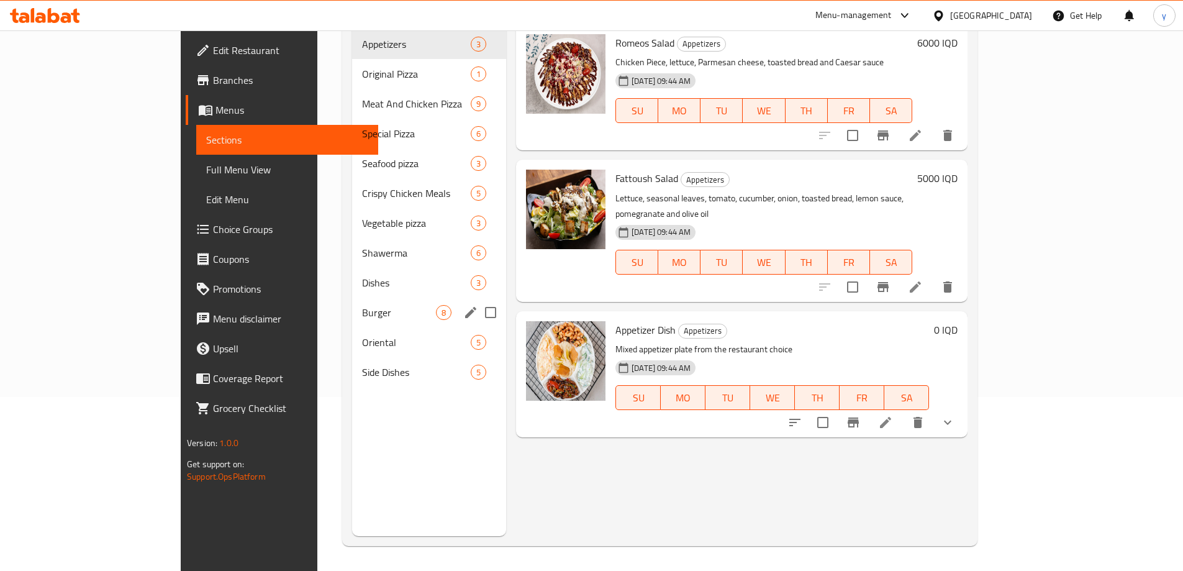
click at [352, 327] on div "Oriental 5" at bounding box center [429, 342] width 154 height 30
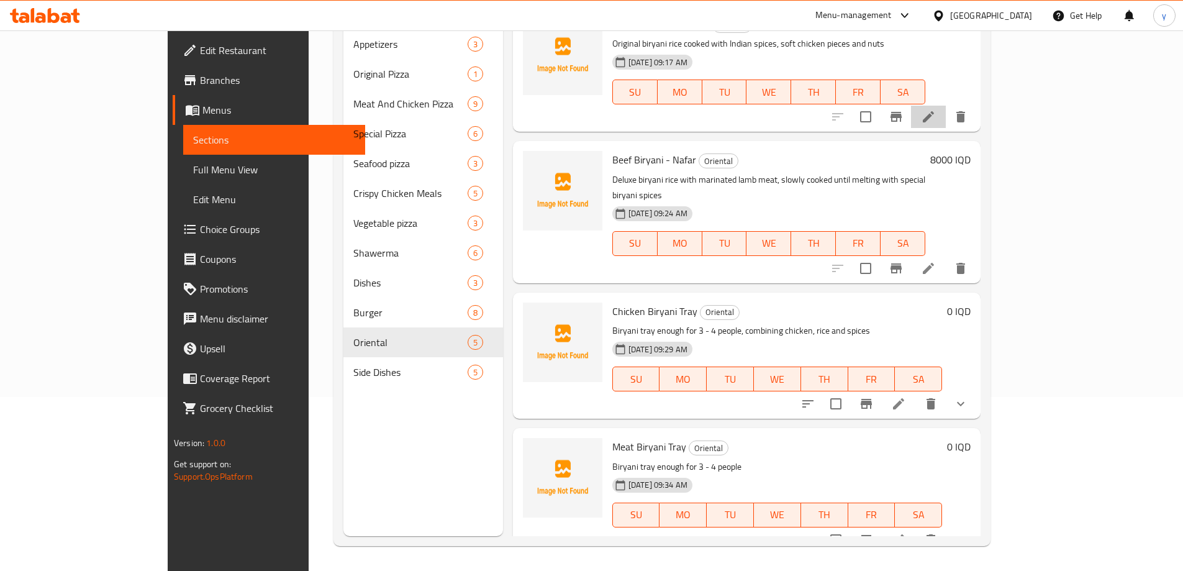
click at [946, 127] on li at bounding box center [928, 117] width 35 height 22
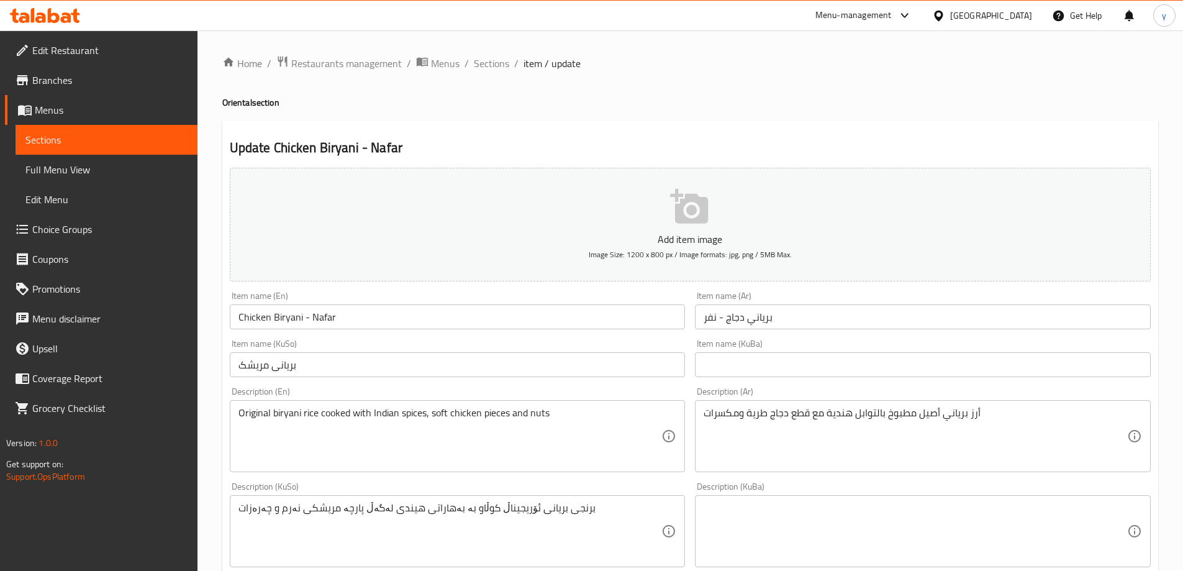
click at [531, 387] on div "Description (En) Original biryani rice cooked with Indian spices, soft chicken …" at bounding box center [458, 429] width 456 height 85
drag, startPoint x: 540, startPoint y: 348, endPoint x: 537, endPoint y: 360, distance: 12.7
click at [538, 348] on div "Item name (KuSo) بریانی مریشک Item name (KuSo)" at bounding box center [458, 358] width 456 height 38
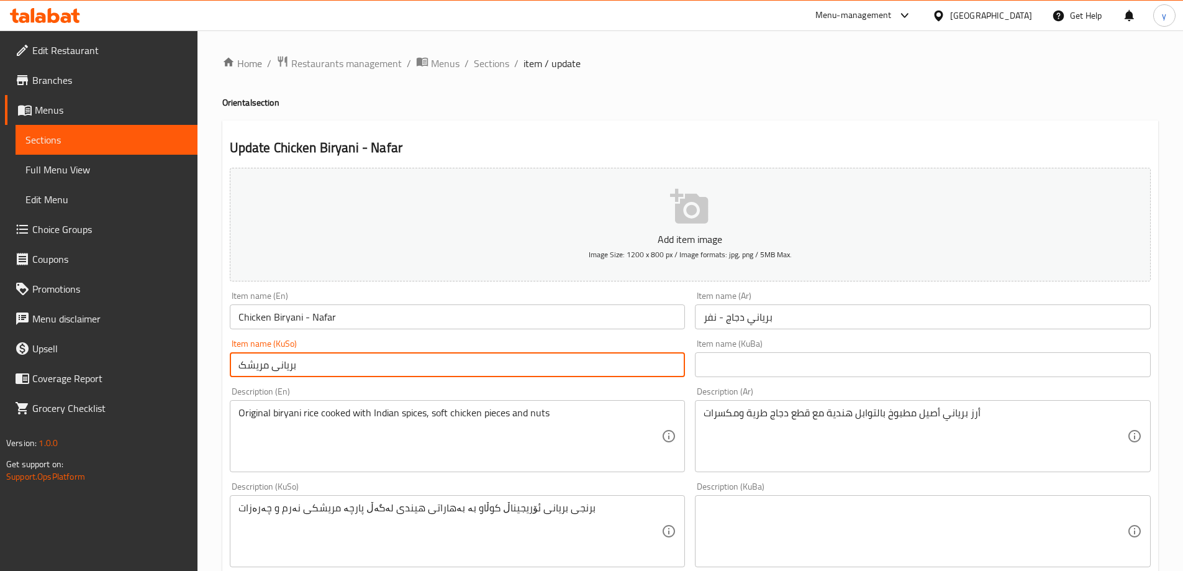
click at [537, 360] on input "بریانی مریشک" at bounding box center [458, 364] width 456 height 25
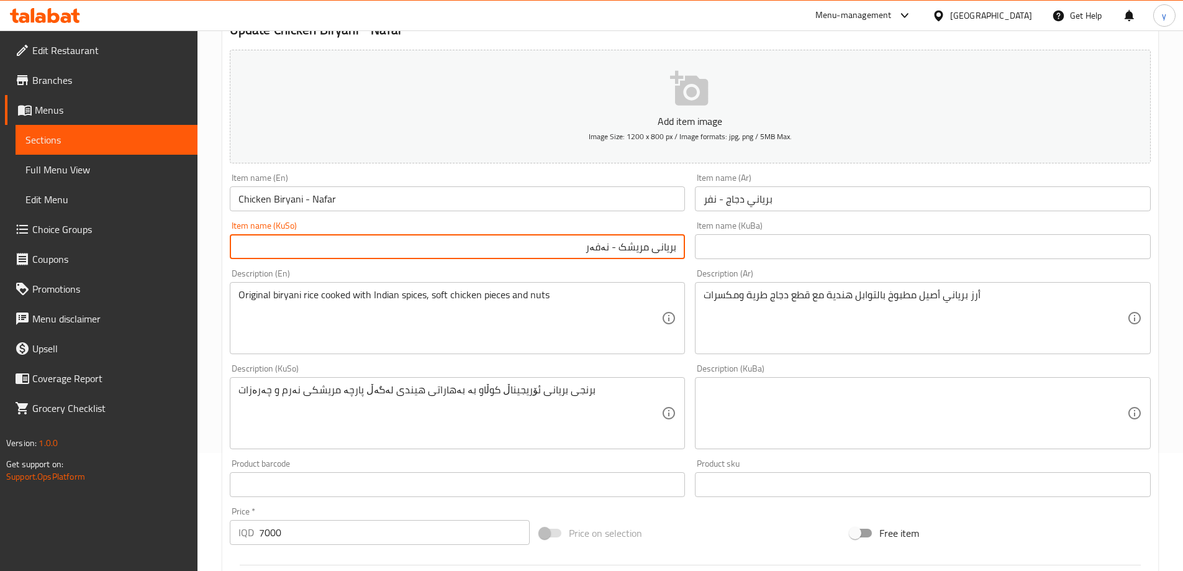
scroll to position [449, 0]
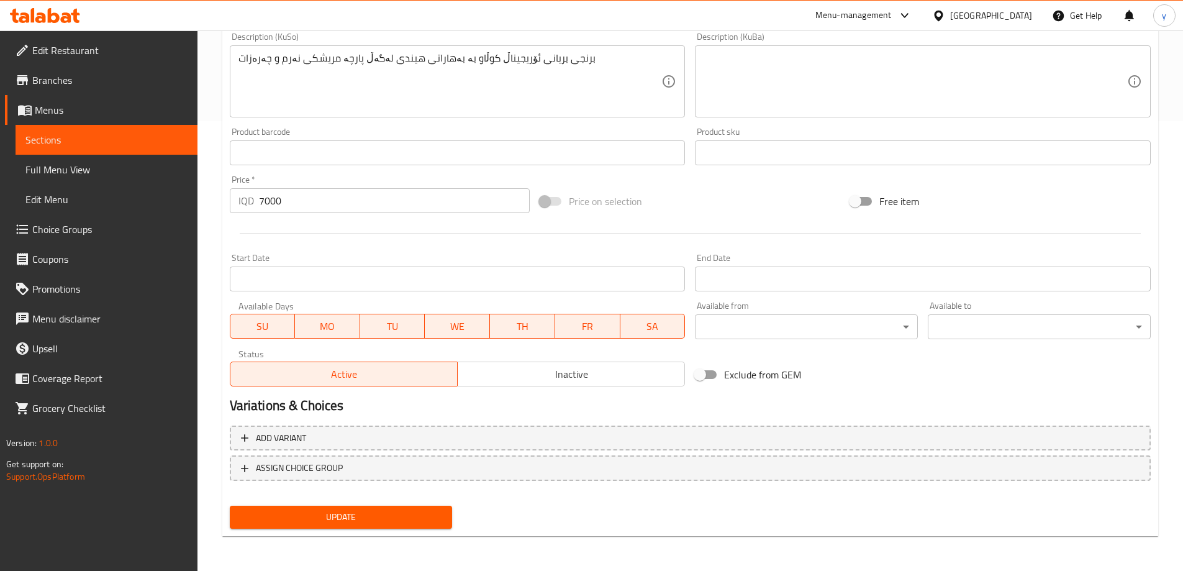
type input "بریانی مریشک - نەفەر"
click at [350, 530] on div "Update" at bounding box center [341, 516] width 233 height 33
click at [346, 522] on span "Update" at bounding box center [341, 517] width 203 height 16
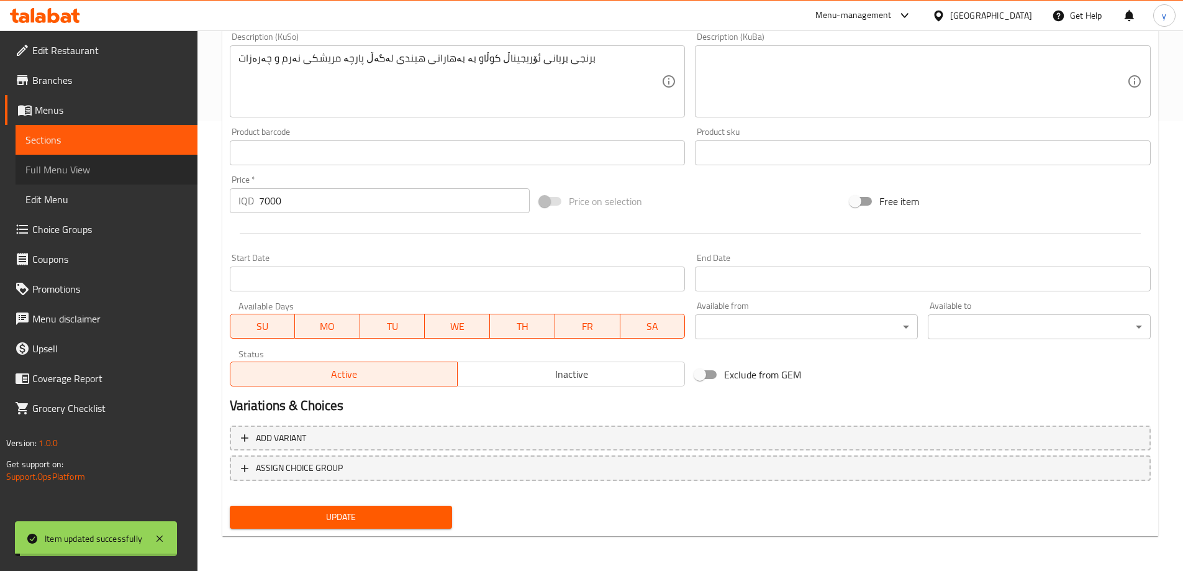
click at [112, 170] on span "Full Menu View" at bounding box center [106, 169] width 162 height 15
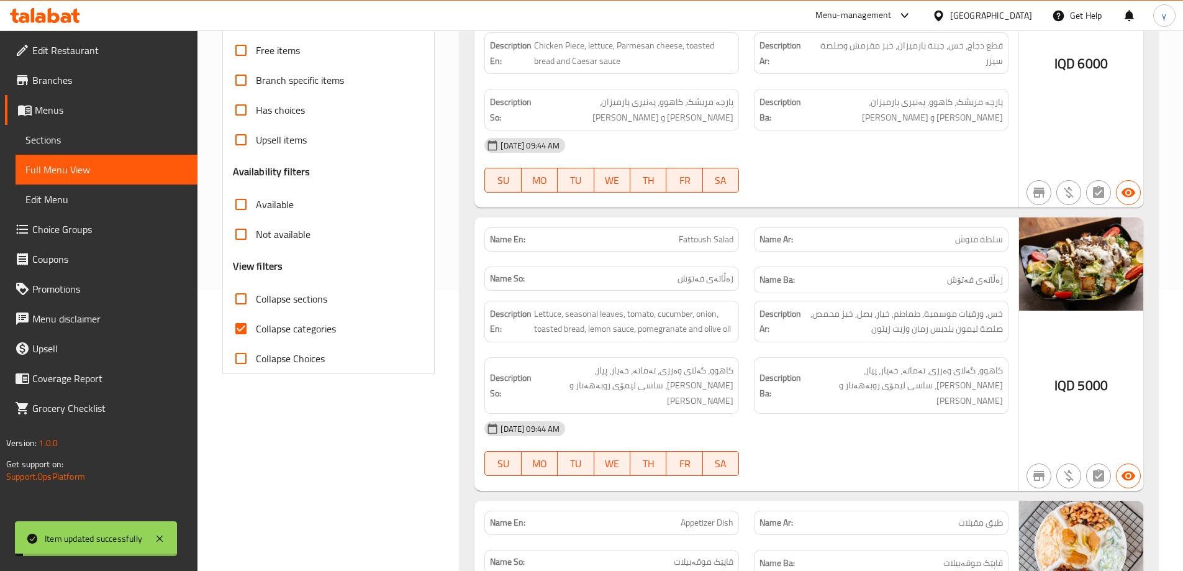
scroll to position [201, 0]
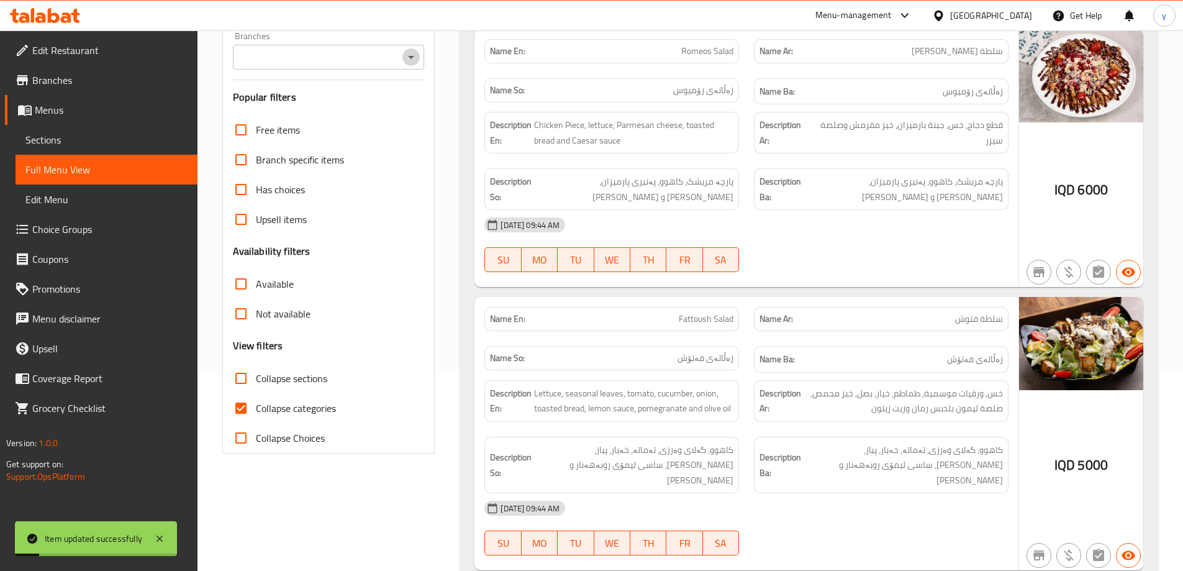
click at [411, 50] on icon "Open" at bounding box center [411, 57] width 15 height 15
click at [366, 89] on li "ROMEOS PIZZA, [PERSON_NAME]" at bounding box center [328, 92] width 192 height 22
type input "ROMEOS PIZZA, [PERSON_NAME]"
click at [250, 393] on input "Collapse categories" at bounding box center [241, 408] width 30 height 30
checkbox input "false"
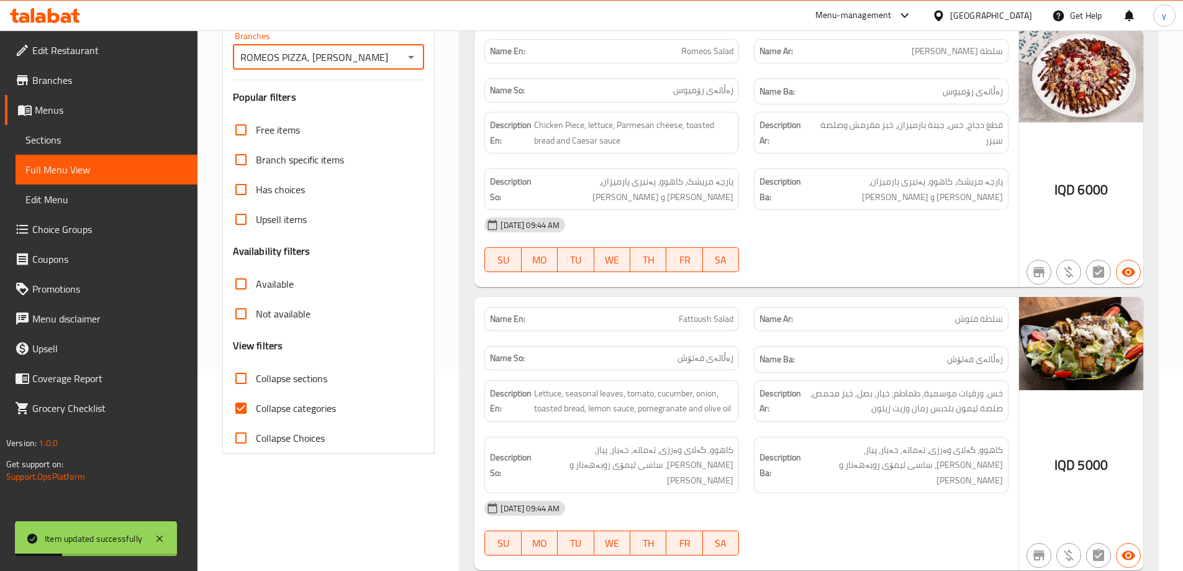
click at [246, 368] on input "Collapse sections" at bounding box center [241, 378] width 30 height 30
checkbox input "true"
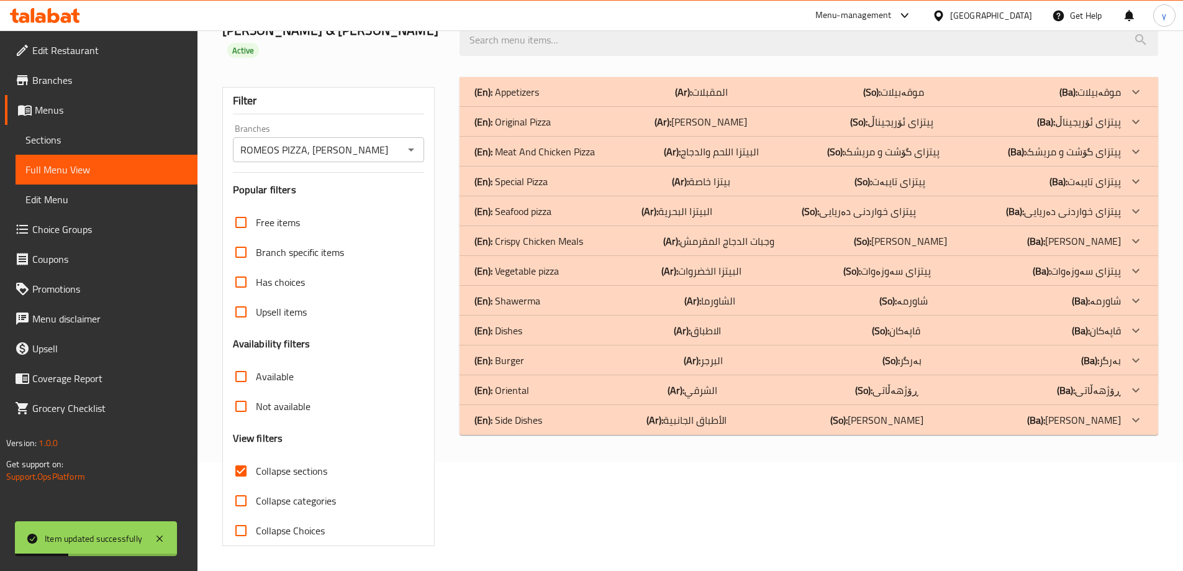
scroll to position [90, 0]
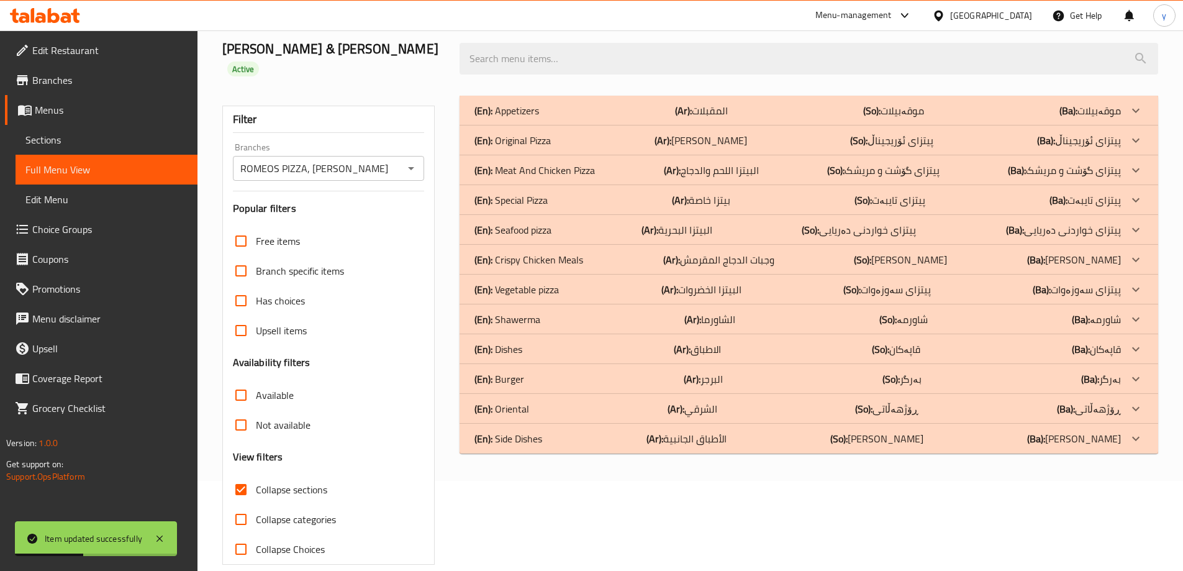
click at [574, 401] on div "(En): Oriental (Ar): الشرقي (So): ڕۆژهەڵاتی (Ba): ڕۆژهەڵاتی" at bounding box center [797, 408] width 646 height 15
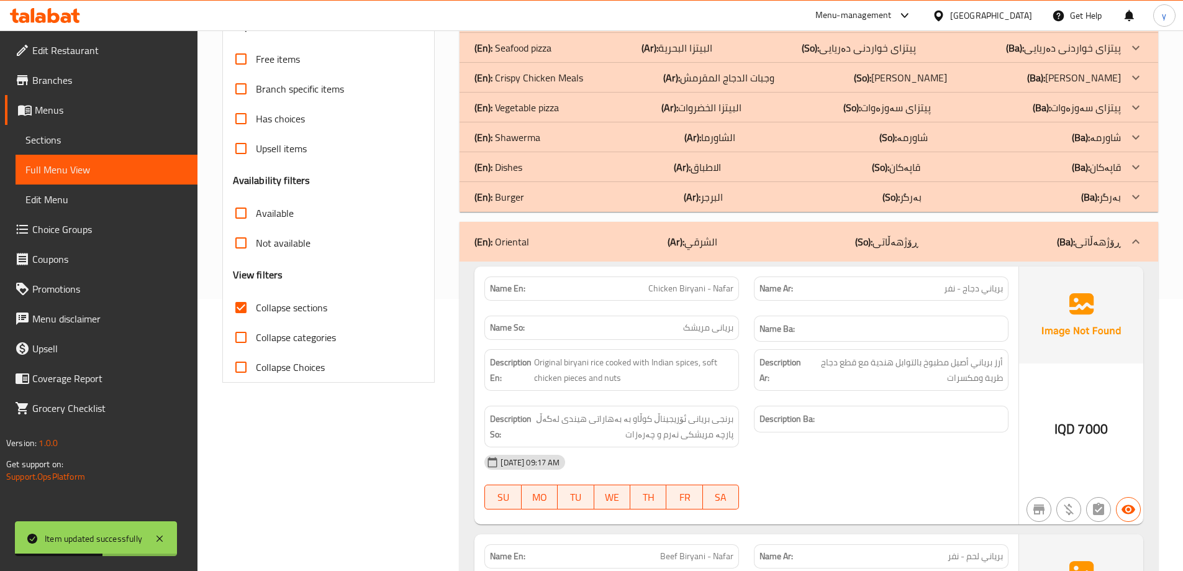
scroll to position [315, 0]
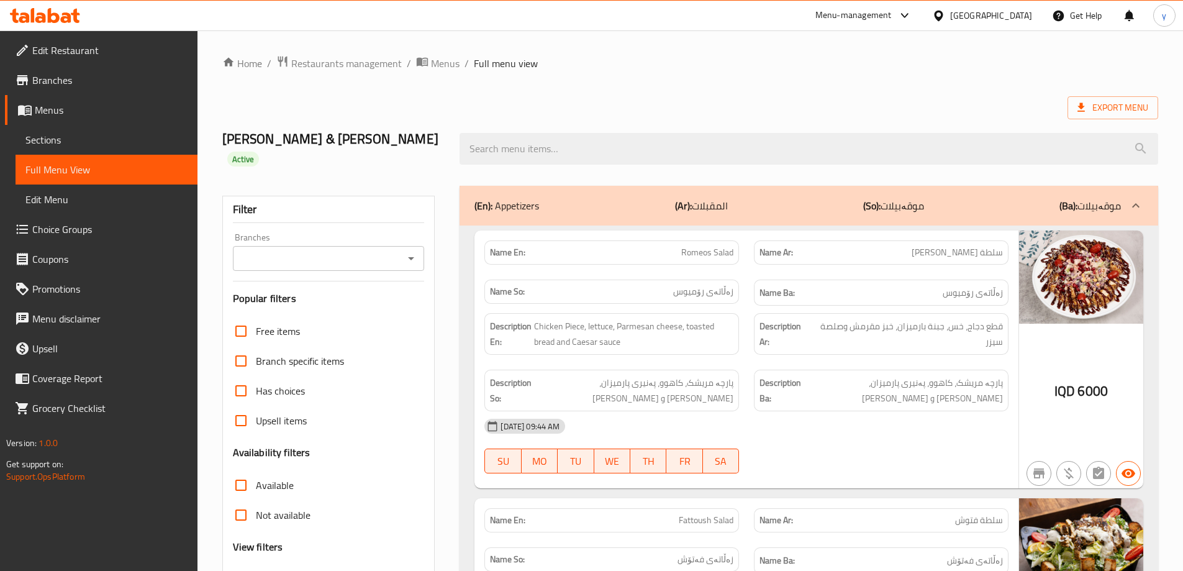
click at [404, 251] on icon "Open" at bounding box center [411, 258] width 15 height 15
click at [373, 282] on li "ROMEOS PIZZA, [PERSON_NAME]" at bounding box center [328, 293] width 192 height 22
type input "ROMEOS PIZZA, [PERSON_NAME]"
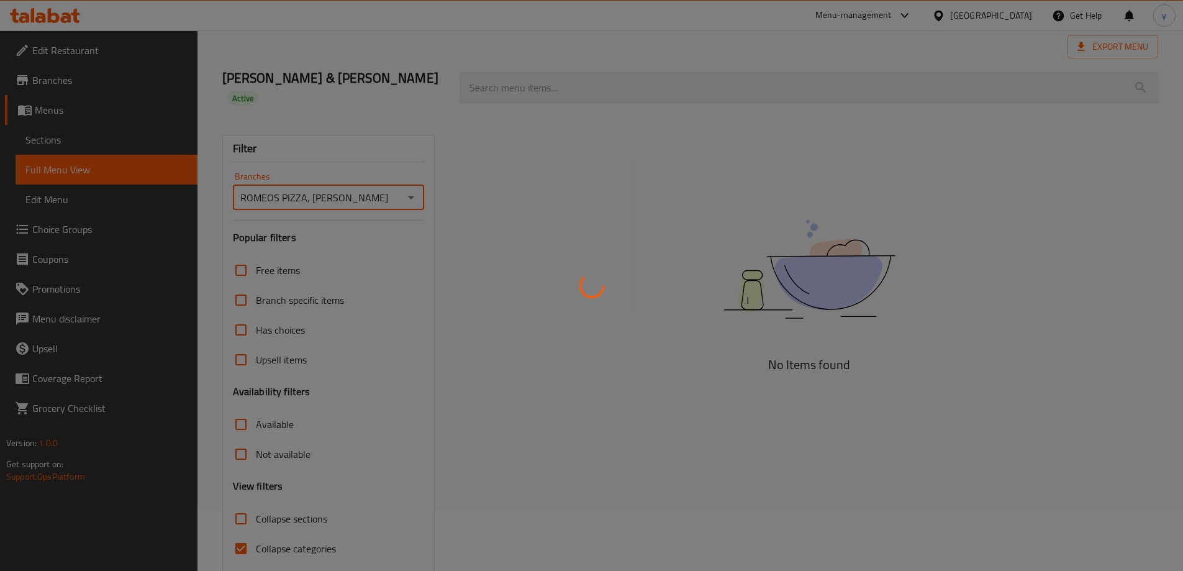
scroll to position [90, 0]
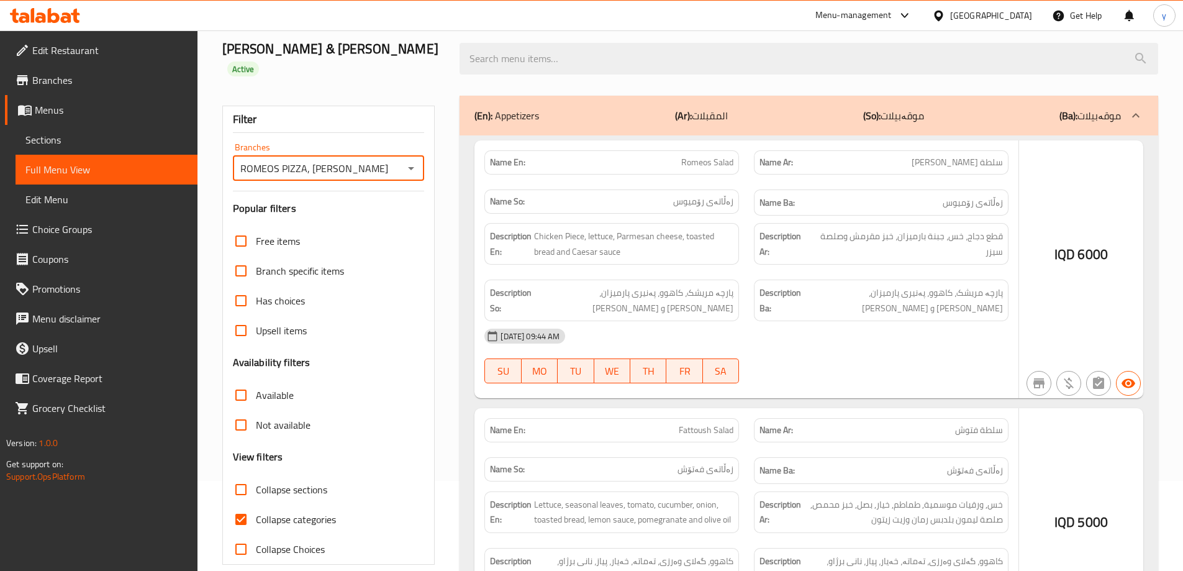
click at [237, 504] on div at bounding box center [591, 285] width 1183 height 571
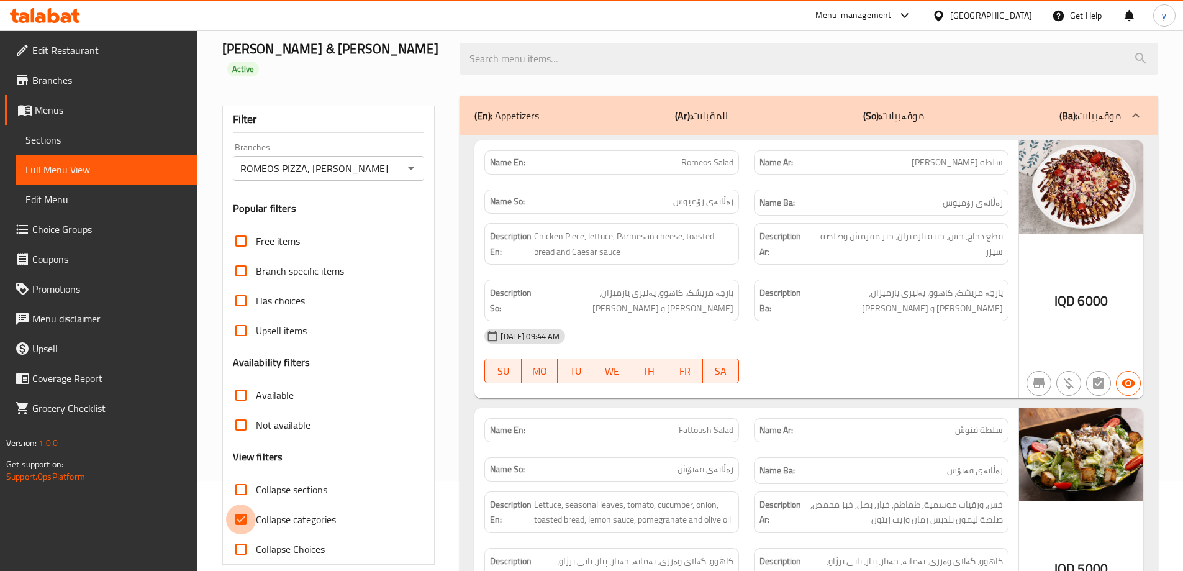
click at [238, 508] on input "Collapse categories" at bounding box center [241, 519] width 30 height 30
checkbox input "false"
click at [240, 474] on input "Collapse sections" at bounding box center [241, 489] width 30 height 30
checkbox input "true"
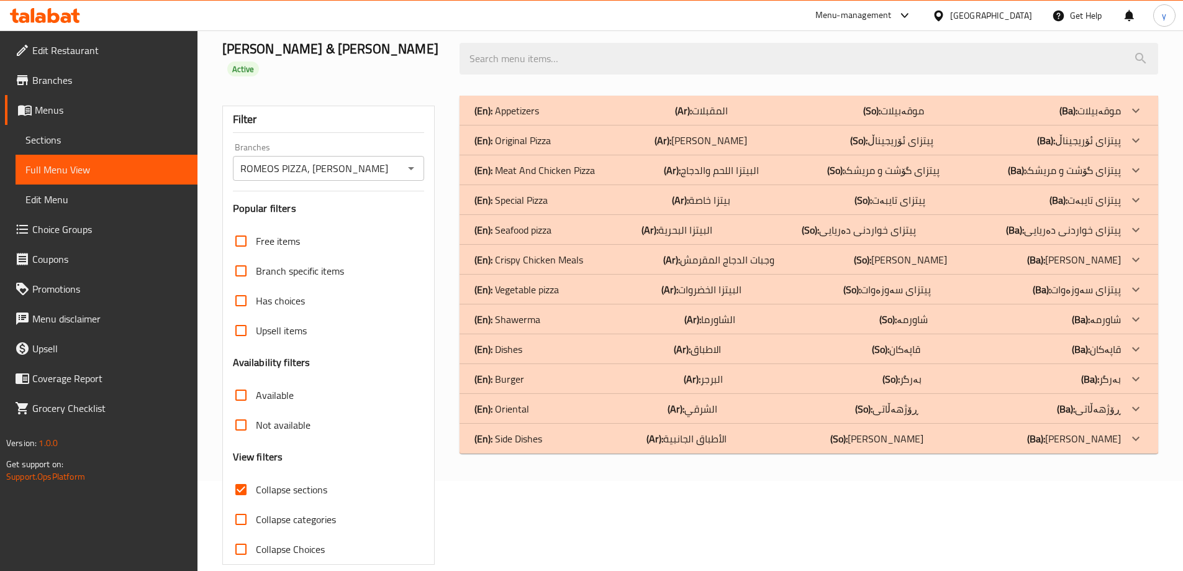
click at [618, 423] on div "(En): Side Dishes (Ar): الأطباق الجانبية (So): [PERSON_NAME] (Ba): [PERSON_NAME…" at bounding box center [808, 438] width 698 height 30
click at [914, 401] on p "(So): ڕۆژهەڵاتی" at bounding box center [886, 408] width 63 height 15
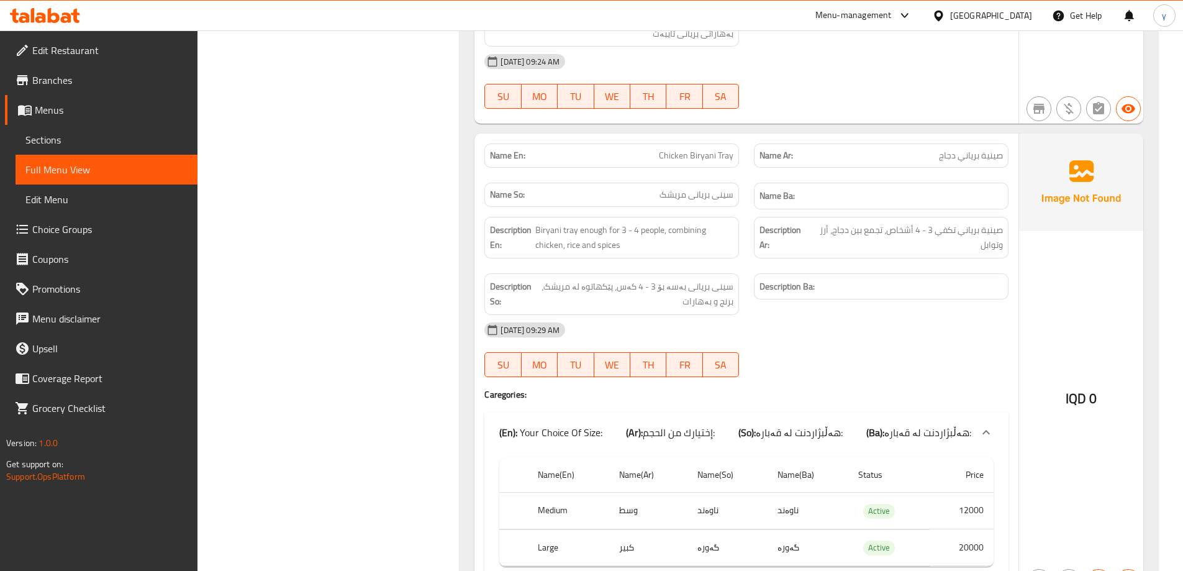
scroll to position [959, 0]
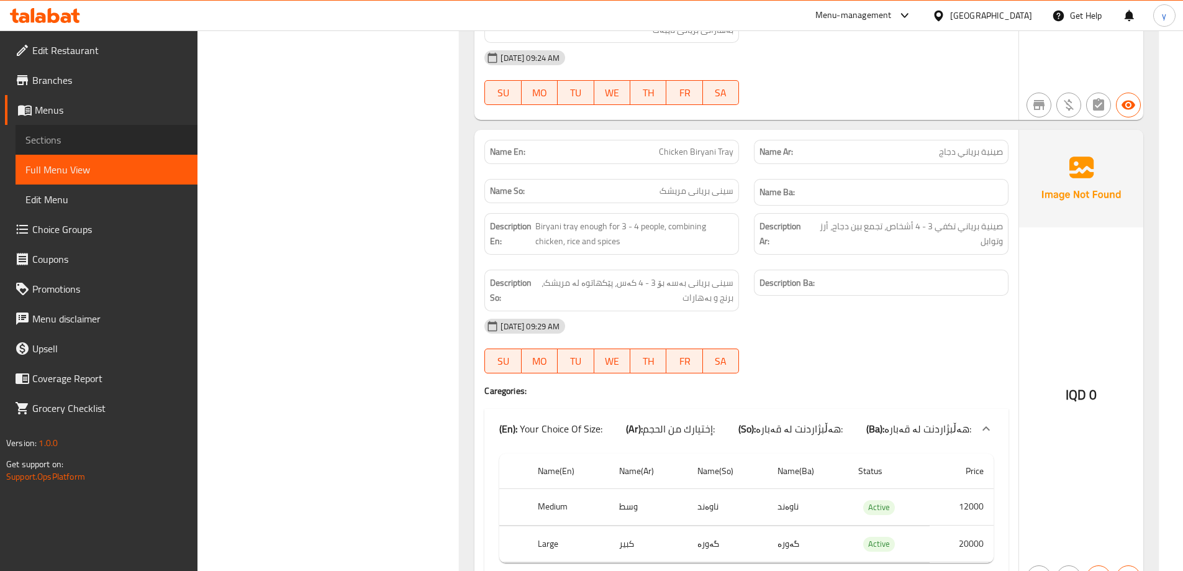
click at [169, 148] on link "Sections" at bounding box center [107, 140] width 182 height 30
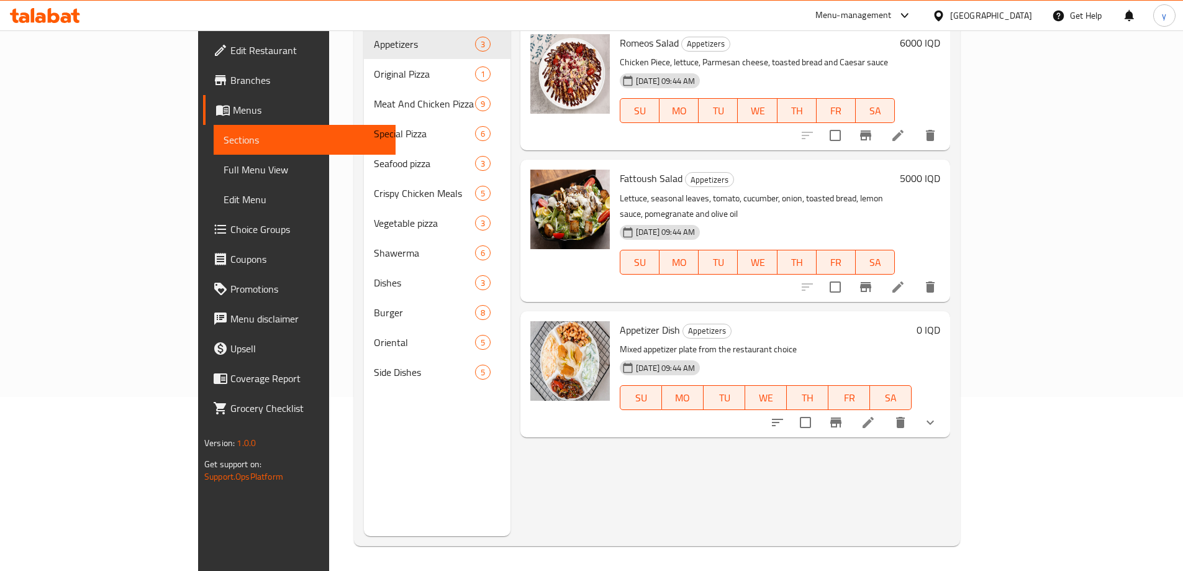
scroll to position [174, 0]
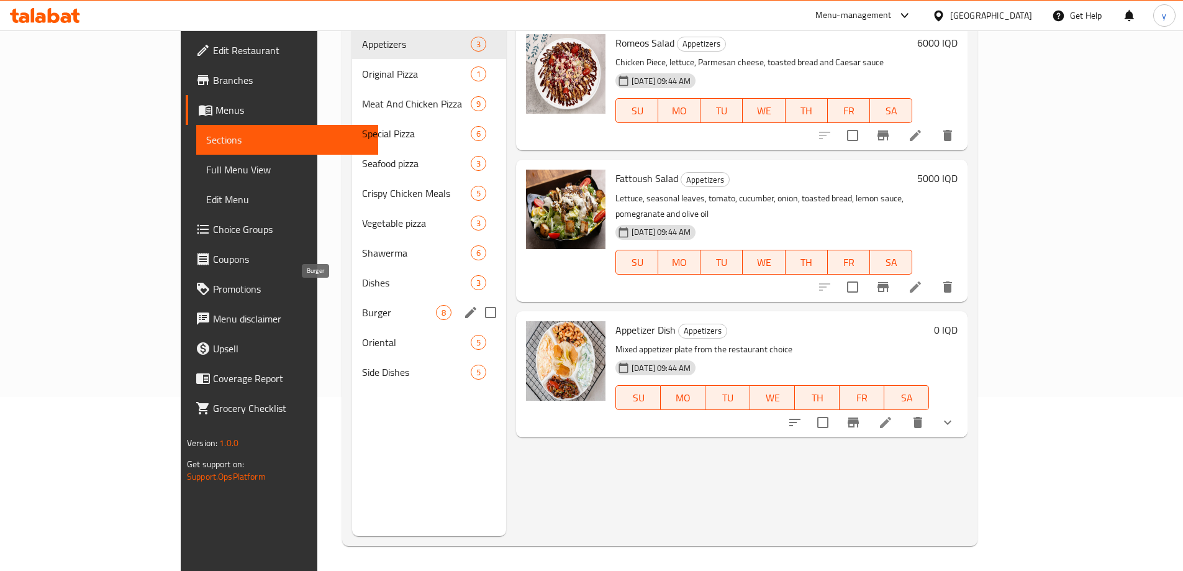
click at [352, 327] on div "Oriental 5" at bounding box center [429, 342] width 154 height 30
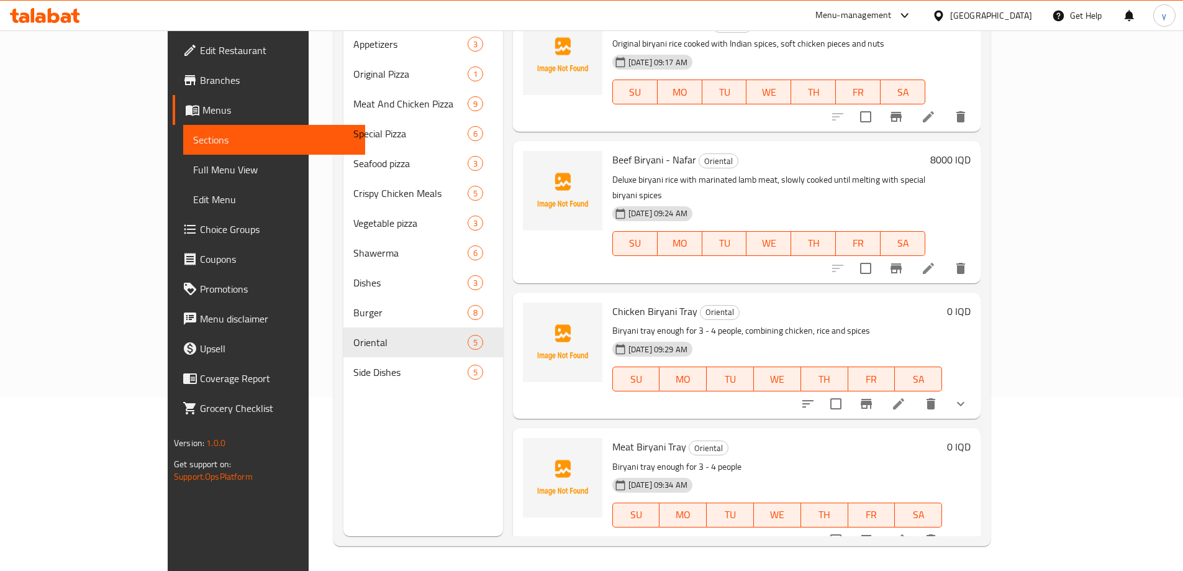
click at [975, 400] on div at bounding box center [884, 404] width 183 height 30
click at [906, 396] on icon at bounding box center [898, 403] width 15 height 15
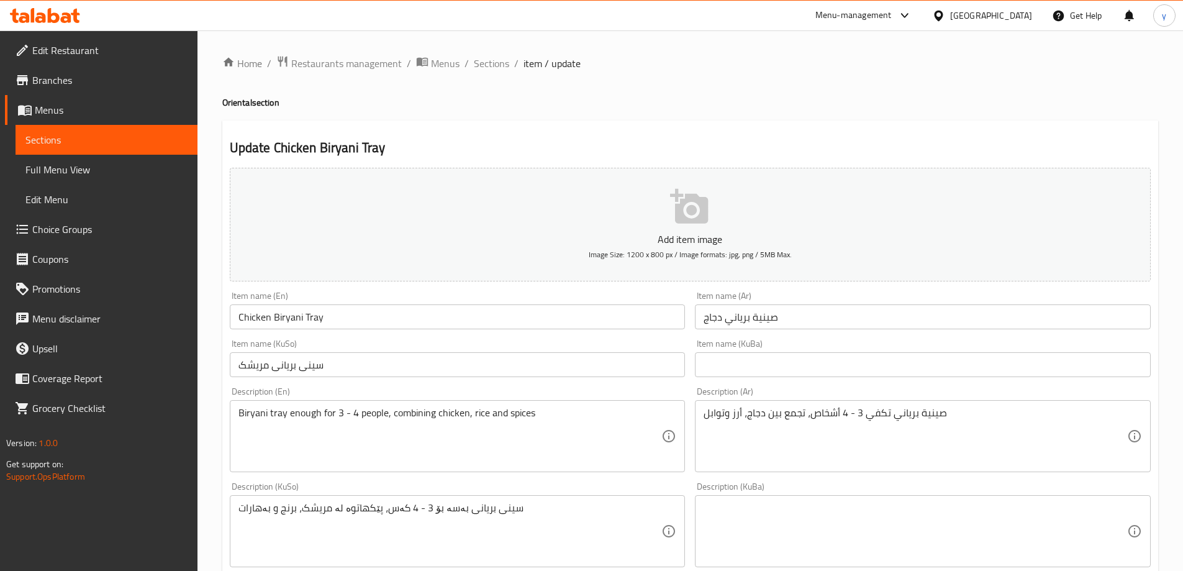
click at [364, 415] on textarea "Biryani tray enough for 3 - 4 people, combining chicken, rice and spices" at bounding box center [449, 436] width 423 height 59
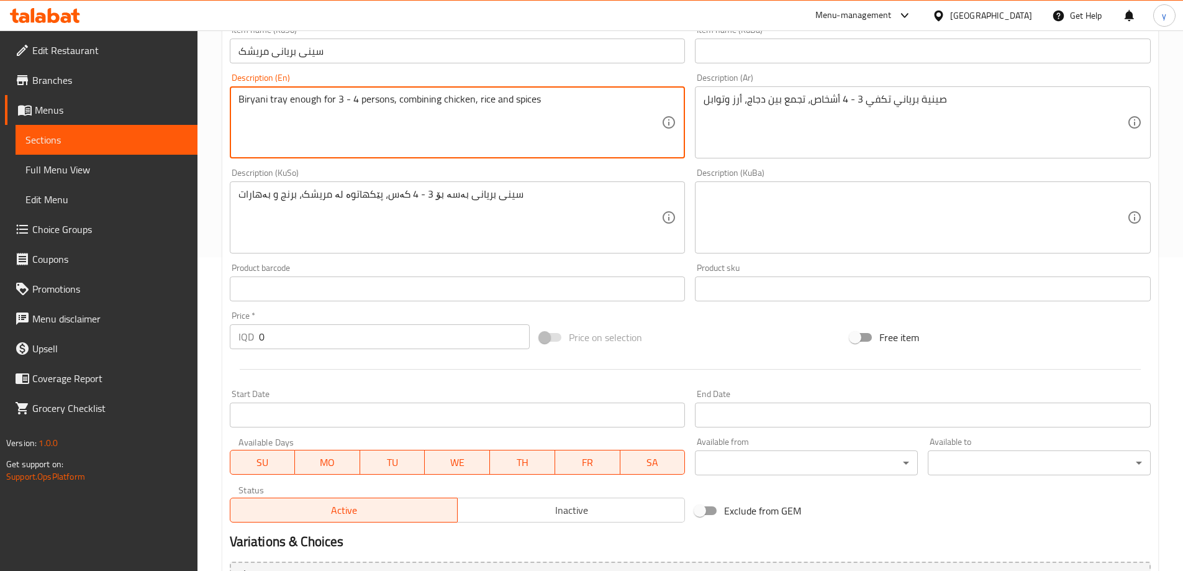
scroll to position [497, 0]
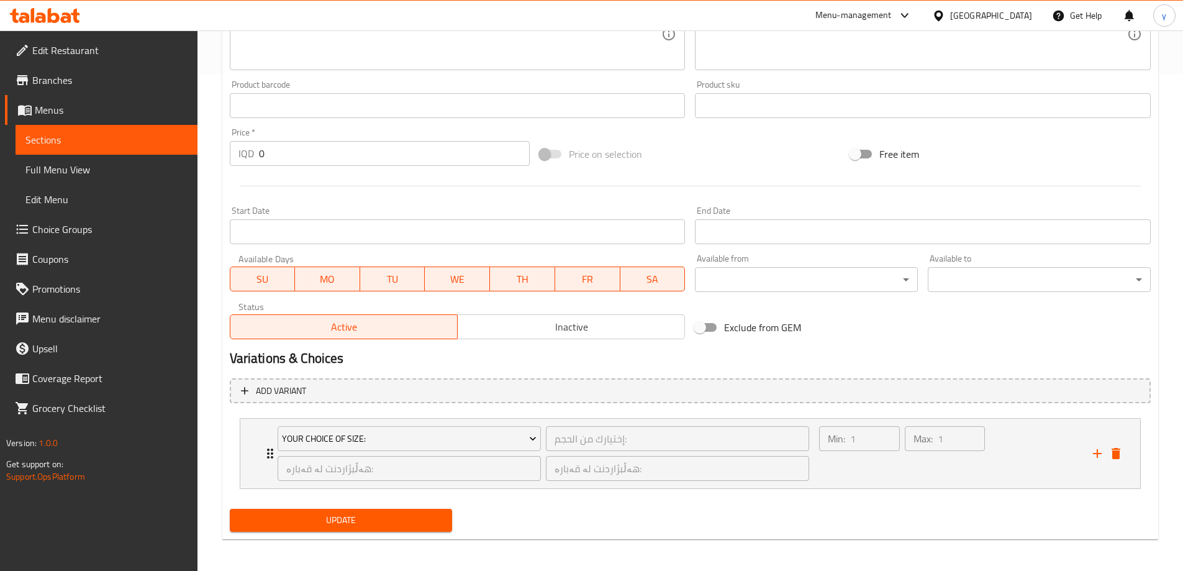
type textarea "Biryani tray enough for 3 - 4 persons, combining chicken, rice and spices"
click at [387, 511] on button "Update" at bounding box center [341, 519] width 223 height 23
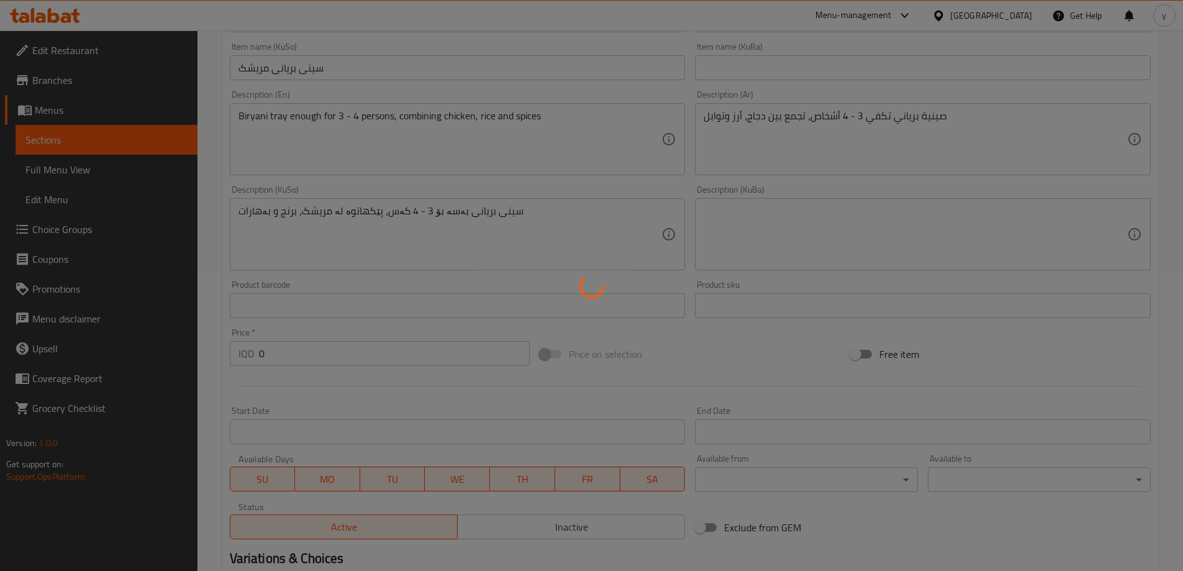
scroll to position [248, 0]
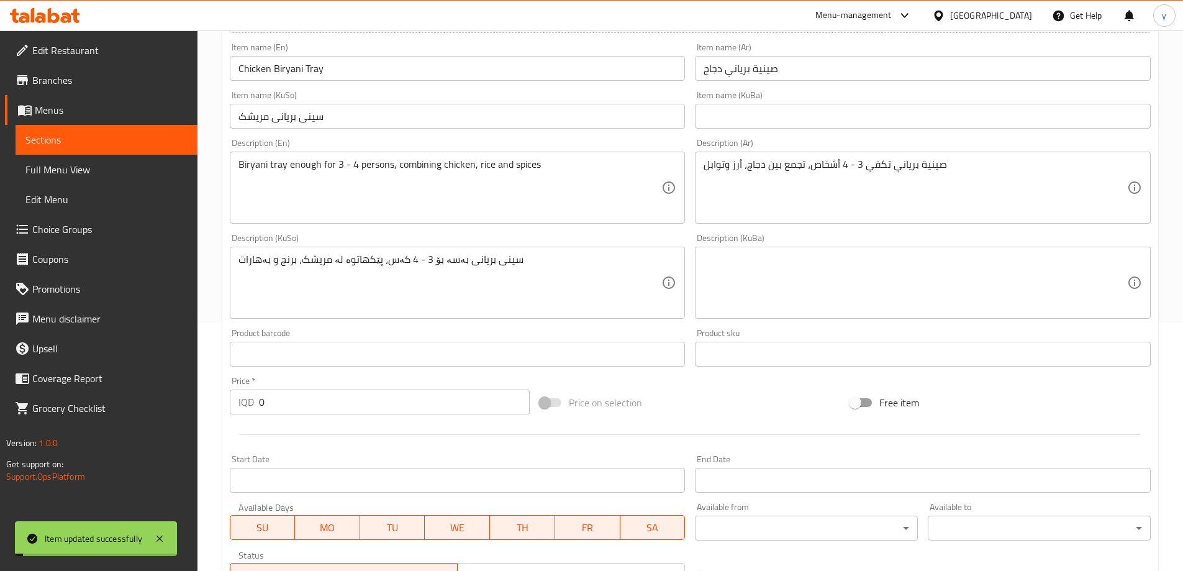
click at [155, 168] on span "Full Menu View" at bounding box center [106, 169] width 162 height 15
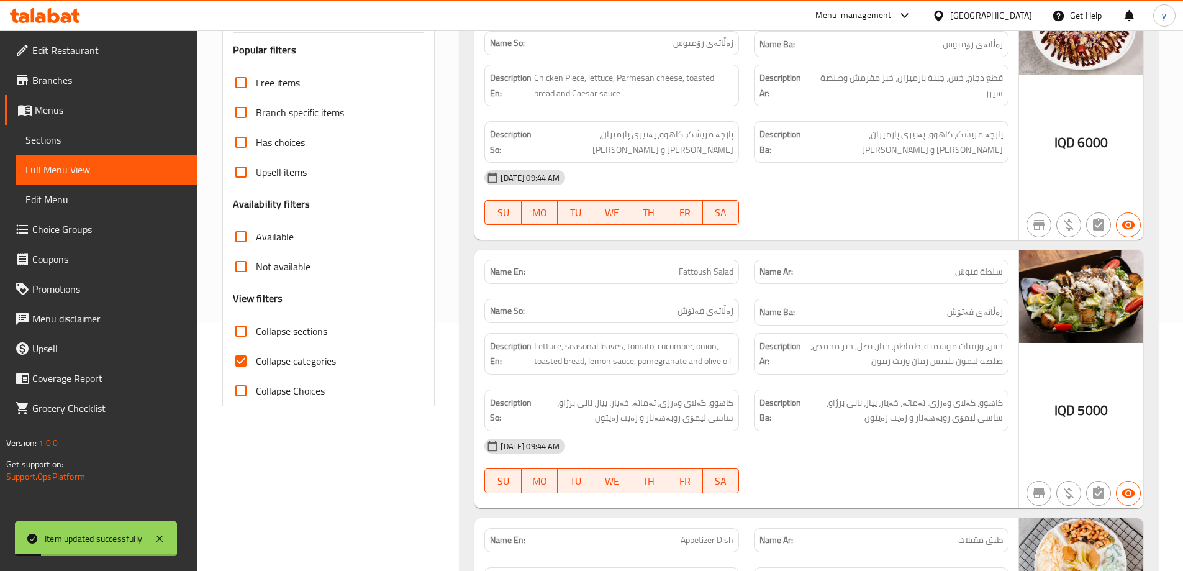
scroll to position [124, 0]
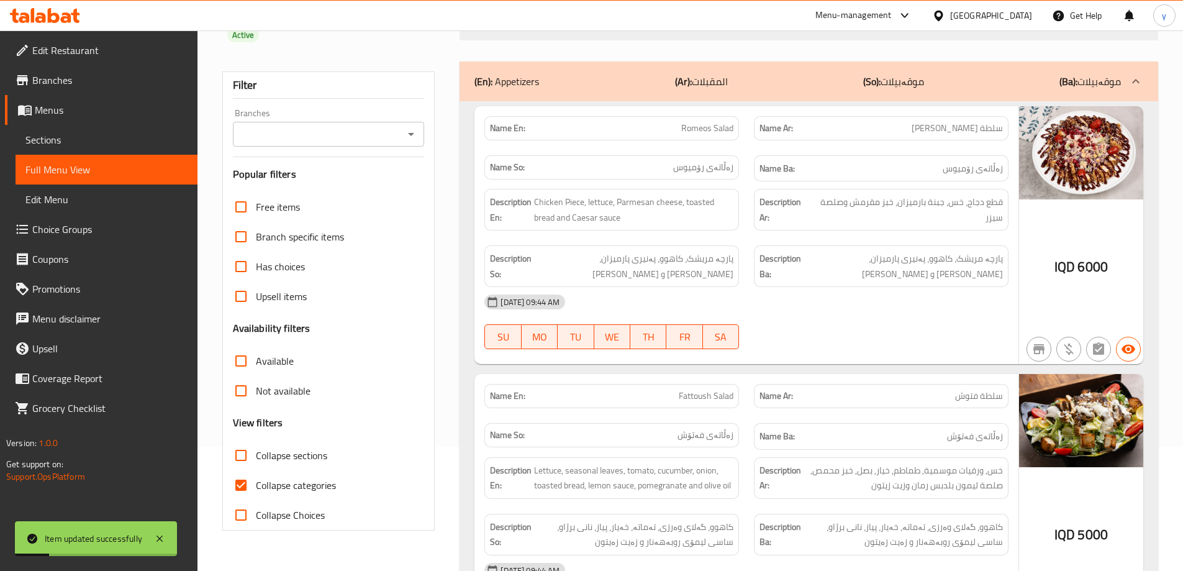
click at [415, 127] on icon "Open" at bounding box center [411, 134] width 15 height 15
click at [384, 183] on ul "All ROMEOS PIZZA, [PERSON_NAME]" at bounding box center [328, 157] width 192 height 55
click at [340, 173] on span "ROMEOS PIZZA, [PERSON_NAME]" at bounding box center [316, 168] width 148 height 15
type input "ROMEOS PIZZA, [PERSON_NAME]"
click at [242, 470] on input "Collapse categories" at bounding box center [241, 485] width 30 height 30
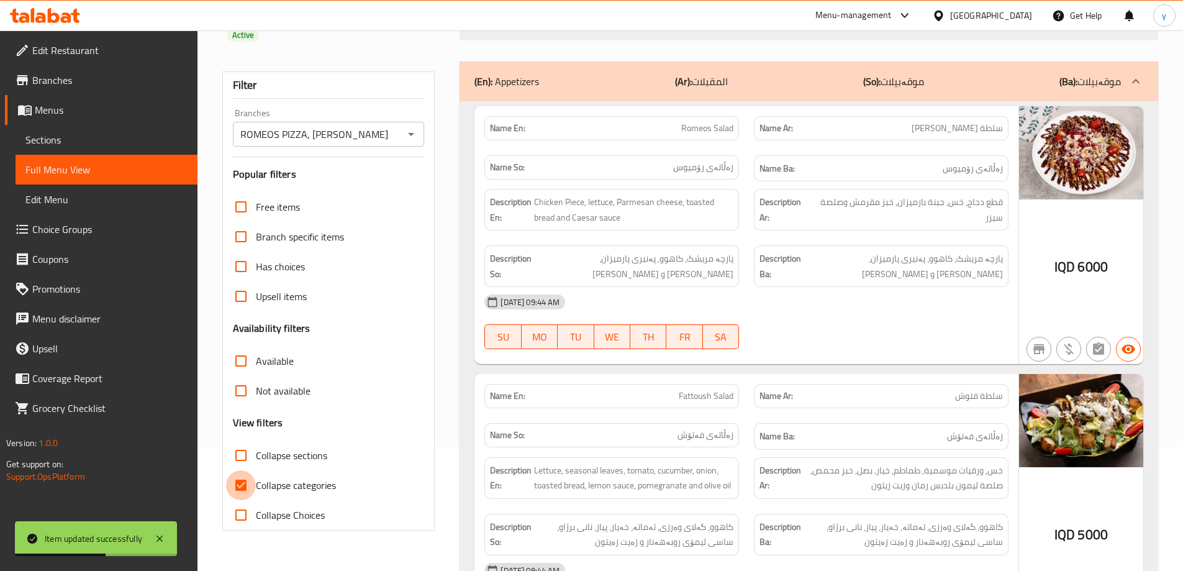
checkbox input "false"
click at [238, 440] on input "Collapse sections" at bounding box center [241, 455] width 30 height 30
checkbox input "true"
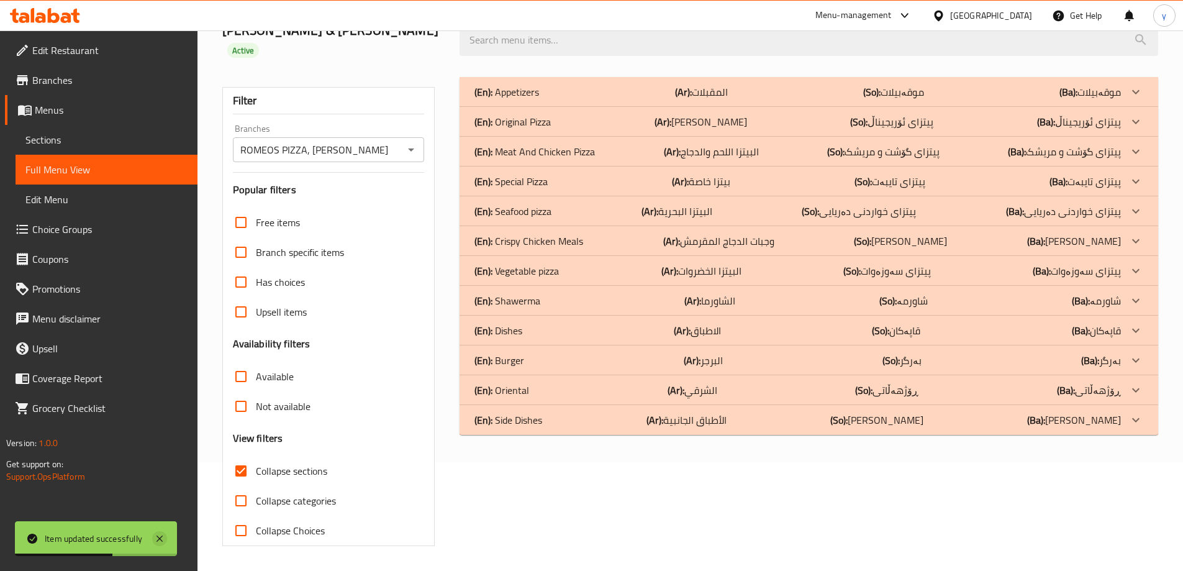
click at [156, 539] on icon at bounding box center [159, 538] width 15 height 15
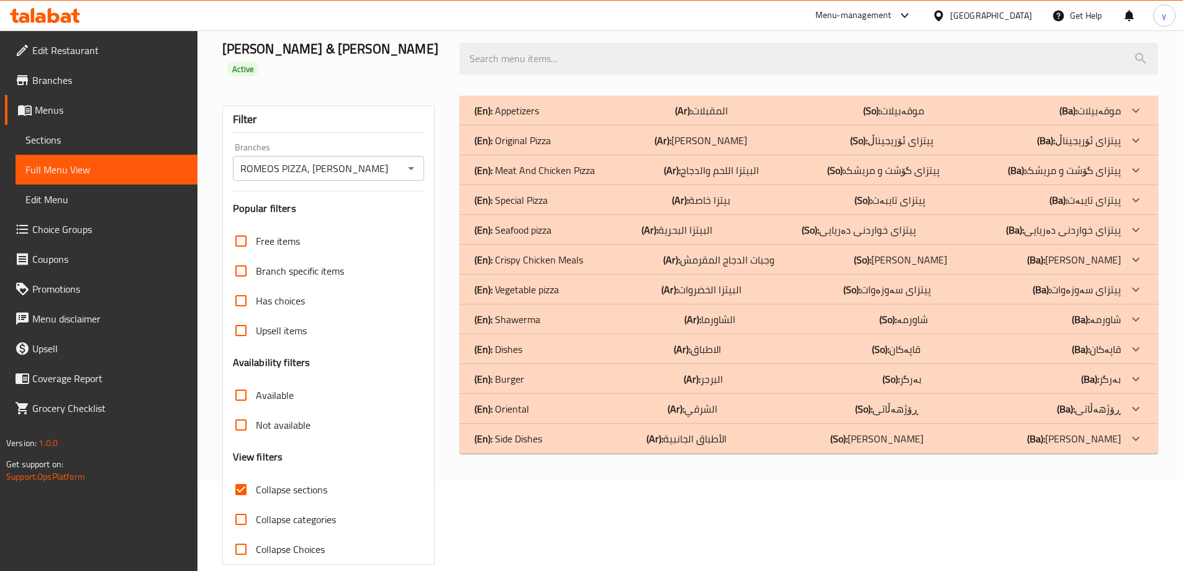
click at [530, 394] on div "(En): Oriental (Ar): الشرقي (So): ڕۆژهەڵاتی (Ba): ڕۆژهەڵاتی" at bounding box center [808, 409] width 698 height 30
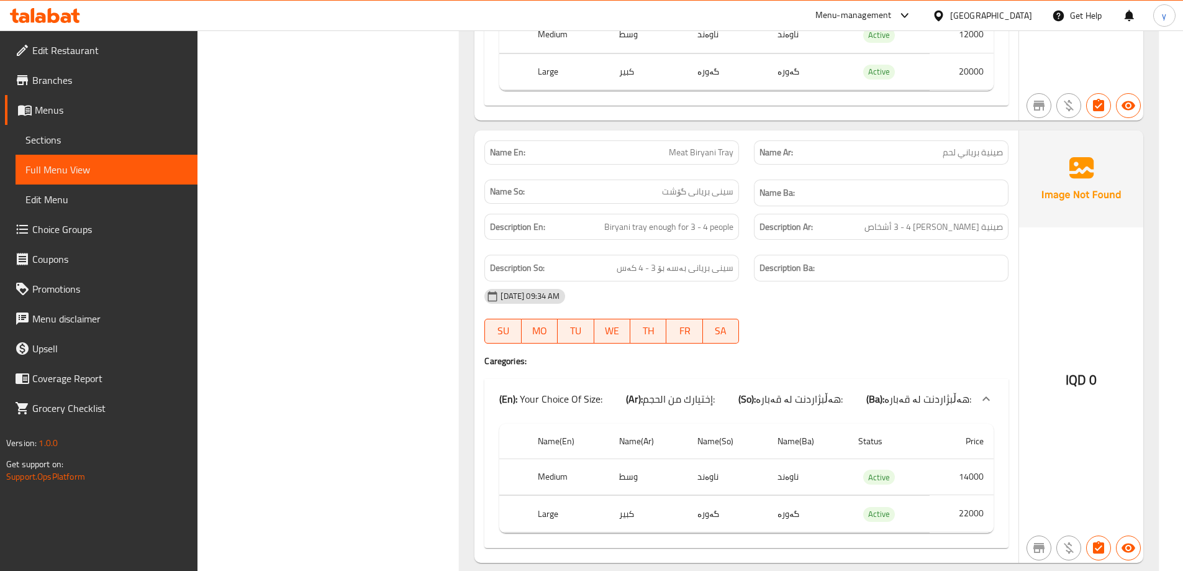
scroll to position [1456, 0]
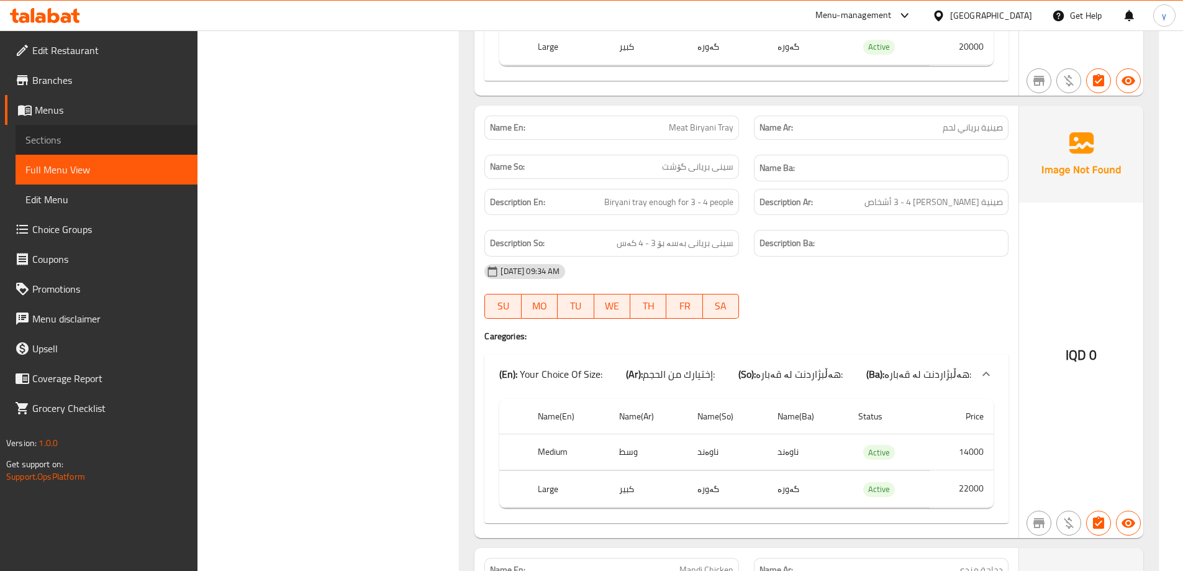
click at [176, 145] on span "Sections" at bounding box center [106, 139] width 162 height 15
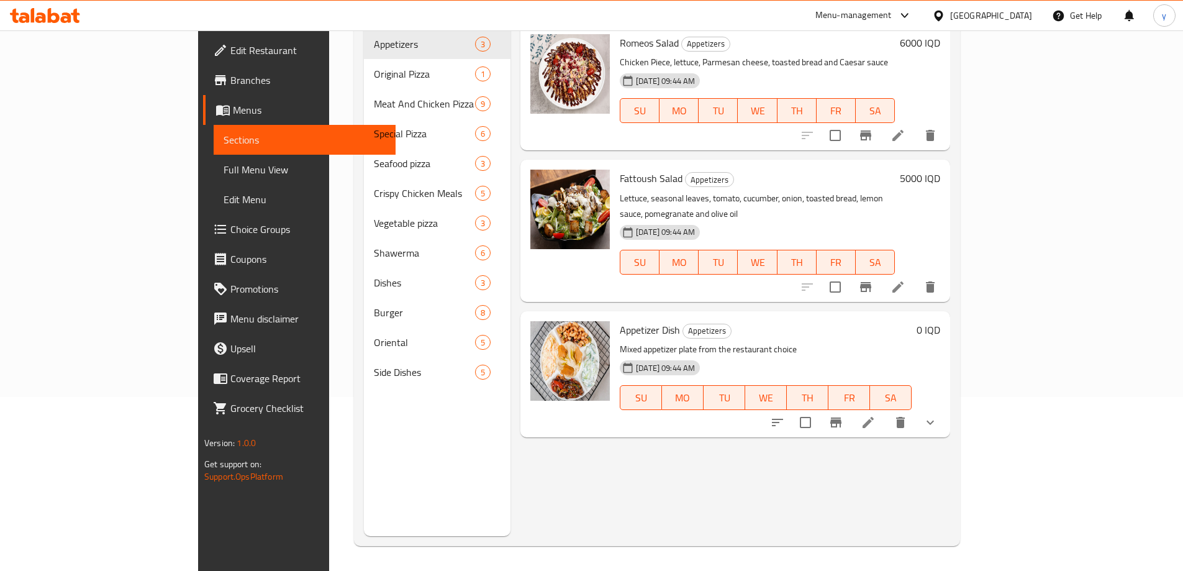
scroll to position [174, 0]
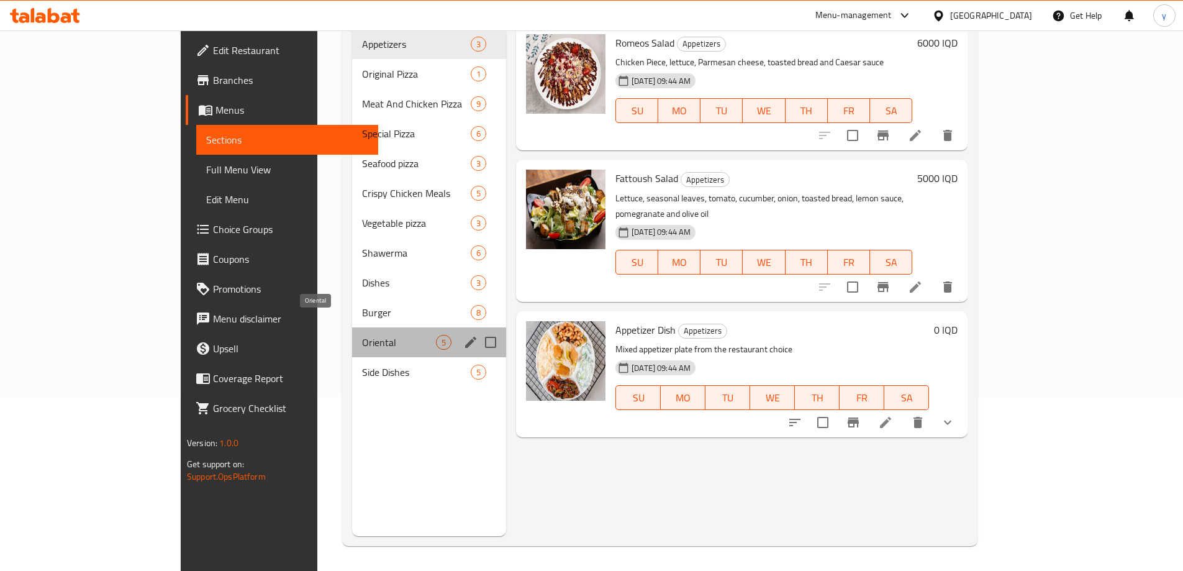
click at [362, 335] on span "Oriental" at bounding box center [399, 342] width 74 height 15
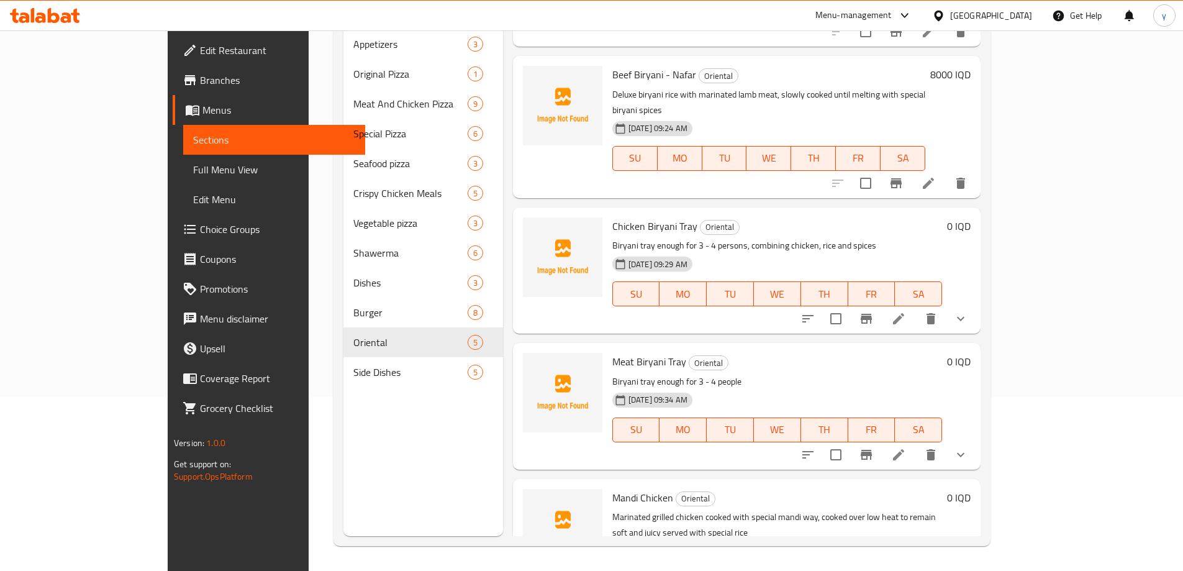
scroll to position [138, 0]
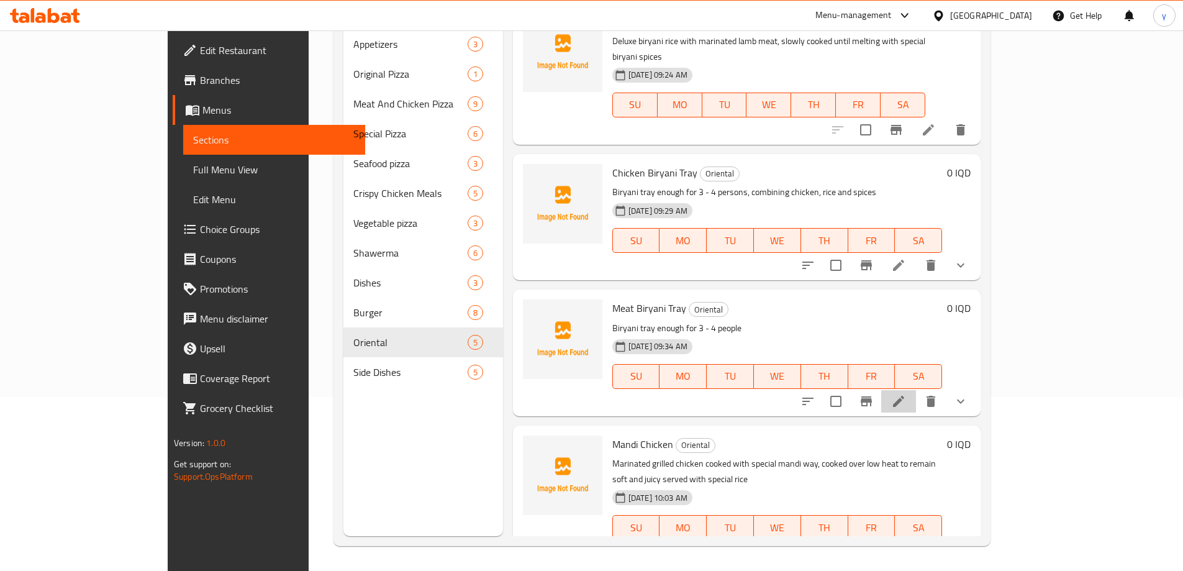
click at [916, 394] on li at bounding box center [898, 401] width 35 height 22
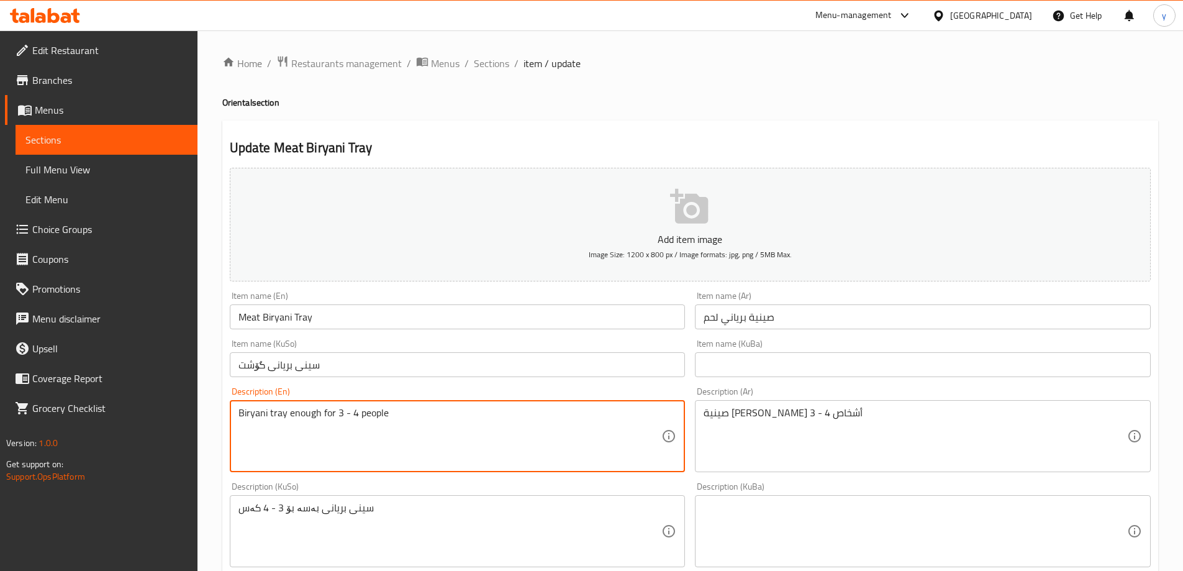
click at [373, 415] on textarea "Biryani tray enough for 3 - 4 people" at bounding box center [449, 436] width 423 height 59
click at [397, 436] on textarea "Biryani tray enough for 3 - 4 persons" at bounding box center [449, 436] width 423 height 59
type textarea "Biryani tray enough for 3 - 4 persons"
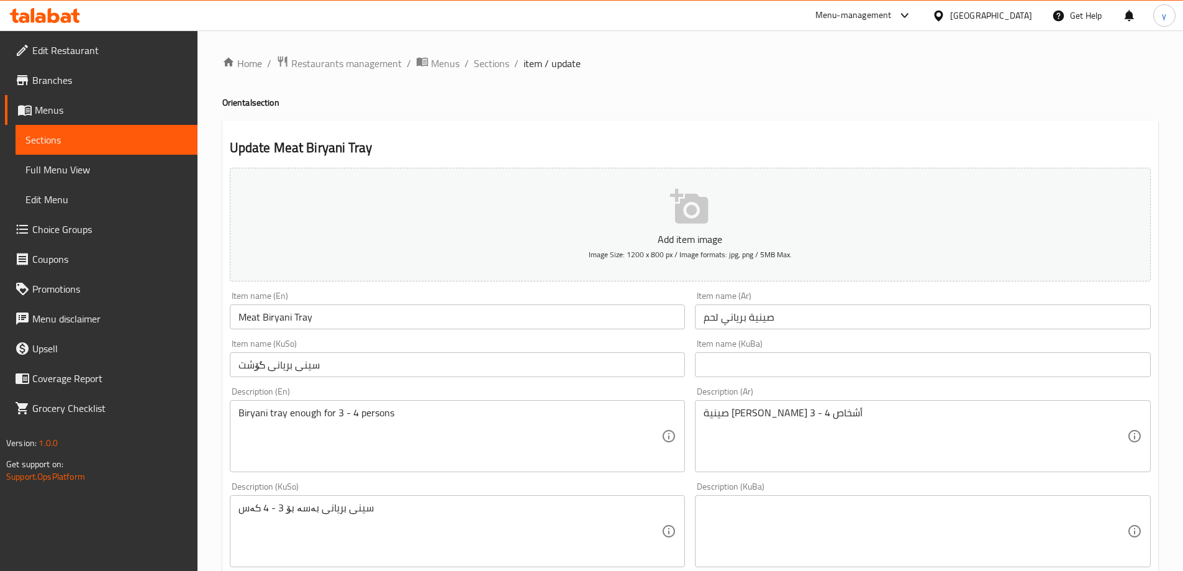
click at [378, 490] on div "Description (KuSo) سینی بریانی بەسە بۆ 3 - 4 کەس Description (KuSo)" at bounding box center [458, 524] width 456 height 85
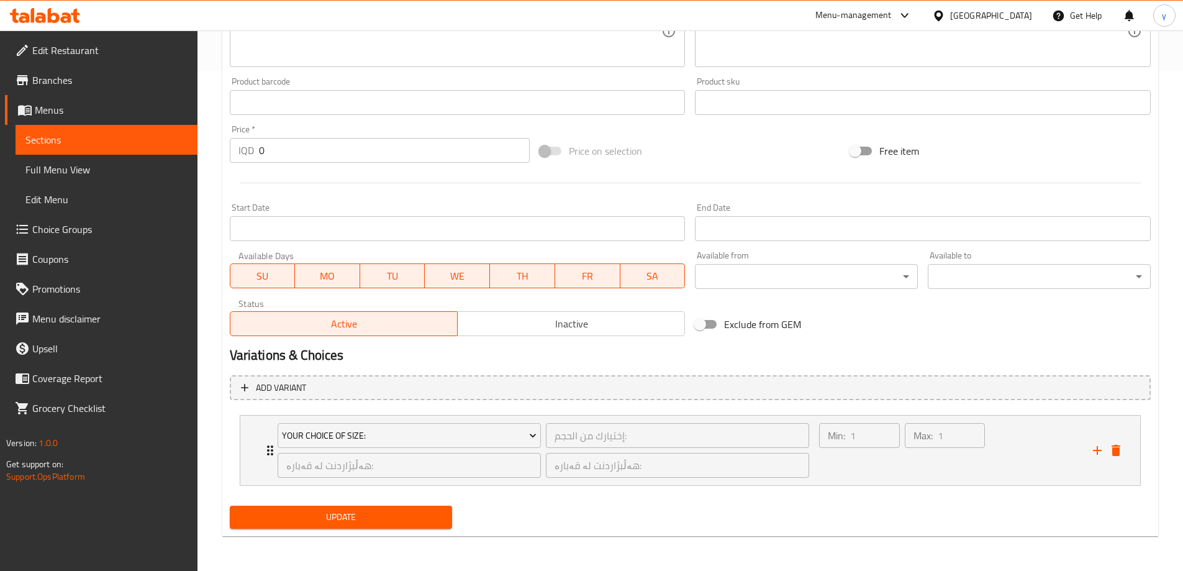
click at [340, 511] on span "Update" at bounding box center [341, 517] width 203 height 16
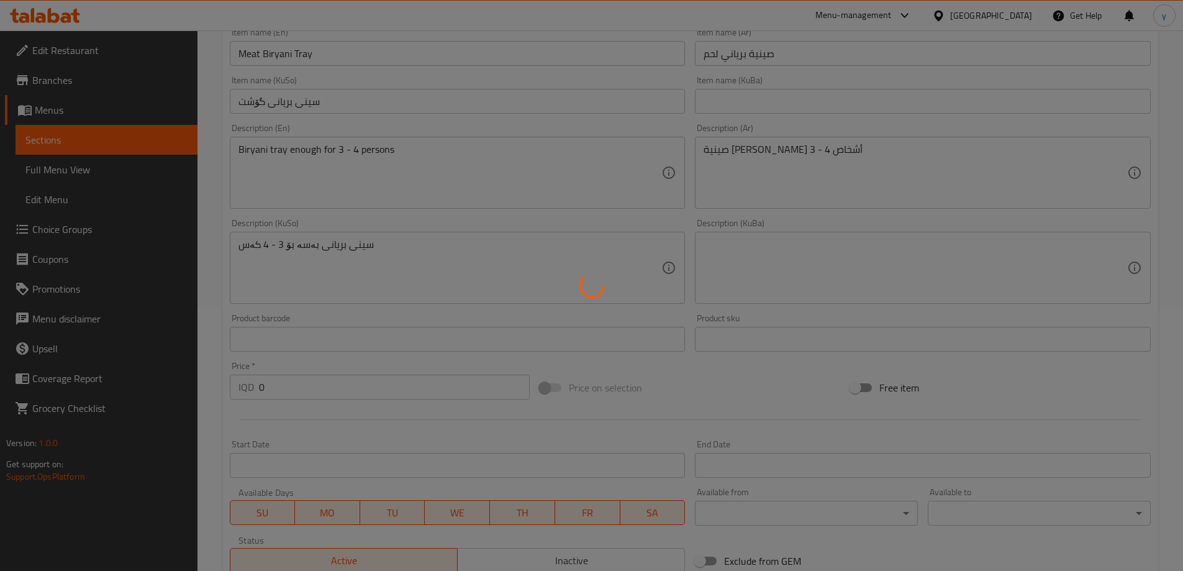
scroll to position [127, 0]
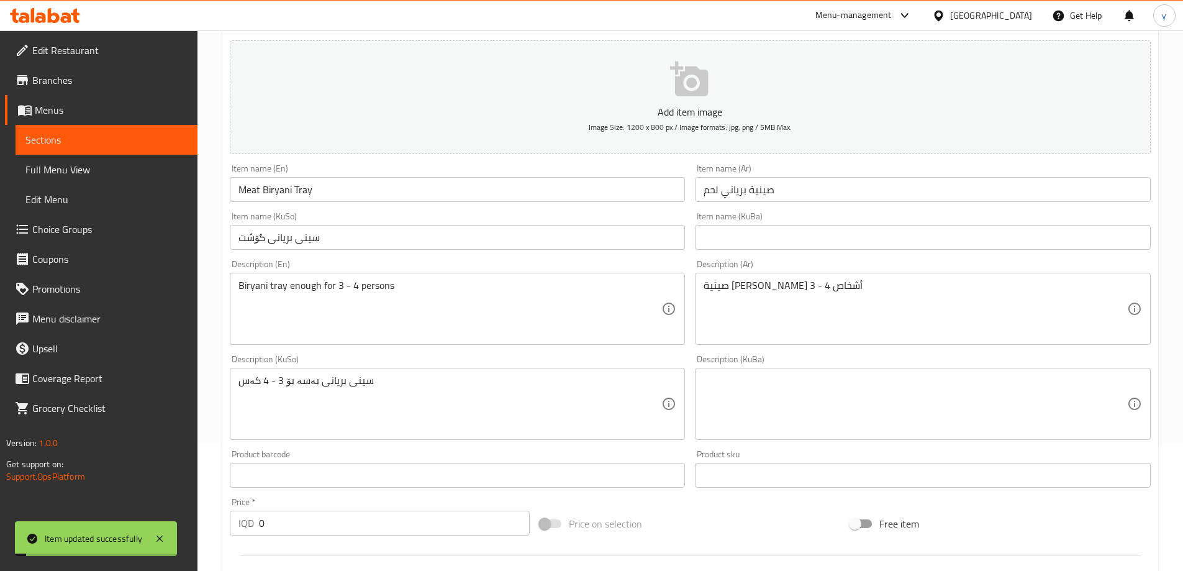
click at [718, 286] on textarea "صينية [PERSON_NAME] 3 - 4 أشخاص" at bounding box center [914, 308] width 423 height 59
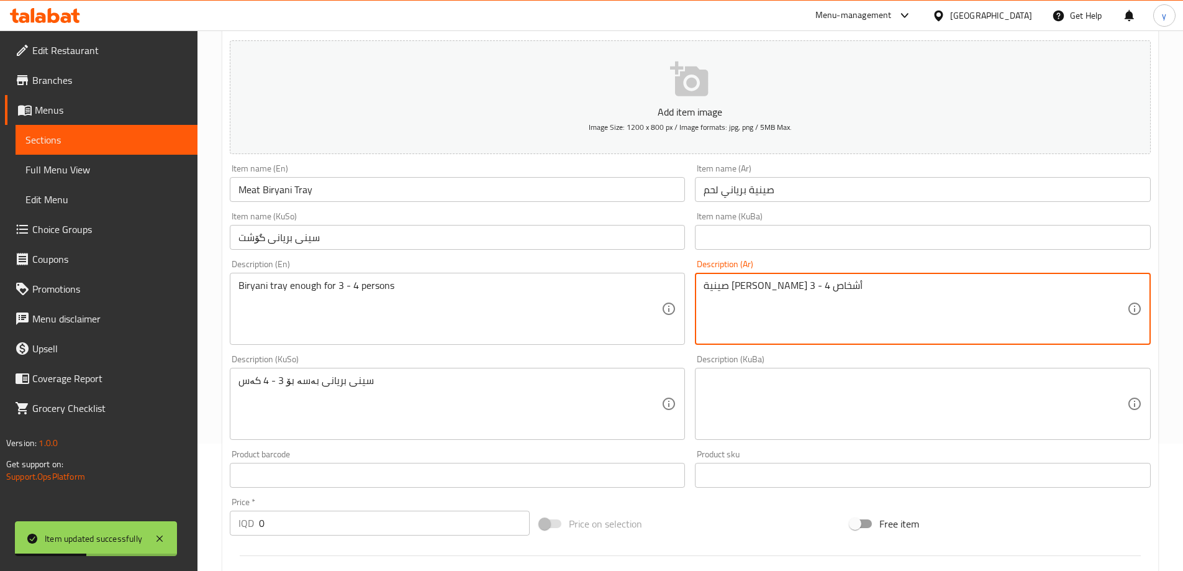
click at [149, 170] on span "Full Menu View" at bounding box center [106, 169] width 162 height 15
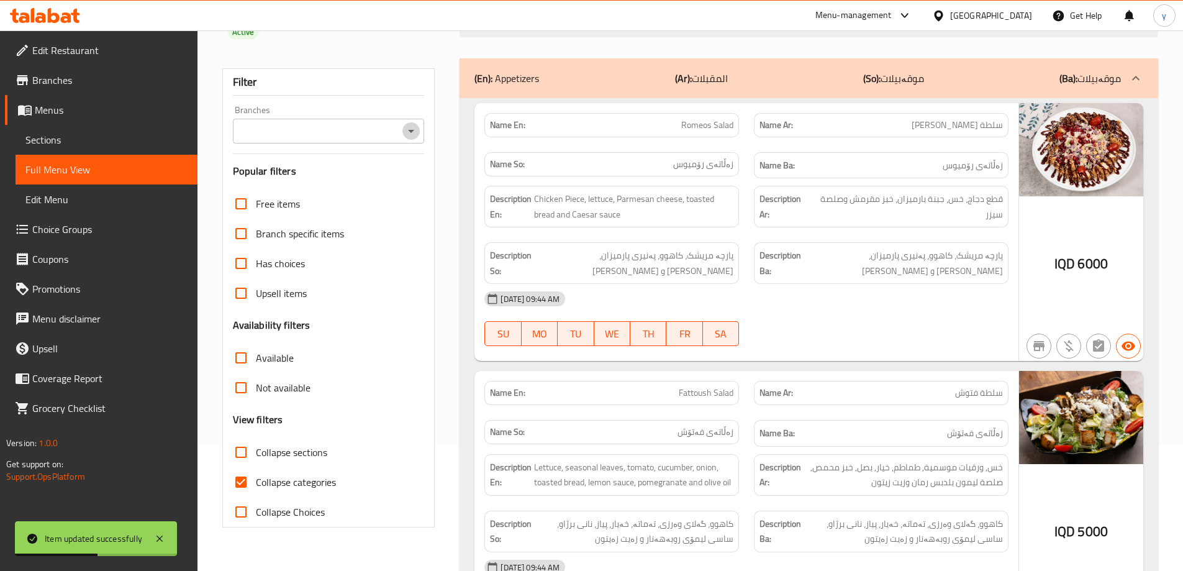
click at [407, 124] on icon "Open" at bounding box center [411, 131] width 15 height 15
click at [353, 162] on li "ROMEOS PIZZA, [PERSON_NAME]" at bounding box center [328, 166] width 192 height 22
type input "ROMEOS PIZZA, [PERSON_NAME]"
click at [255, 467] on input "Collapse categories" at bounding box center [241, 482] width 30 height 30
checkbox input "false"
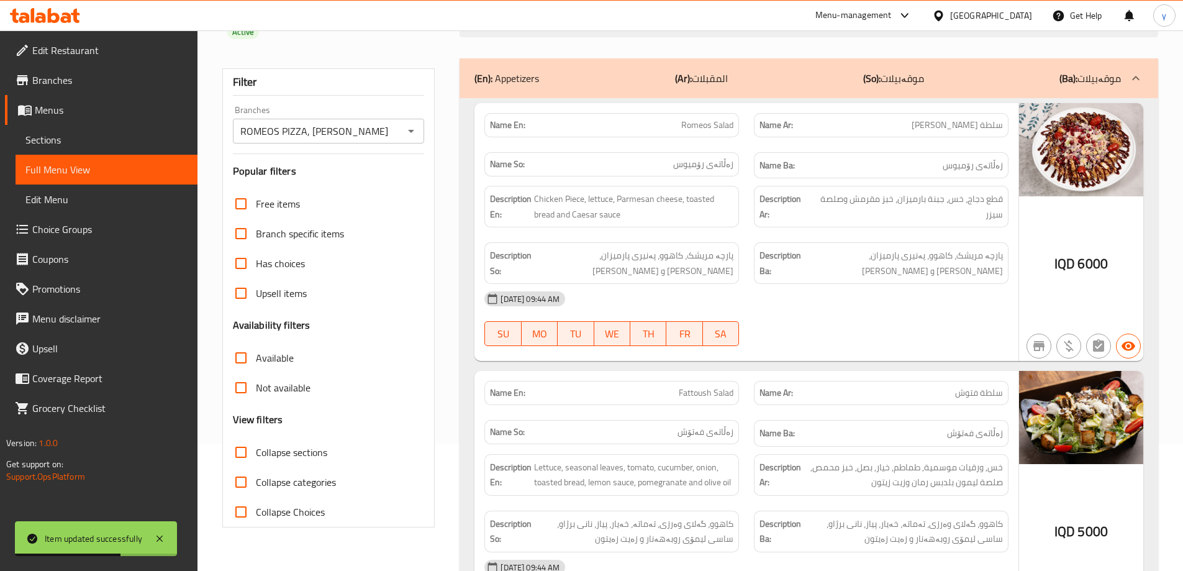
click at [240, 441] on input "Collapse sections" at bounding box center [241, 452] width 30 height 30
checkbox input "true"
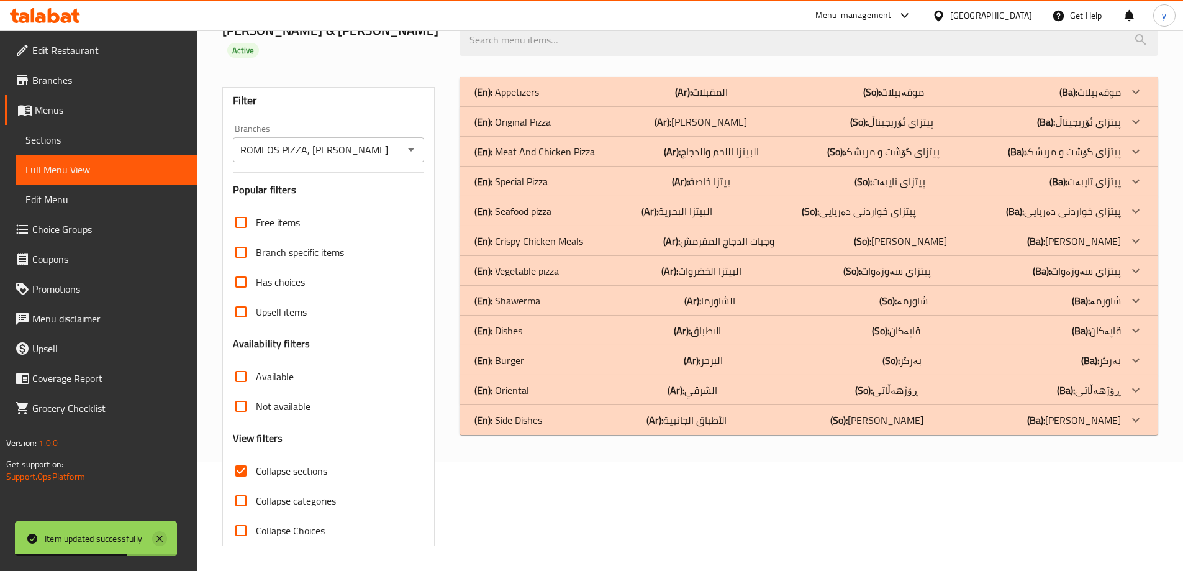
scroll to position [90, 0]
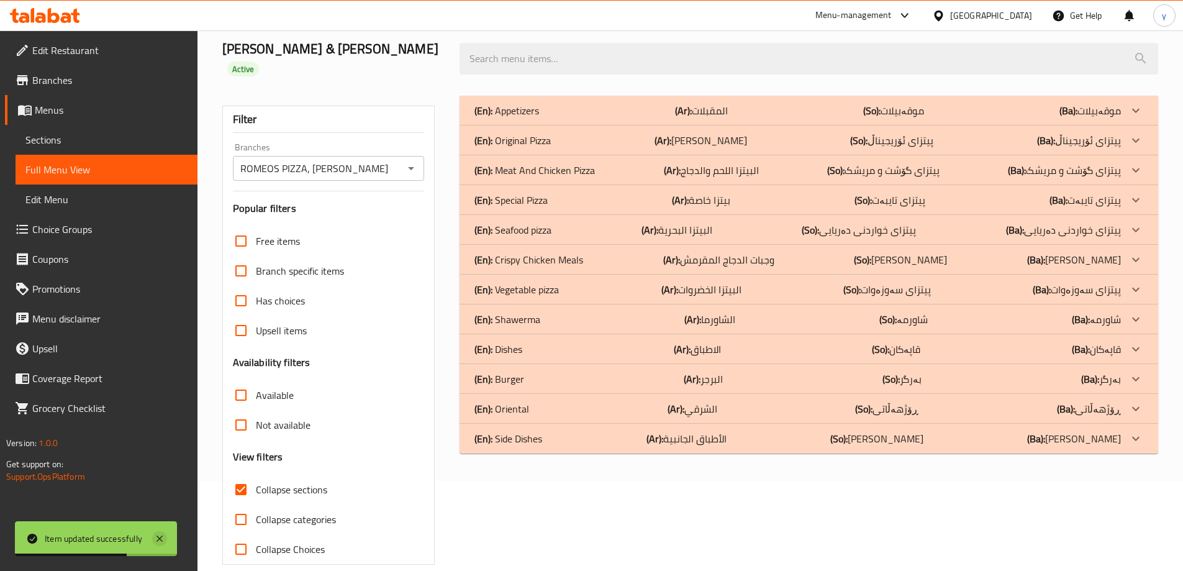
click at [159, 540] on icon at bounding box center [159, 538] width 6 height 6
click at [538, 401] on div "(En): Oriental (Ar): الشرقي (So): ڕۆژهەڵاتی (Ba): ڕۆژهەڵاتی" at bounding box center [797, 408] width 646 height 15
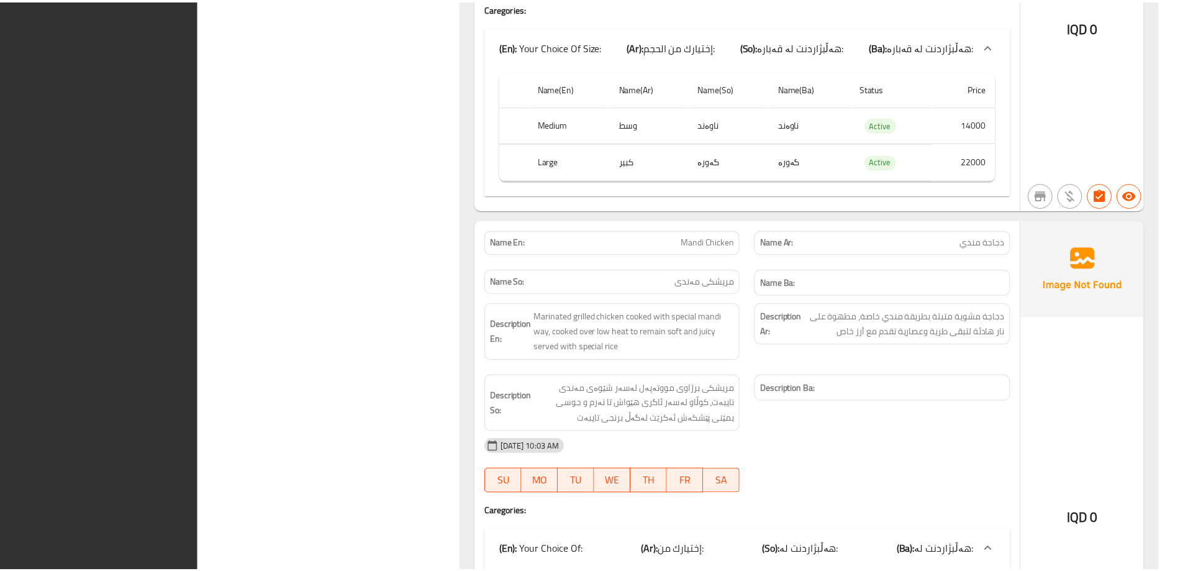
scroll to position [2033, 0]
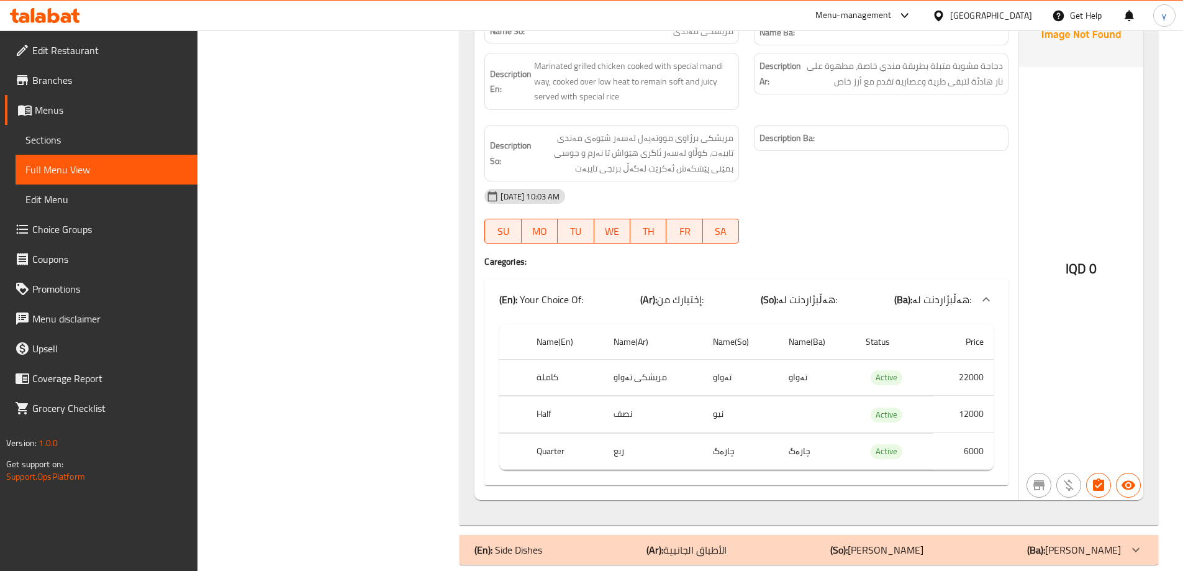
click at [66, 77] on span "Branches" at bounding box center [109, 80] width 155 height 15
